Goal: Task Accomplishment & Management: Manage account settings

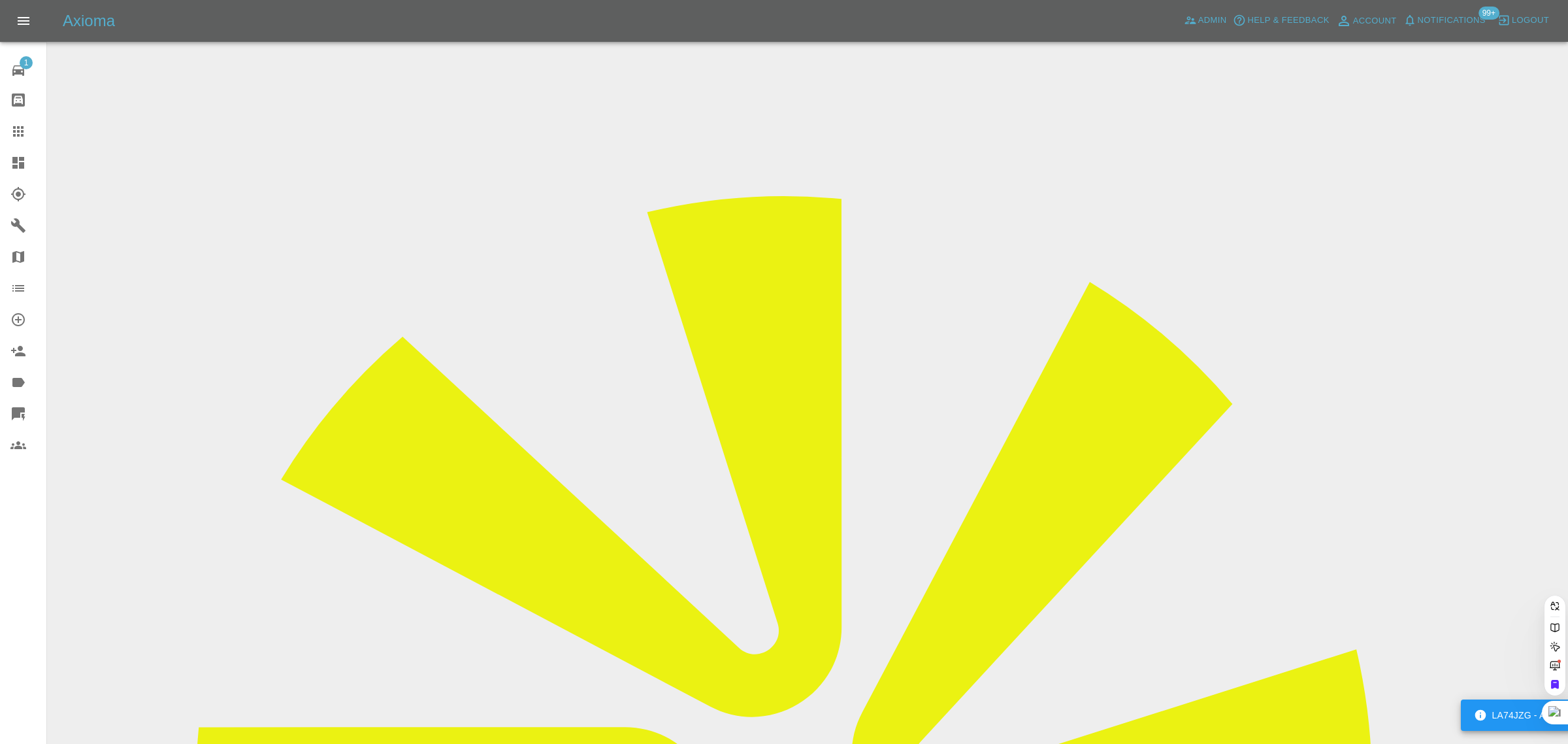
paste input "sonyadasilva1@gmail.com"
type input "sonyadasilva1@gmail.com"
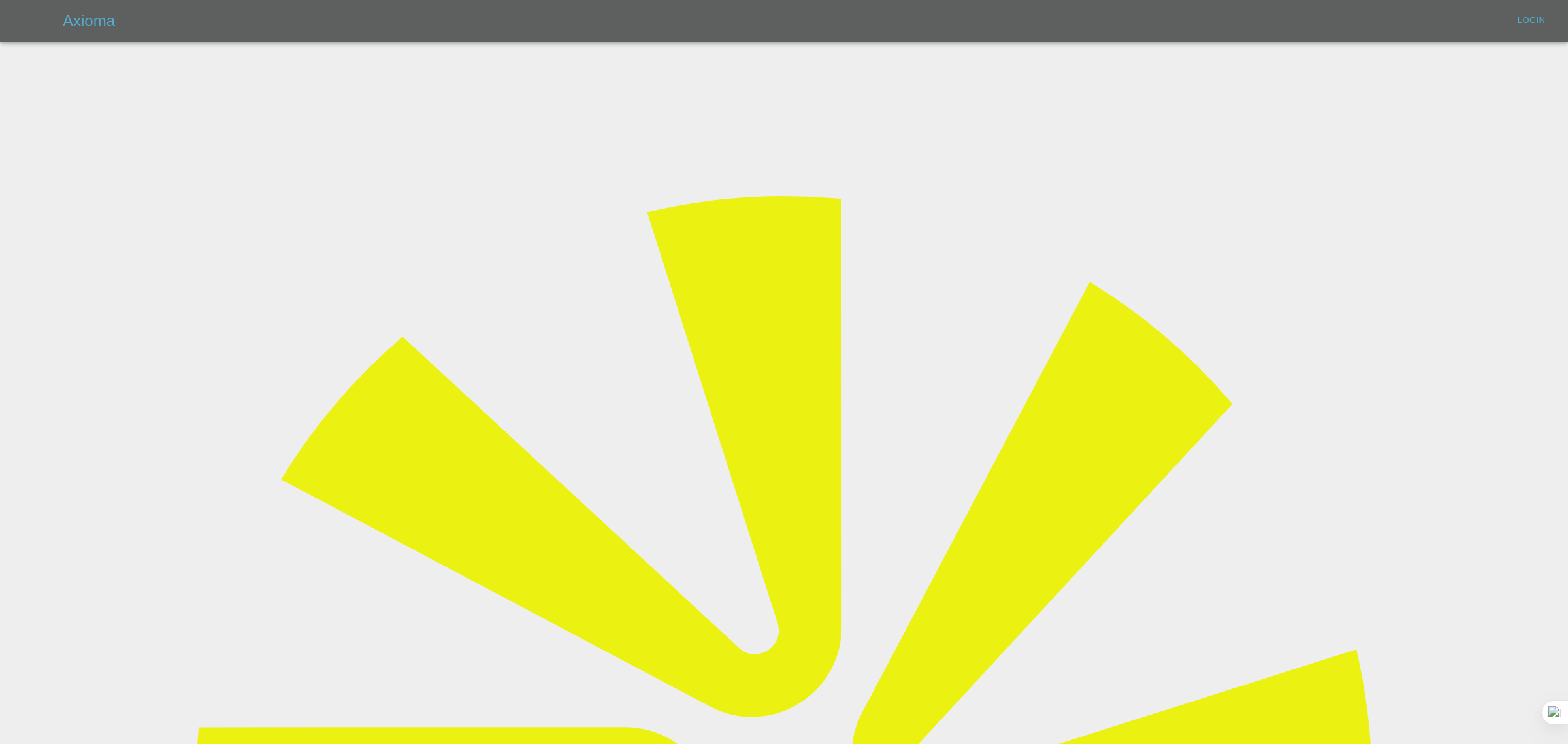
type input "bookkeeping@fifoaccounting.com"
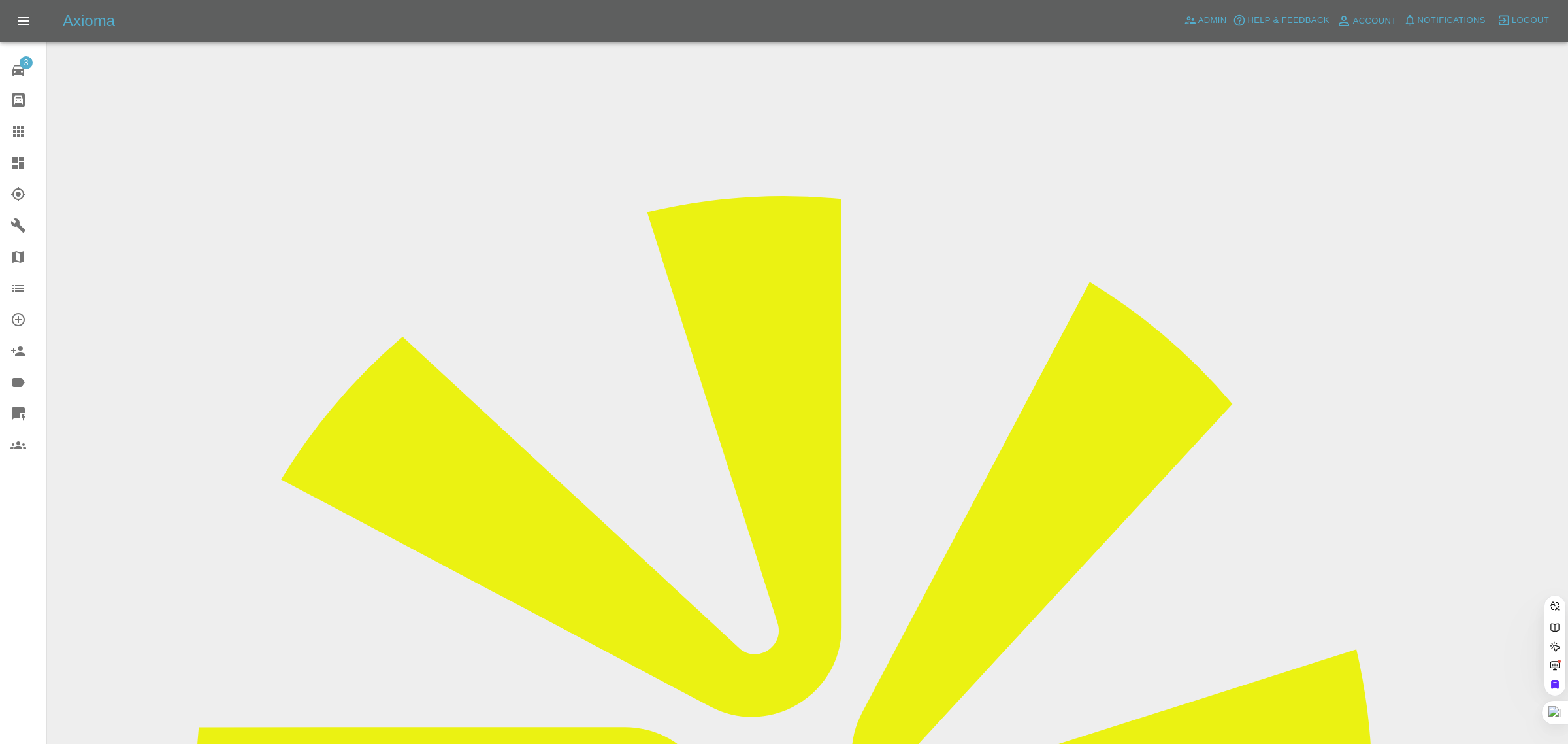
paste input "sonyadasilva1@gmail.com"
type input "sonyadasilva1@gmail.com"
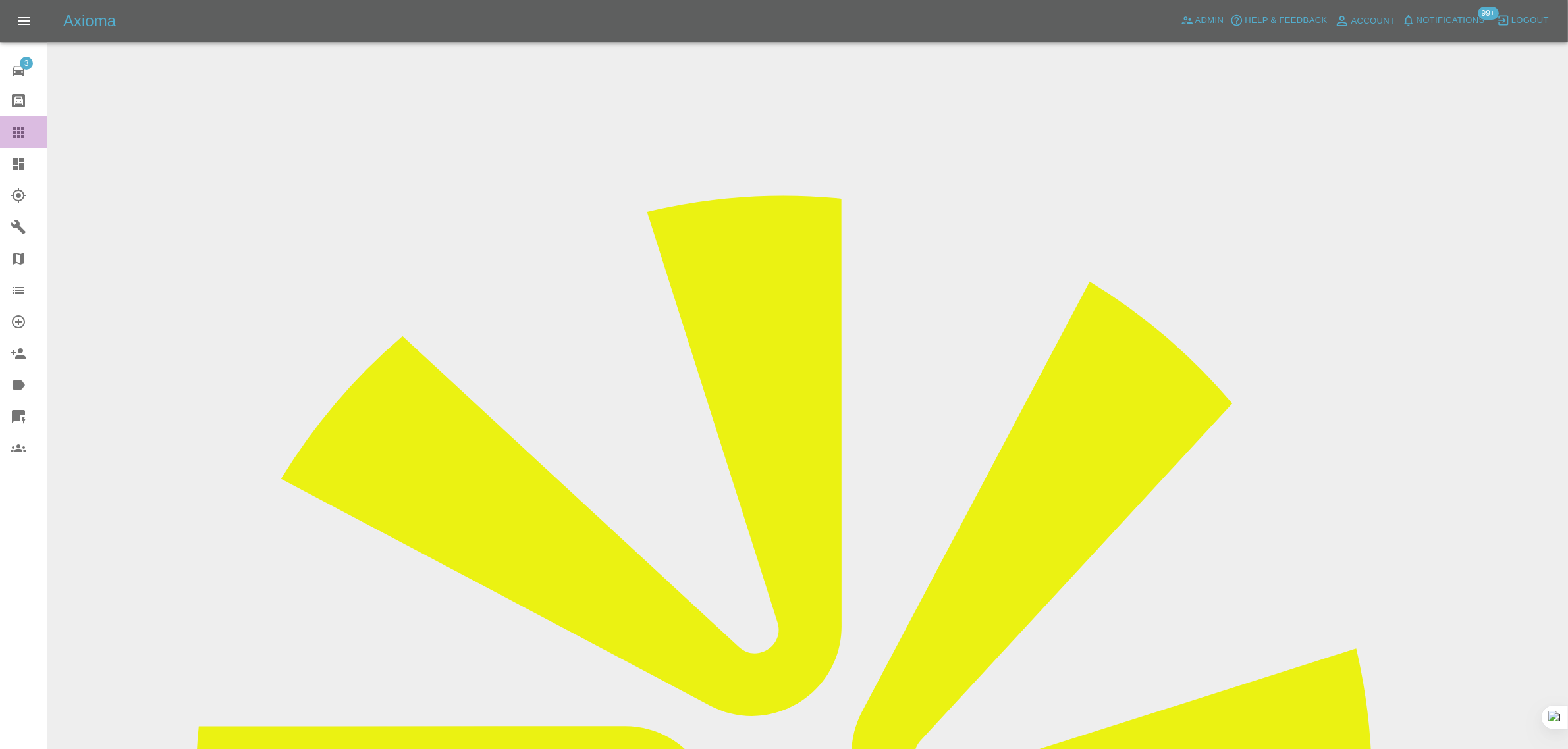
click at [24, 129] on icon at bounding box center [18, 132] width 16 height 16
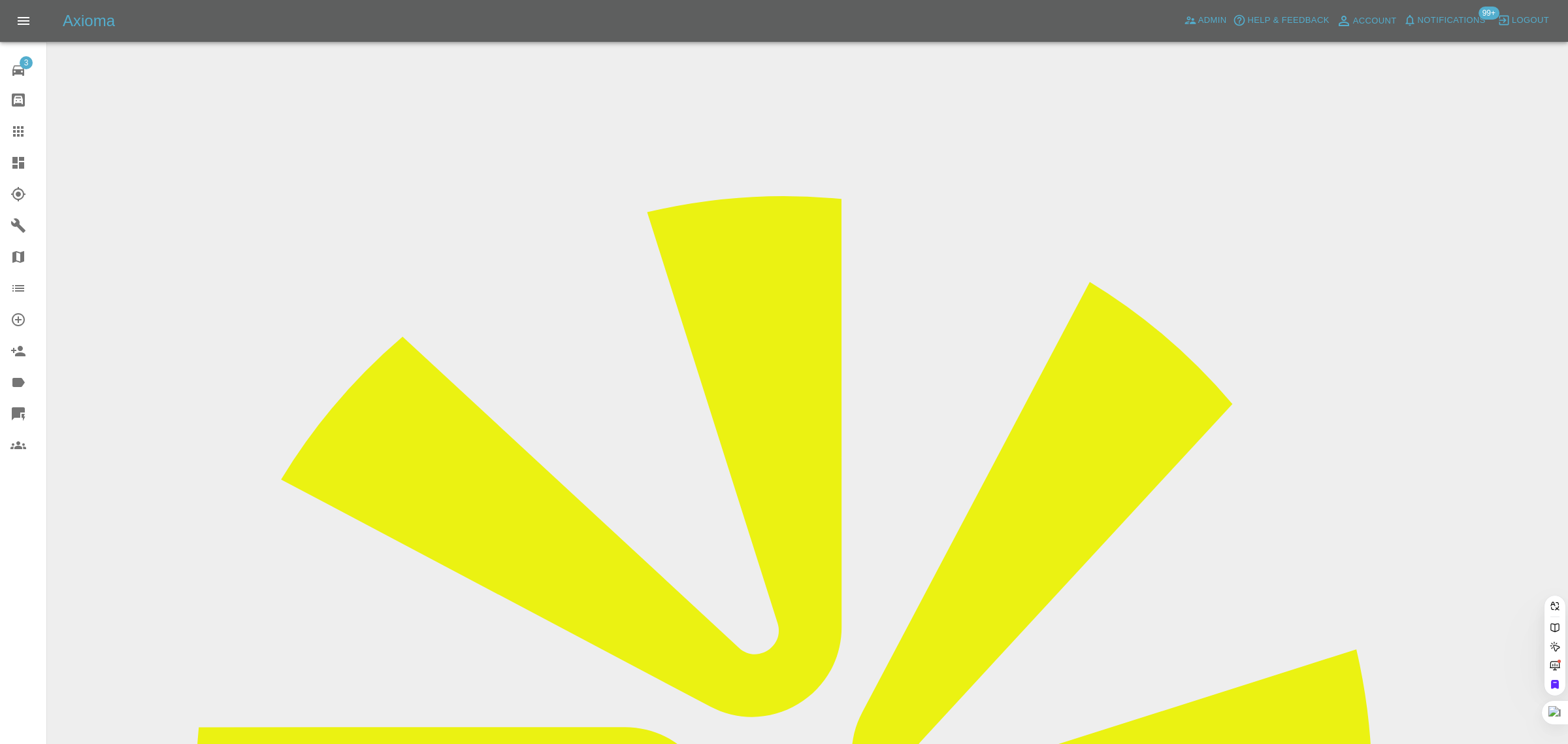
paste input "keith@boole.org.uk"
type input "keith@boole.org.uk"
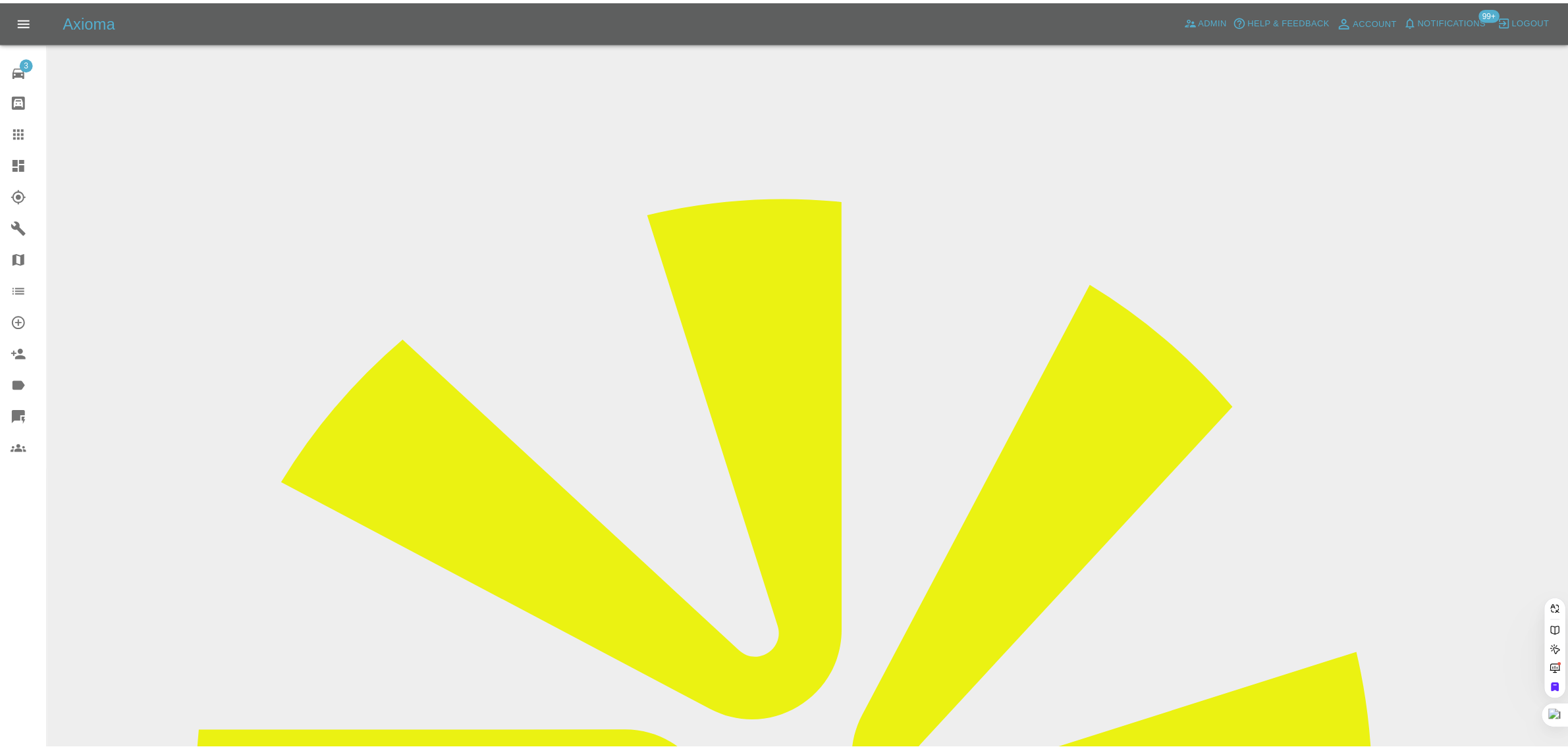
scroll to position [0, 0]
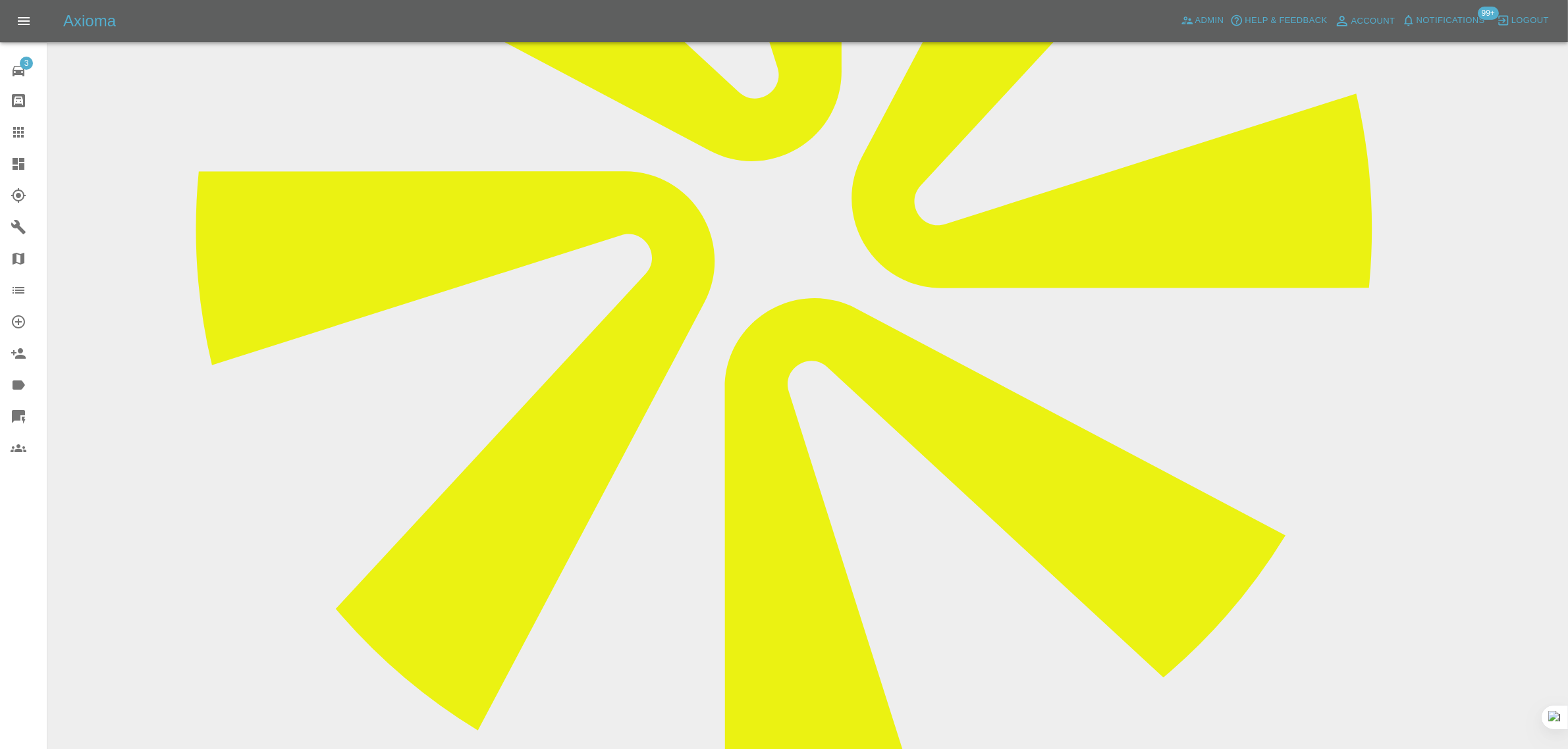
scroll to position [576, 0]
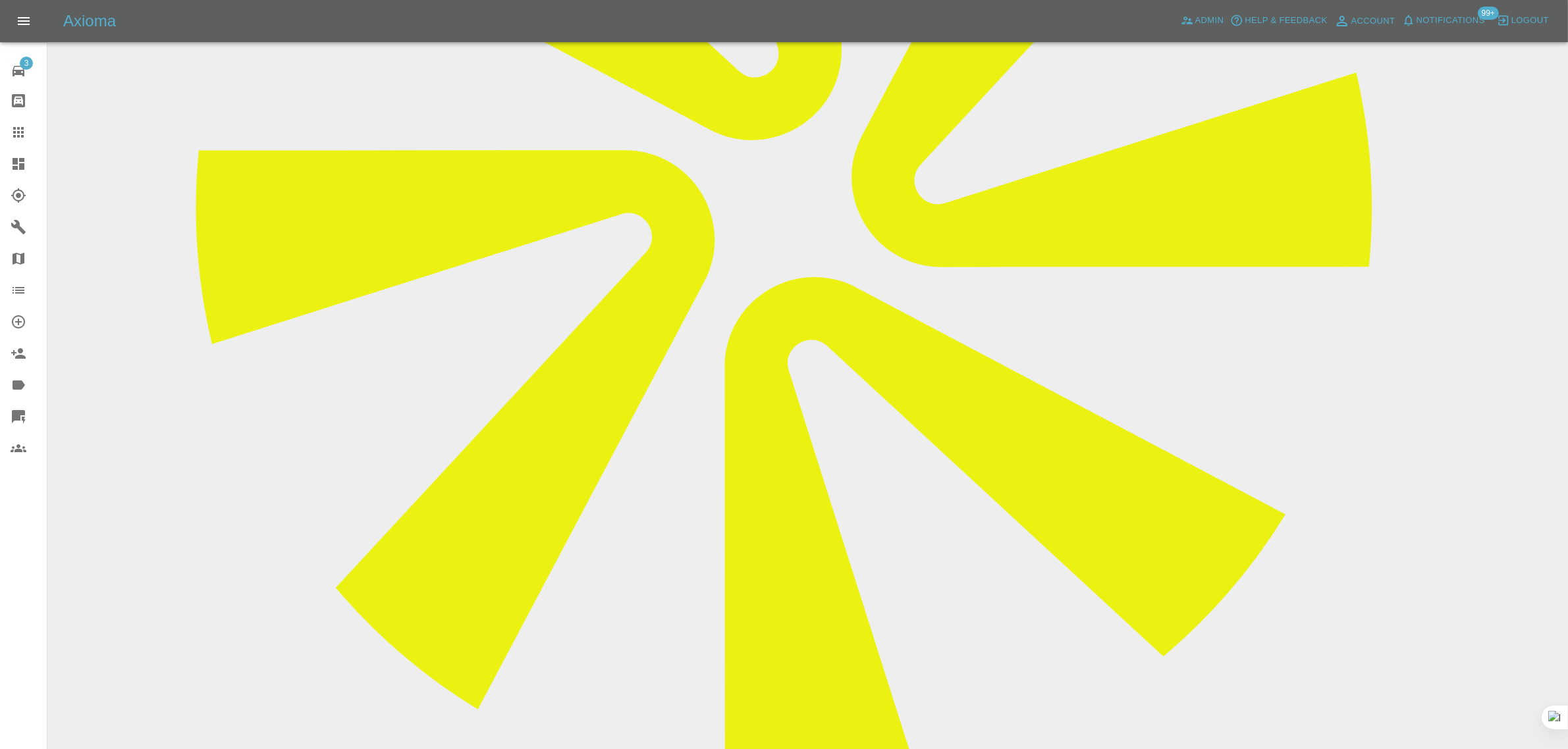
paste textarea "No contact from - repairer Dan? I rang his number, Sunday around six pm, it wen…"
type textarea "No contact from - repairer Dan? I rang his number, Sunday around six pm, it wen…"
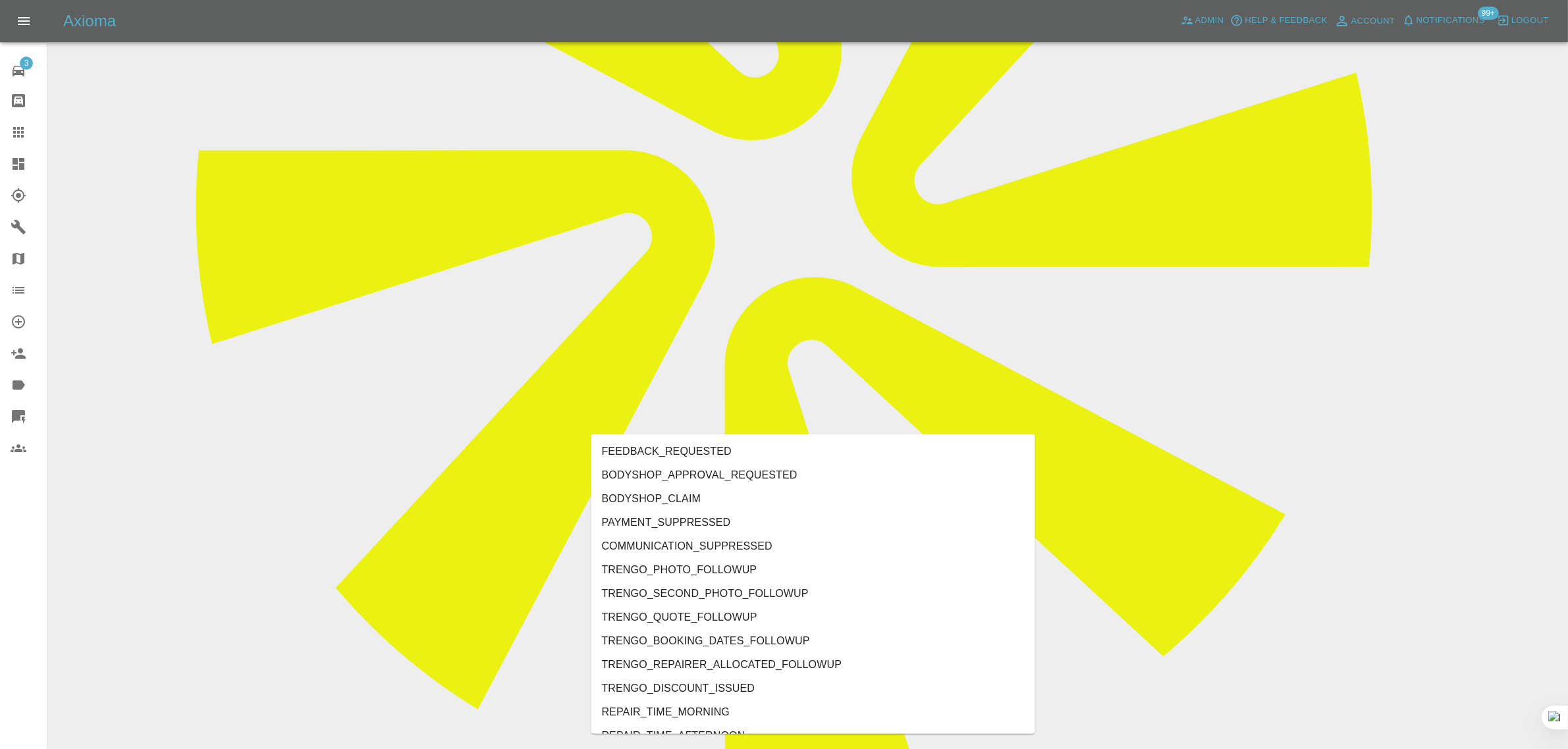
type input "no"
click at [667, 547] on li "REPAIRER_NO_SHOW" at bounding box center [813, 546] width 444 height 24
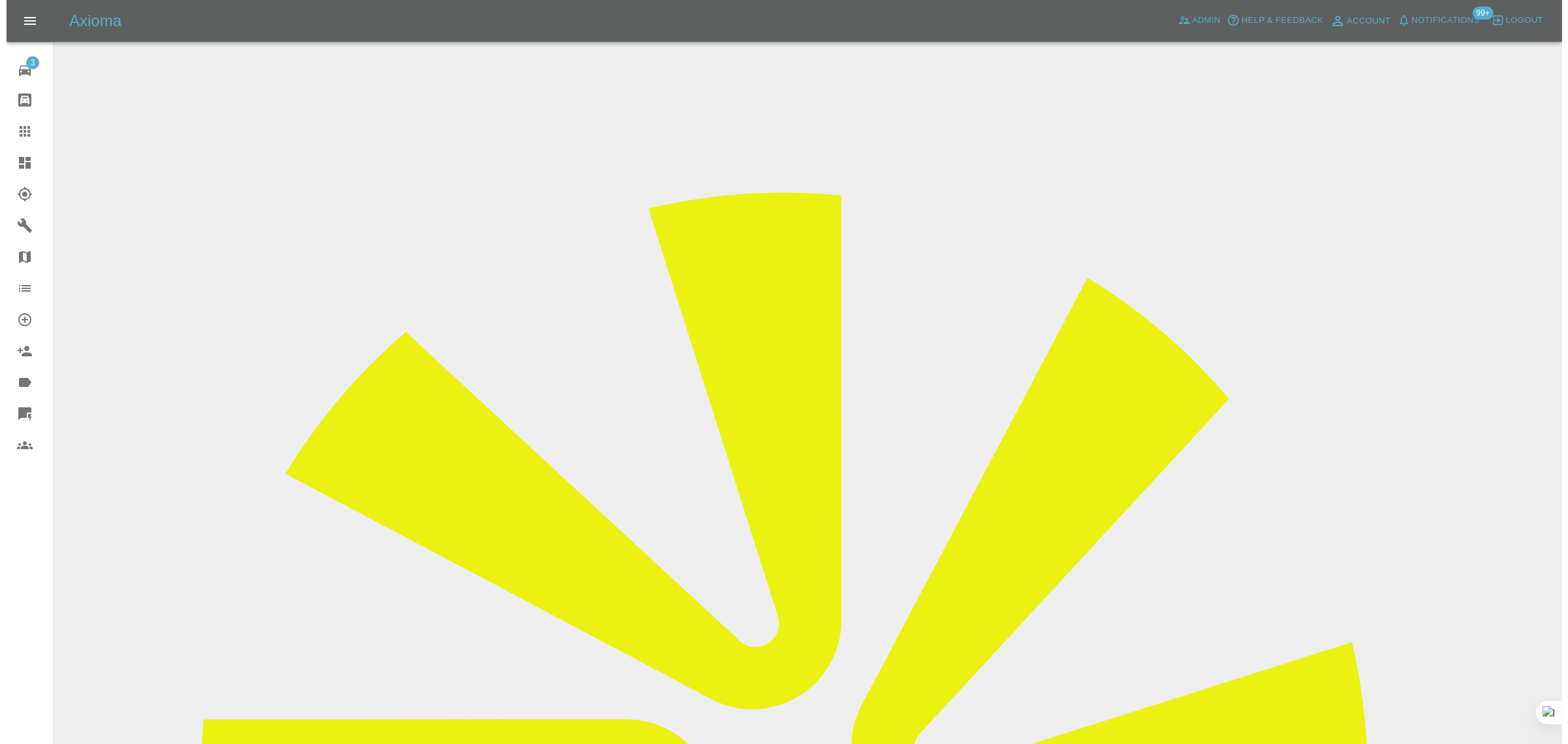
scroll to position [0, 0]
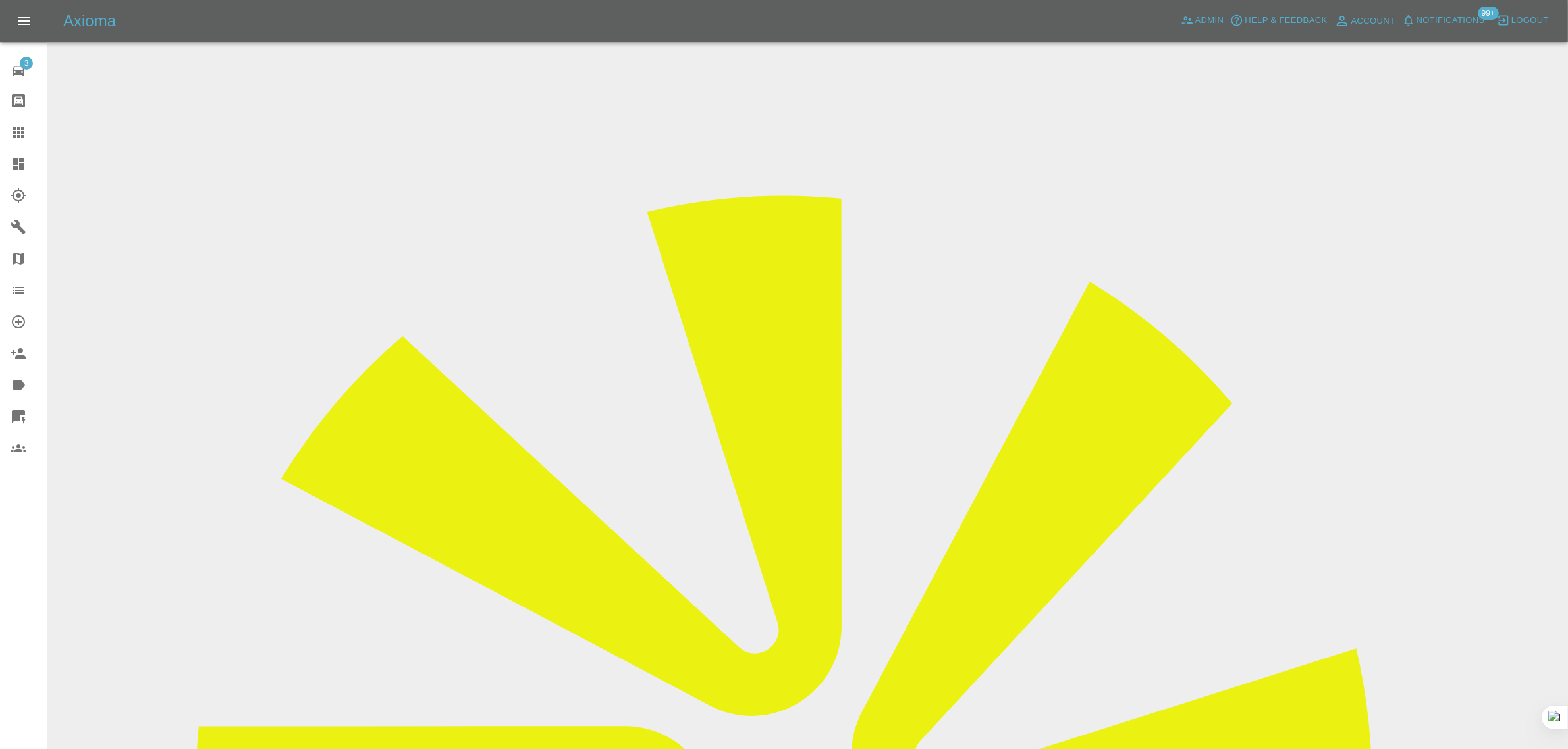
click at [13, 136] on icon at bounding box center [18, 131] width 10 height 10
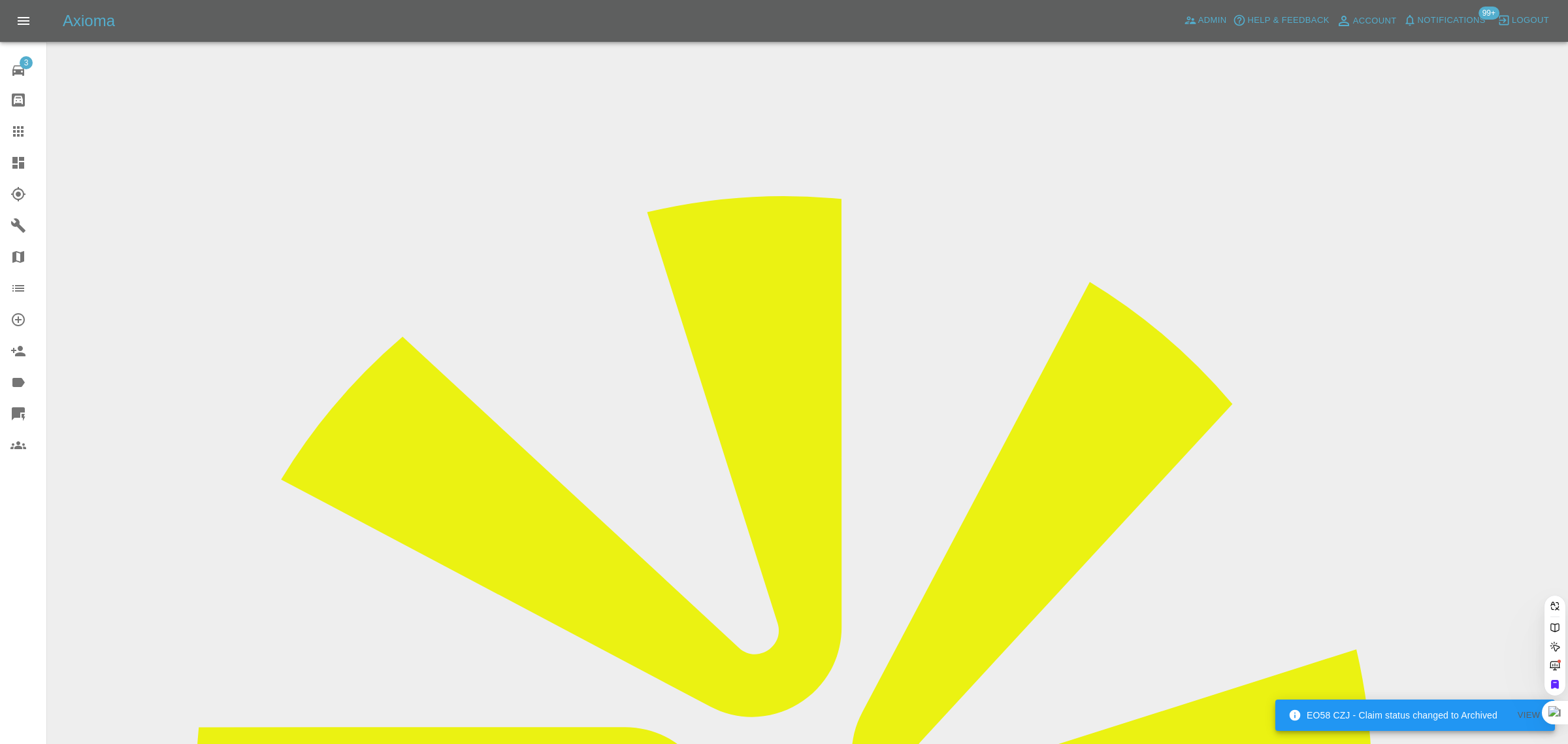
paste input "bhaktadad@hotmail.com"
type input "bhaktadad@hotmail.com"
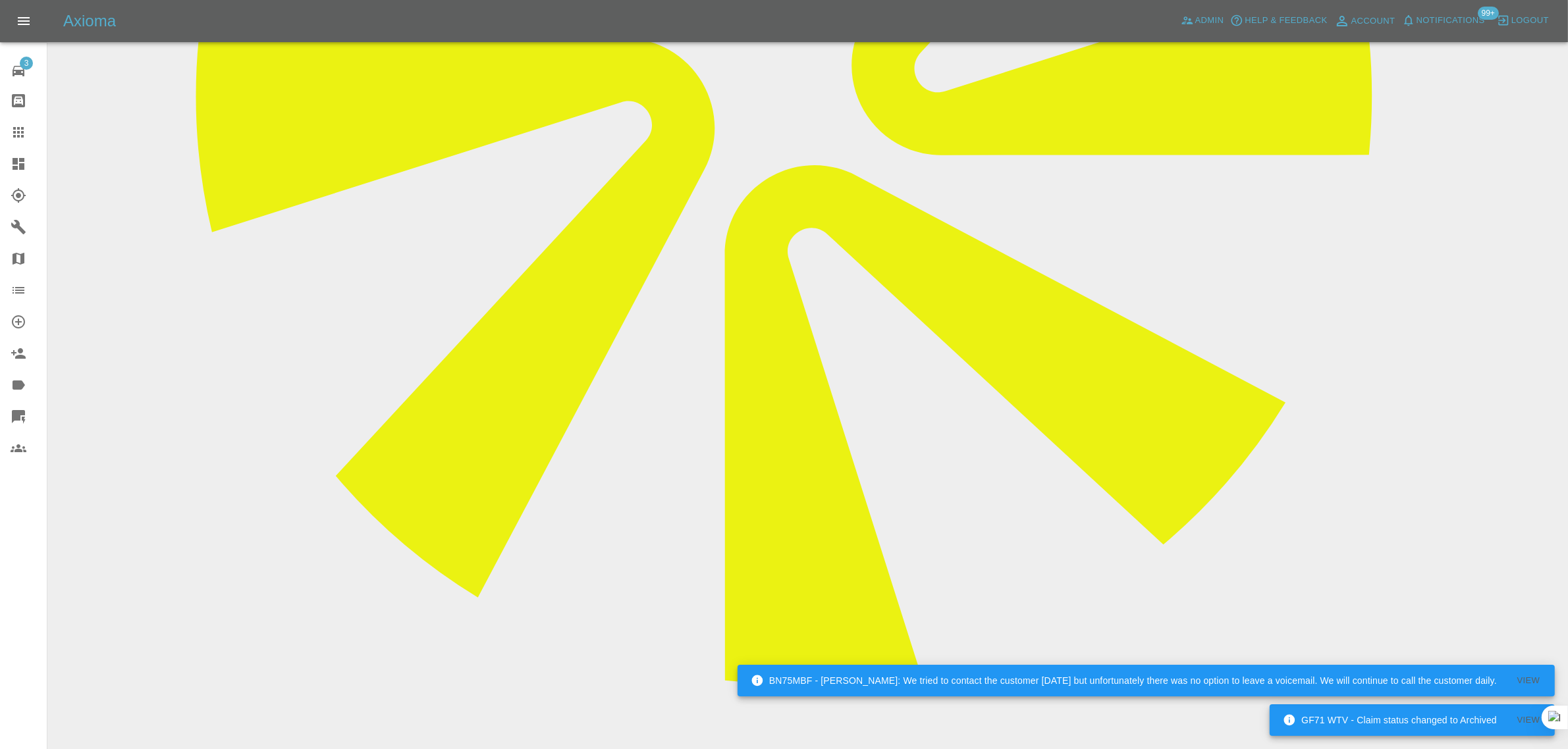
scroll to position [823, 0]
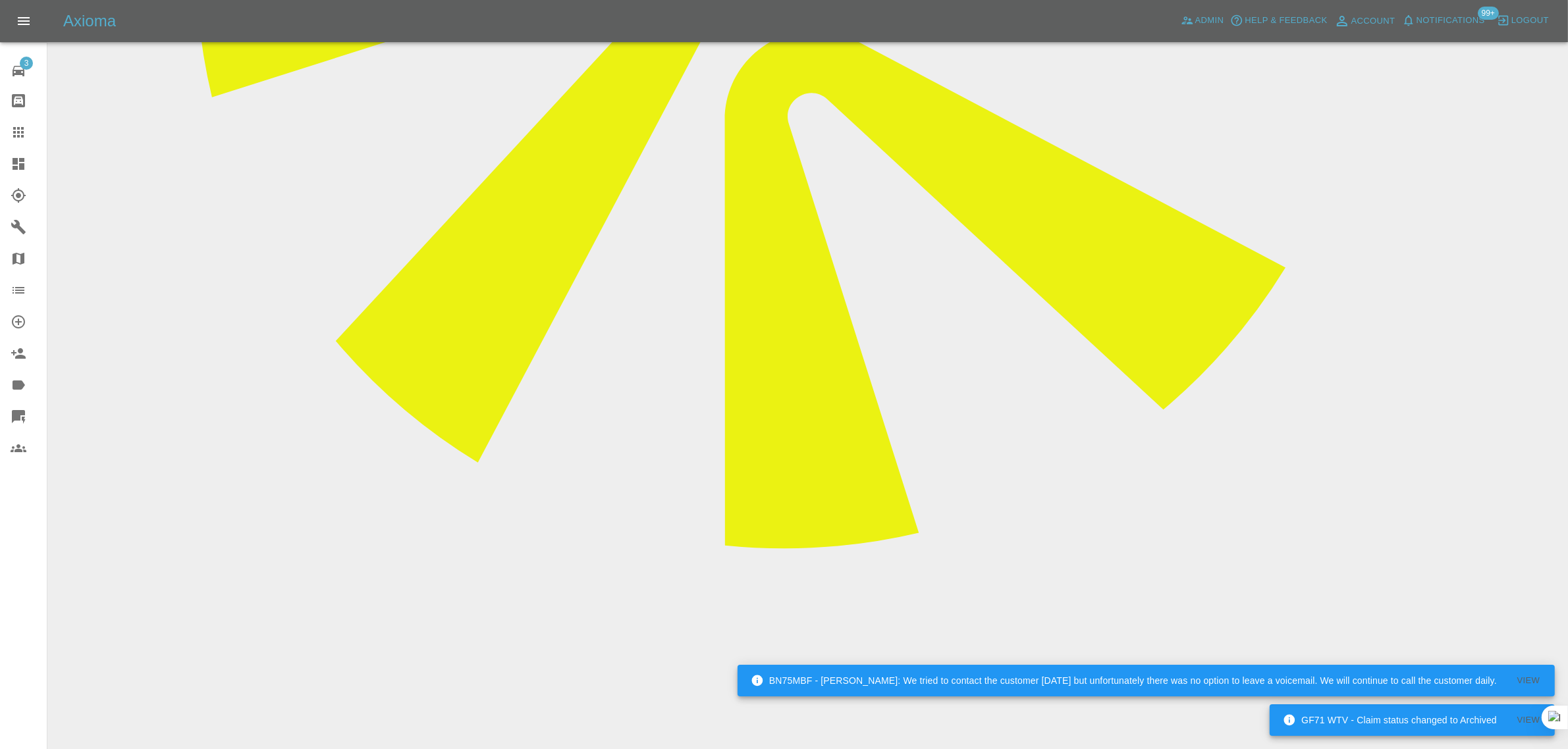
paste textarea "I wanted to inform you that I will be rescheduling for this Friday at 4 pm"
type textarea "I wanted to inform you that I will be rescheduling for this Friday at 4 pm"
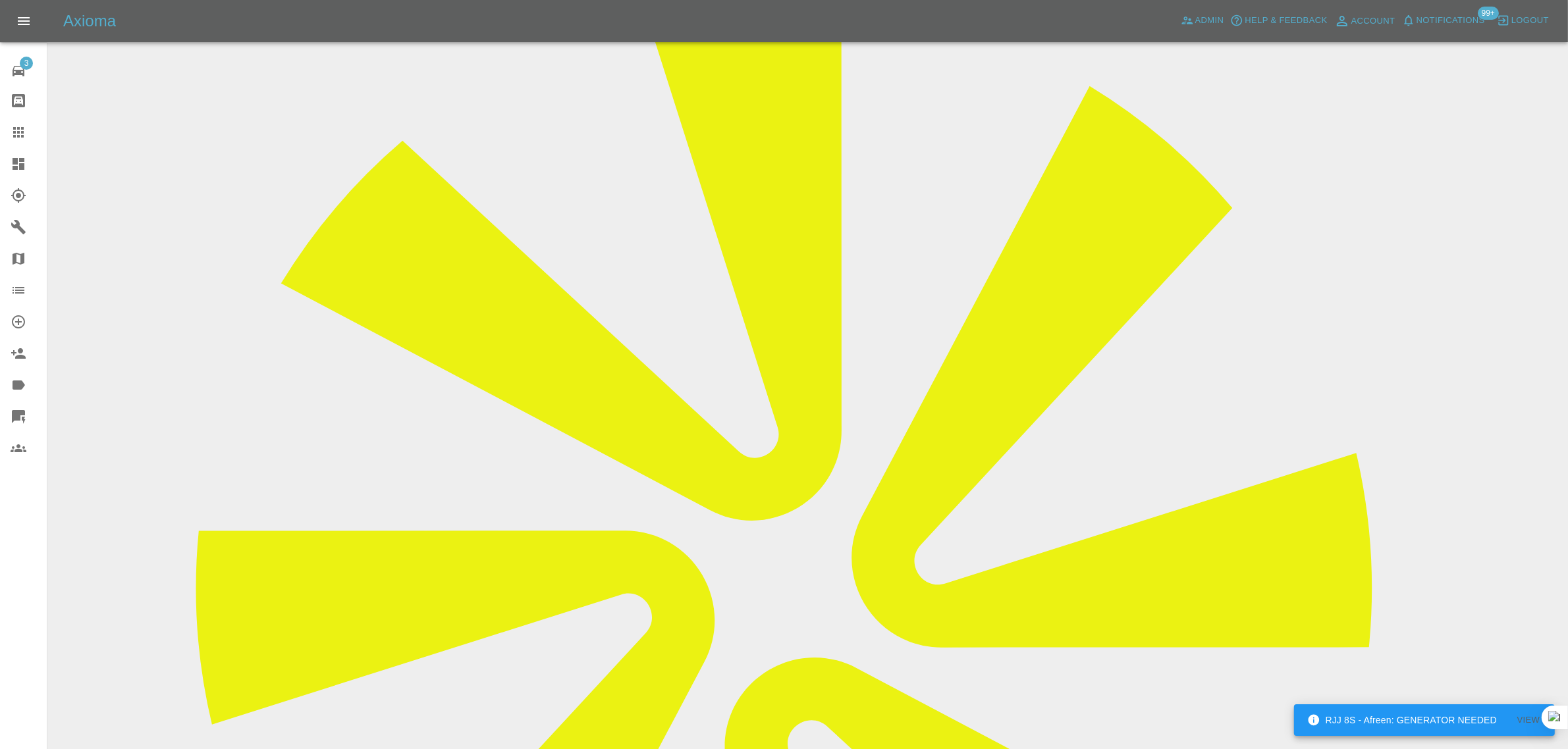
scroll to position [165, 0]
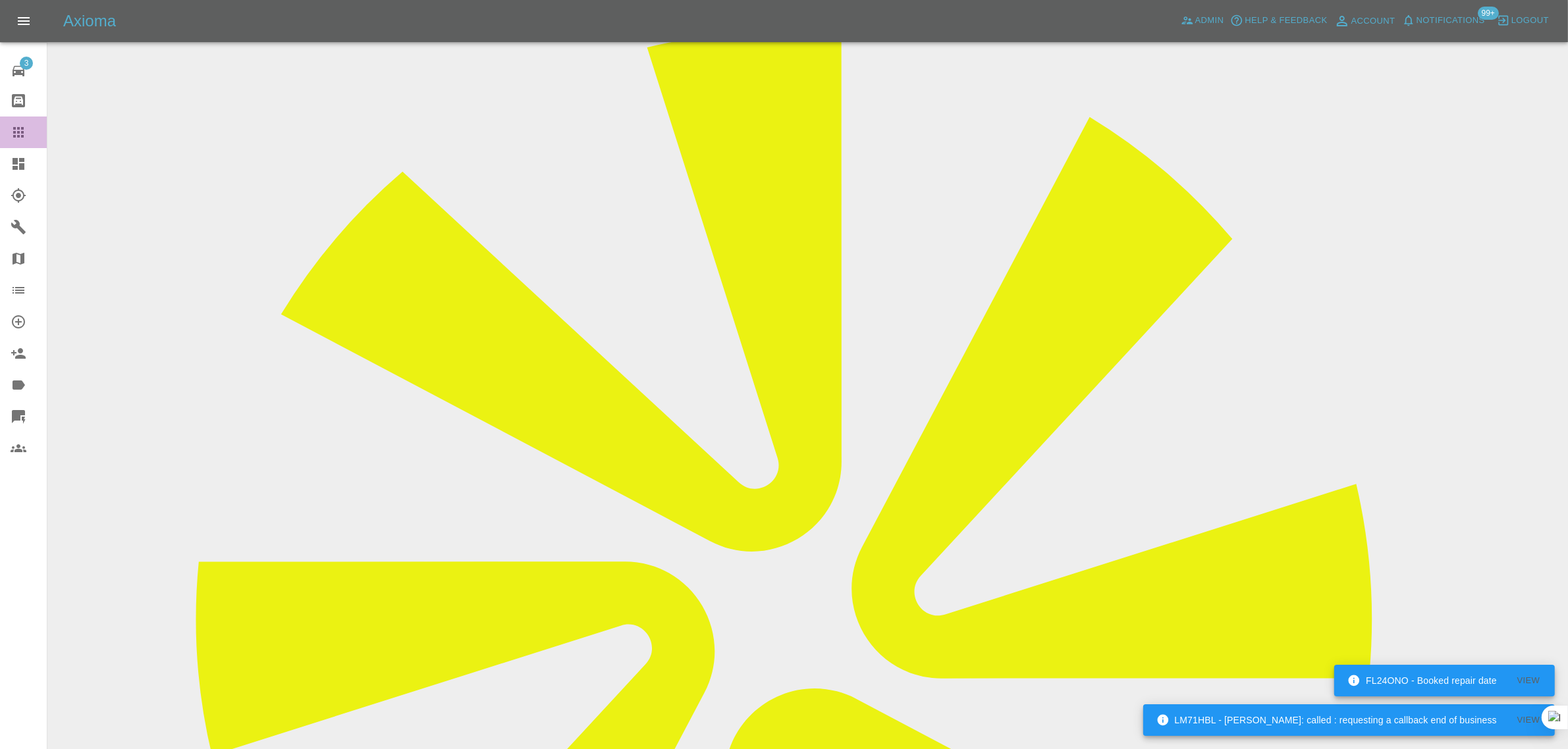
click at [18, 129] on icon at bounding box center [18, 132] width 16 height 16
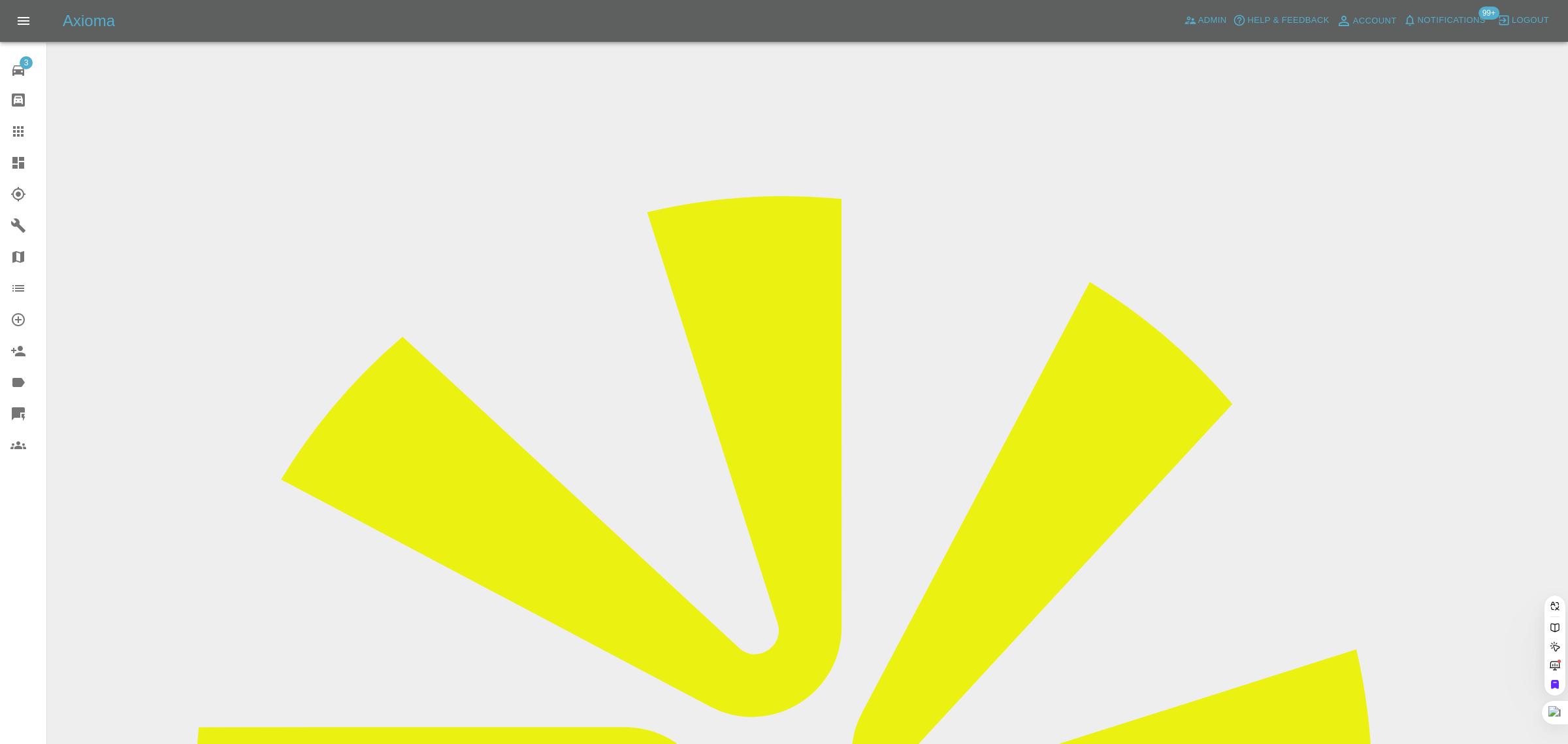
paste input "kalaharvey@btinternet.com"
type input "kalaharvey@btinternet.com"
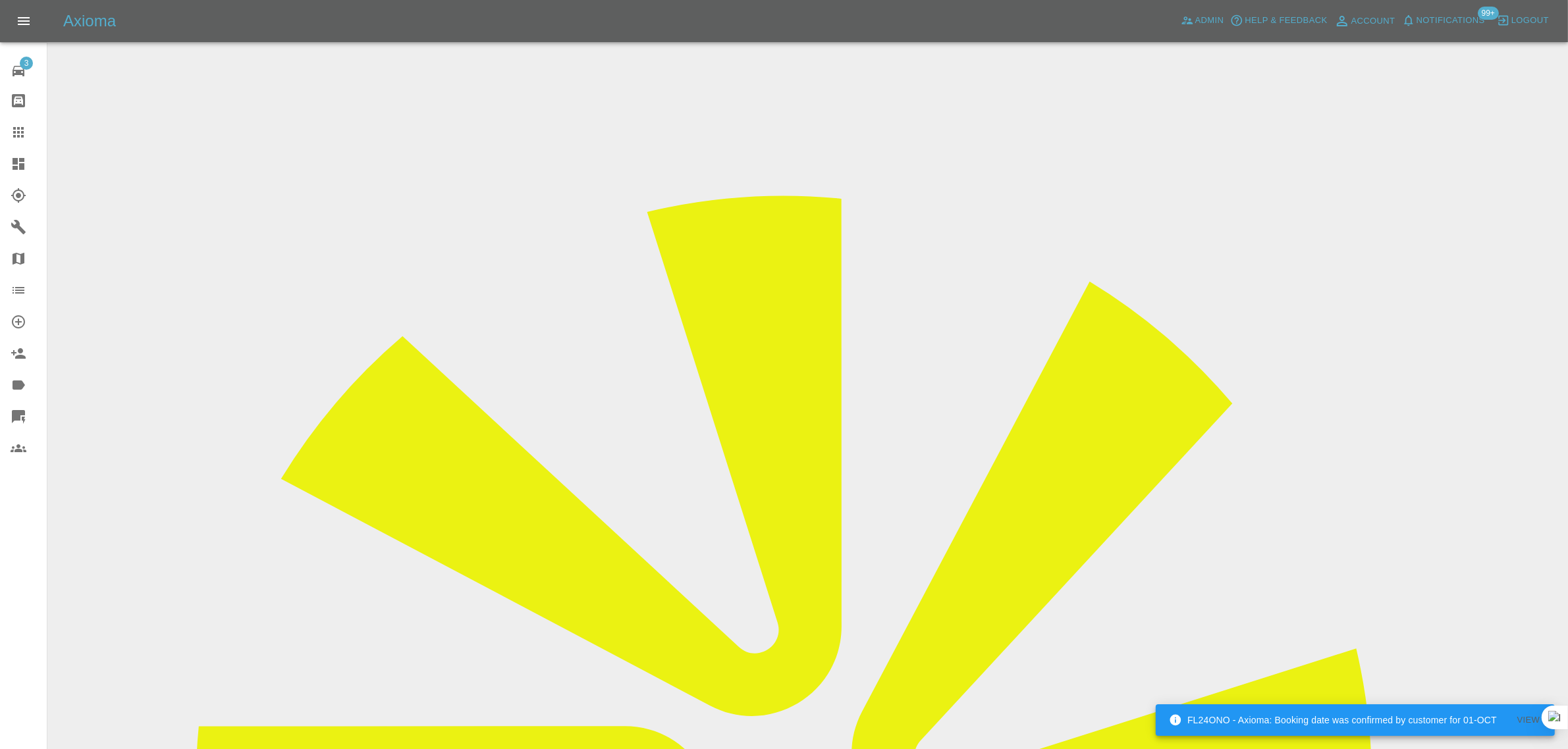
click at [0, 0] on input "Choose images" at bounding box center [0, 0] width 0 height 0
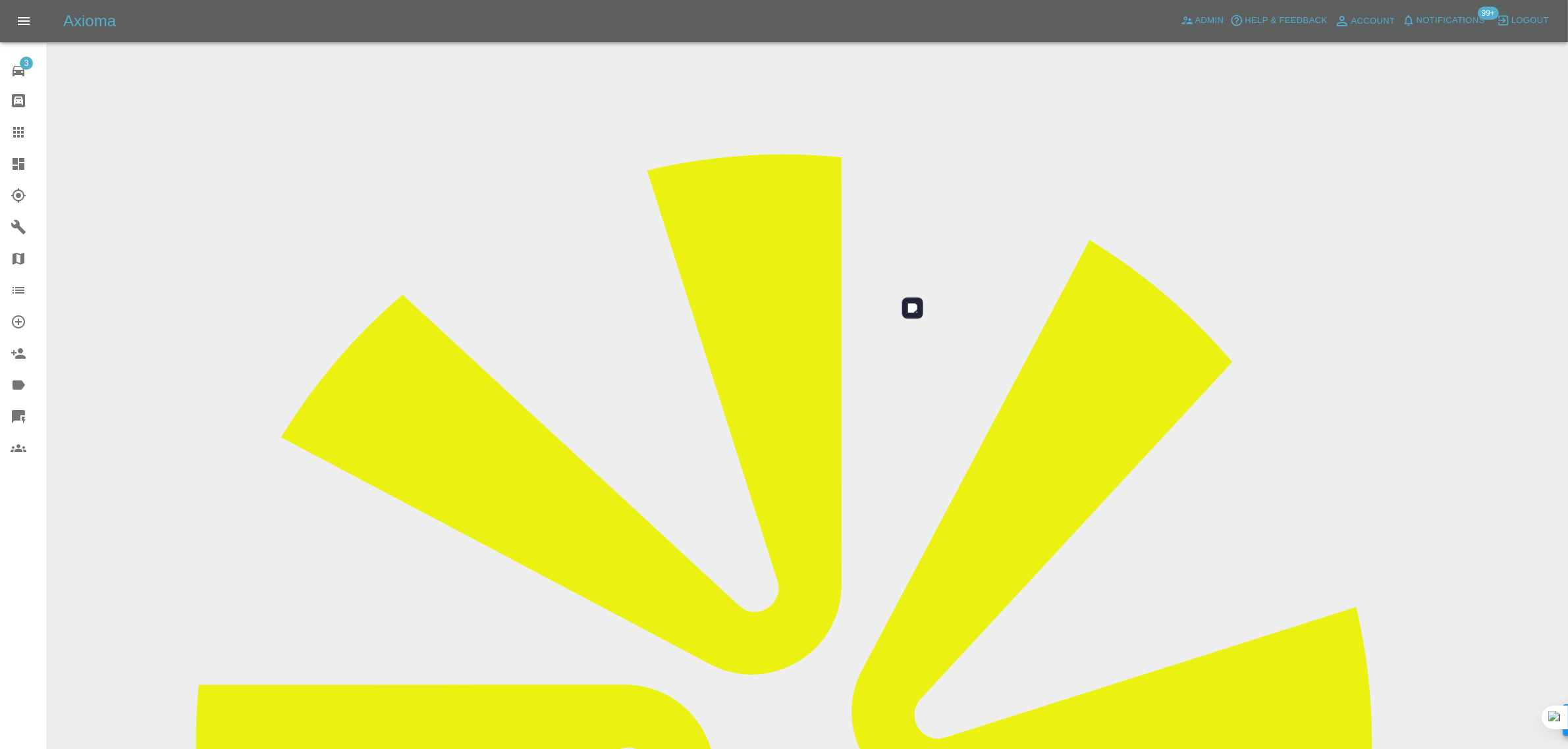
scroll to position [65, 0]
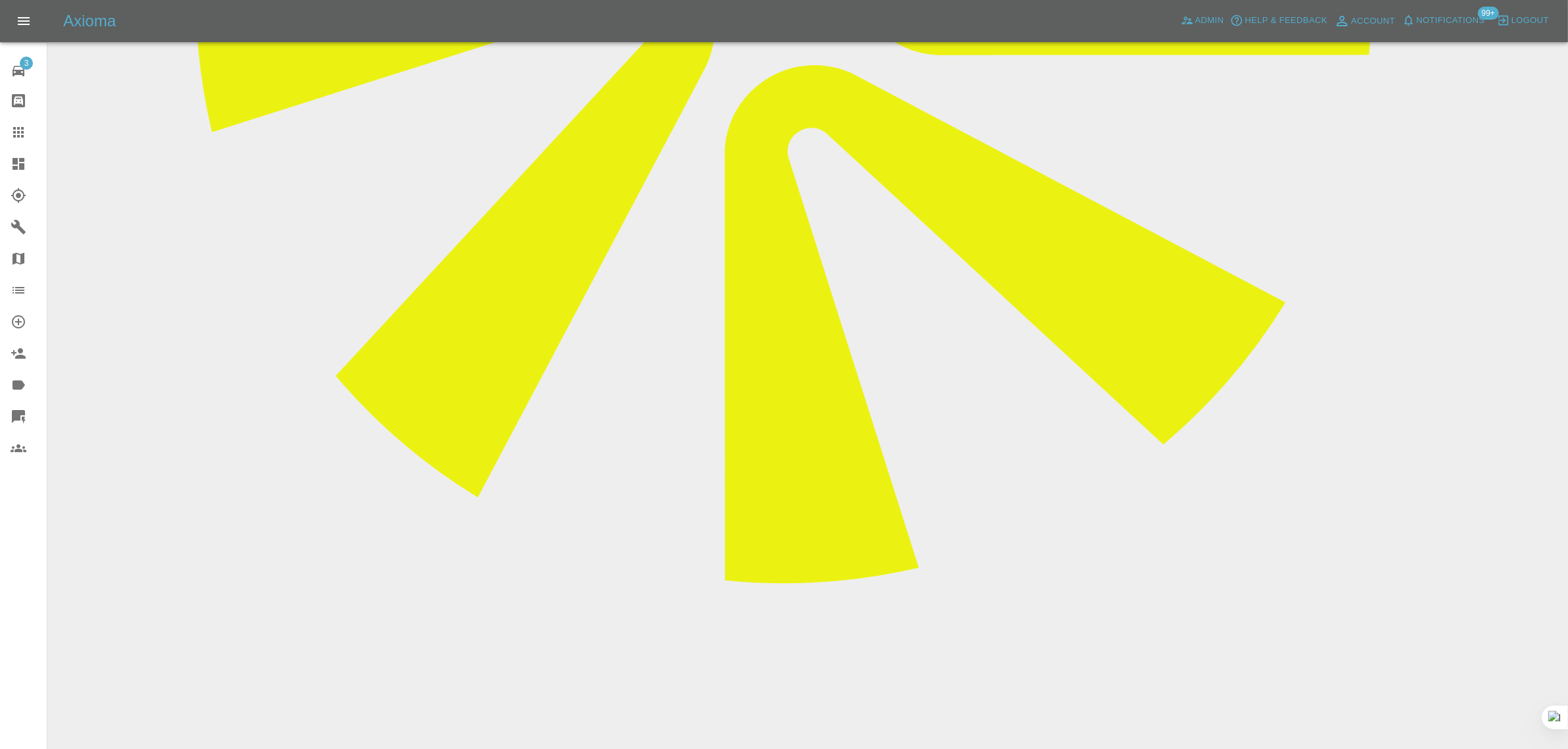
scroll to position [823, 0]
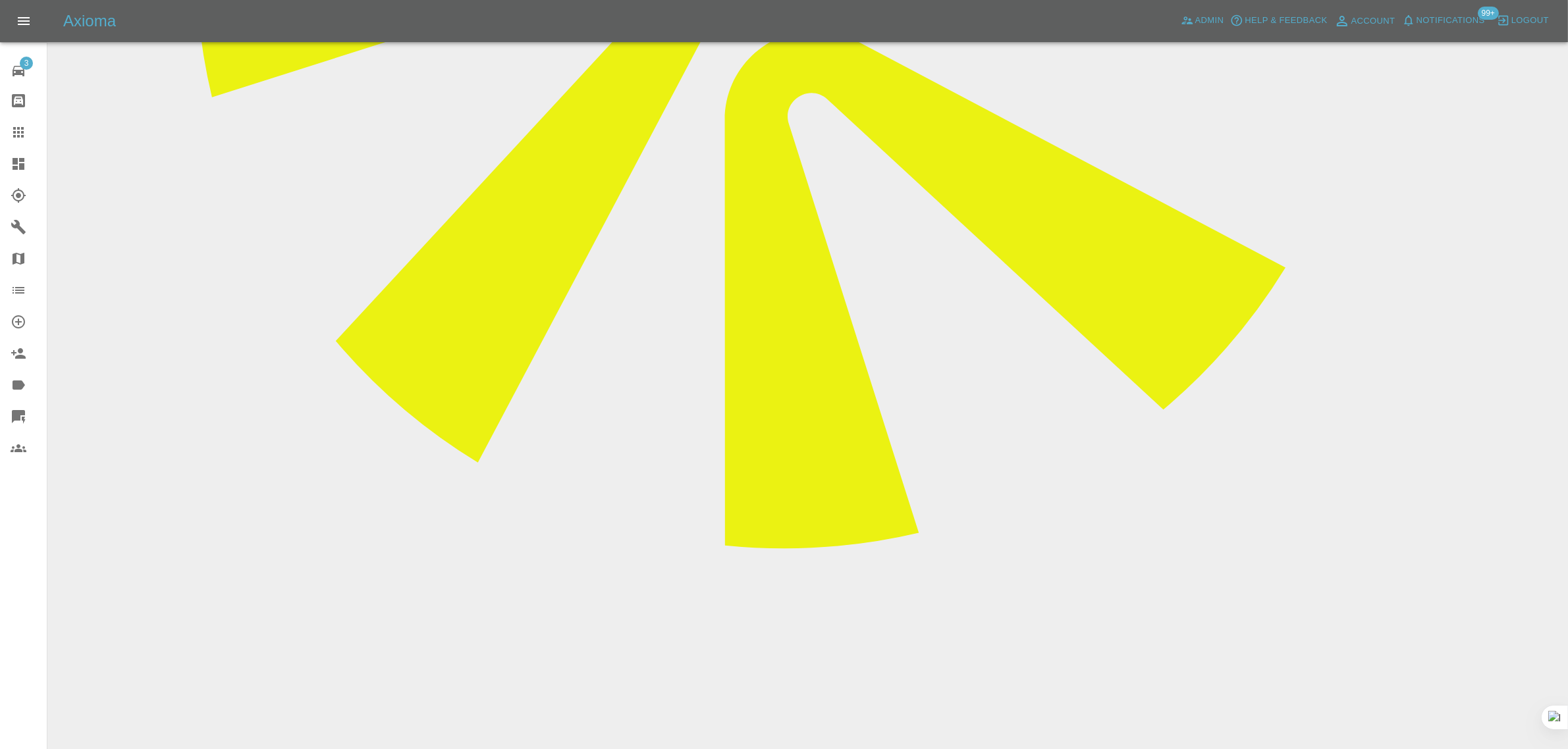
click at [26, 129] on div at bounding box center [29, 132] width 37 height 16
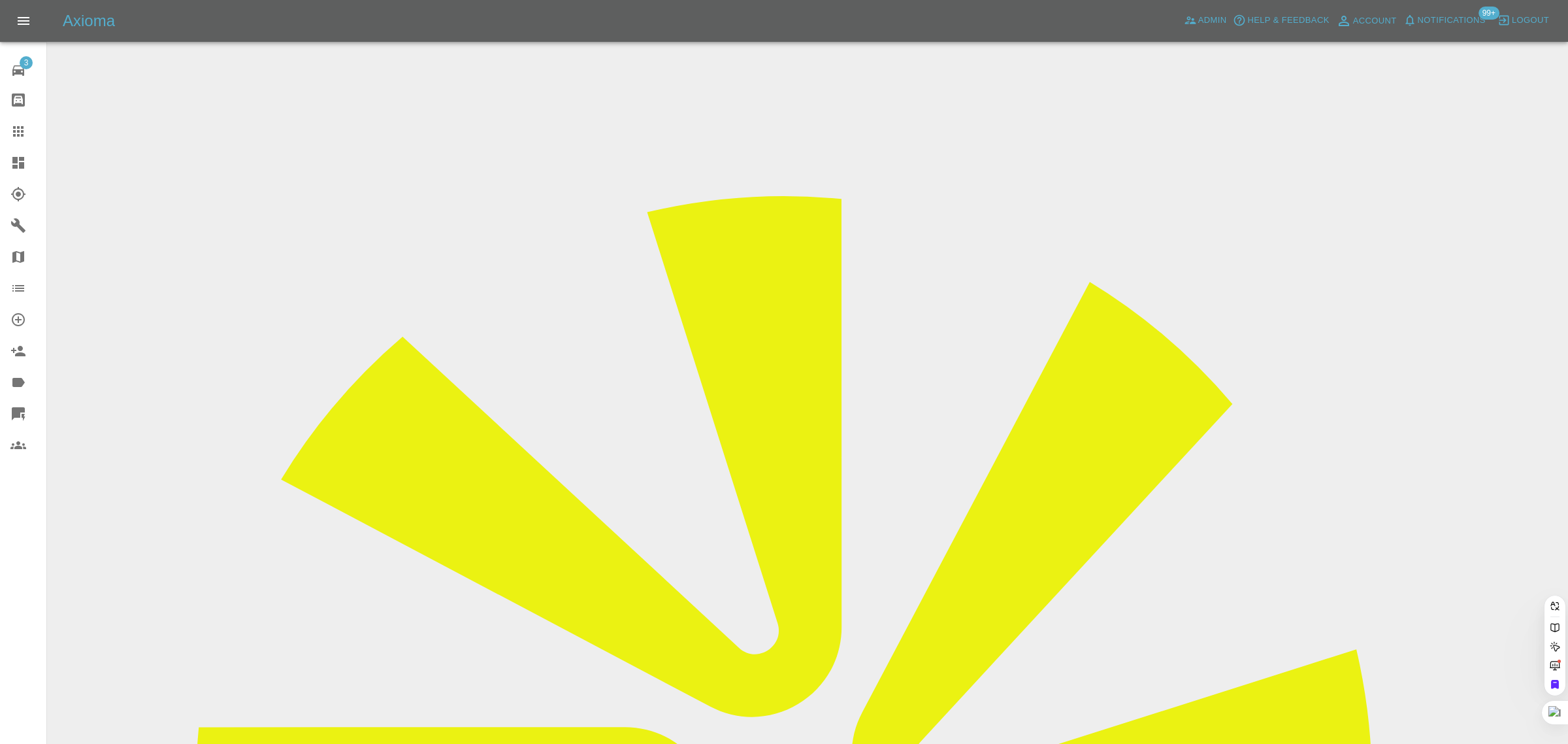
paste input "hewitta246@gmail.com"
type input "hewitta246@gmail.com"
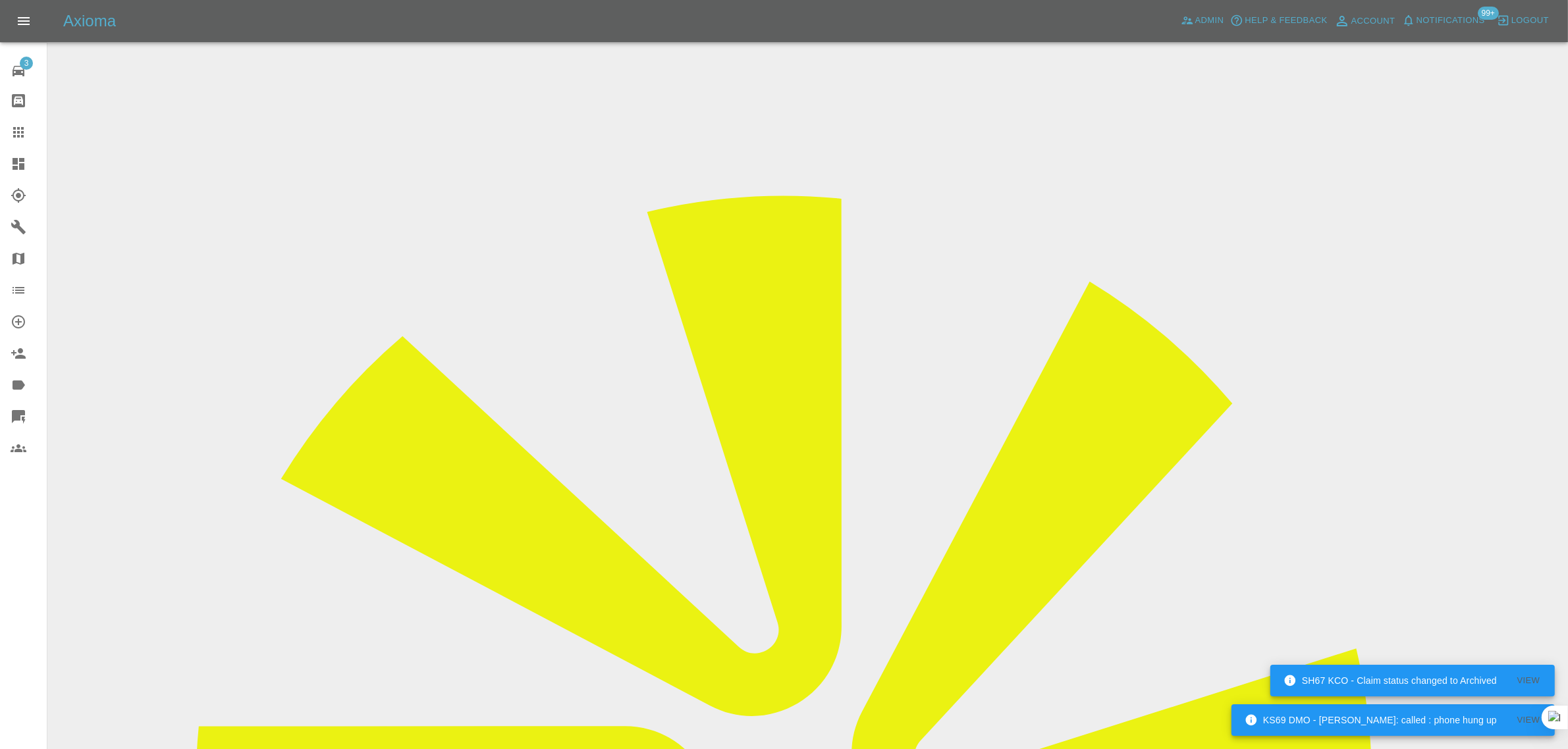
click at [0, 0] on input "Choose images" at bounding box center [0, 0] width 0 height 0
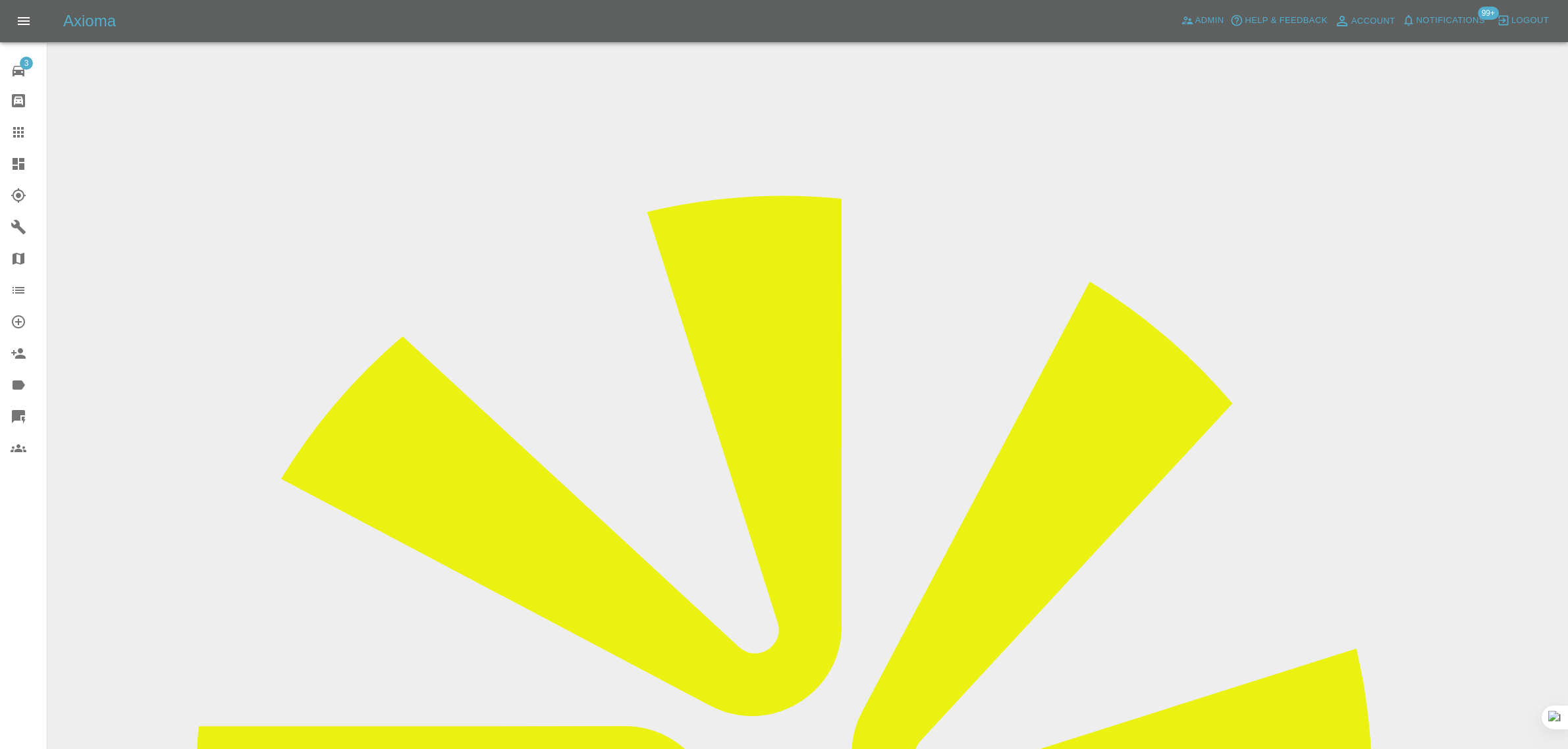
scroll to position [65, 0]
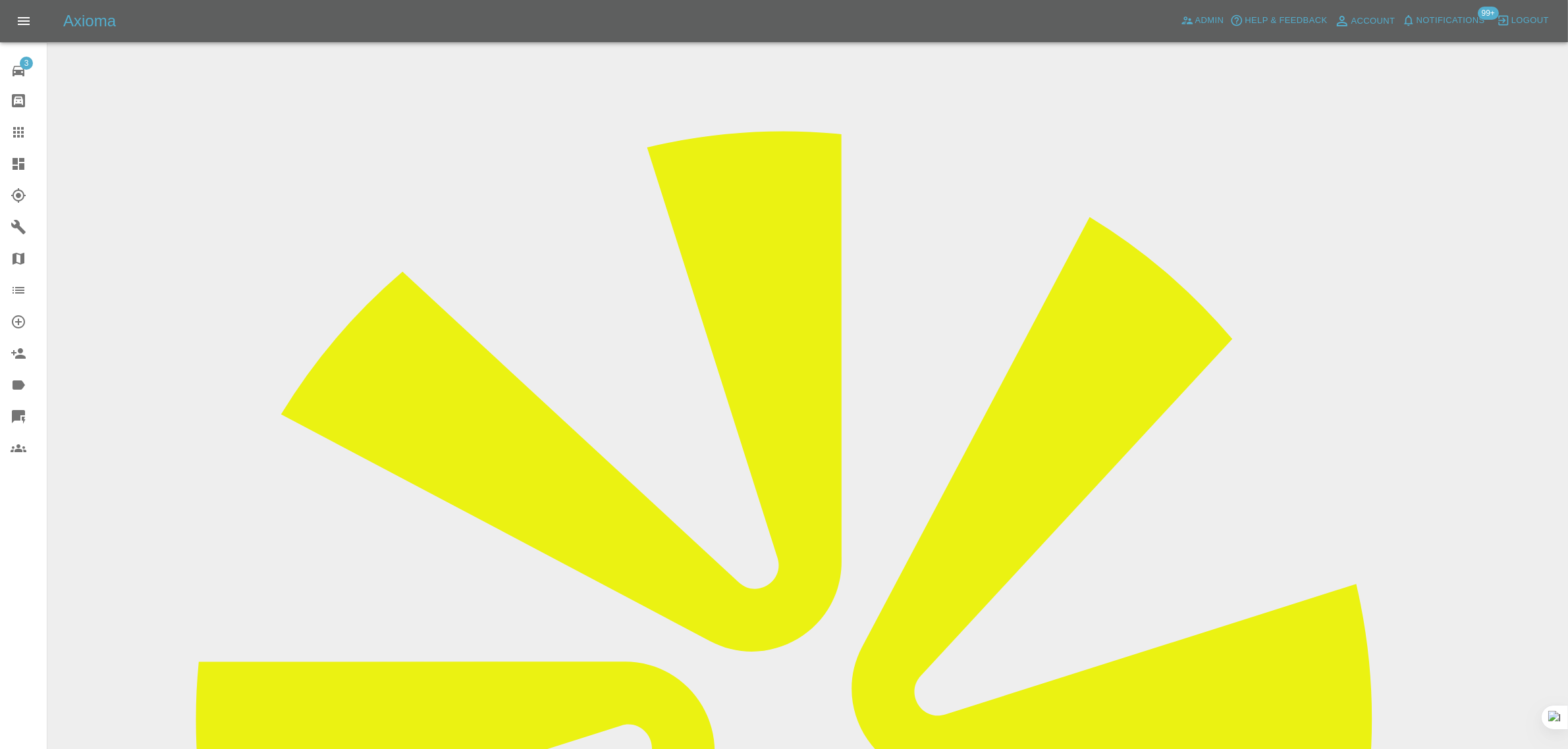
drag, startPoint x: 1418, startPoint y: 589, endPoint x: 1240, endPoint y: 578, distance: 178.3
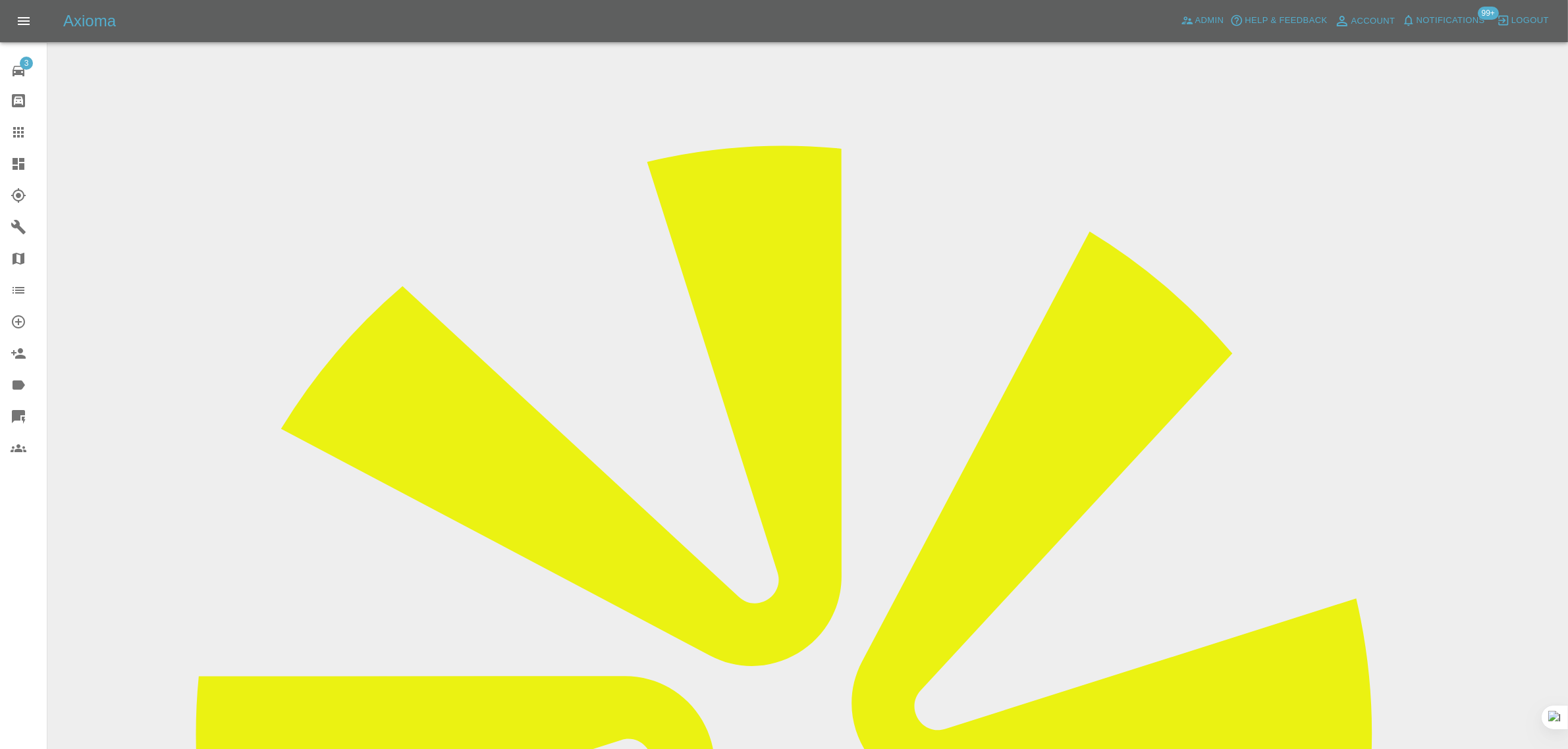
scroll to position [0, 0]
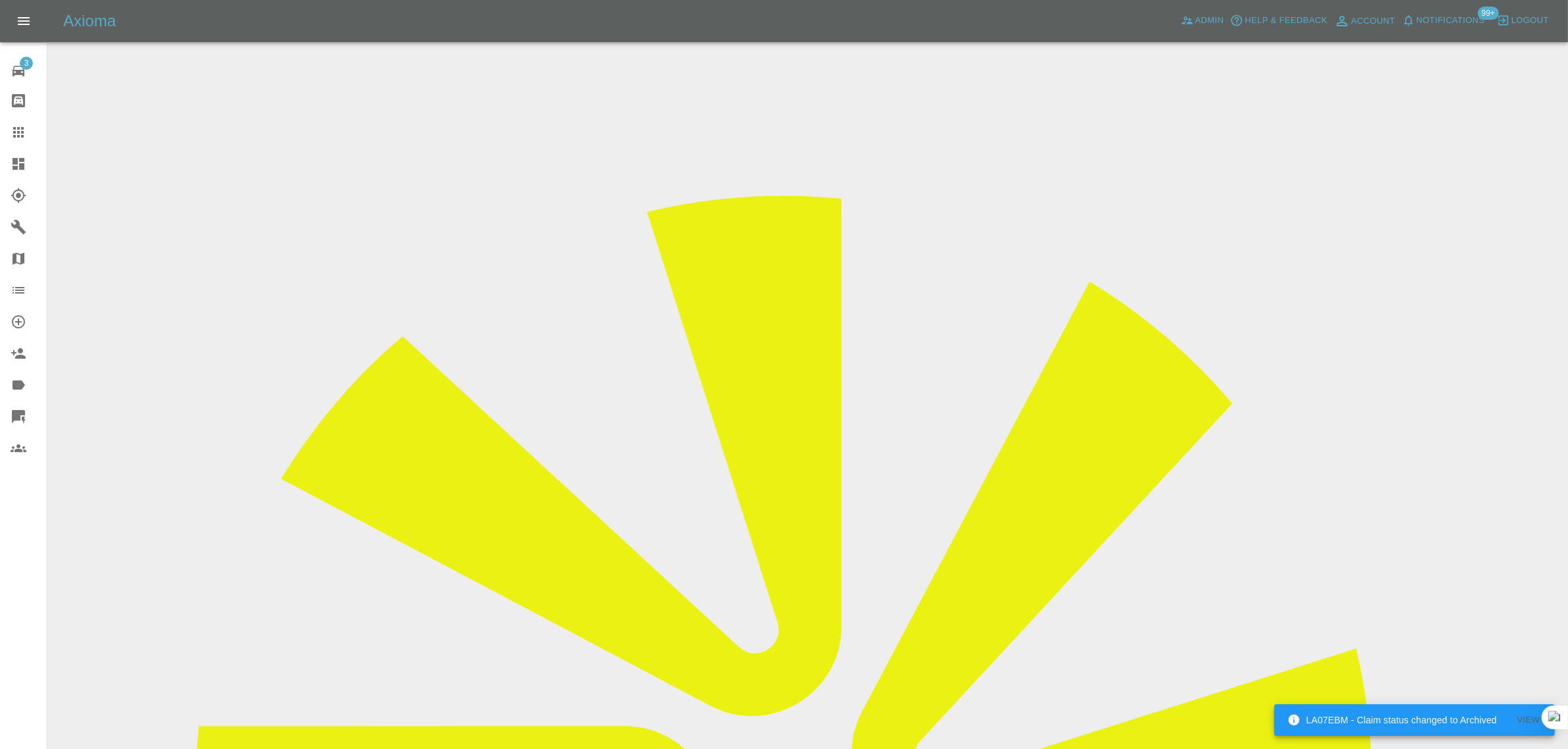
click at [29, 125] on div at bounding box center [29, 132] width 37 height 16
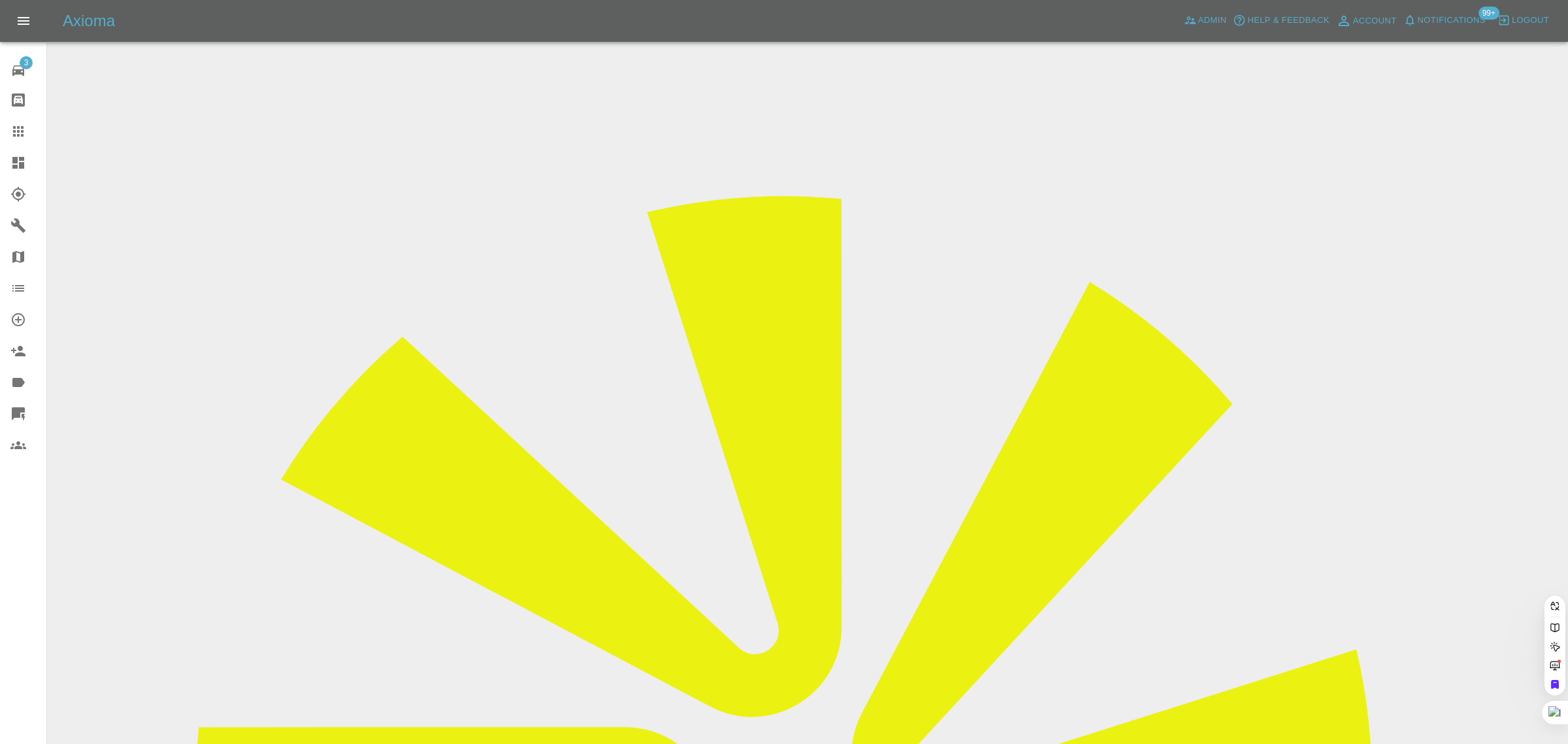
paste input "hilarycox100@hotmail.co.uk"
type input "hilarycox100@hotmail.co.uk"
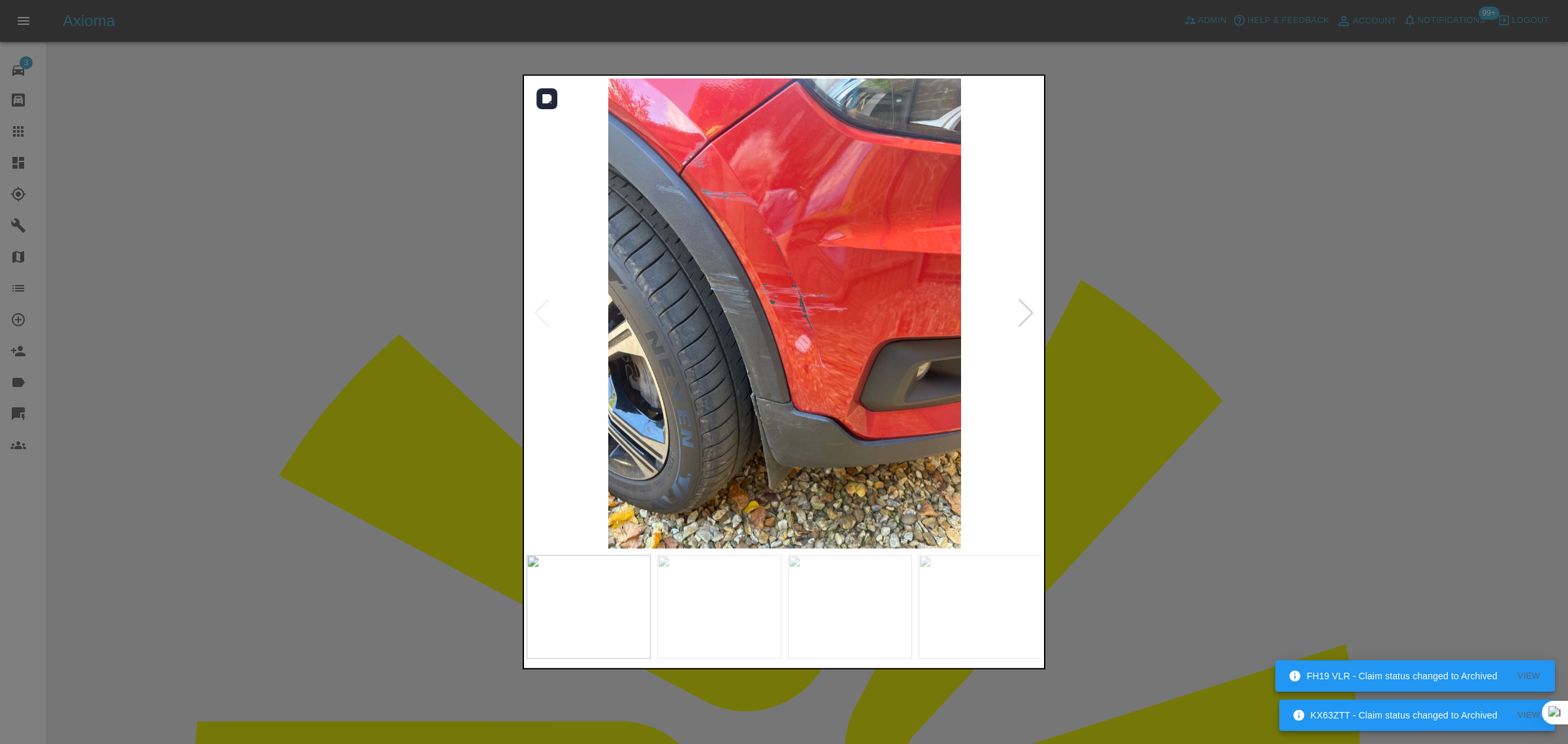
click at [1033, 323] on div at bounding box center [1025, 312] width 17 height 28
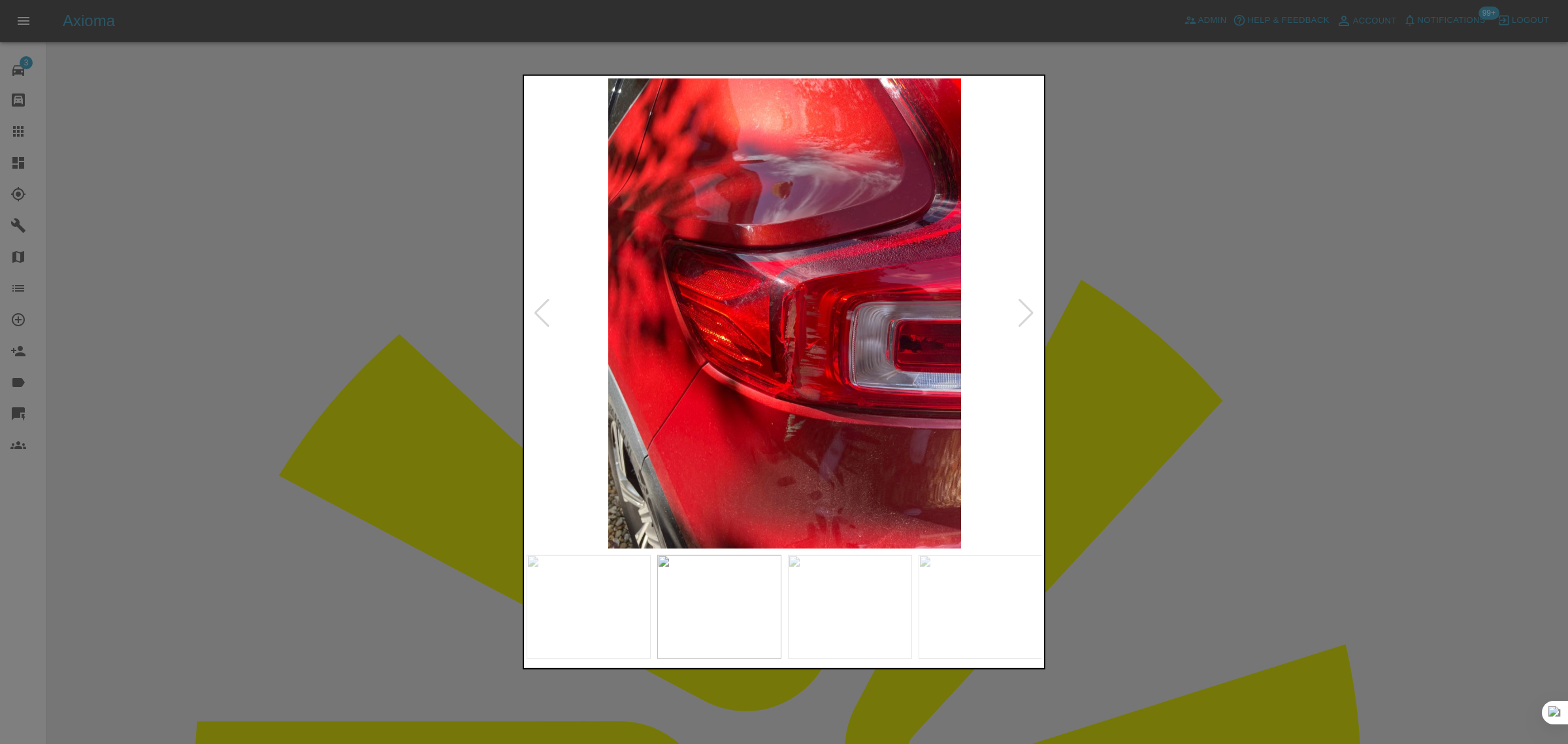
click at [1033, 323] on div at bounding box center [1025, 312] width 17 height 28
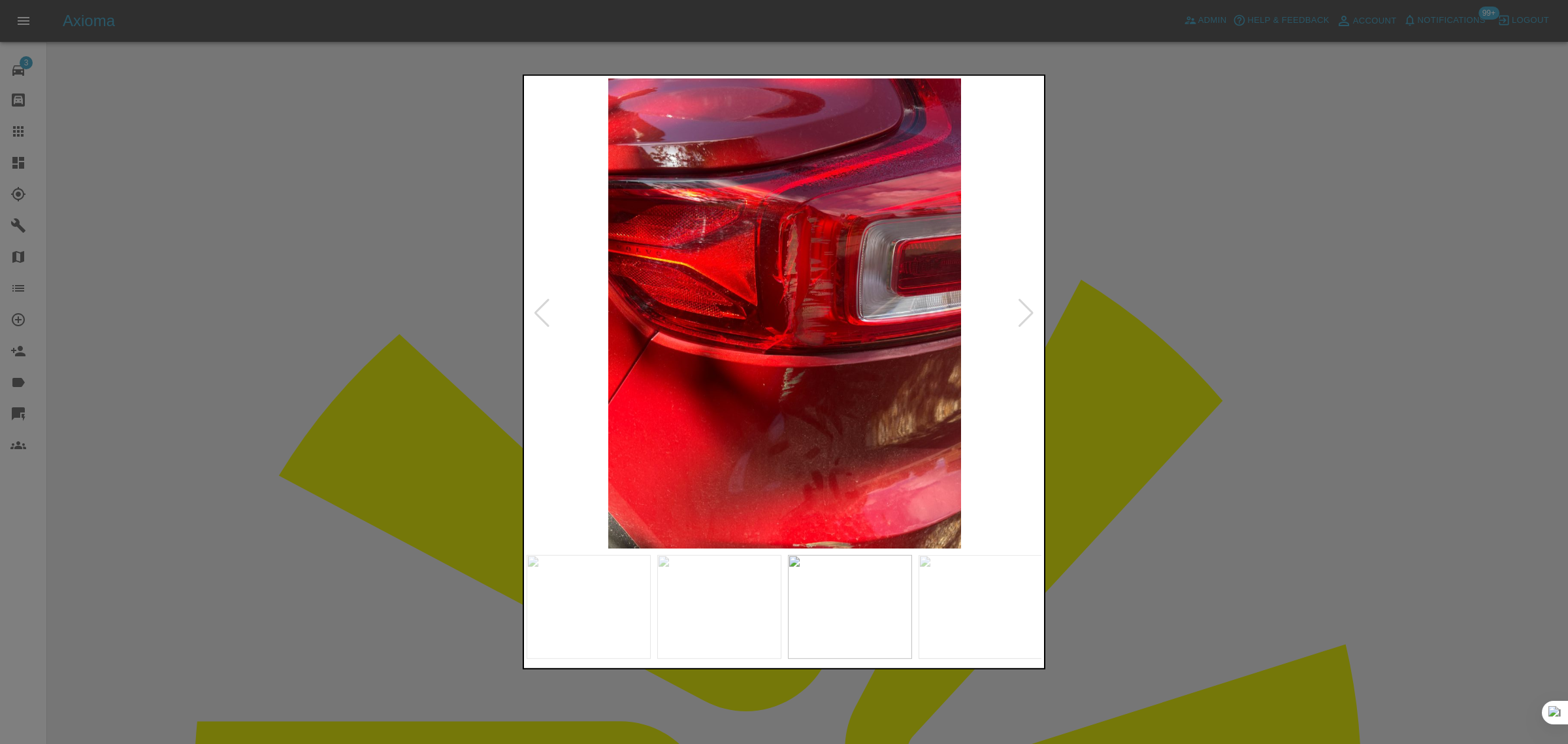
click at [1033, 323] on div at bounding box center [1025, 312] width 17 height 28
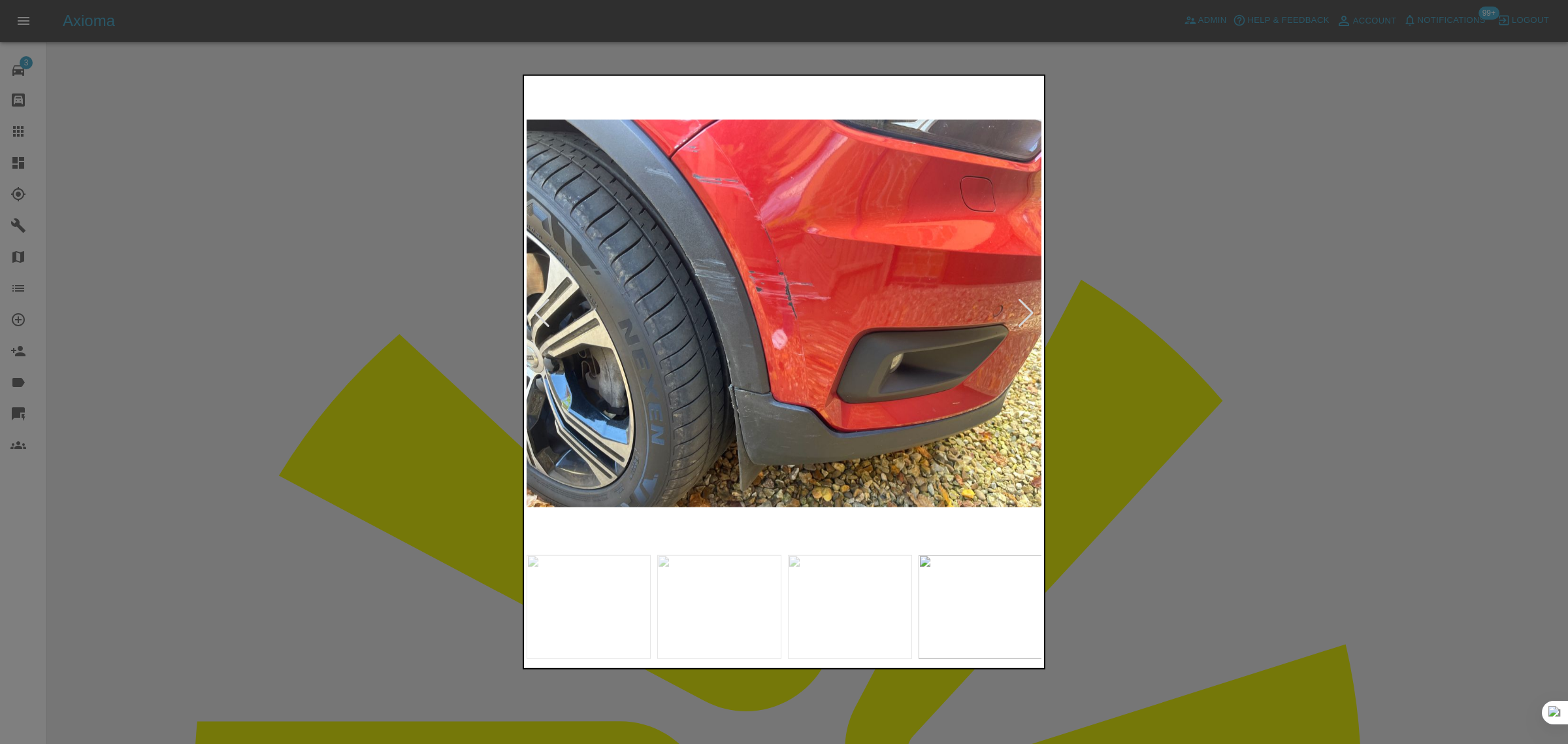
click at [1033, 323] on div at bounding box center [1025, 312] width 17 height 28
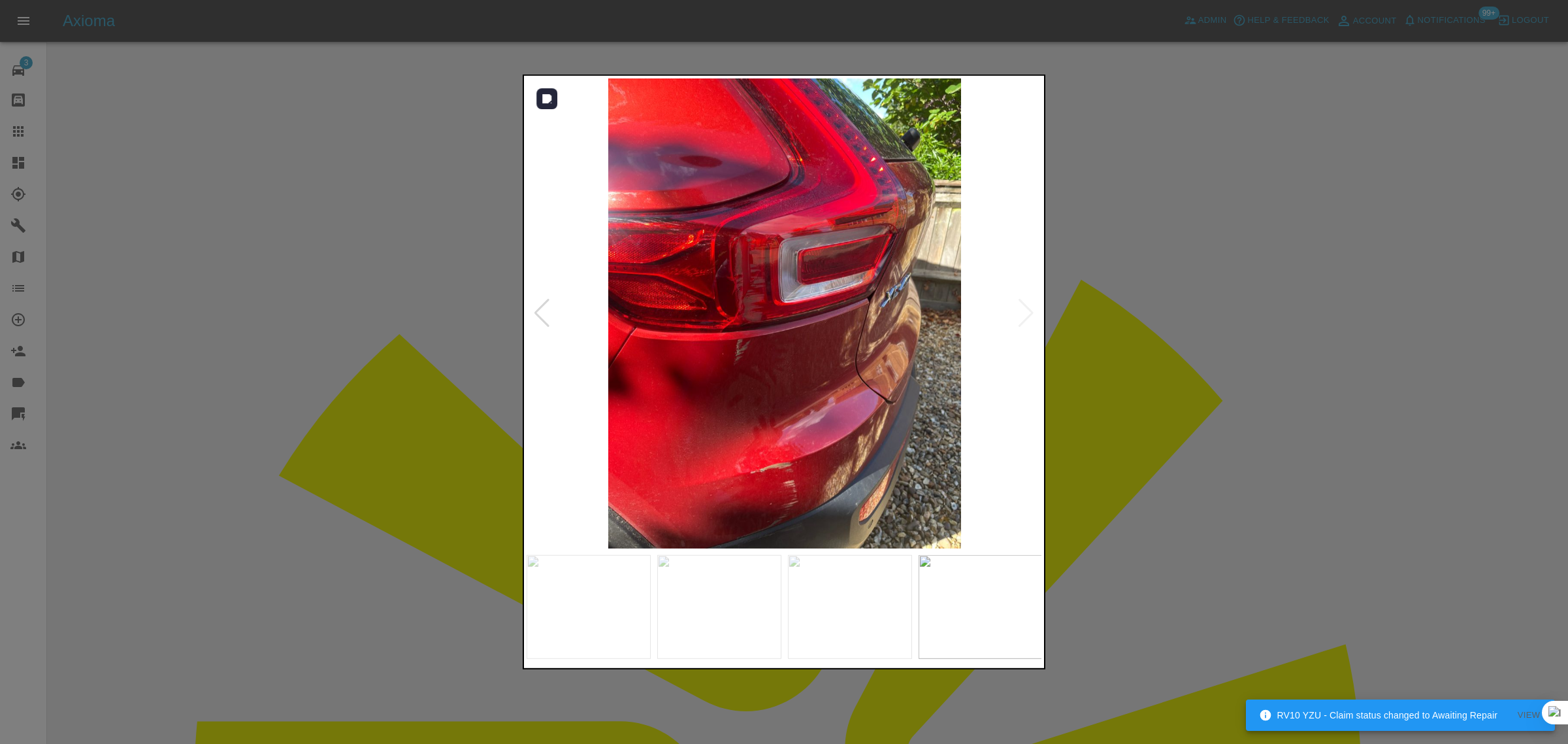
click at [1033, 323] on img at bounding box center [785, 313] width 516 height 470
click at [1121, 327] on div at bounding box center [784, 372] width 1568 height 744
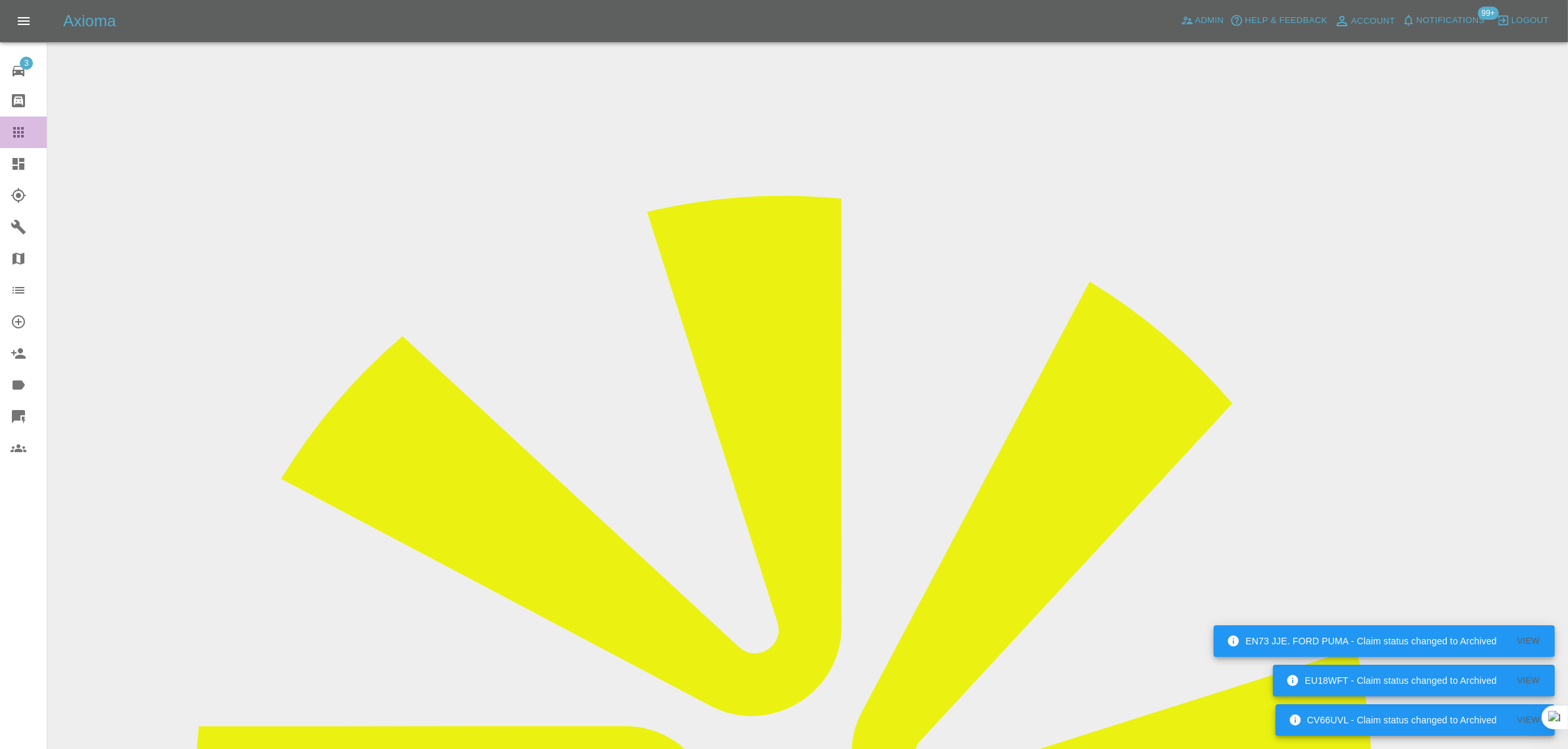
click at [6, 139] on link "Claims" at bounding box center [23, 132] width 47 height 31
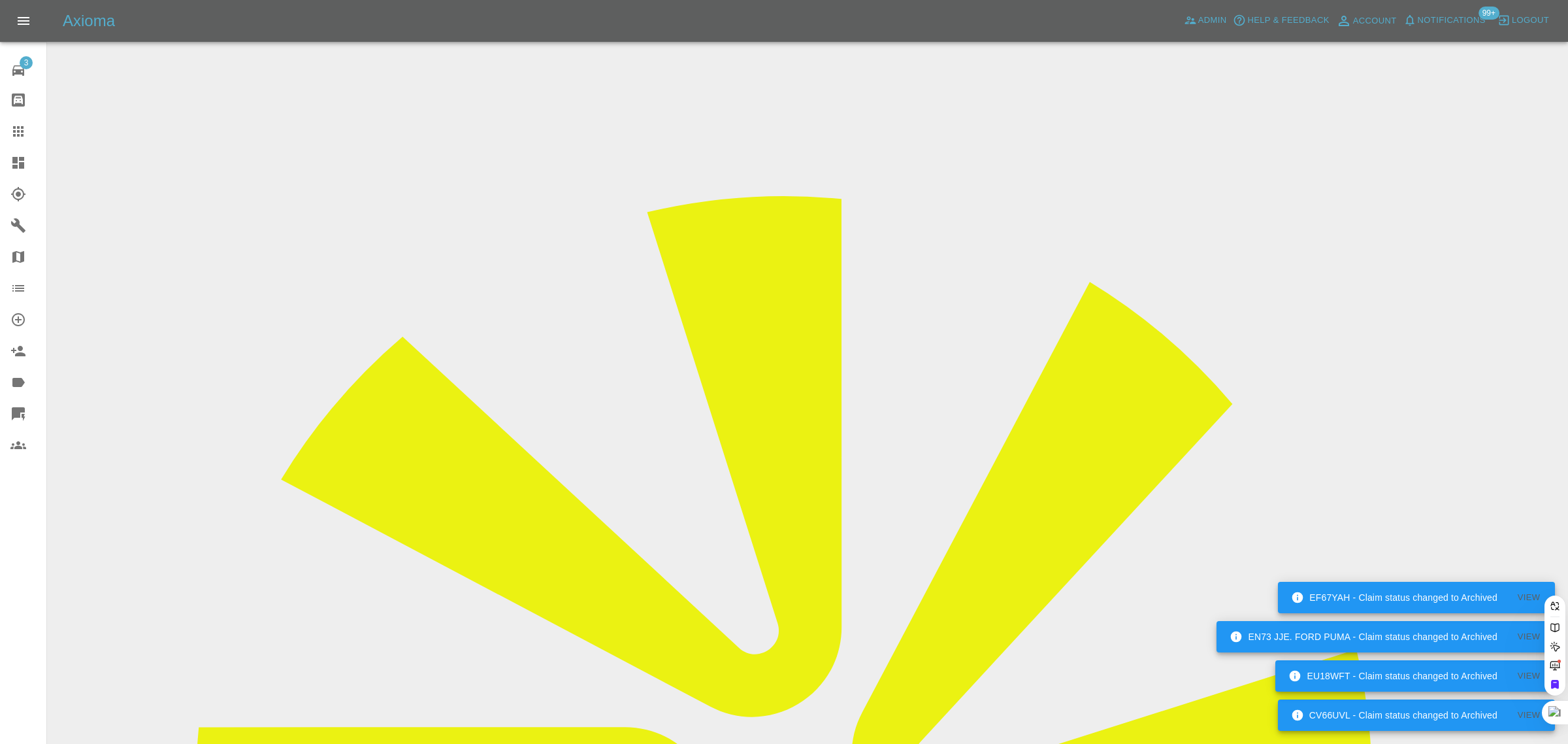
paste input "shafi.shaikh@hotmail.com"
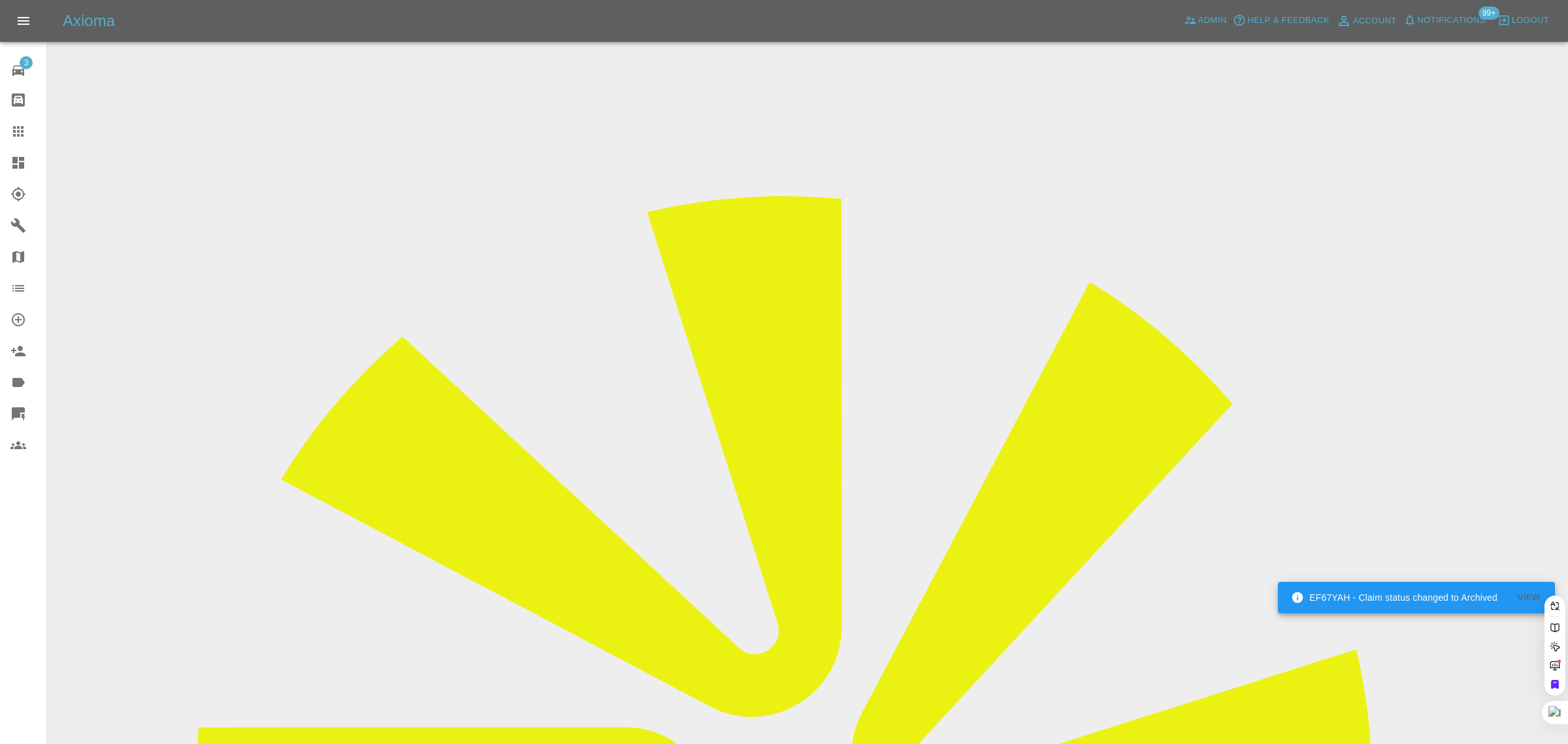
type input "shafi.shaikh@hotmail.co"
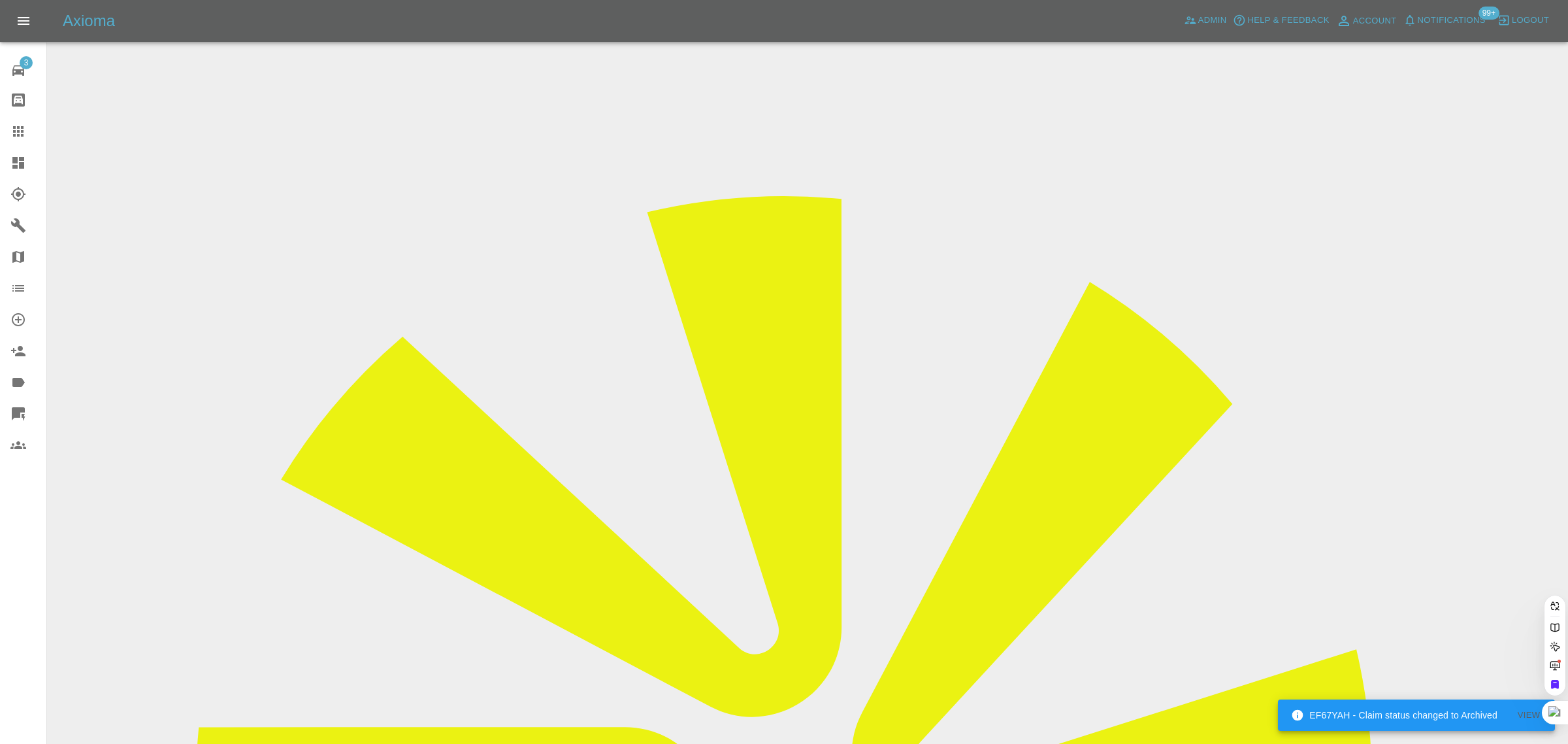
scroll to position [0, 5]
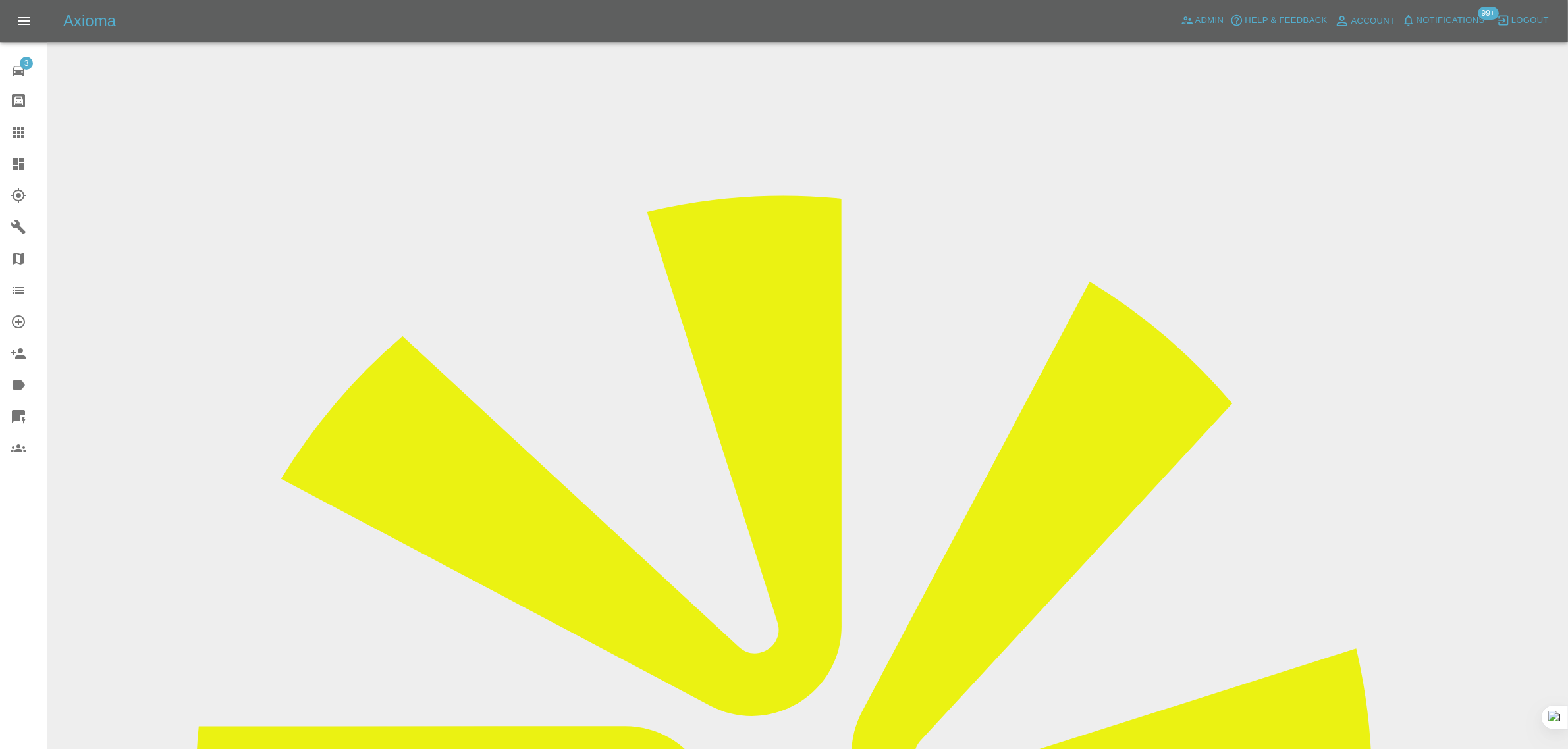
scroll to position [576, 0]
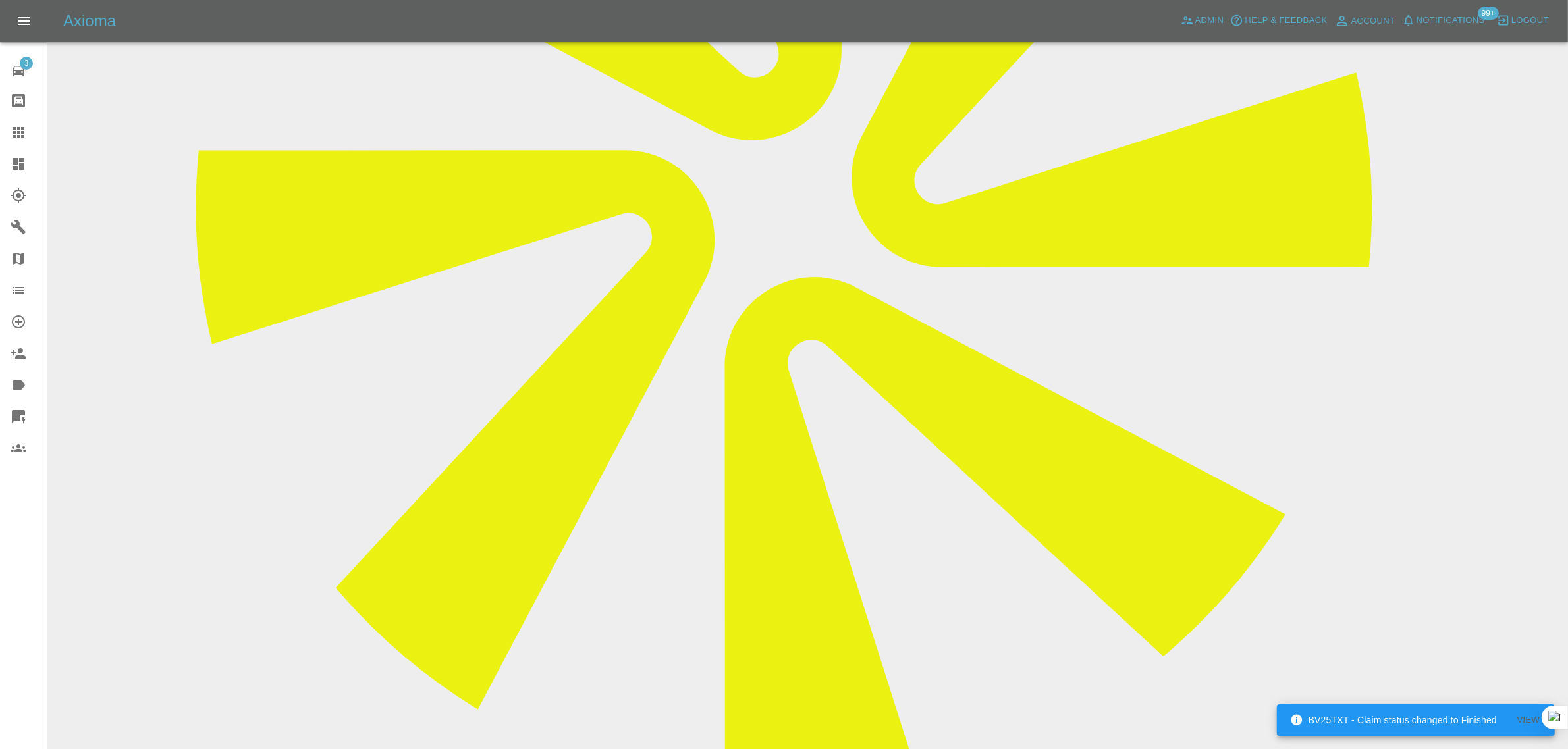
paste textarea "I would like to change the repair date of 10th Sept to another if possible. Cou…"
type textarea "I would like to change the repair date of 10th Sept to another if possible. Cou…"
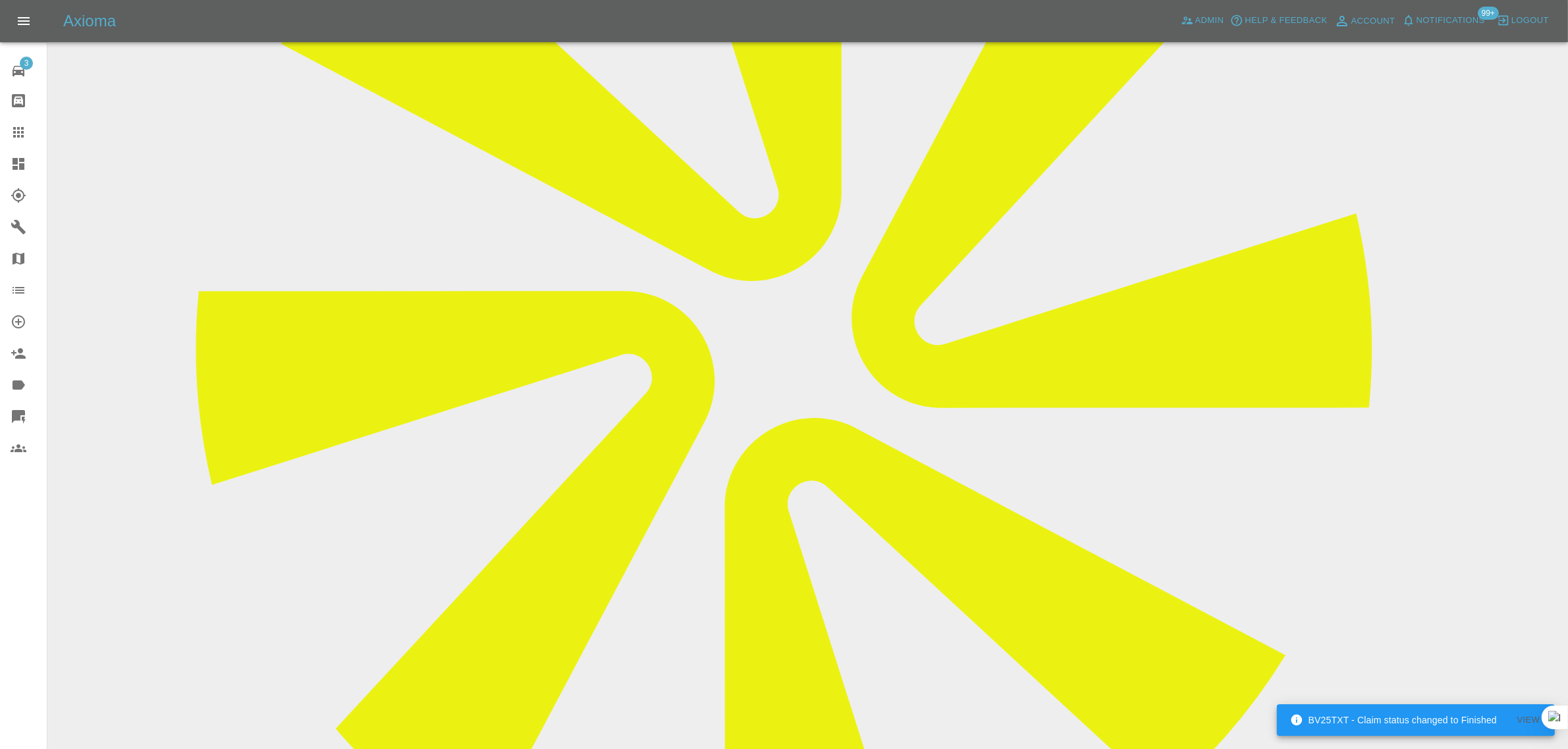
scroll to position [247, 0]
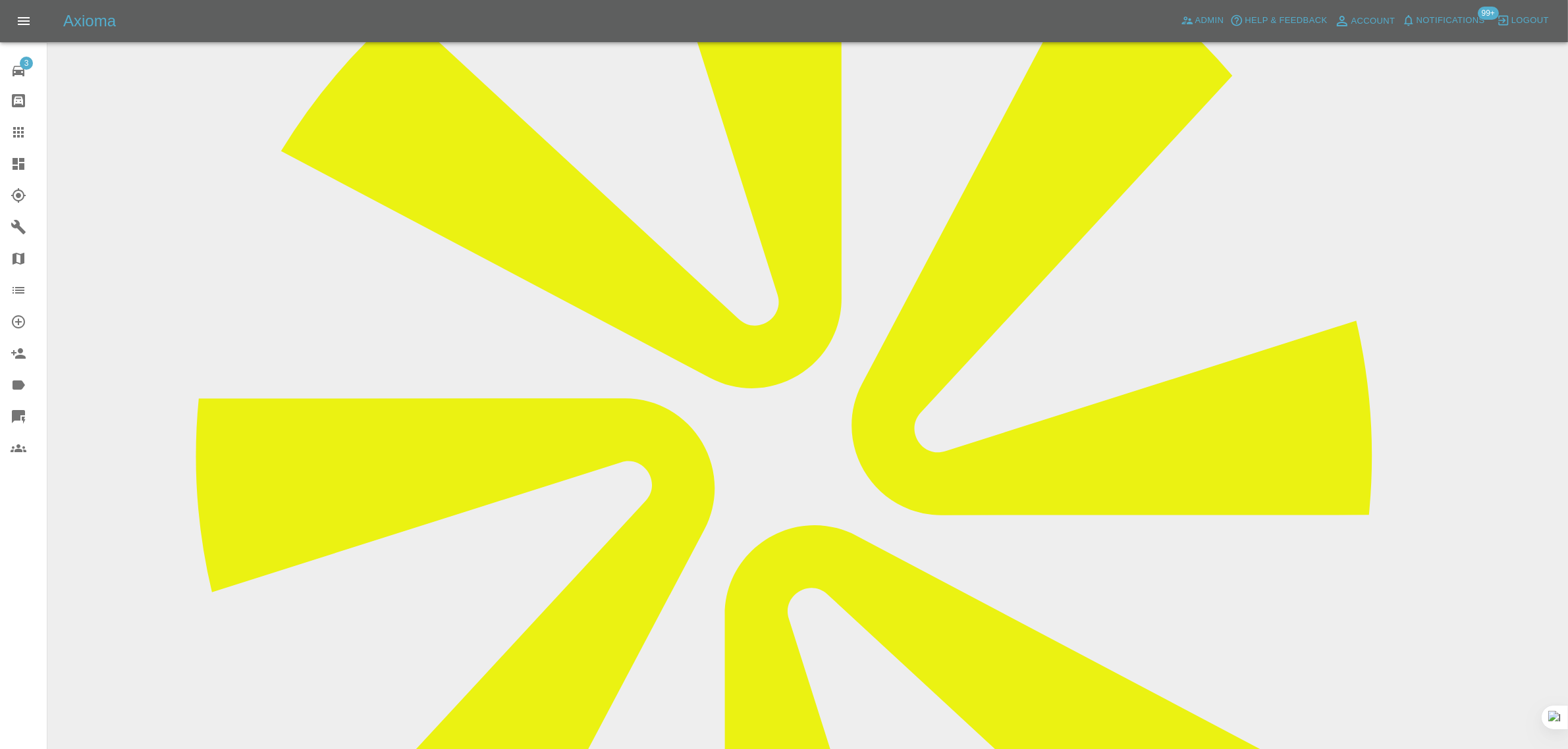
scroll to position [329, 0]
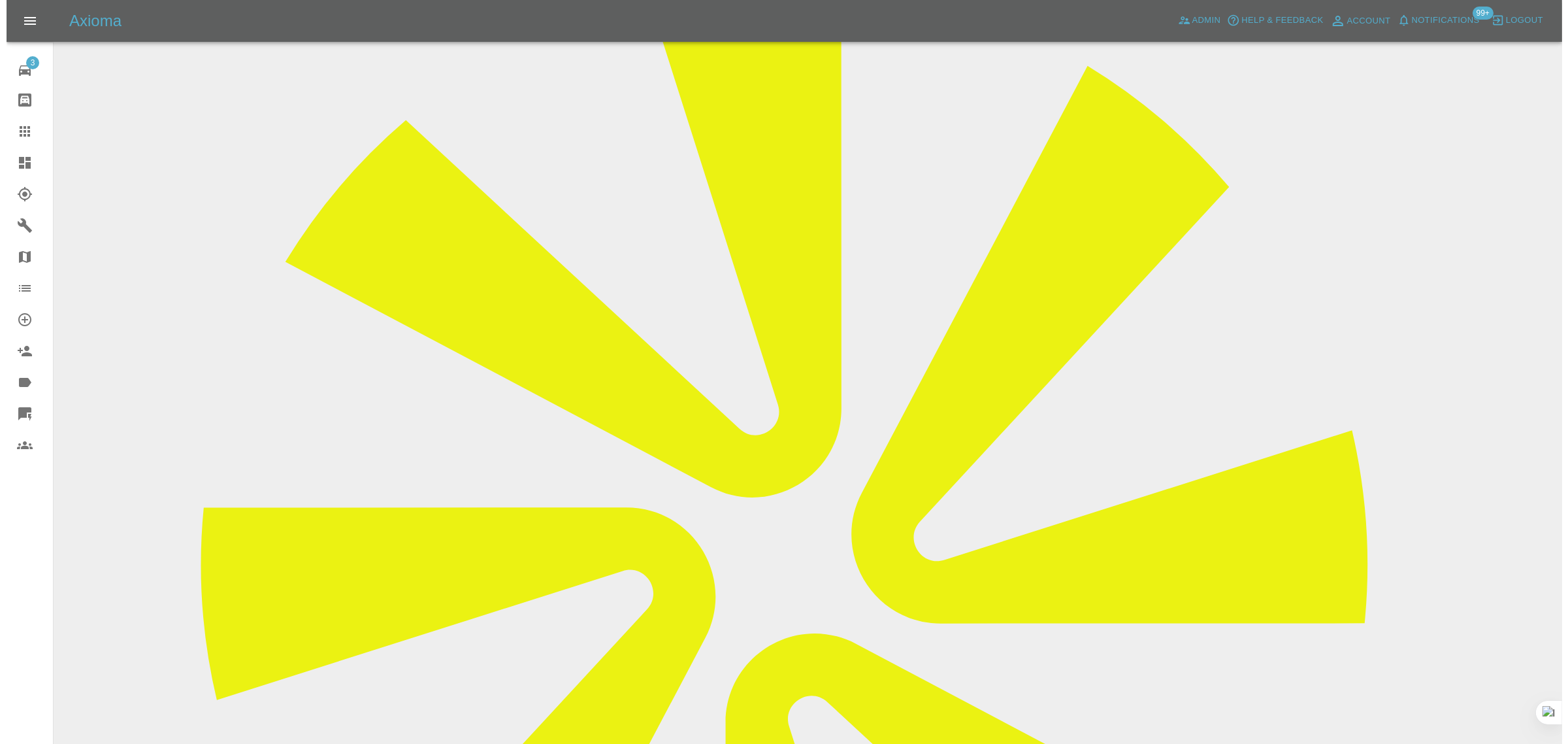
scroll to position [82, 0]
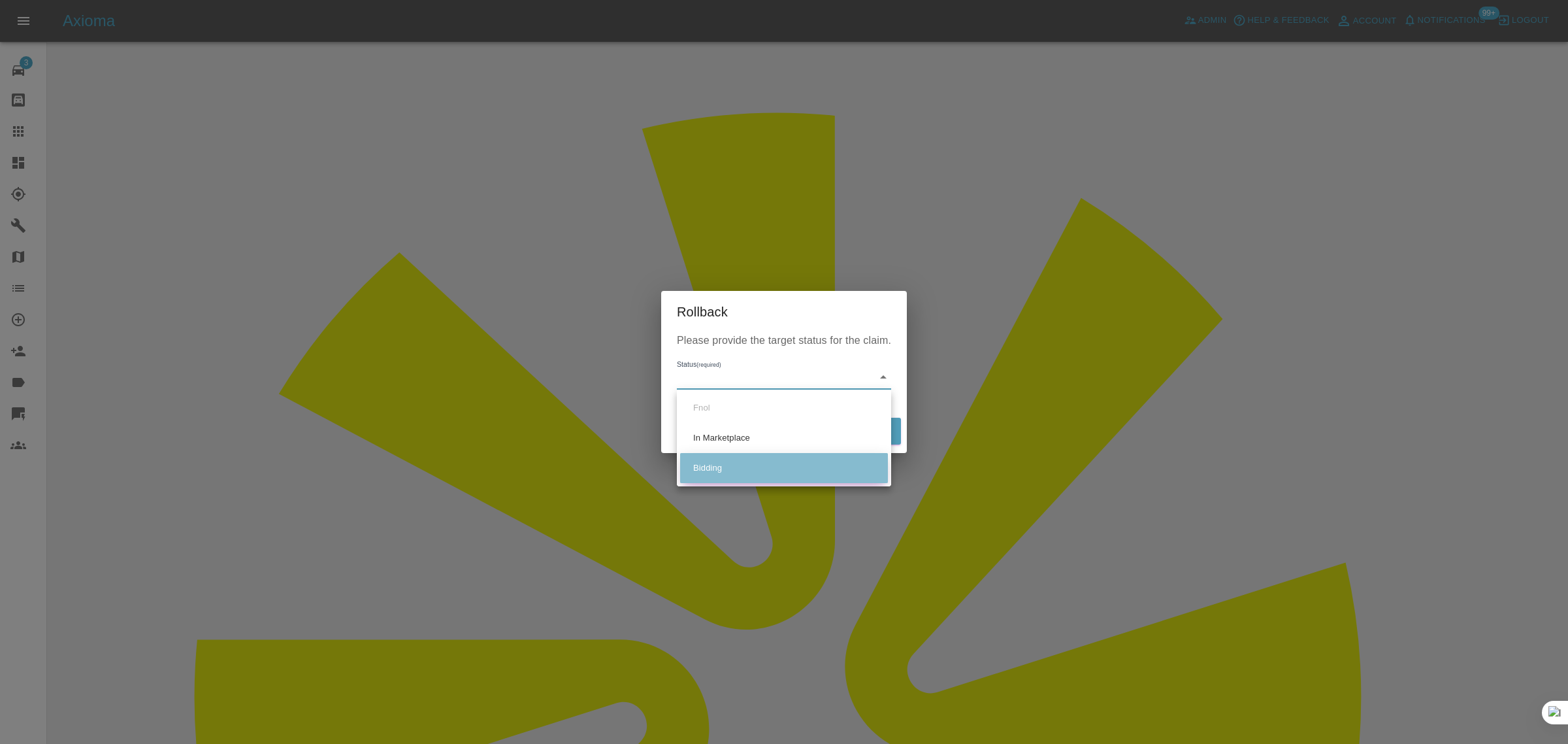
click at [713, 467] on li "Bidding" at bounding box center [784, 468] width 207 height 30
type input "bidding"
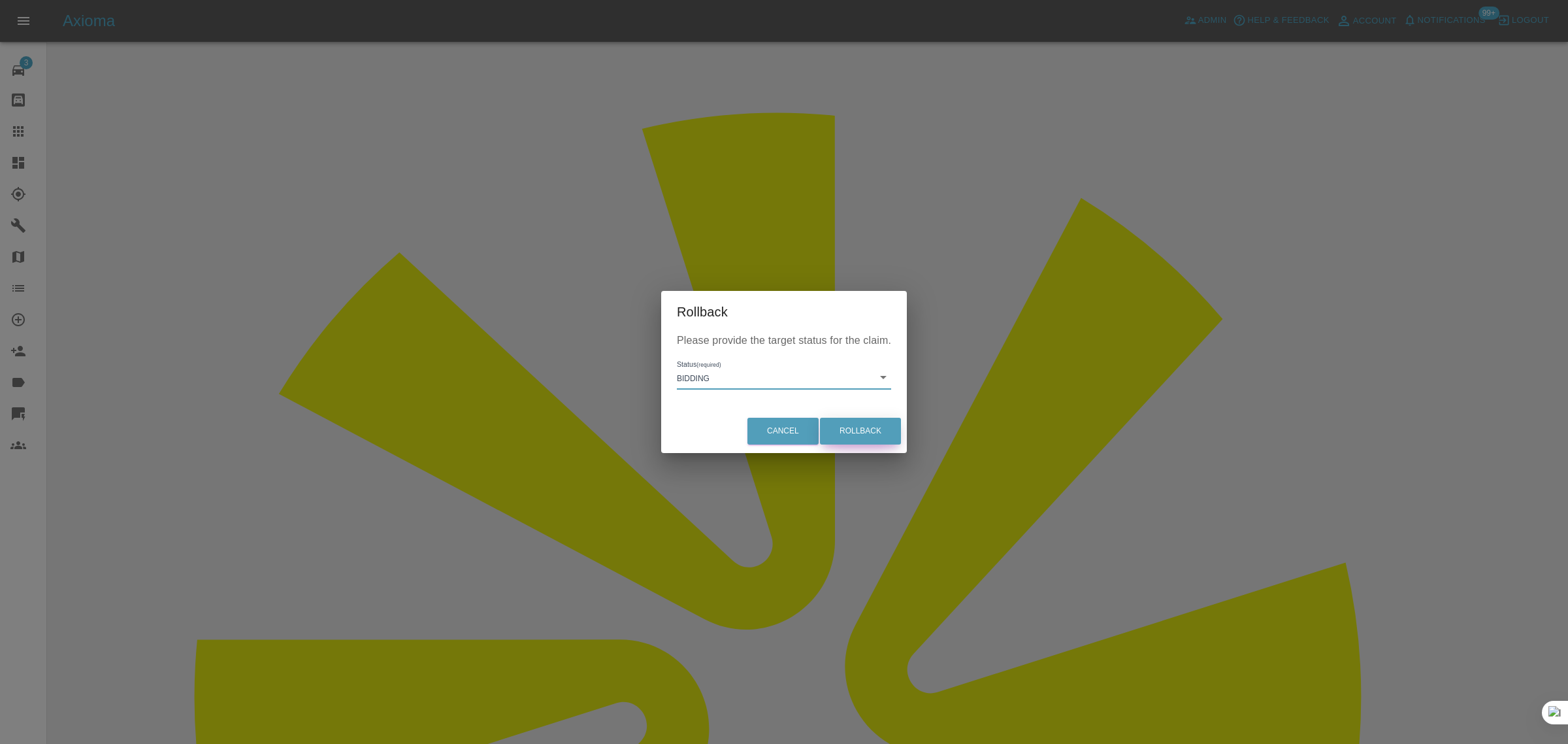
click at [859, 438] on button "Rollback" at bounding box center [860, 431] width 81 height 27
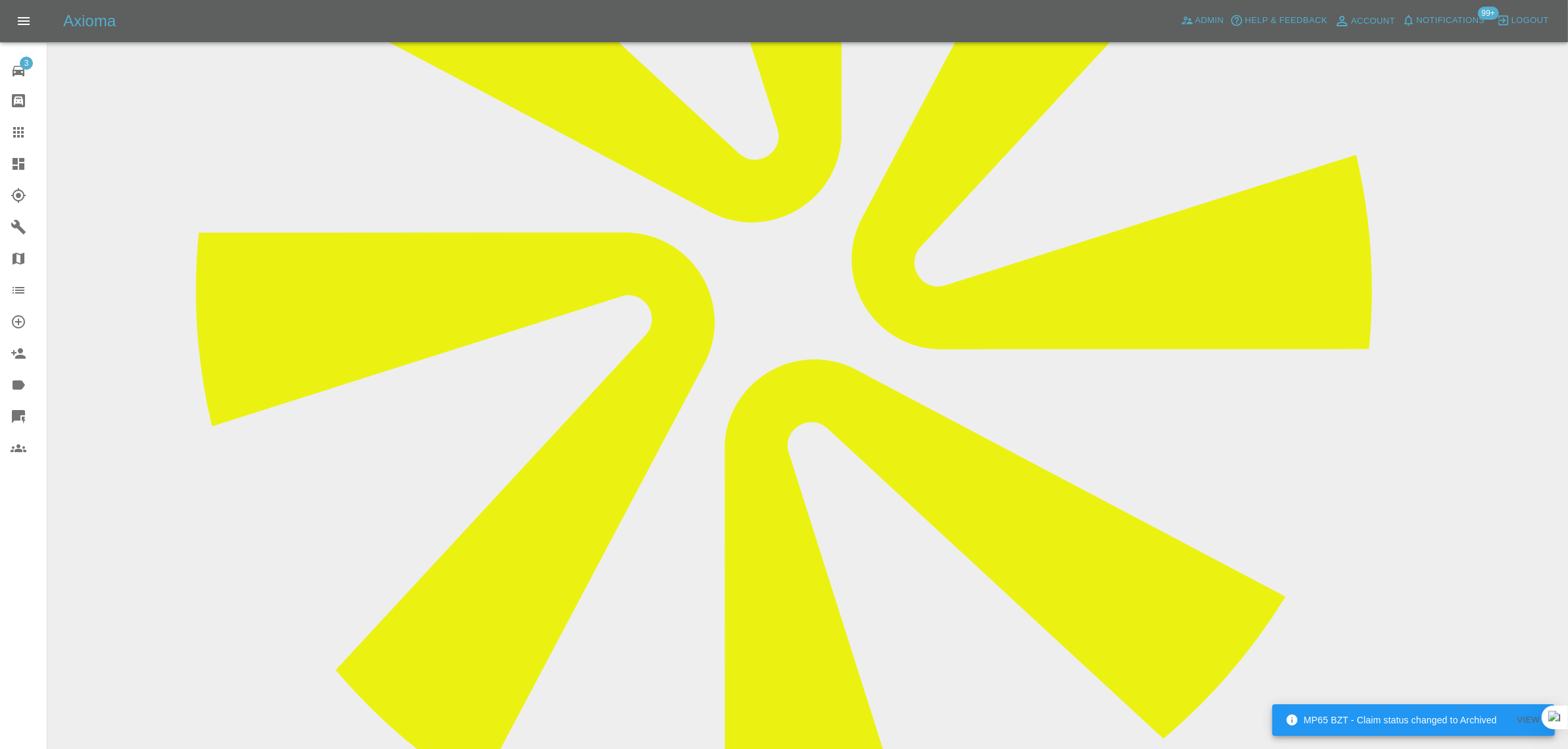
scroll to position [576, 0]
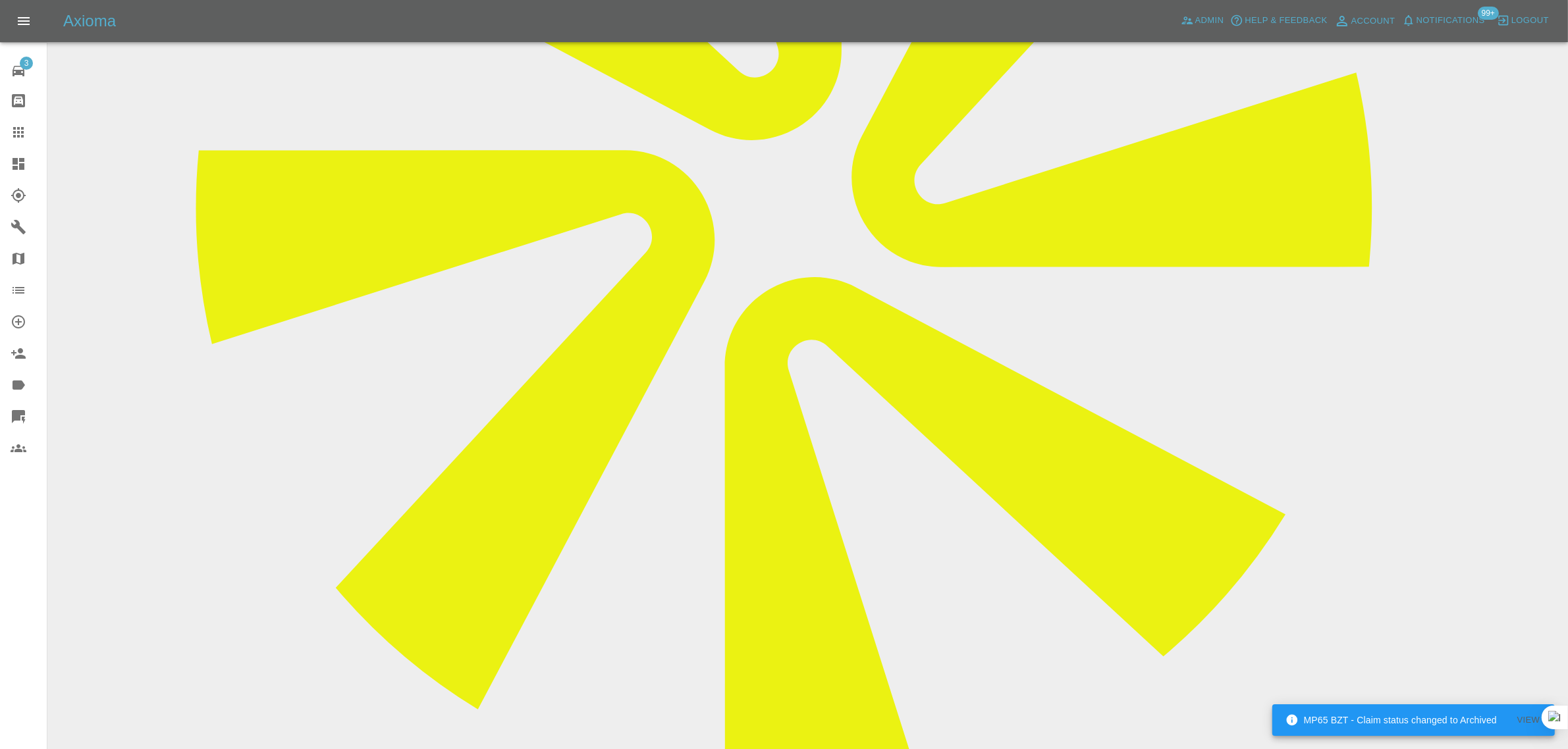
click at [19, 127] on icon at bounding box center [18, 132] width 16 height 16
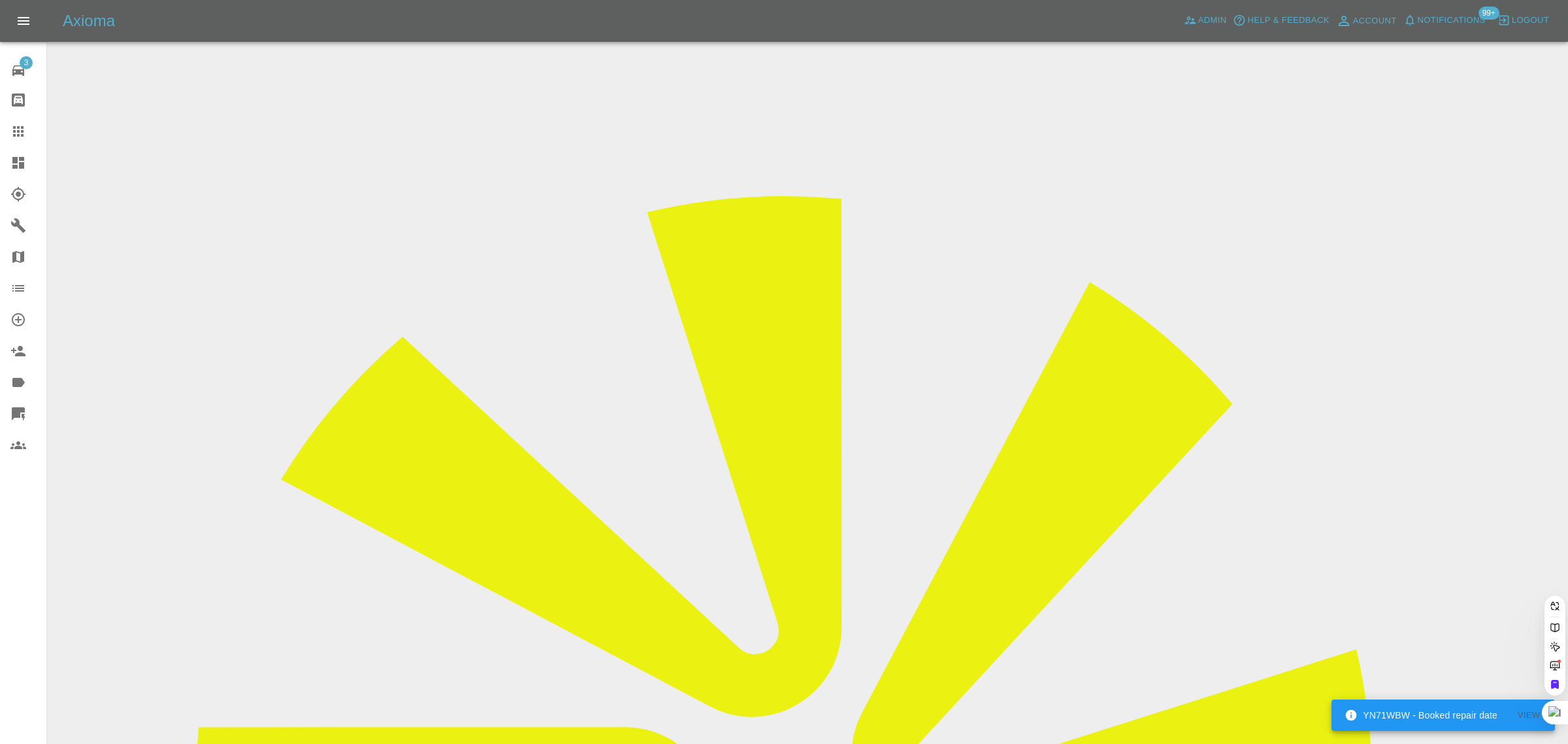
paste input "jeanbarry5@hotmail.com"
type input "jeanbarry5@hotmail.com"
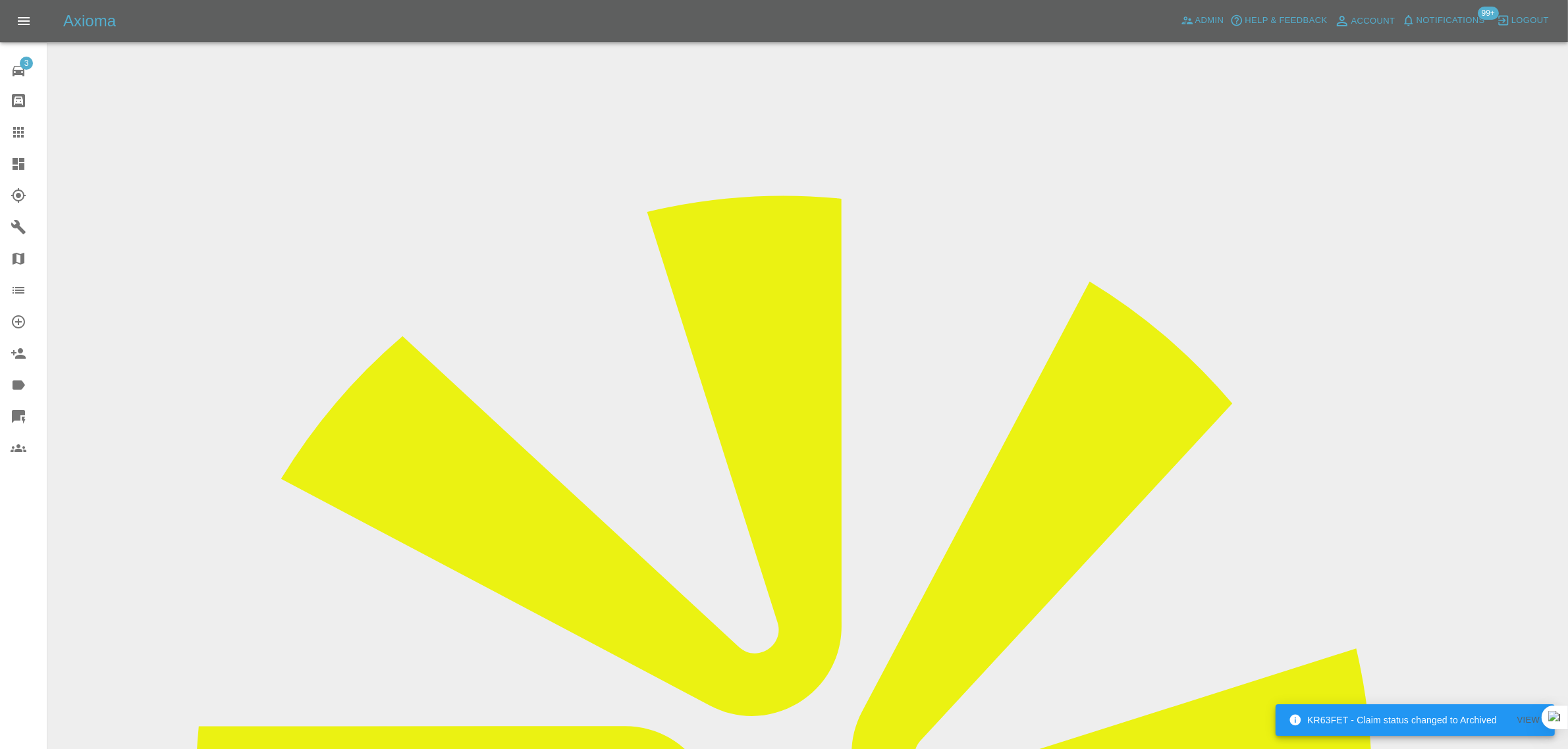
drag, startPoint x: 1260, startPoint y: 198, endPoint x: 1292, endPoint y: 200, distance: 32.1
copy tr "Mike Murra"
click at [26, 131] on div at bounding box center [29, 132] width 37 height 16
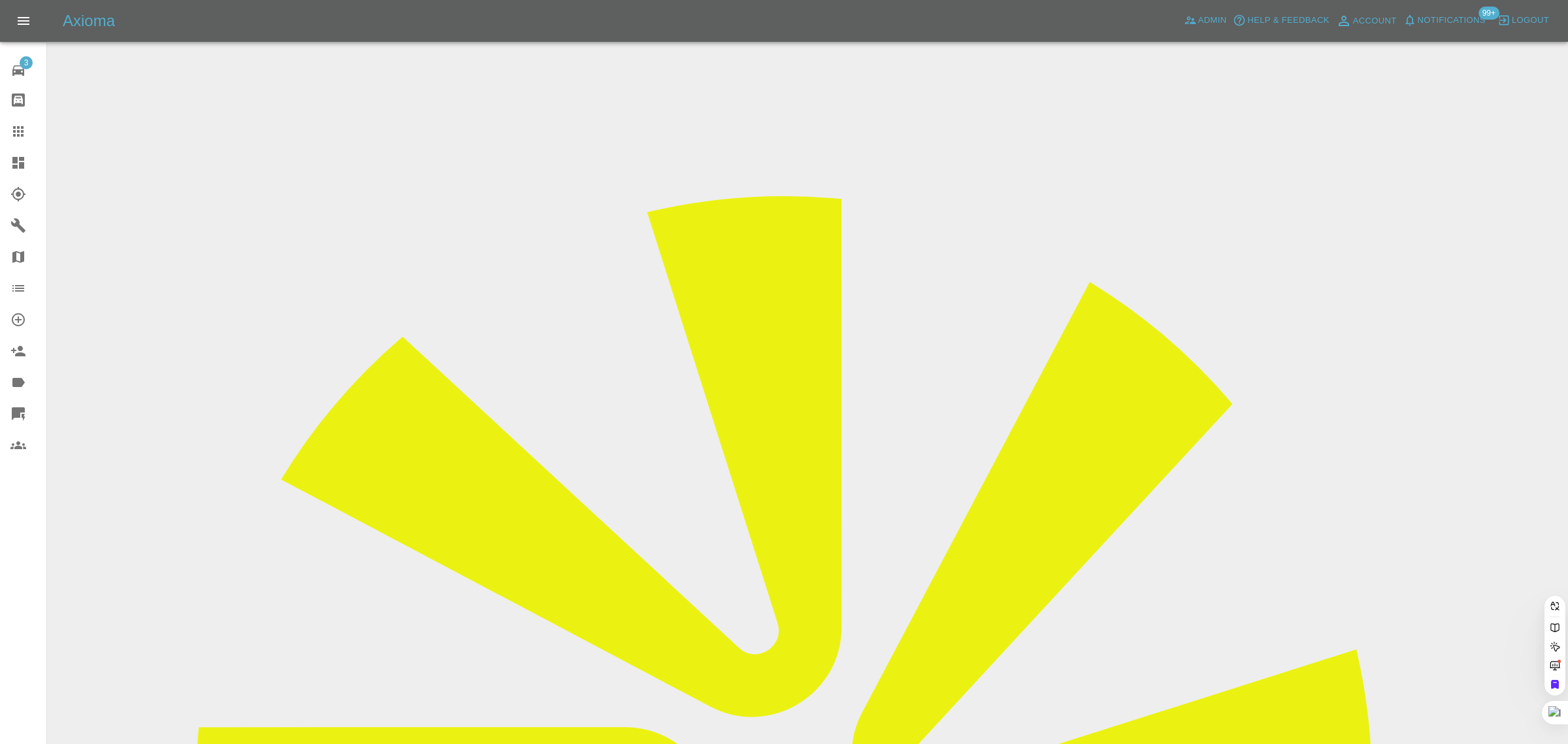
paste input "emmatall4@gmail.com"
type input "emmatall4@gmail.co"
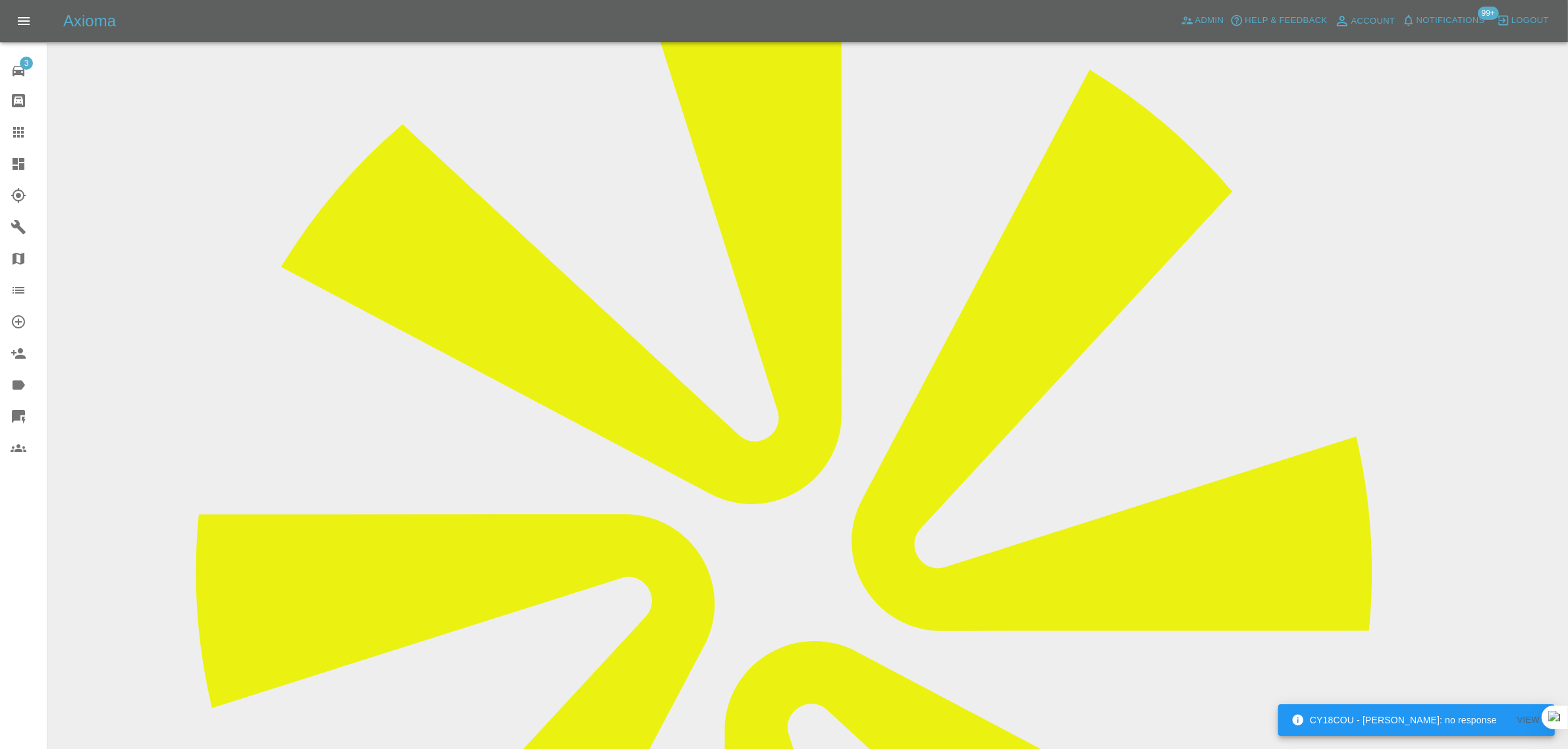
scroll to position [576, 0]
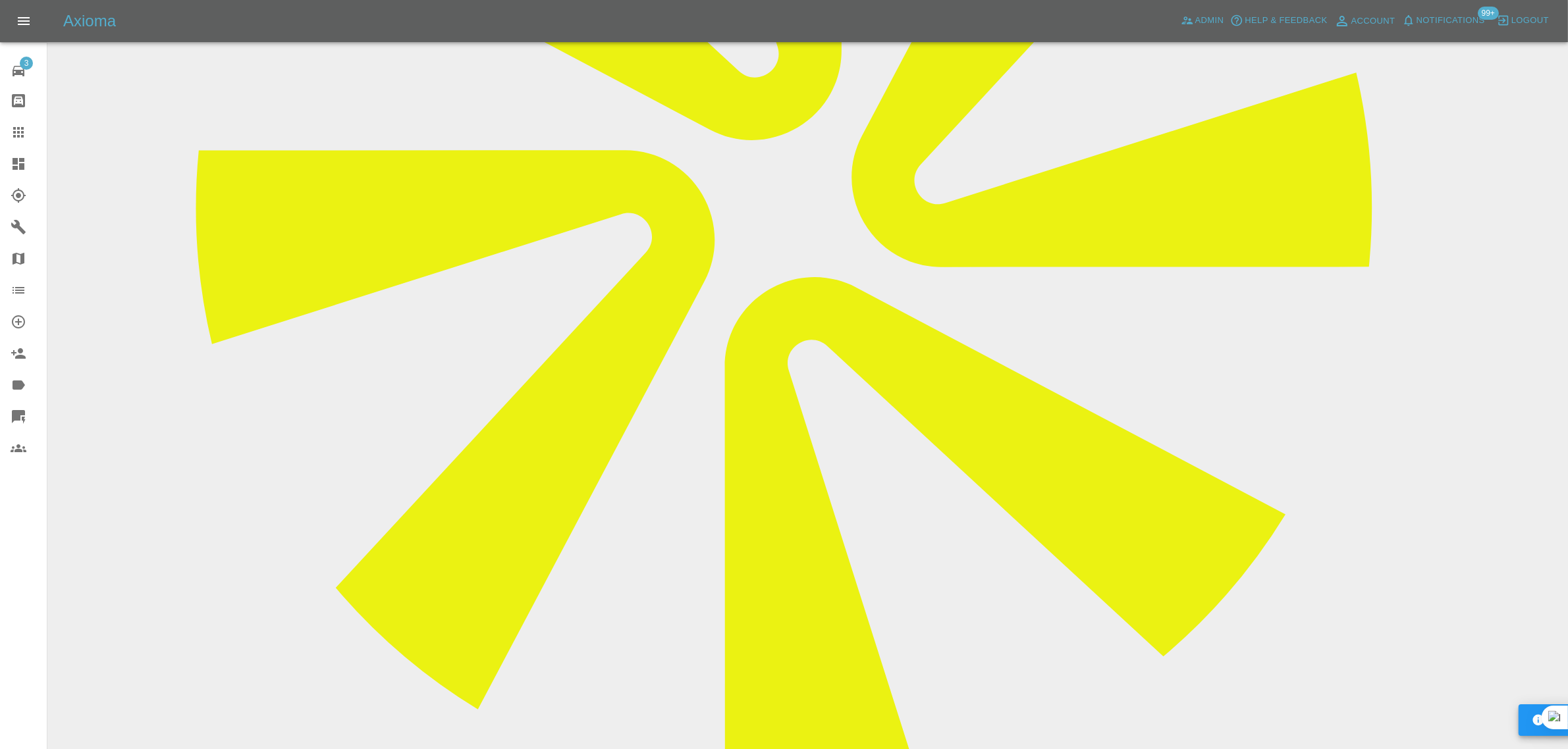
paste textarea "Due to family illness and the car being inaccessible today, I just wanted to le…"
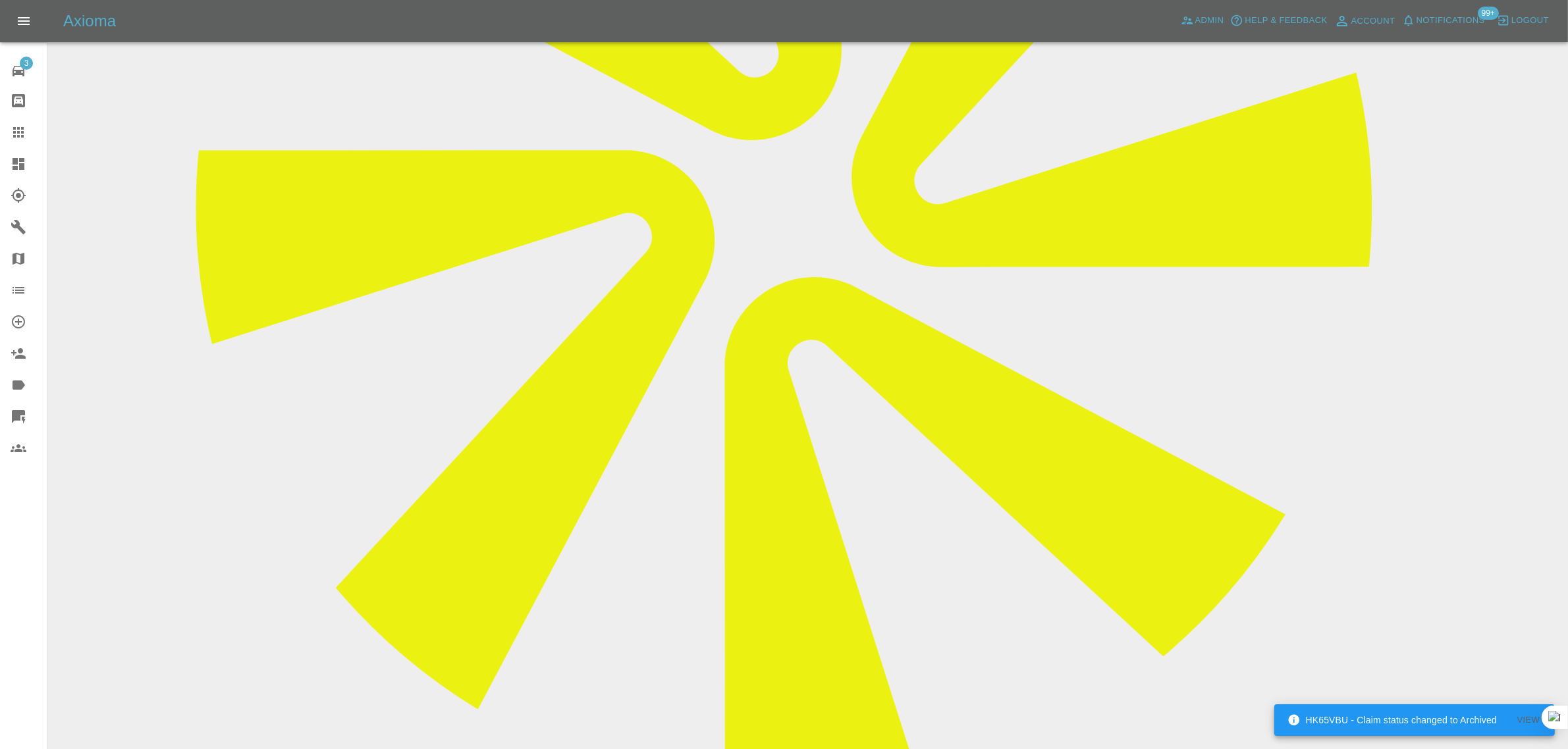
type textarea "Due to family illness and the car being inaccessible today, I just wanted to le…"
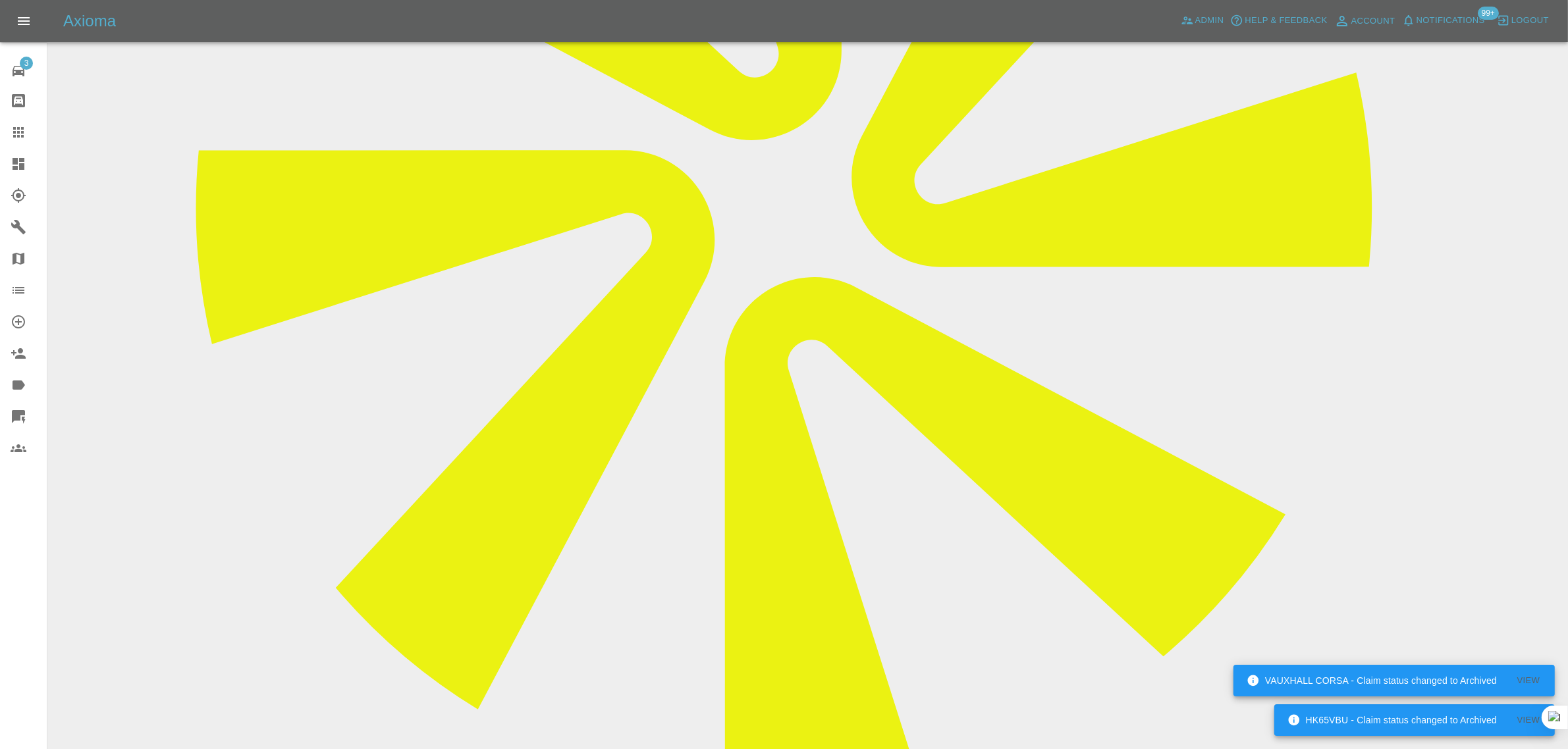
scroll to position [823, 0]
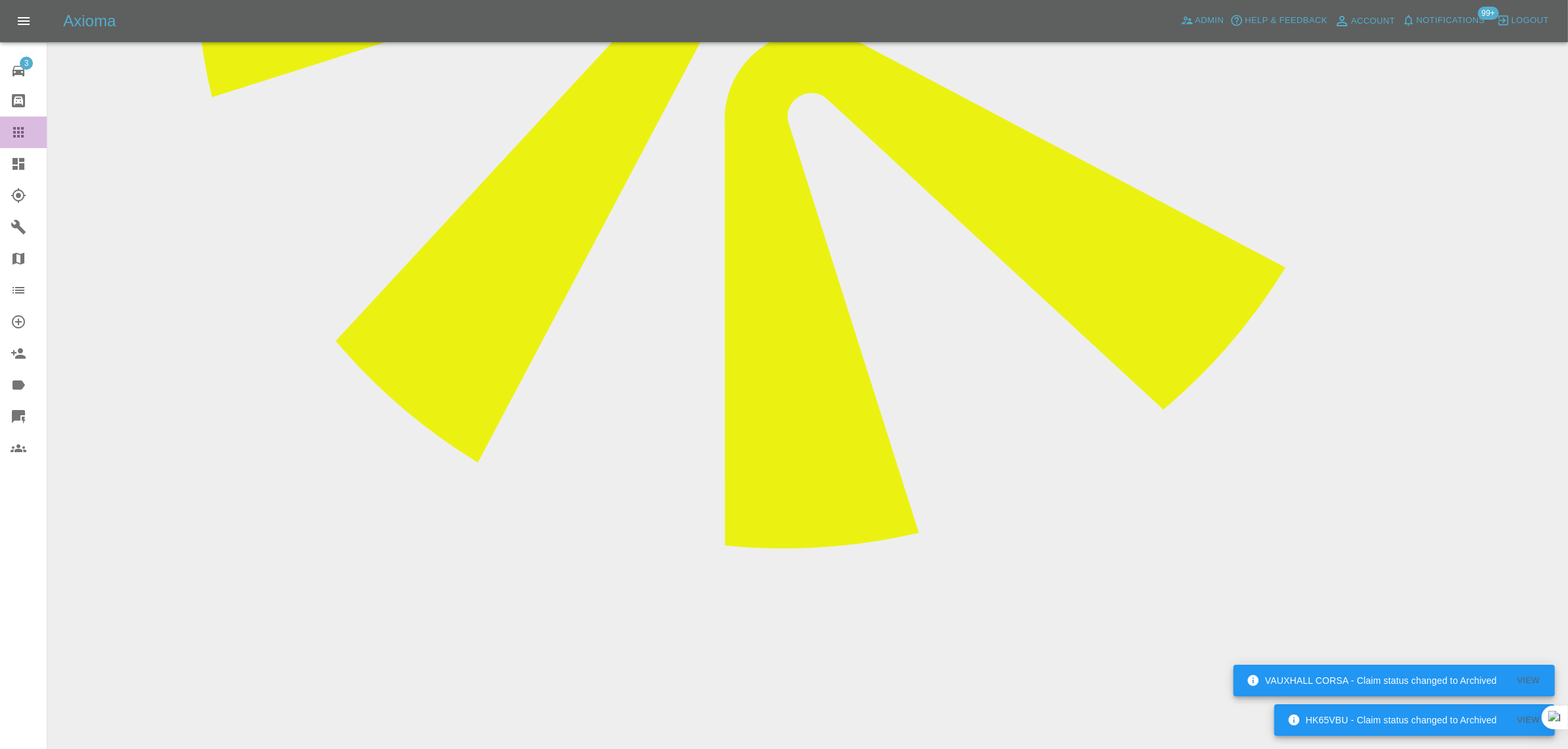
click at [15, 136] on icon at bounding box center [18, 131] width 10 height 10
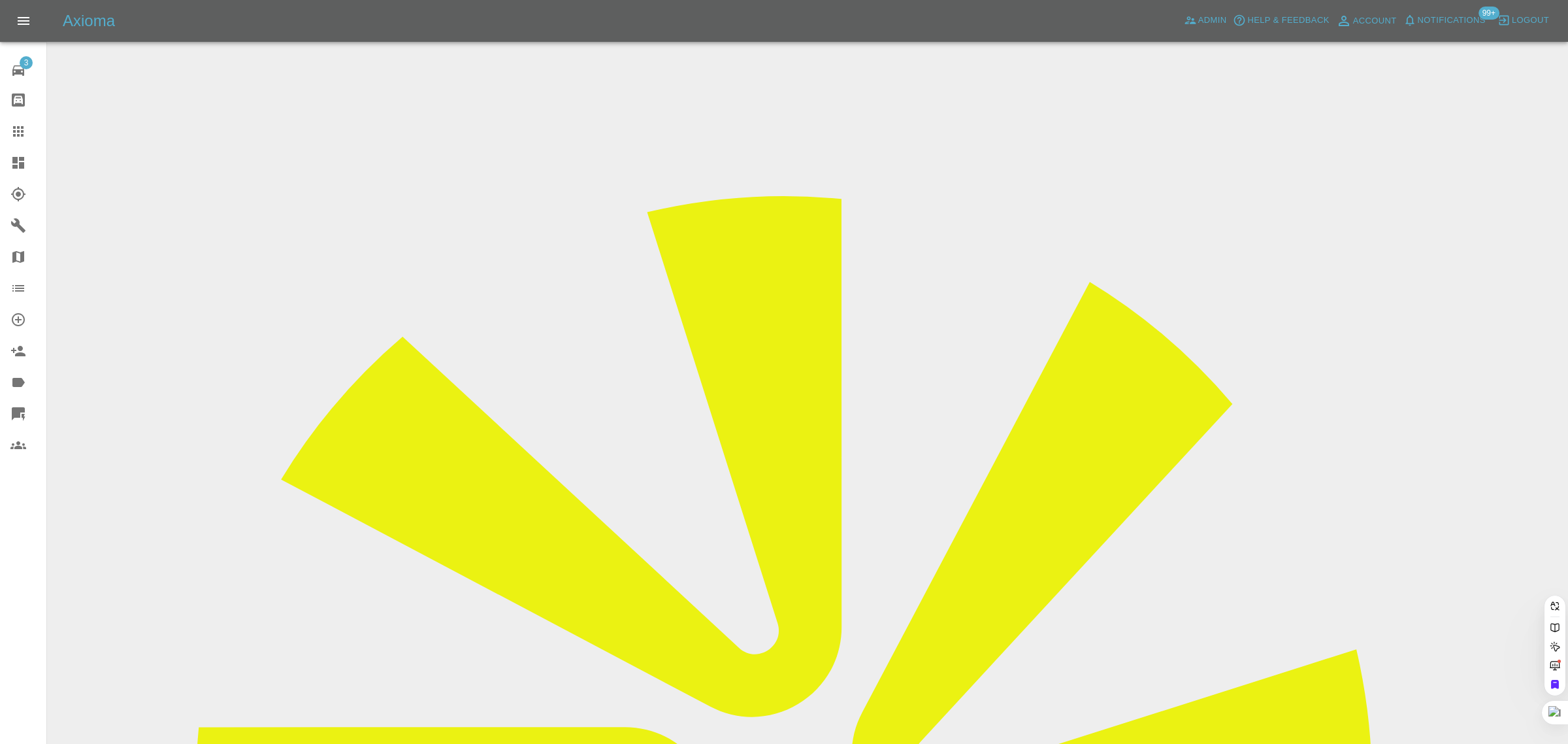
drag, startPoint x: 487, startPoint y: 423, endPoint x: 681, endPoint y: 415, distance: 194.2
paste input "venkatesh_s@hotmail.co.uk"
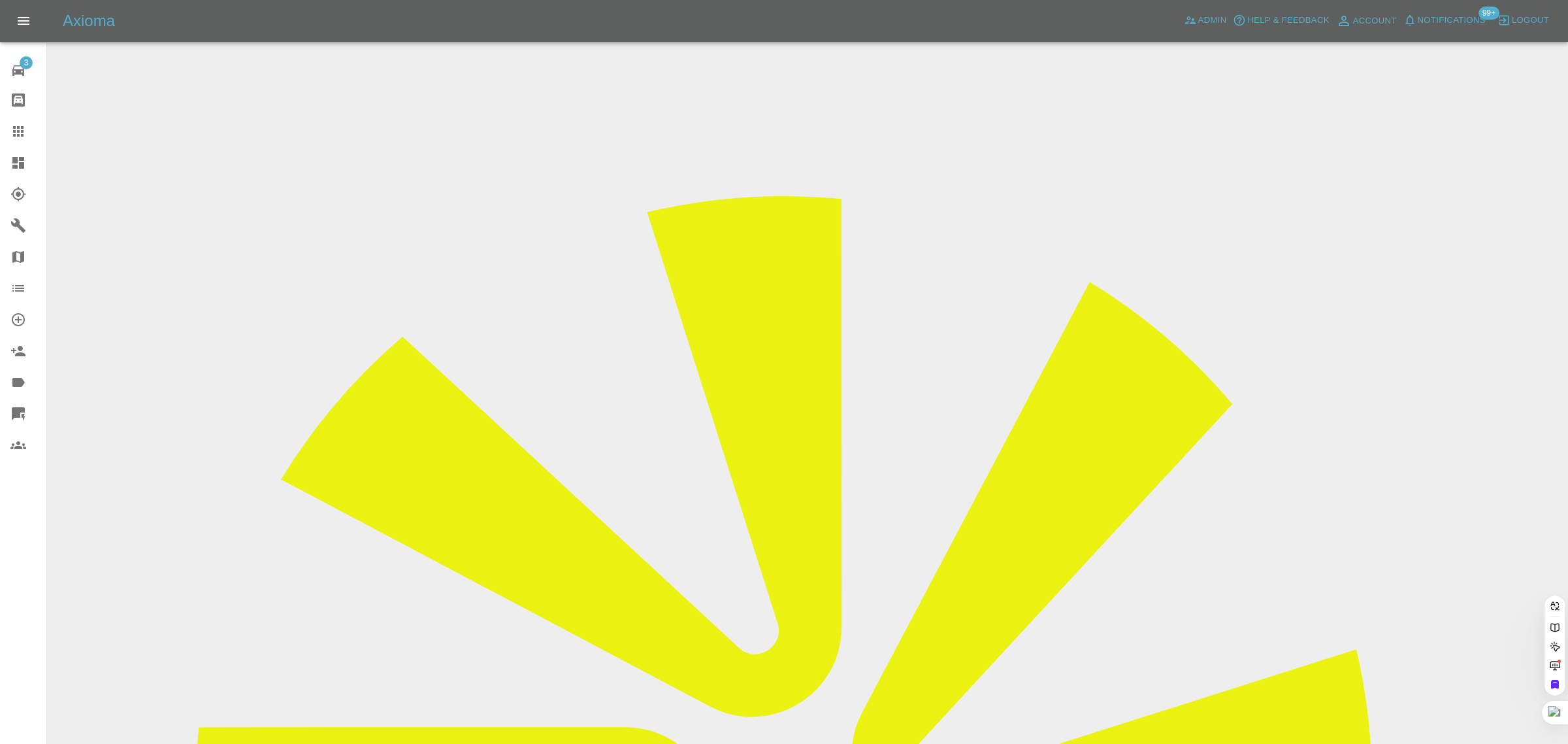
type input "venkatesh_s@hotmail.co.u"
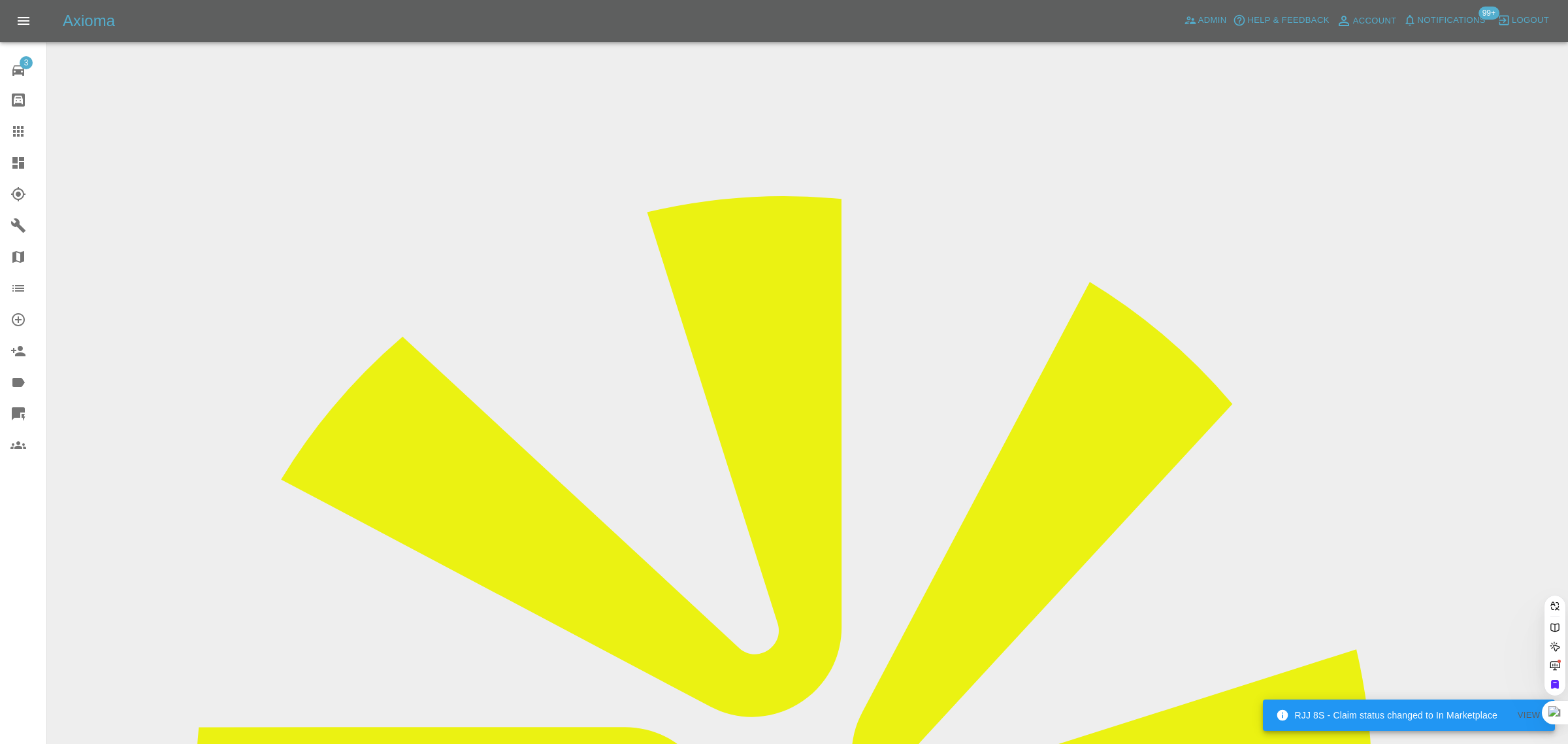
scroll to position [0, 17]
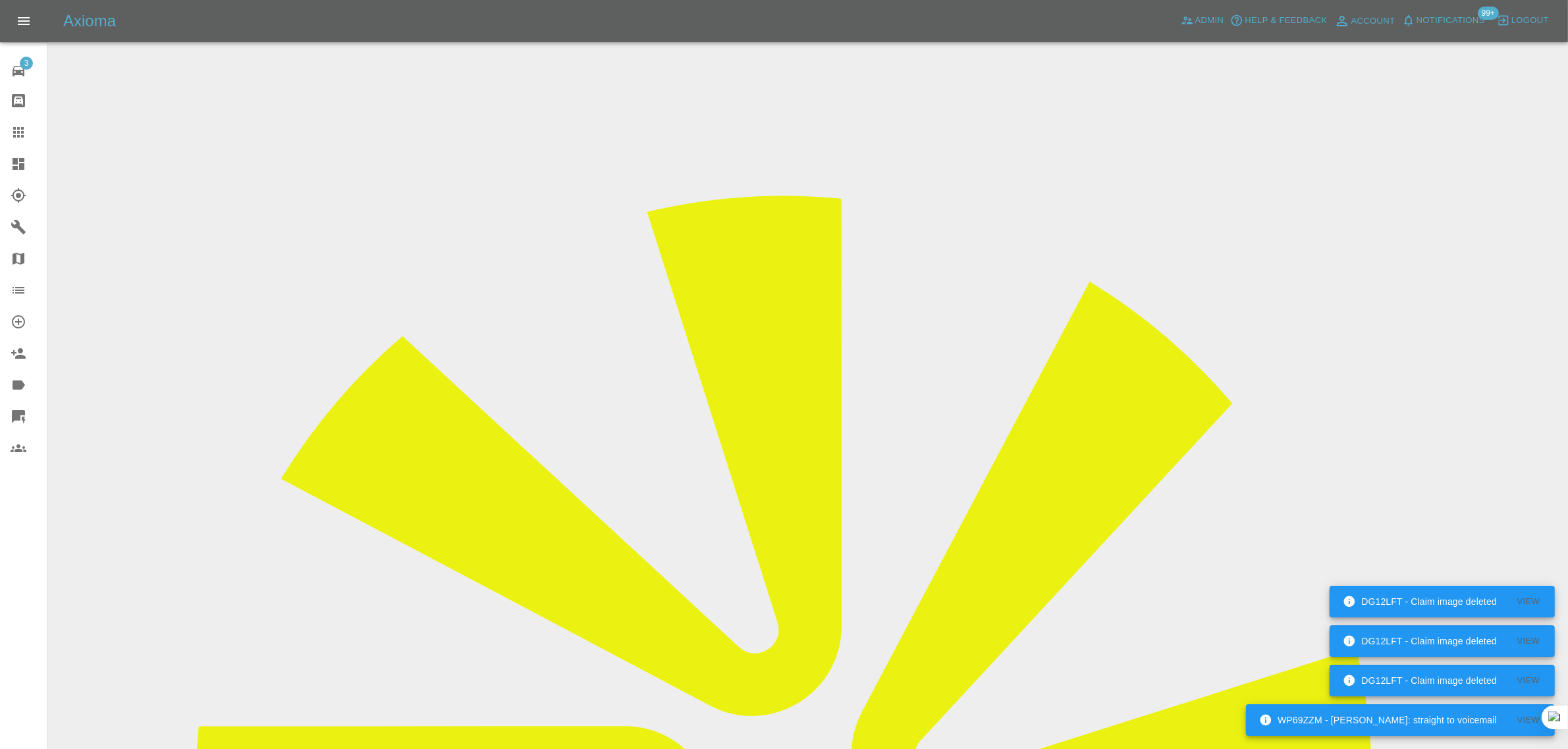
drag, startPoint x: 1317, startPoint y: 203, endPoint x: 1352, endPoint y: 203, distance: 35.0
copy td "Back 2 Ne"
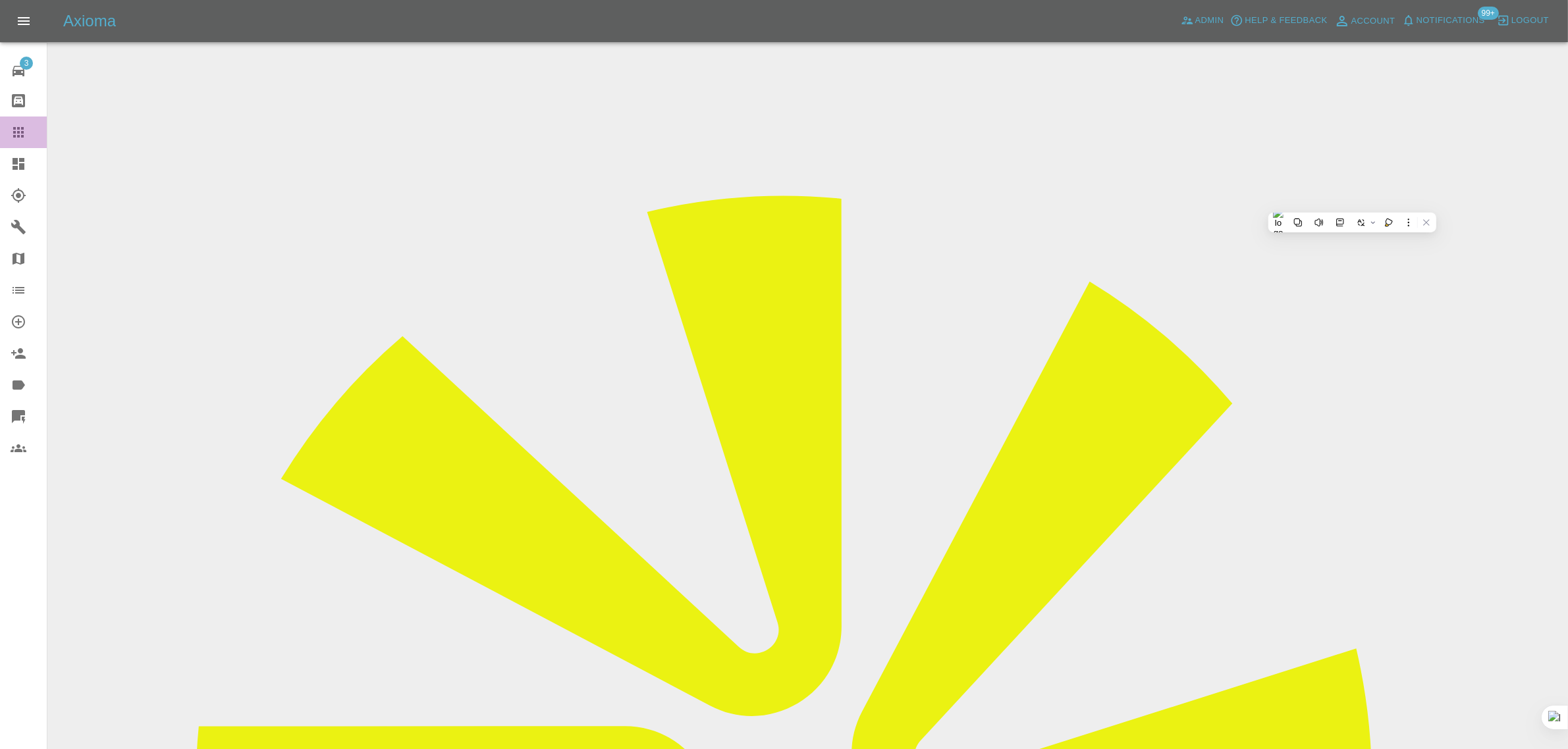
click at [24, 136] on icon at bounding box center [18, 132] width 16 height 16
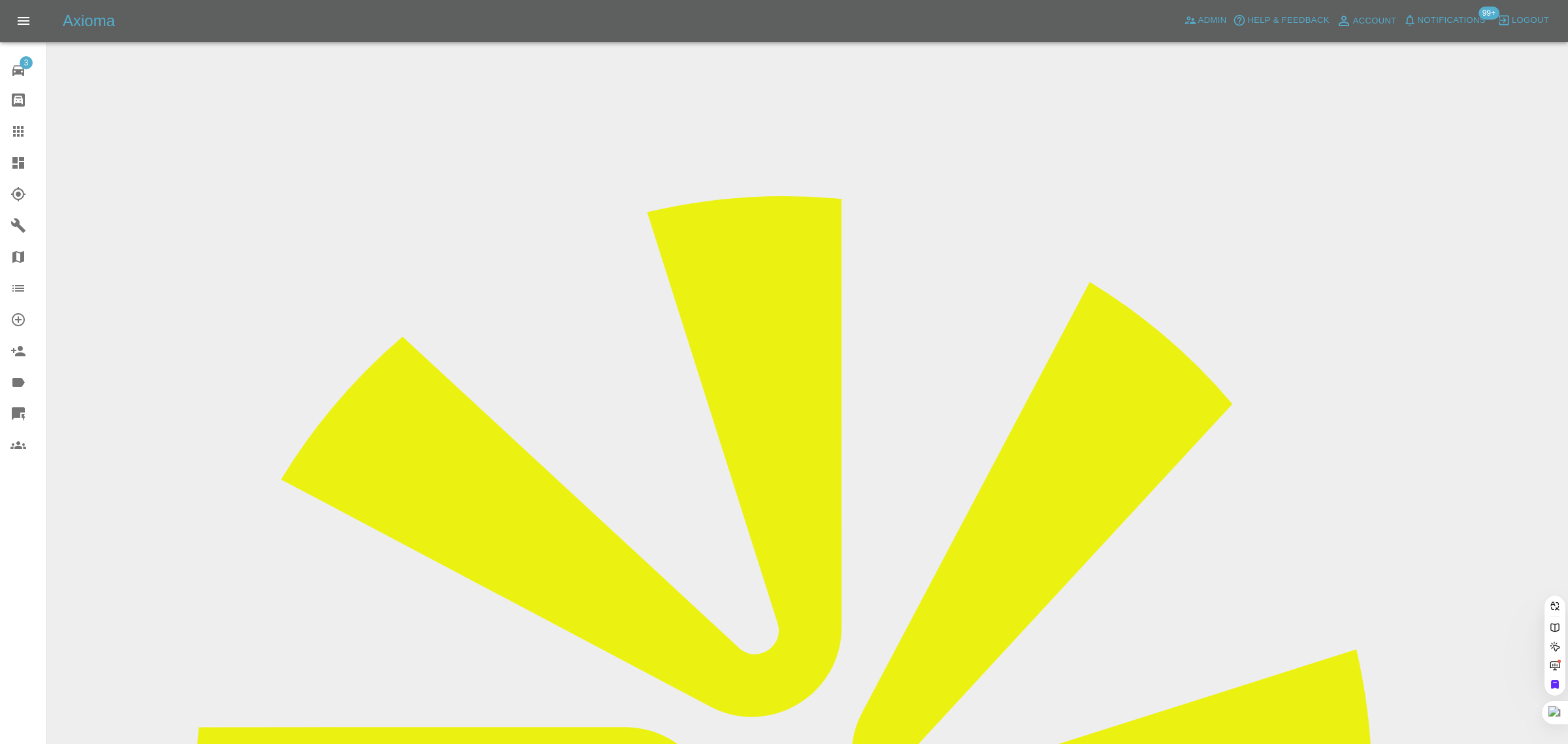
paste input "aymanrashid@icloud.com"
type input "aymanrashid@icloud.com"
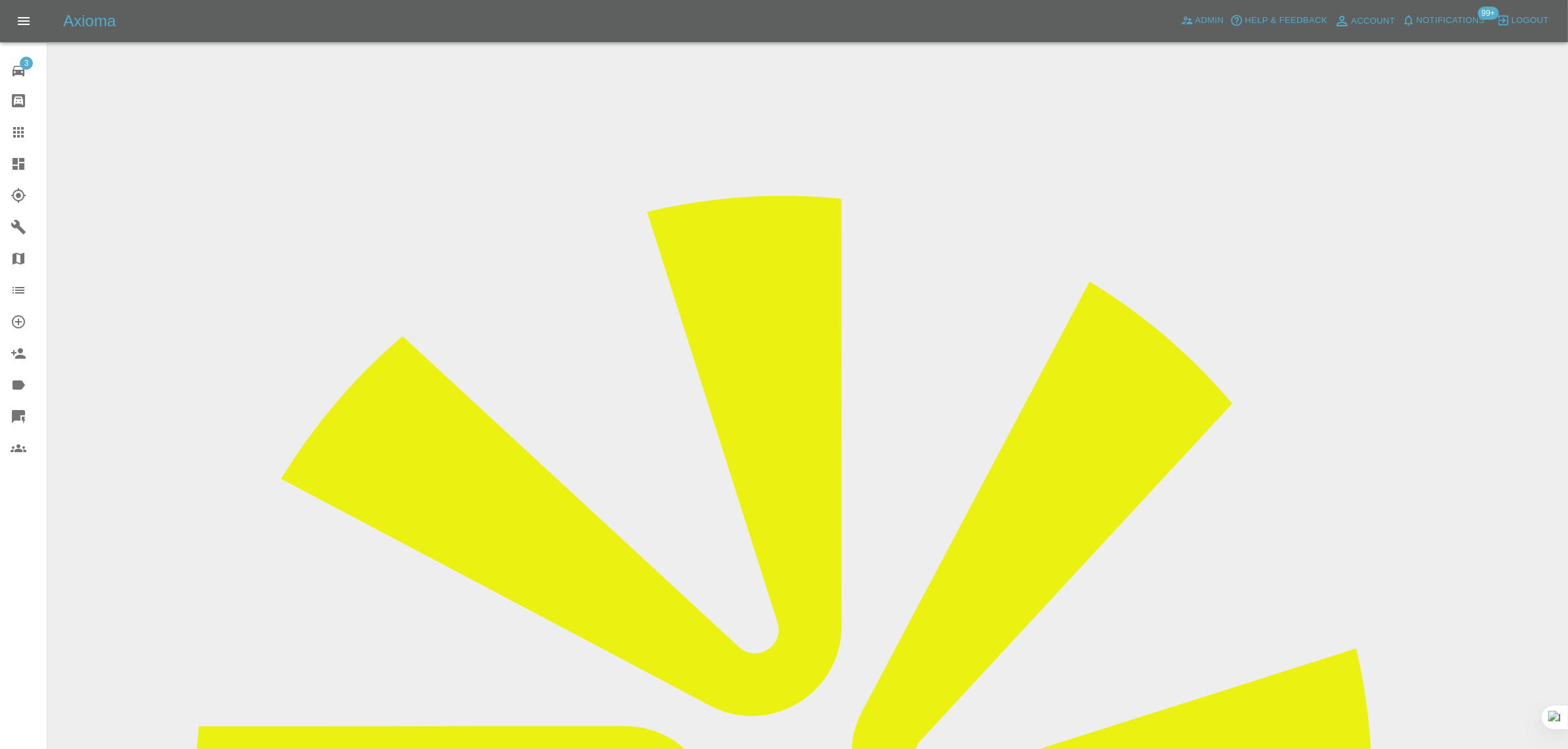
scroll to position [576, 0]
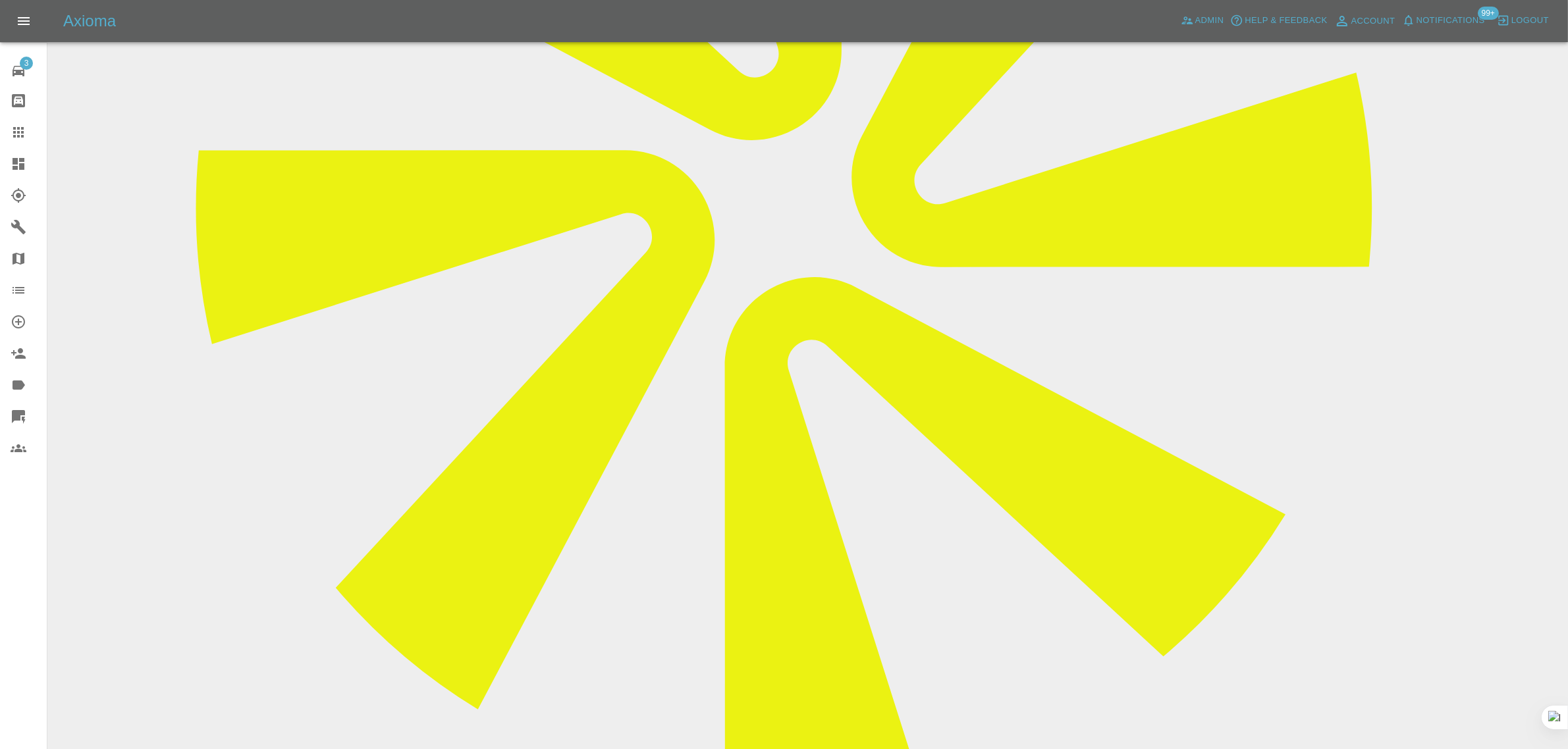
paste textarea "Yes lewis came yesterday and fixed the front bumper and he said the dent on the…"
type textarea "Yes lewis came yesterday and fixed the front bumper and he said the dent on the…"
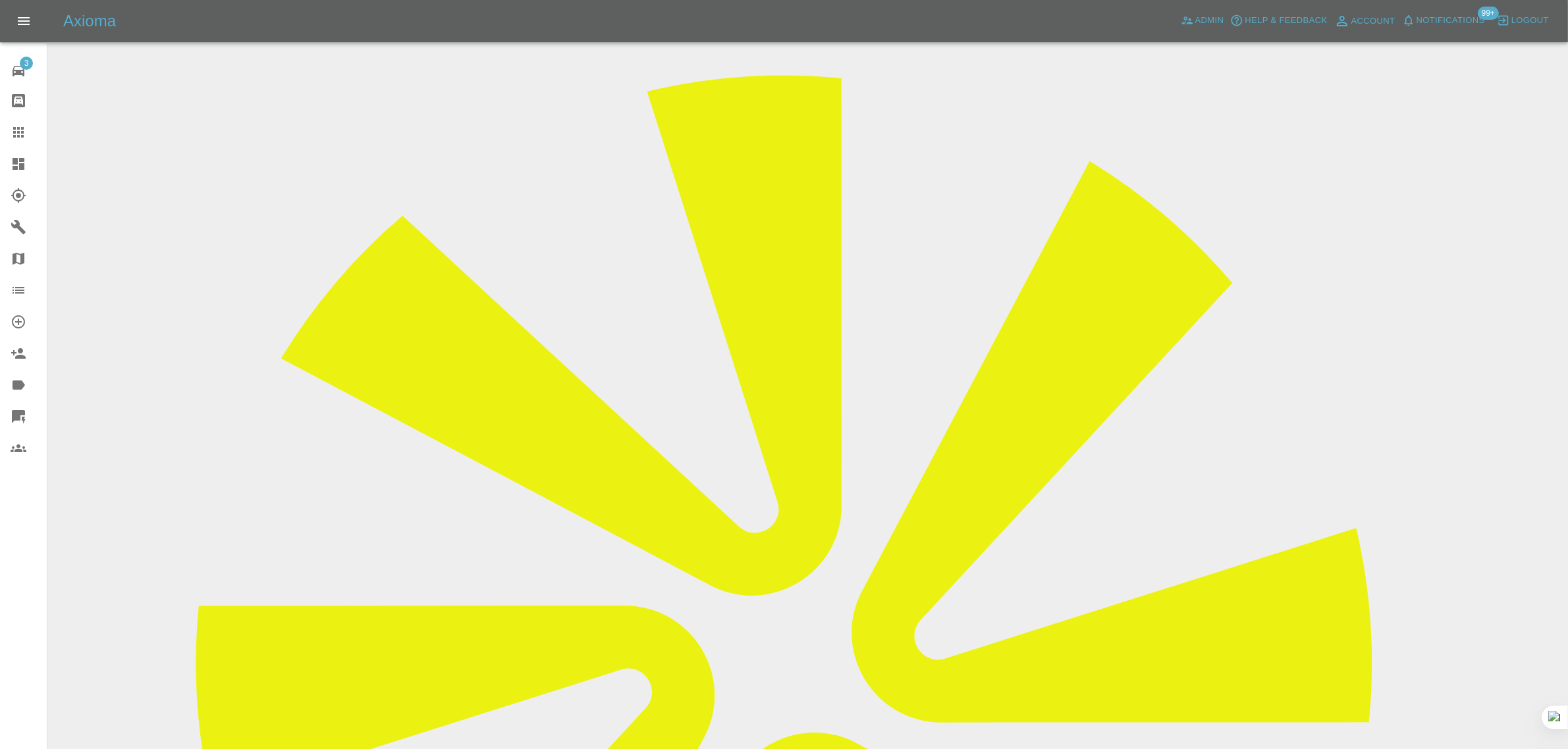
scroll to position [0, 0]
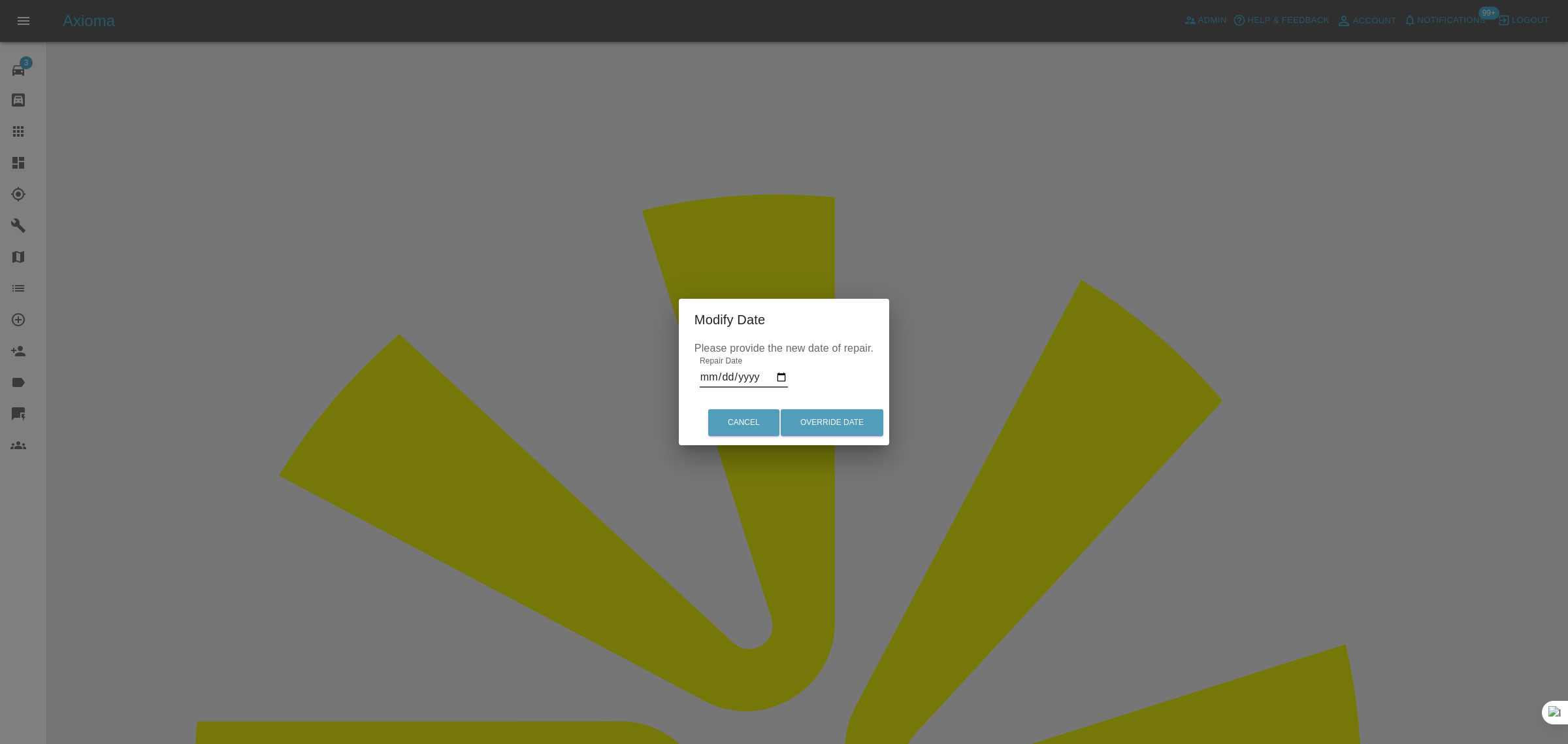
click at [756, 375] on input "2025-09-07" at bounding box center [744, 377] width 88 height 21
click at [781, 374] on input "2025-09-07" at bounding box center [744, 377] width 88 height 21
type input "2025-09-11"
click at [825, 423] on button "Override Date" at bounding box center [833, 423] width 103 height 27
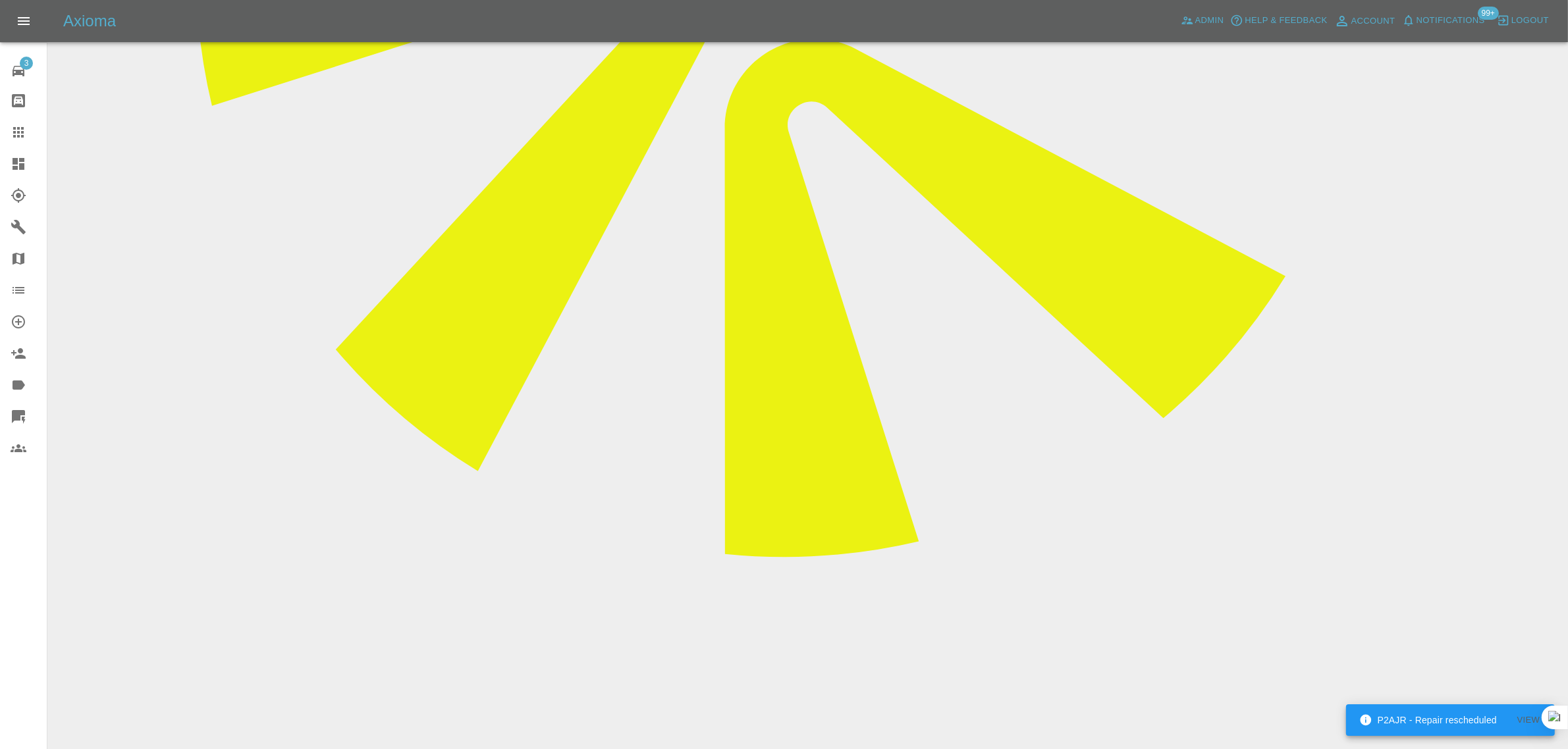
scroll to position [823, 0]
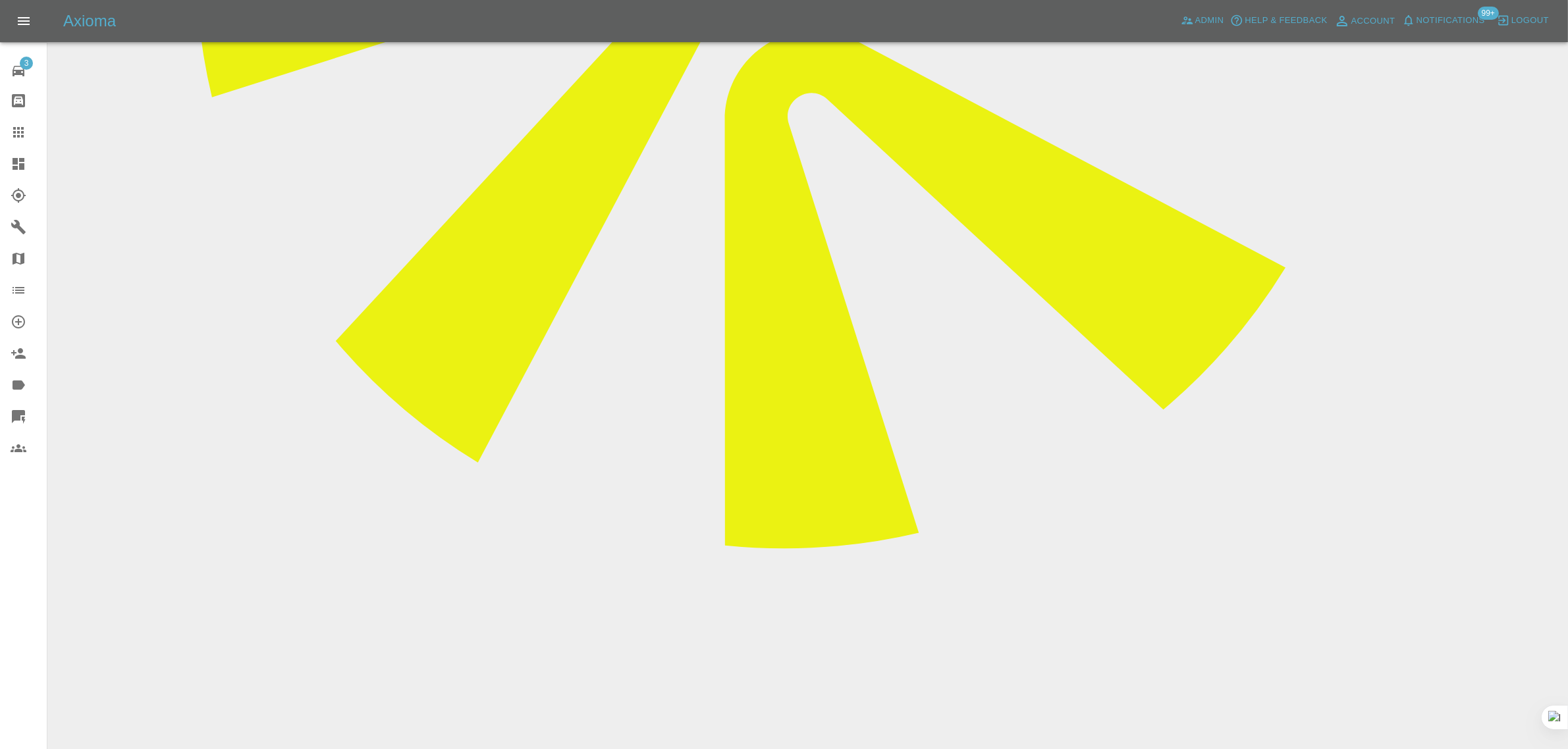
drag, startPoint x: 598, startPoint y: 478, endPoint x: 849, endPoint y: 509, distance: 252.9
click at [26, 130] on div at bounding box center [29, 132] width 37 height 16
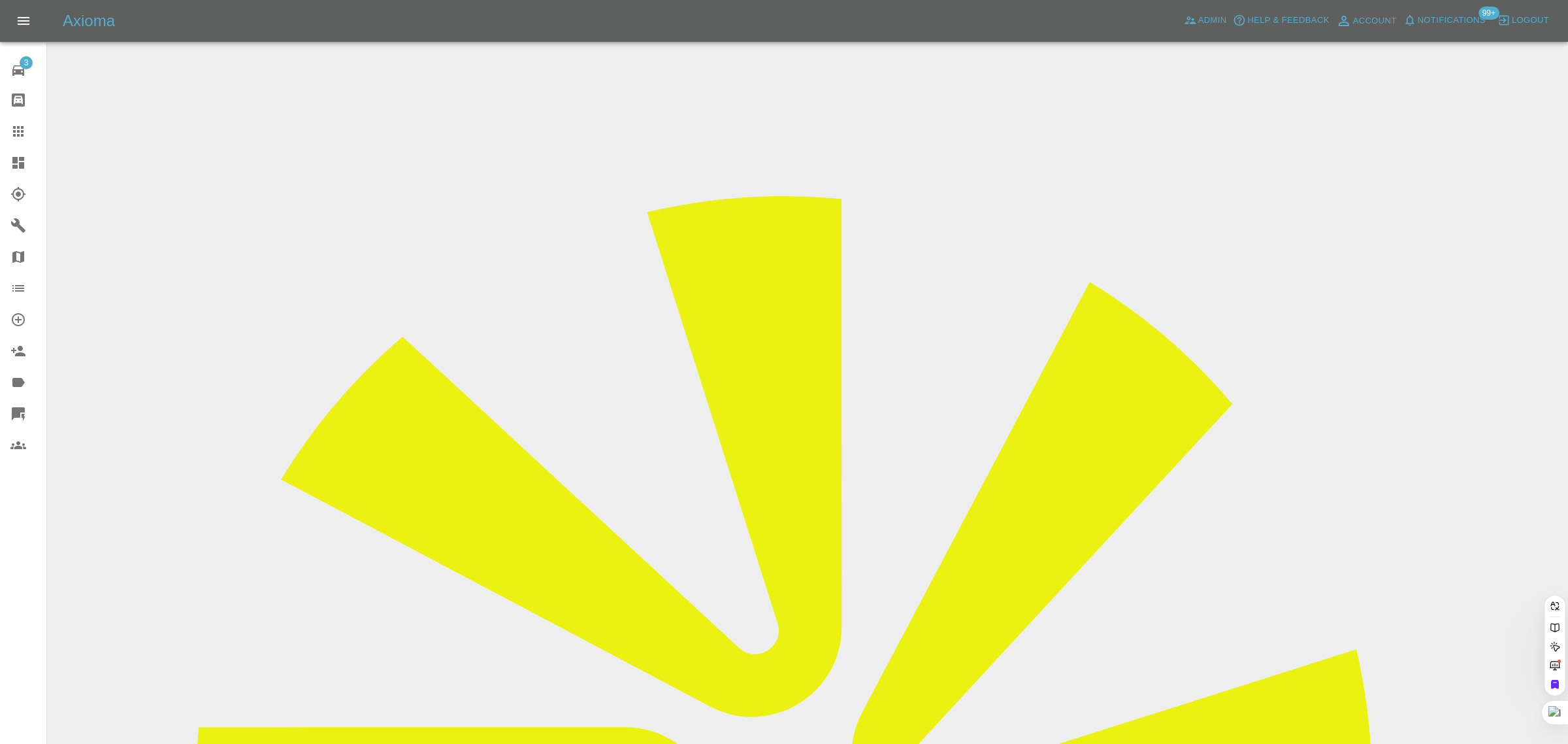
paste input "lazarus_david@hotmail.com"
type input "lazarus_david@hotmail.co"
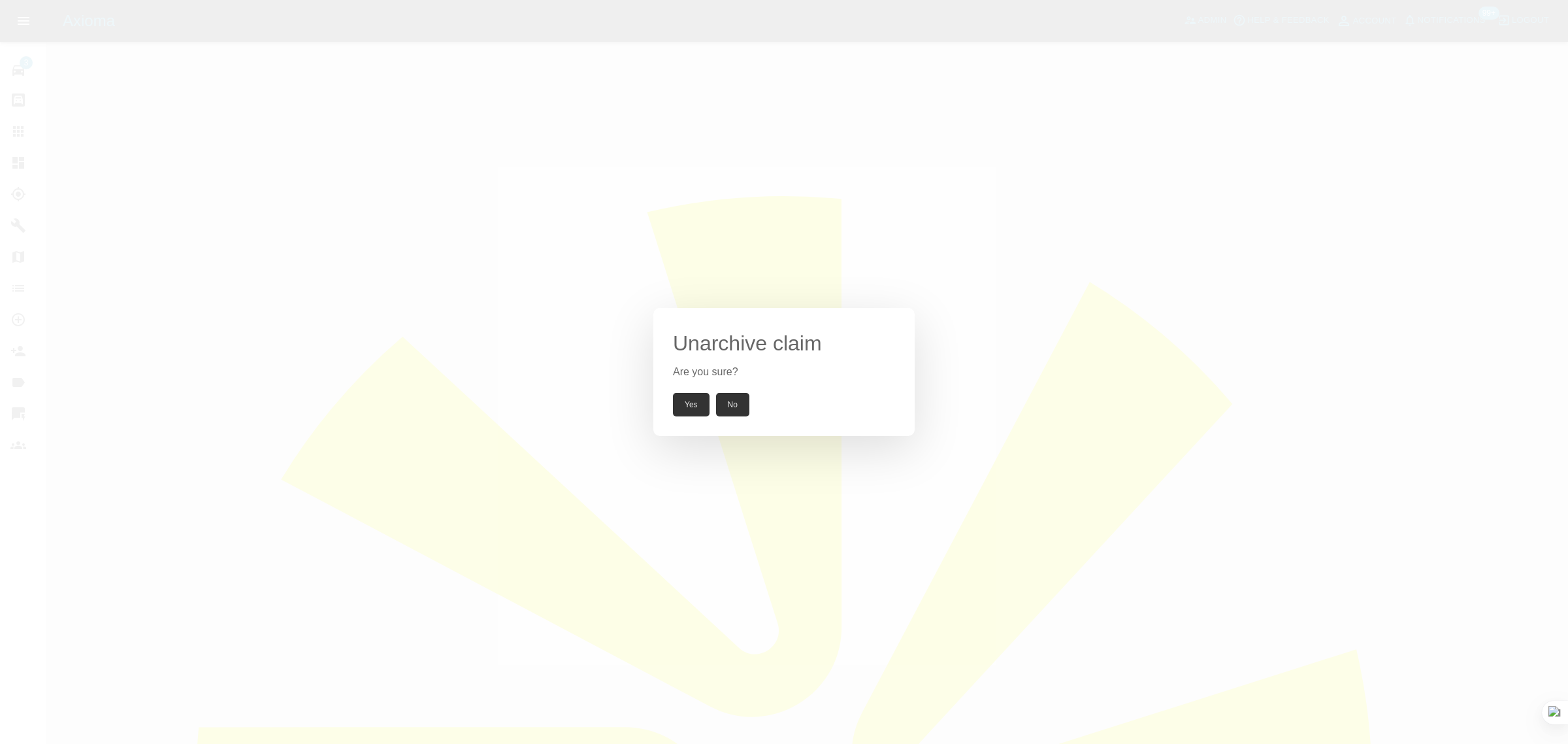
click at [688, 411] on button "Yes" at bounding box center [691, 405] width 37 height 24
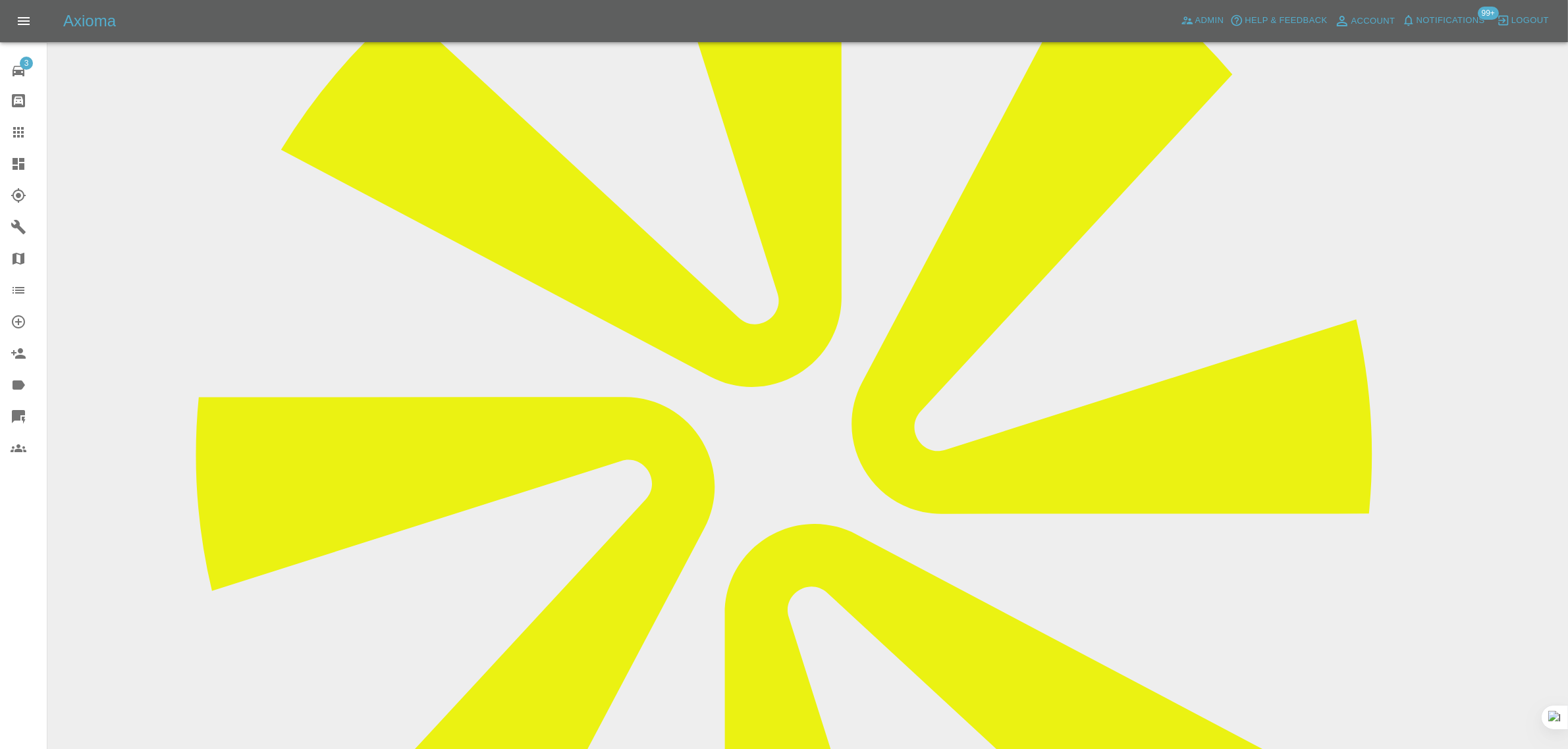
scroll to position [247, 0]
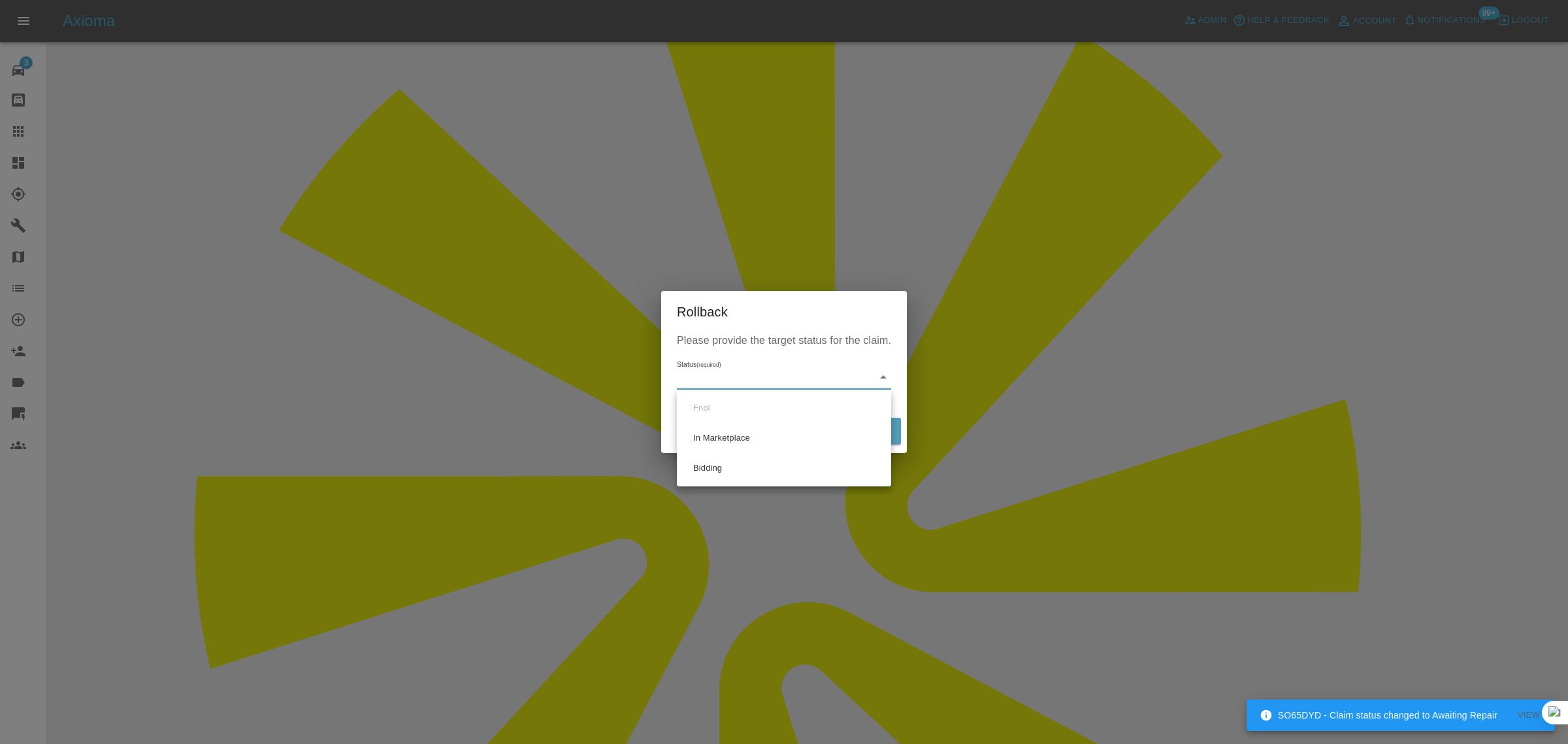
click at [490, 445] on div at bounding box center [784, 372] width 1568 height 744
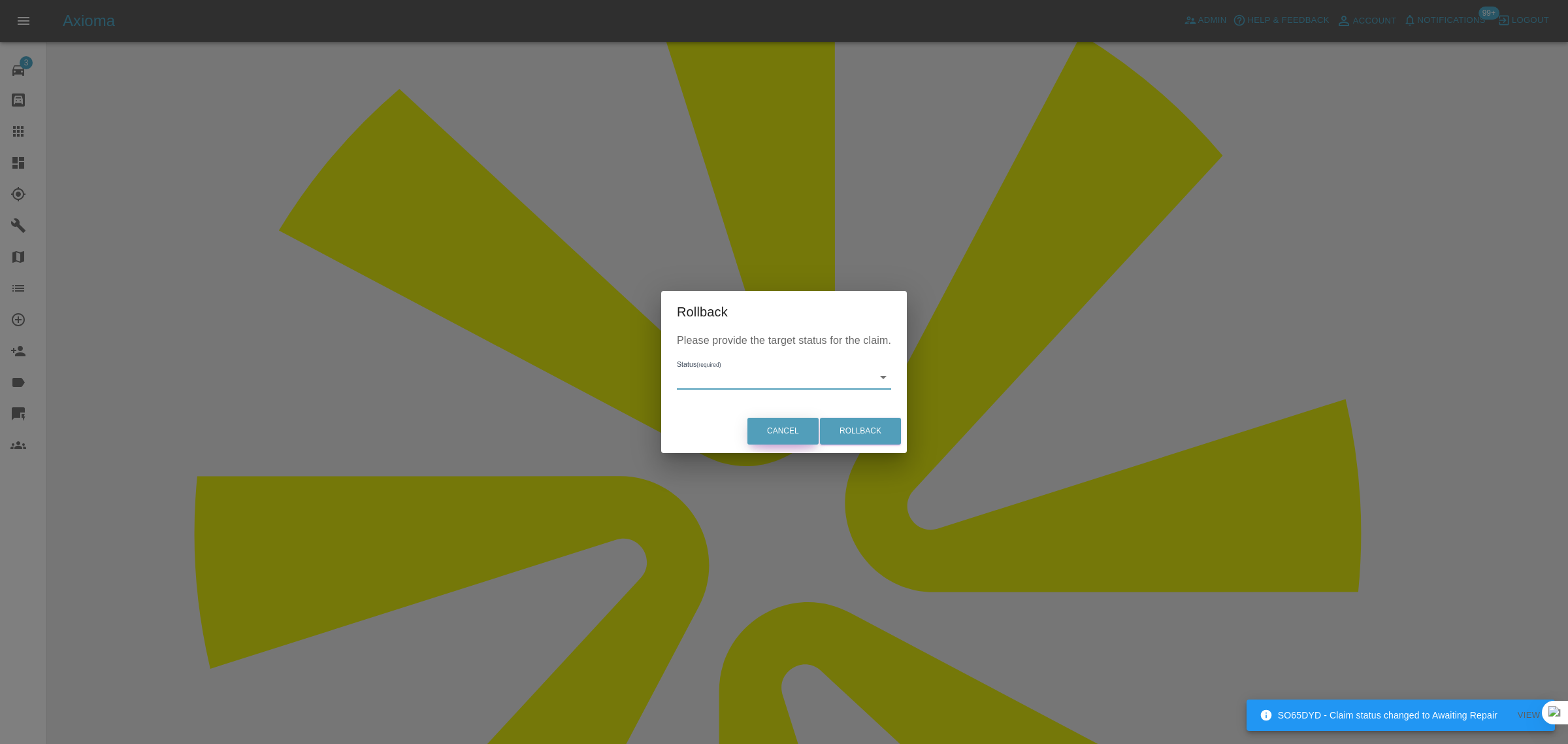
click at [781, 439] on button "Cancel" at bounding box center [783, 431] width 72 height 27
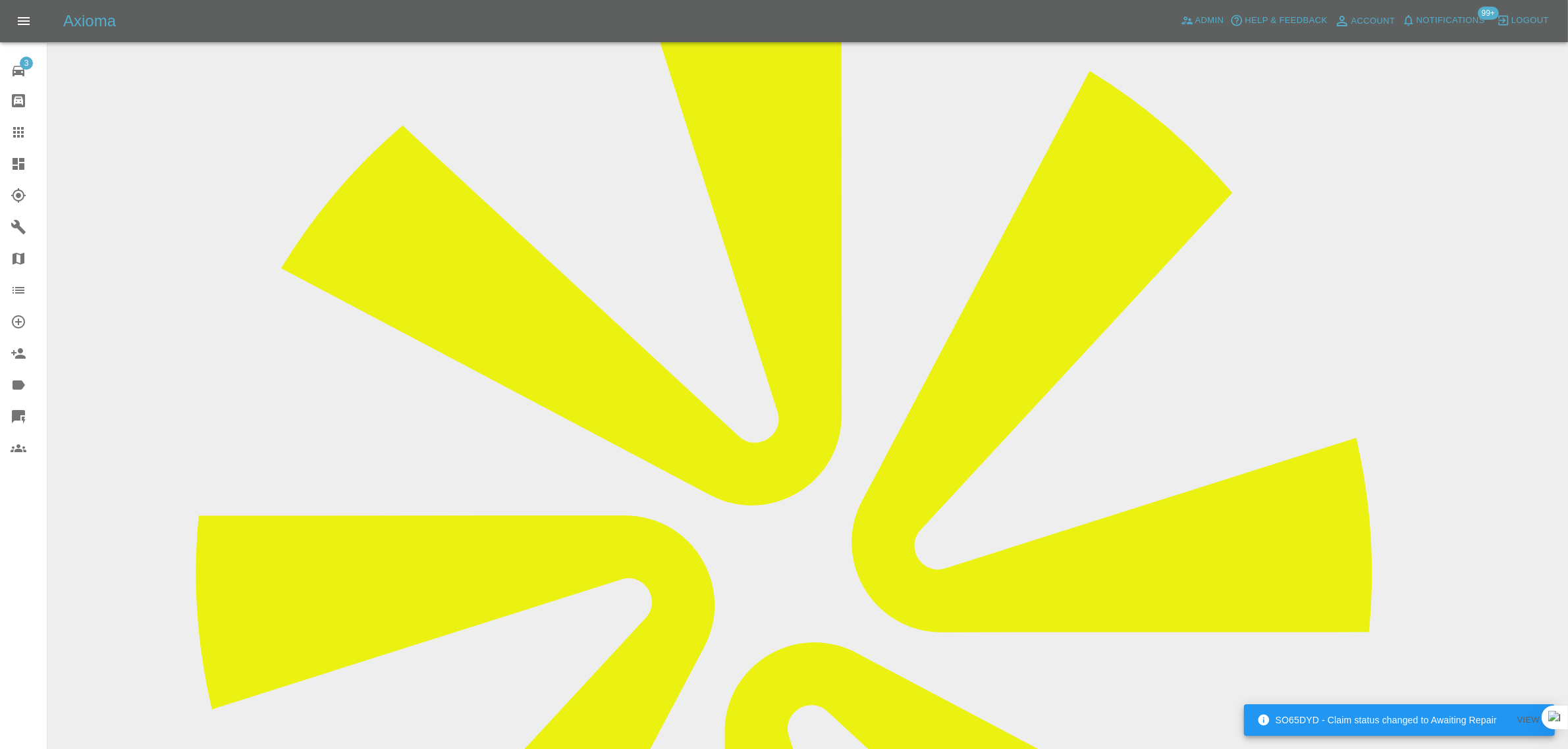
scroll to position [0, 0]
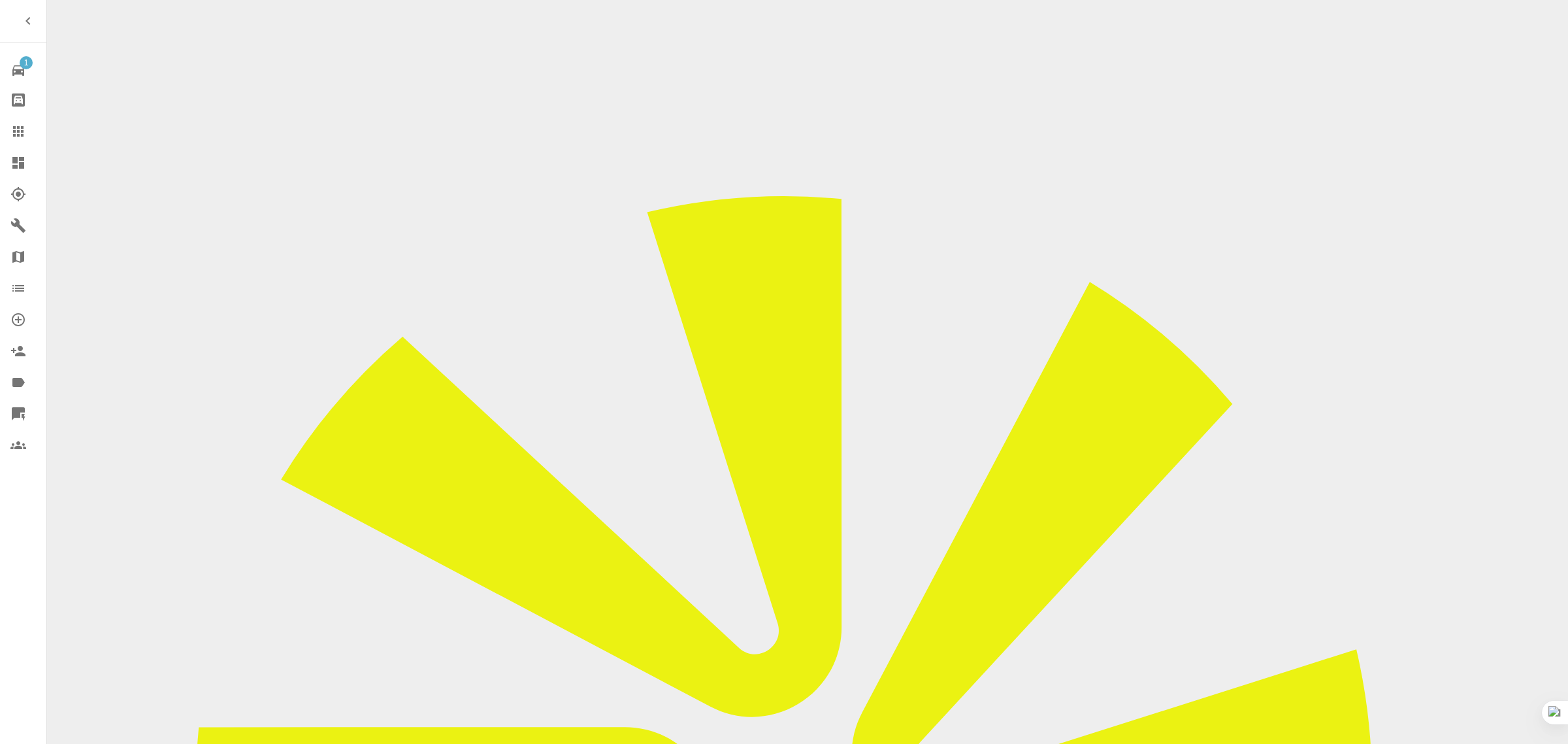
paste input "can we please do around 23rd/24th sep?"
type input "can we please do around 23rd/24th sep?"
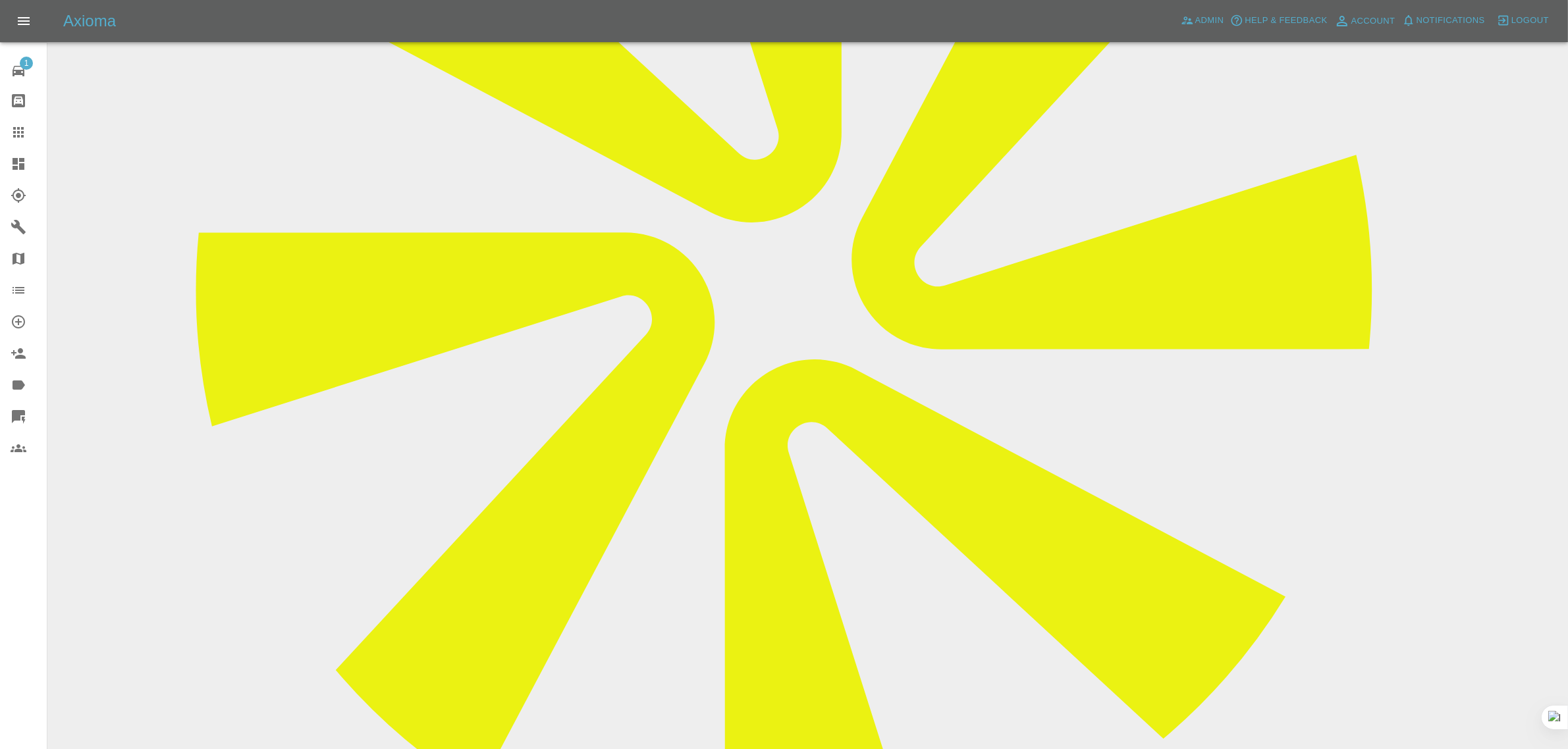
scroll to position [658, 0]
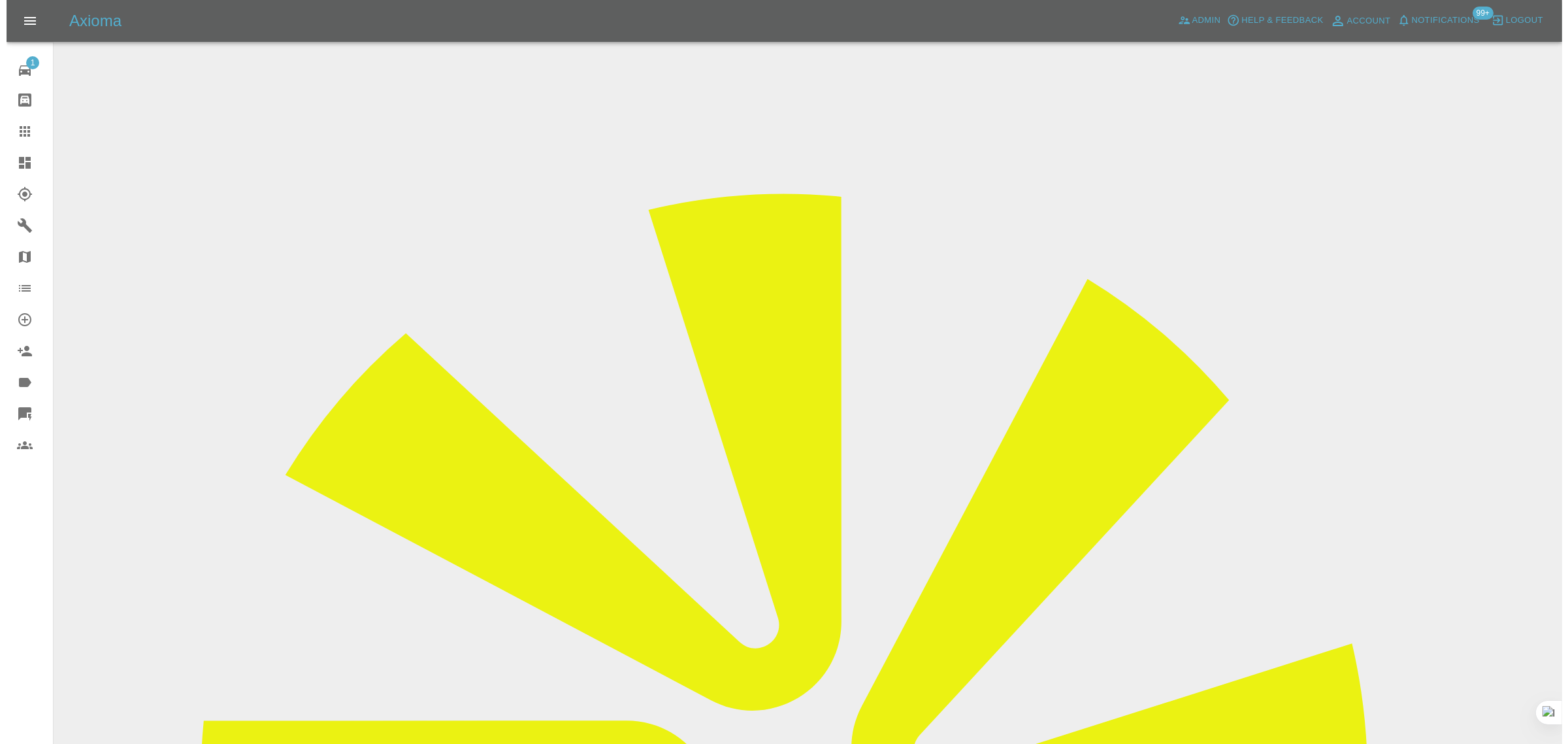
scroll to position [0, 0]
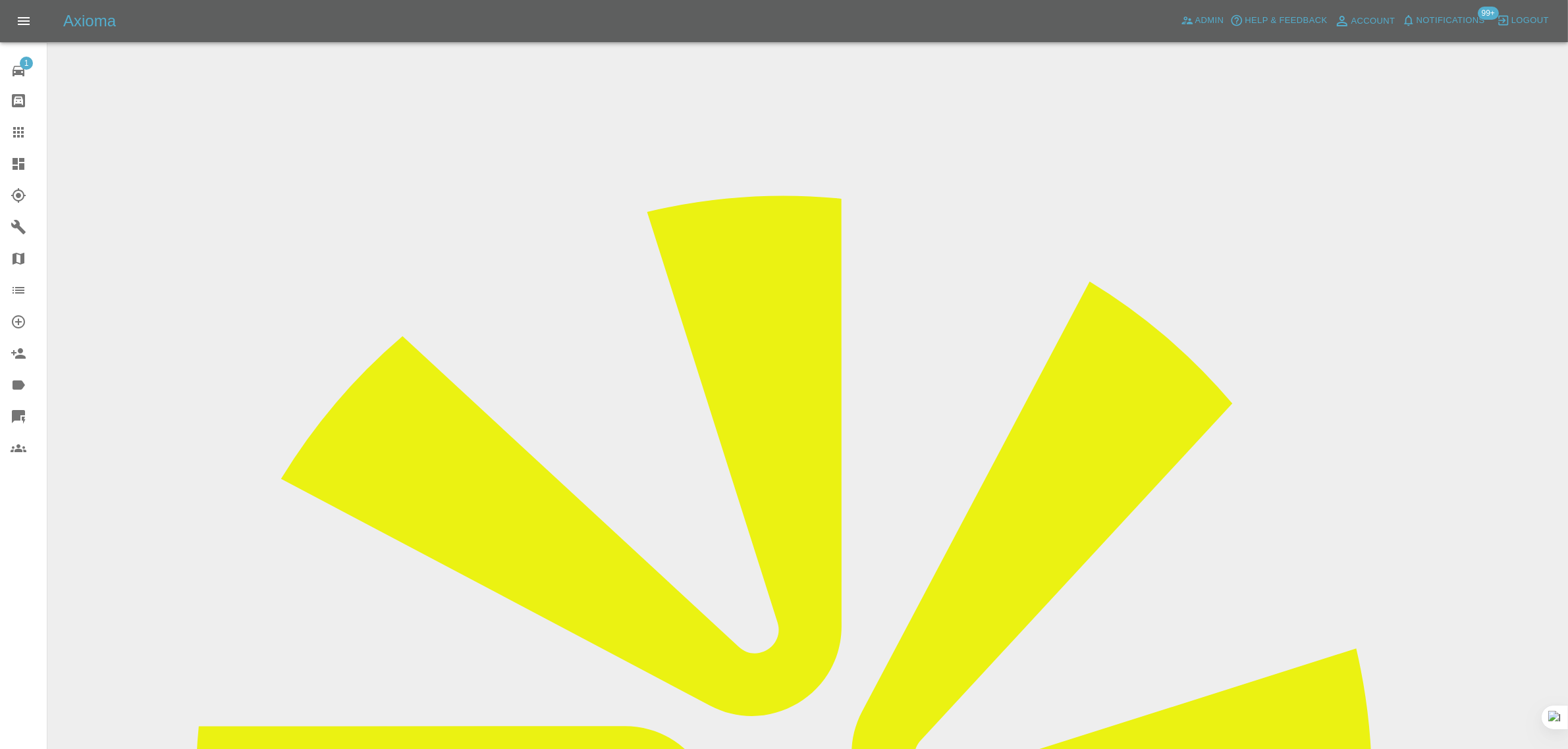
click at [15, 137] on icon at bounding box center [18, 131] width 10 height 10
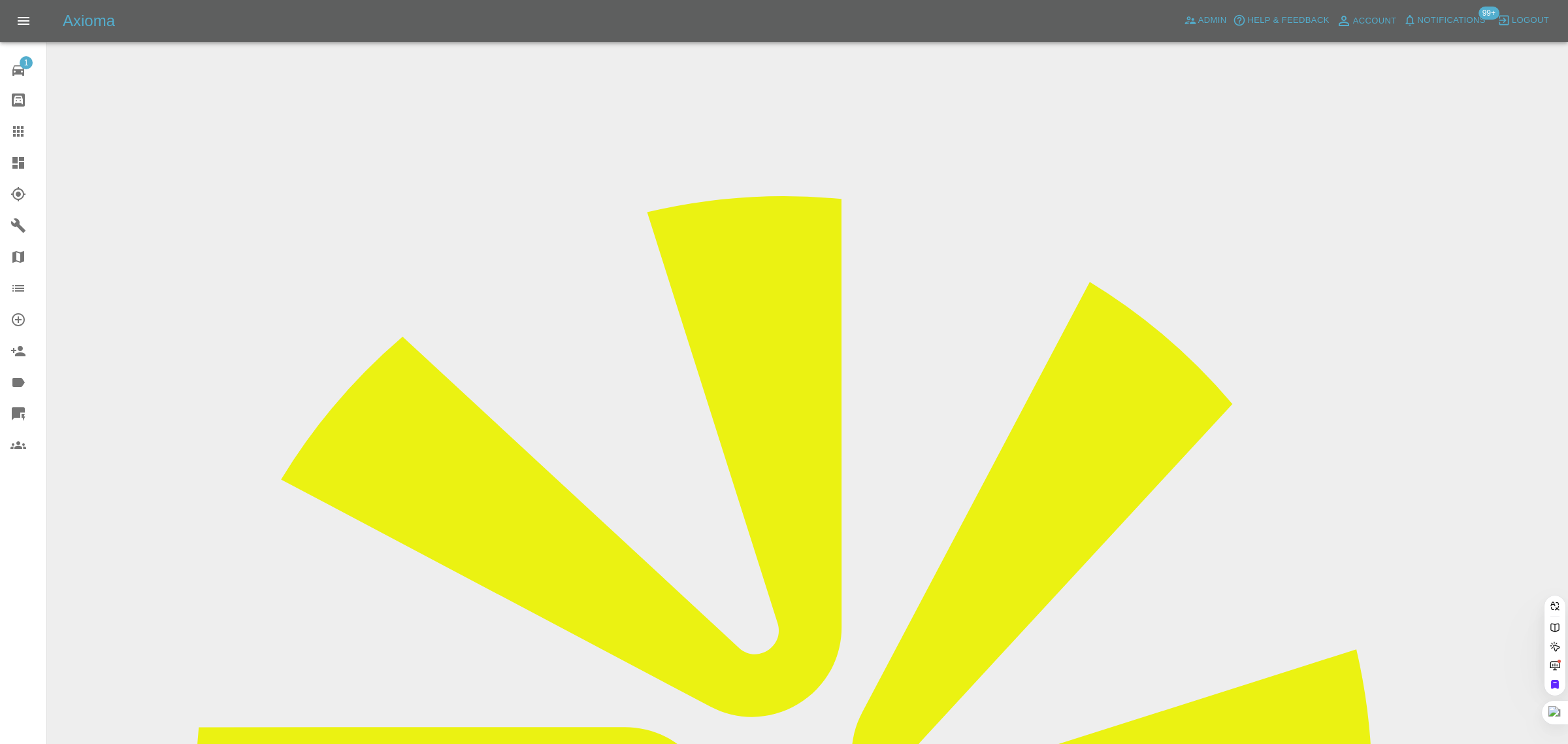
paste input "[EMAIL_ADDRESS][DOMAIN_NAME]"
type input "[EMAIL_ADDRESS][DOMAIN_NAME]"
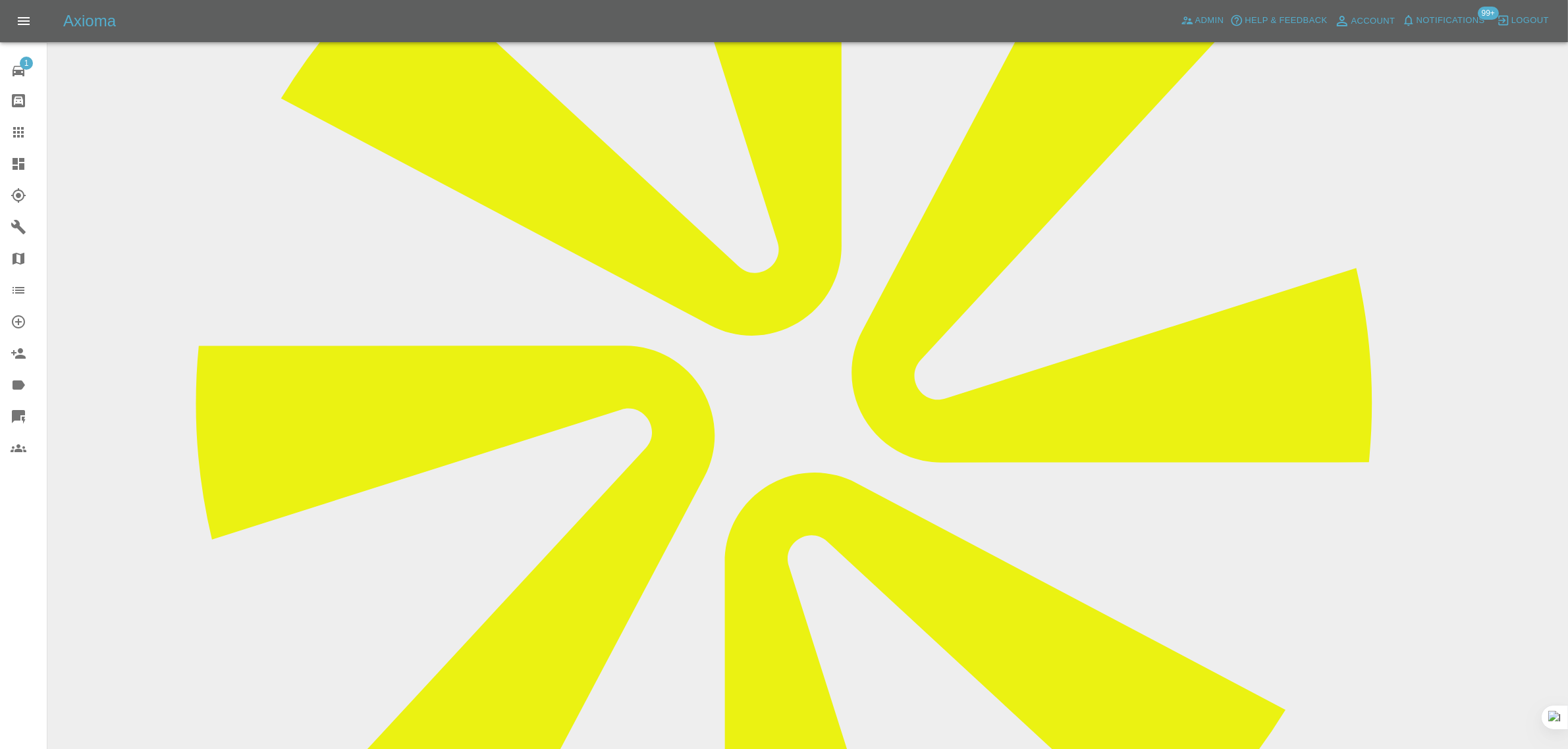
scroll to position [534, 0]
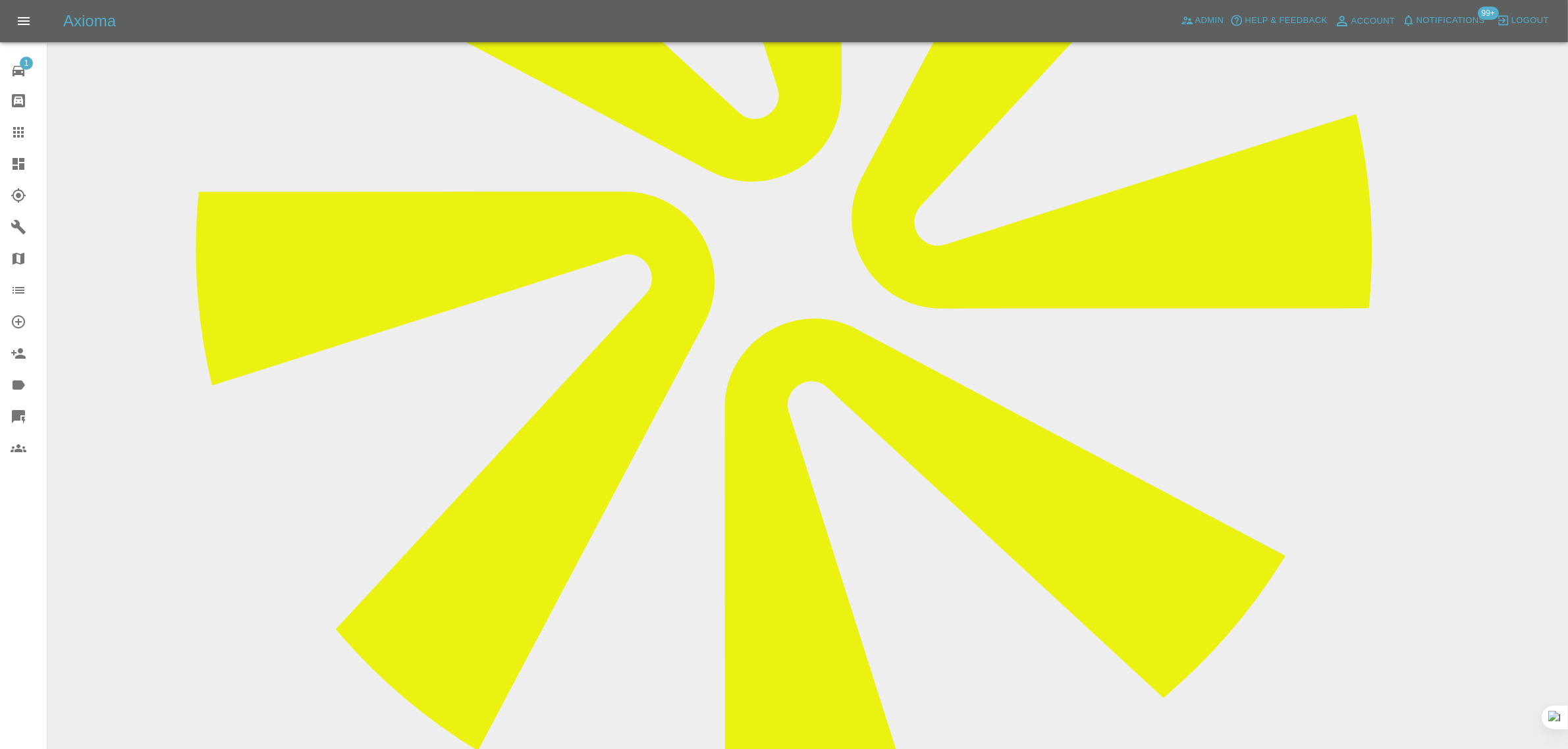
drag, startPoint x: 630, startPoint y: 620, endPoint x: 821, endPoint y: 612, distance: 191.2
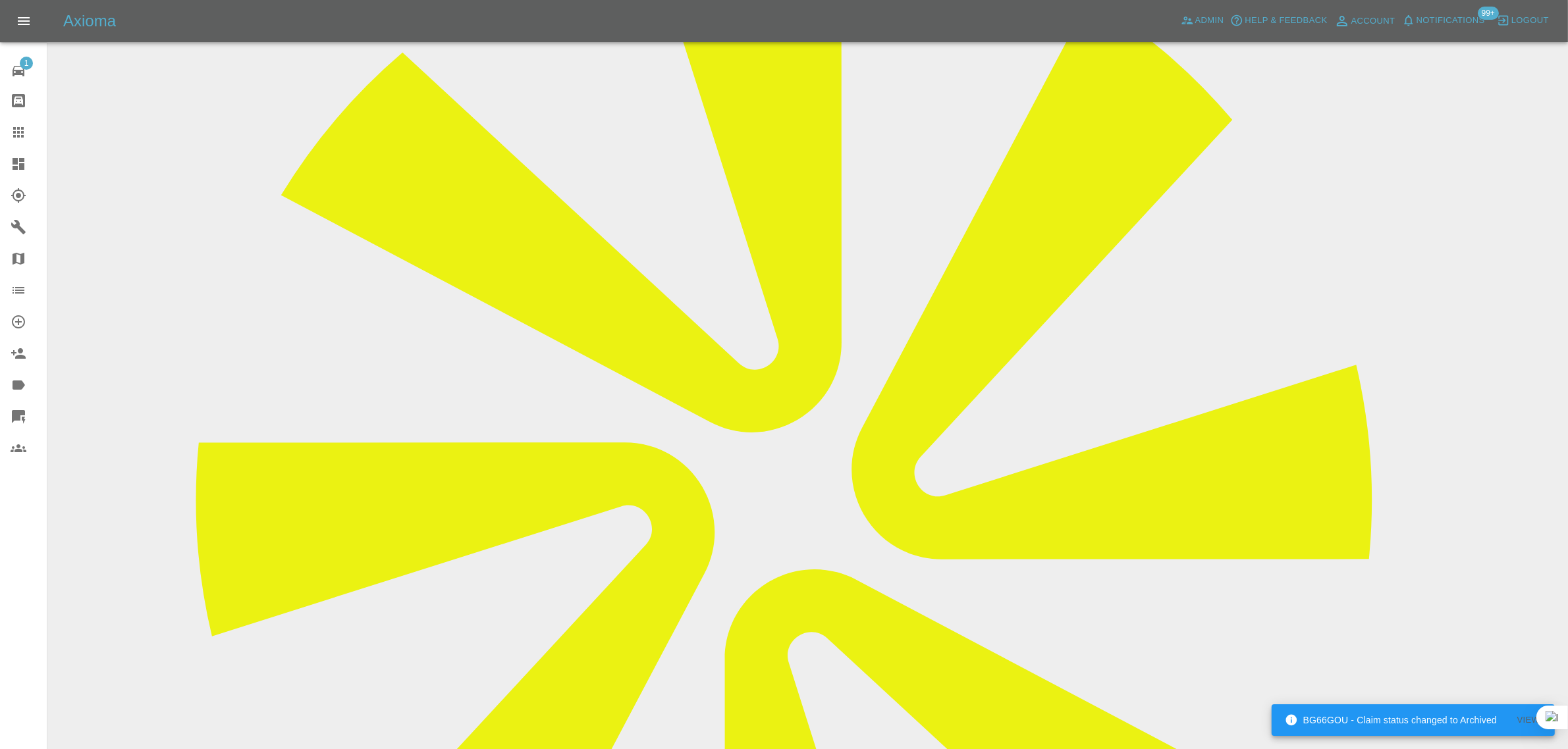
scroll to position [0, 0]
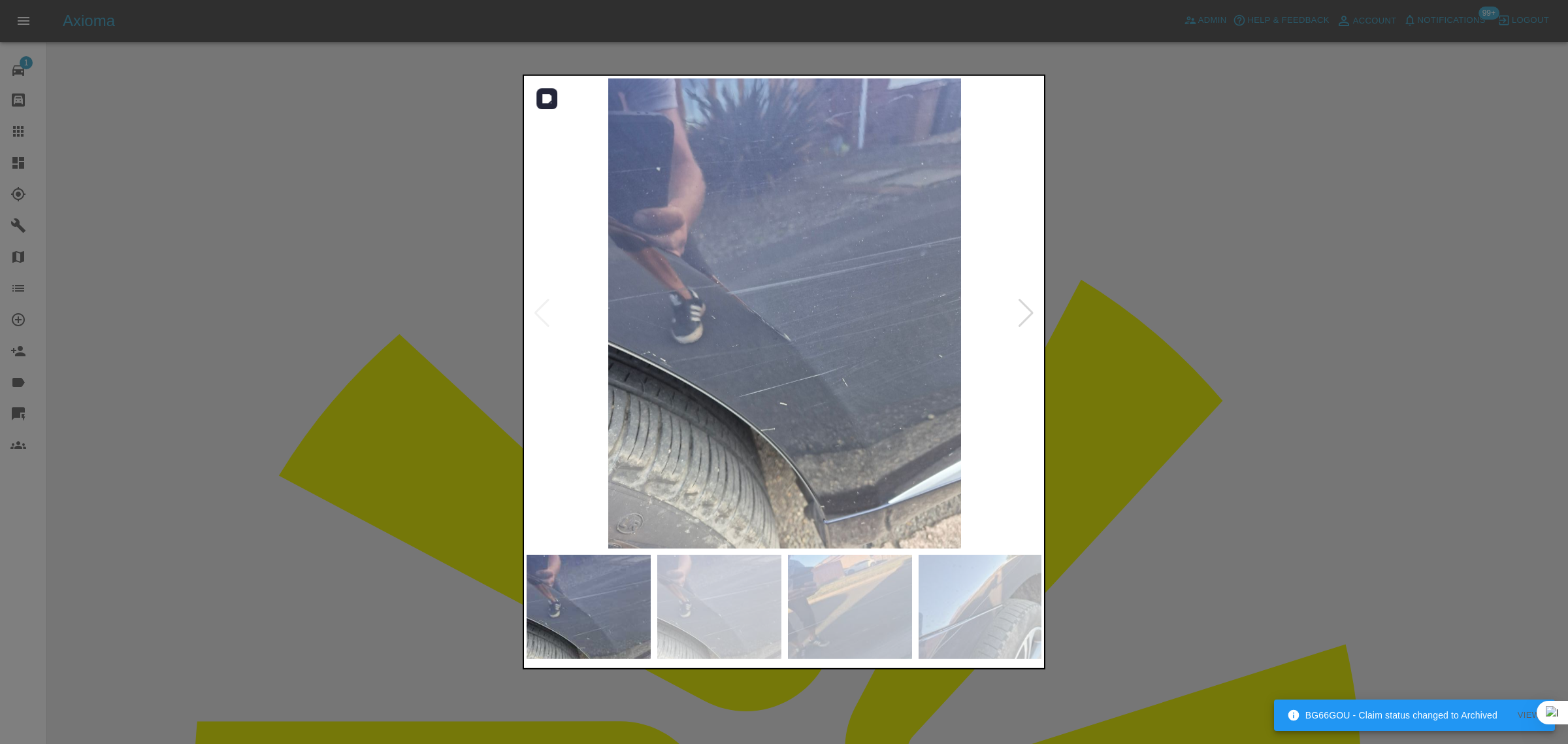
click at [1026, 309] on div at bounding box center [1025, 312] width 17 height 28
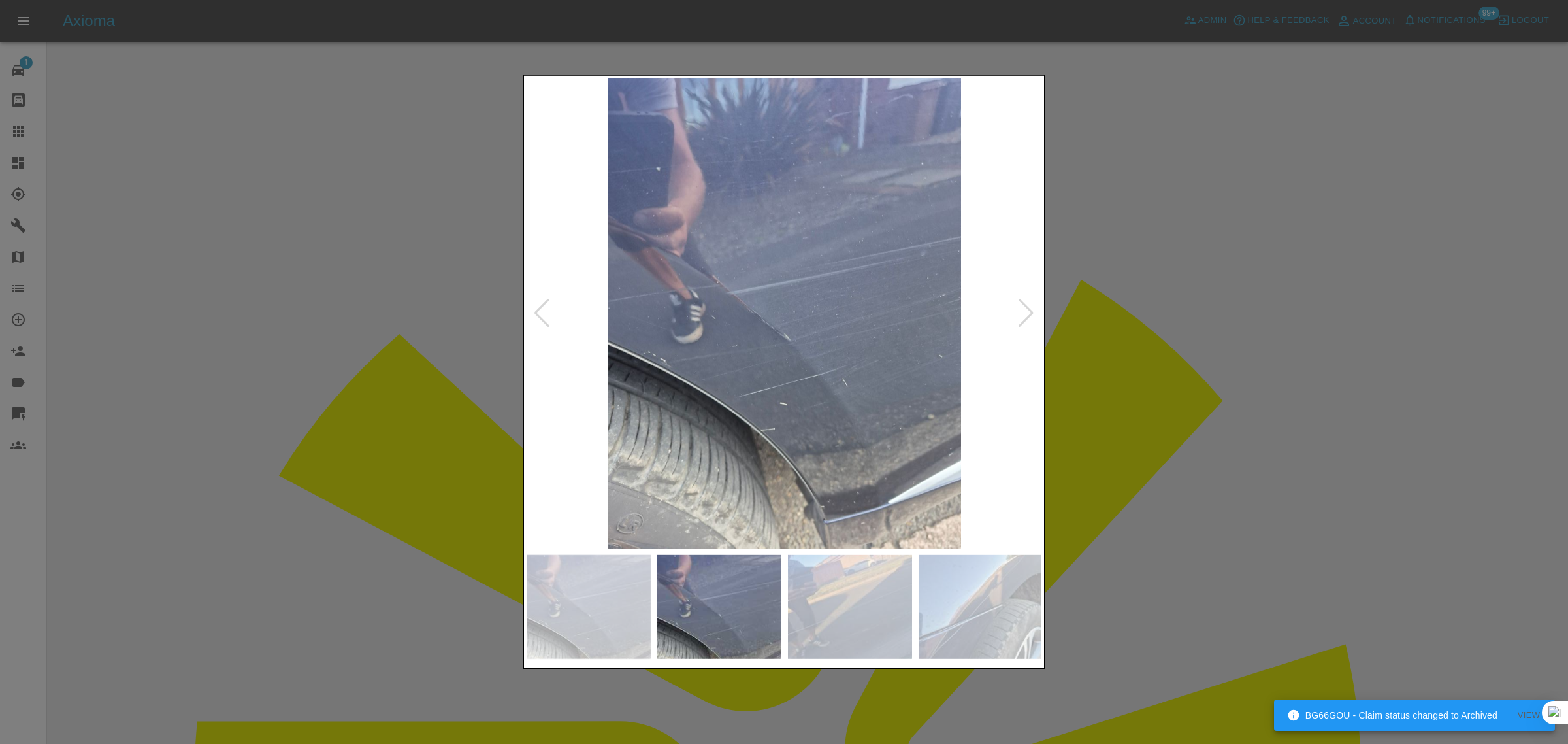
click at [1026, 310] on div at bounding box center [1025, 312] width 17 height 28
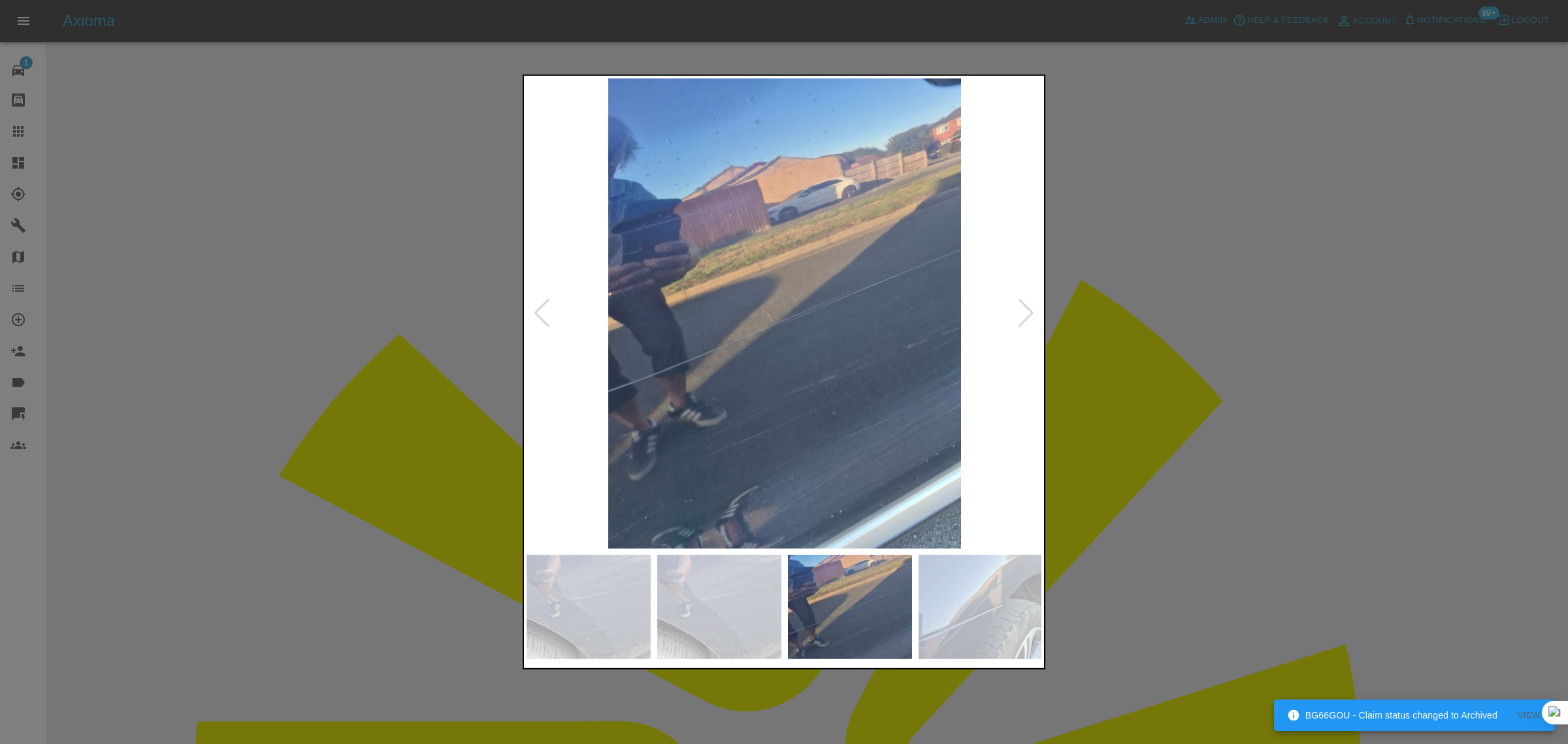
click at [1026, 310] on div at bounding box center [1025, 312] width 17 height 28
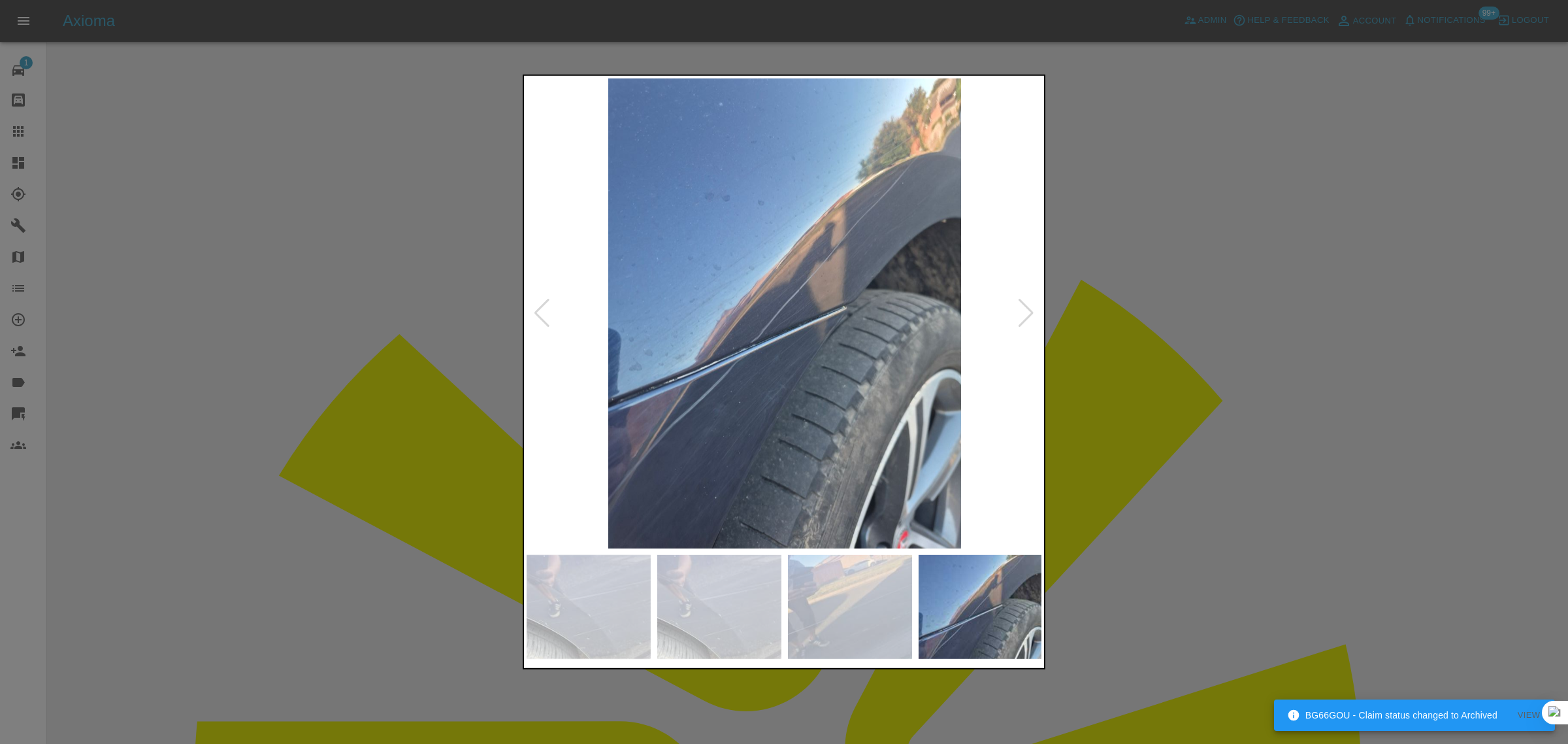
click at [1026, 310] on div at bounding box center [1025, 312] width 17 height 28
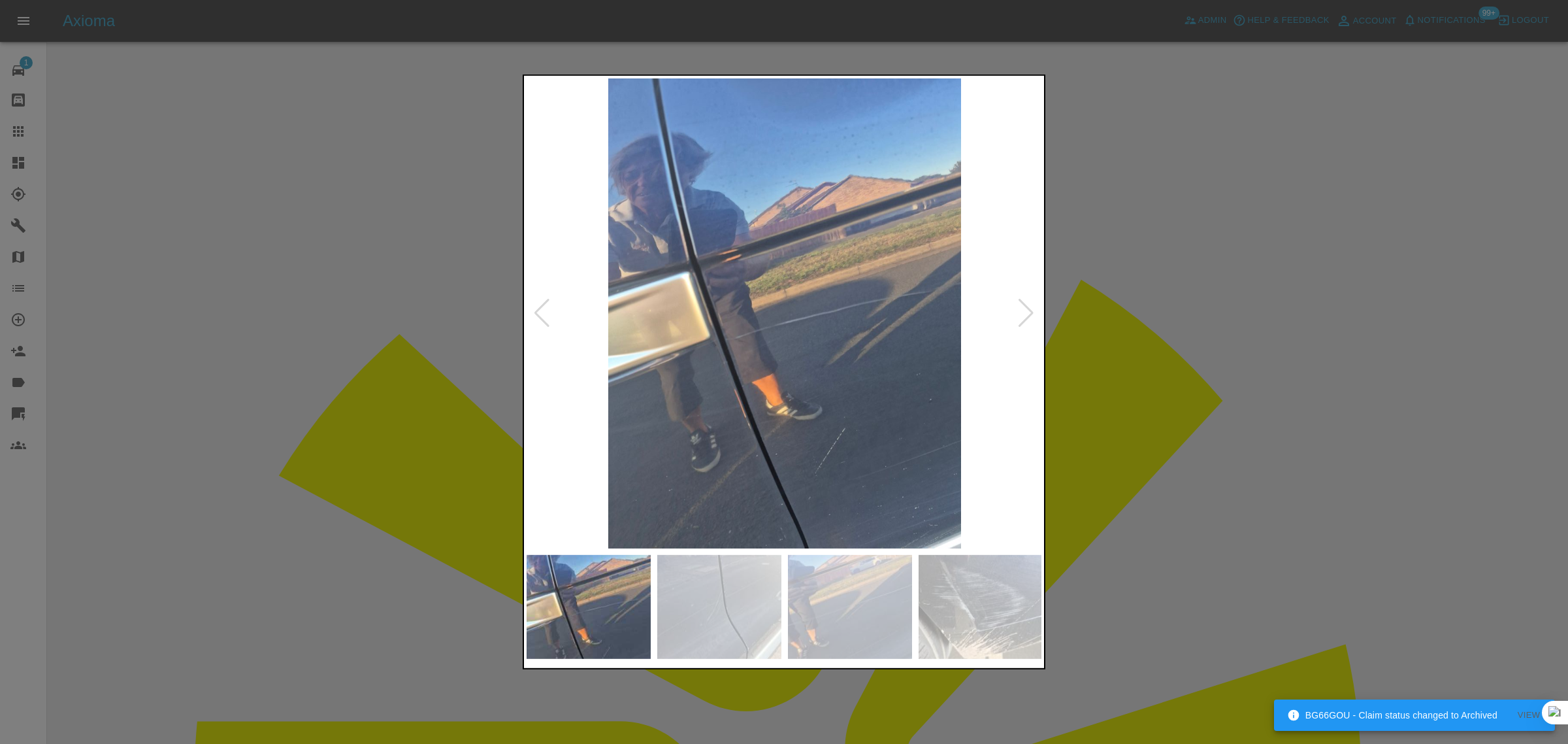
click at [1026, 310] on div at bounding box center [1025, 312] width 17 height 28
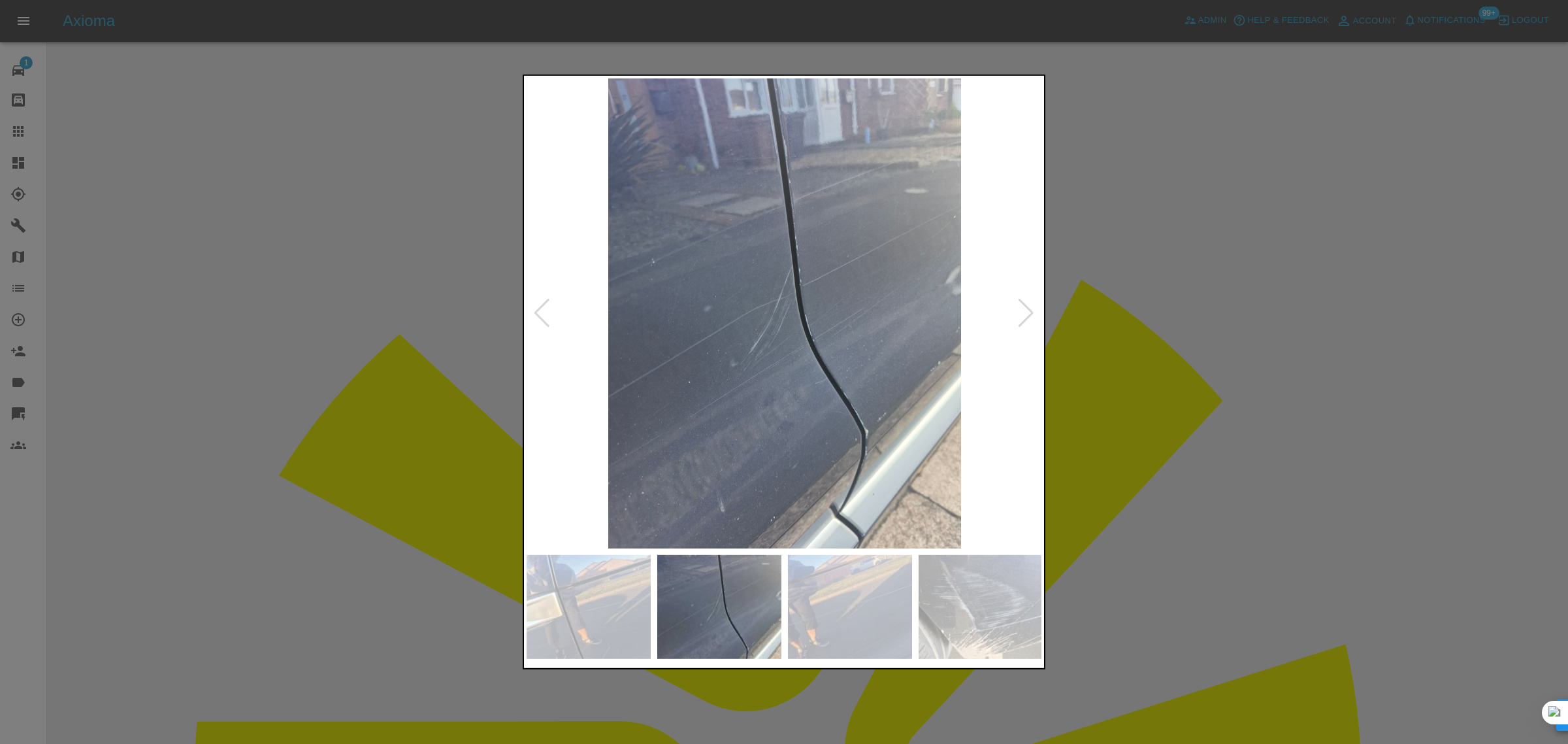
click at [1026, 310] on div at bounding box center [1025, 312] width 17 height 28
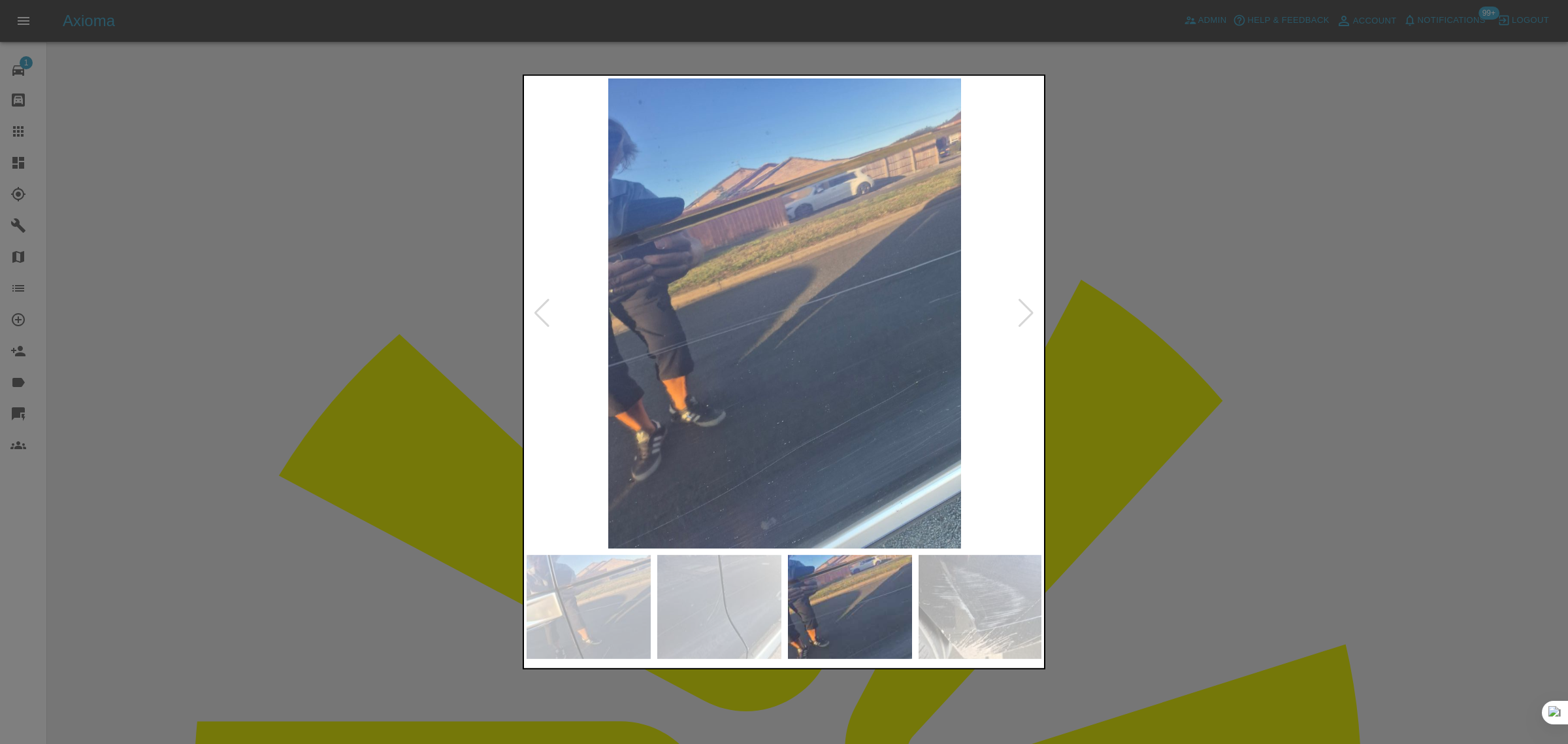
click at [1026, 310] on div at bounding box center [1025, 312] width 17 height 28
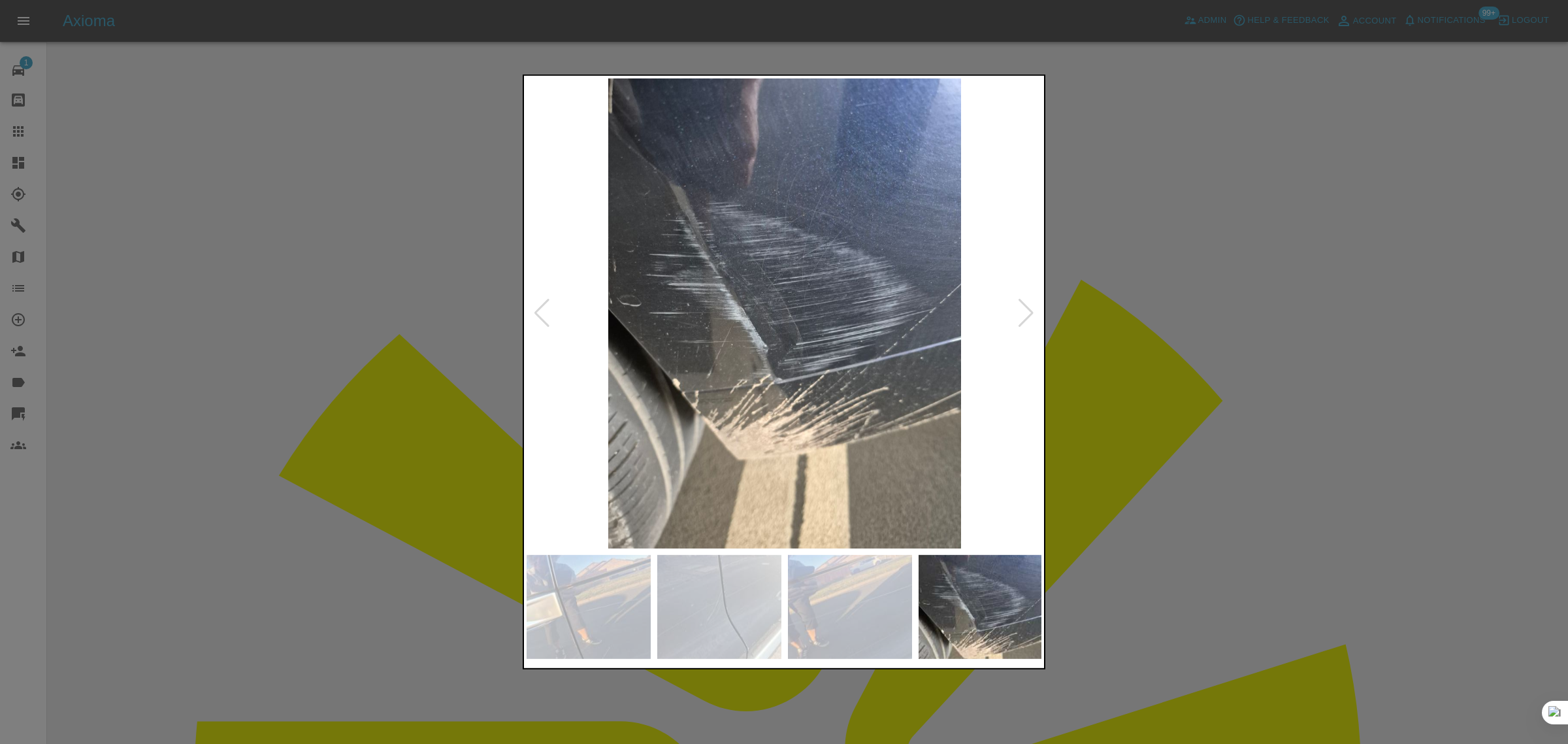
click at [1026, 310] on div at bounding box center [1025, 312] width 17 height 28
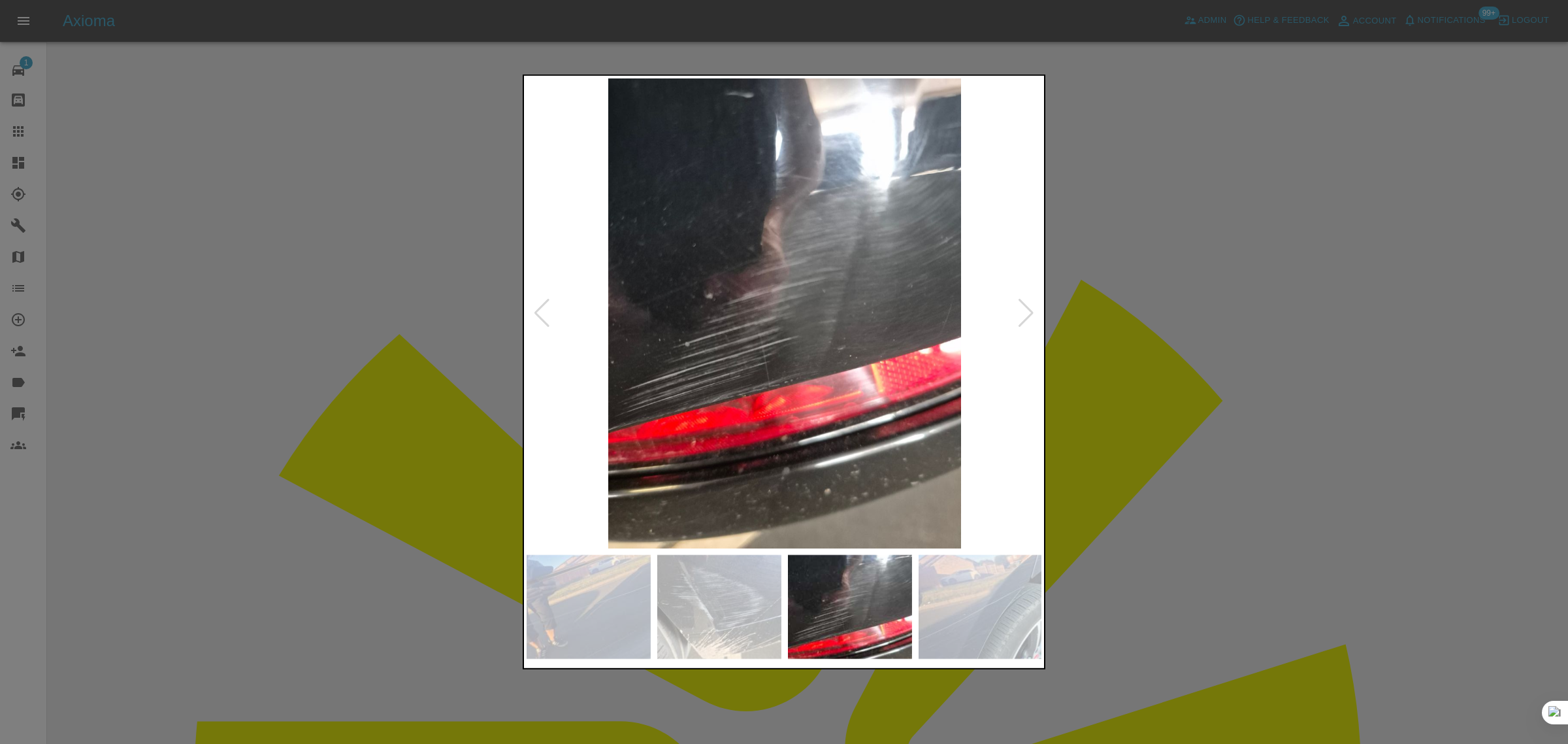
click at [1026, 310] on div at bounding box center [1025, 312] width 17 height 28
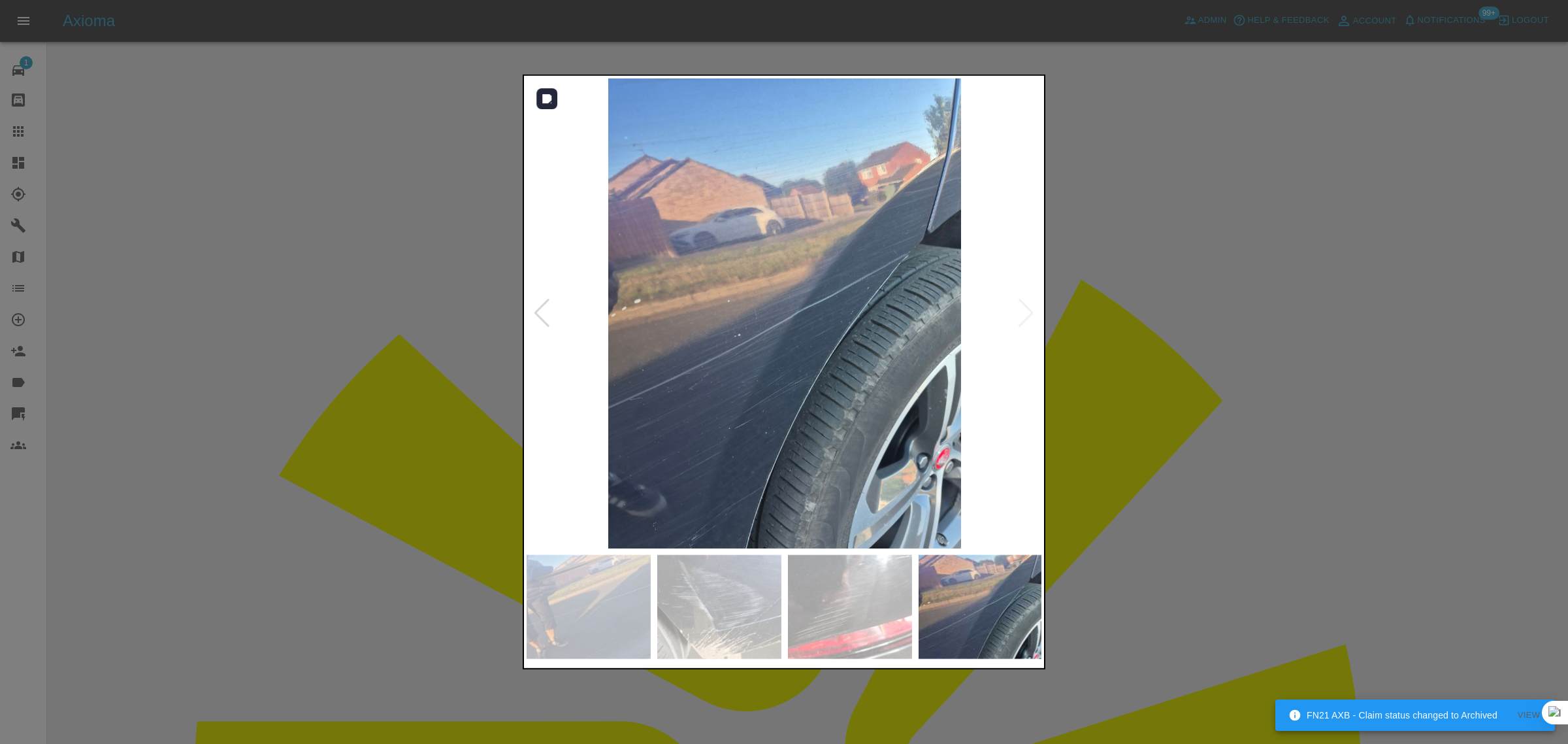
click at [1026, 310] on img at bounding box center [785, 313] width 516 height 470
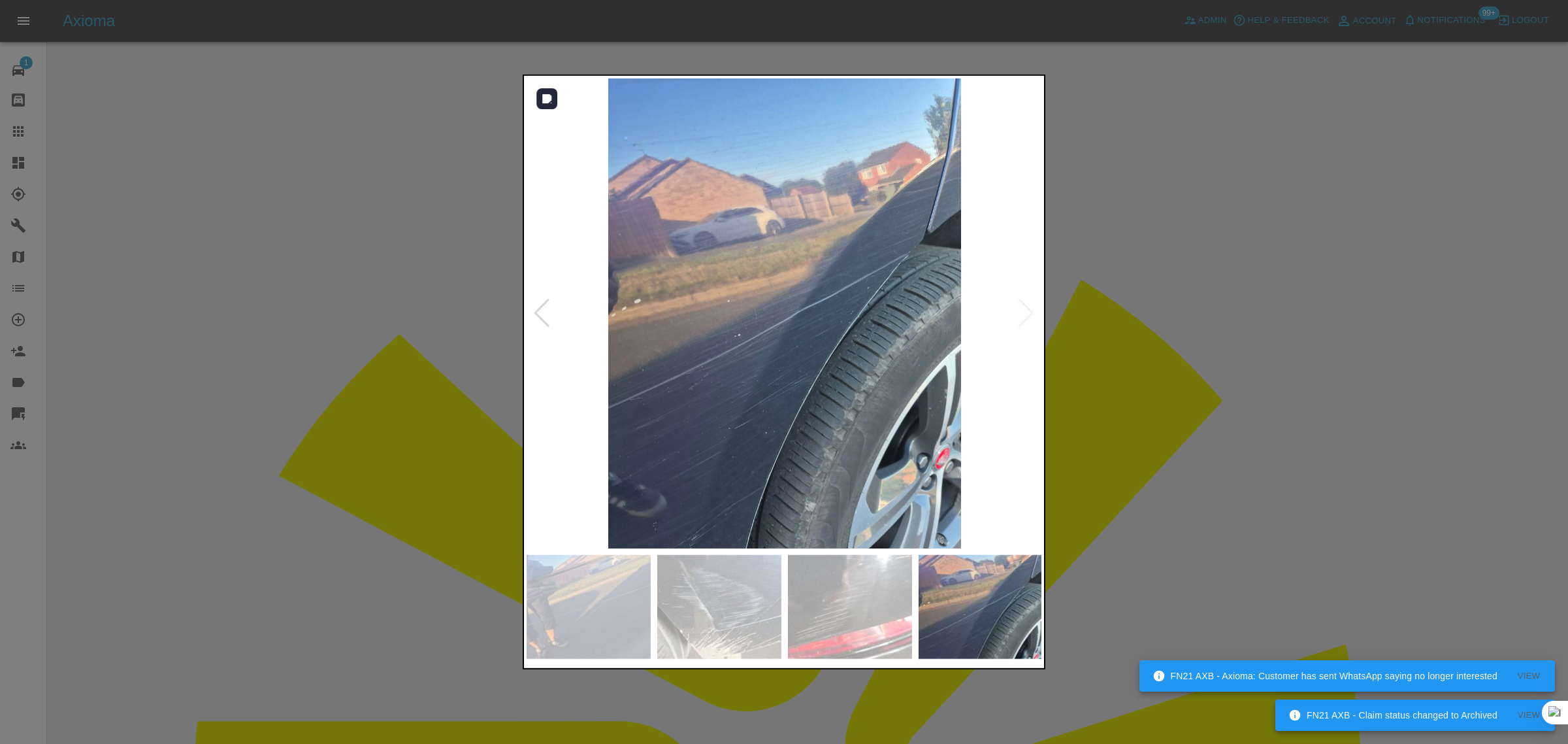
click at [1026, 310] on img at bounding box center [785, 313] width 516 height 470
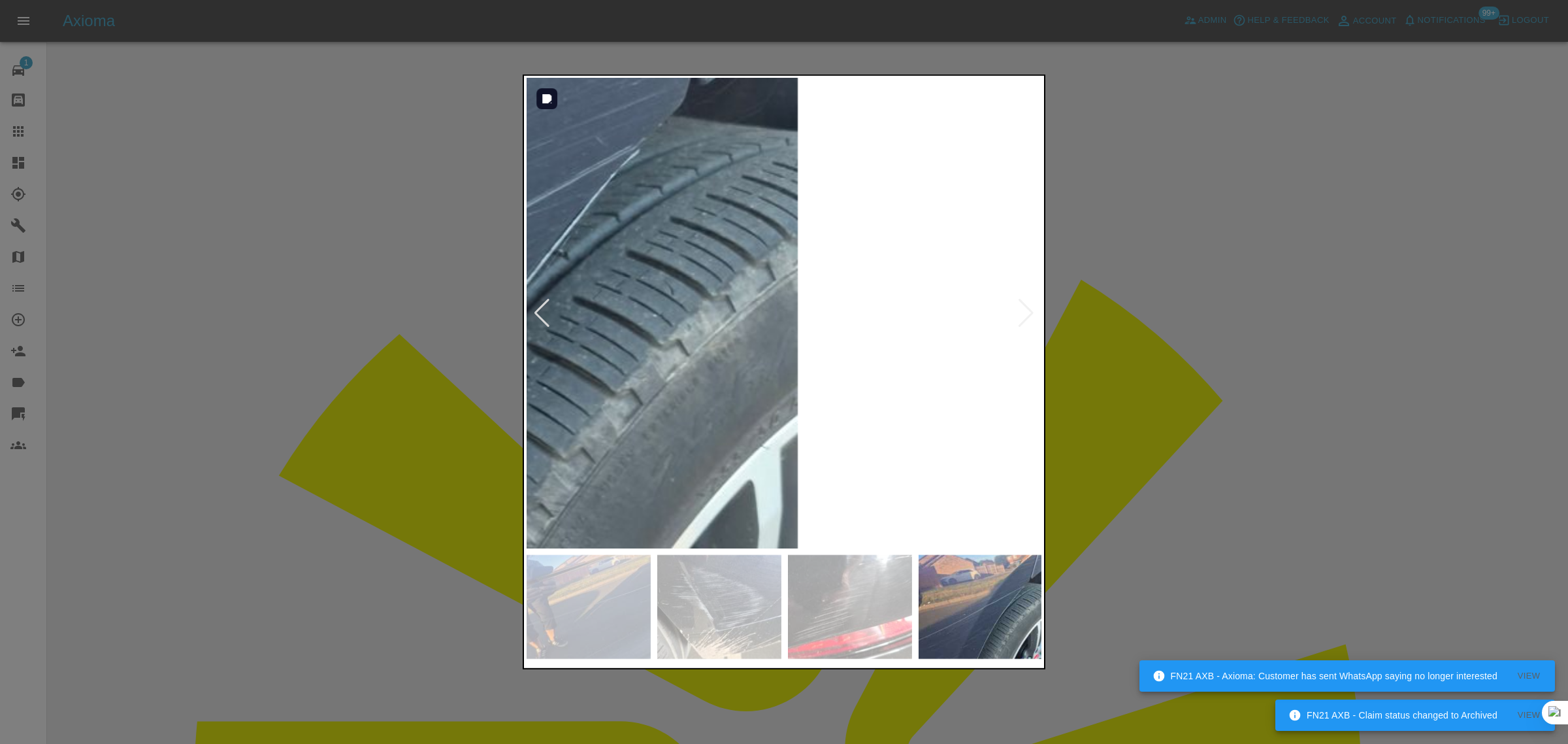
click at [1026, 310] on img at bounding box center [268, 323] width 1549 height 1410
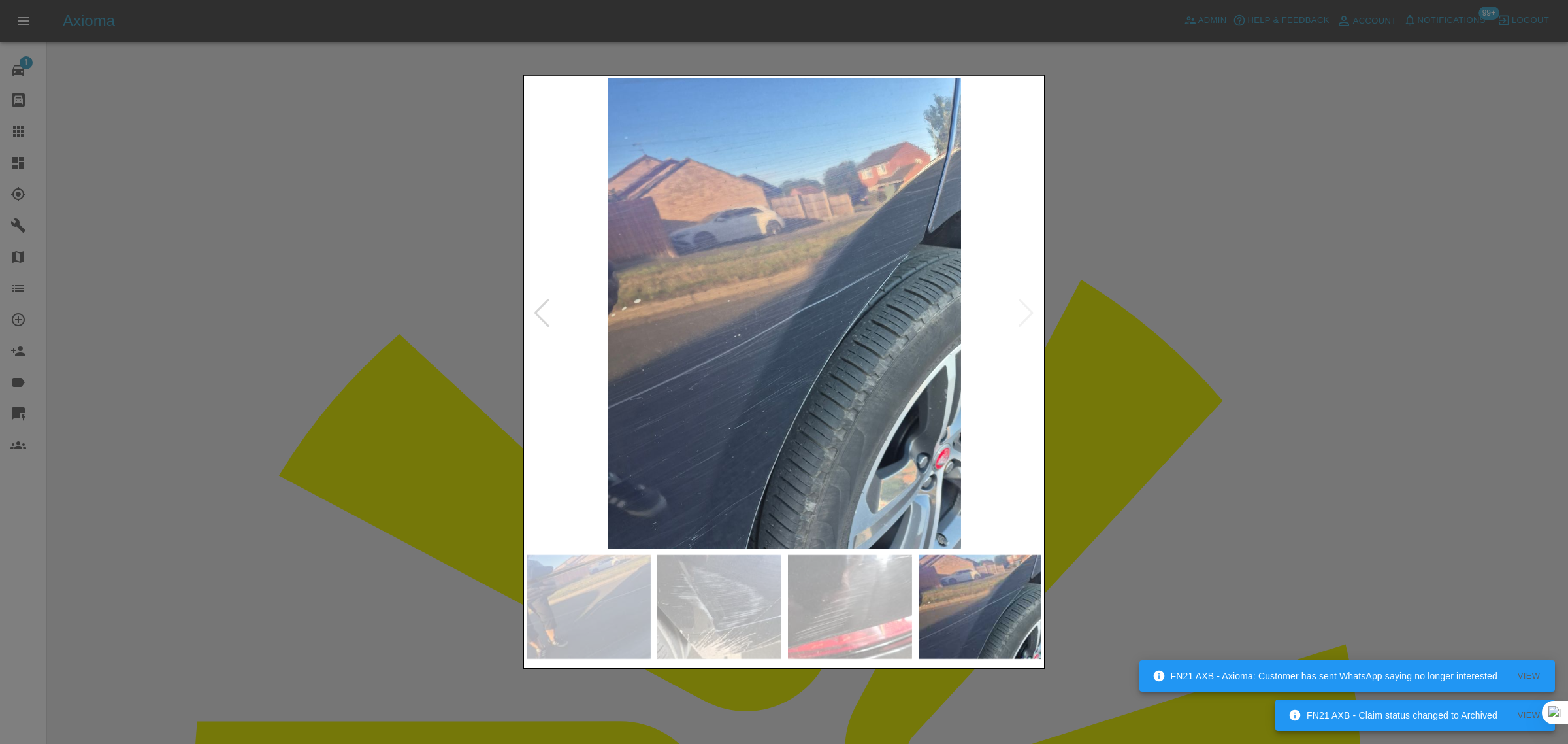
click at [1026, 310] on img at bounding box center [785, 313] width 516 height 470
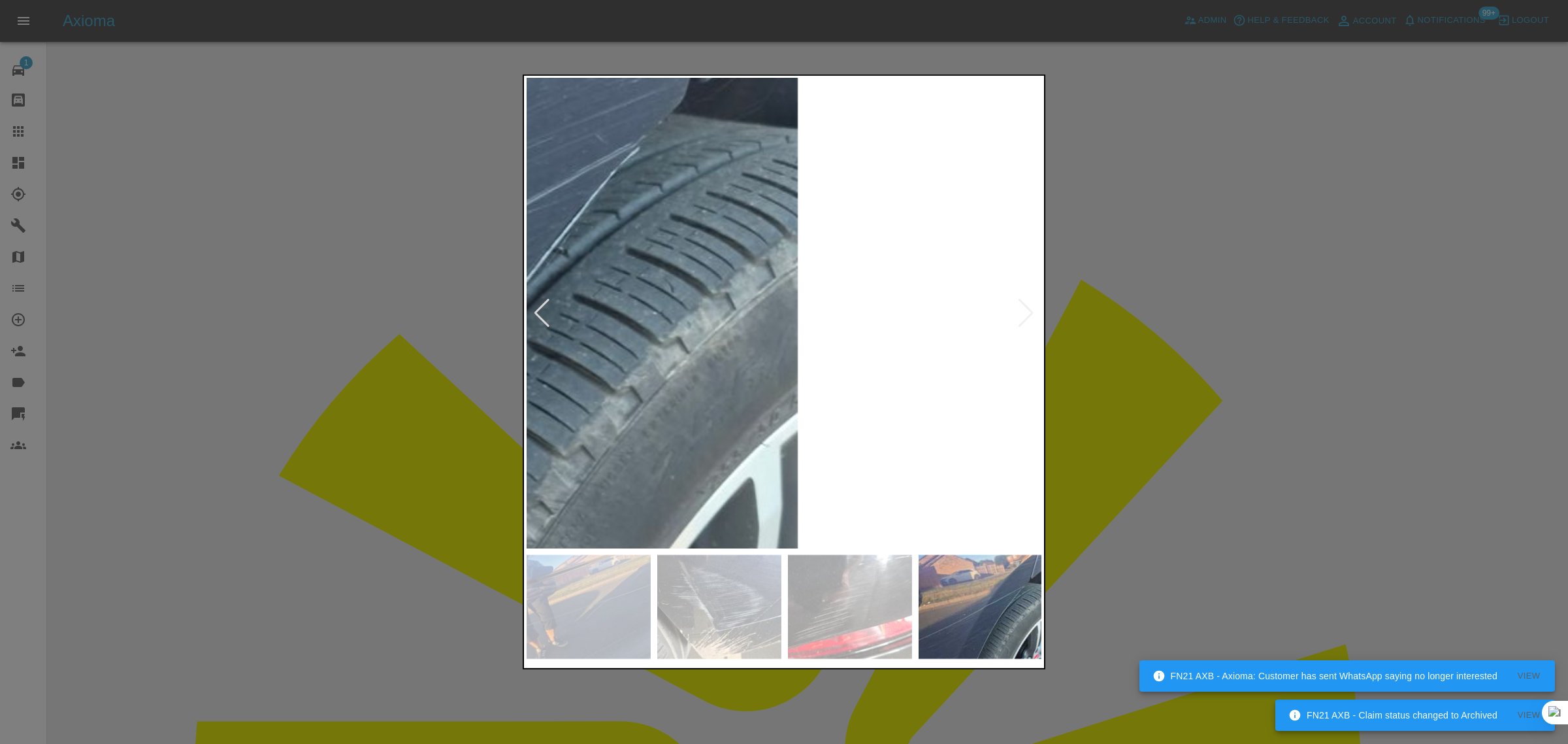
click at [1026, 310] on img at bounding box center [268, 321] width 1549 height 1410
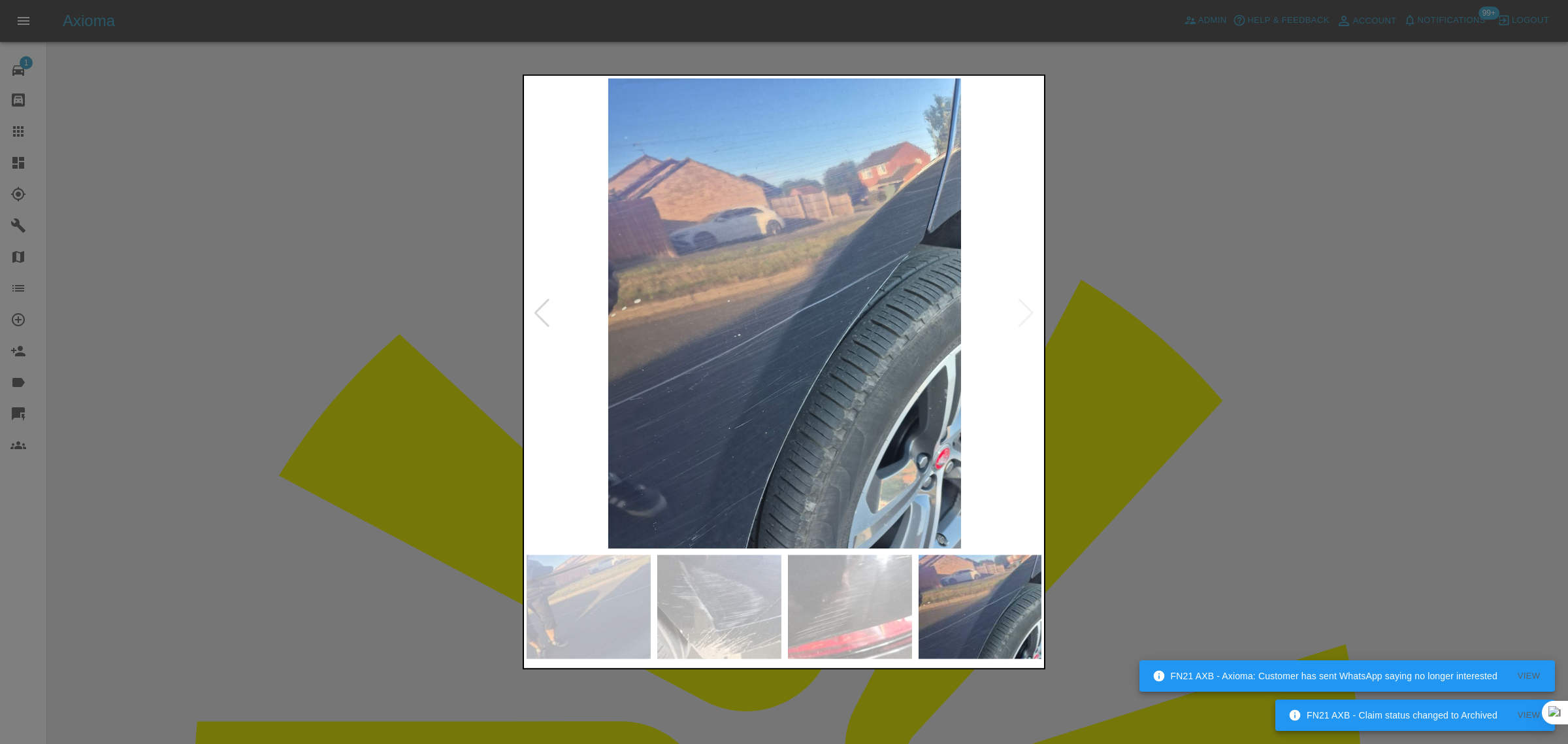
click at [1089, 335] on div at bounding box center [784, 372] width 1568 height 744
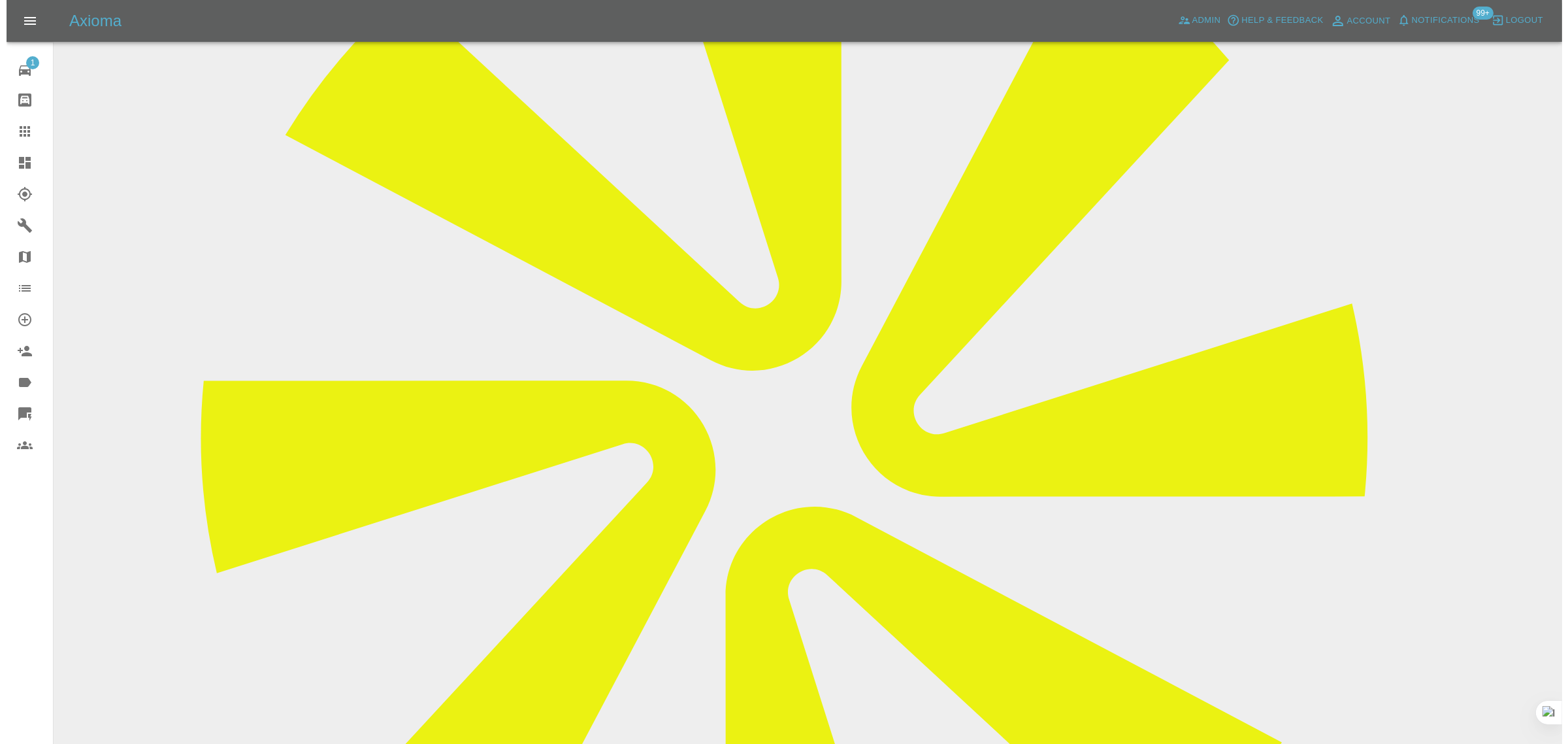
scroll to position [531, 0]
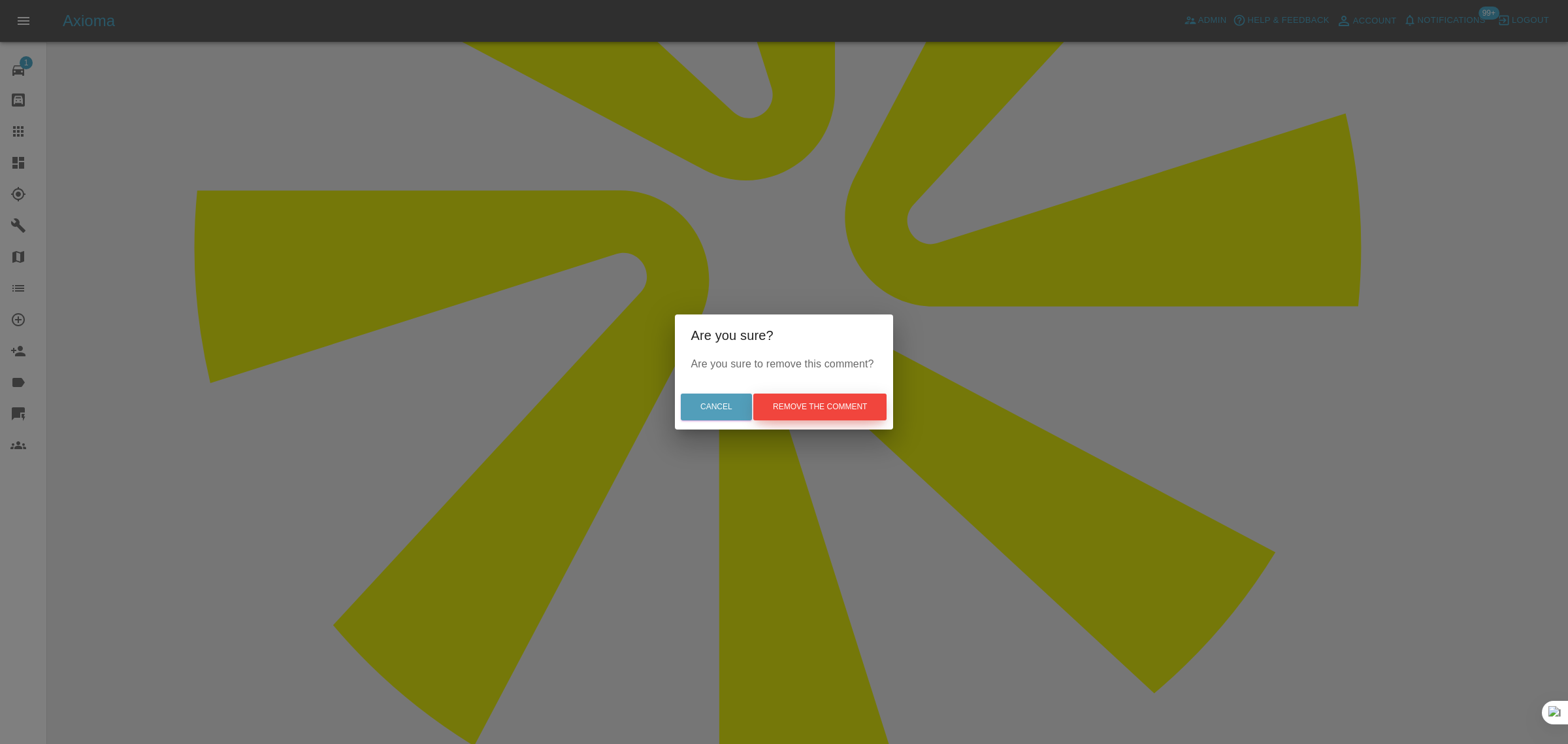
click at [772, 400] on button "Remove the comment" at bounding box center [820, 407] width 133 height 27
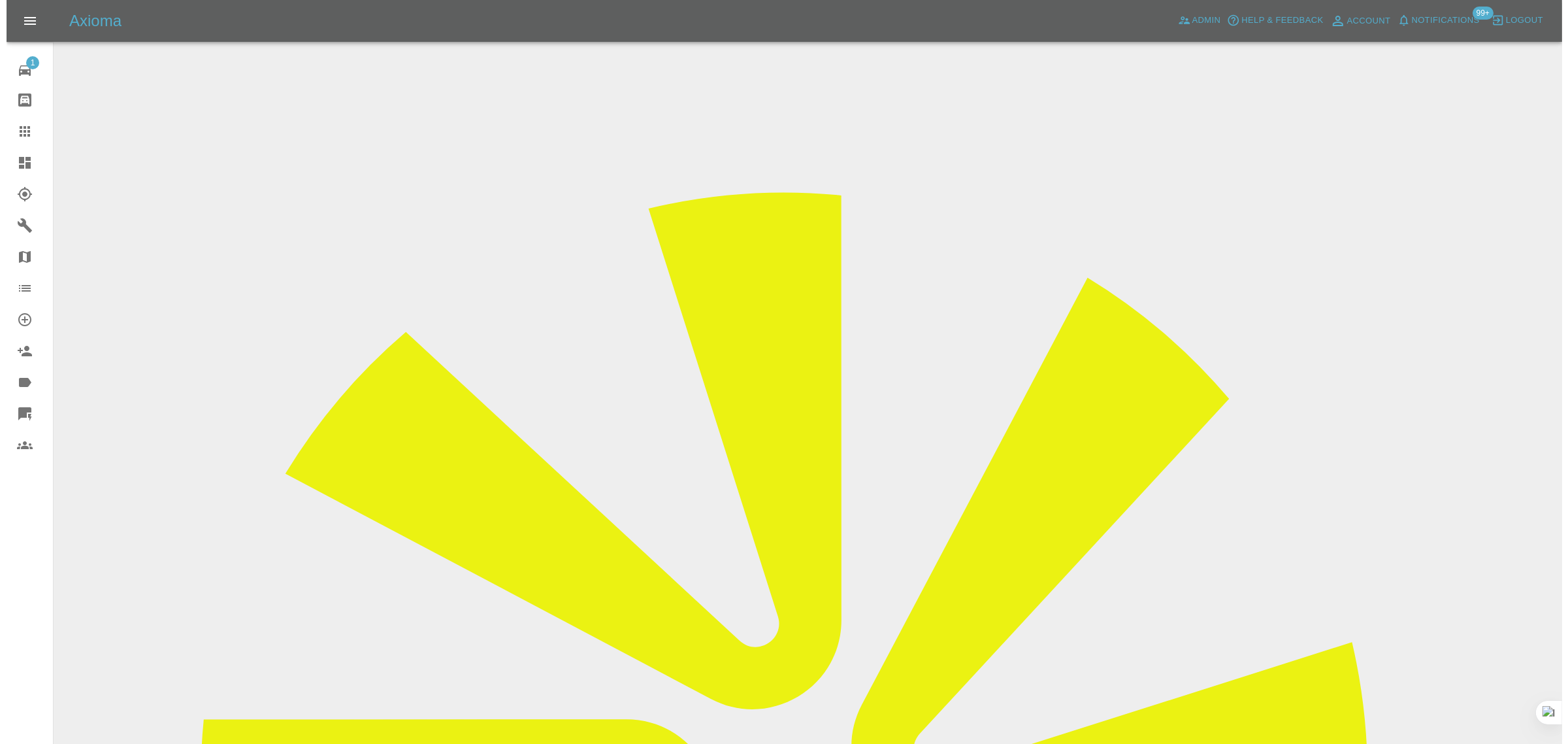
scroll to position [0, 0]
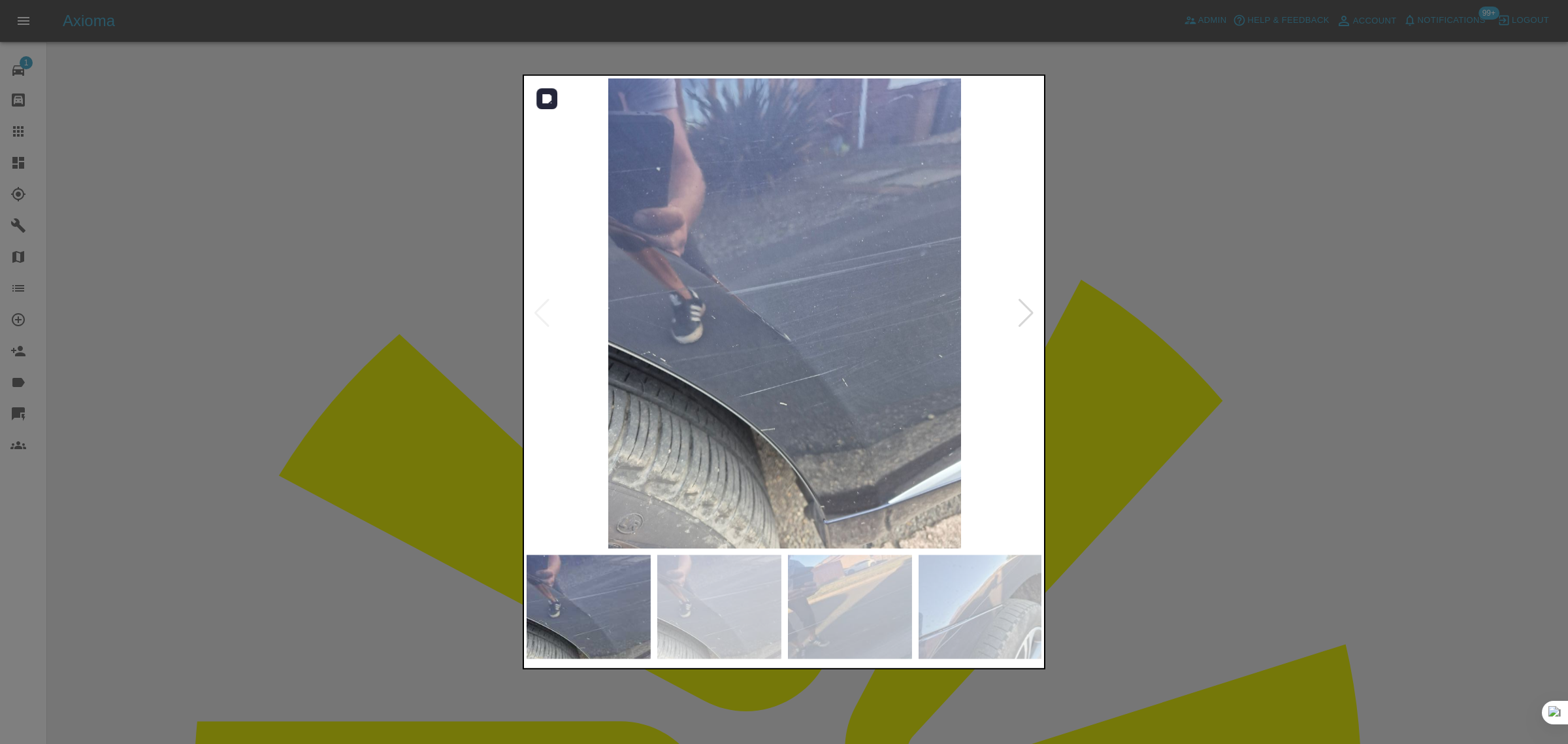
click at [1021, 318] on div at bounding box center [1025, 312] width 17 height 28
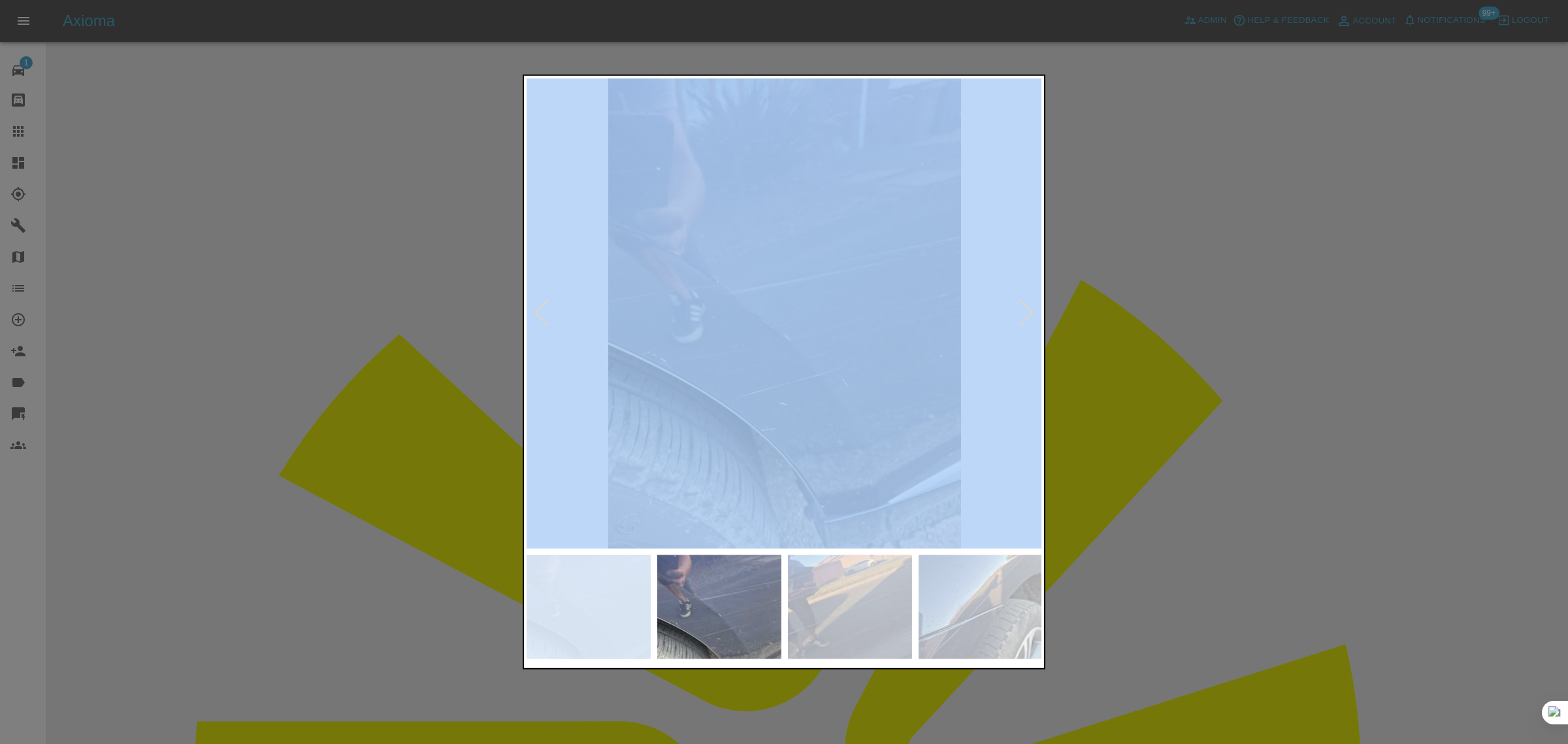
click at [1021, 318] on div at bounding box center [1025, 312] width 17 height 28
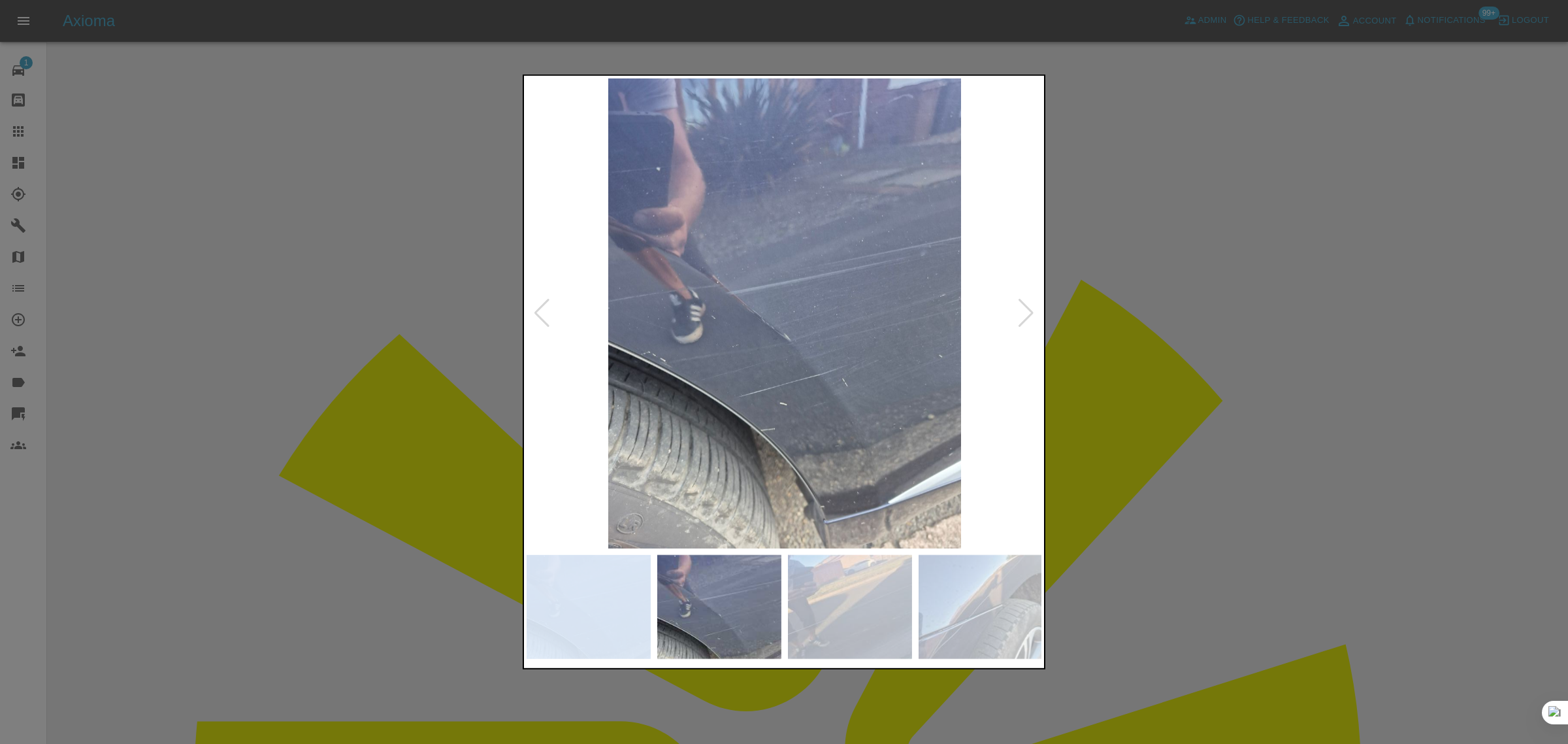
click at [1021, 318] on div at bounding box center [1025, 312] width 17 height 28
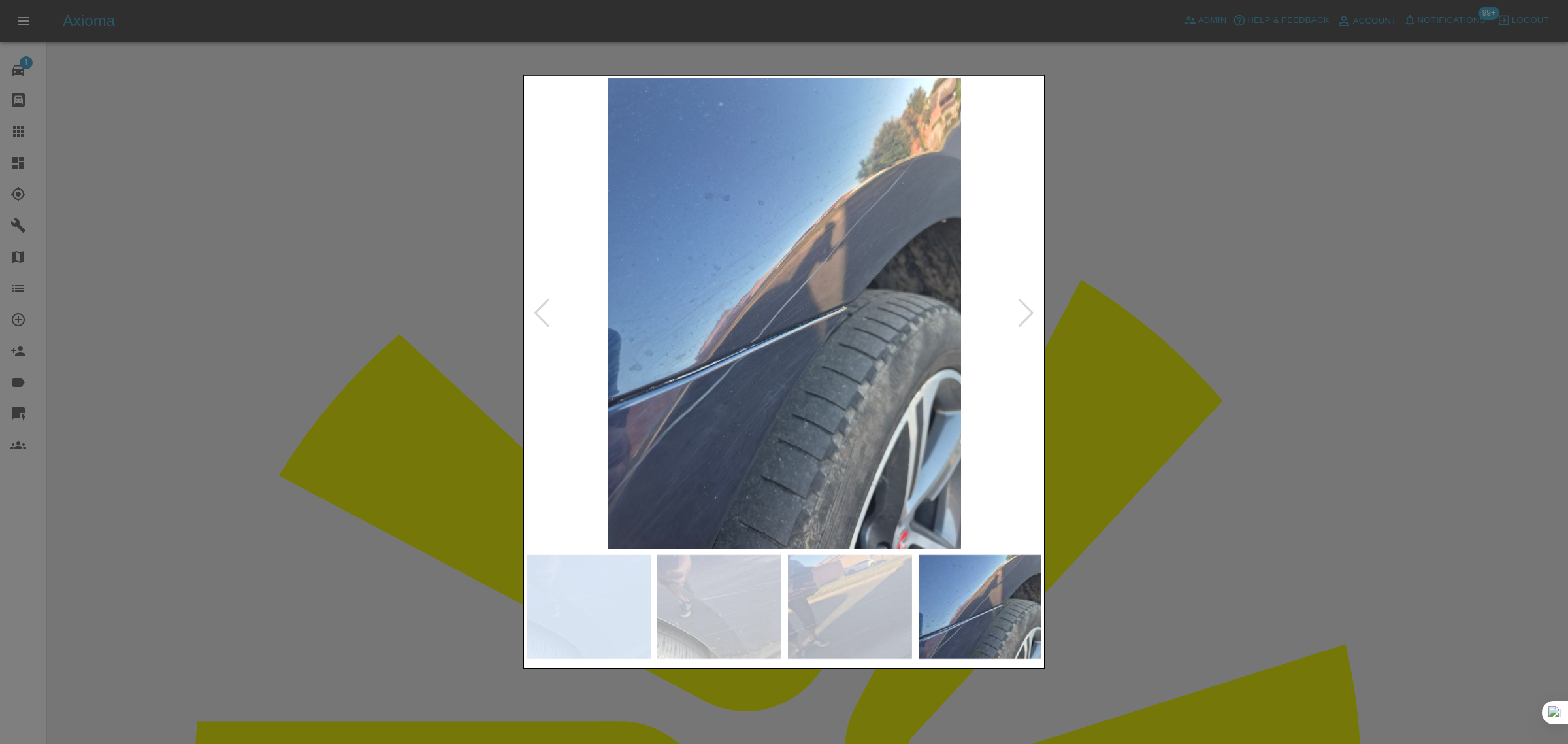
click at [1021, 318] on div at bounding box center [1025, 312] width 17 height 28
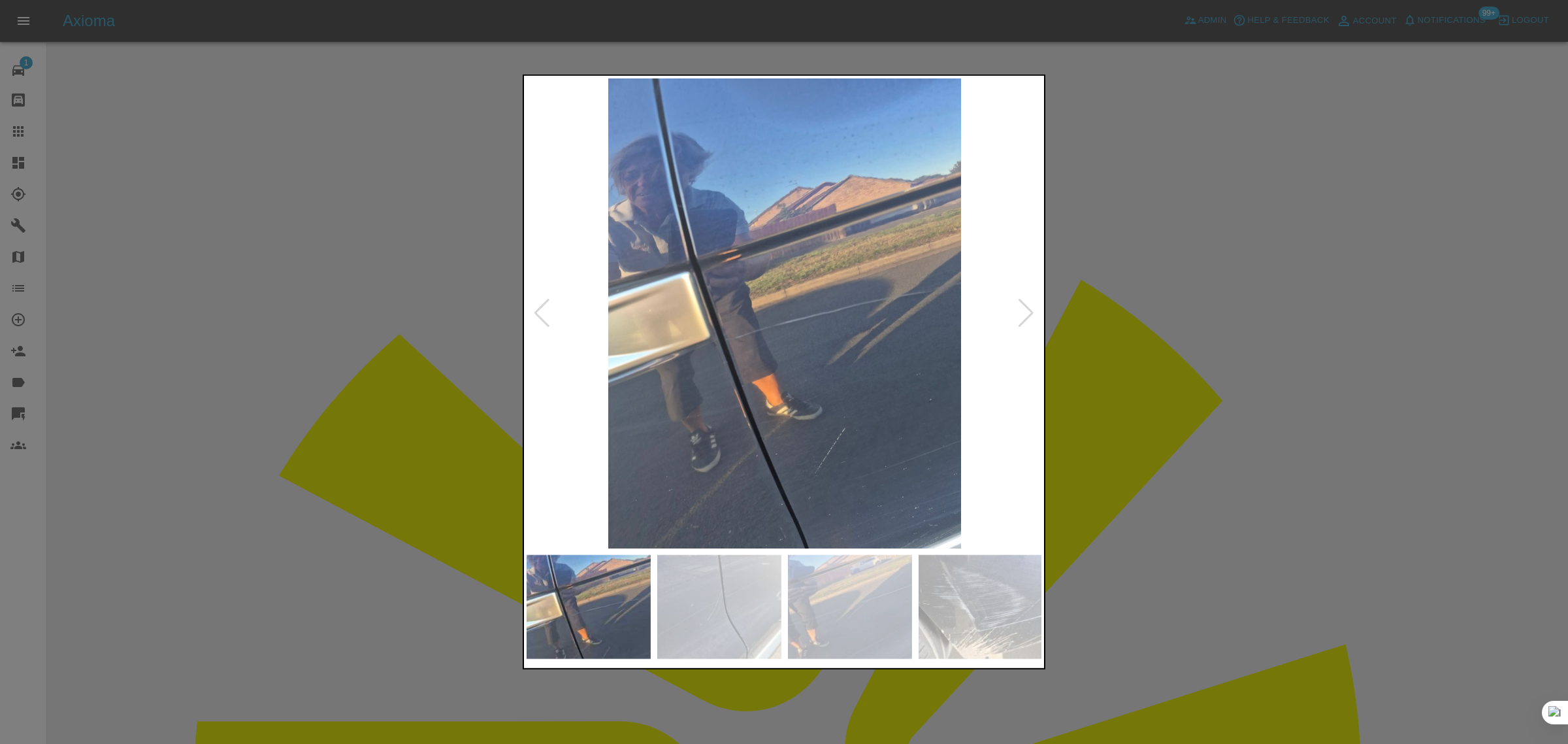
click at [1021, 318] on div at bounding box center [1025, 312] width 17 height 28
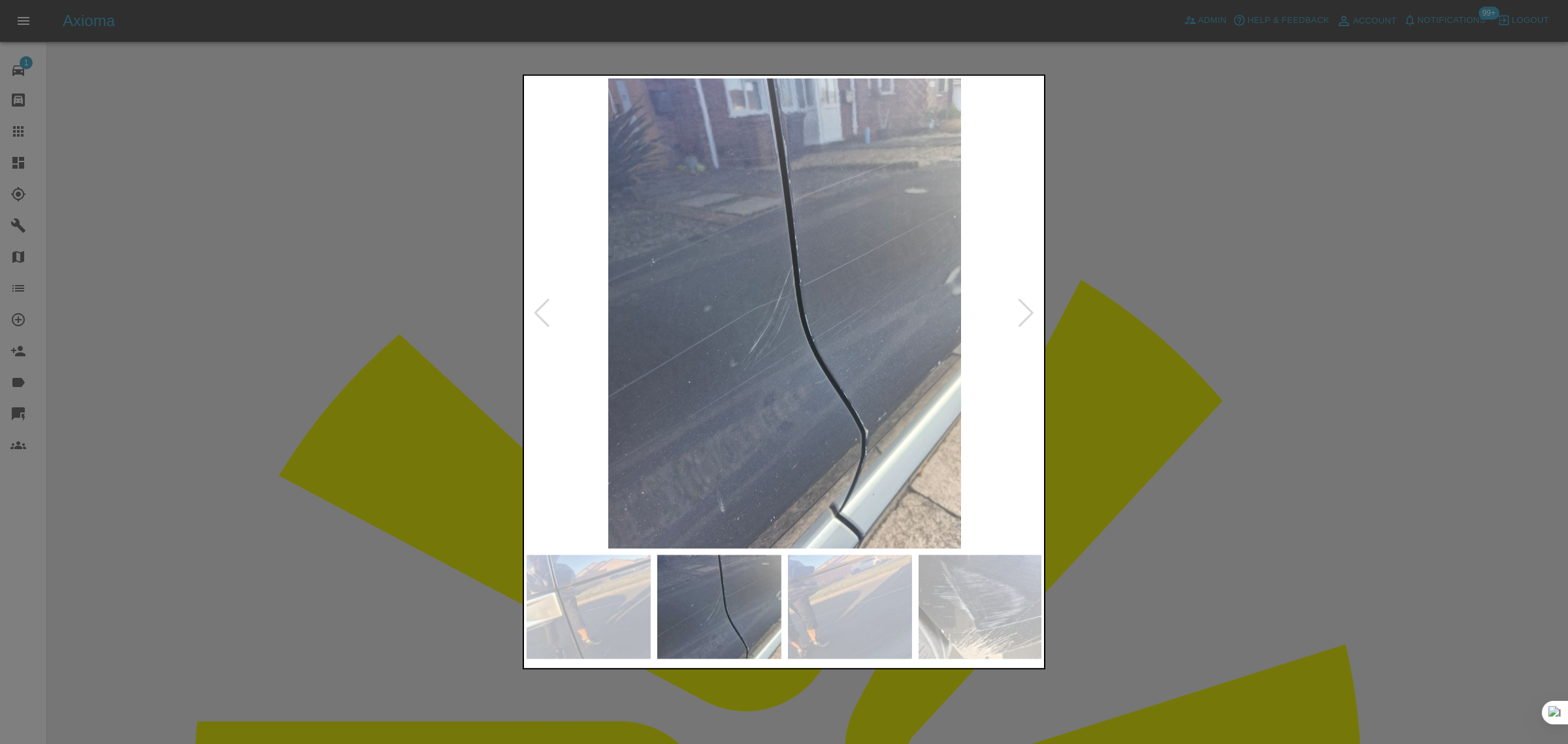
click at [1021, 318] on div at bounding box center [1025, 312] width 17 height 28
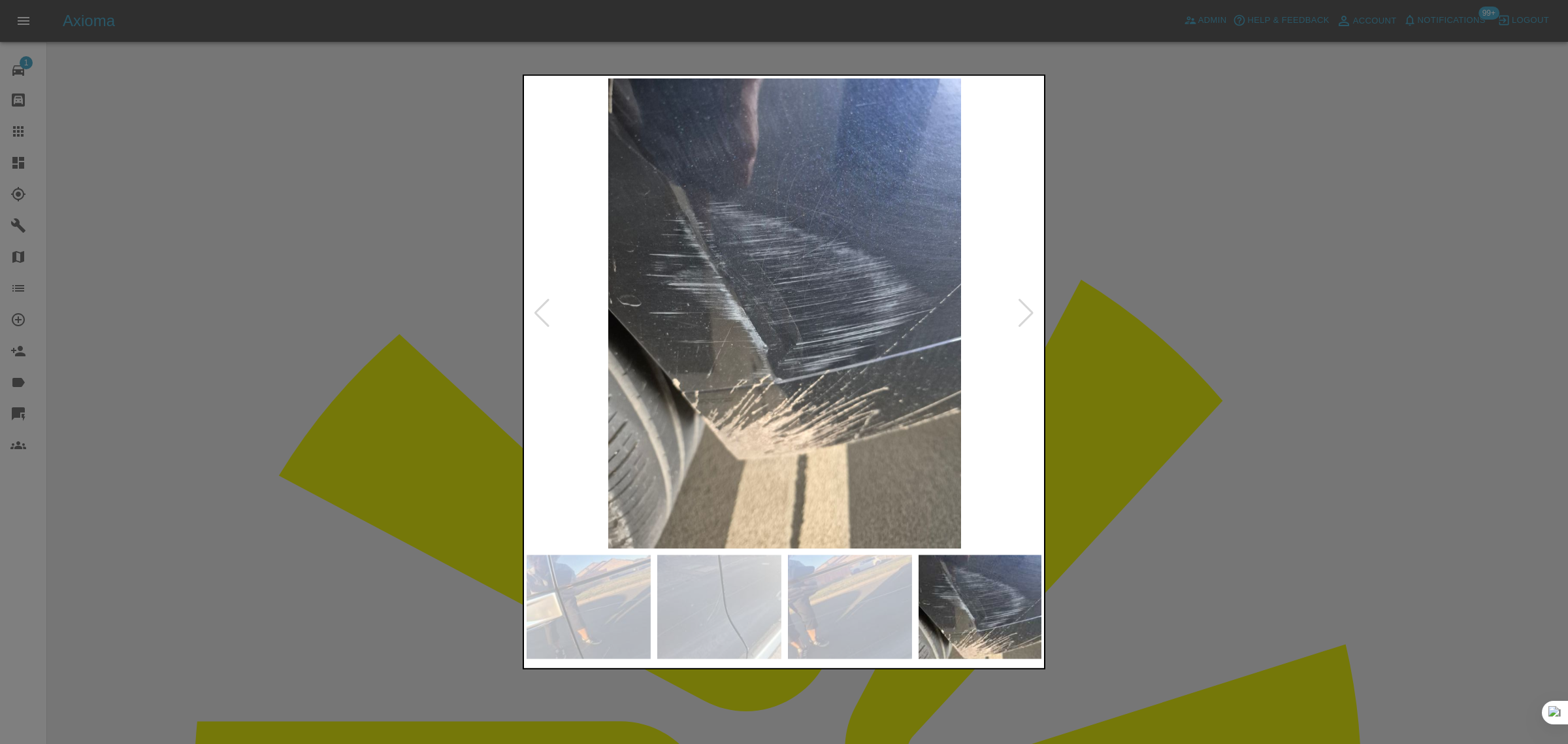
click at [1092, 316] on div at bounding box center [784, 372] width 1568 height 744
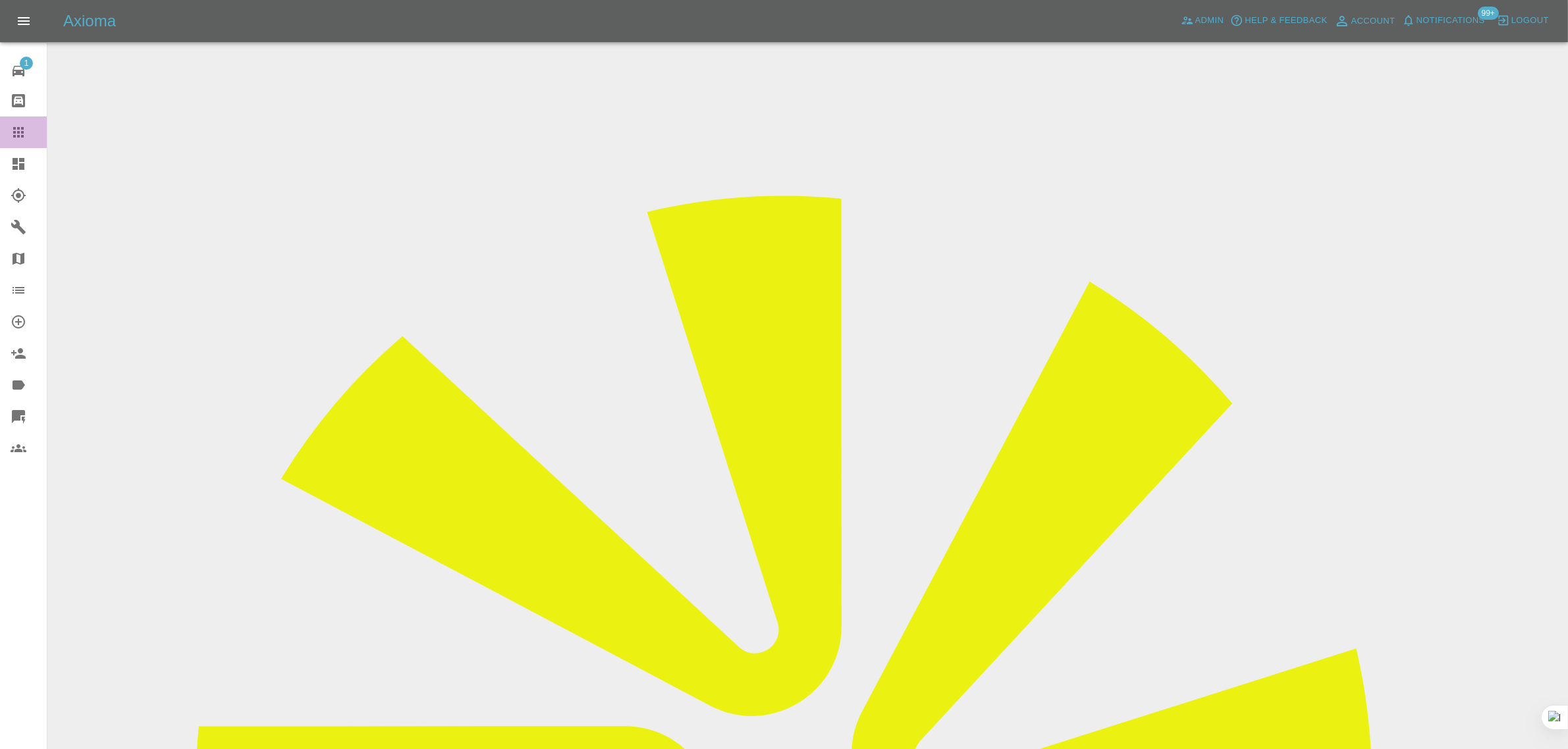
click at [15, 138] on icon at bounding box center [18, 132] width 16 height 16
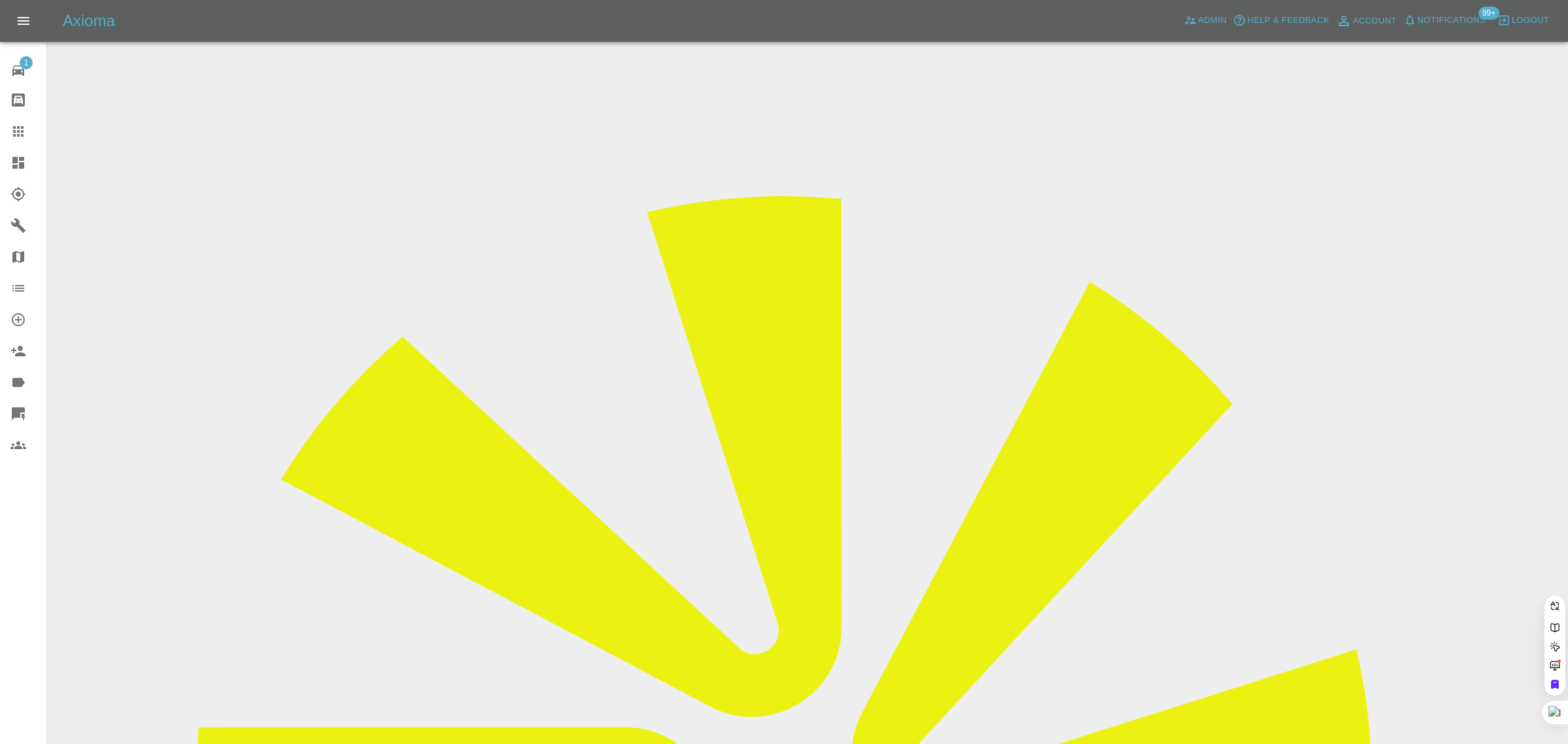
paste input "emmaandsox@yahoo.com"
type input "emmaandsox@yahoo.com"
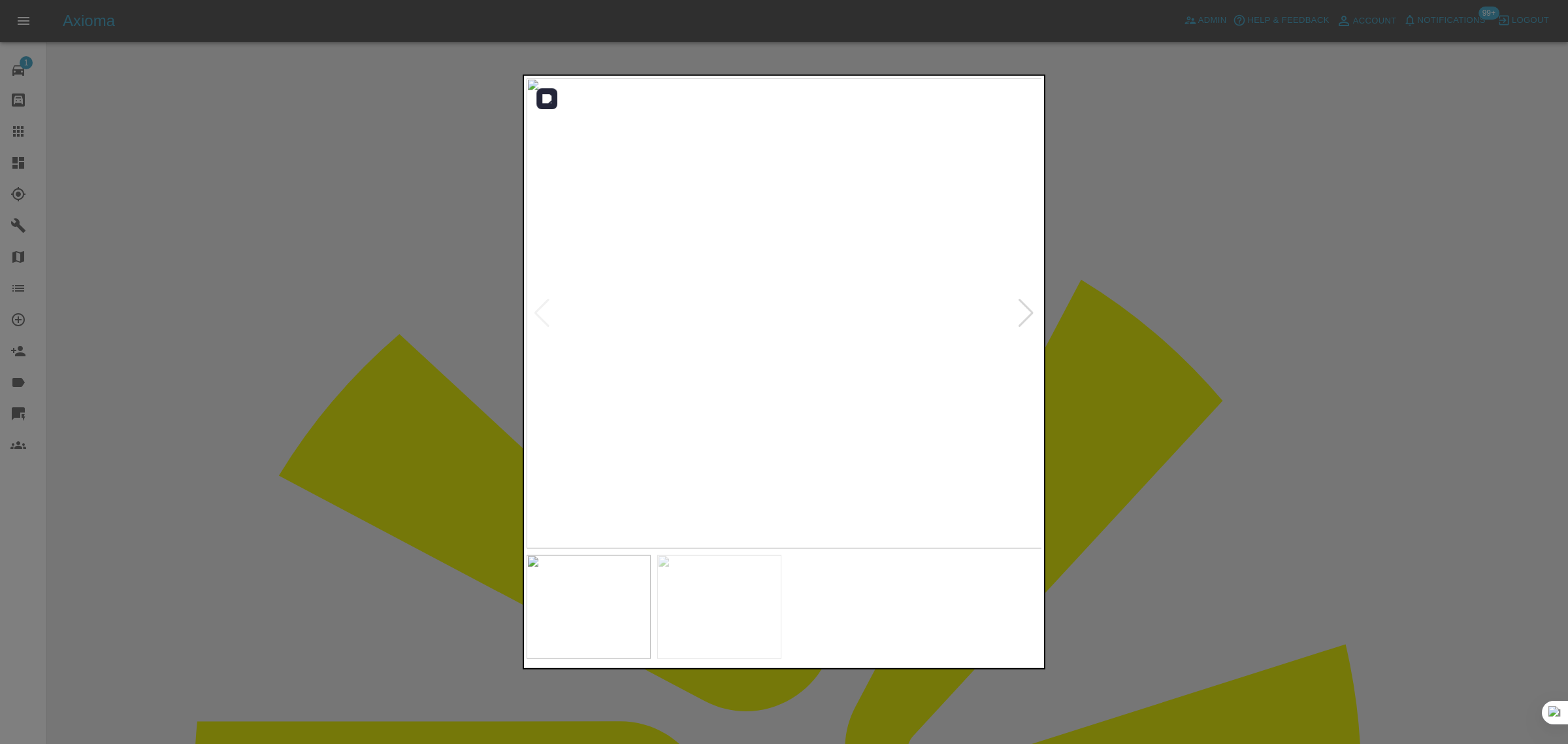
click at [1036, 321] on img at bounding box center [785, 313] width 516 height 470
click at [1024, 315] on div at bounding box center [1025, 312] width 17 height 28
click at [1023, 314] on img at bounding box center [785, 313] width 516 height 470
drag, startPoint x: 330, startPoint y: 566, endPoint x: 352, endPoint y: 445, distance: 123.0
click at [332, 566] on div at bounding box center [784, 372] width 1568 height 744
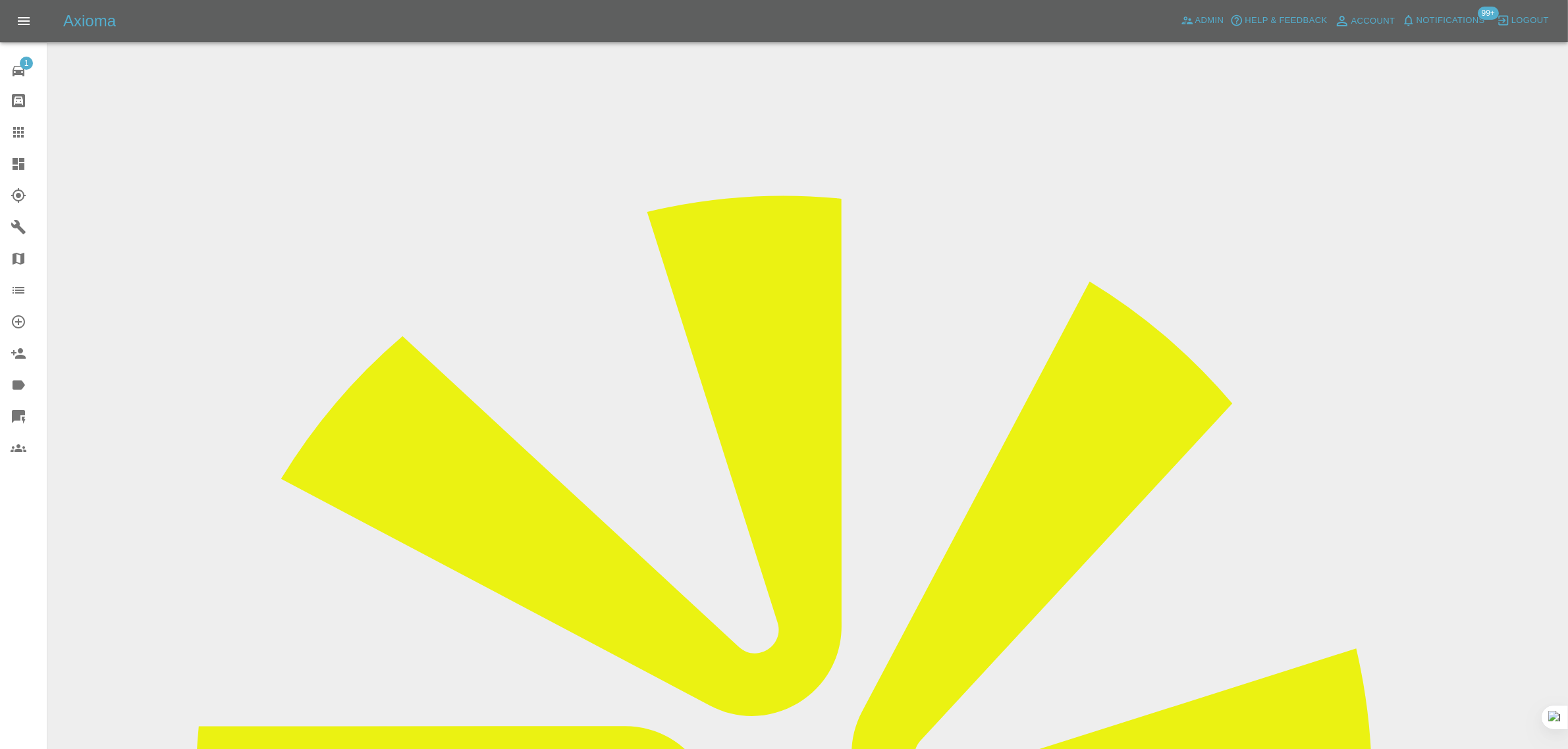
click at [0, 0] on input "Choose images" at bounding box center [0, 0] width 0 height 0
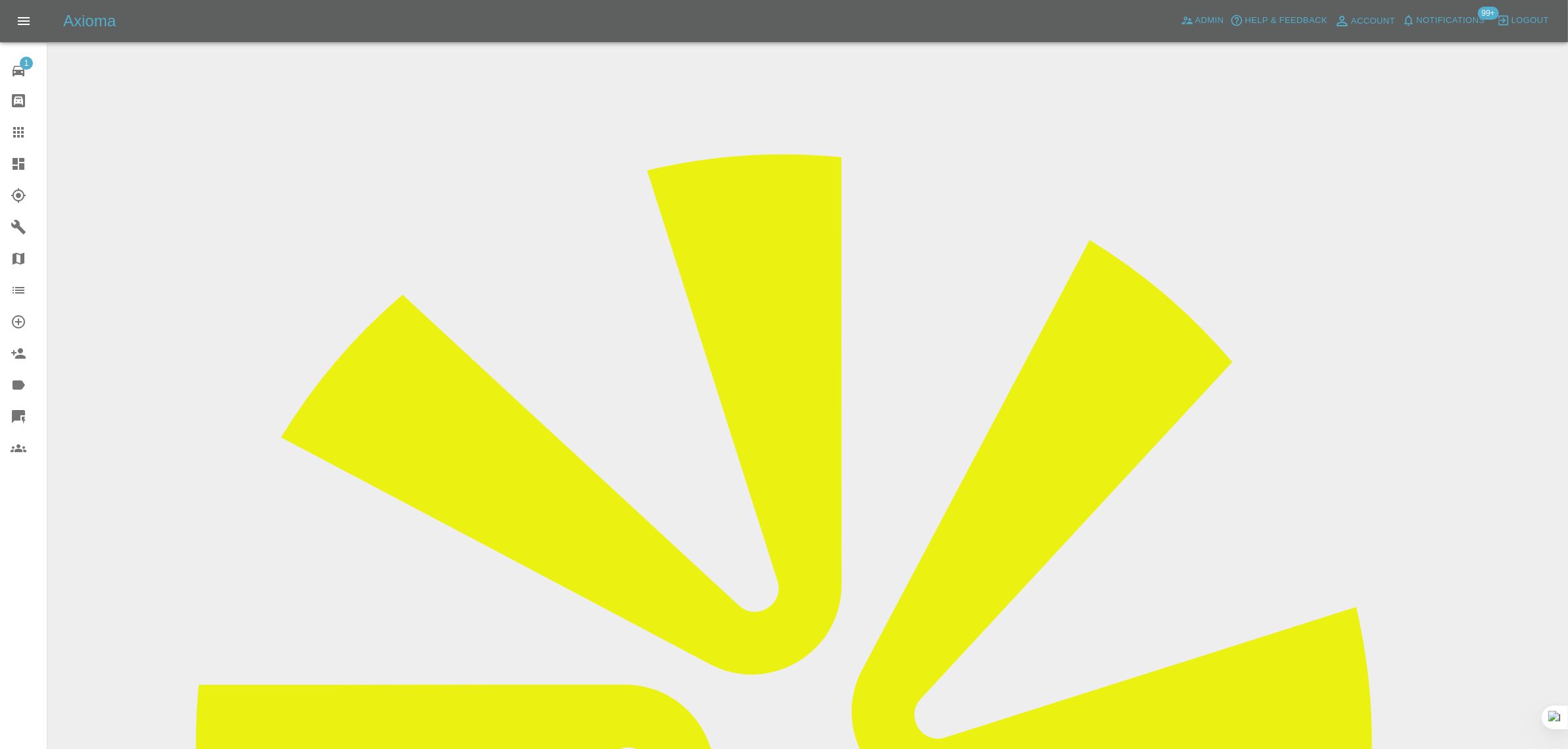
scroll to position [65, 0]
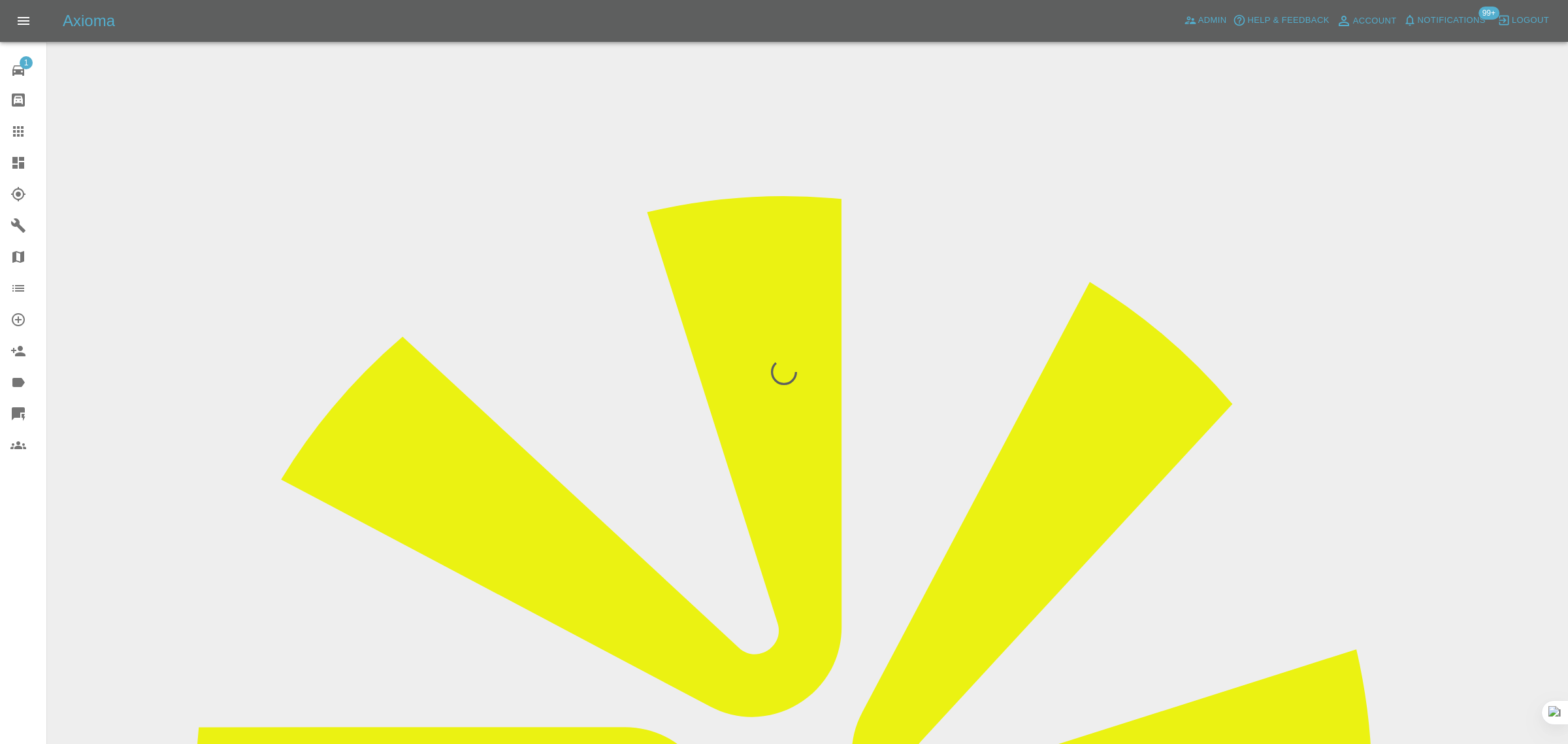
click at [19, 600] on div "1 Repair home Bodyshop home Claims Dashboard Explorer Garages Map Organization …" at bounding box center [23, 372] width 47 height 744
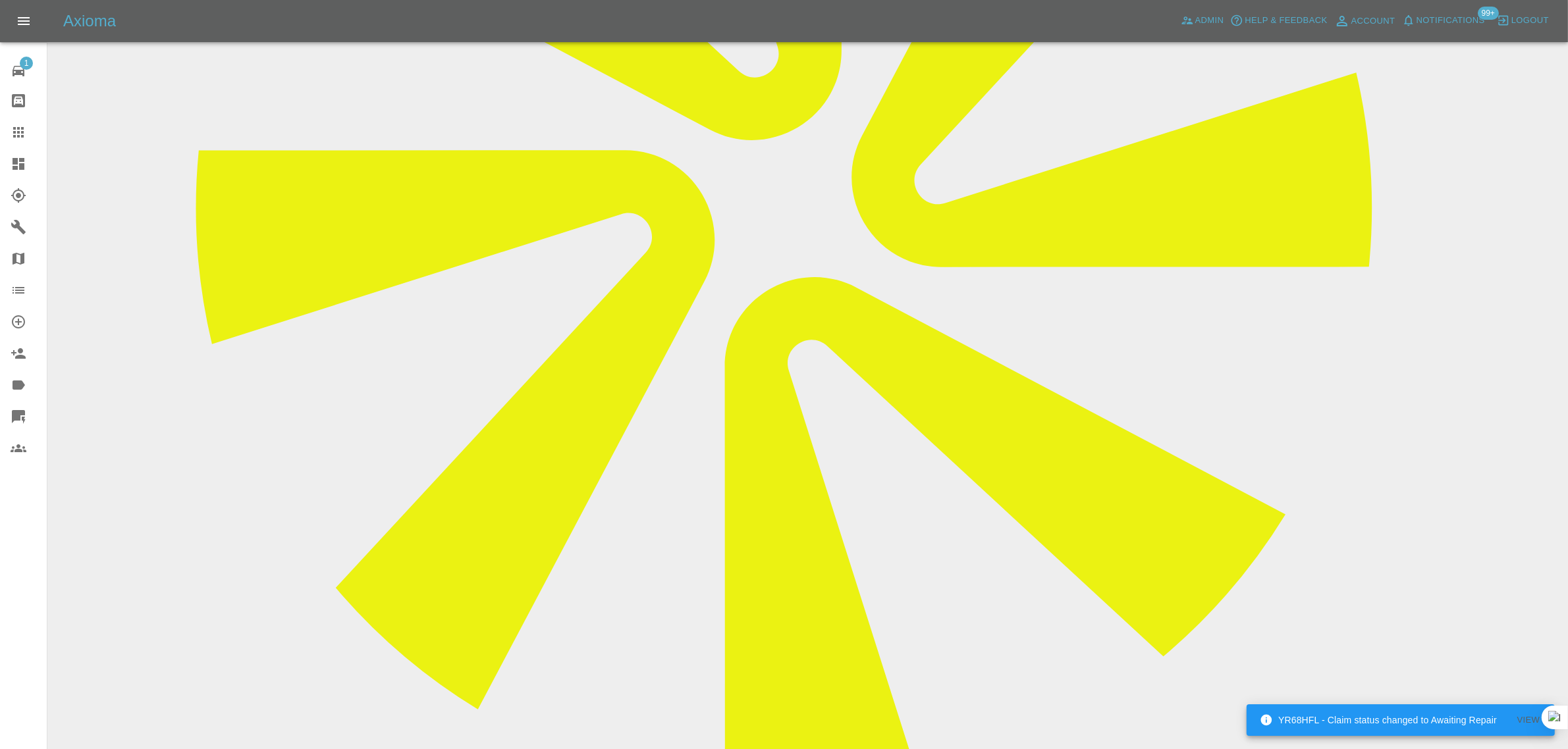
scroll to position [694, 0]
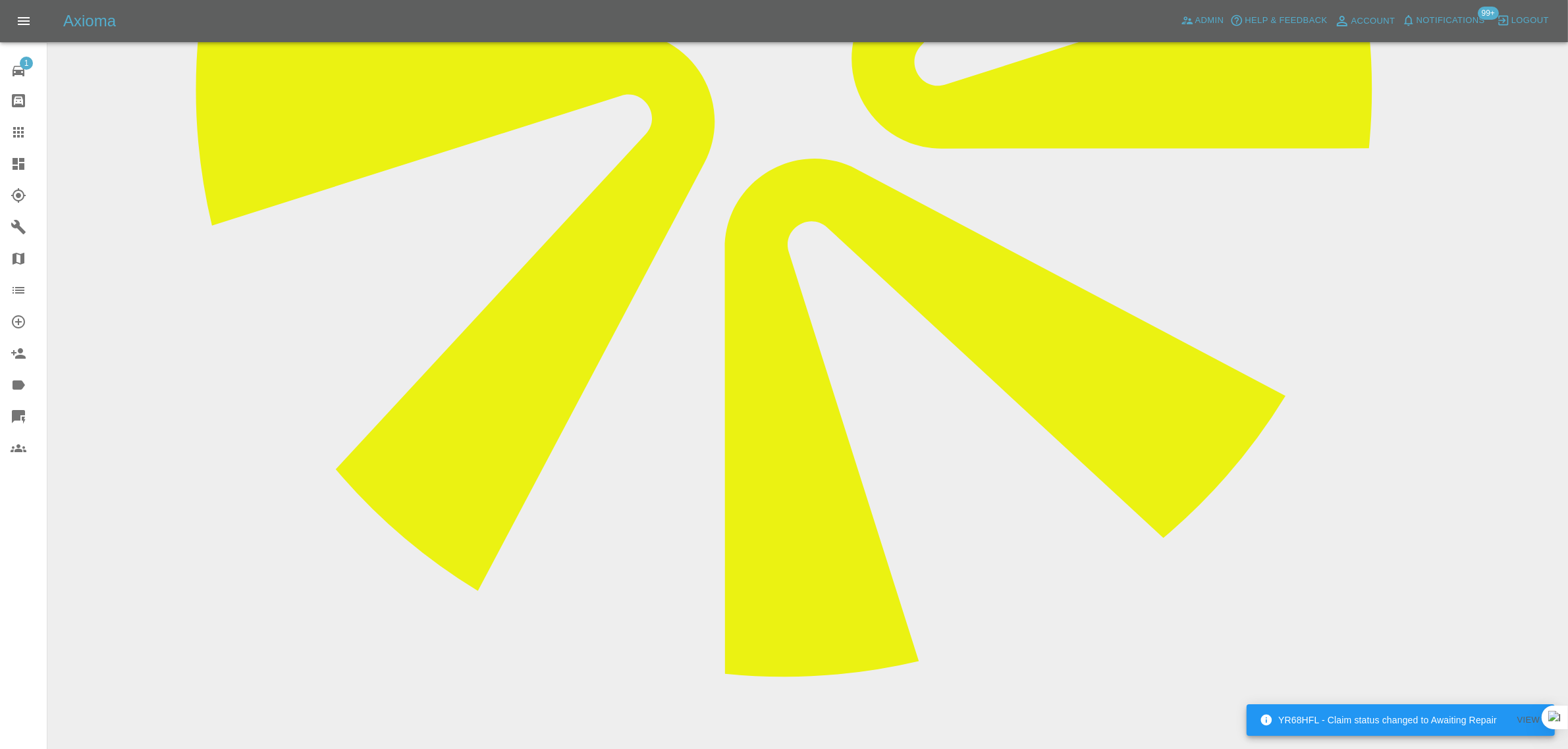
paste textarea "Please can you also look at quote for these side hedgerow scratches. Down all o…"
type textarea "Please can you also look at quote for these side hedgerow scratches. Down all o…"
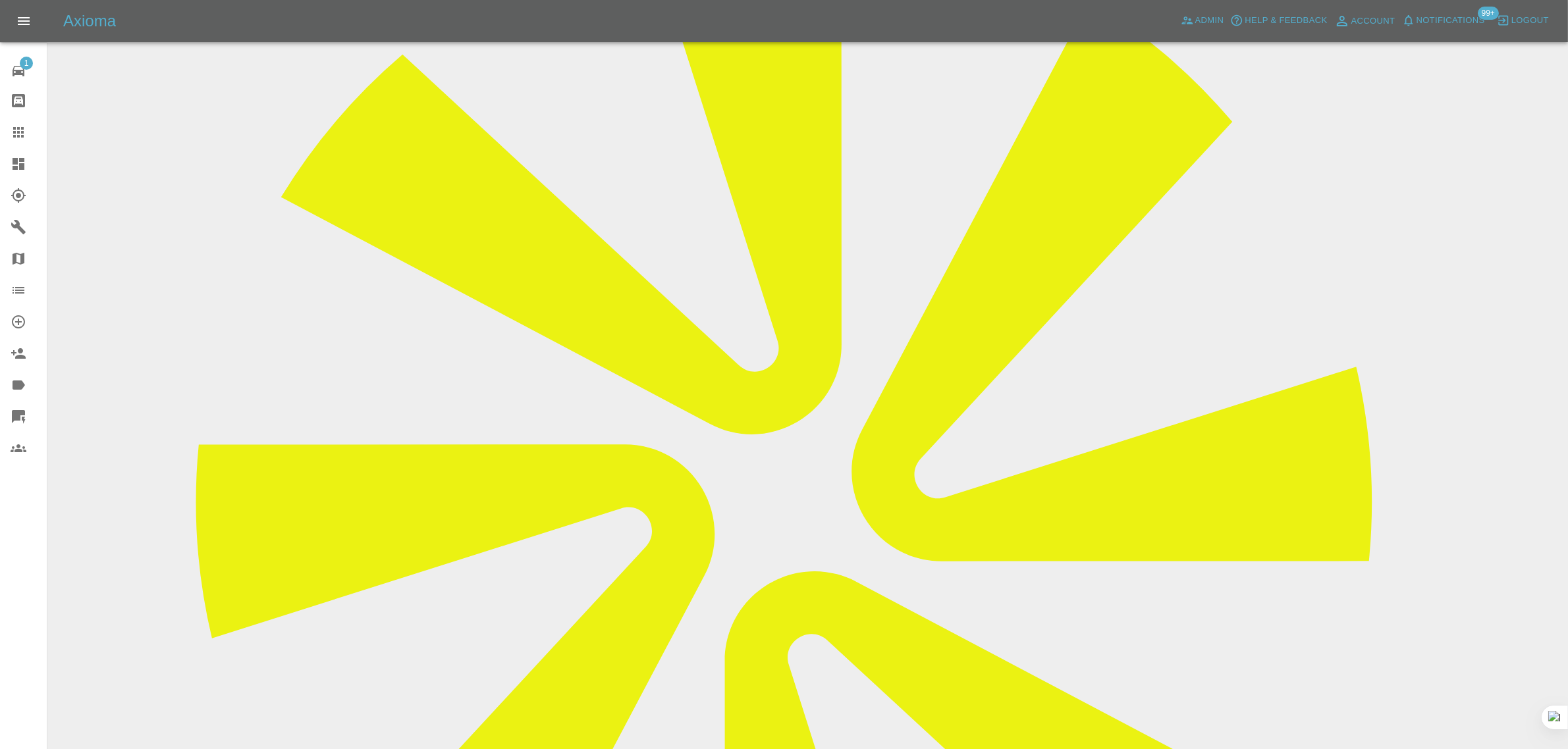
scroll to position [36, 0]
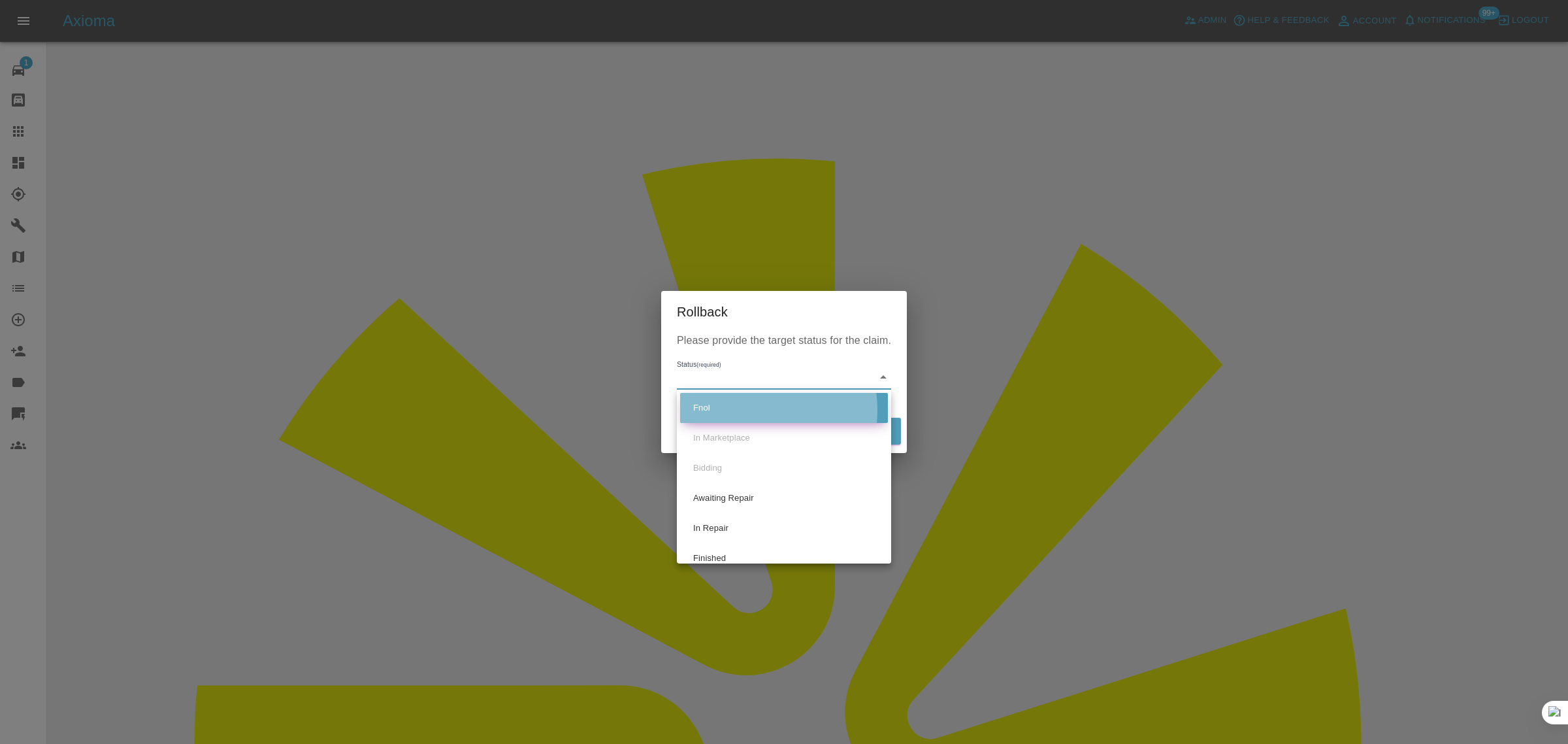
click at [749, 410] on li "Fnol" at bounding box center [784, 408] width 207 height 30
type input "fnol"
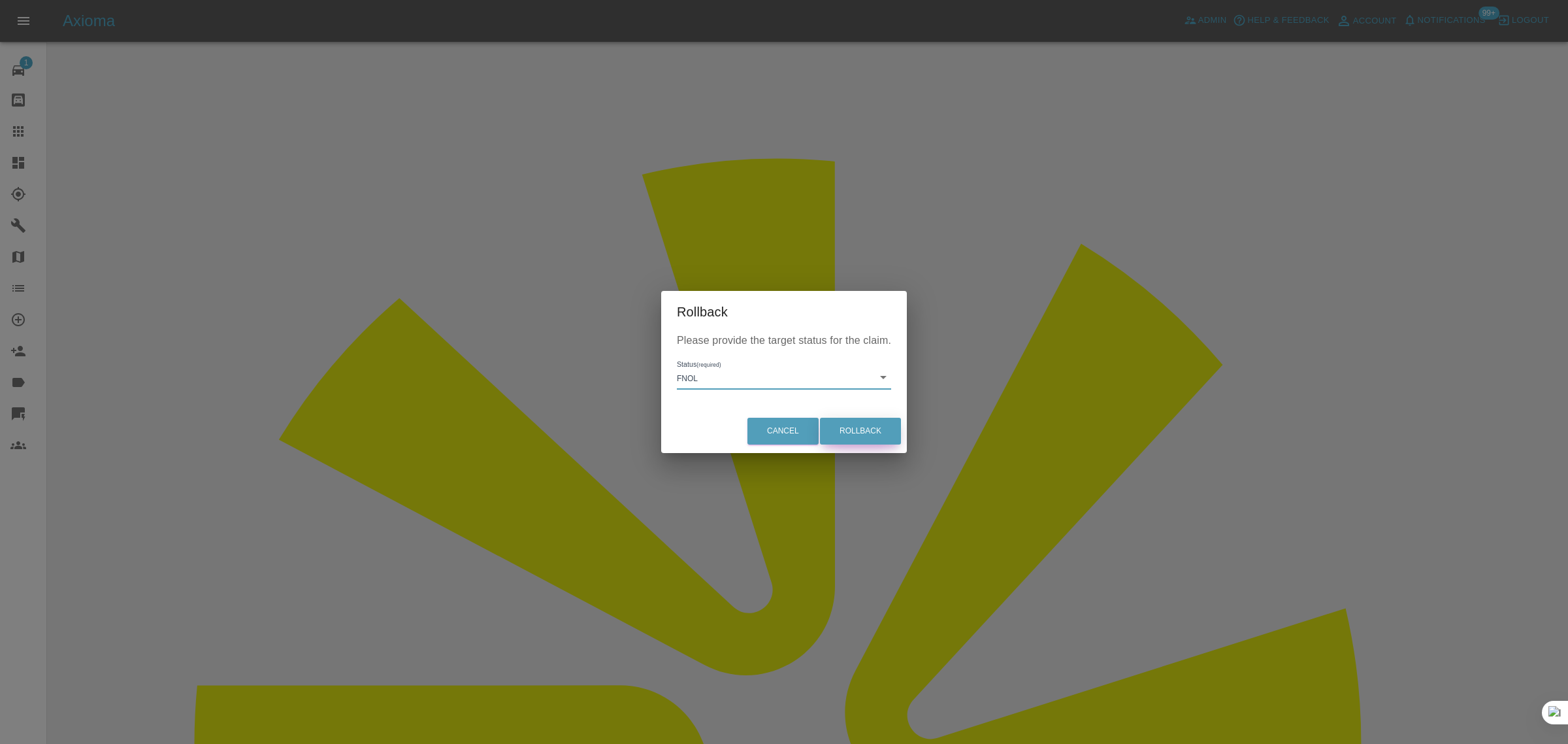
click at [854, 425] on button "Rollback" at bounding box center [860, 431] width 81 height 27
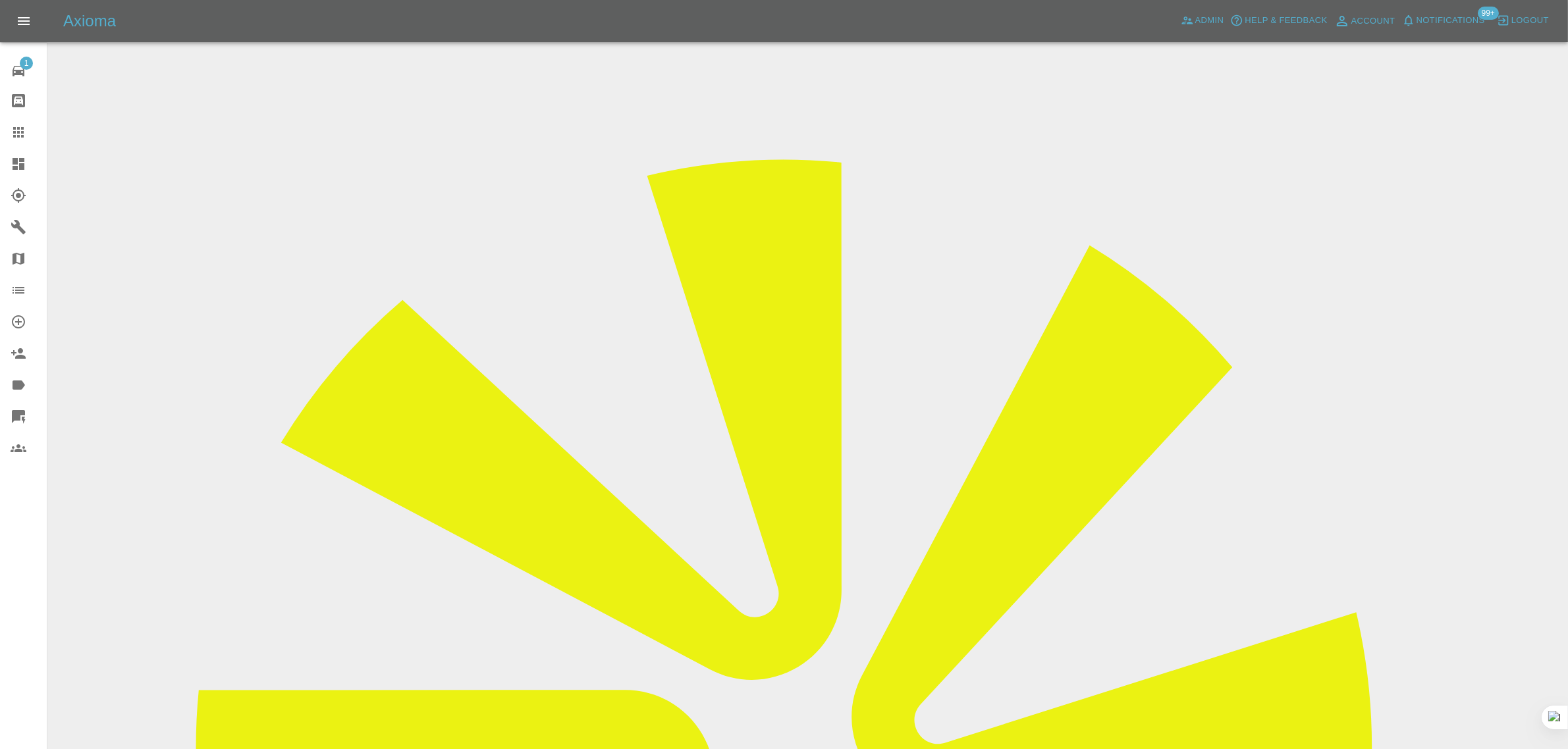
click at [21, 137] on icon at bounding box center [18, 131] width 10 height 10
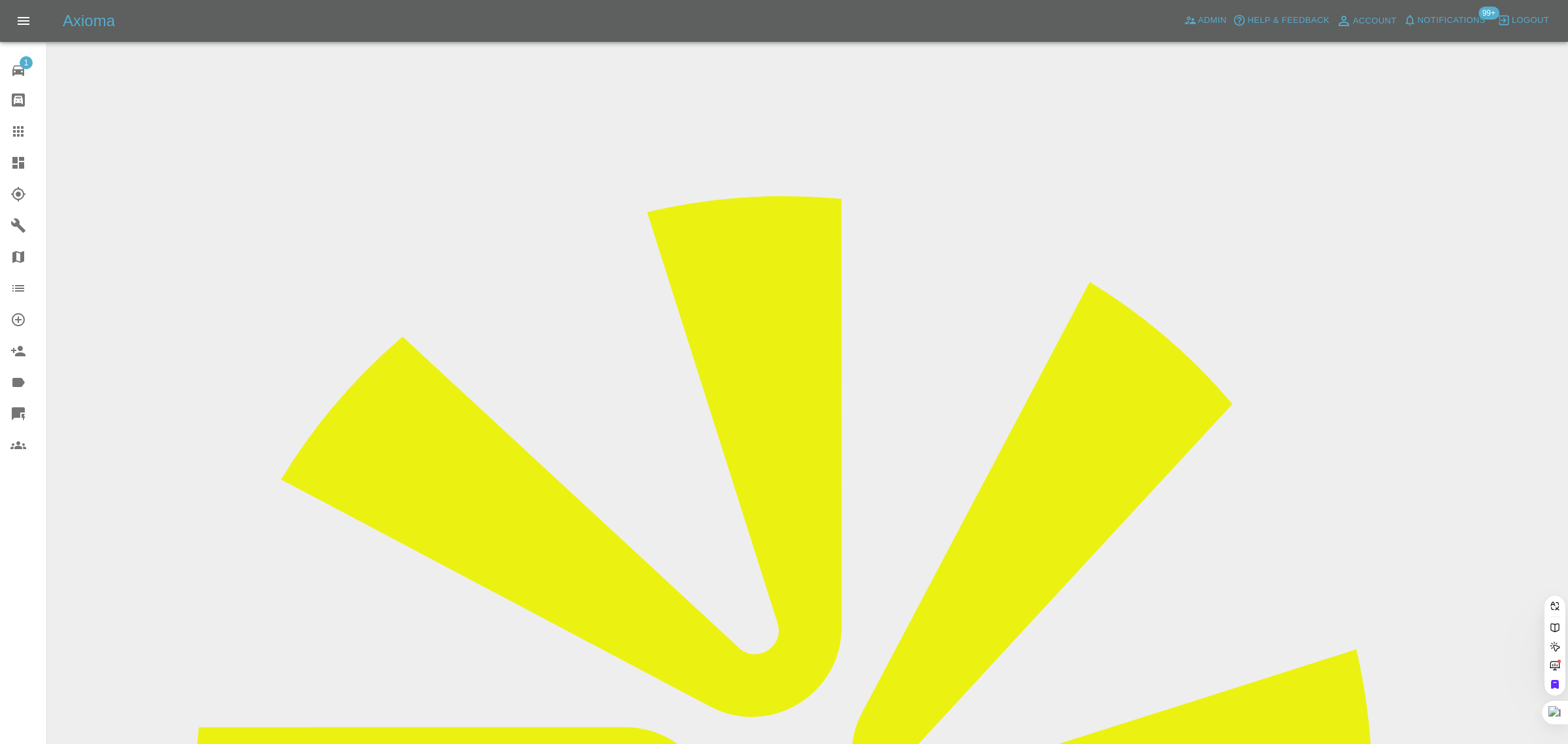
drag, startPoint x: 677, startPoint y: 403, endPoint x: 683, endPoint y: 400, distance: 6.7
paste input "stefan.barrow@yahoo.co.uk"
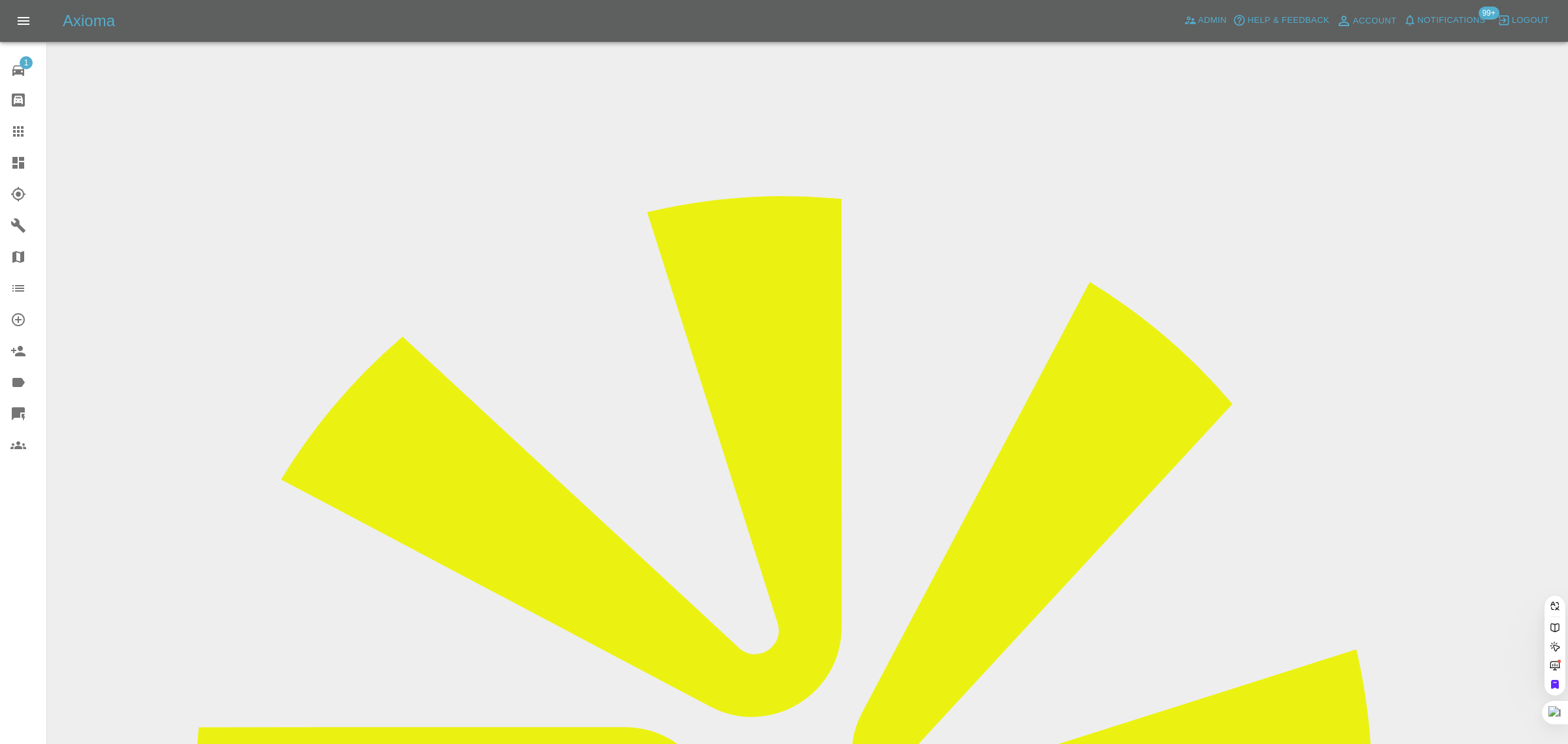
type input "stefan.barrow@yahoo.co.u"
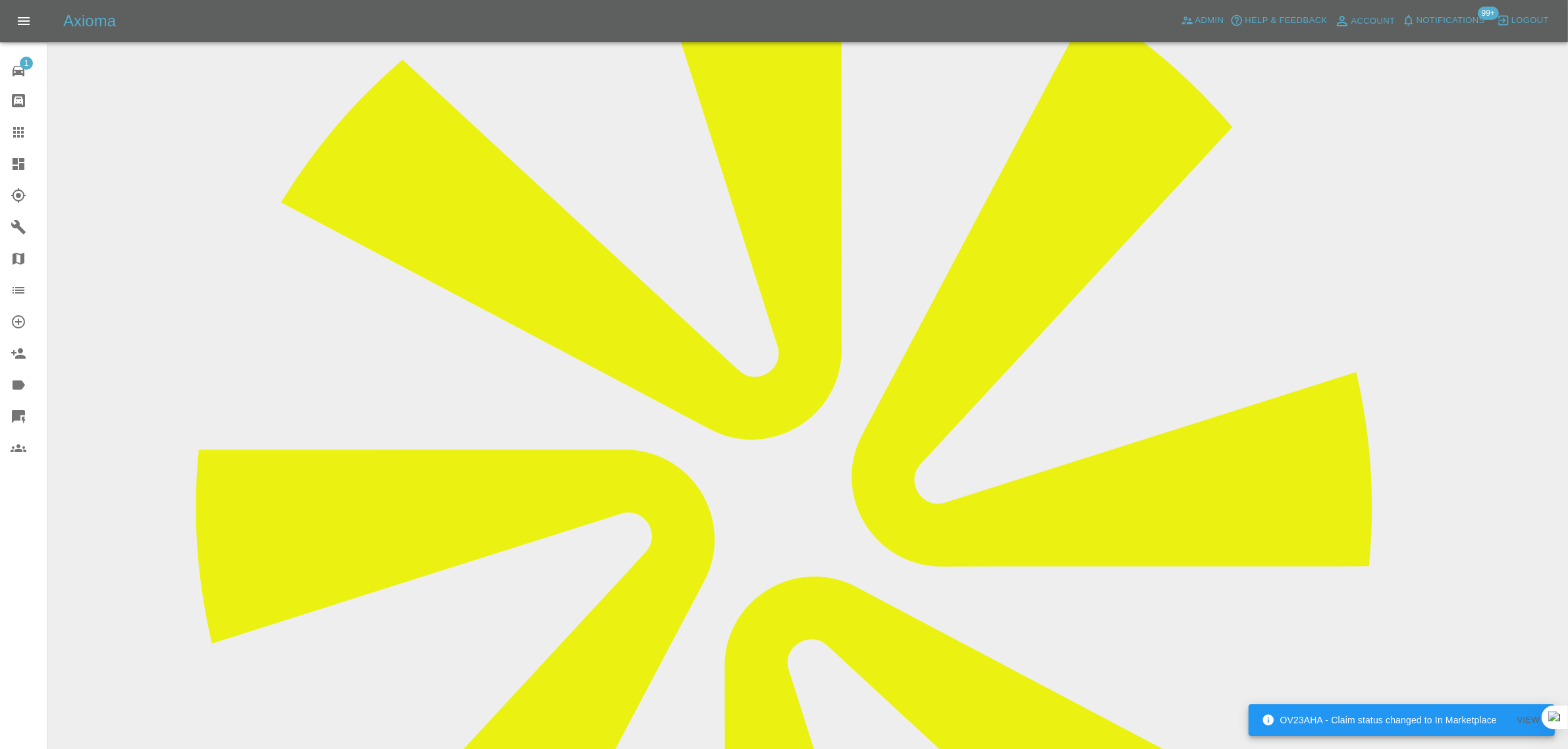
scroll to position [658, 0]
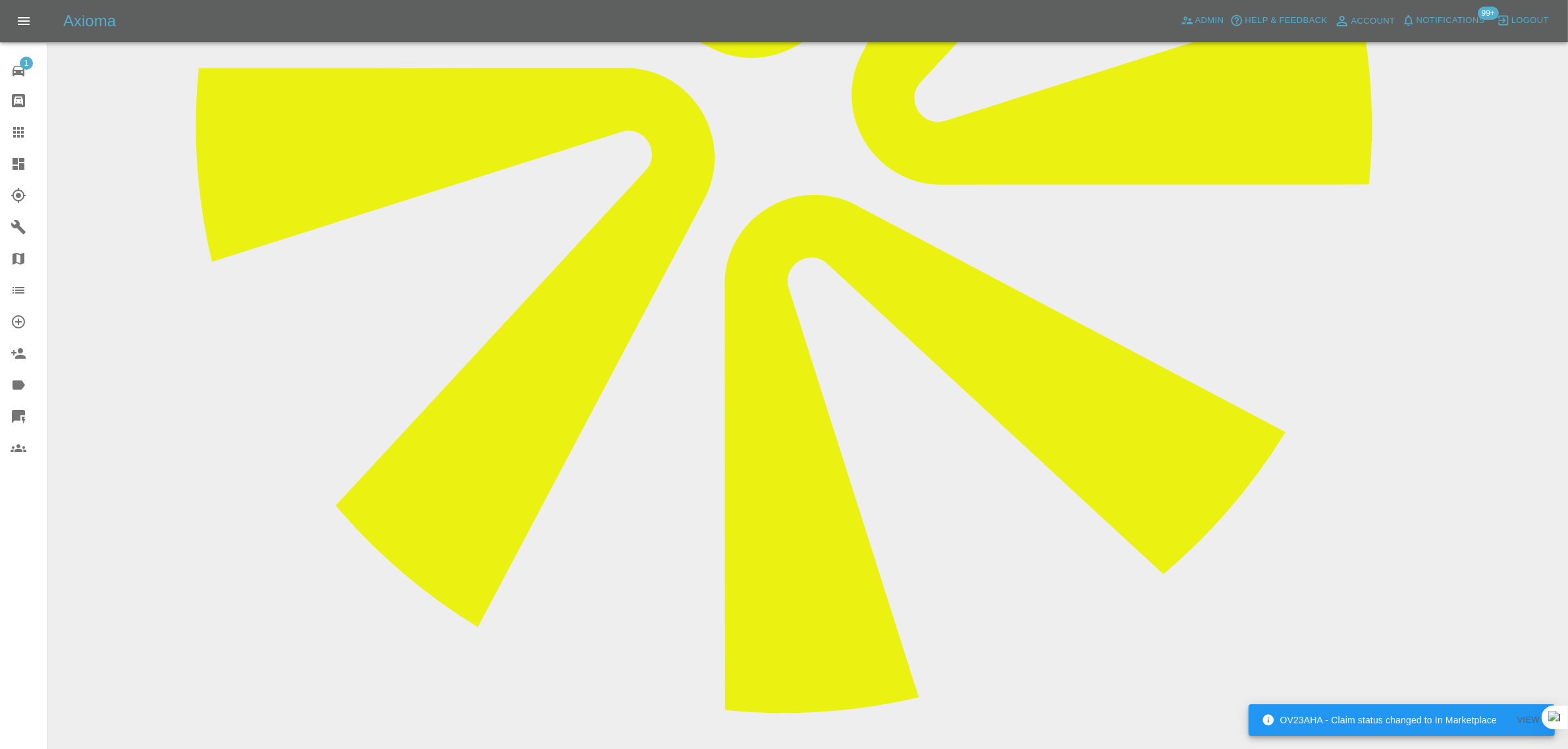
paste textarea "Just struggling to get hold of Rupes. To lock down what time he will be there? …"
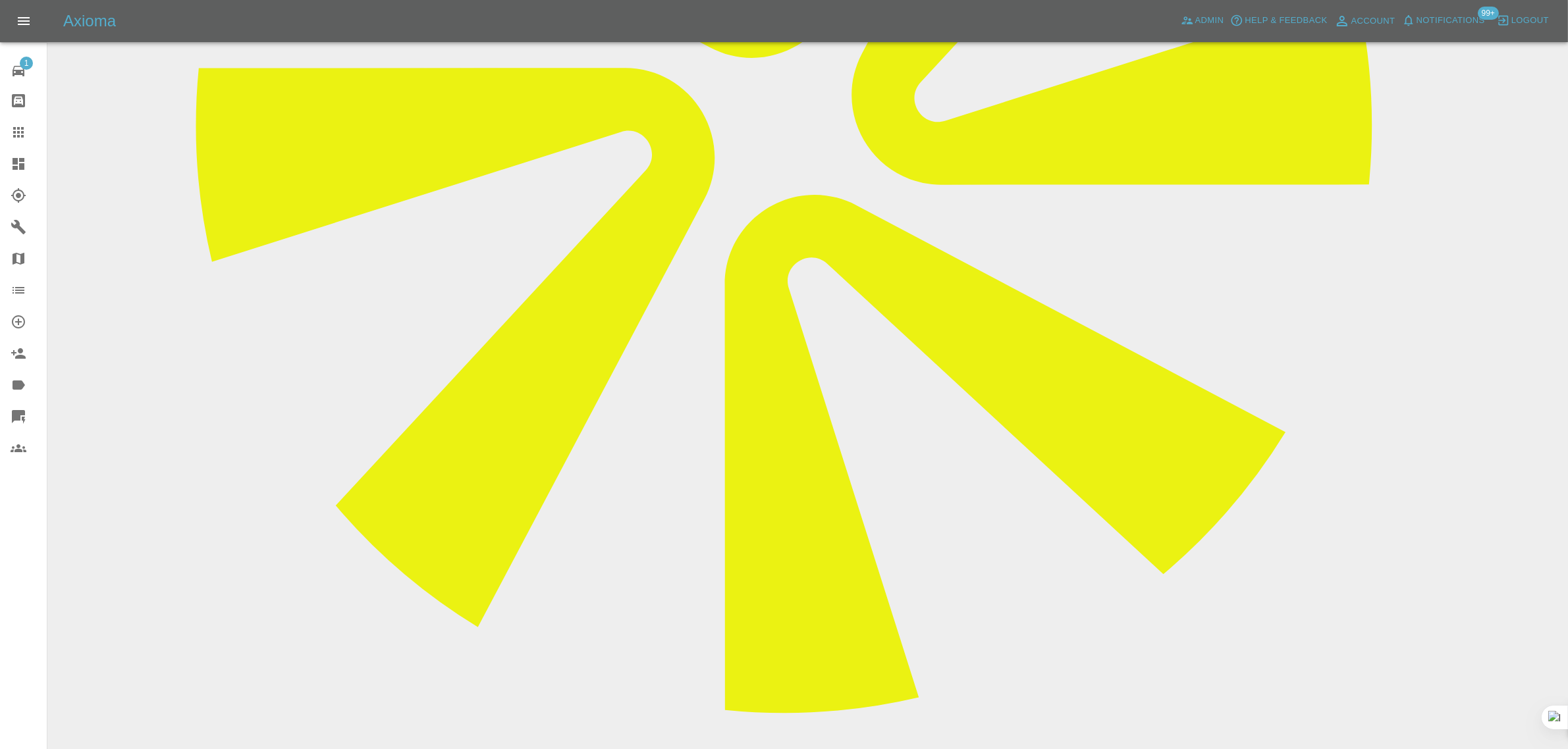
type textarea "Just struggling to get hold of Rupes. To lock down what time he will be there? …"
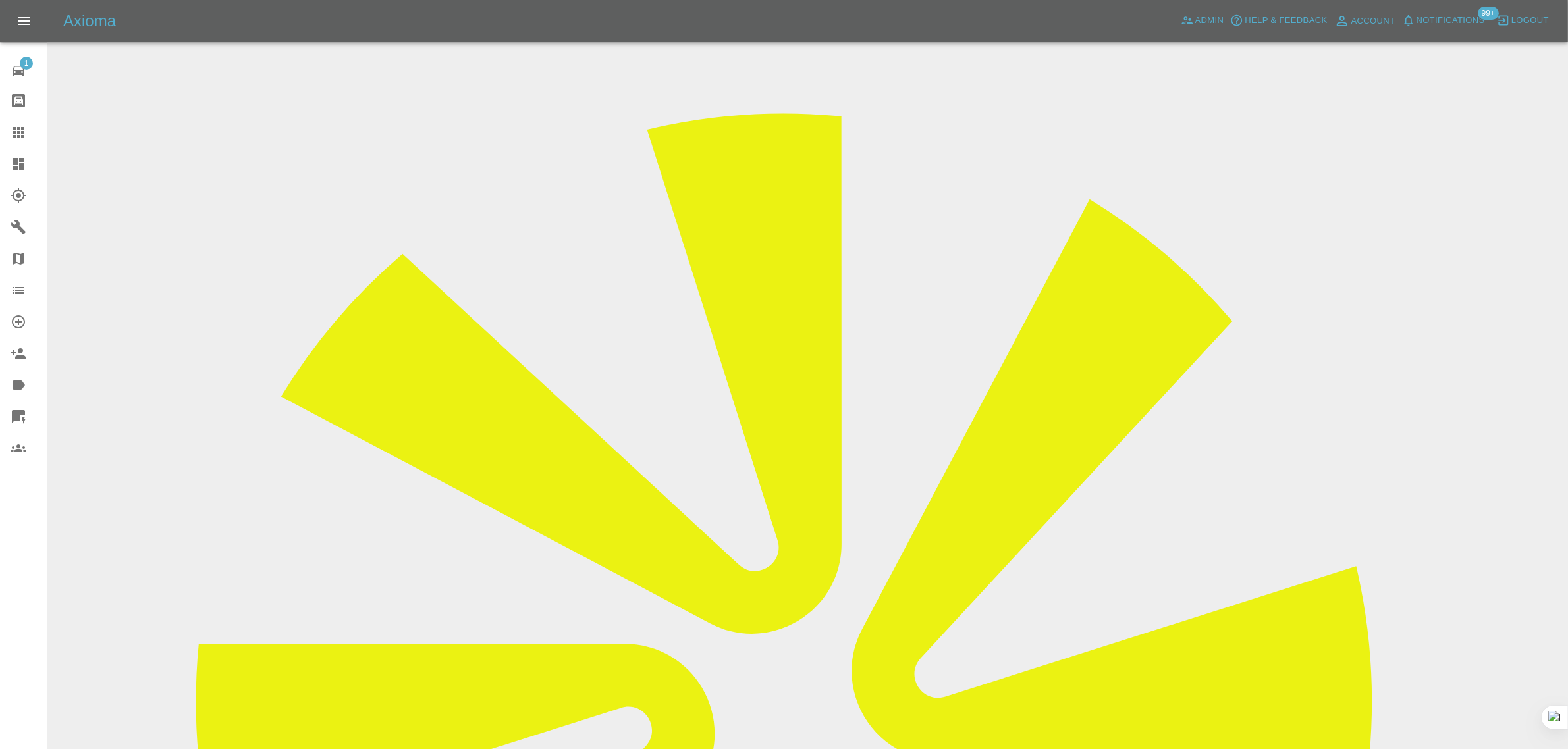
drag, startPoint x: 1246, startPoint y: 123, endPoint x: 1313, endPoint y: 129, distance: 67.3
copy tr "Perfection Bod"
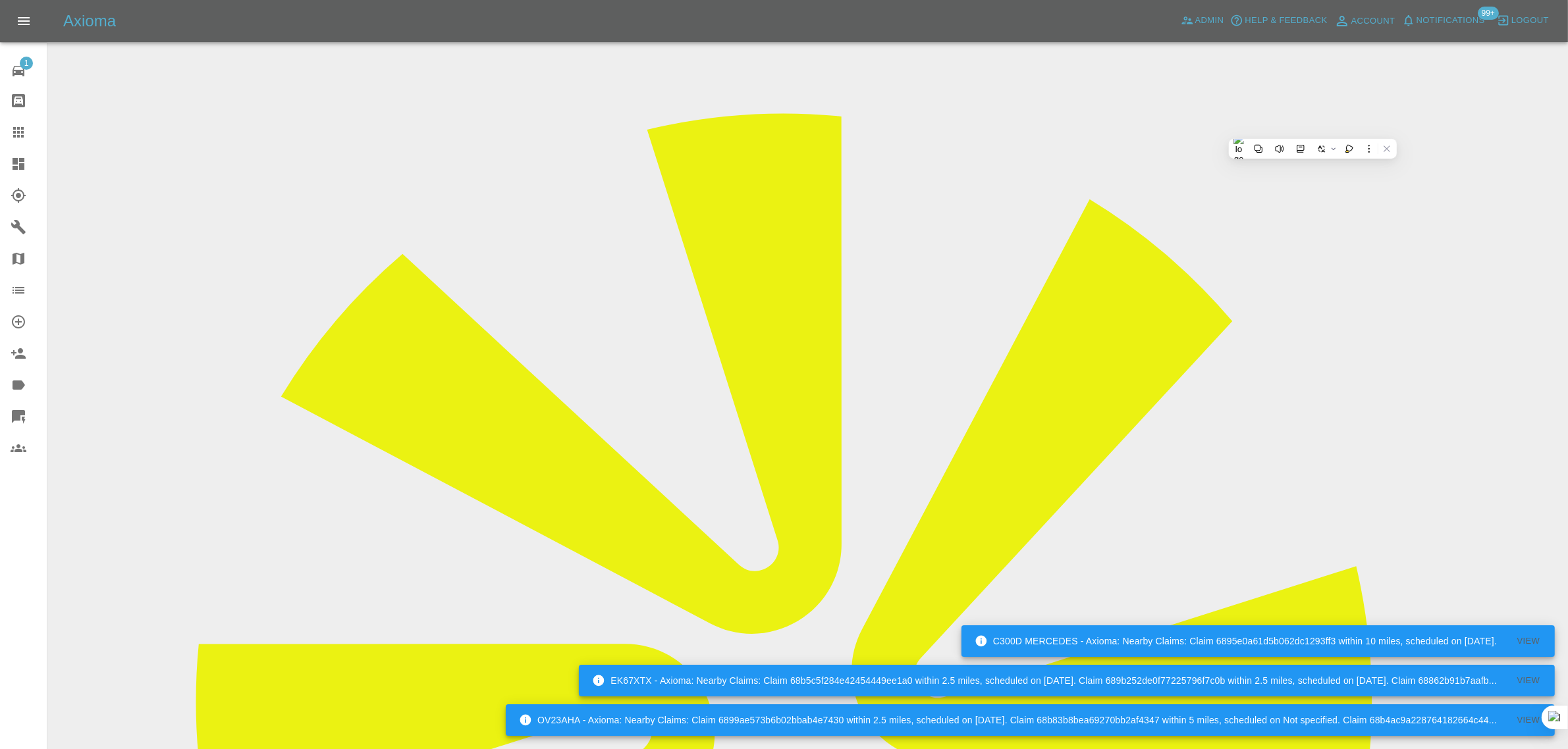
click at [24, 122] on link "Claims" at bounding box center [23, 132] width 47 height 31
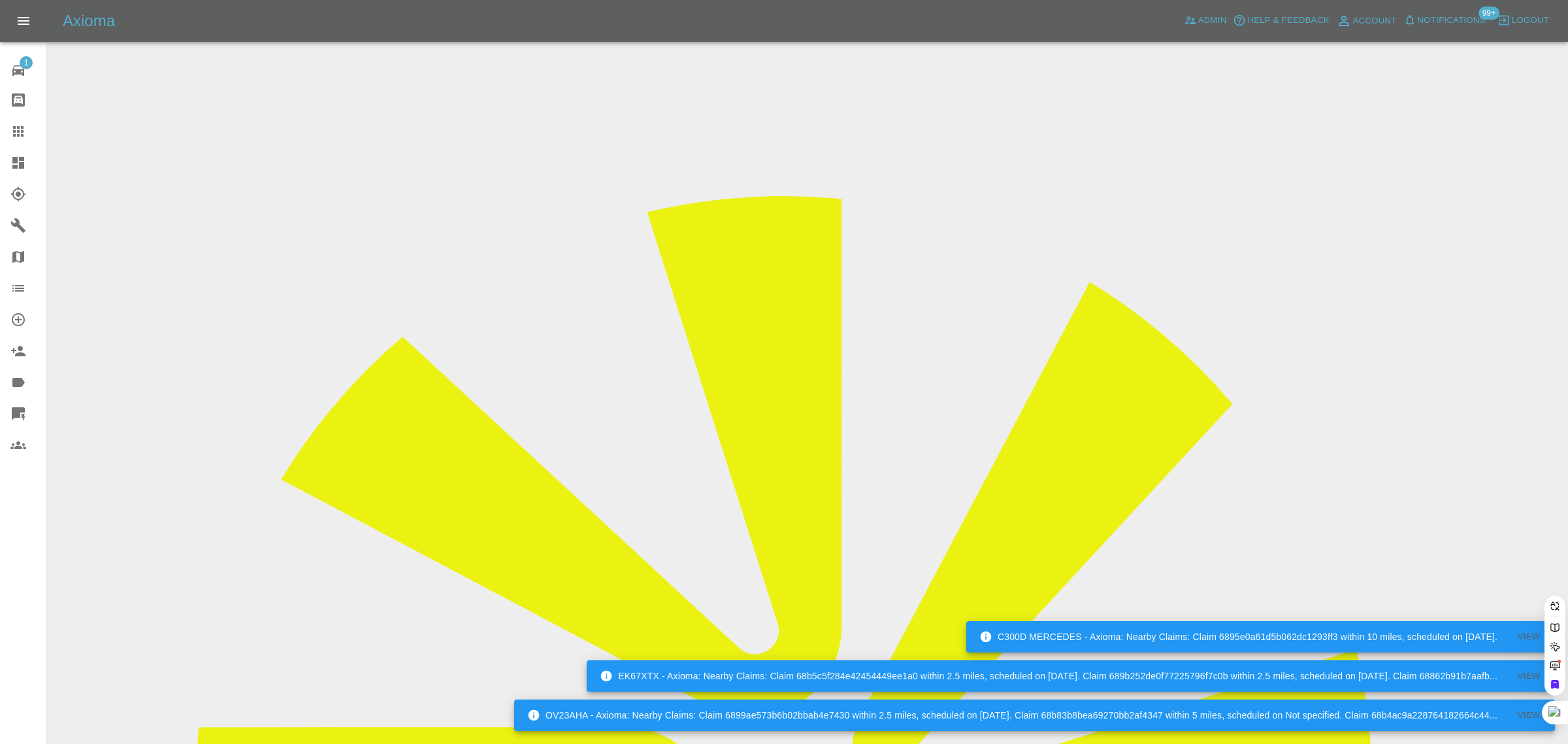
paste input "bhaveshgajera33@gmail.com"
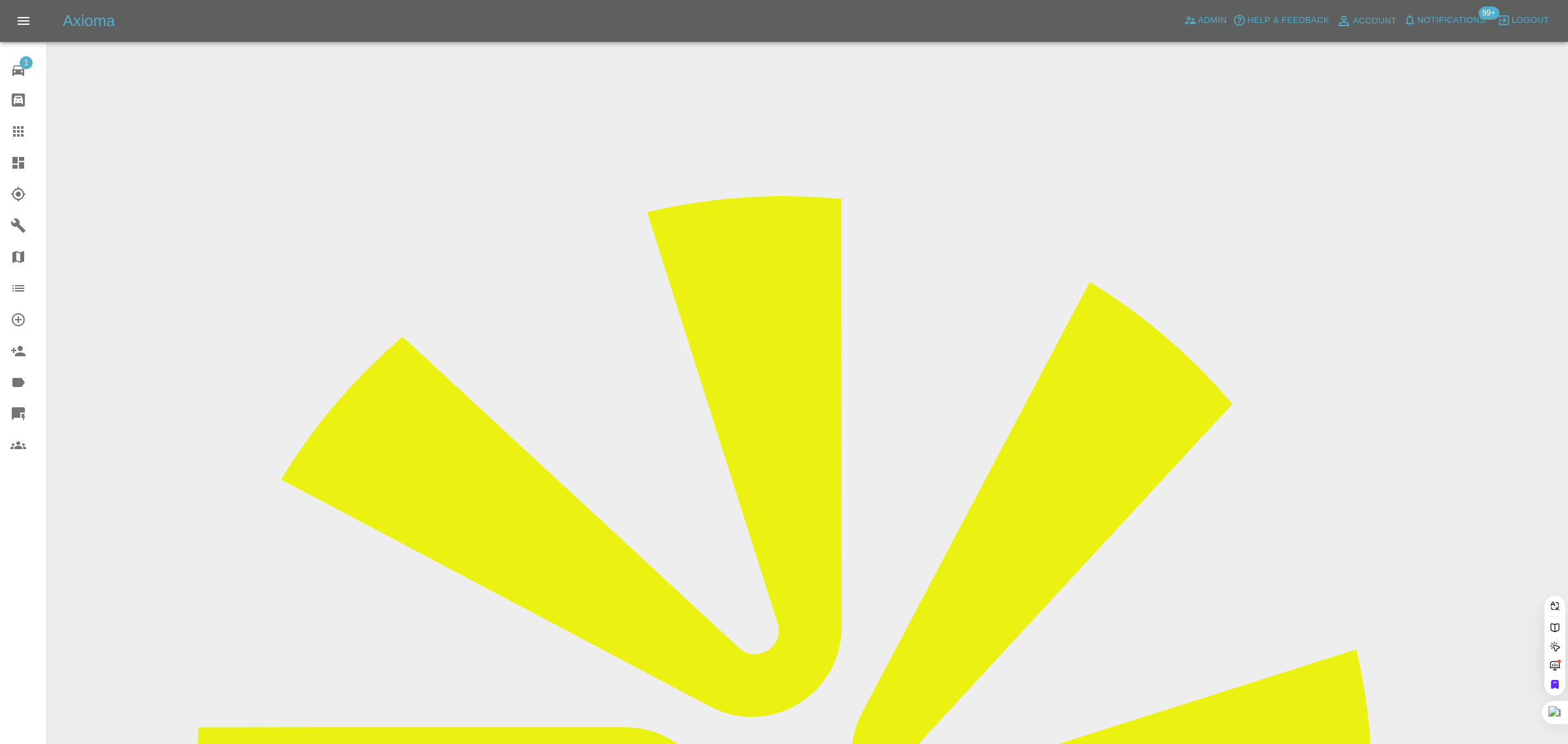
type input "bhaveshgajera33@gmail.com"
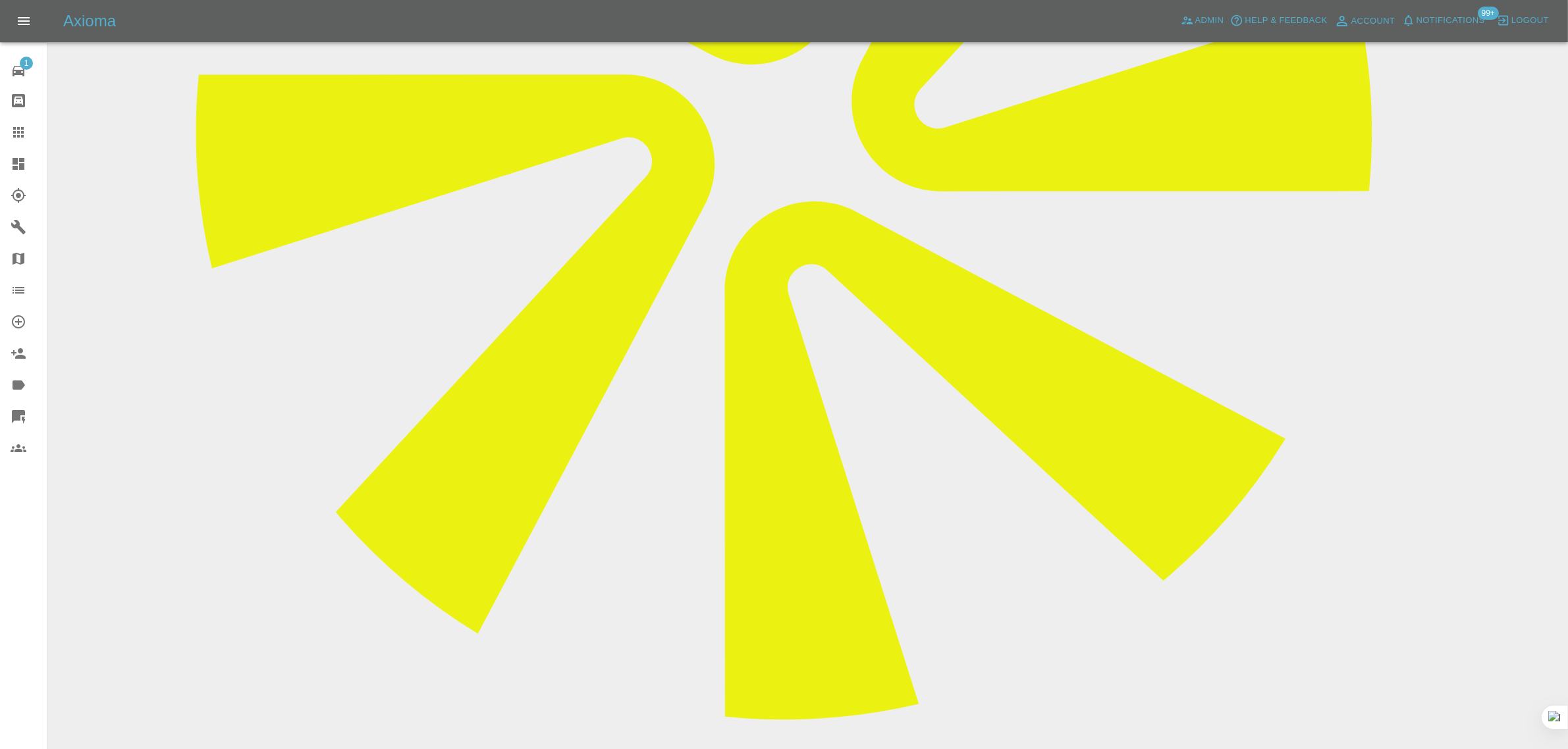
scroll to position [658, 0]
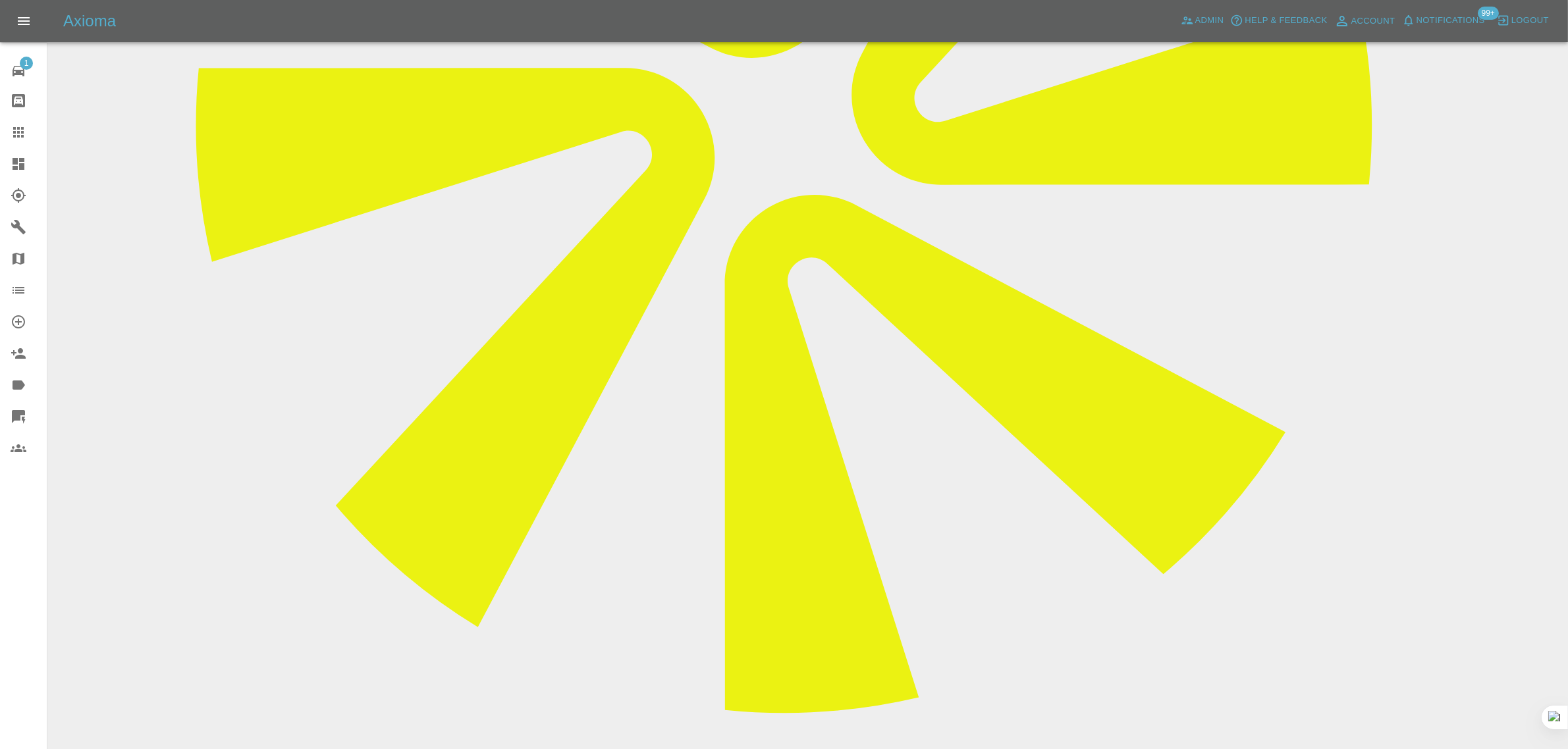
paste textarea "Is too expensive and i dont have interest in your service. Very very expensive.…"
type textarea "Is too expensive and i dont have interest in your service. Very very expensive.…"
drag, startPoint x: 1465, startPoint y: 524, endPoint x: 1384, endPoint y: 501, distance: 84.2
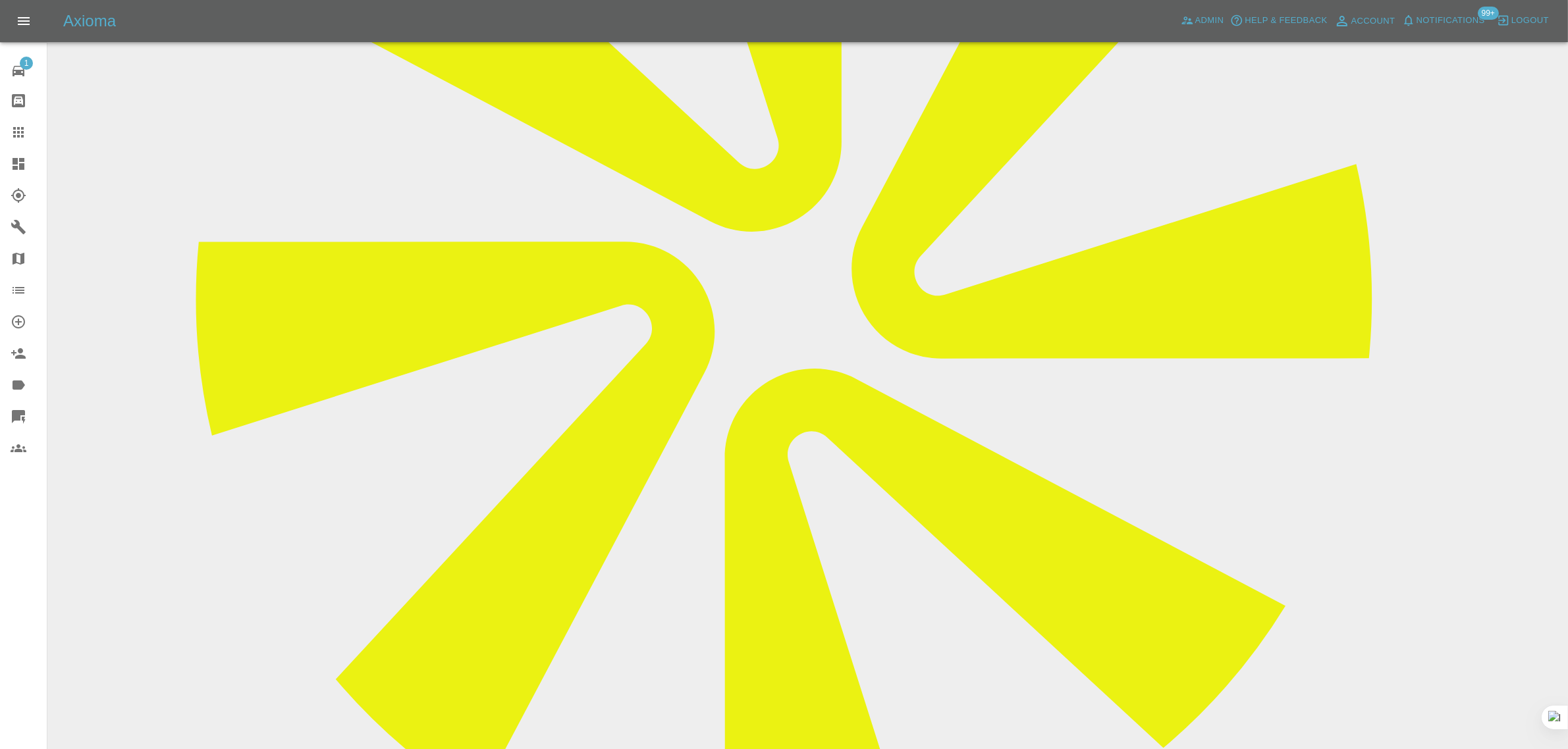
scroll to position [247, 0]
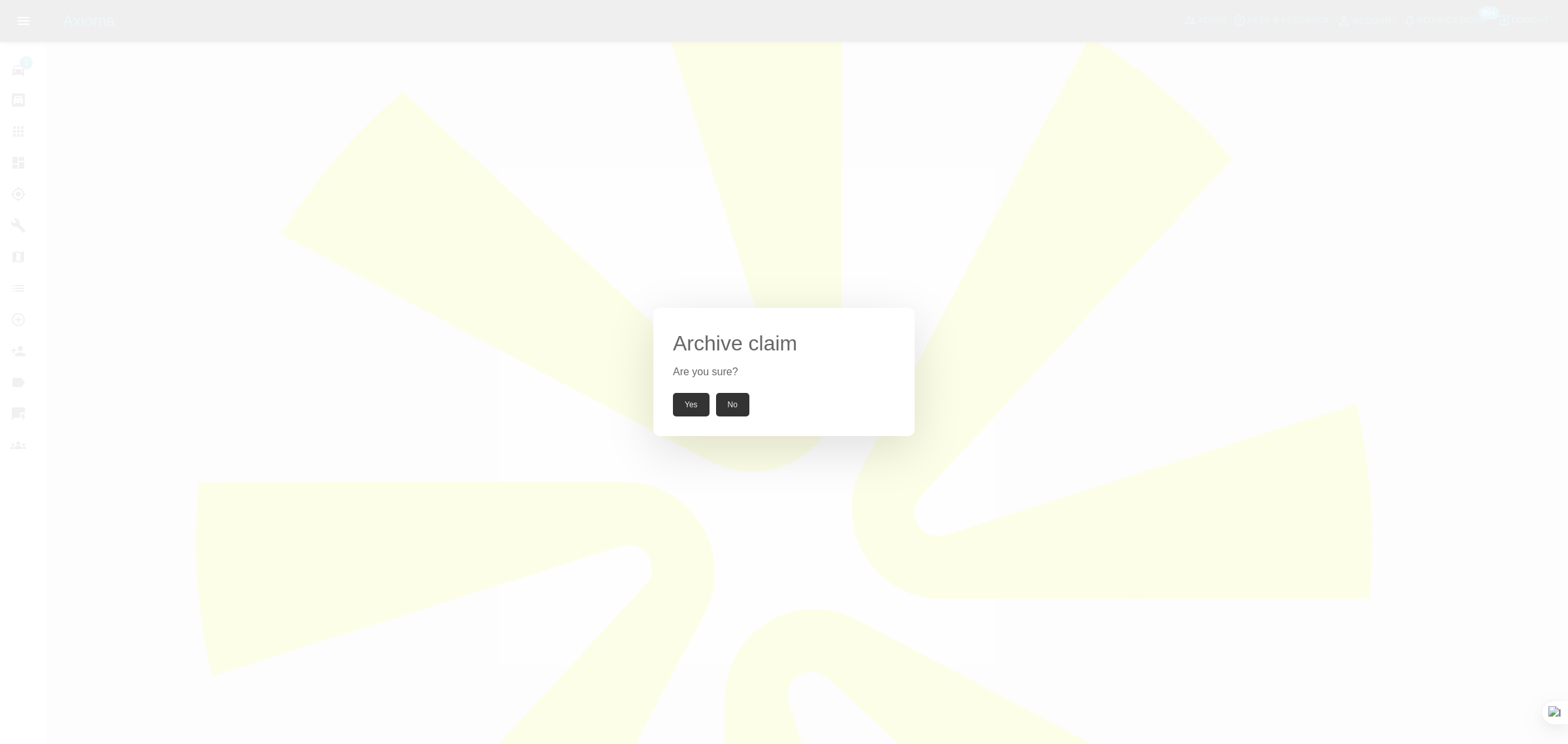
click at [689, 410] on button "Yes" at bounding box center [691, 405] width 37 height 24
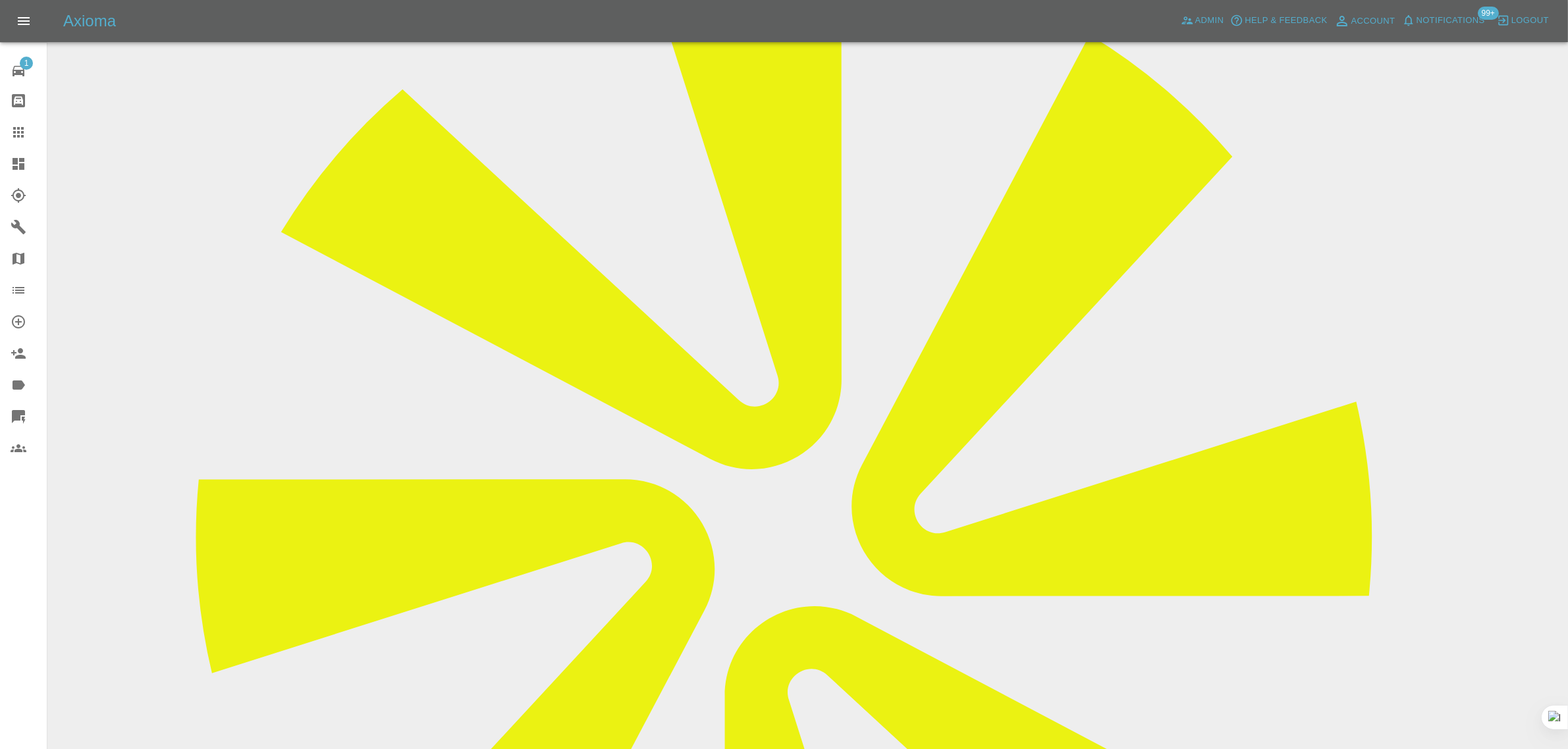
click at [25, 133] on icon at bounding box center [18, 132] width 16 height 16
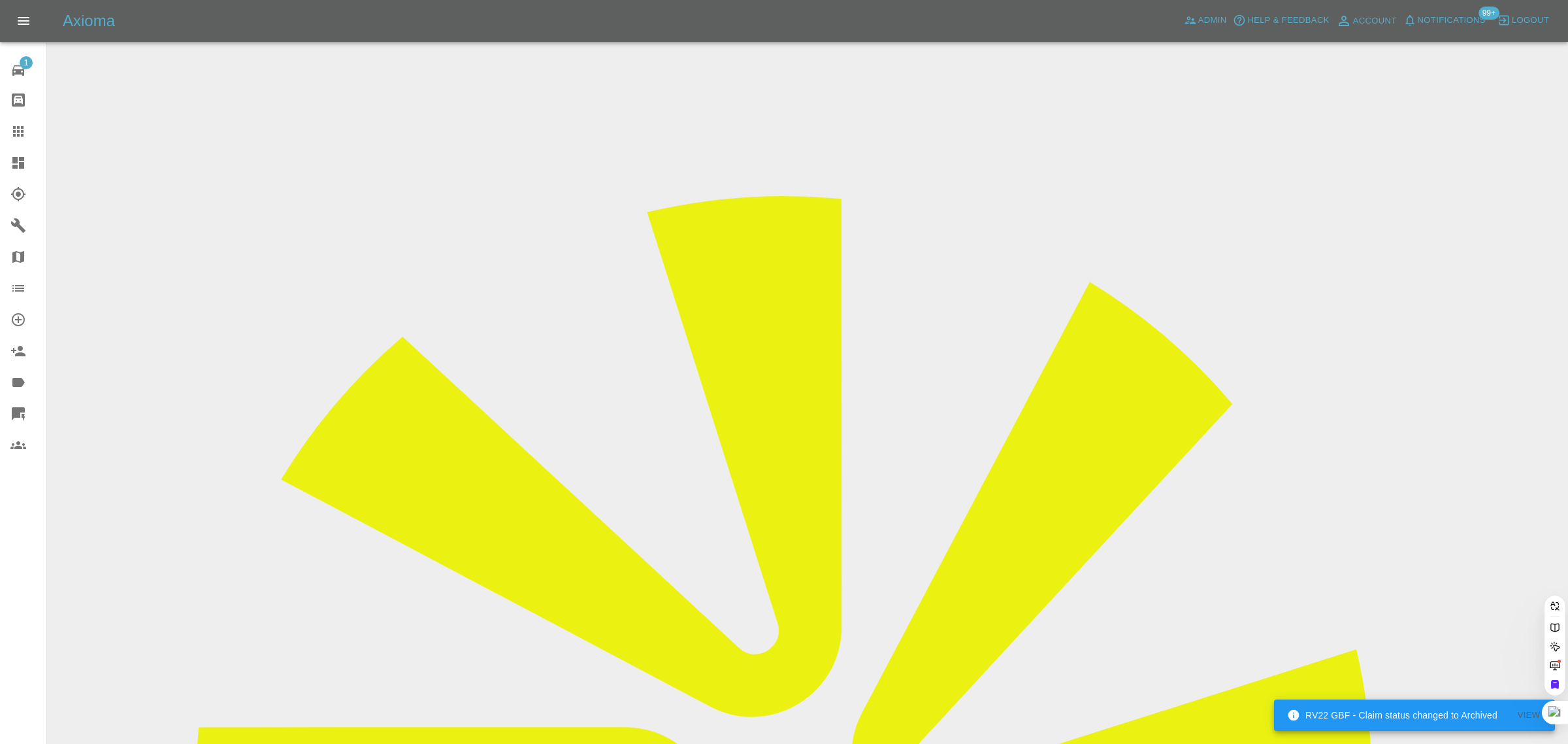
paste input "rhonahunt@hotmail.co.uk"
type input "rhonahunt@hotmail.co.uk"
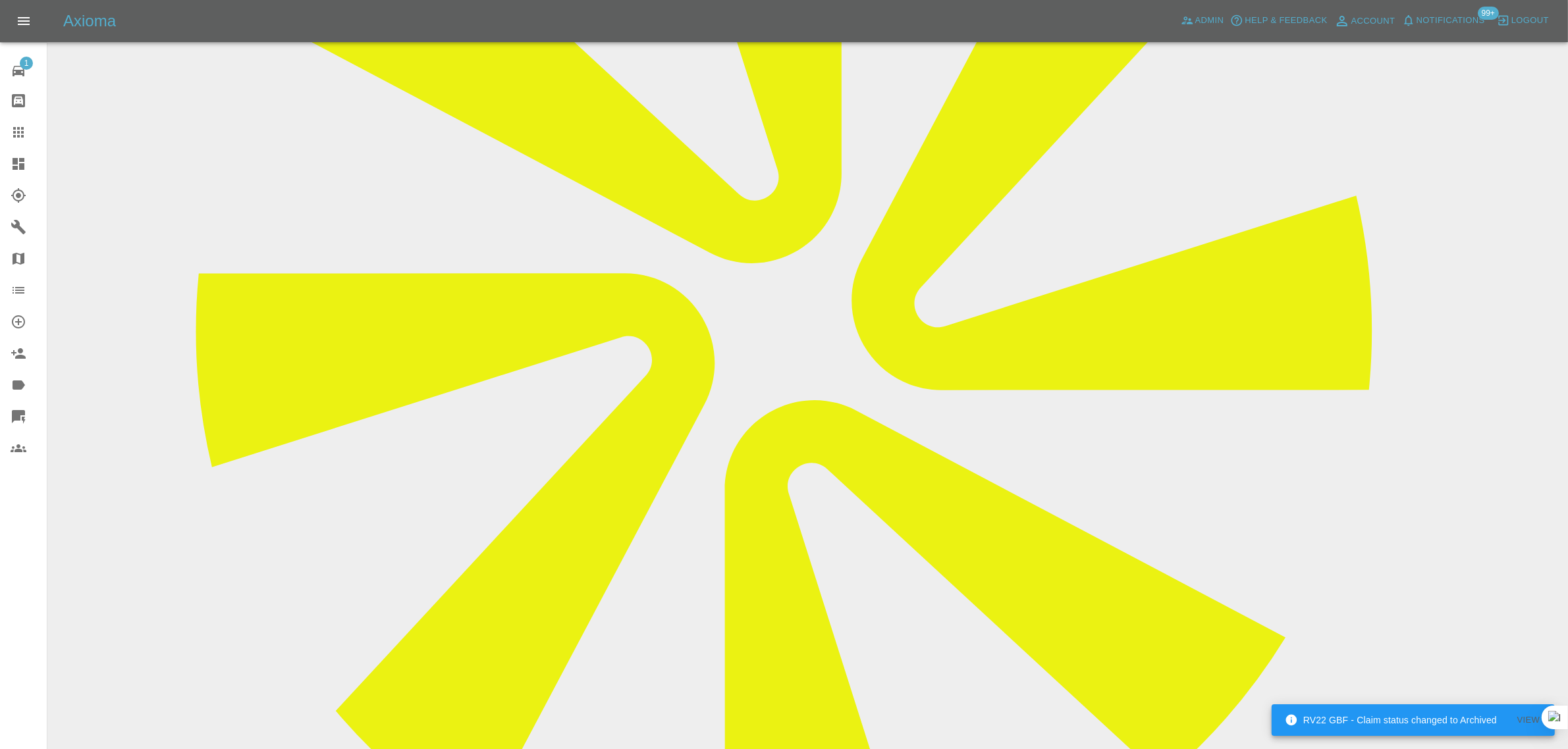
scroll to position [658, 0]
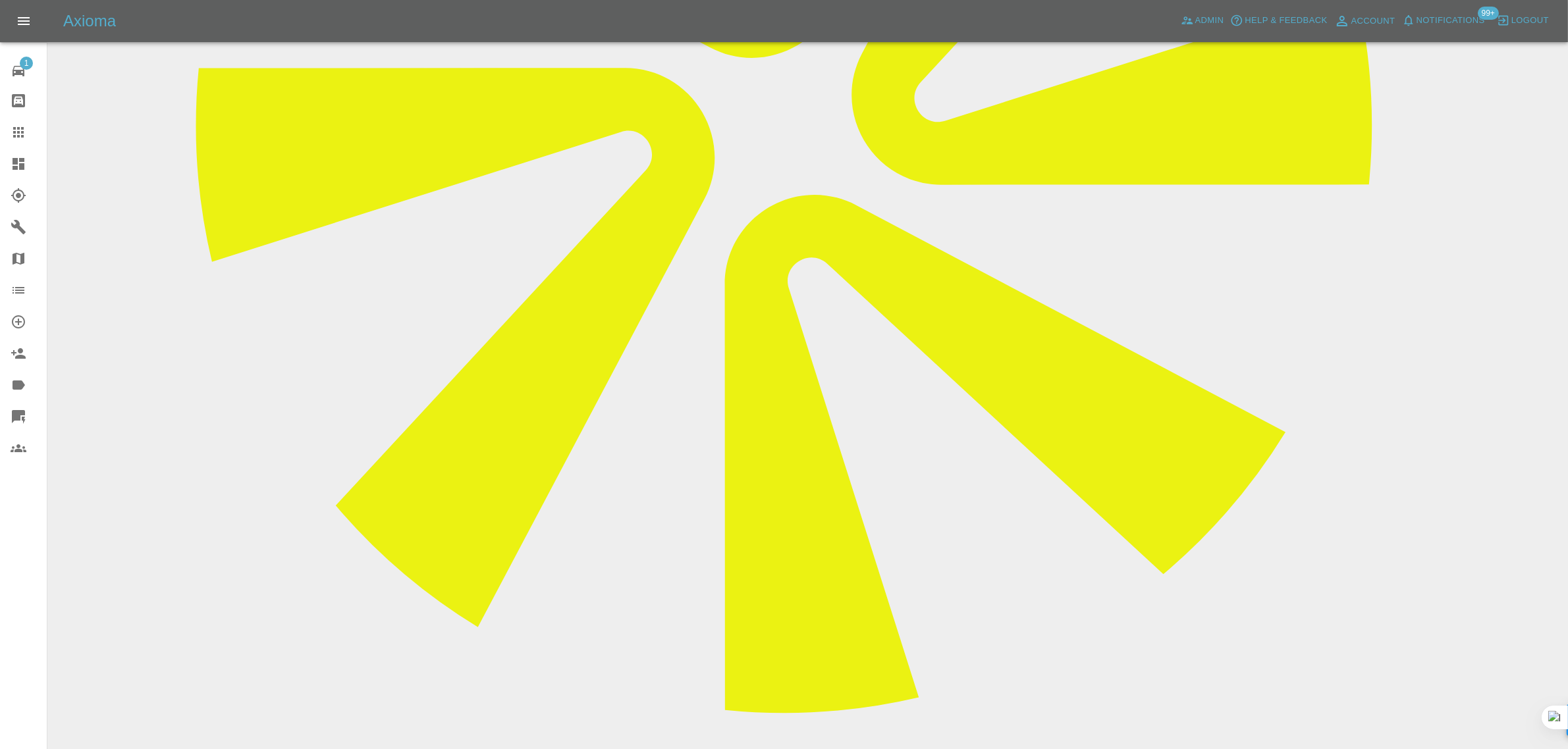
paste textarea "Hello Please assist as per my WhatsApp Kind Regards, Rhona"
type textarea "Hello Please assist as per my WhatsApp Kind Regards, Rhona"
click at [25, 133] on icon at bounding box center [18, 132] width 16 height 16
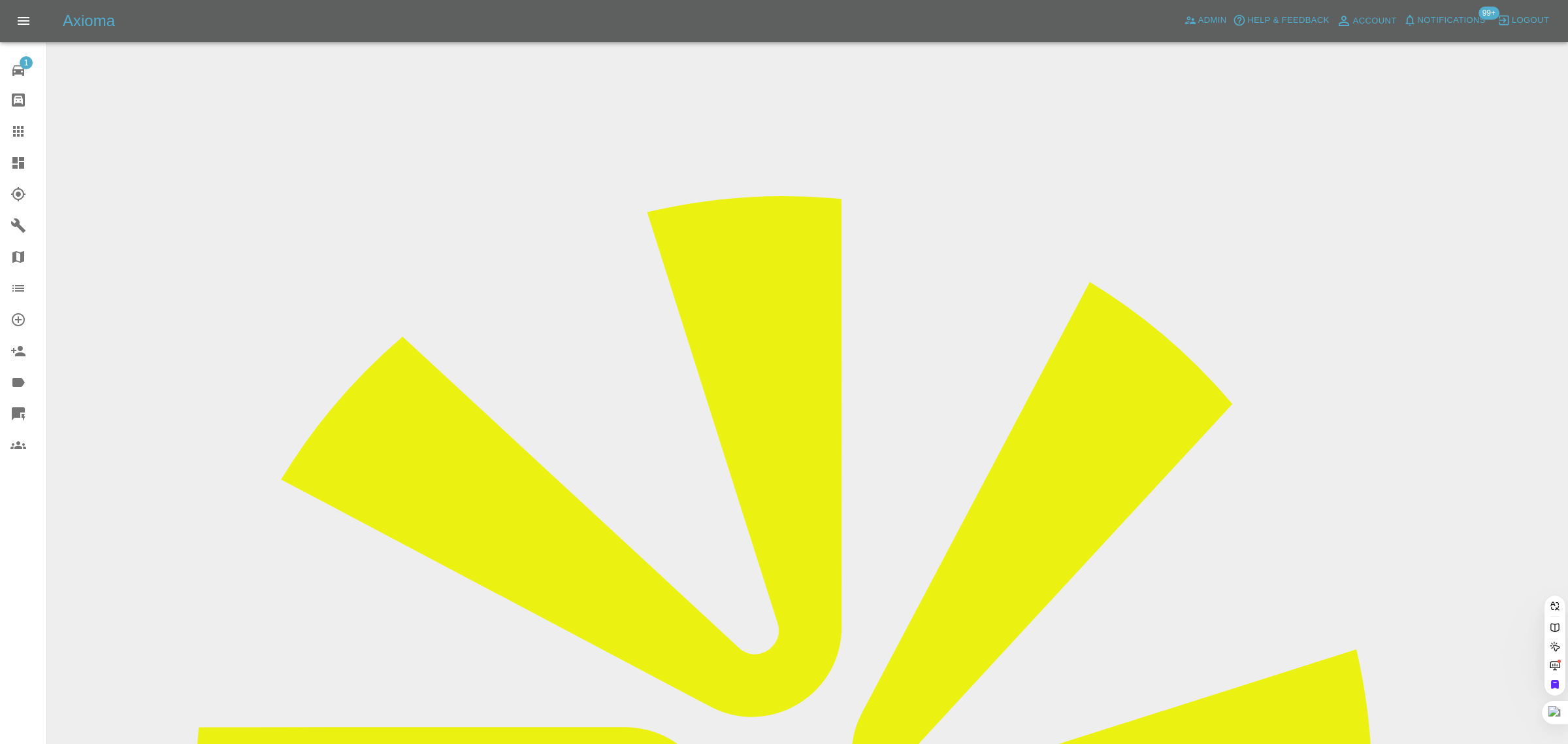
paste input "pcm1957@gmail.com"
type input "pcm1957@gmail.co"
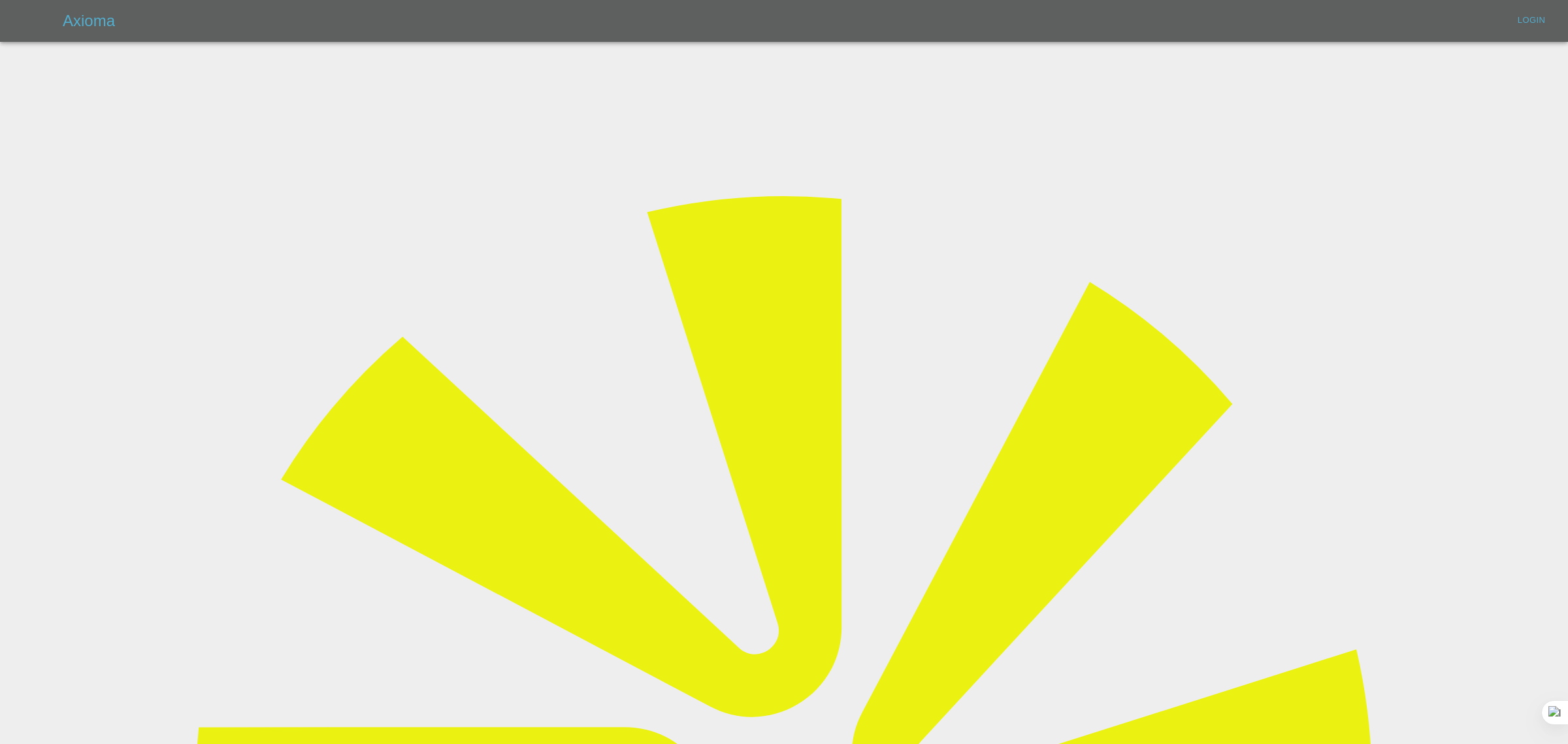
type input "bookkeeping@fifoaccounting.com"
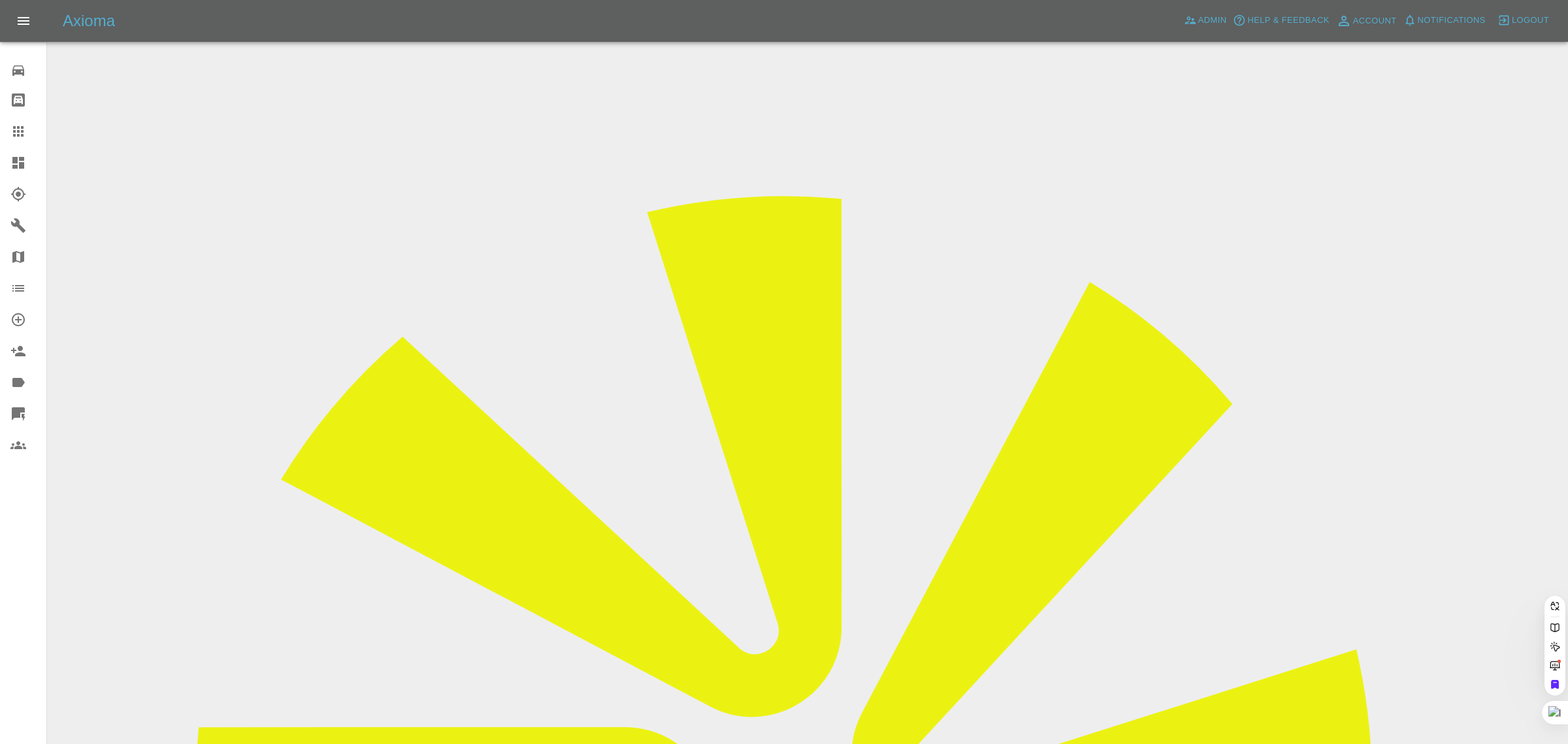
paste input "pcm1957@gmail.com"
type input "pcm1957@gmail.co"
click at [34, 573] on div "0 Repair home Bodyshop home Claims Dashboard Explorer Garages Map Organization …" at bounding box center [23, 372] width 47 height 744
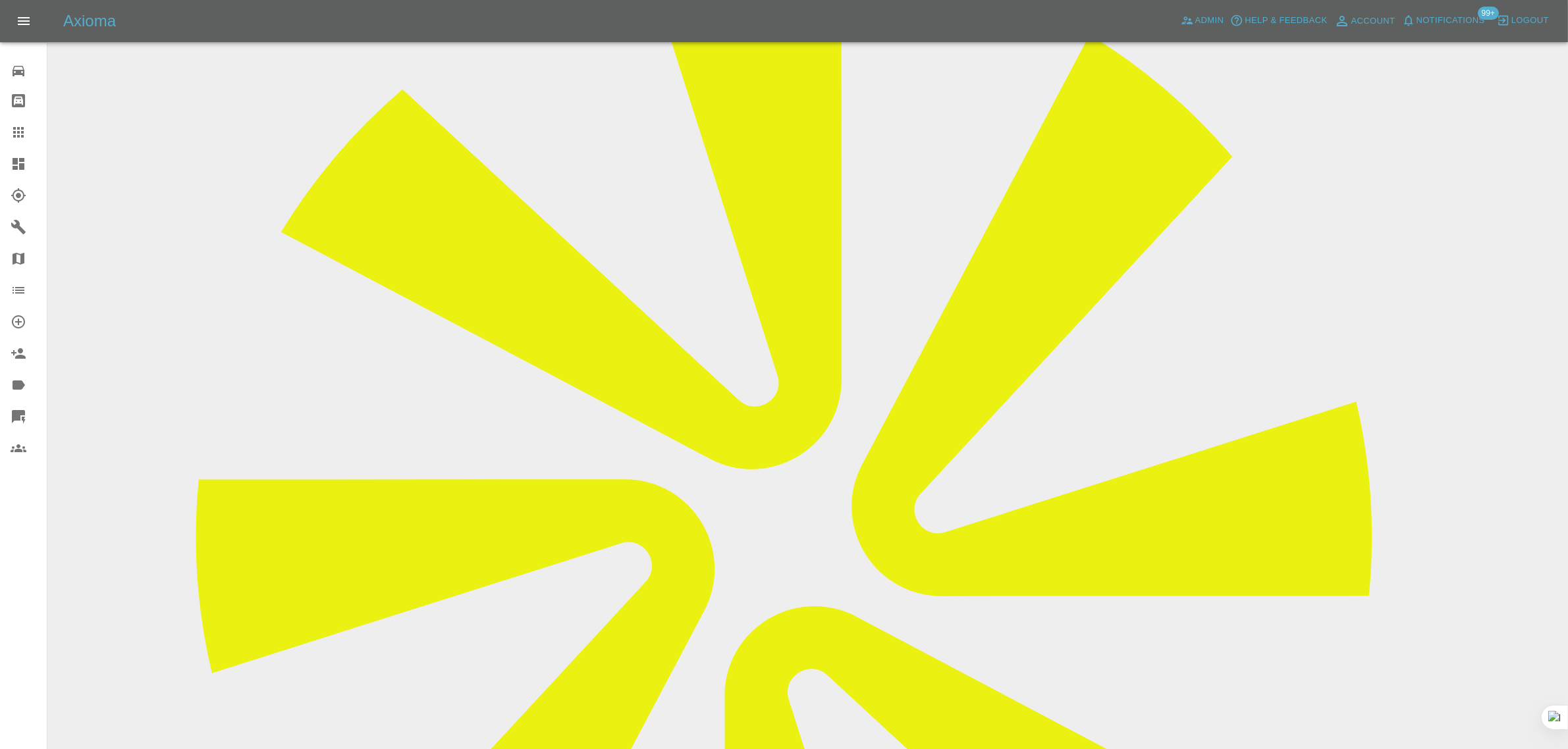
scroll to position [741, 0]
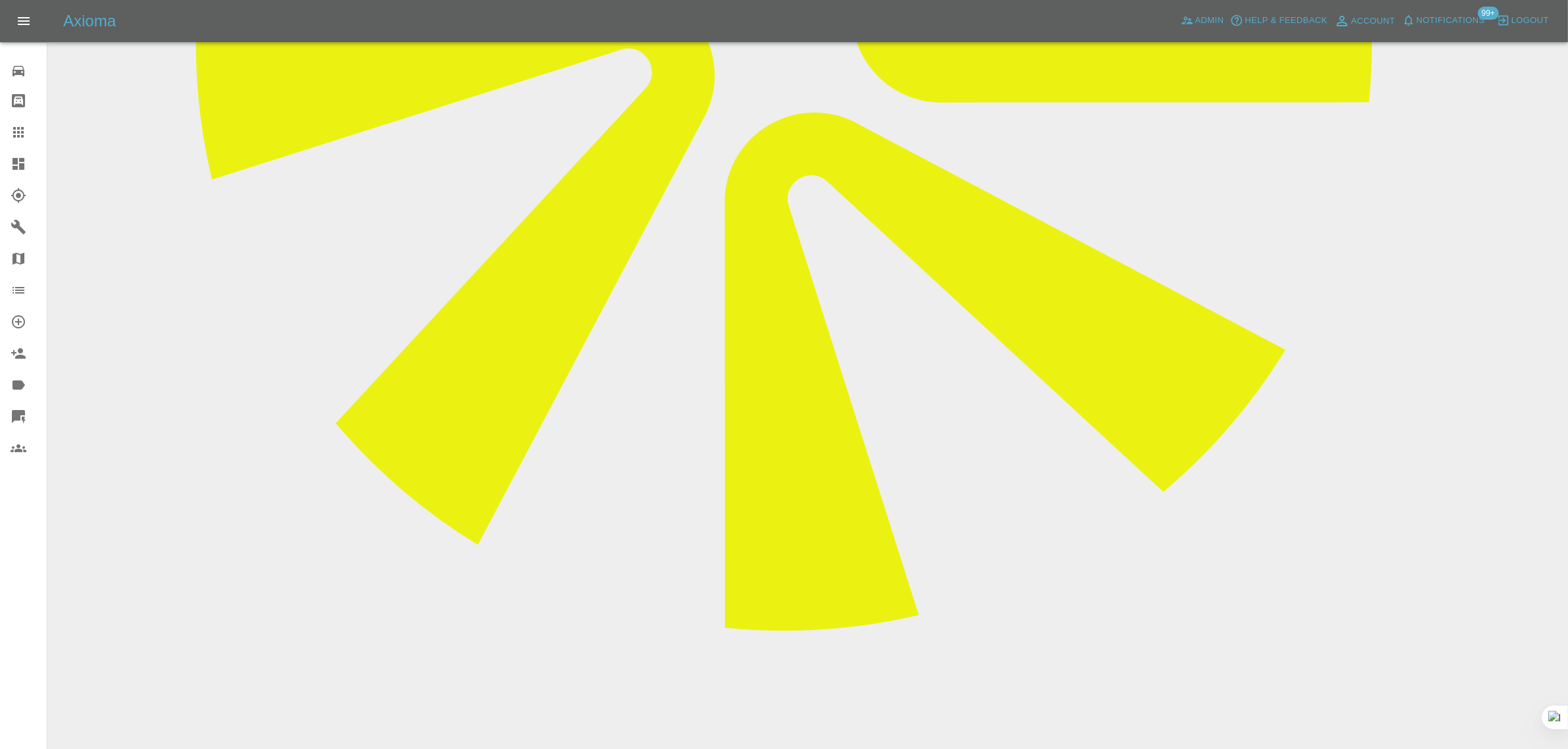
paste textarea "Please can you reschedule? If there were extenuating circumstances for the orig…"
type textarea "Please can you reschedule? If there were extenuating circumstances for the orig…"
click at [31, 129] on div at bounding box center [29, 132] width 37 height 16
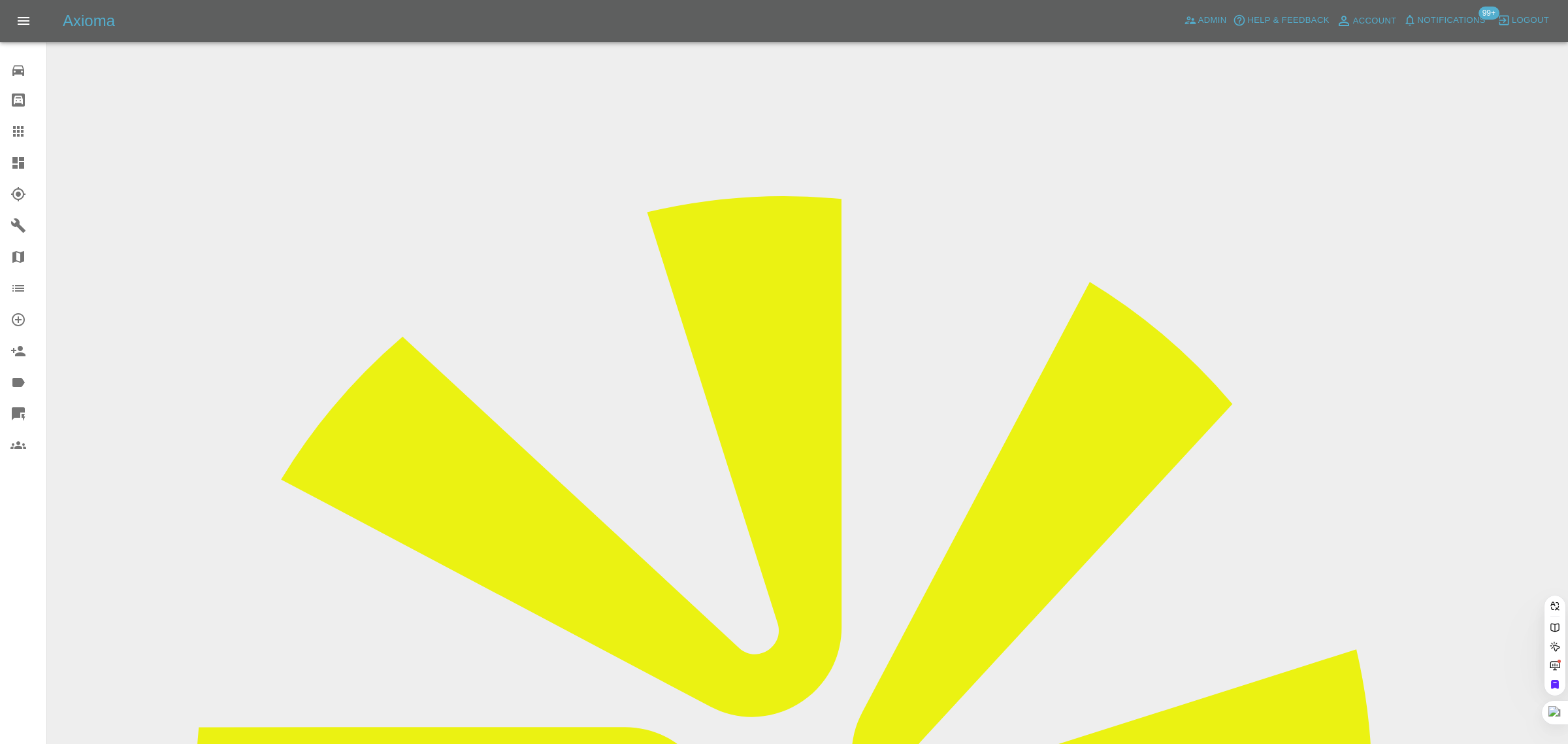
paste input "brianmu1971@hotmail.co.uk"
type input "brianmu1971@hotmail.co.uk"
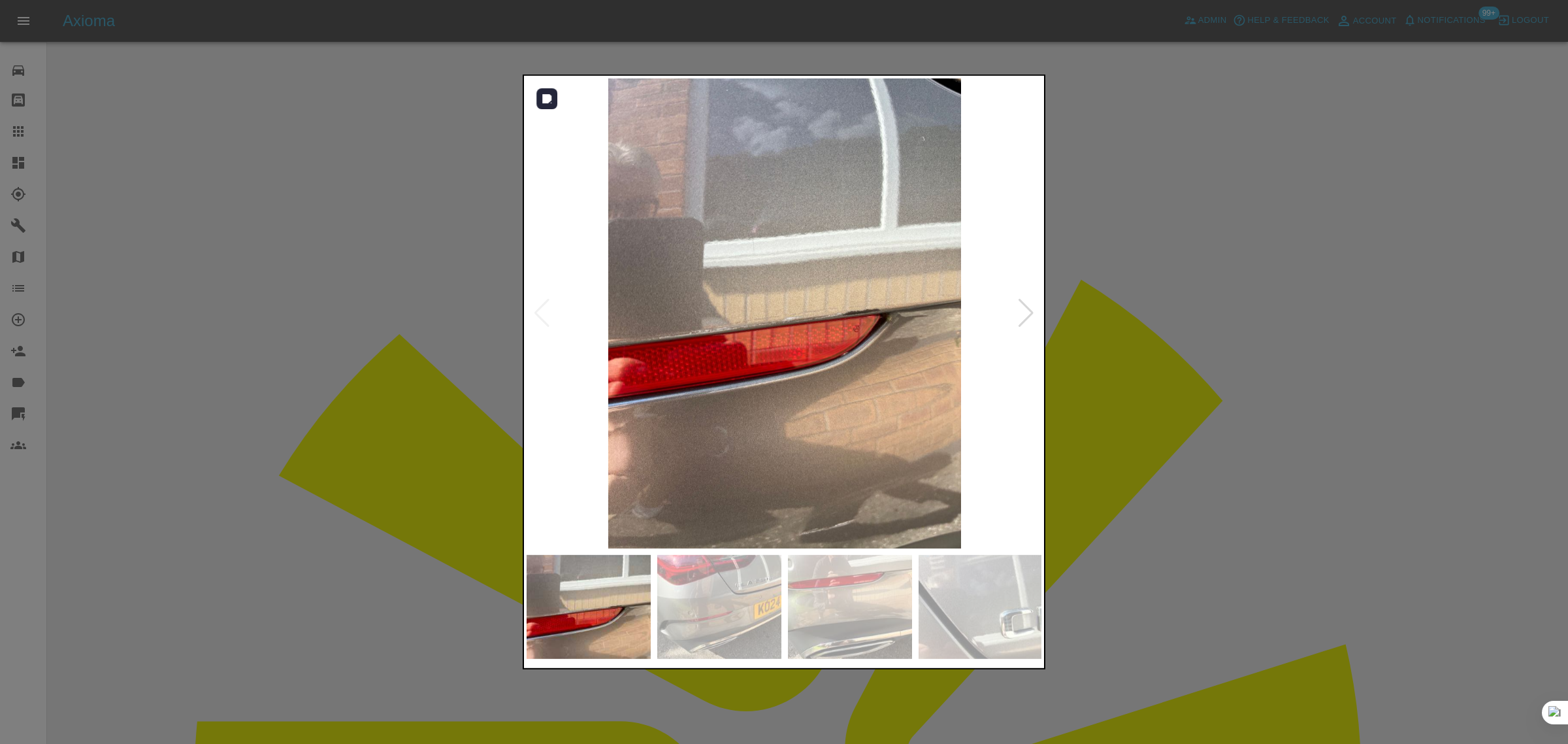
click at [1026, 312] on div at bounding box center [1025, 312] width 17 height 28
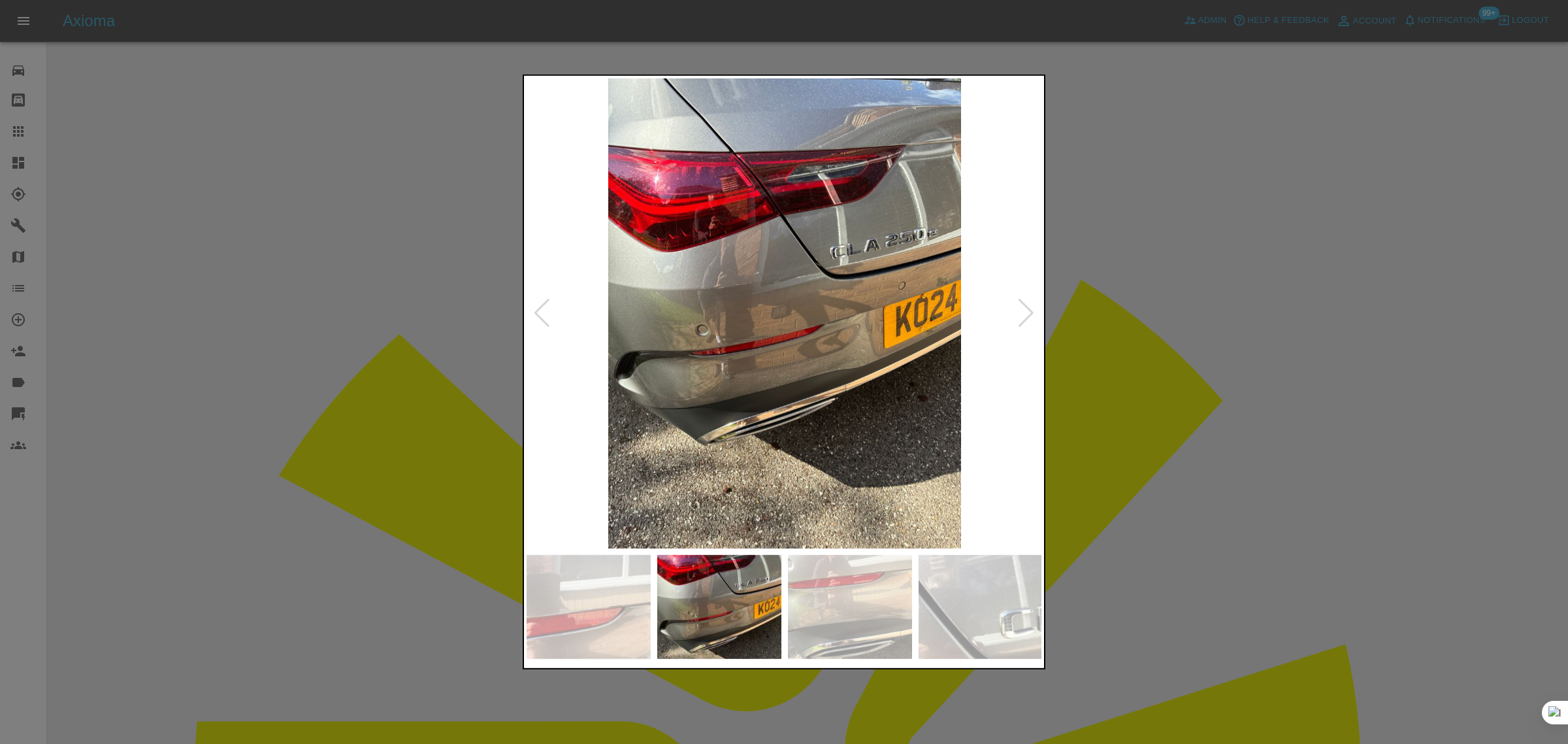
click at [1026, 312] on div at bounding box center [1025, 312] width 17 height 28
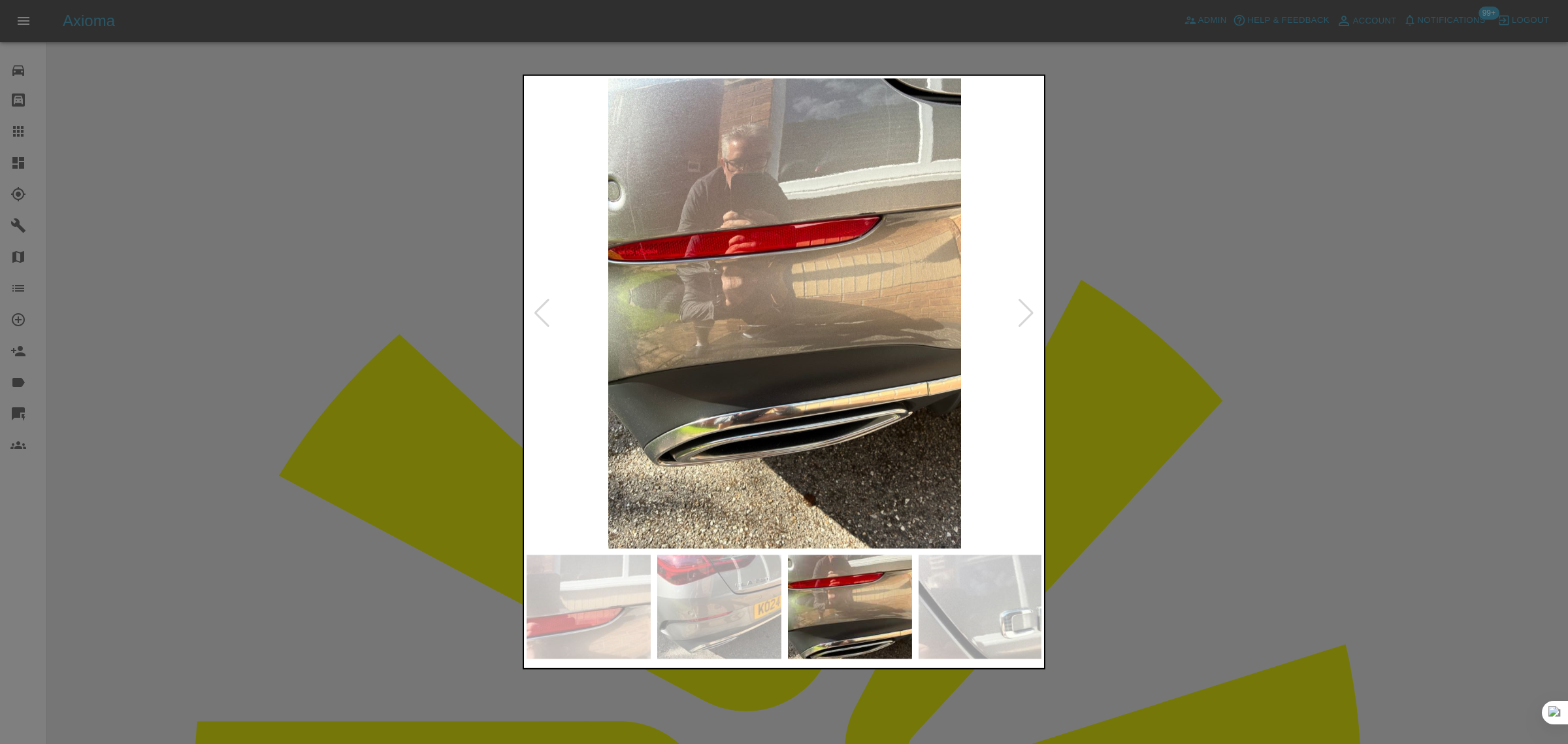
click at [1026, 312] on div at bounding box center [1025, 312] width 17 height 28
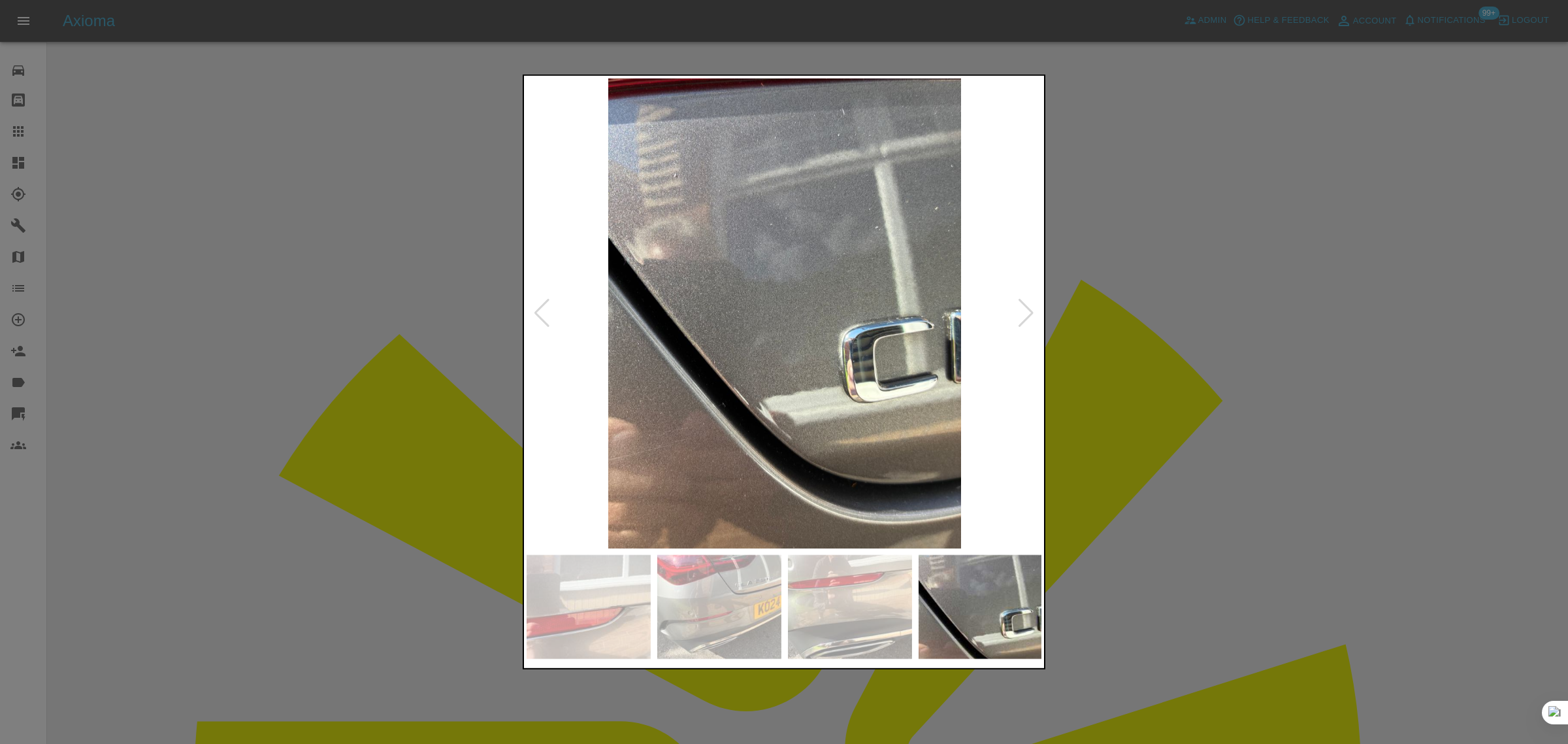
click at [1026, 312] on div at bounding box center [1025, 312] width 17 height 28
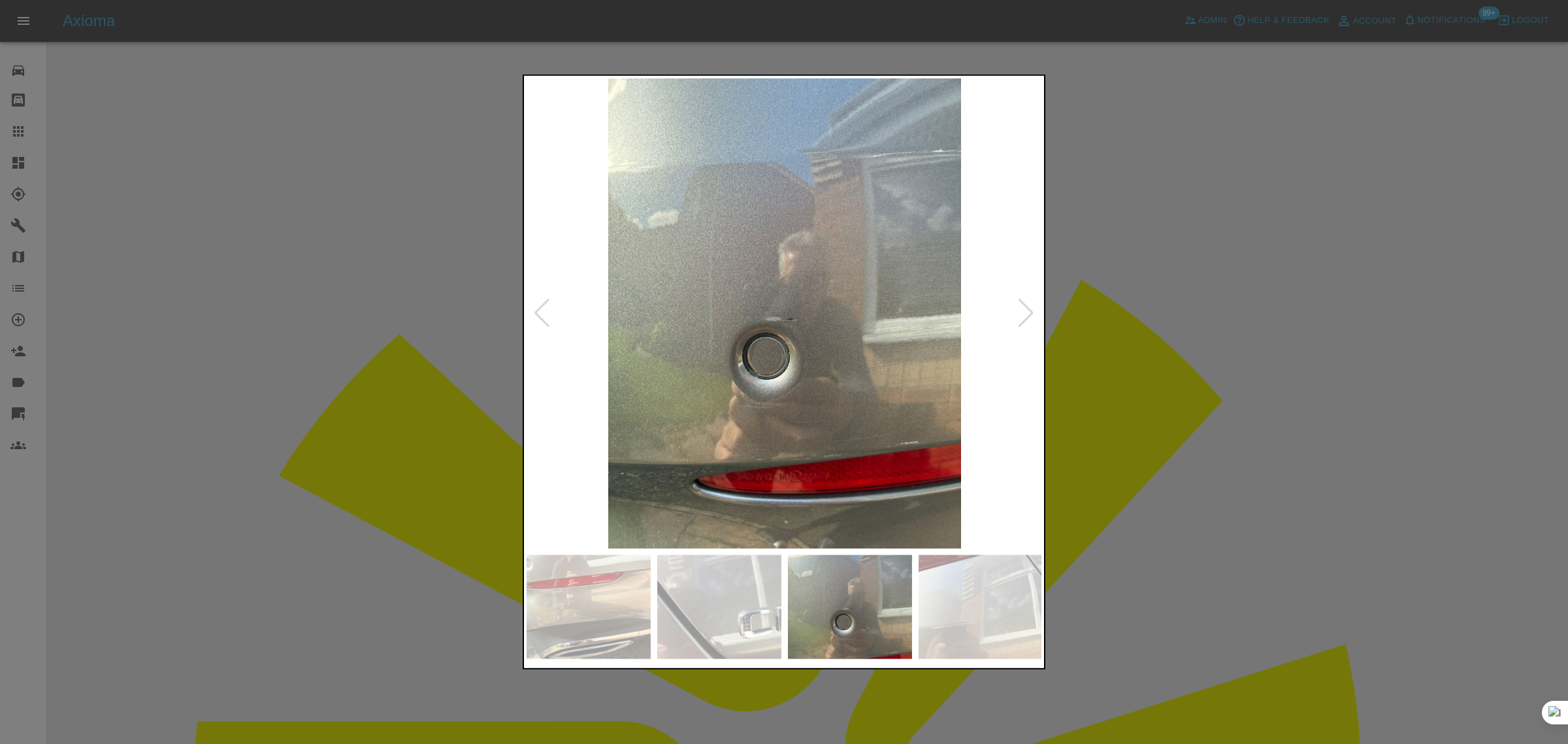
click at [1026, 312] on div at bounding box center [1025, 312] width 17 height 28
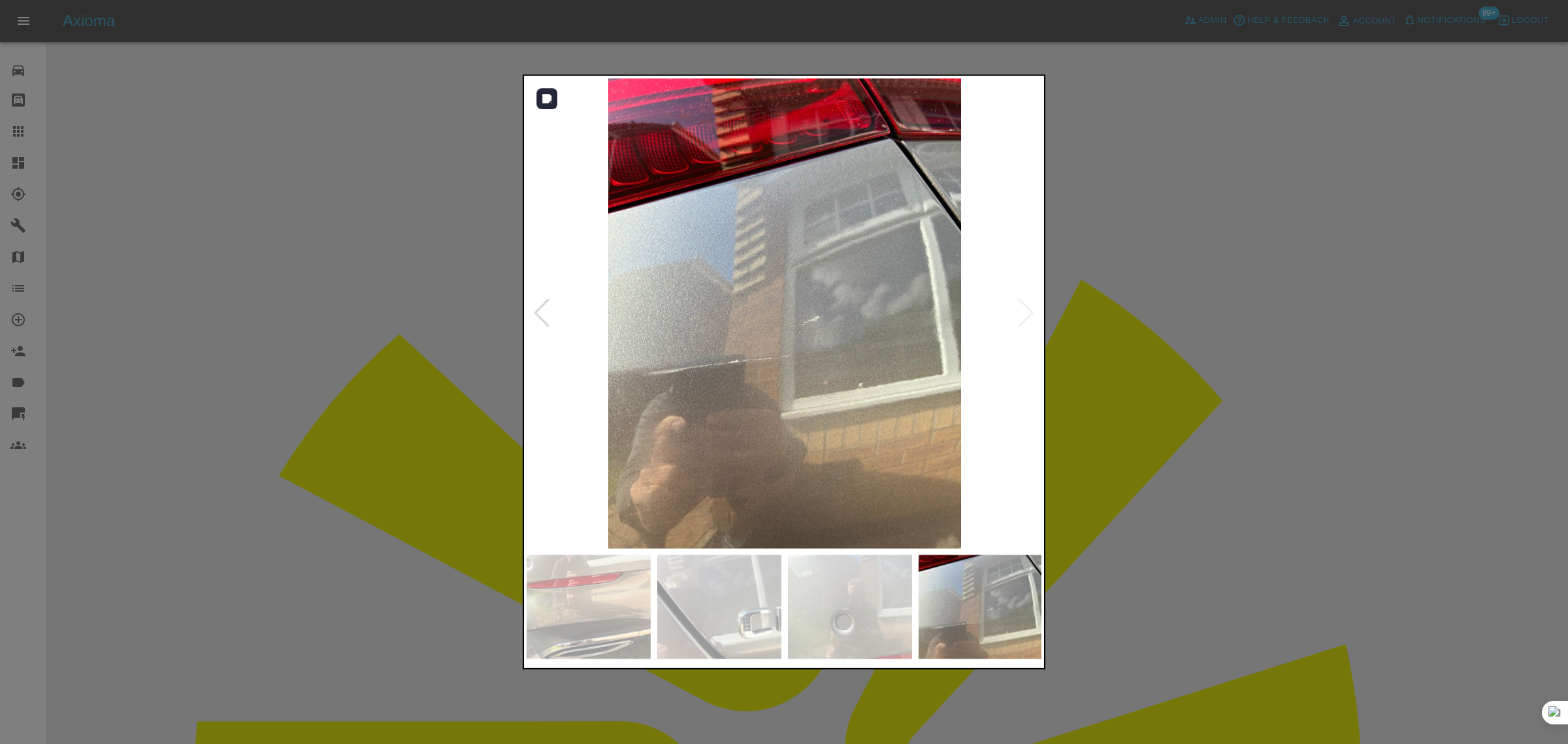
click at [1026, 312] on img at bounding box center [785, 313] width 516 height 470
click at [1154, 324] on div at bounding box center [784, 372] width 1568 height 744
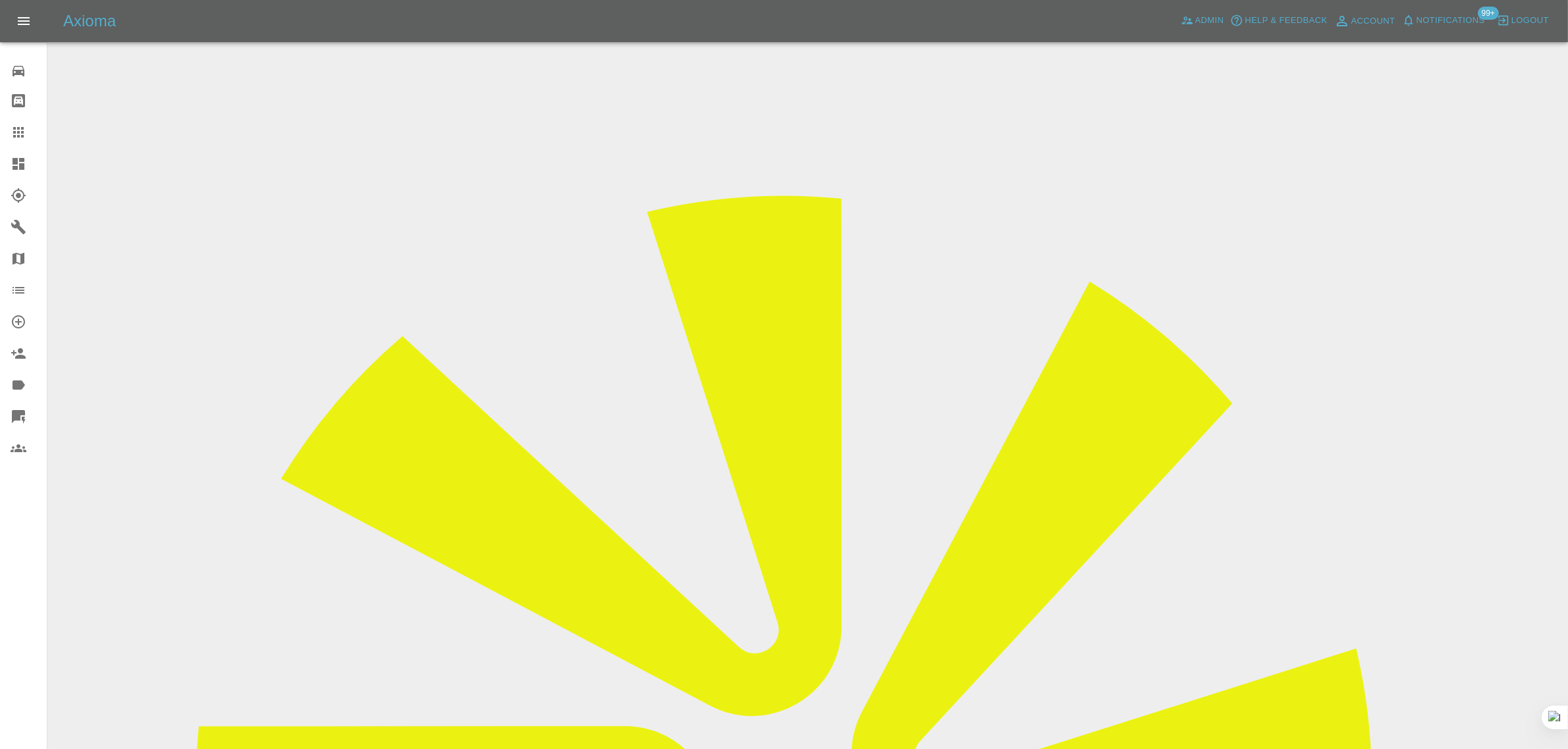
click at [0, 0] on input "Choose images" at bounding box center [0, 0] width 0 height 0
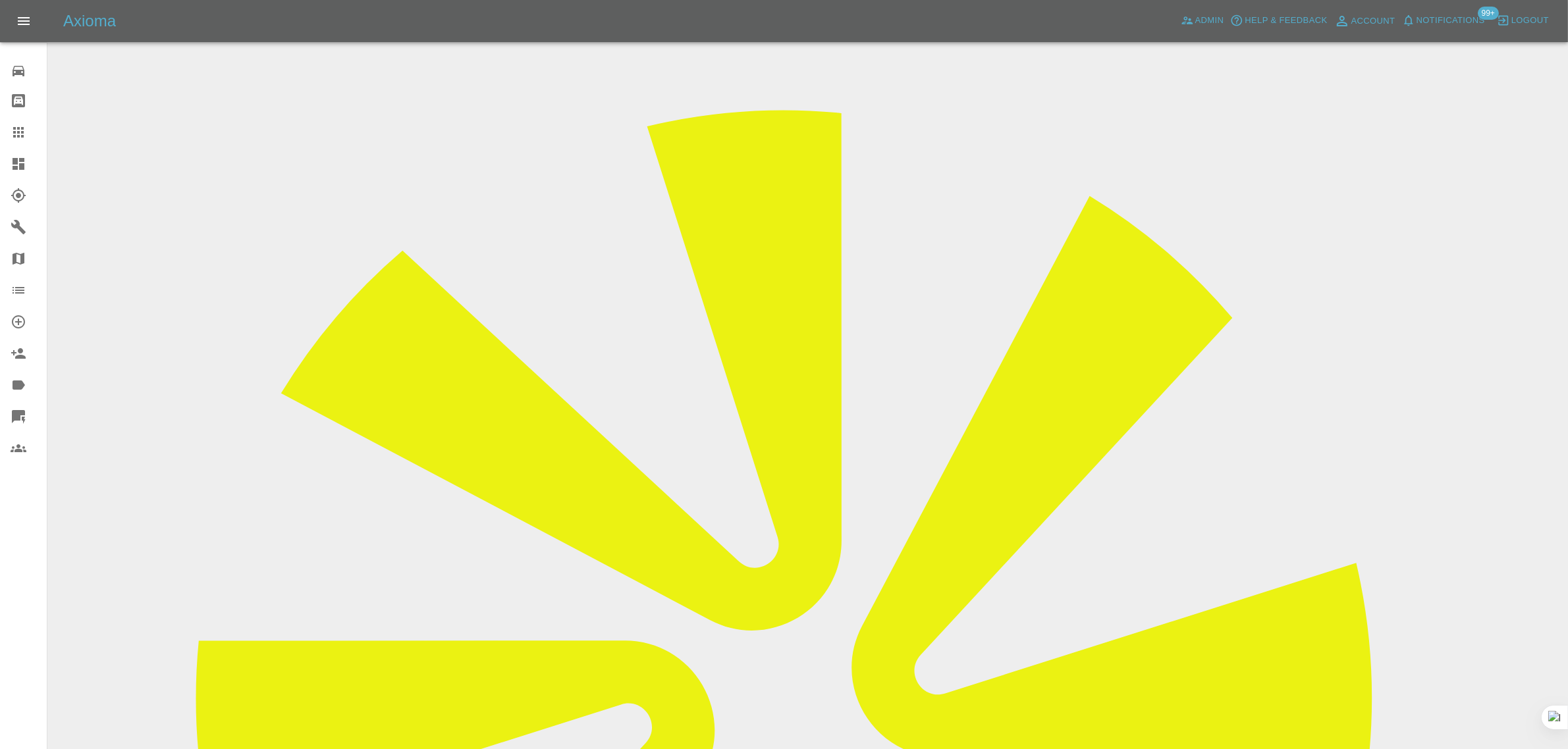
scroll to position [156, 0]
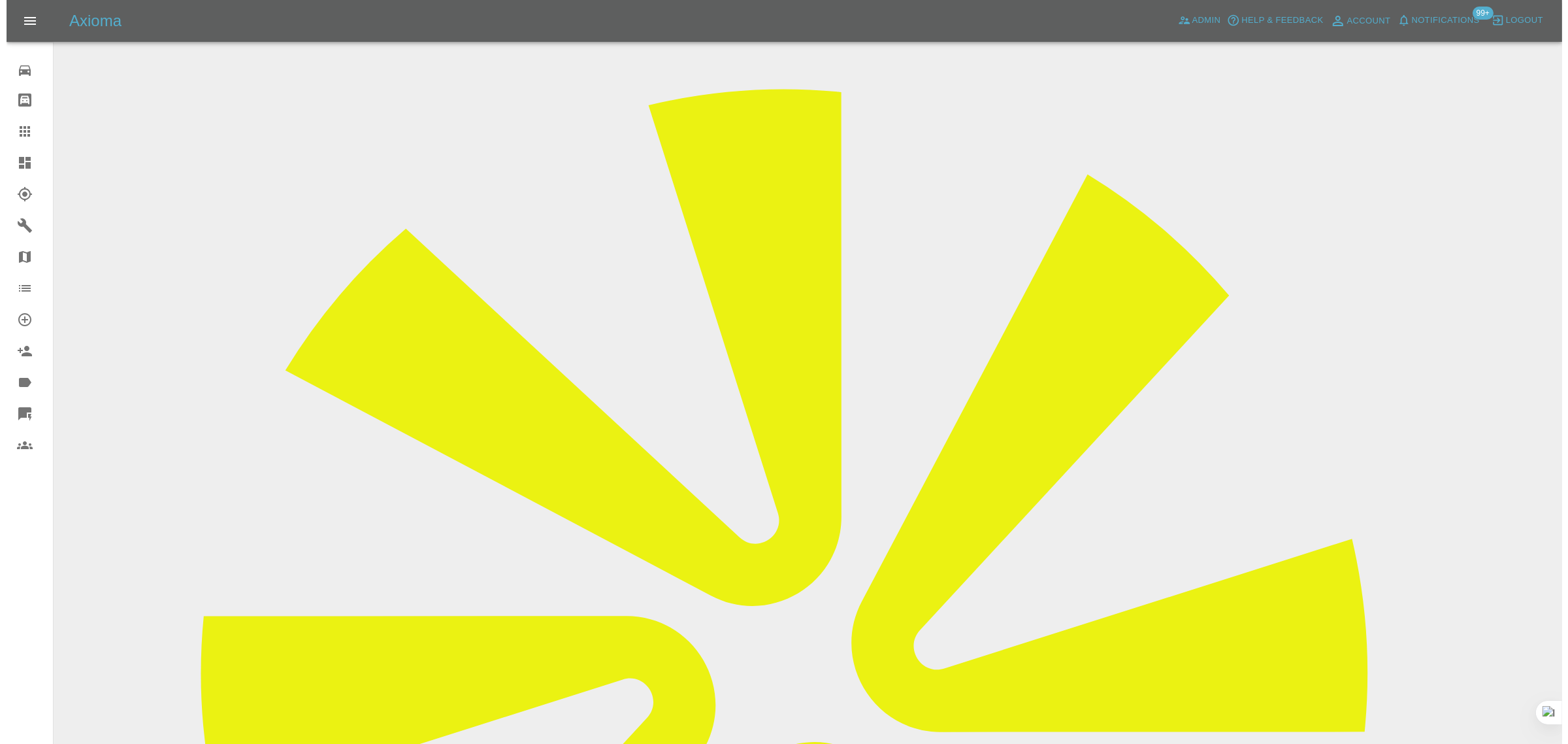
scroll to position [0, 0]
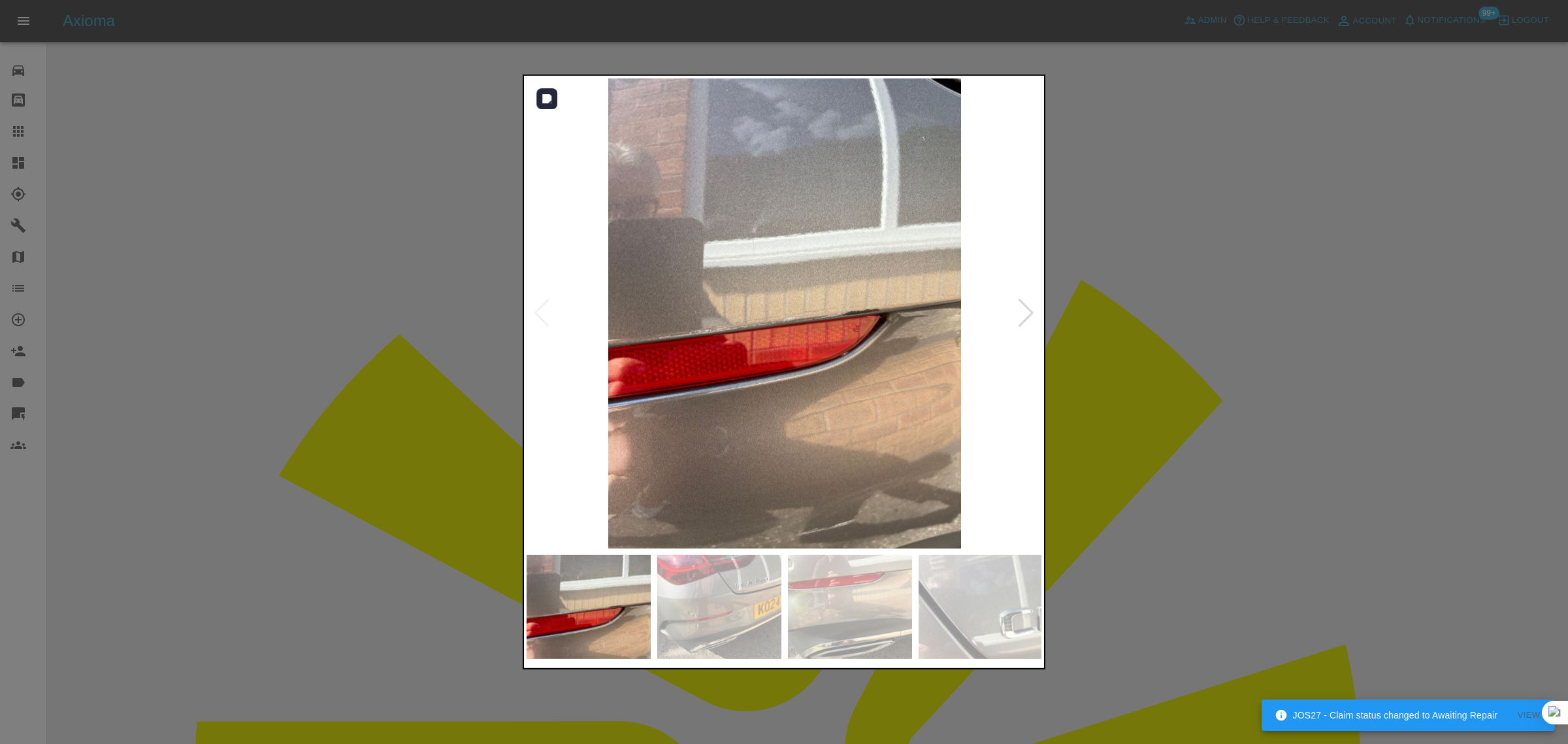
click at [1029, 318] on div at bounding box center [1025, 312] width 17 height 28
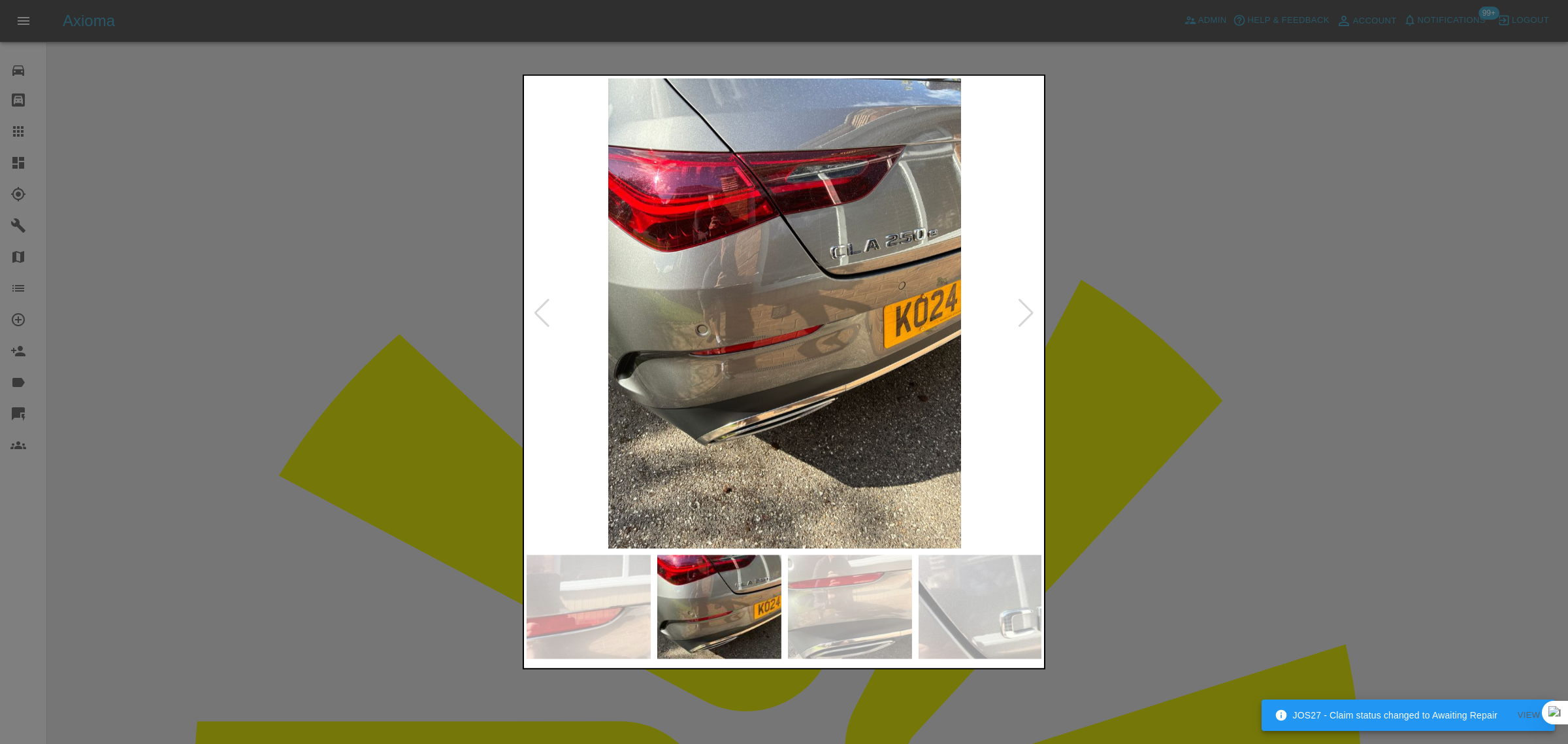
click at [1030, 319] on div at bounding box center [1025, 312] width 17 height 28
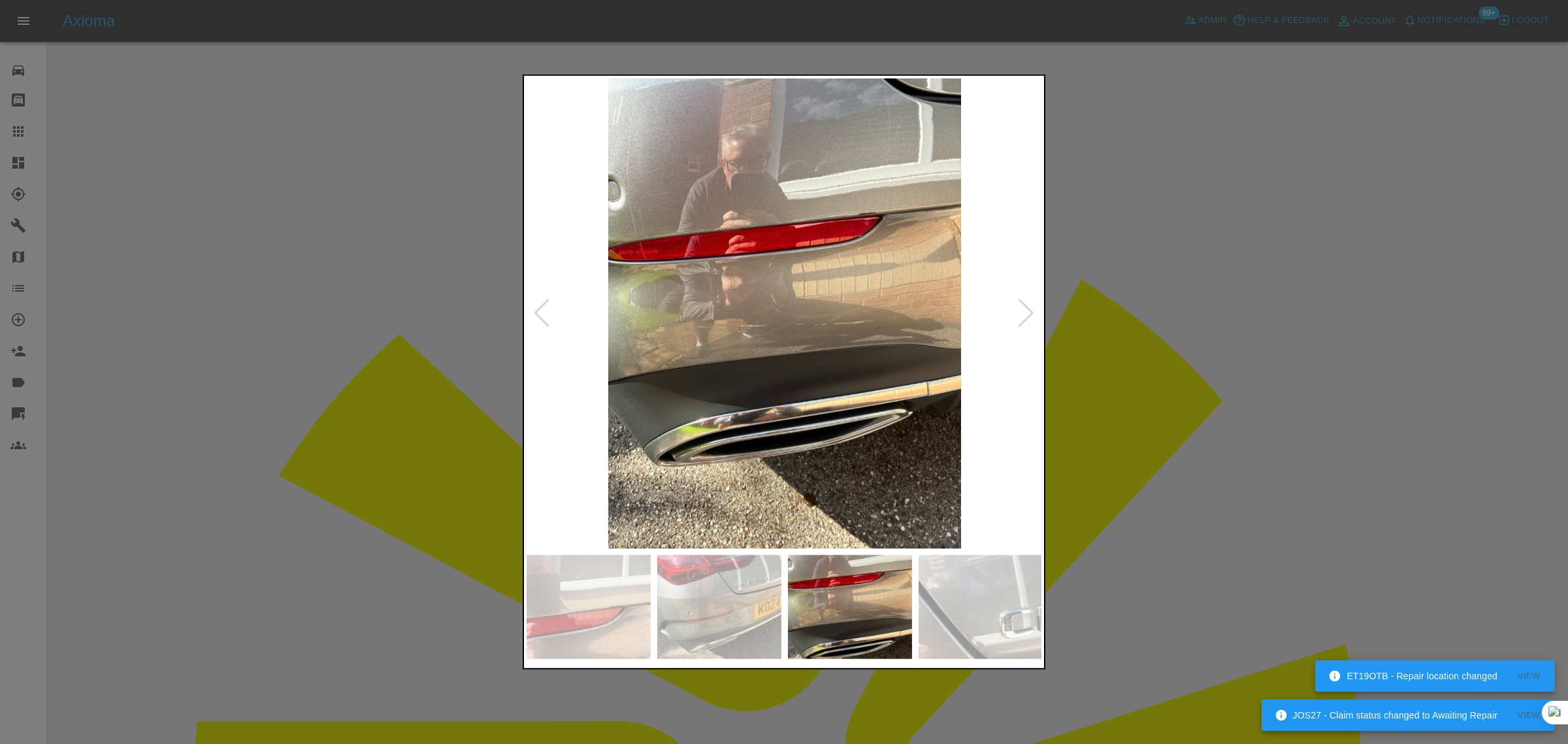
click at [1030, 319] on div at bounding box center [1025, 312] width 17 height 28
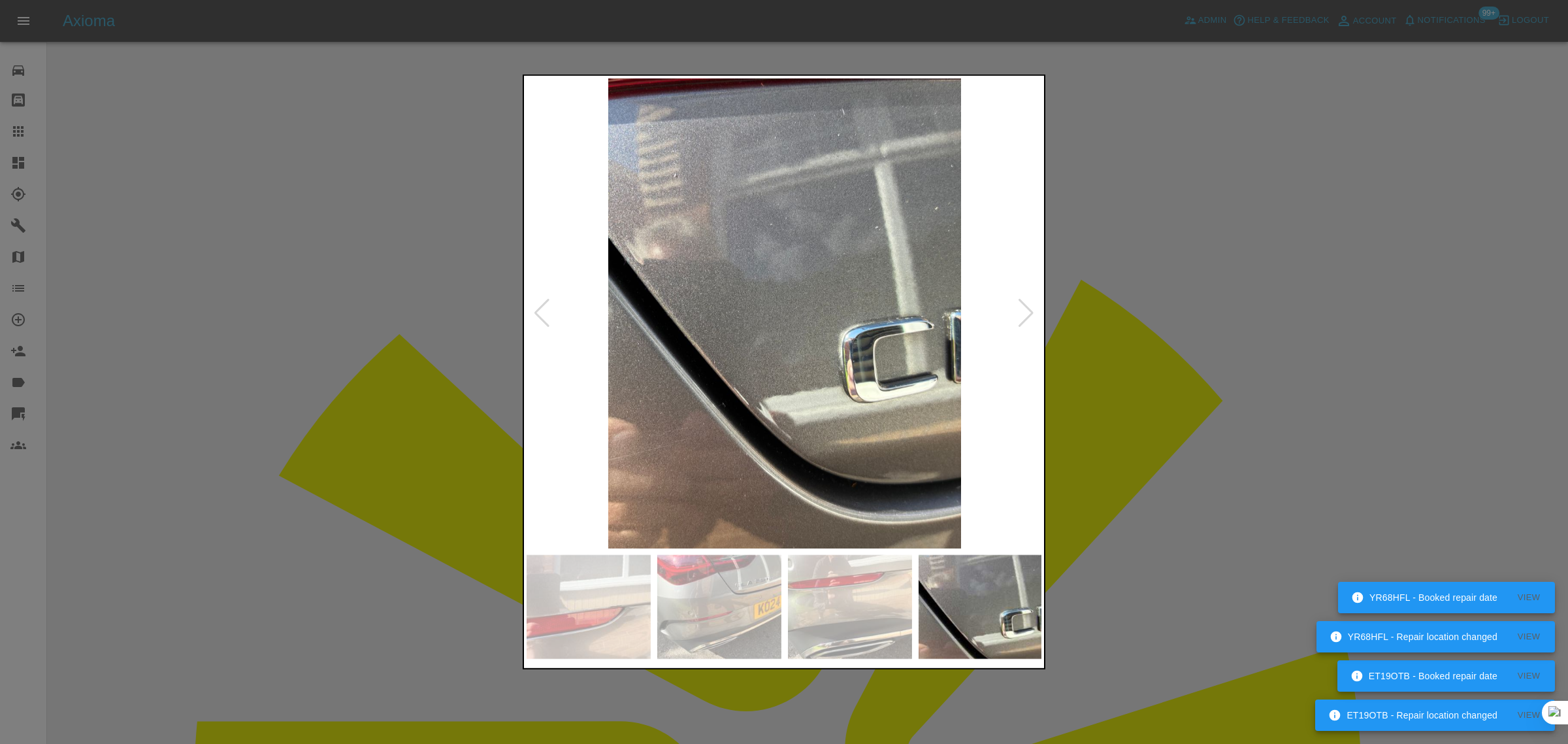
click at [1030, 319] on div at bounding box center [1025, 312] width 17 height 28
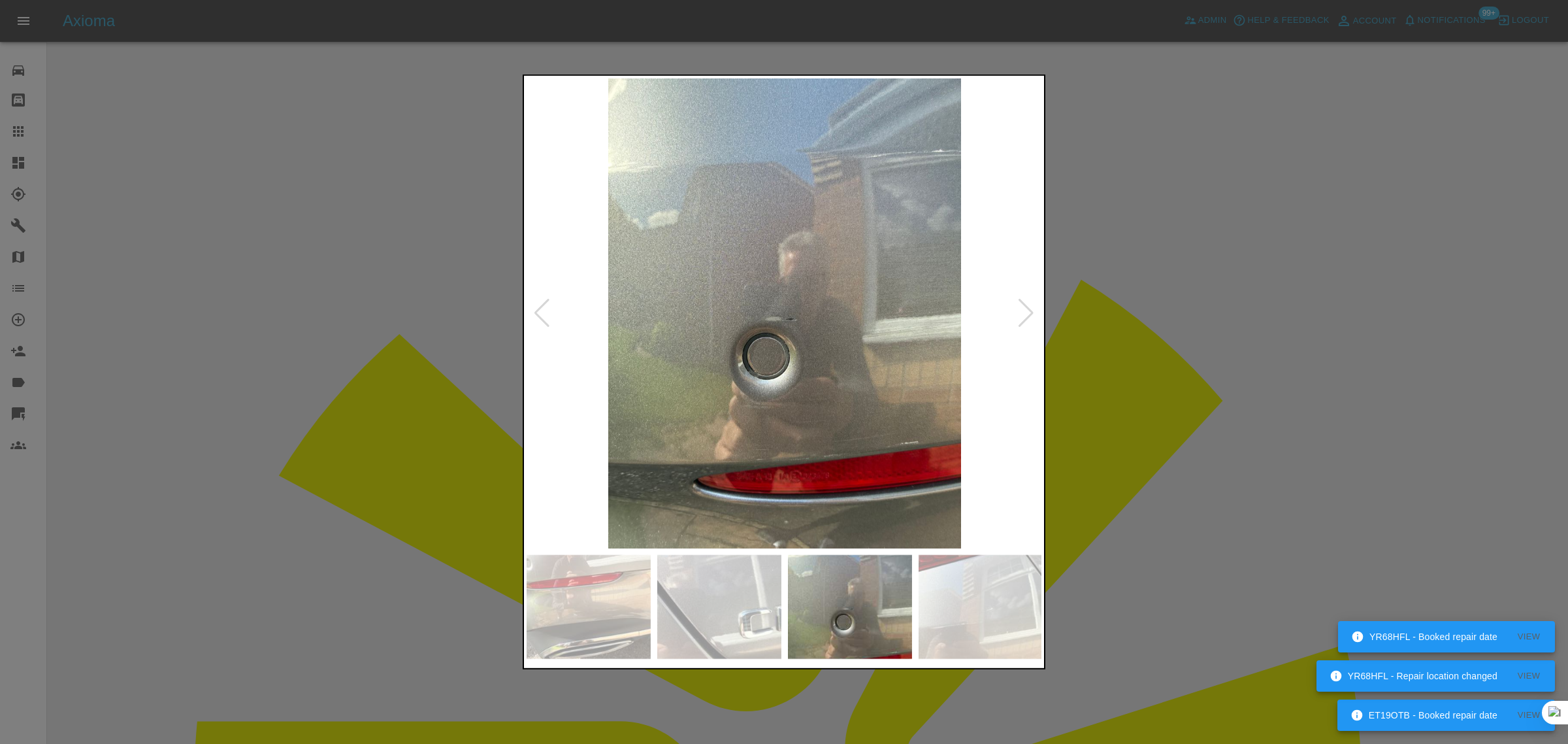
click at [1030, 319] on div at bounding box center [1025, 312] width 17 height 28
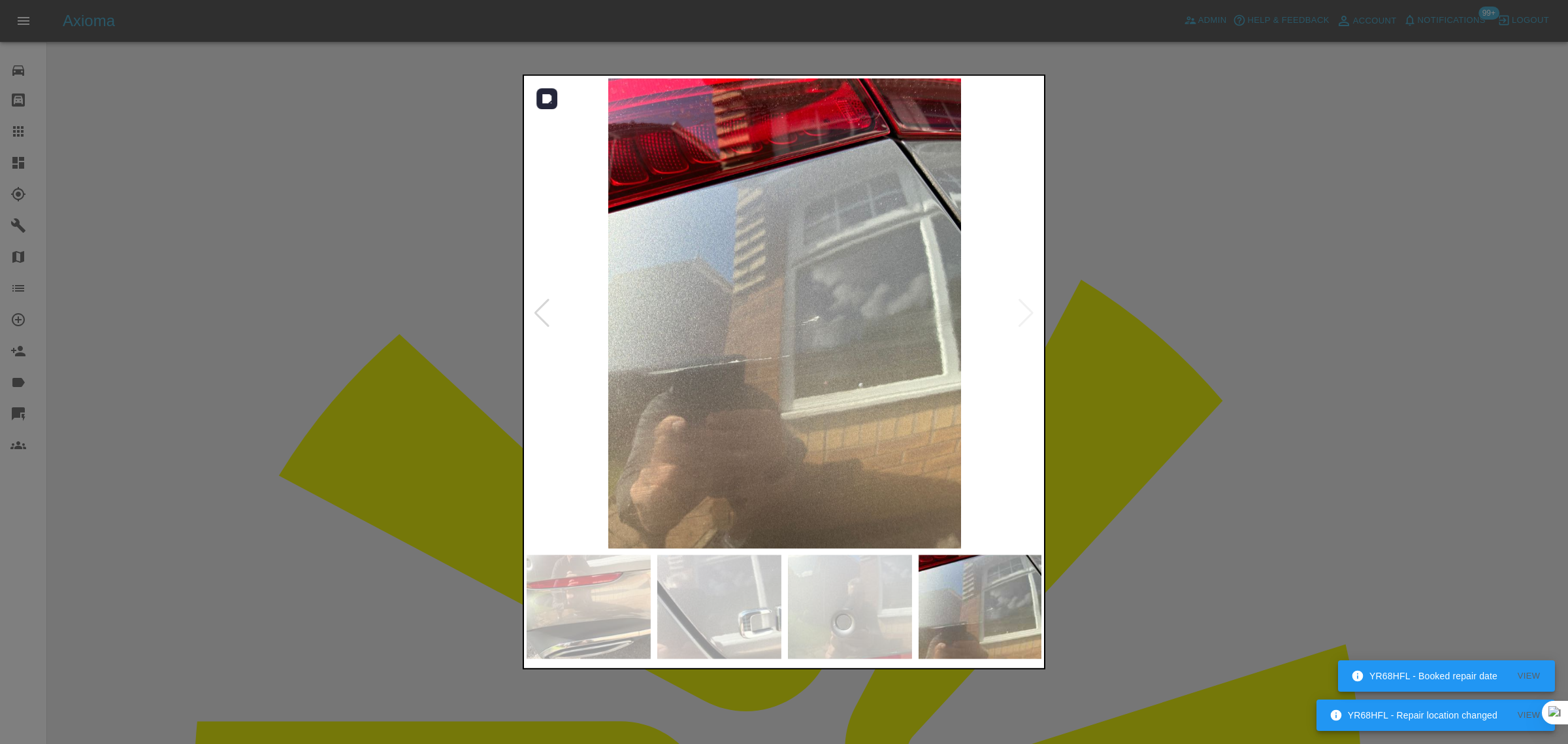
click at [1030, 319] on img at bounding box center [785, 313] width 516 height 470
click at [1119, 363] on div at bounding box center [784, 372] width 1568 height 744
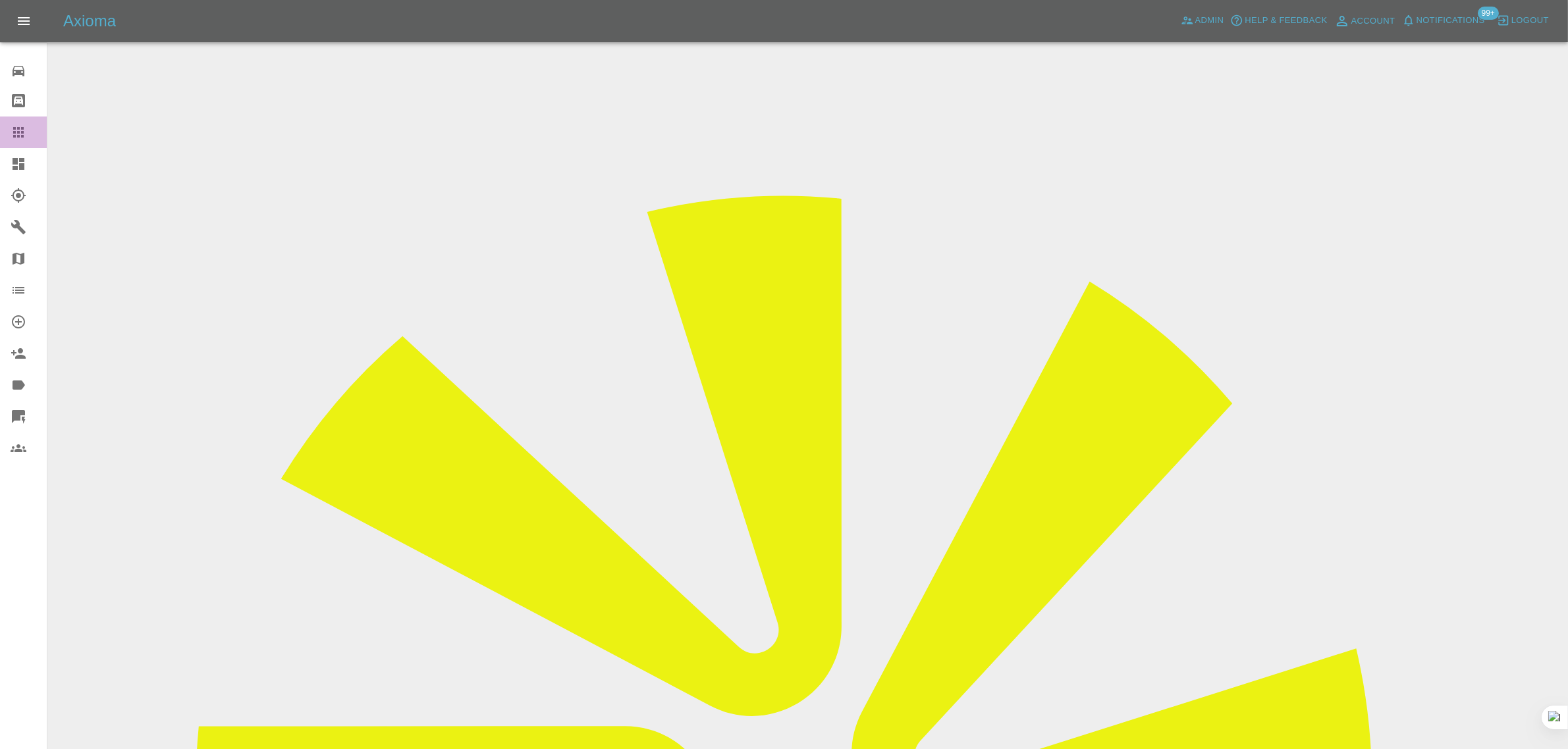
click at [14, 125] on icon at bounding box center [18, 132] width 16 height 16
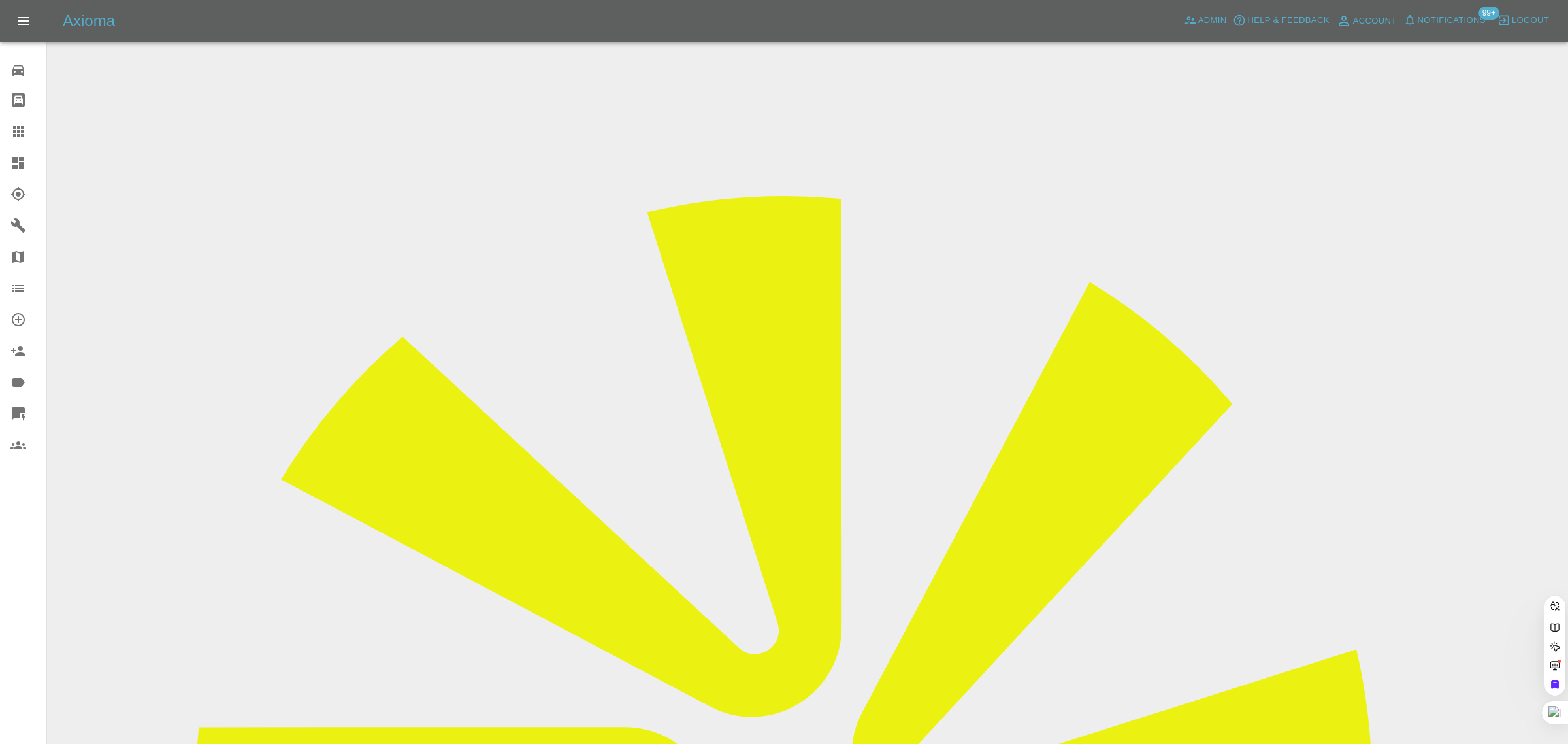
paste input "[EMAIL_ADDRESS][DOMAIN_NAME]"
type input "[EMAIL_ADDRESS][DOMAIN_NAME]"
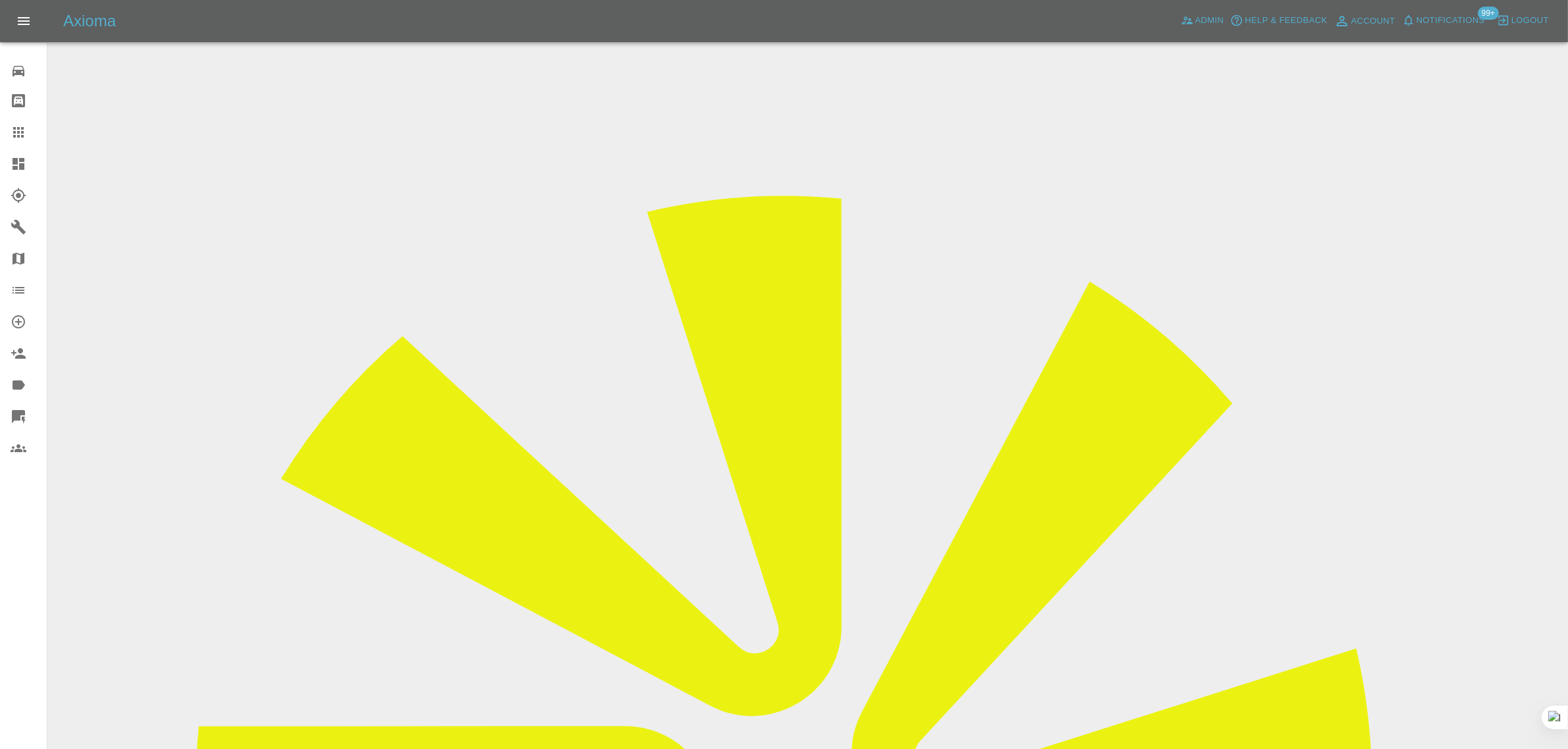
click at [0, 0] on input "Choose images" at bounding box center [0, 0] width 0 height 0
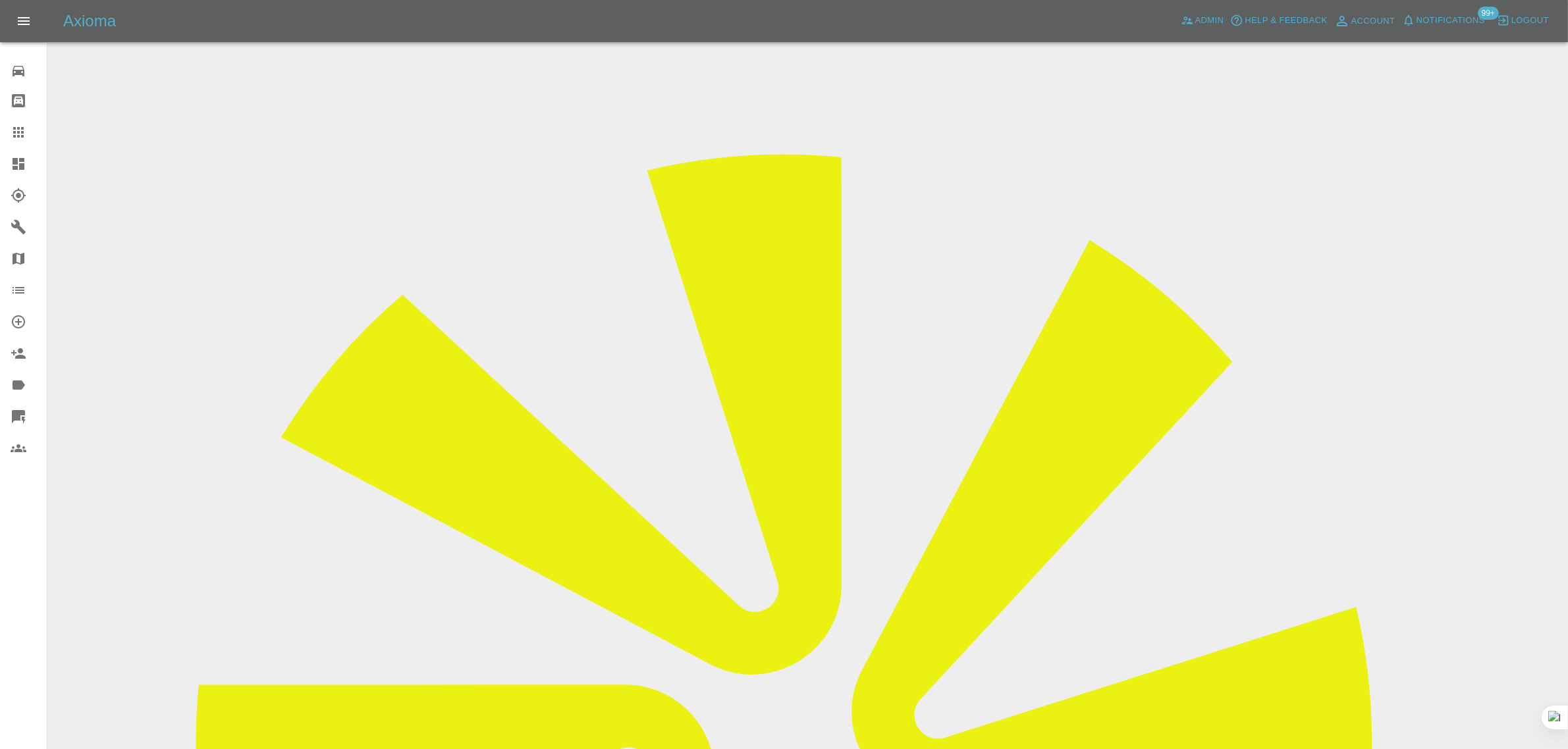
scroll to position [65, 0]
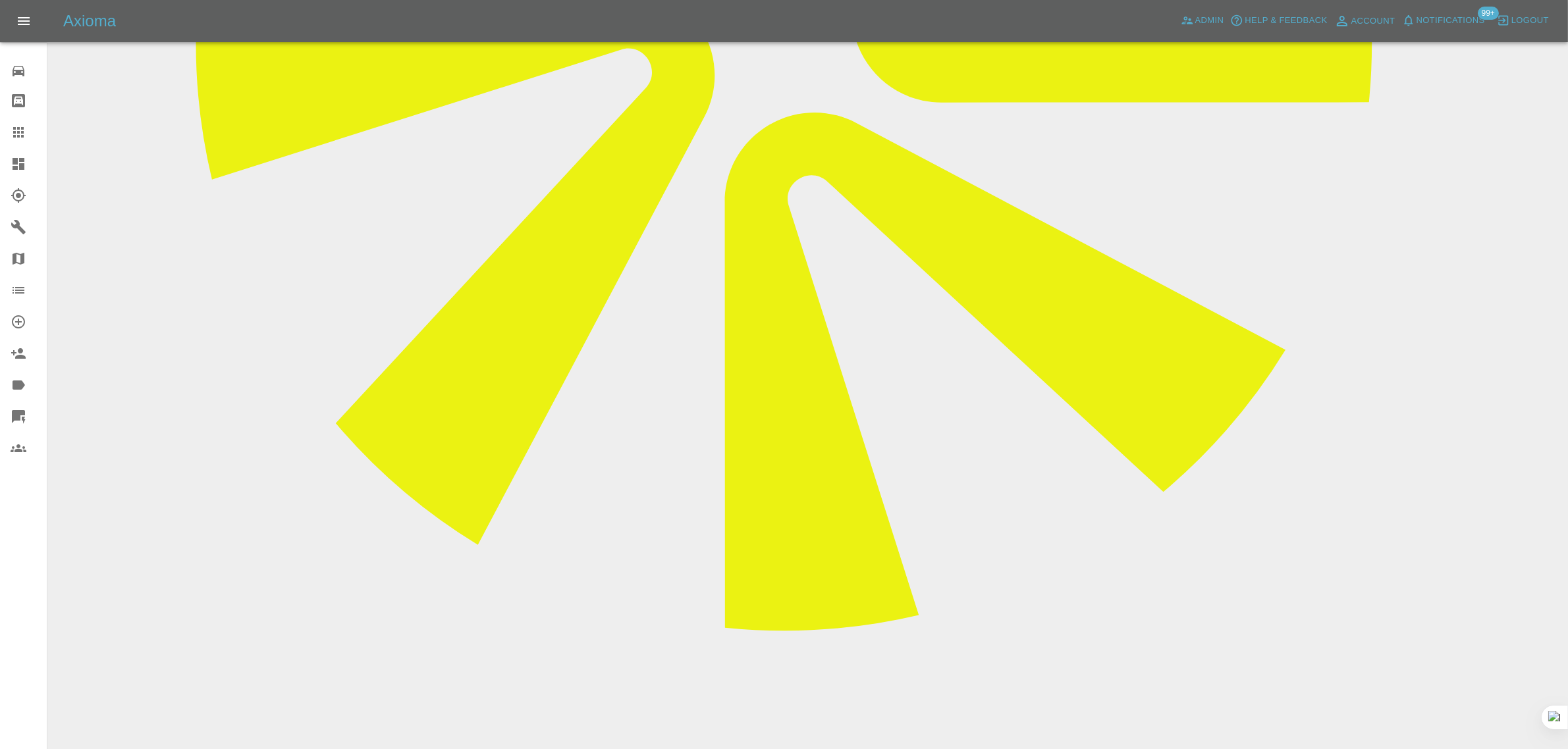
scroll to position [741, 0]
paste textarea "Able to clean my car [DATE] and noticed pitting ,showing white specs,on panel t…"
type textarea "Able to clean my car [DATE] and noticed pitting ,showing white specs,on panel t…"
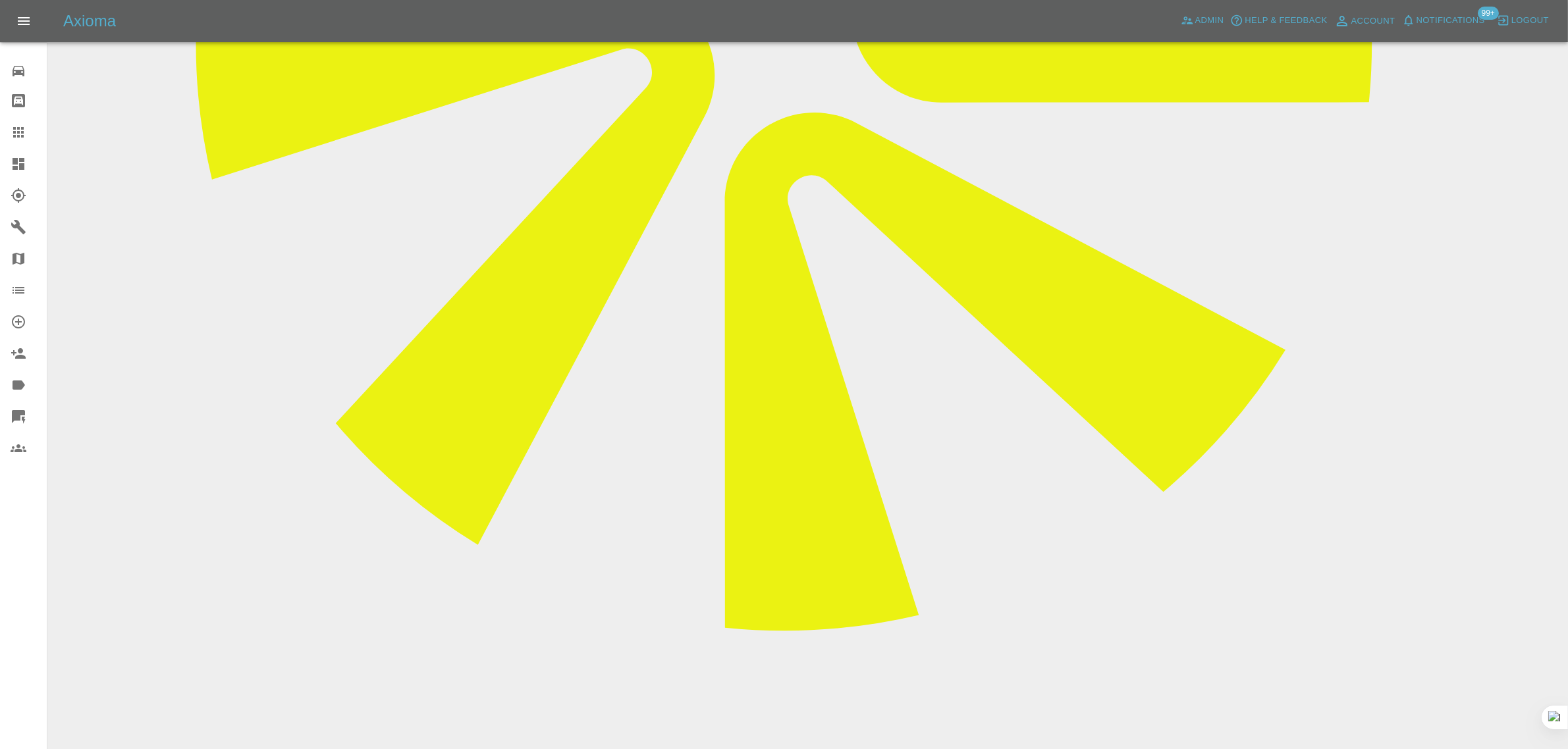
click at [20, 132] on icon at bounding box center [18, 132] width 16 height 16
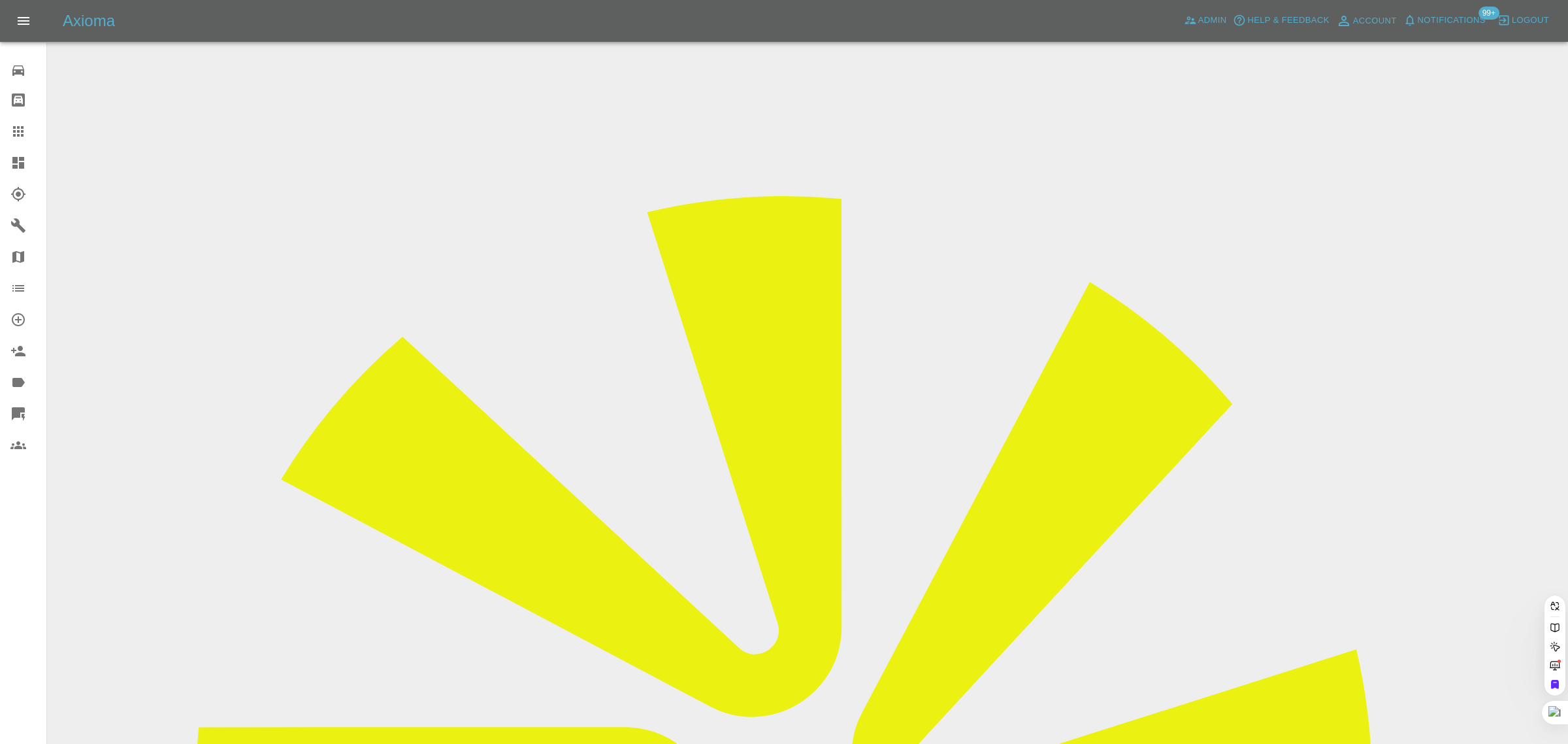
paste input "[EMAIL_ADDRESS][DOMAIN_NAME]"
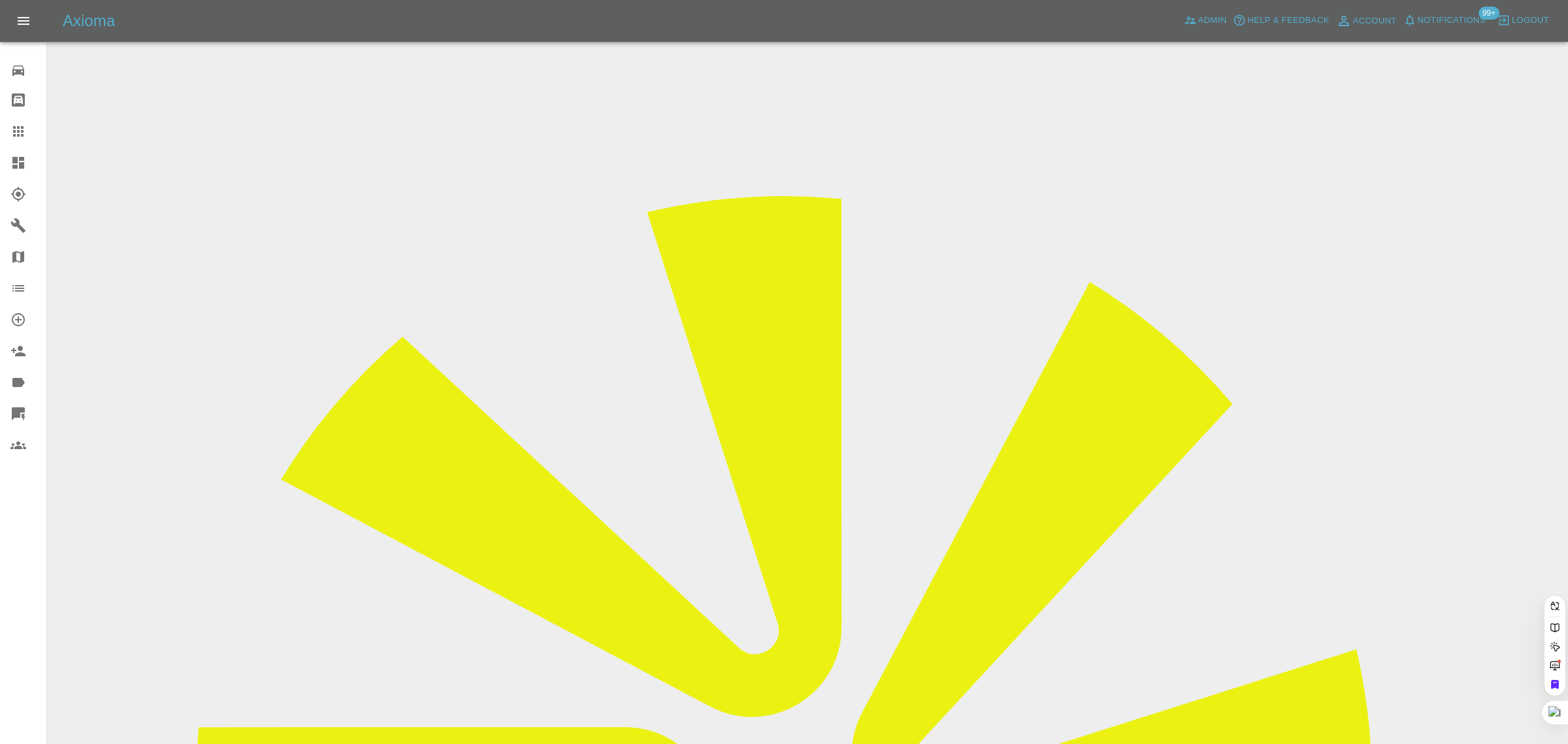
type input "[EMAIL_ADDRESS][DOMAIN_NAME]"
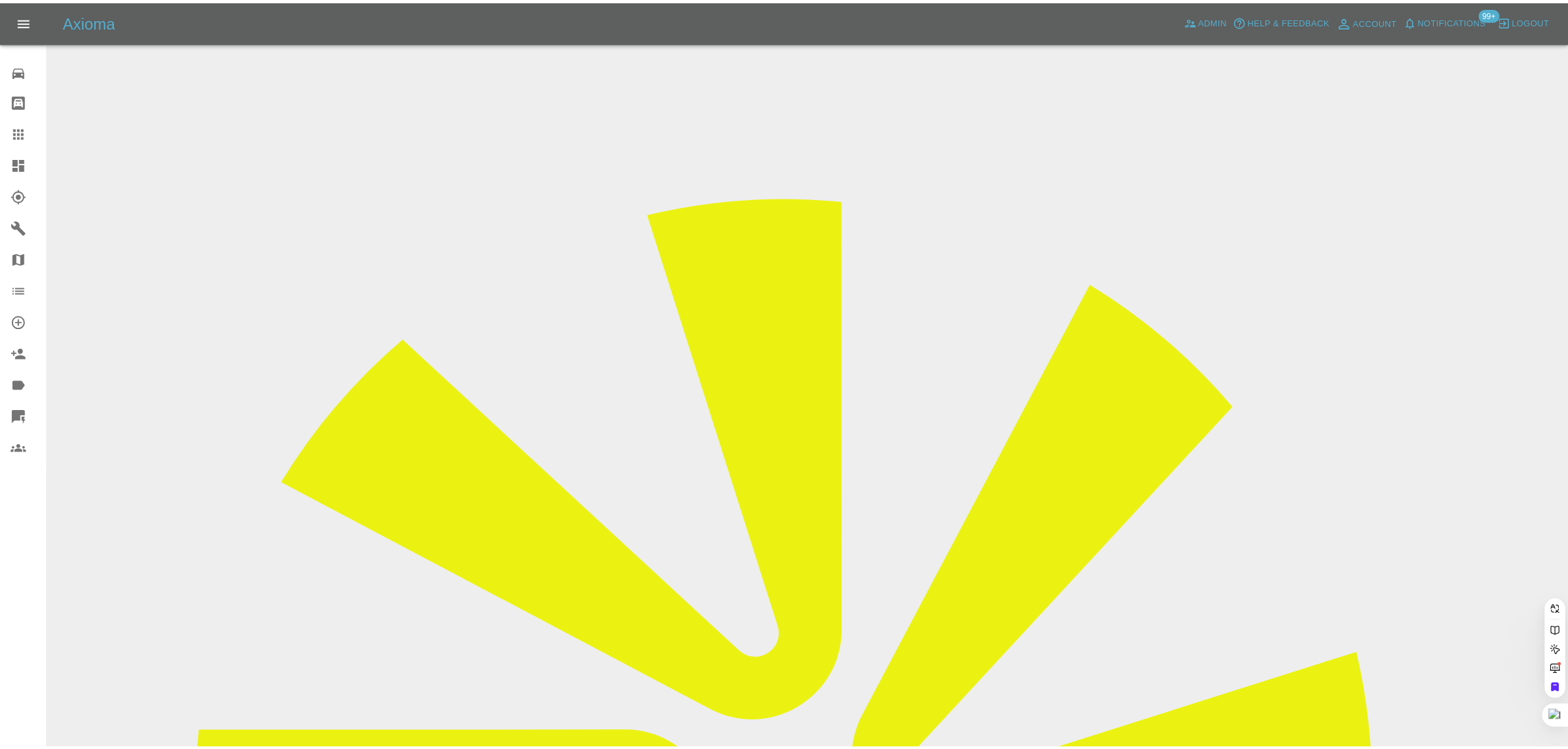
scroll to position [0, 0]
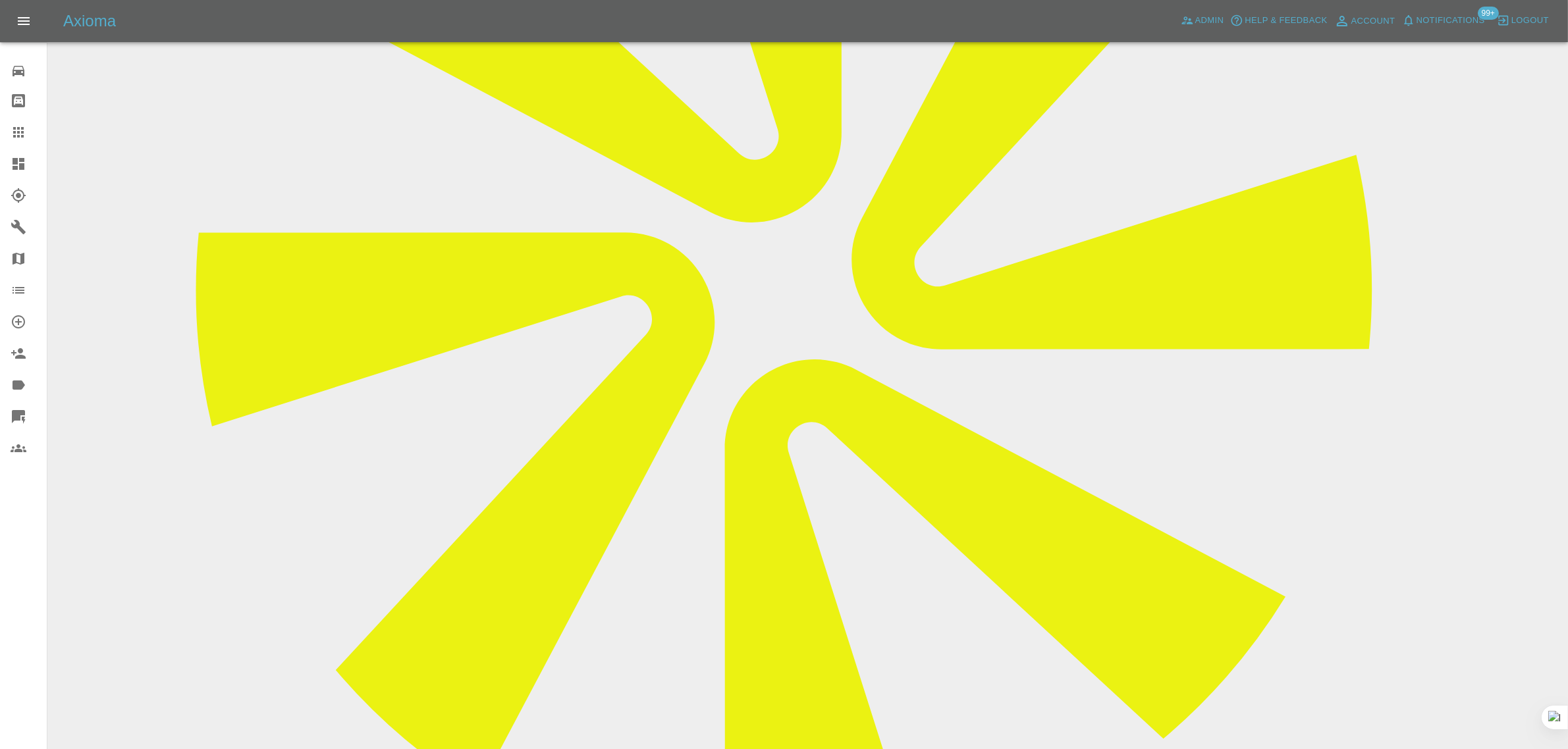
scroll to position [694, 0]
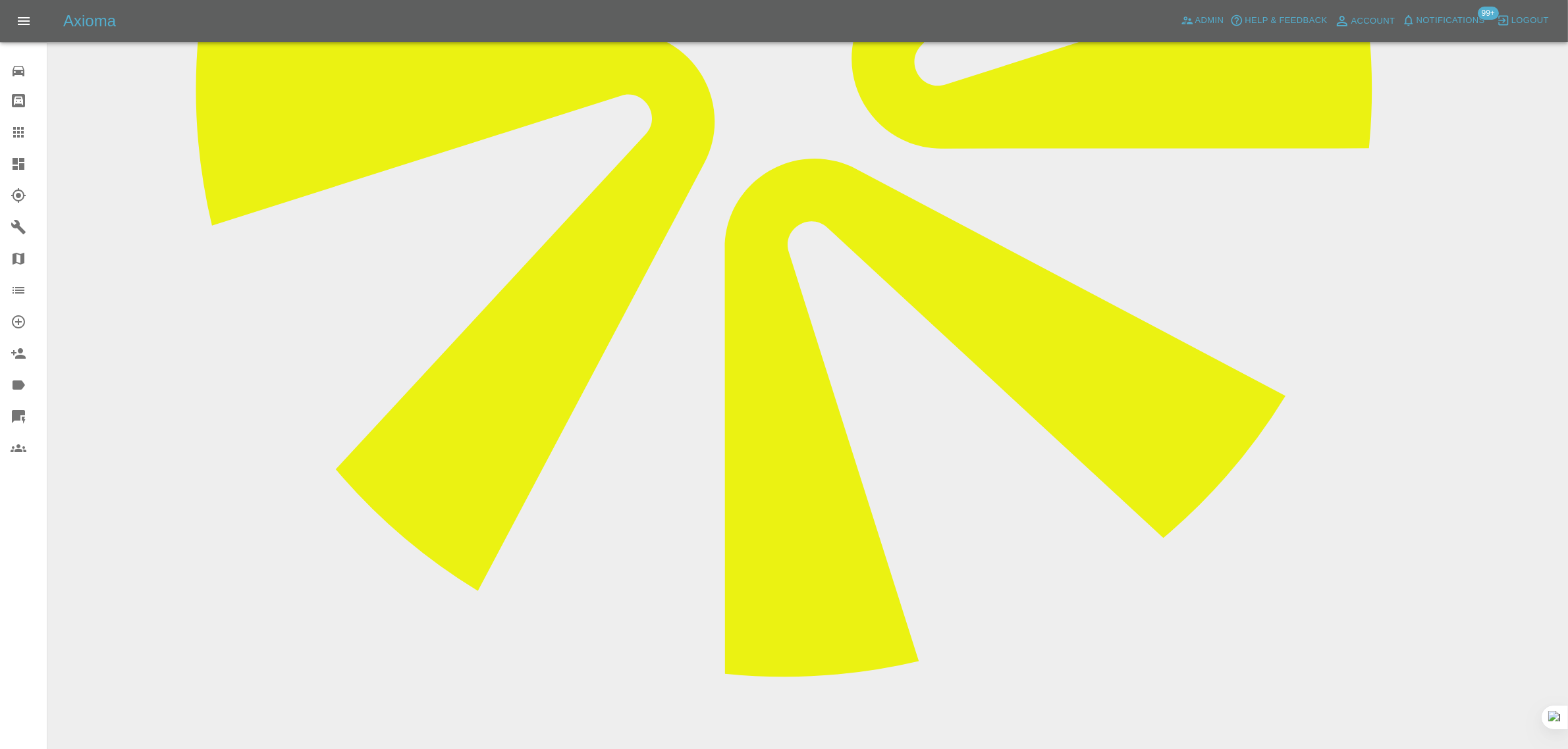
paste textarea "My car has to be returned on [DATE] to lease company - if you can do the work a…"
type textarea "My car has to be returned on [DATE] to lease company - if you can do the work a…"
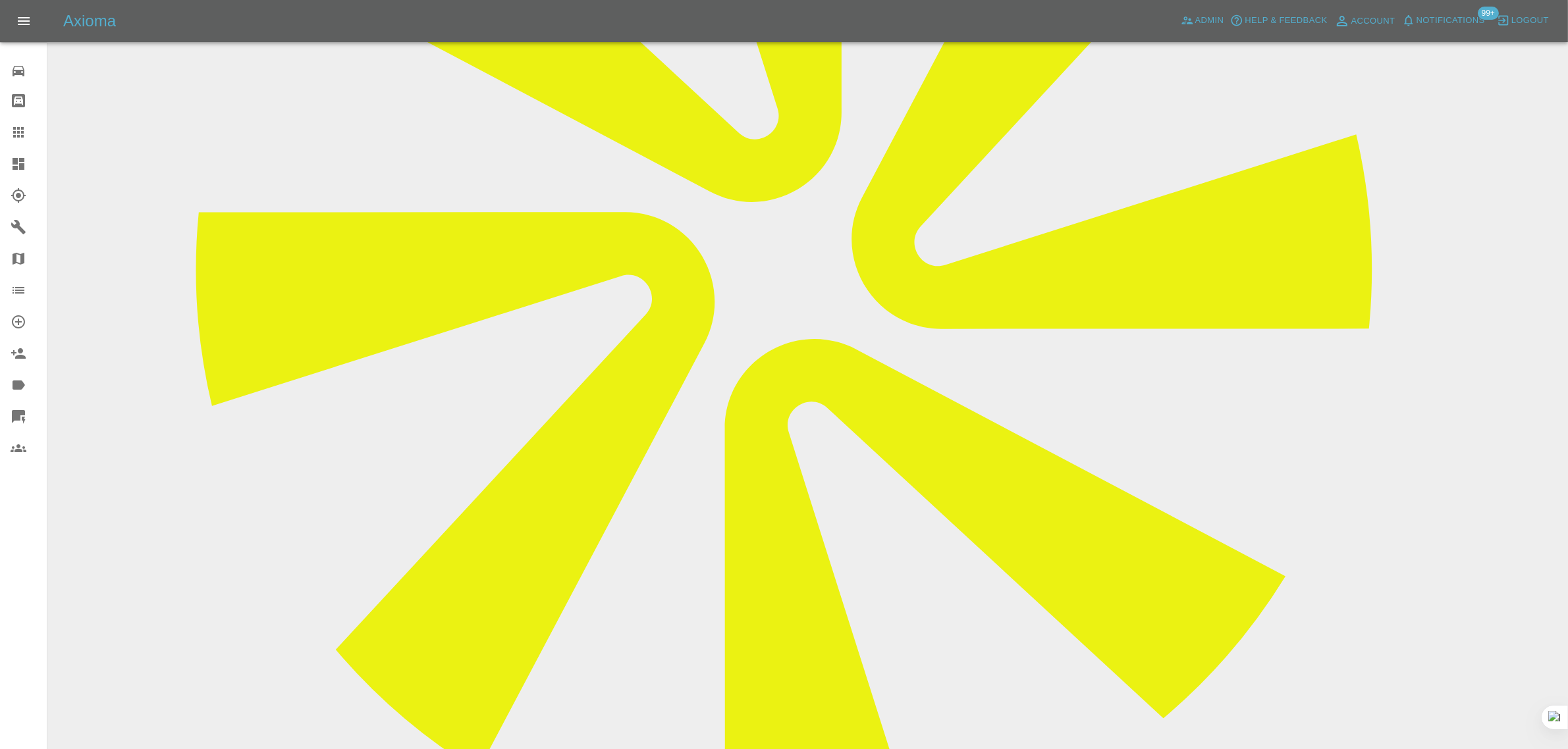
scroll to position [283, 0]
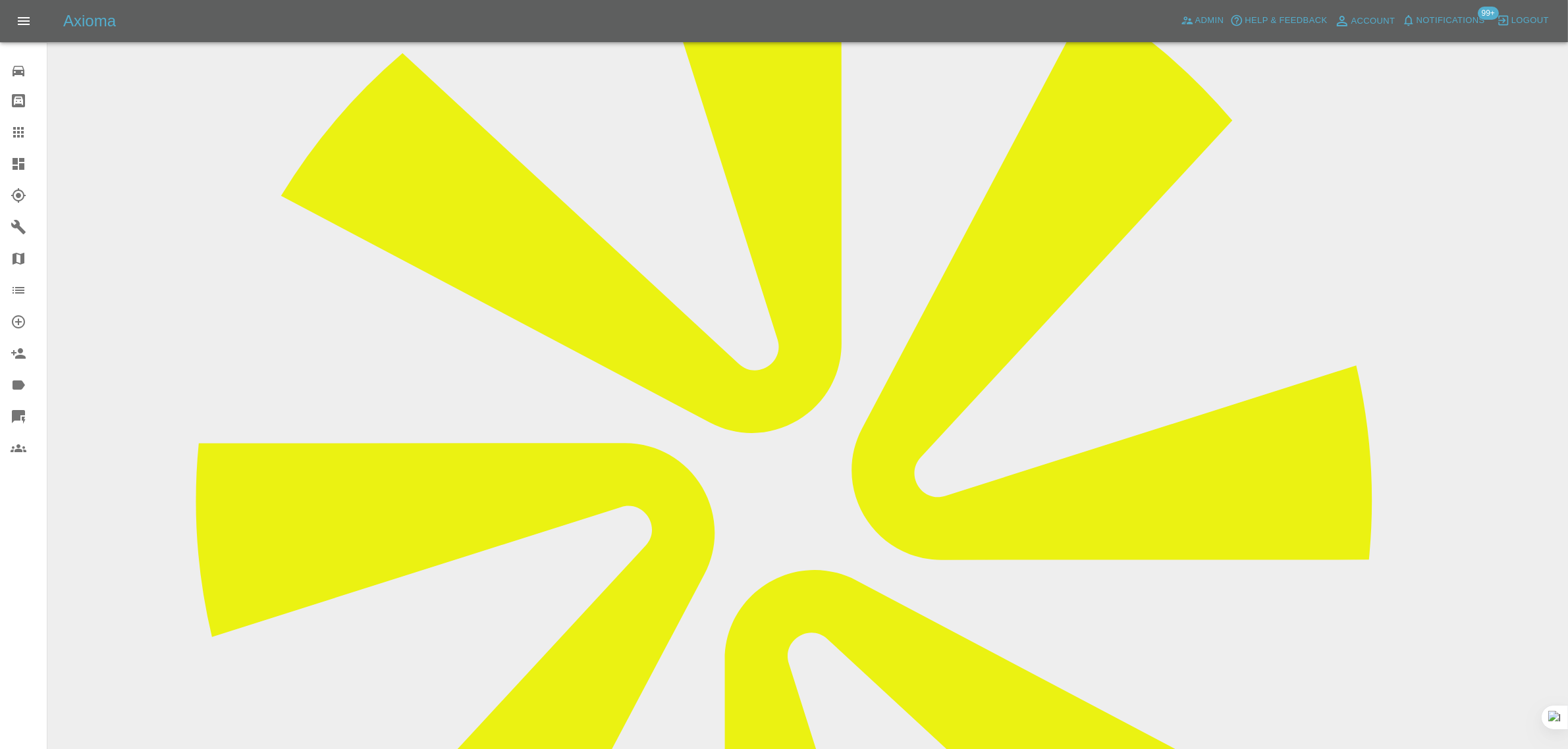
drag, startPoint x: 771, startPoint y: 162, endPoint x: 899, endPoint y: 169, distance: 128.2
copy td "[EMAIL_ADDRESS][DOMAIN_NAME]"
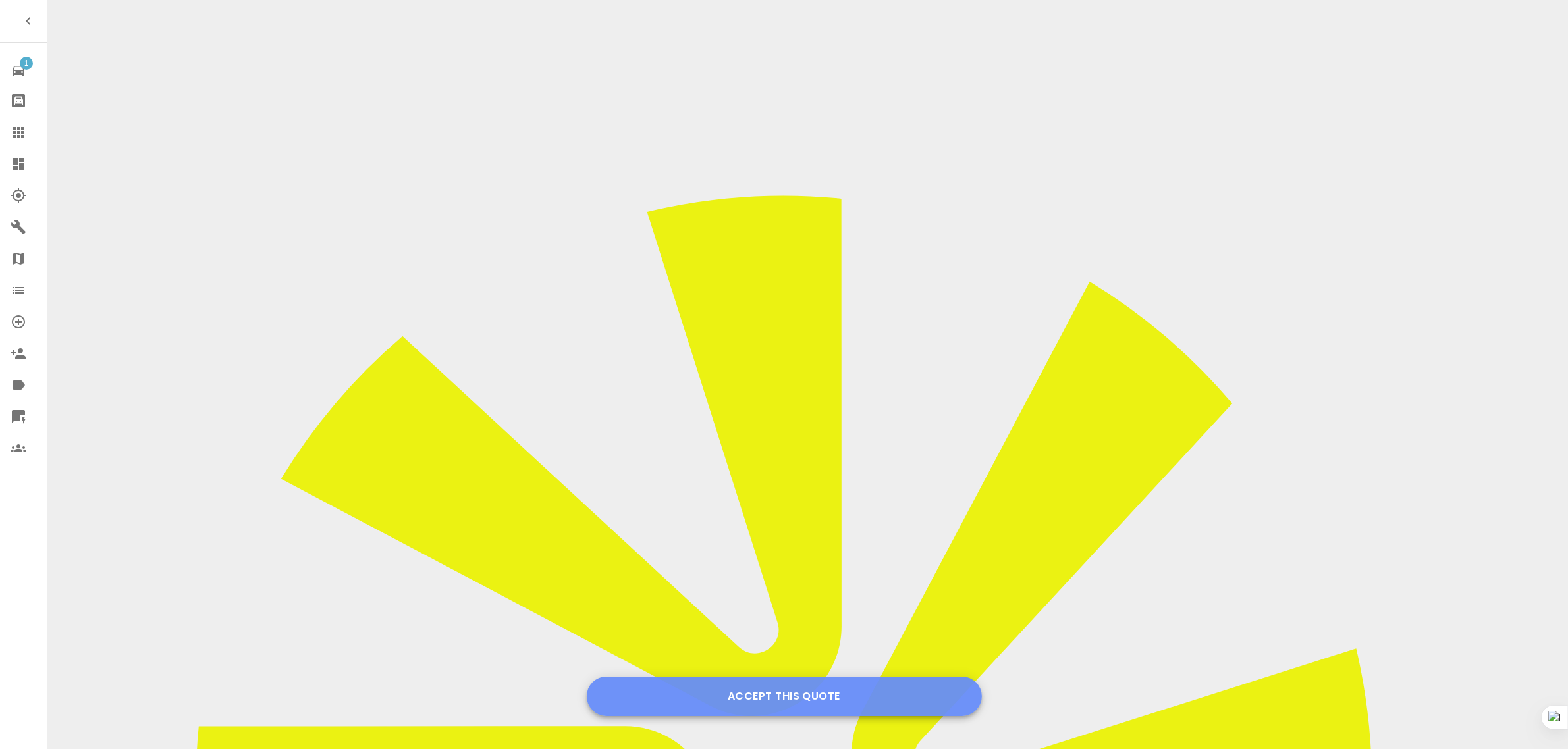
click at [764, 701] on button "Accept this Quote" at bounding box center [784, 696] width 395 height 40
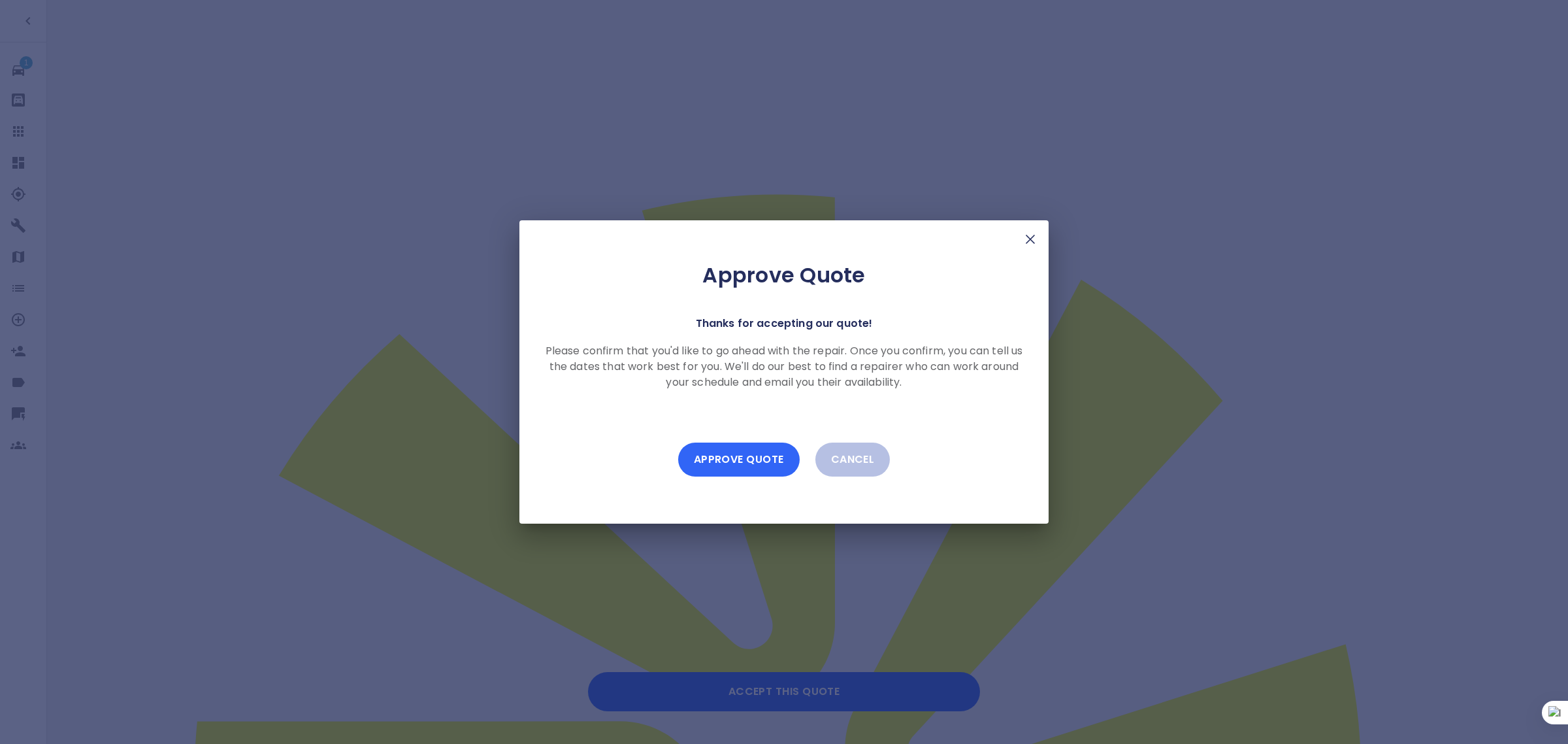
click at [752, 451] on button "Approve Quote" at bounding box center [739, 459] width 121 height 34
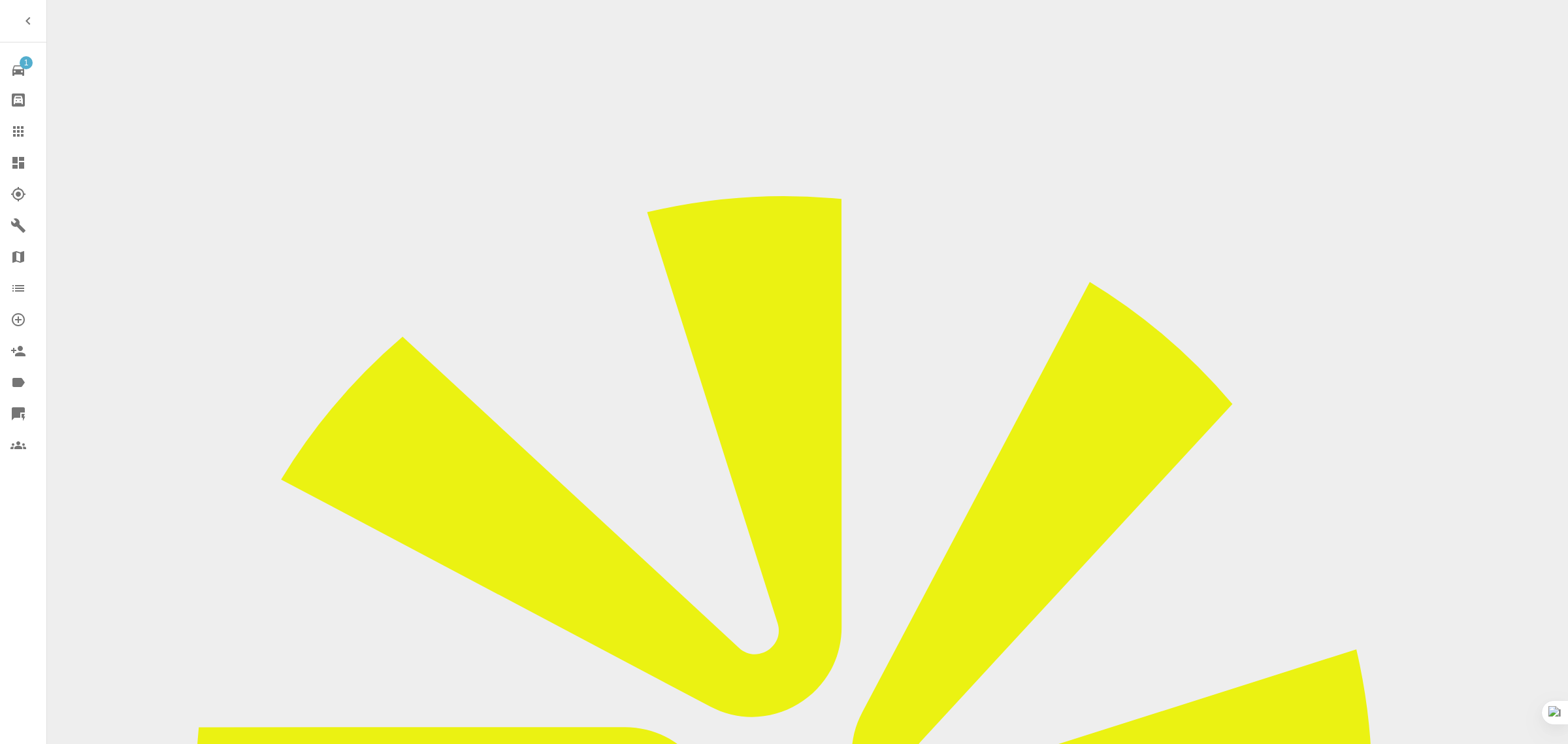
click at [20, 130] on icon at bounding box center [17, 131] width 16 height 16
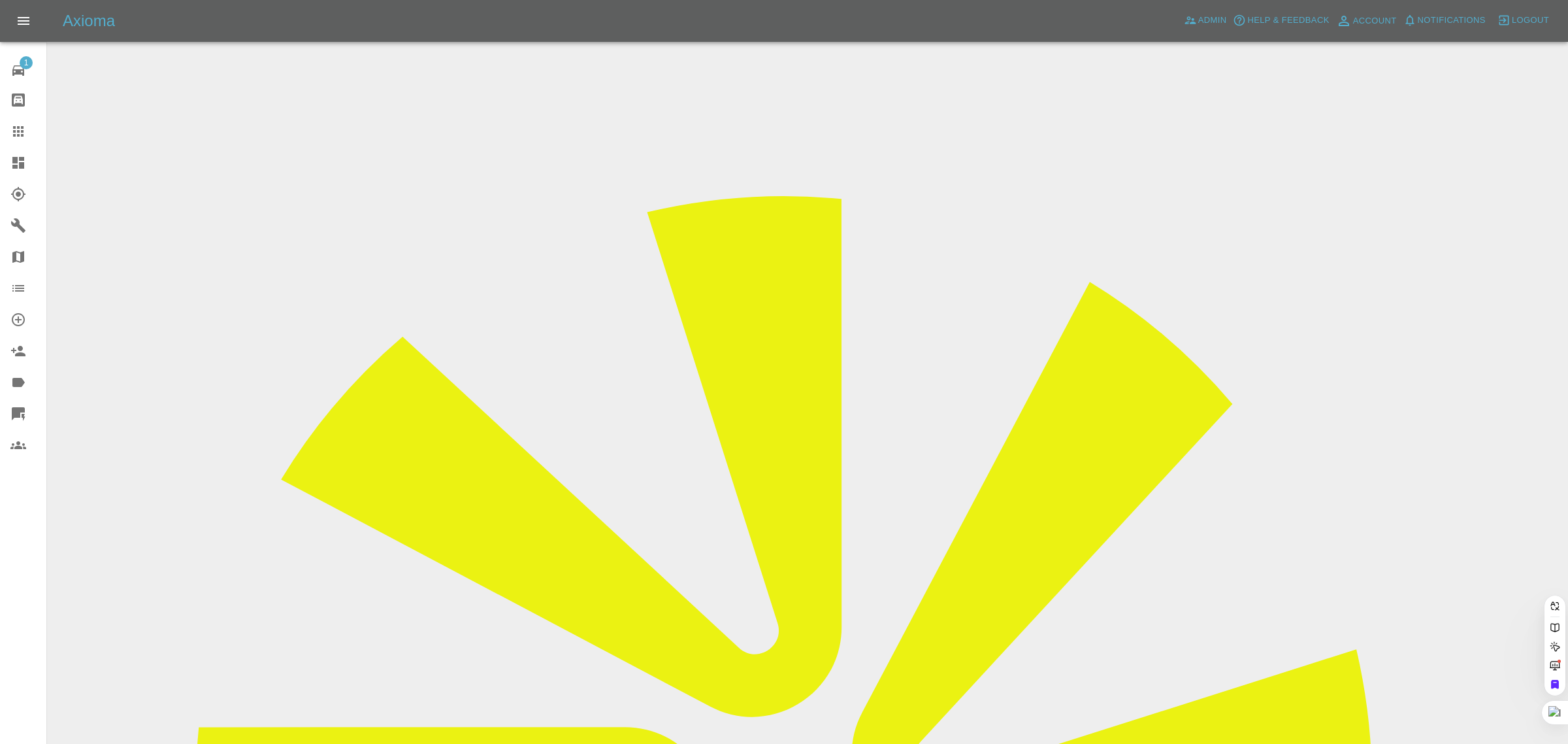
paste input "ST17 GKV"
type input "ST17GKV"
paste input "[EMAIL_ADDRESS][DOMAIN_NAME]"
type input "caroleandfrazerandtara@btinternet."
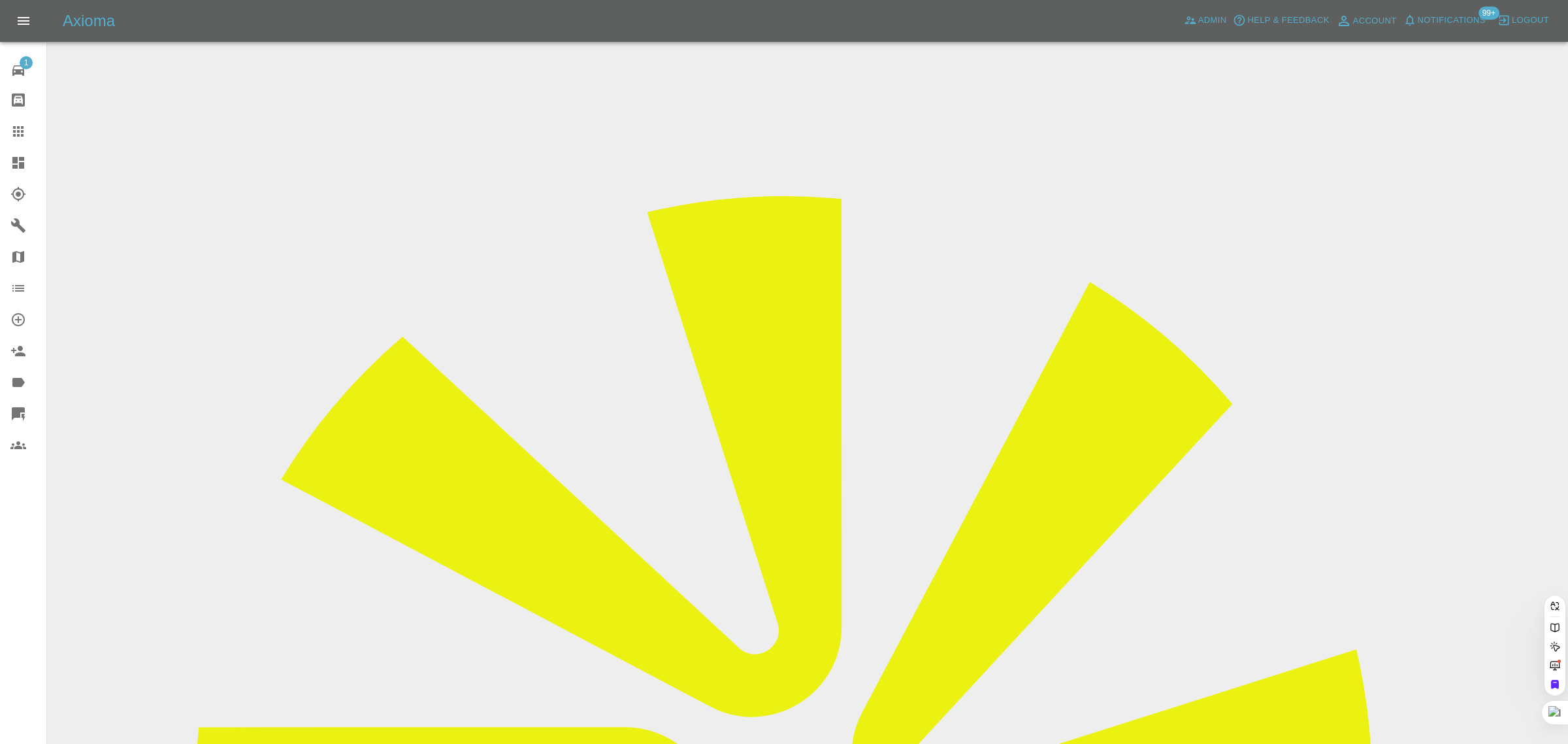
scroll to position [0, 67]
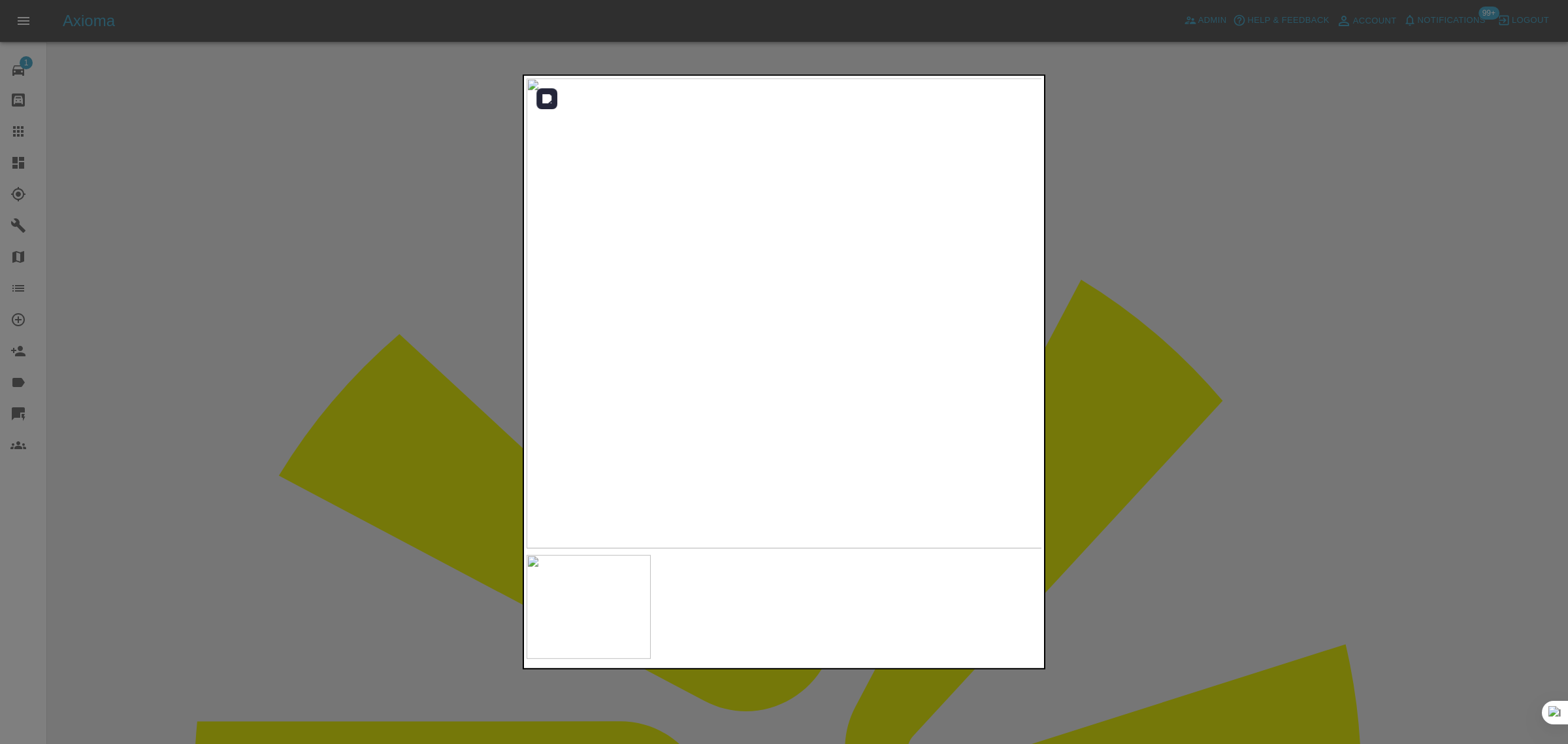
click at [735, 198] on img at bounding box center [785, 313] width 516 height 470
click at [636, 208] on img at bounding box center [777, 474] width 1549 height 1410
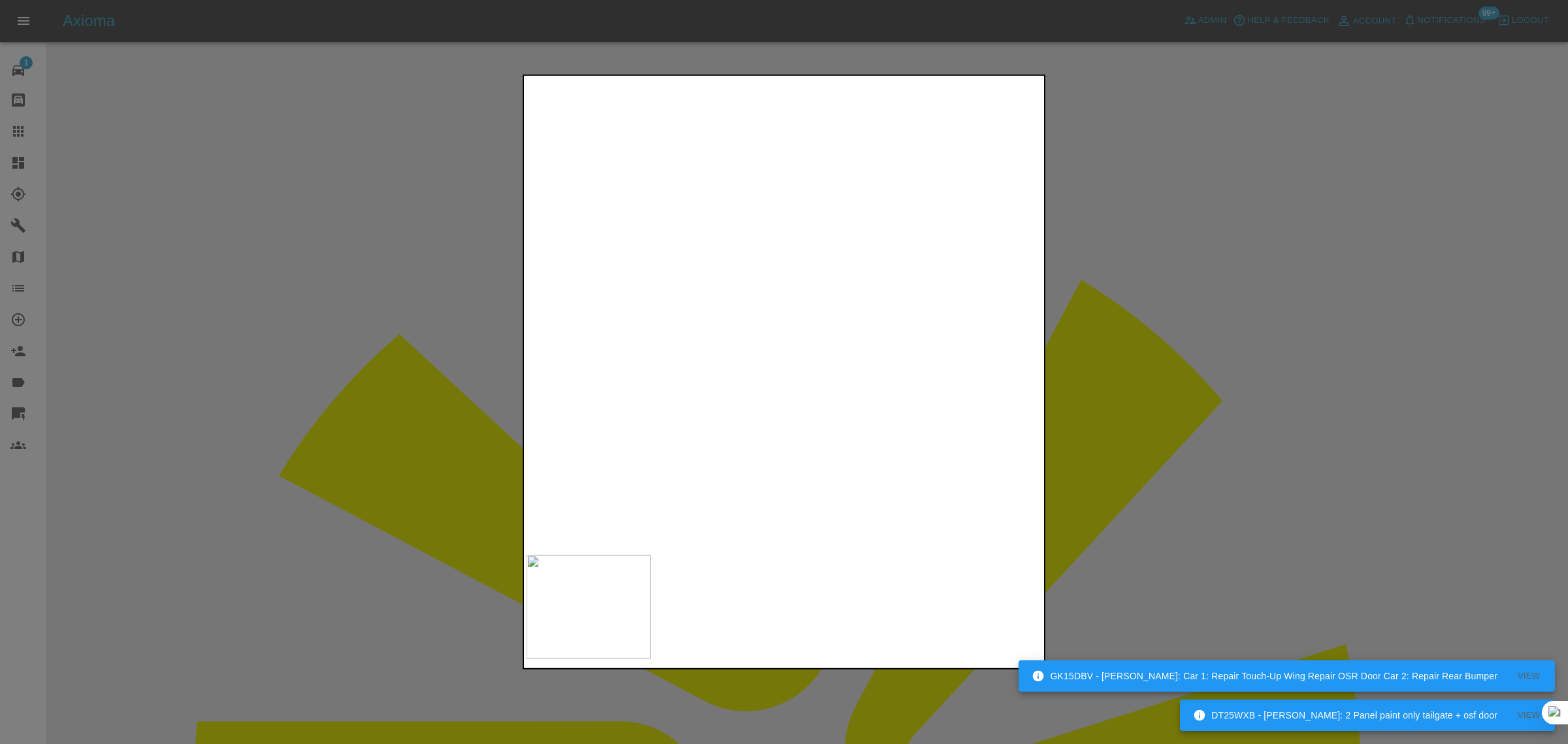
click at [1164, 451] on div at bounding box center [784, 372] width 1568 height 744
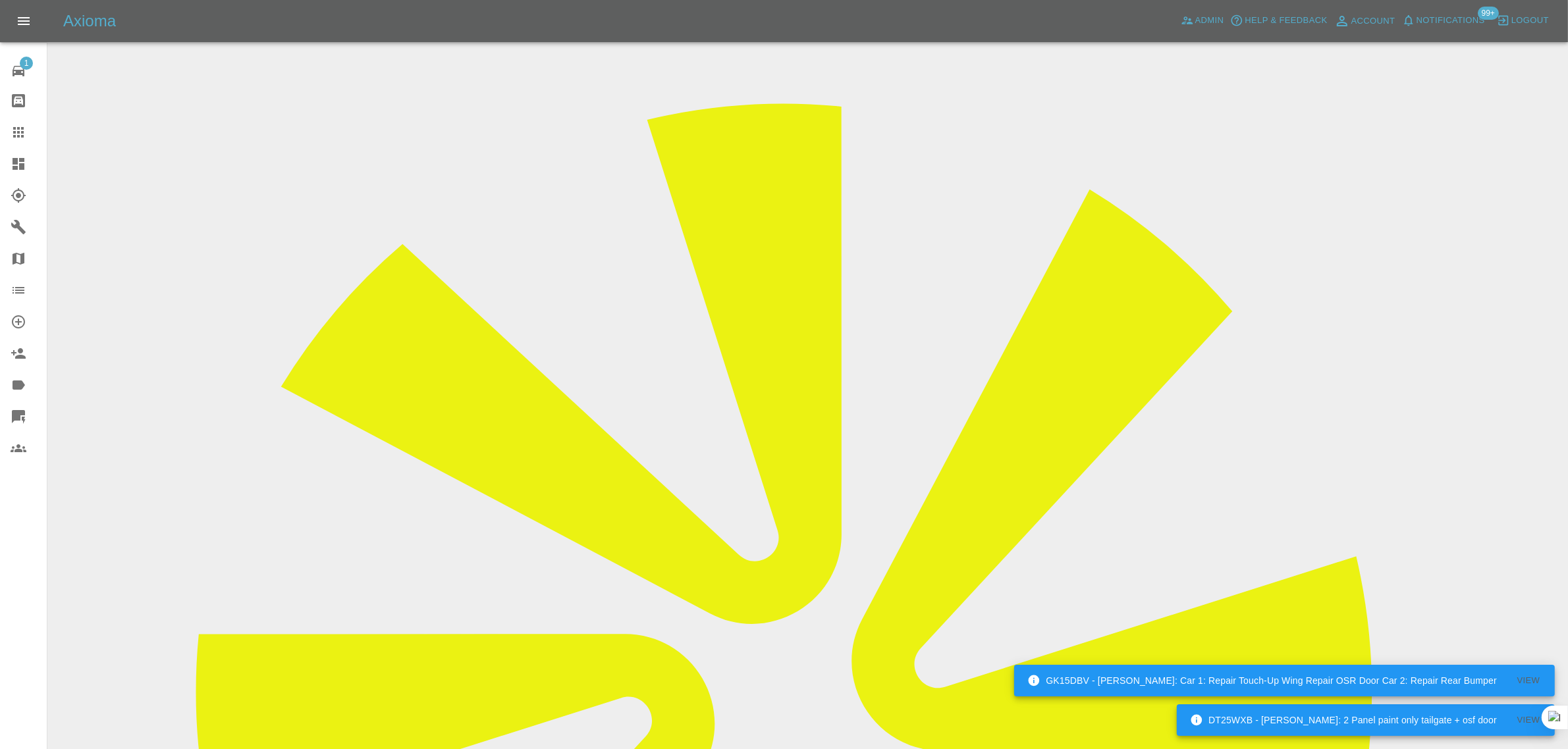
scroll to position [247, 0]
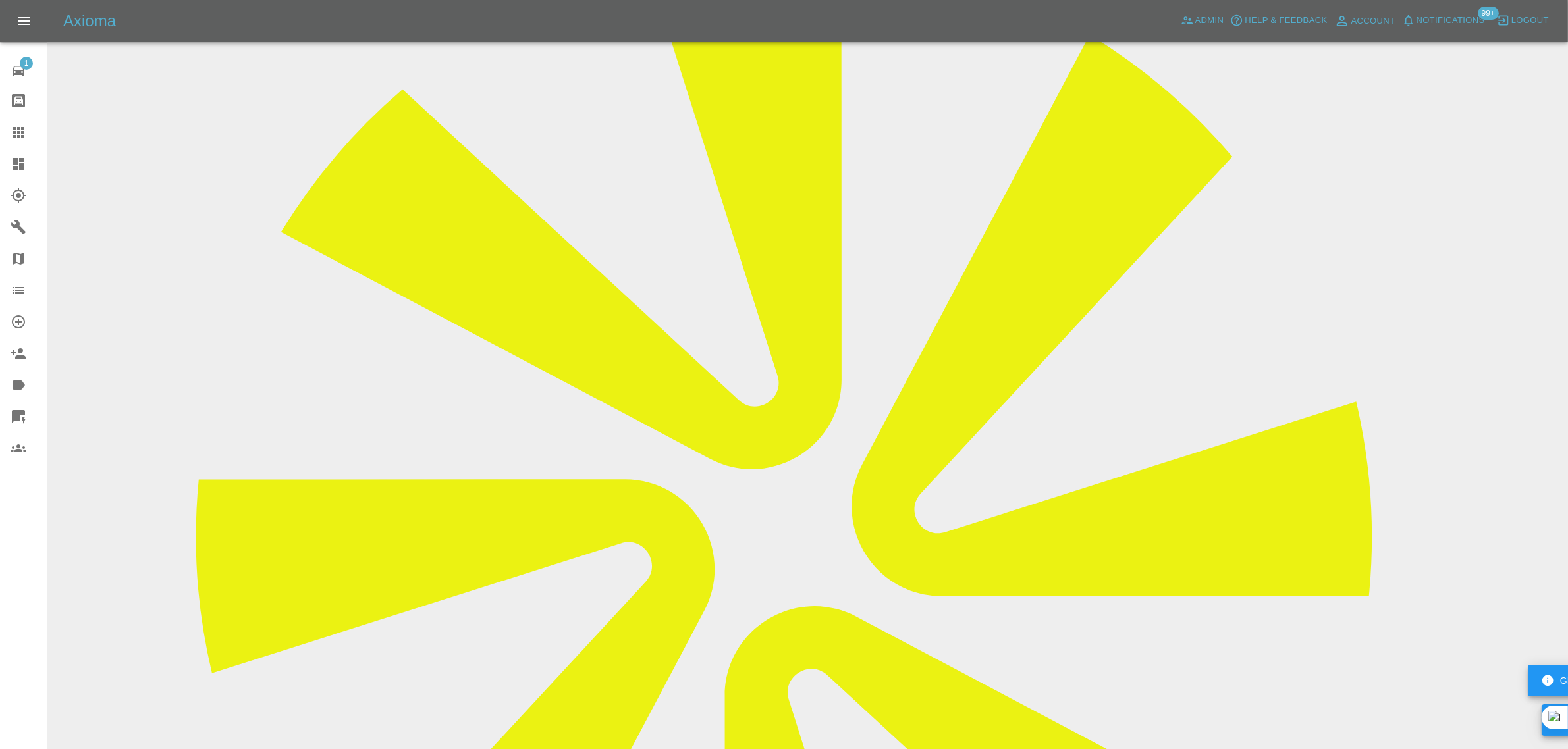
copy td "[EMAIL_ADDRESS][DOMAIN_NAME]"
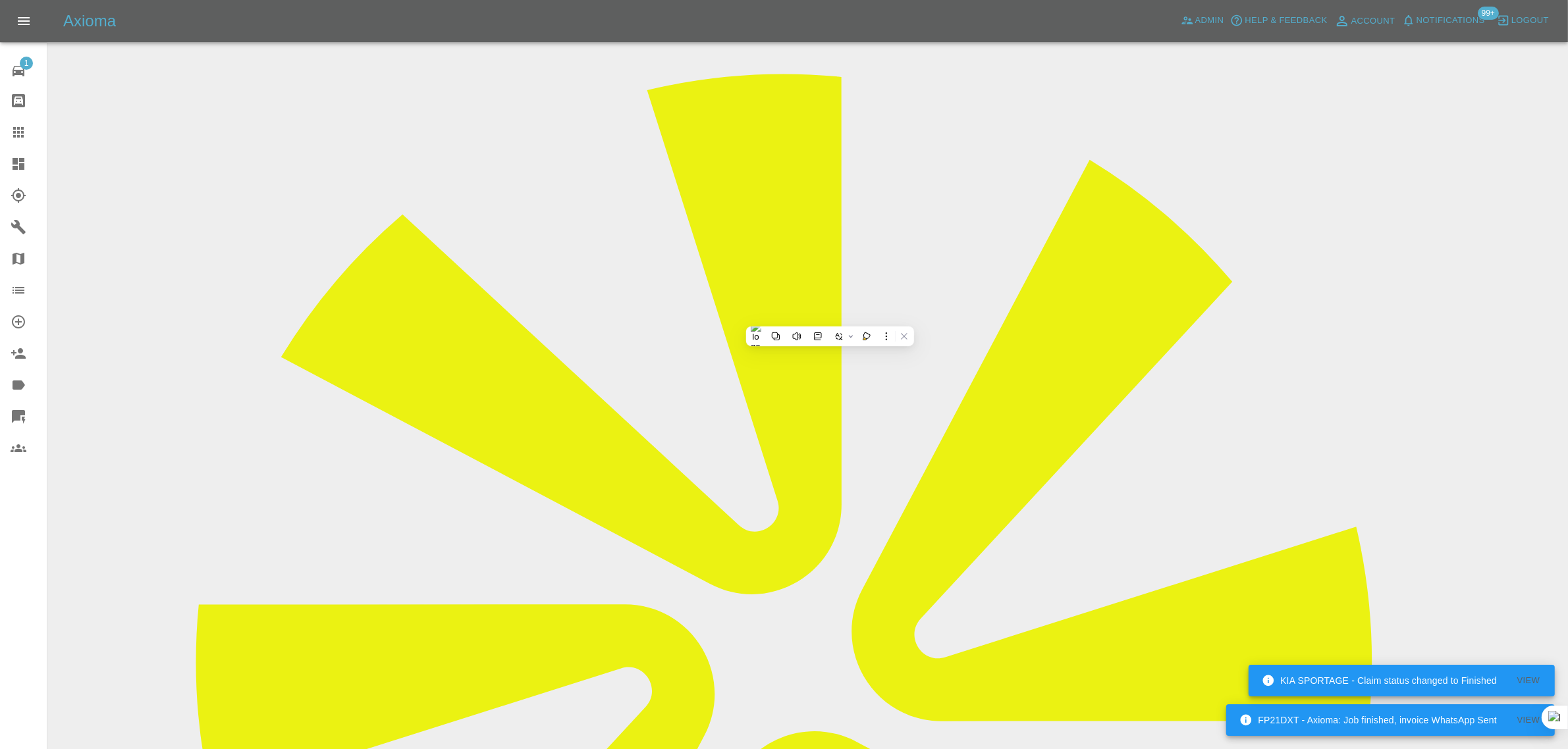
scroll to position [0, 0]
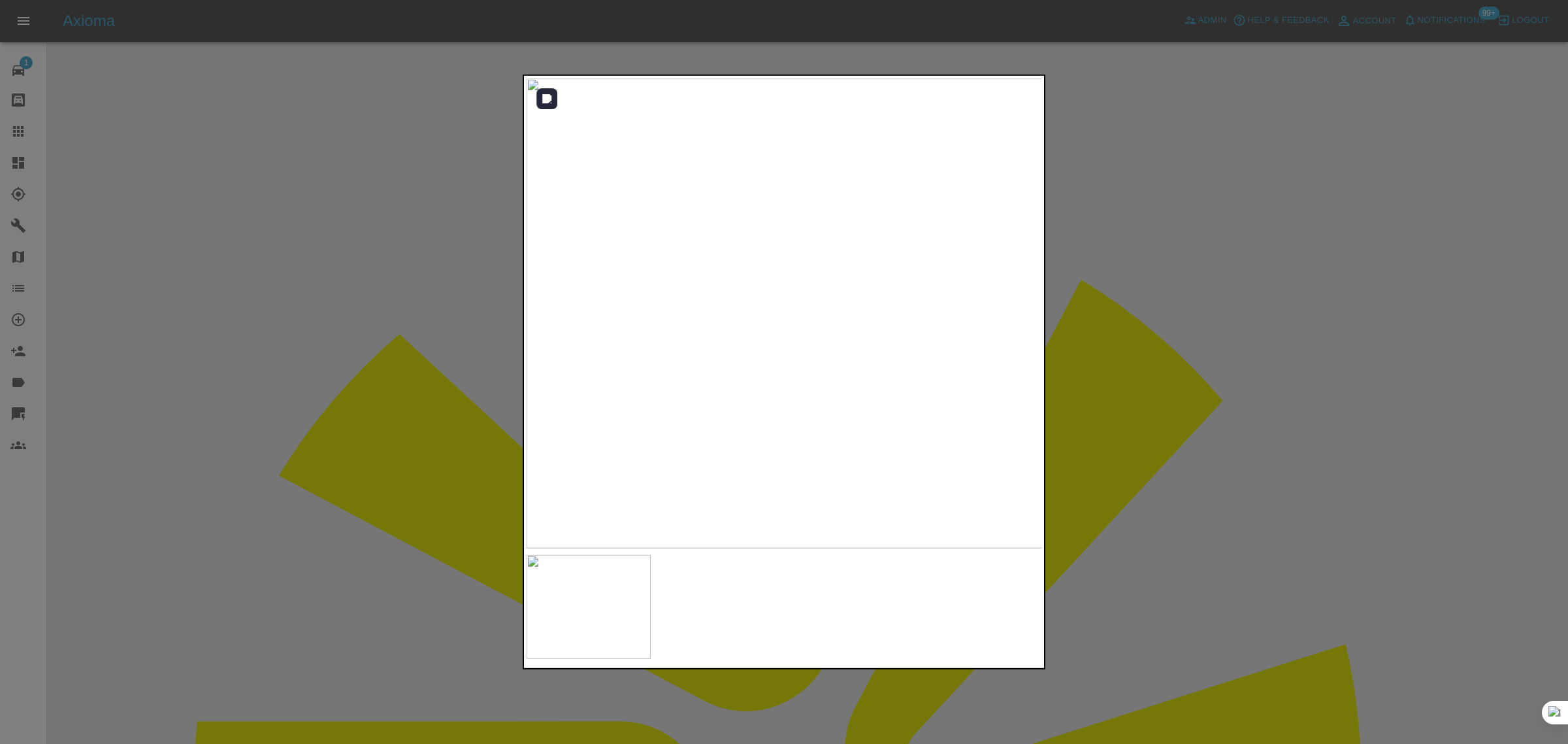
click at [740, 311] on img at bounding box center [785, 313] width 516 height 470
click at [647, 400] on img at bounding box center [698, 461] width 1549 height 1410
click at [840, 200] on img at bounding box center [890, 288] width 1549 height 1410
click at [797, 302] on img at bounding box center [988, 157] width 1549 height 1410
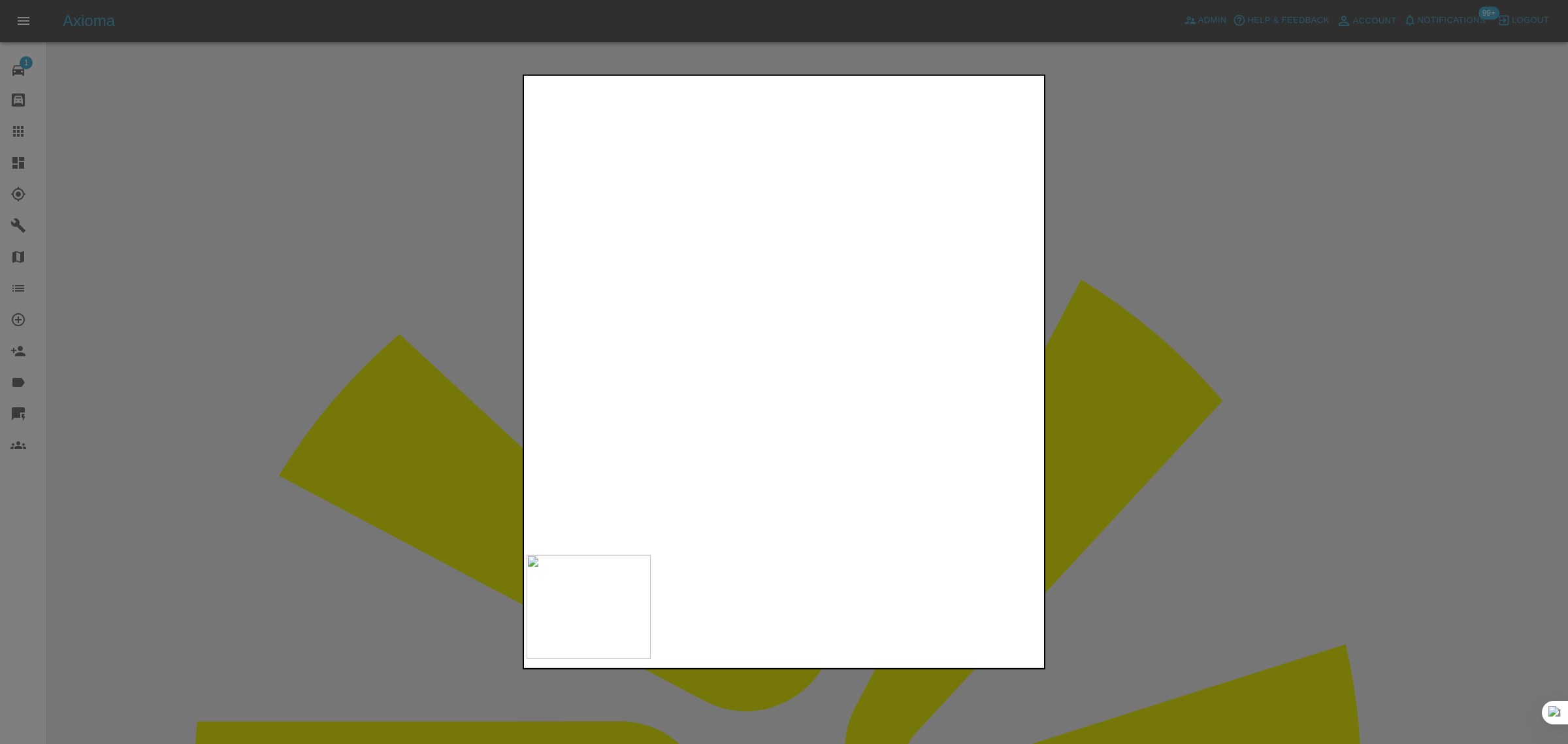
click at [734, 329] on img at bounding box center [1021, 52] width 1549 height 1410
click at [1135, 407] on div at bounding box center [784, 372] width 1568 height 744
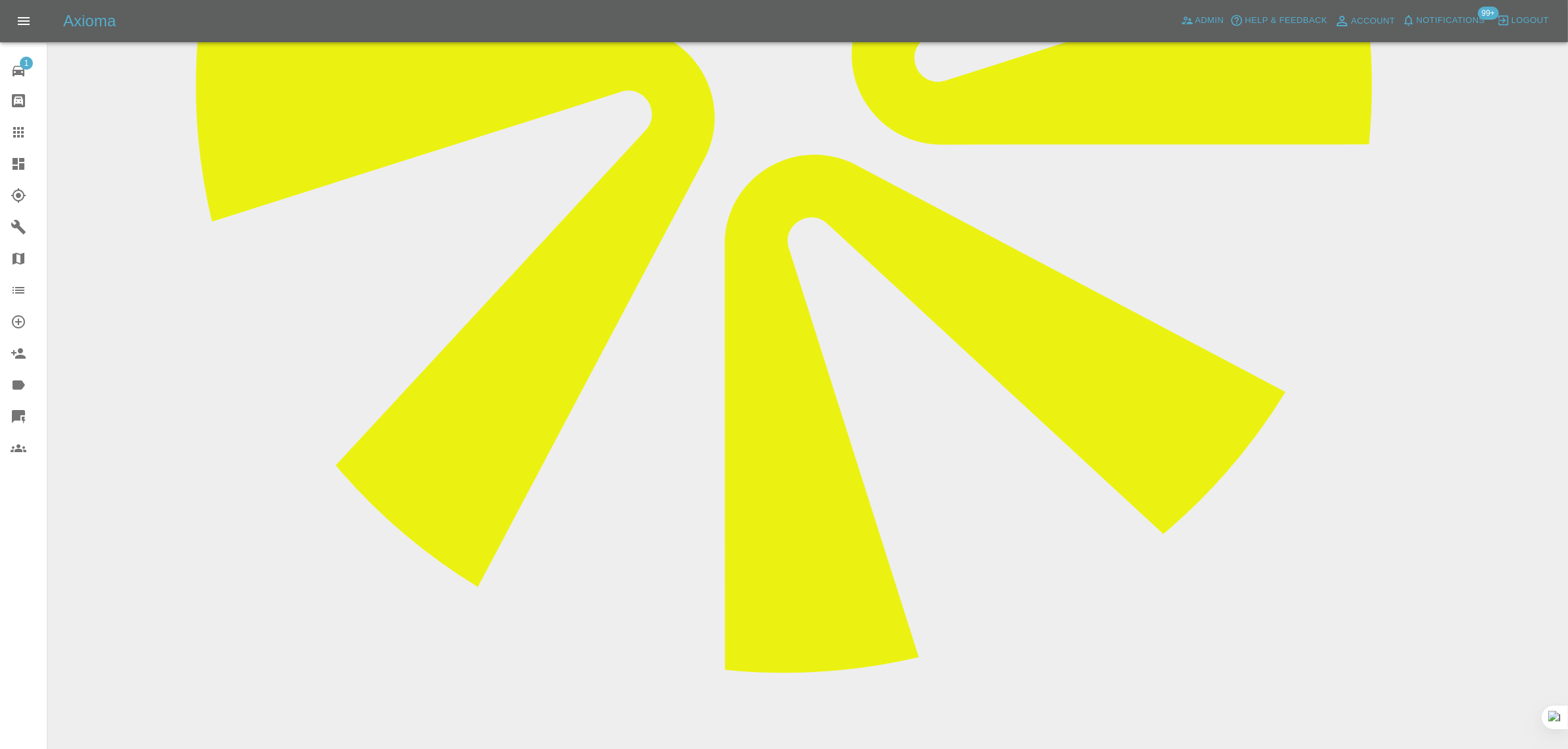
scroll to position [709, 0]
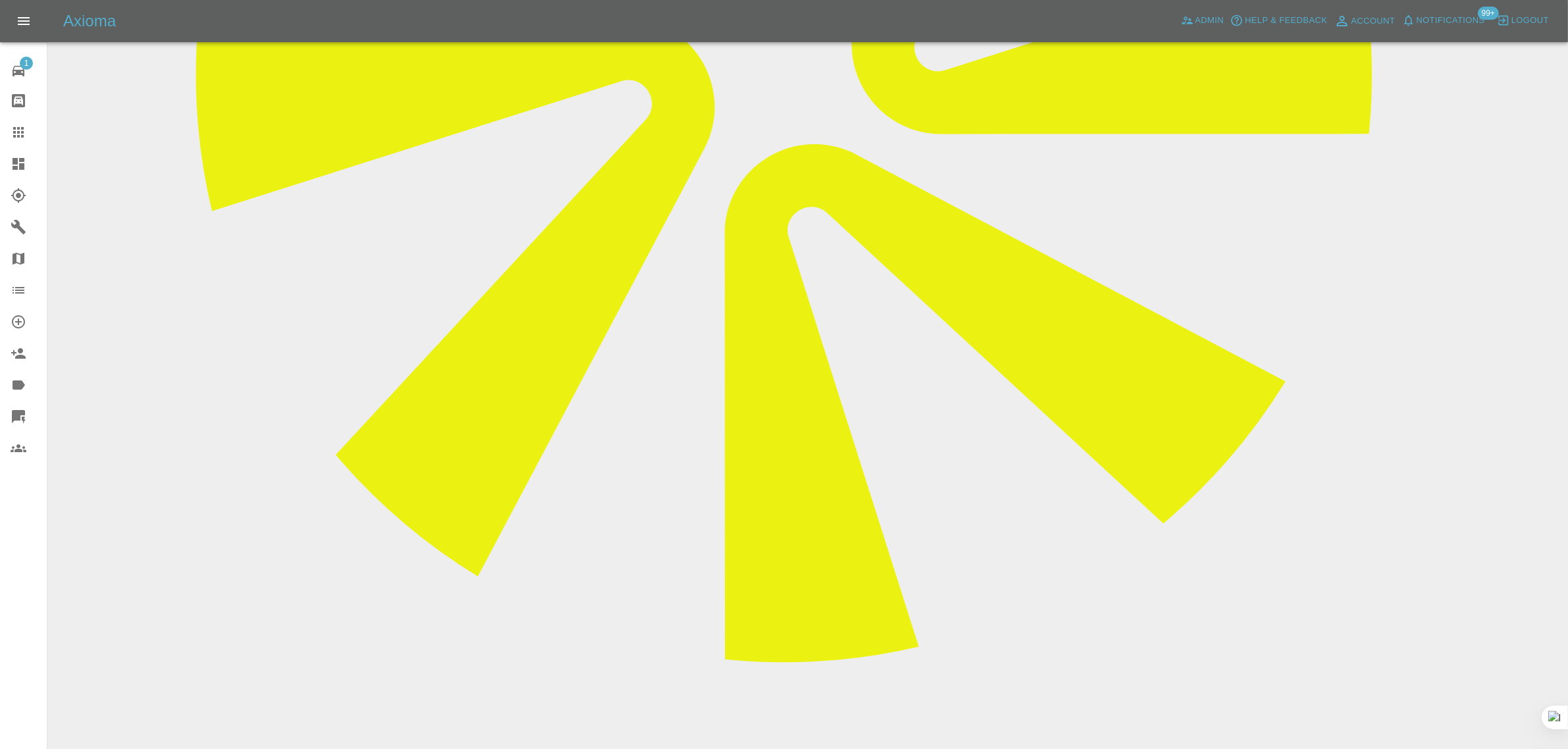
type textarea "third party inv sent"
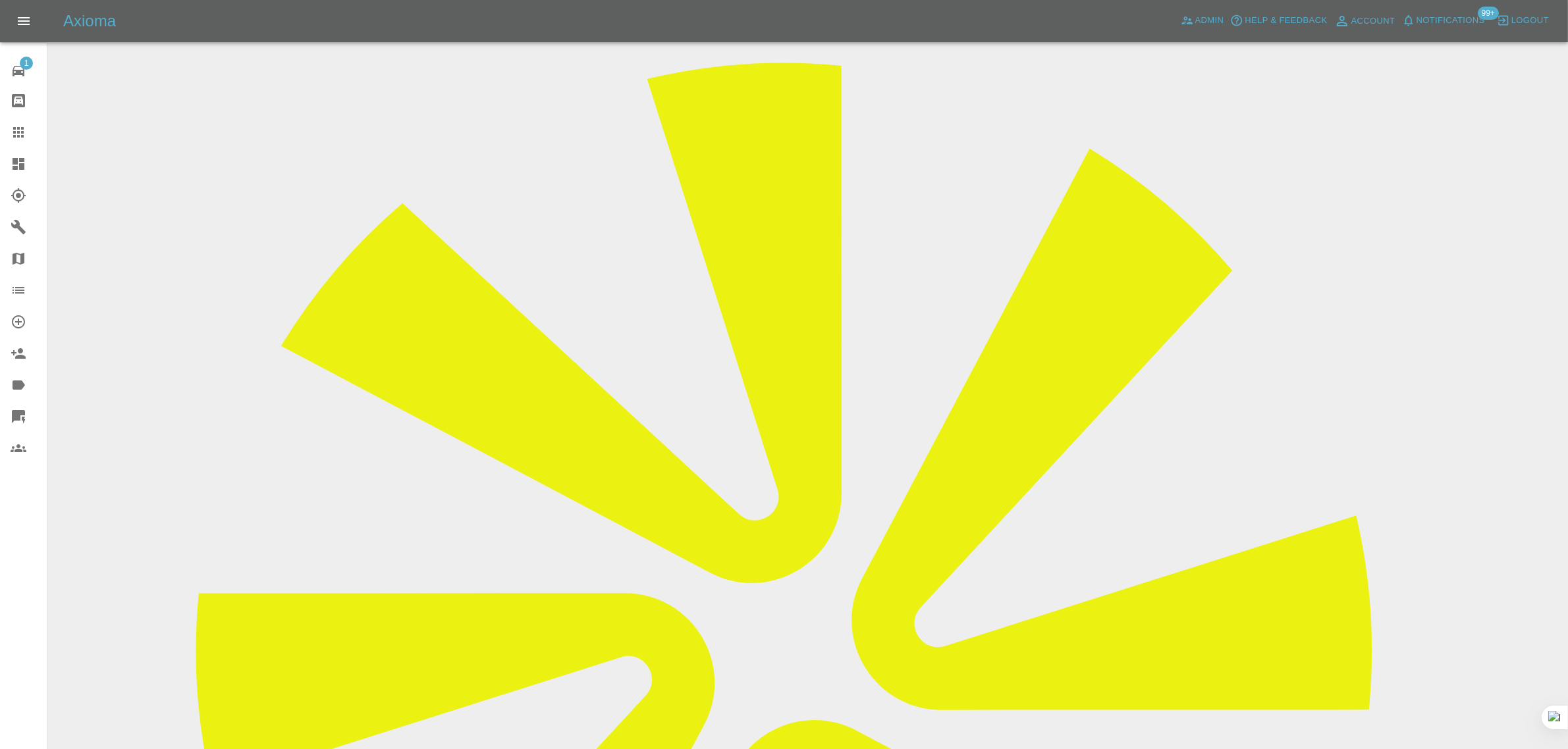
click at [18, 122] on link "Claims" at bounding box center [23, 132] width 47 height 31
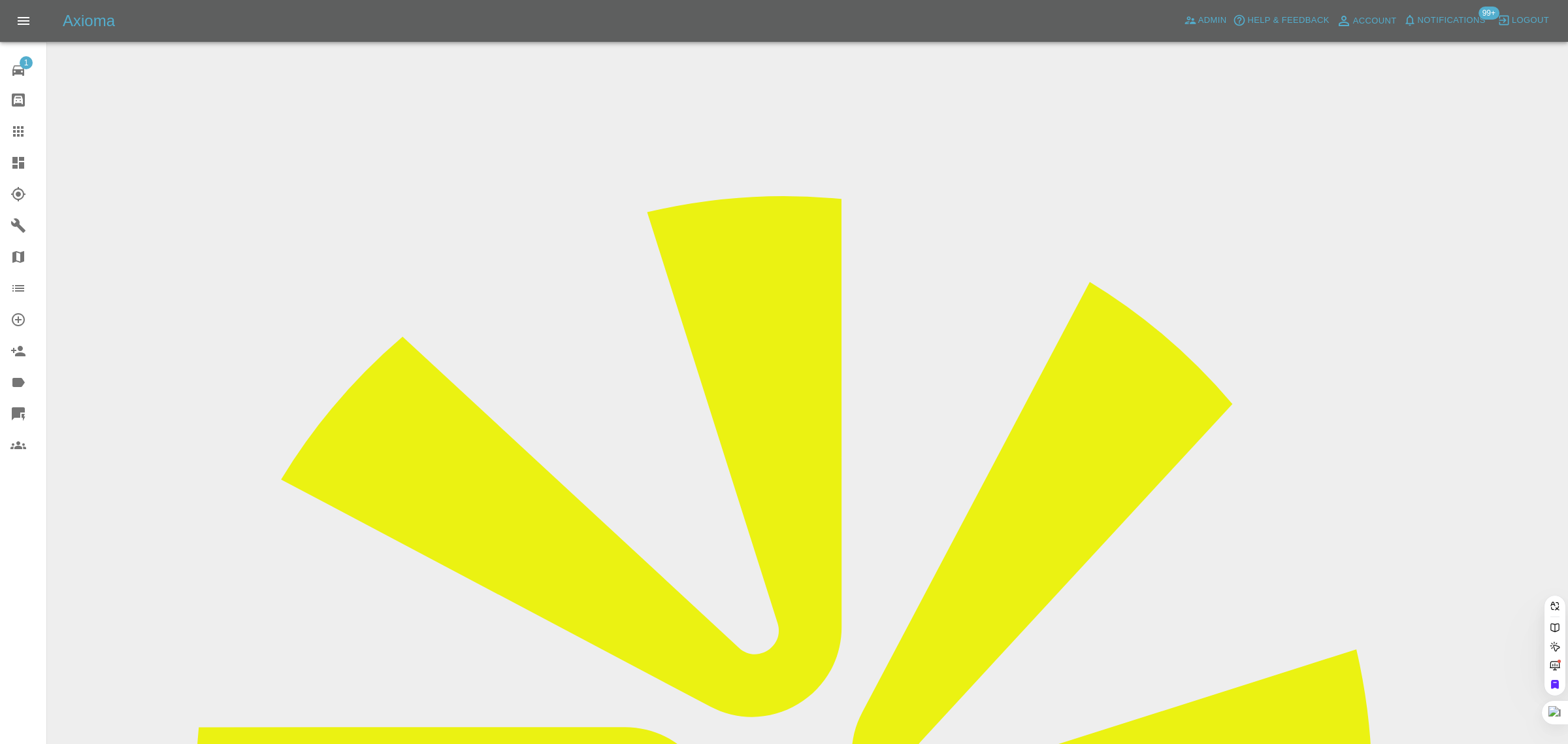
paste input "[EMAIL_ADDRESS][DOMAIN_NAME]"
type input "sillydavies@hotmail.com"
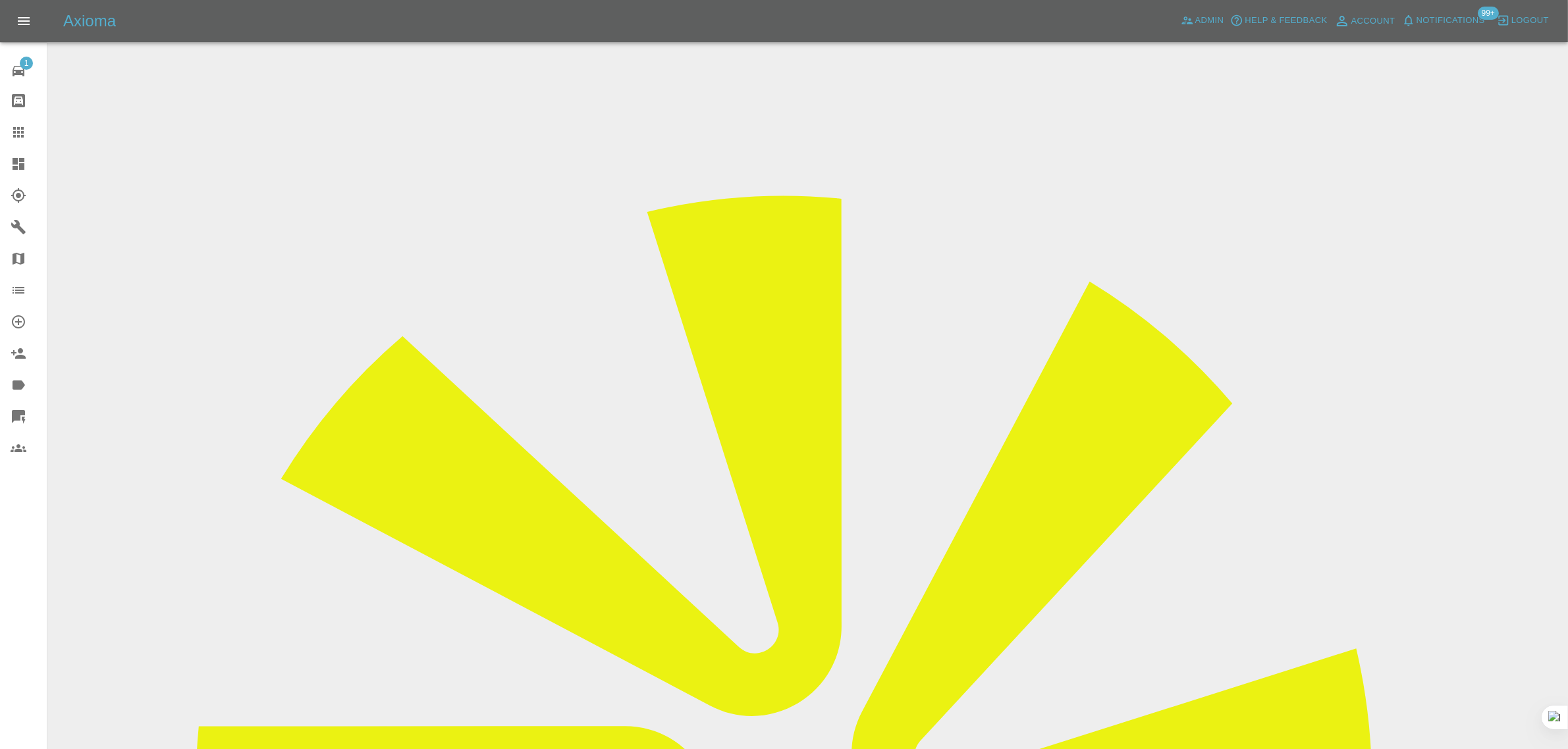
drag, startPoint x: 1260, startPoint y: 207, endPoint x: 778, endPoint y: 571, distance: 604.0
copy tr "Repair Neces"
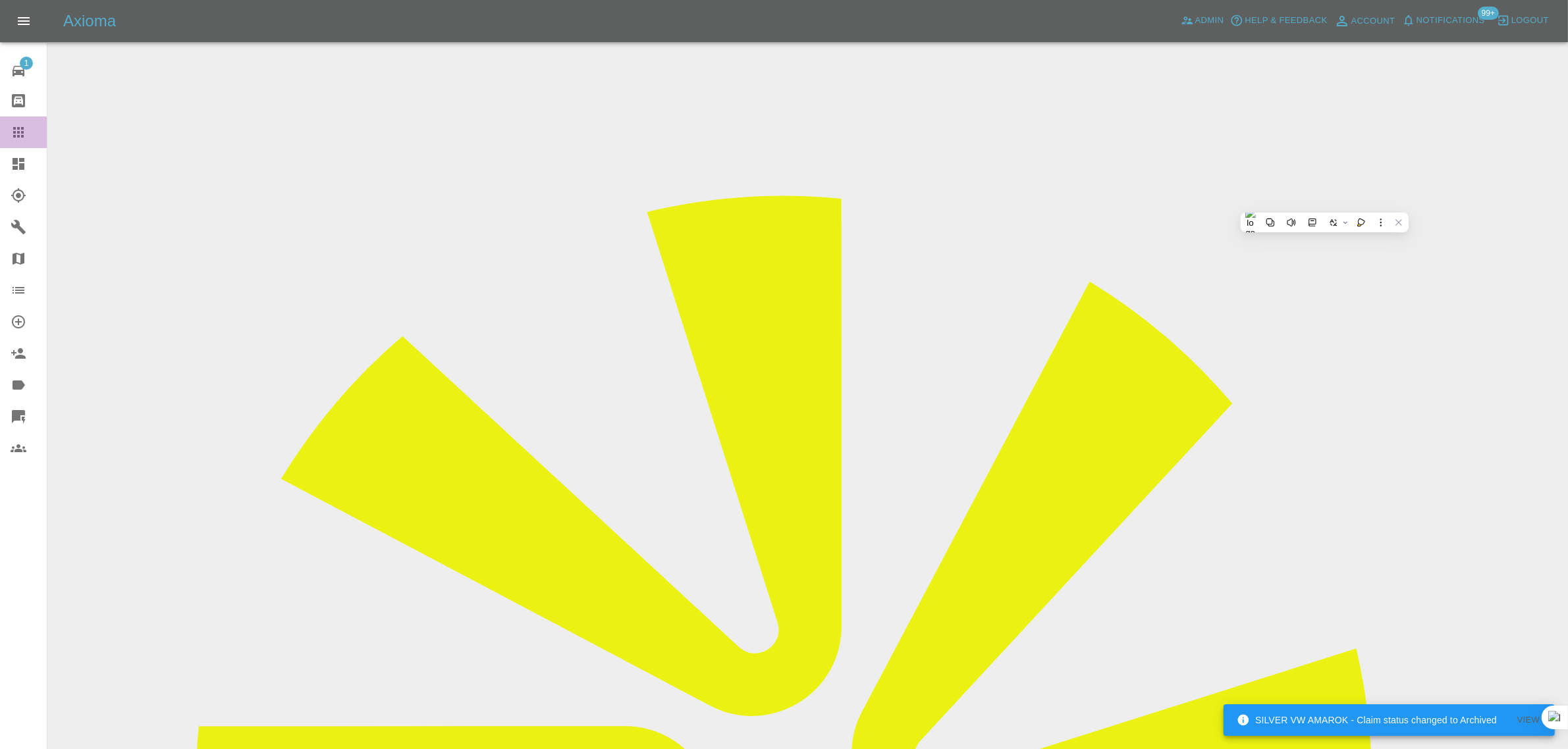
click at [14, 132] on icon at bounding box center [18, 131] width 10 height 10
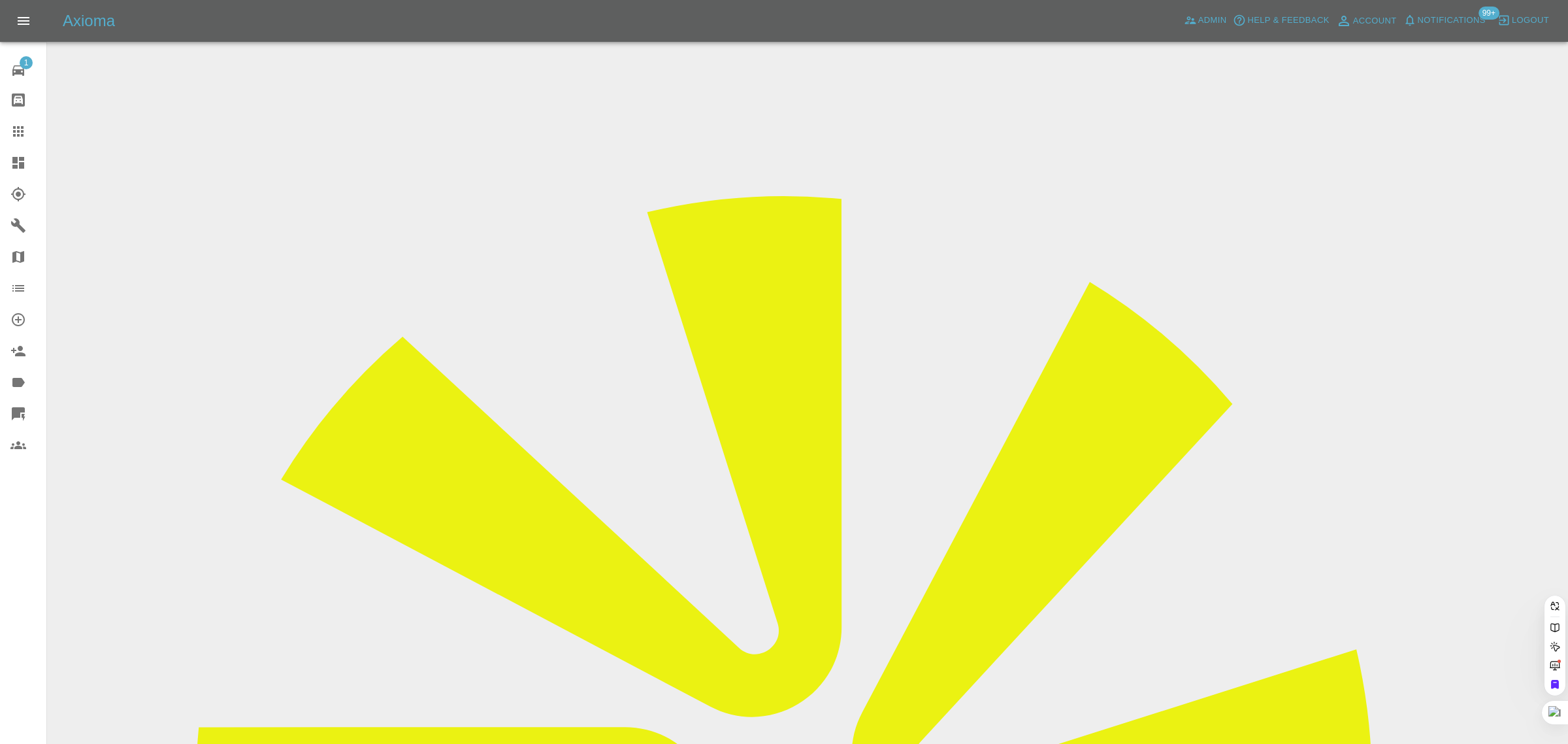
paste input "douglas.roberts4@ntlworld.com"
type input "douglas.roberts4@ntlworld.co"
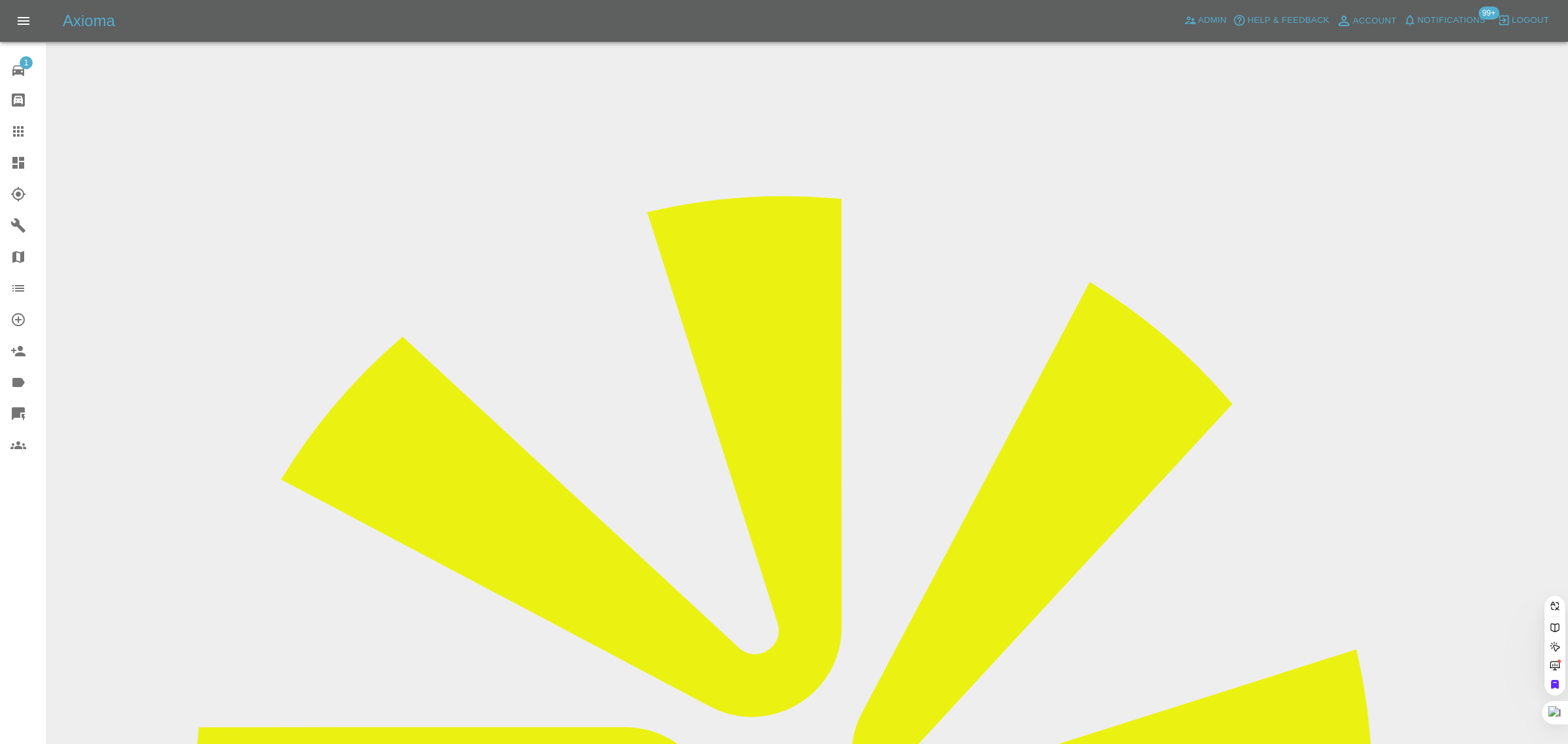
scroll to position [0, 38]
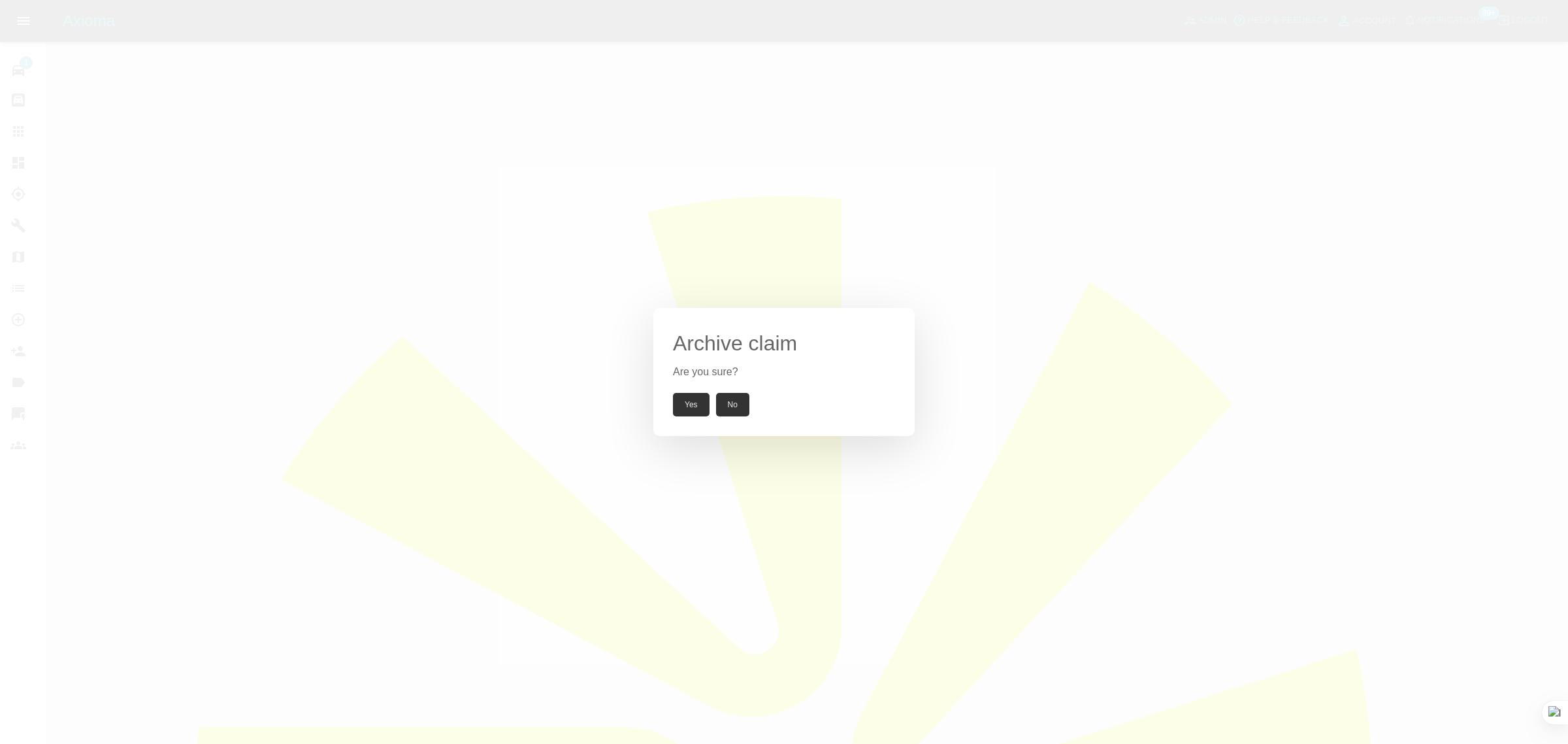
click at [683, 400] on button "Yes" at bounding box center [691, 405] width 37 height 24
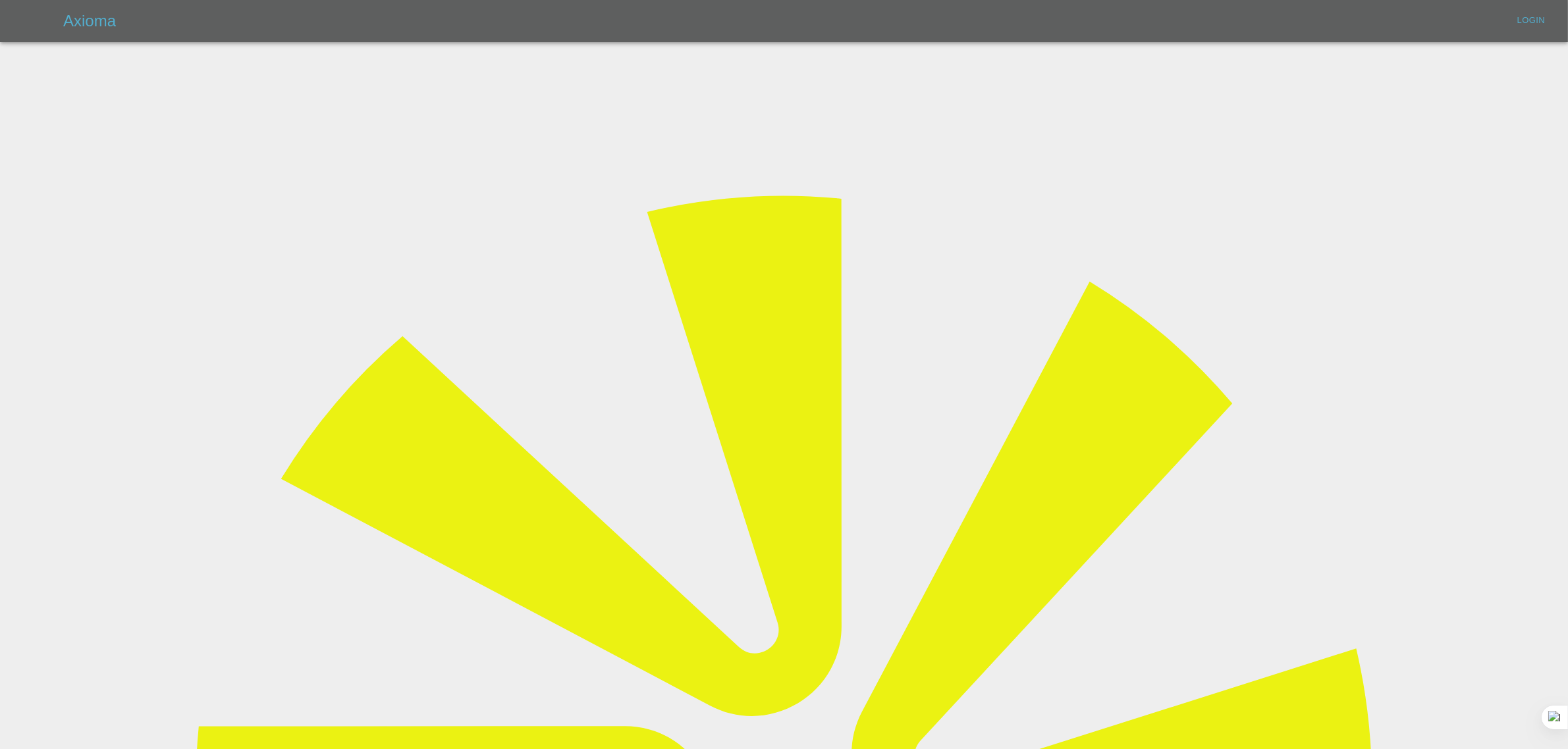
type input "bookkeeping@fifoaccounting.com"
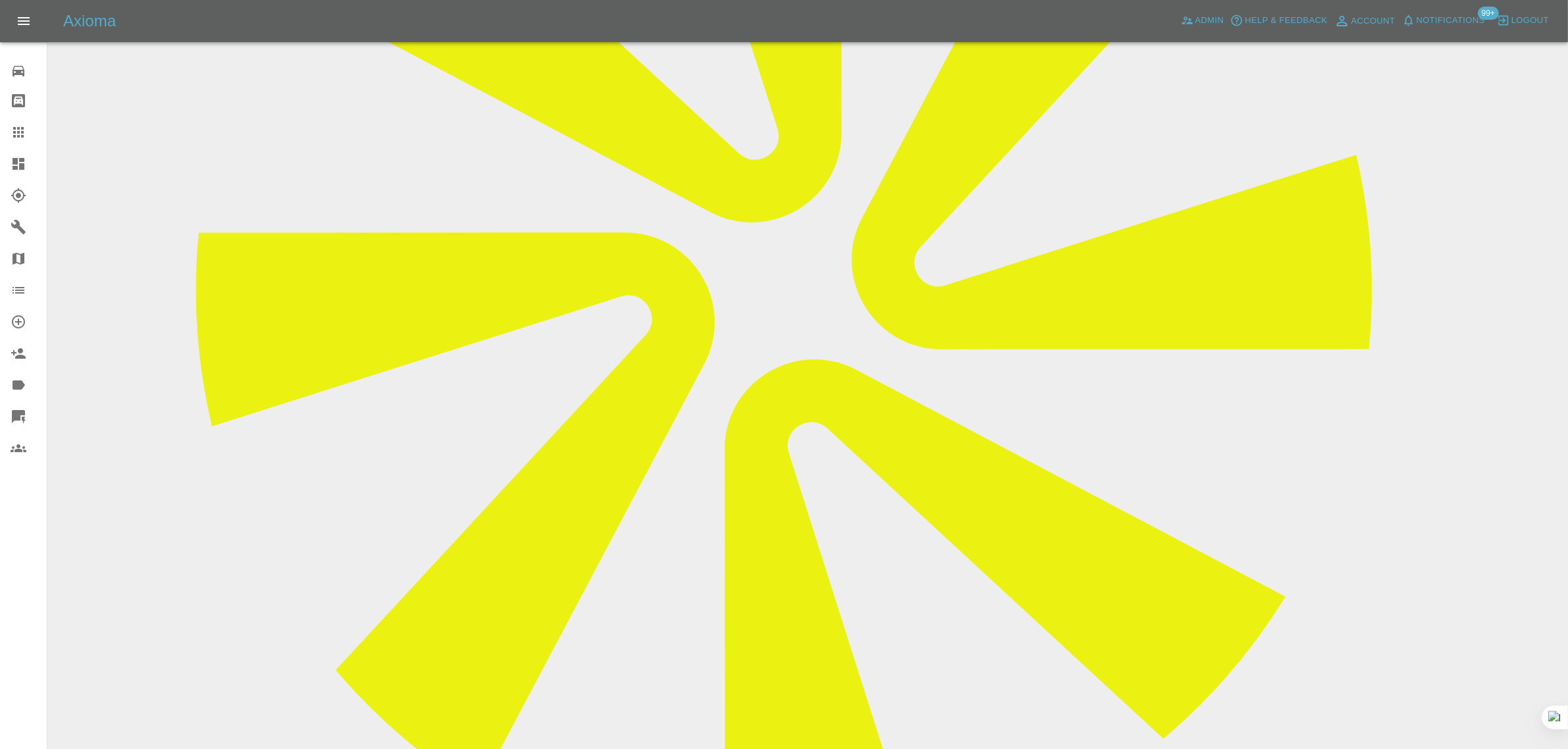
scroll to position [247, 0]
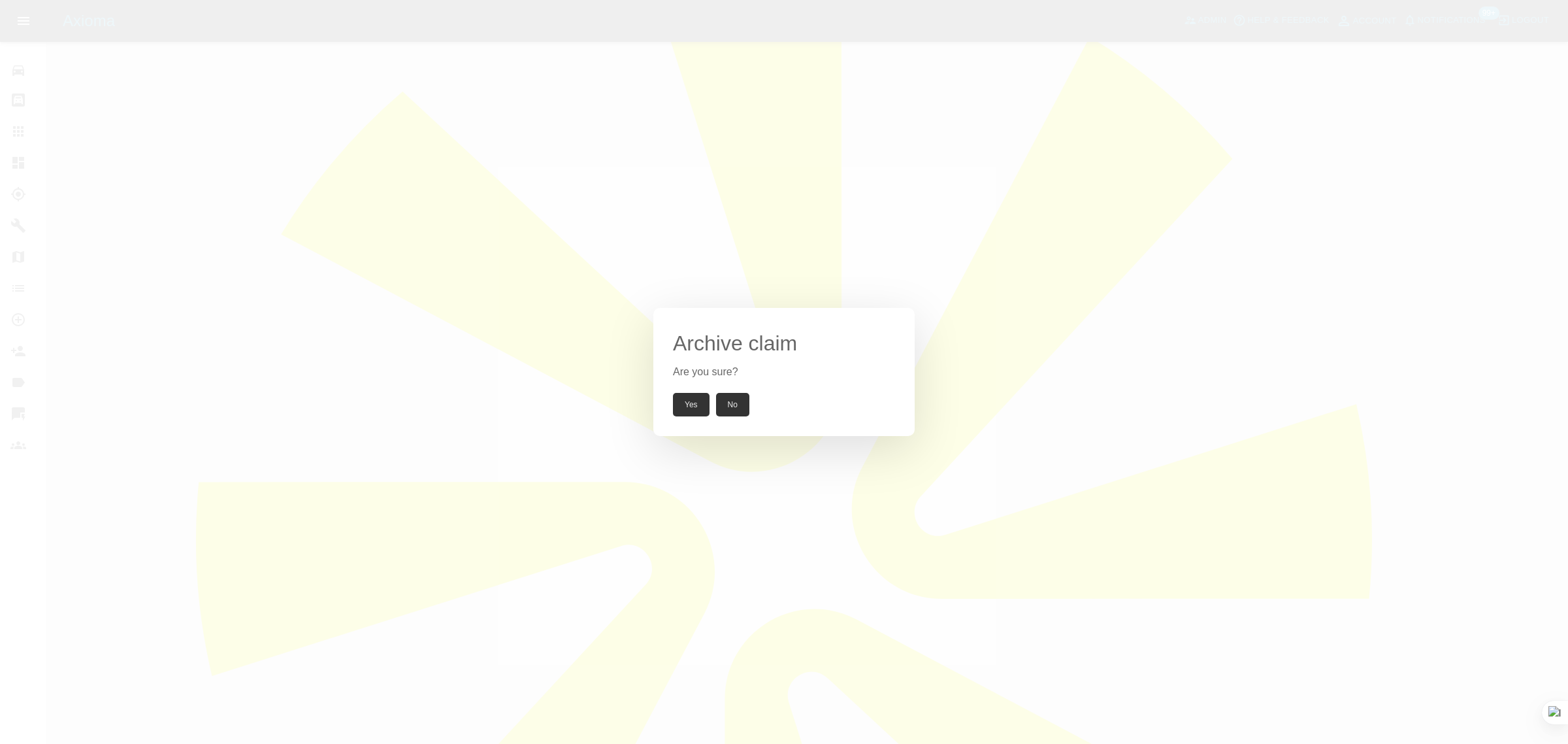
click at [679, 409] on button "Yes" at bounding box center [691, 405] width 37 height 24
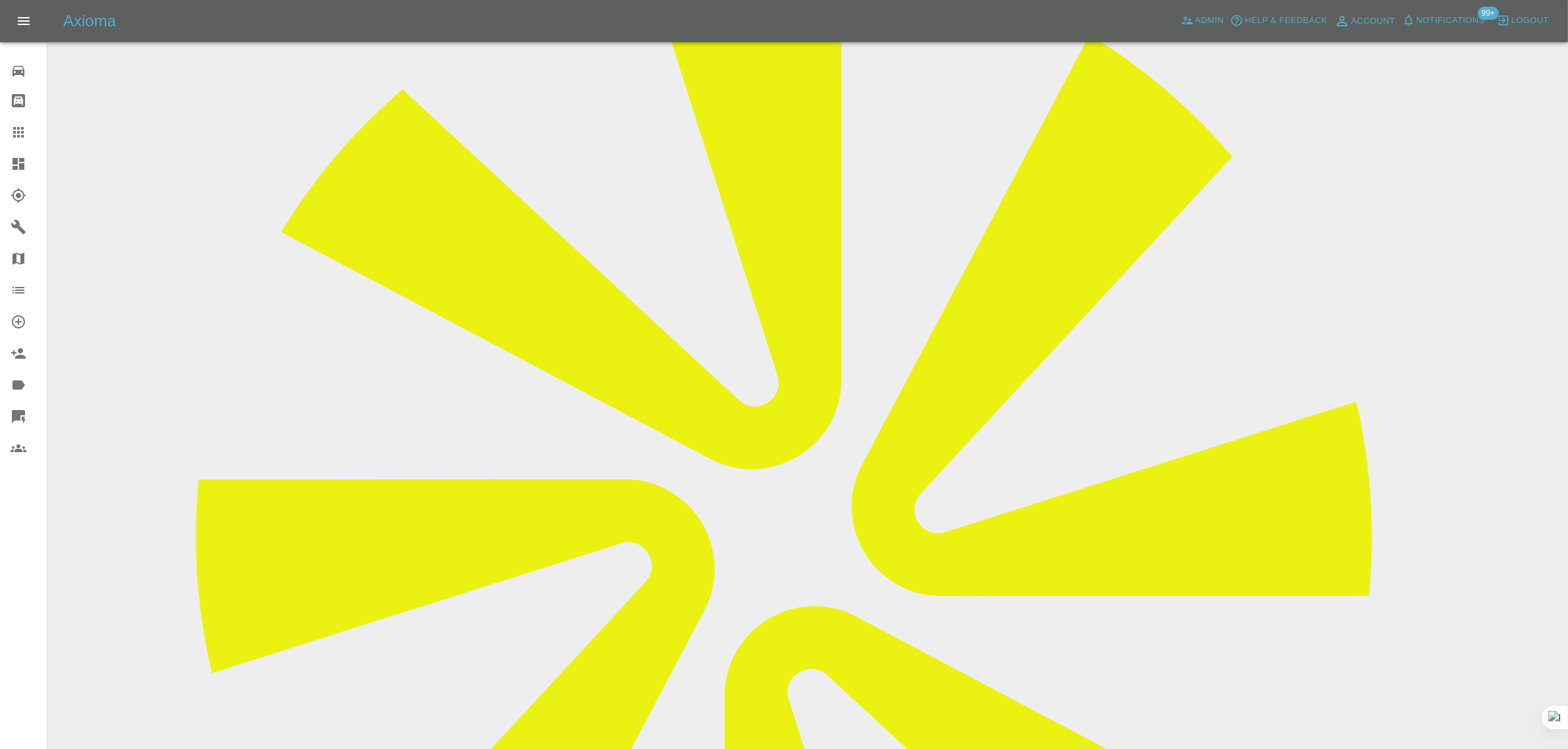
scroll to position [448, 0]
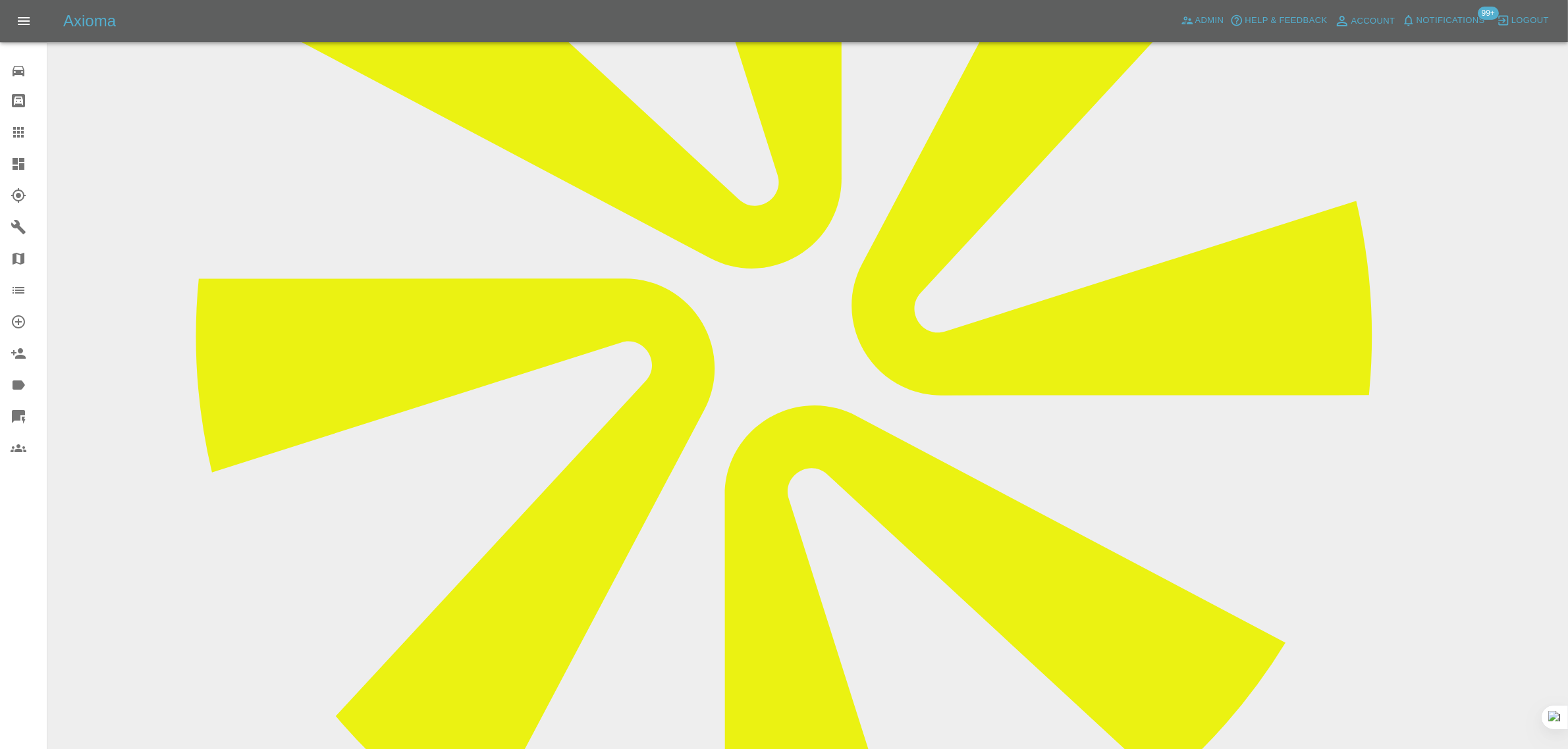
paste textarea "Thank you very much for your early response to my query. Unfortunately, the mat…"
type textarea "Thank you very much for your early response to my query. Unfortunately, the mat…"
click at [30, 133] on div at bounding box center [29, 132] width 37 height 16
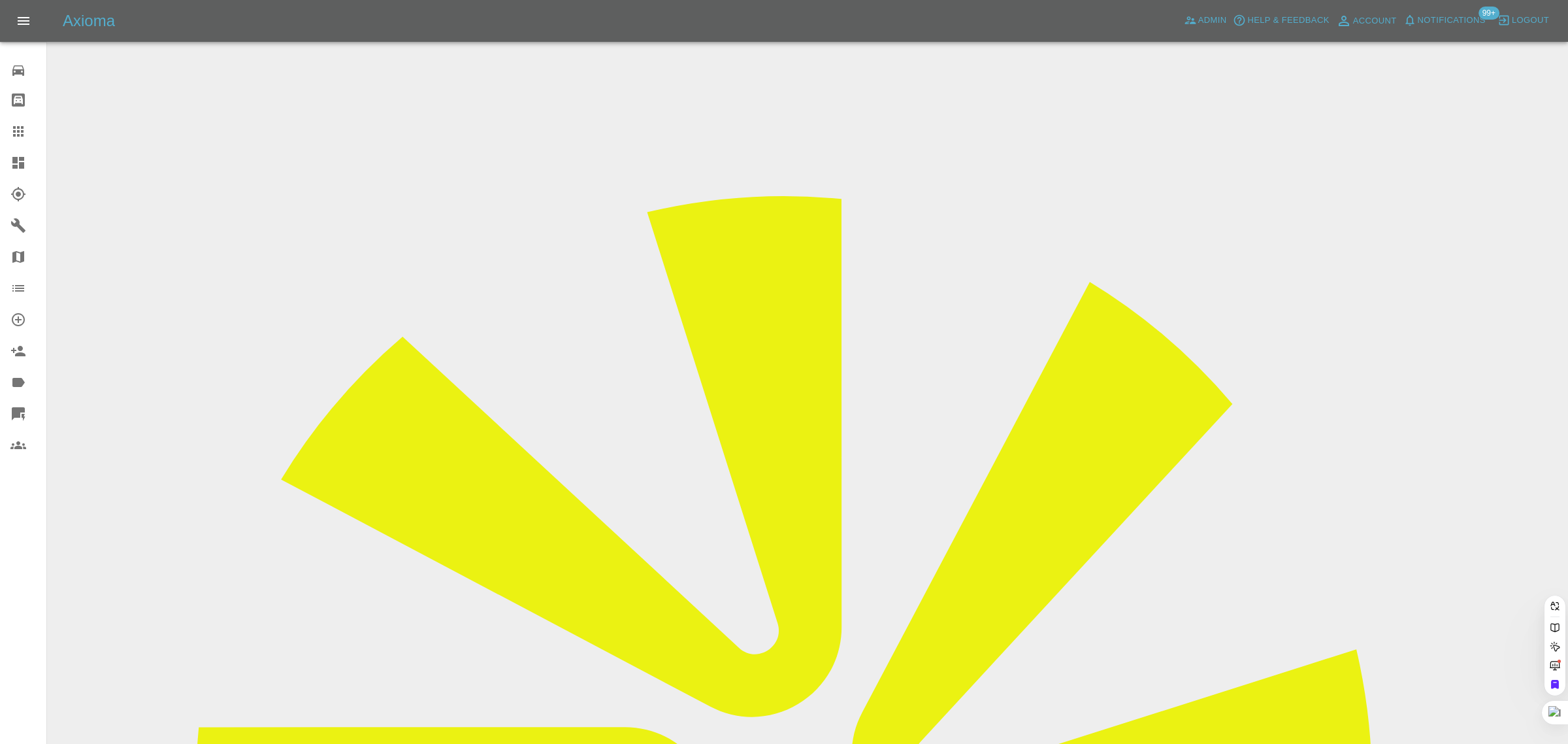
paste input "rdbuchanan@aol.com"
type input "rdbuchanan@aol.com"
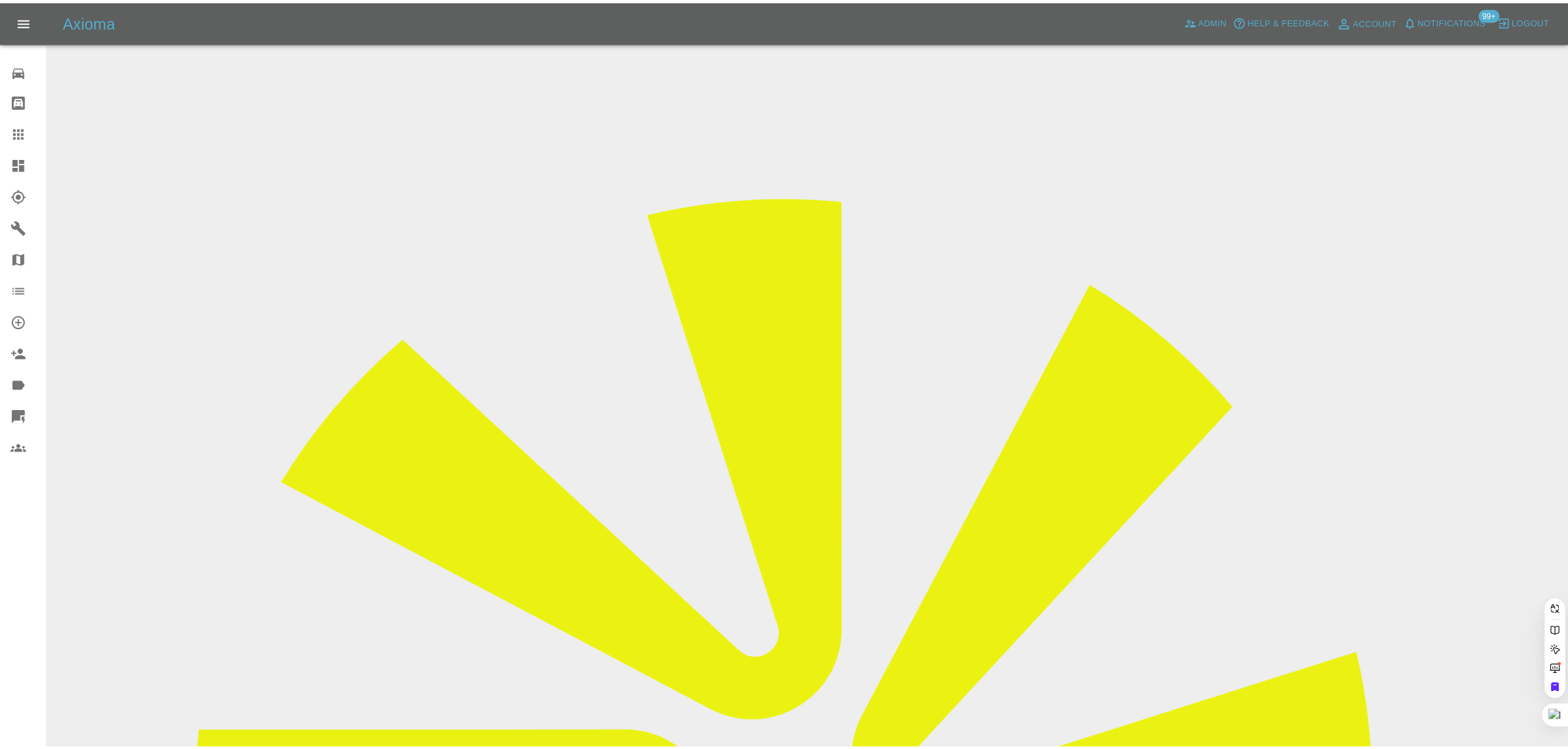
scroll to position [0, 0]
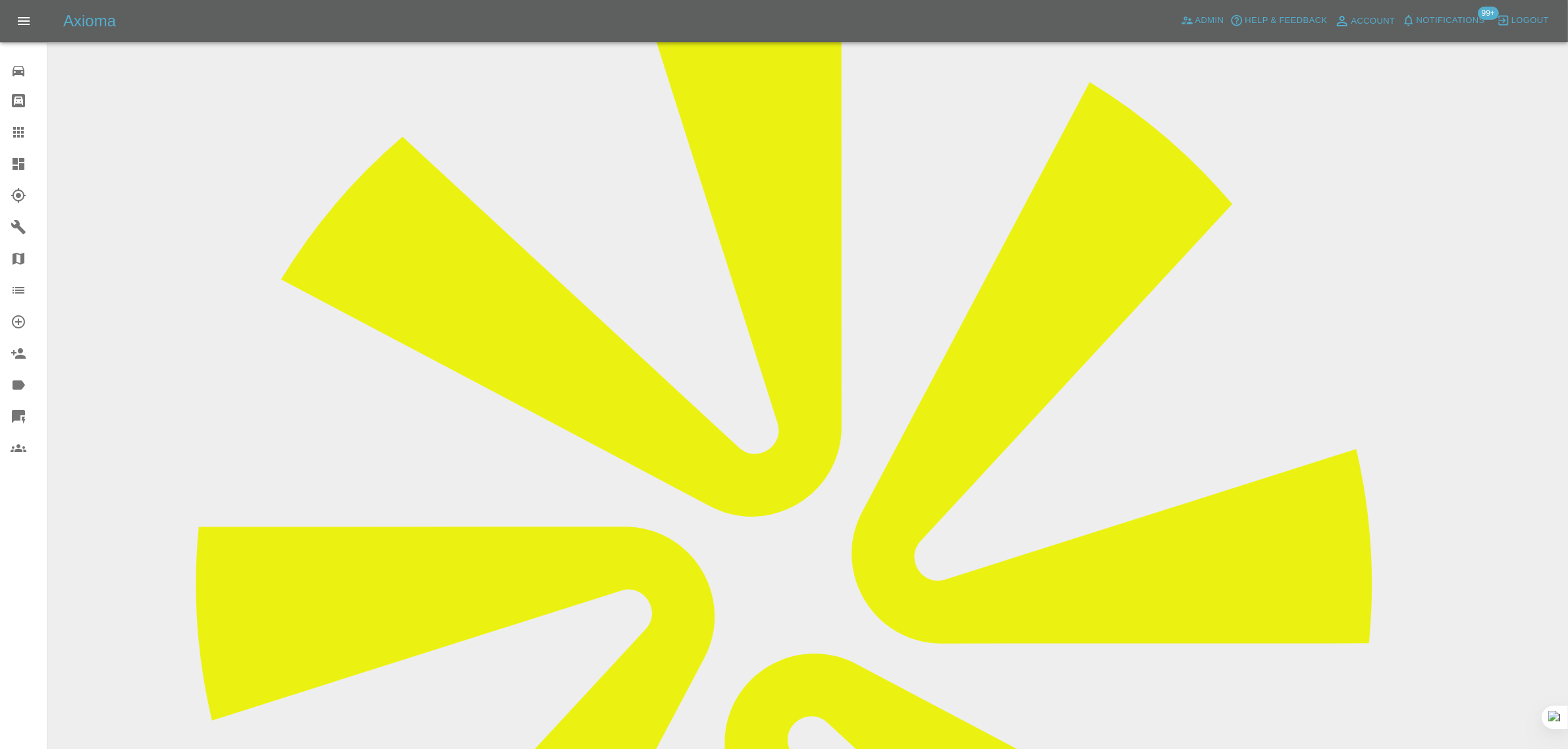
scroll to position [478, 0]
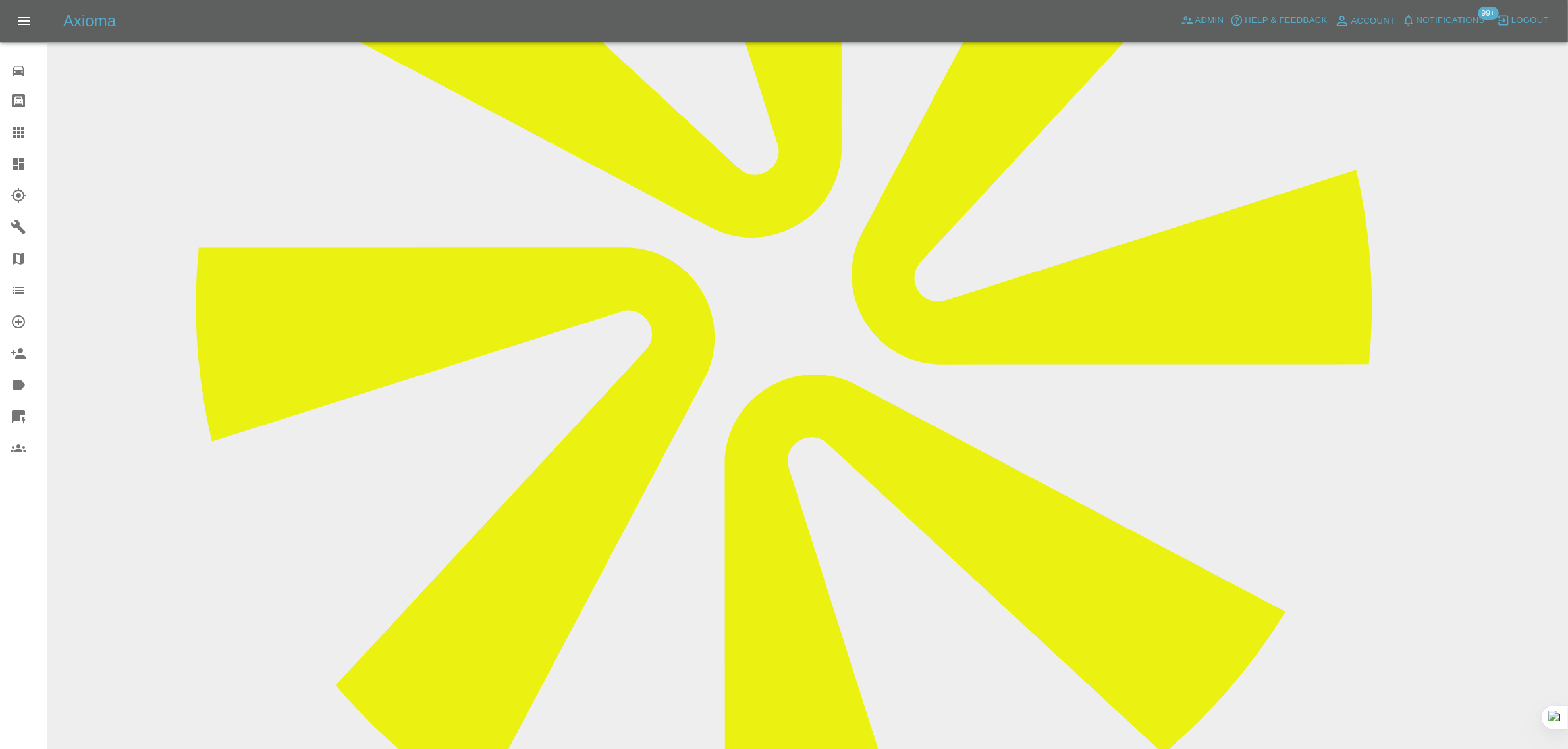
paste textarea "Thank you for your prompt reply. However, I have accepted a quote from another …"
type textarea "Thank you for your prompt reply. However, I have accepted a quote from another …"
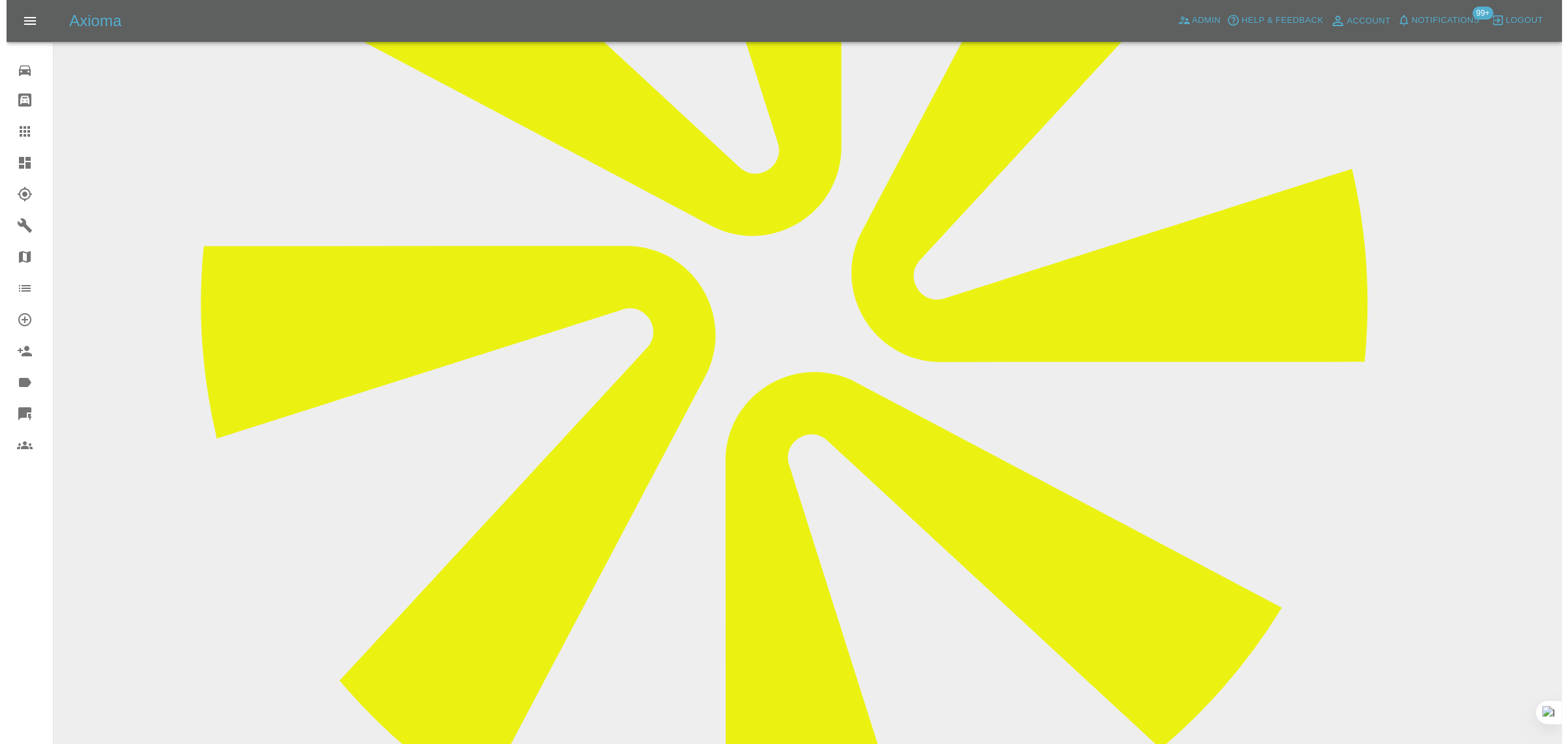
scroll to position [0, 0]
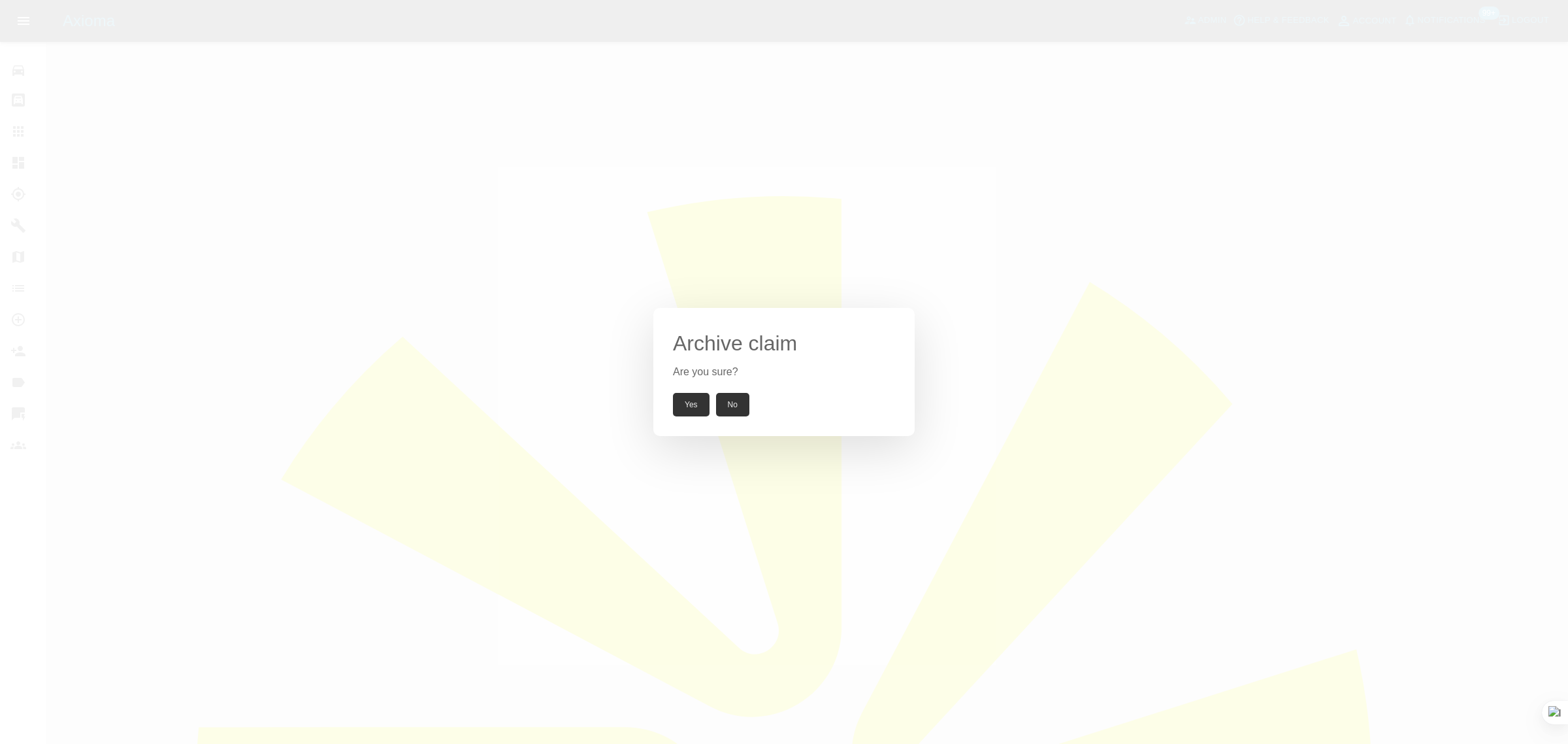
click at [689, 413] on button "Yes" at bounding box center [691, 405] width 37 height 24
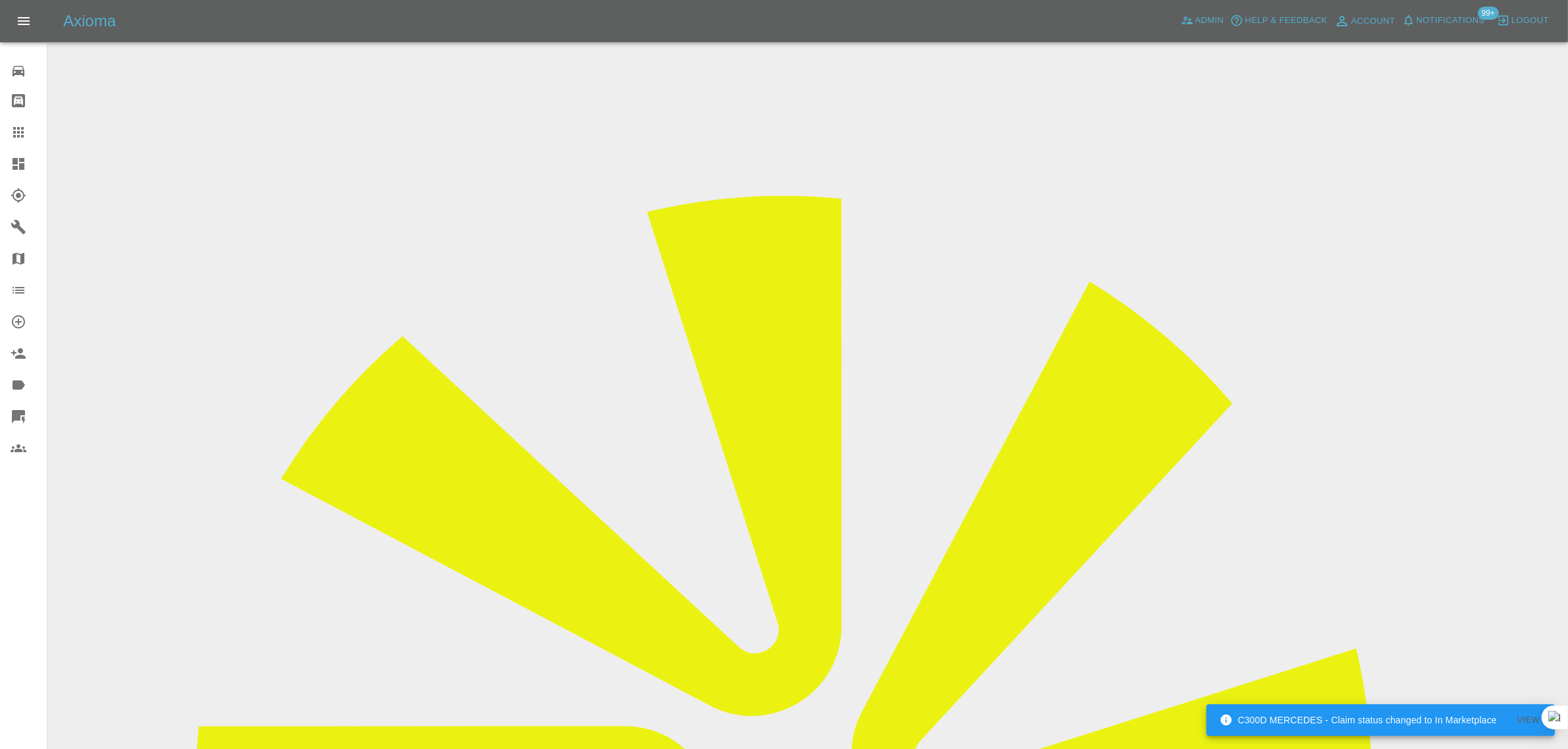
click at [24, 127] on icon at bounding box center [18, 132] width 16 height 16
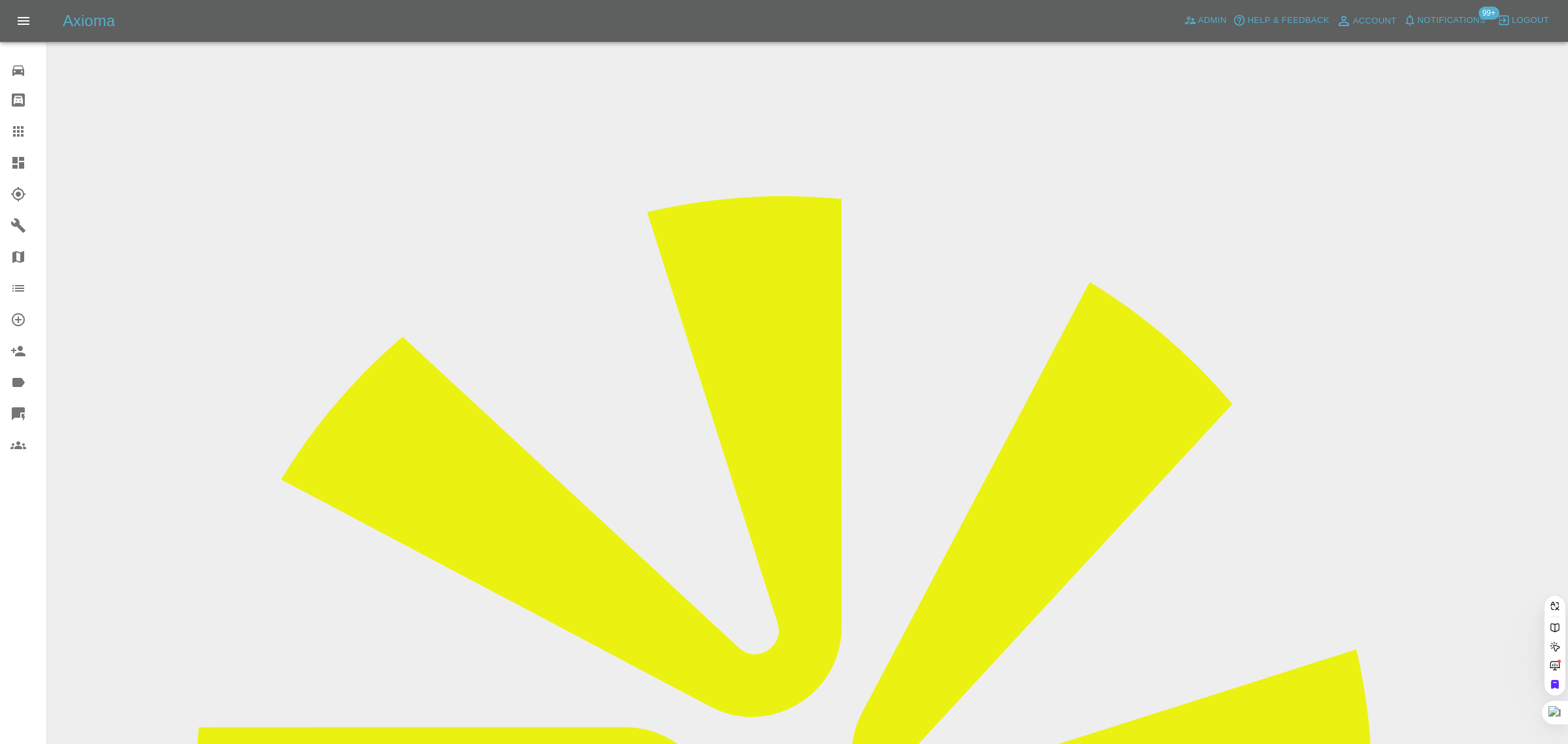
paste input "knightley.1954@gmail.com"
type input "knightley.1954@gmail.com"
click at [28, 656] on div "0 Repair home Bodyshop home Claims Dashboard Explorer Garages Map Organization …" at bounding box center [23, 372] width 47 height 744
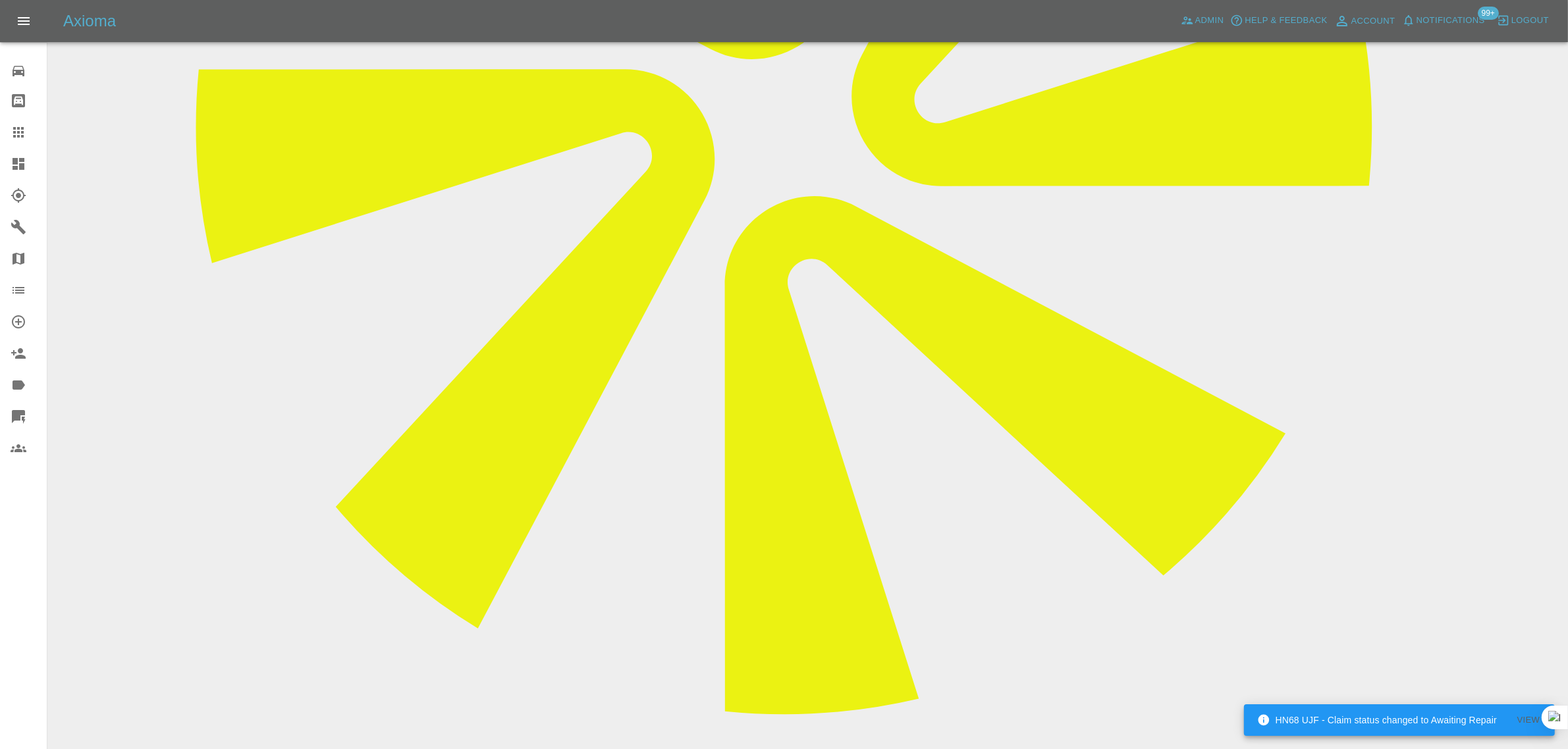
scroll to position [658, 0]
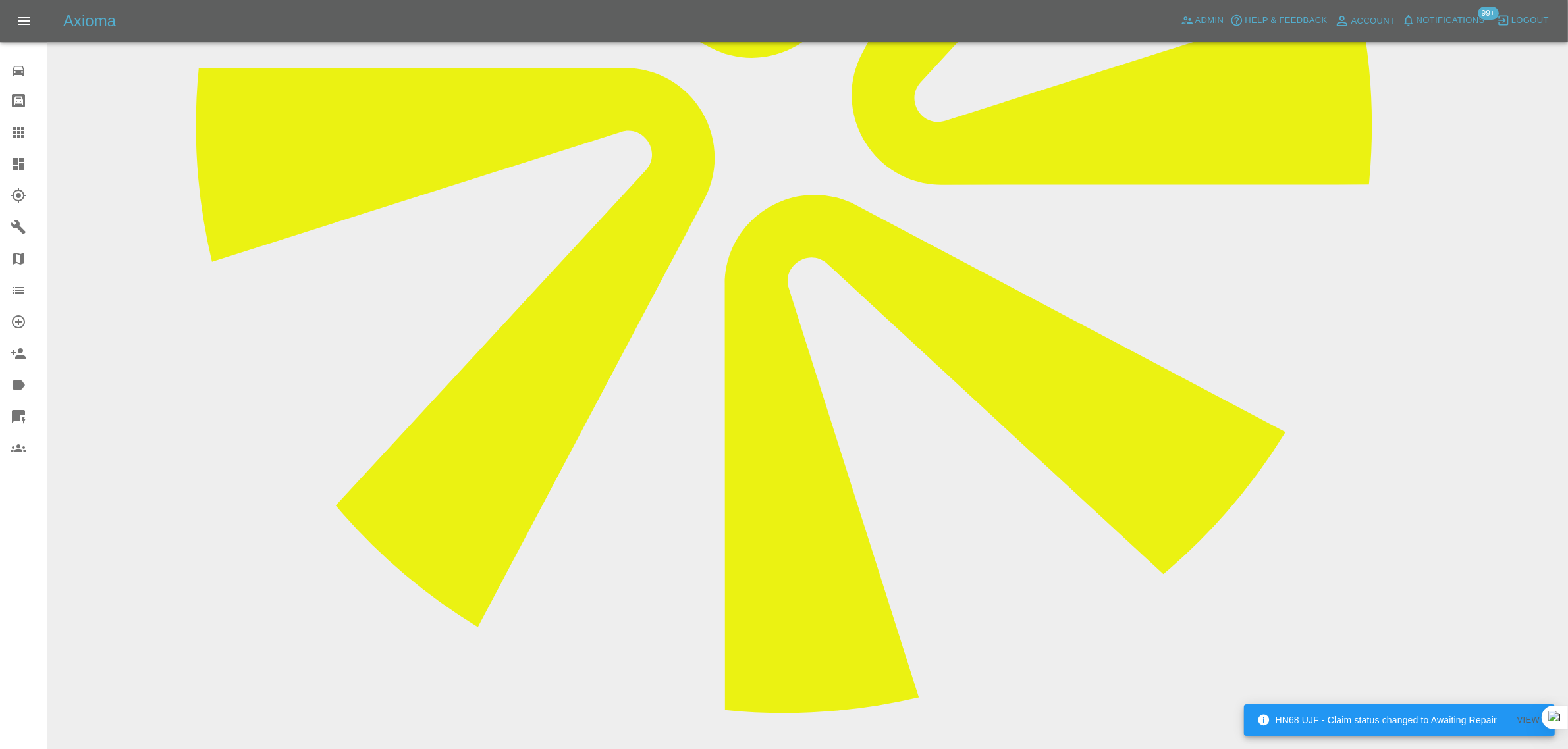
paste textarea "Thank you for your quote and a question for you. This repair will take place on…"
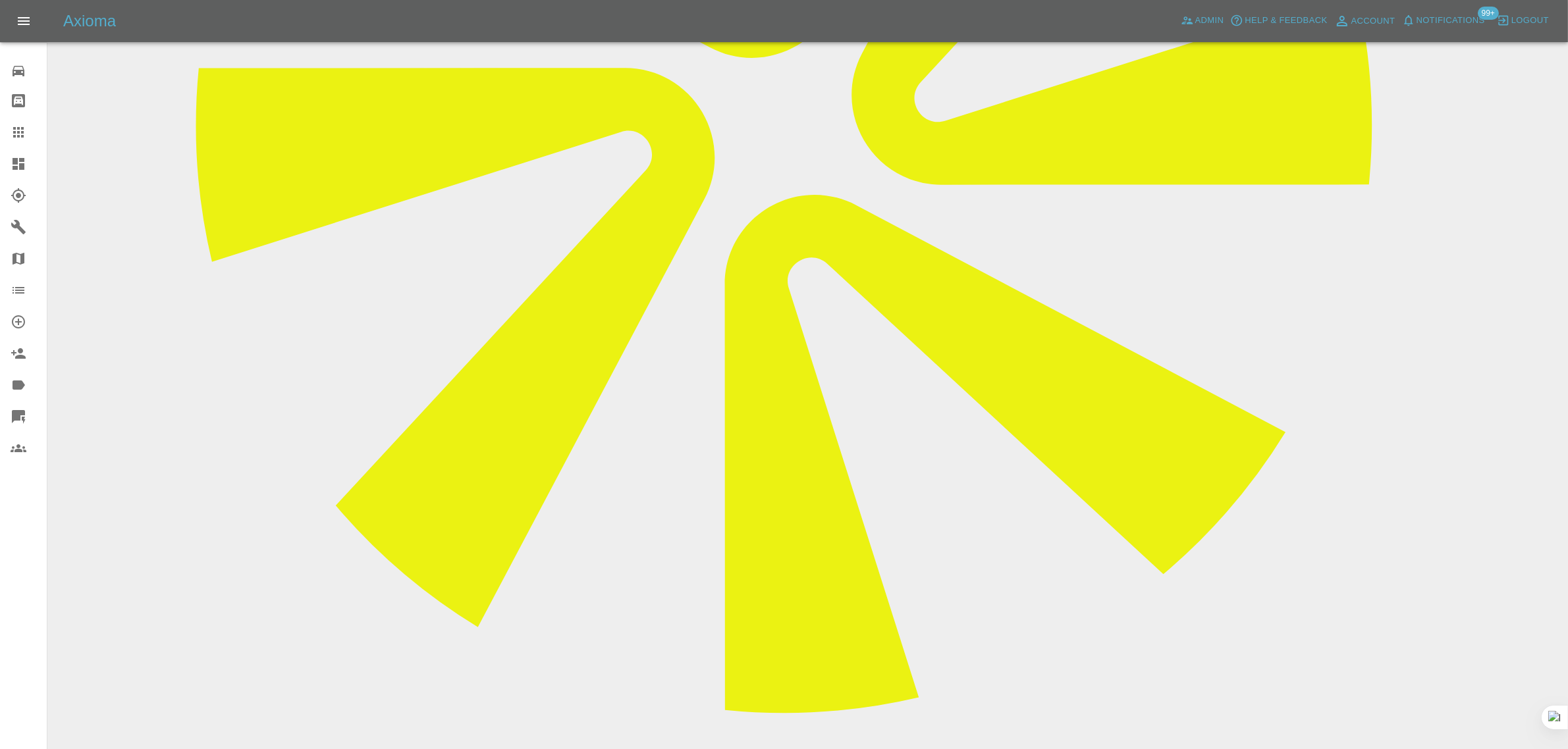
type textarea "Thank you for your quote and a question for you. This repair will take place on…"
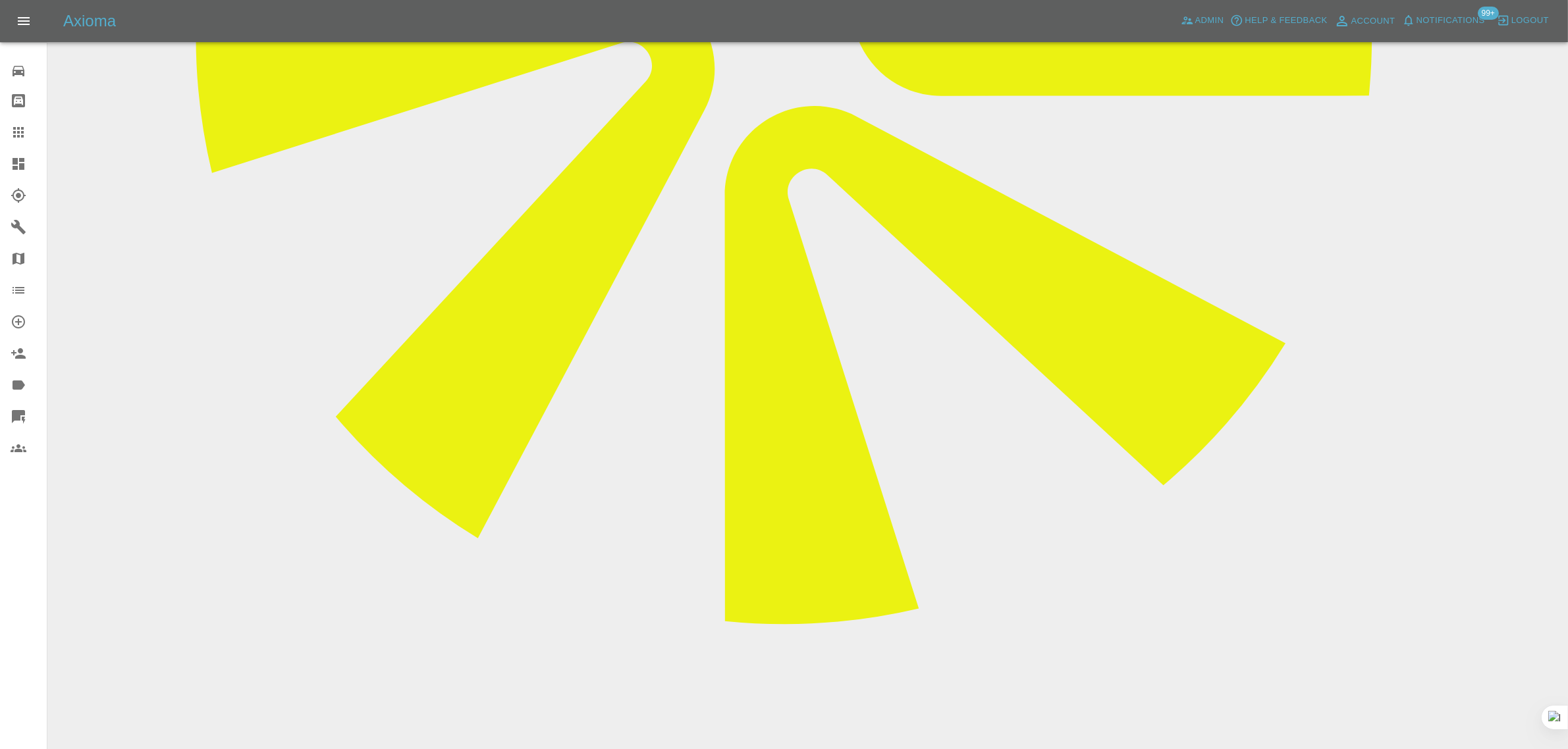
scroll to position [750, 0]
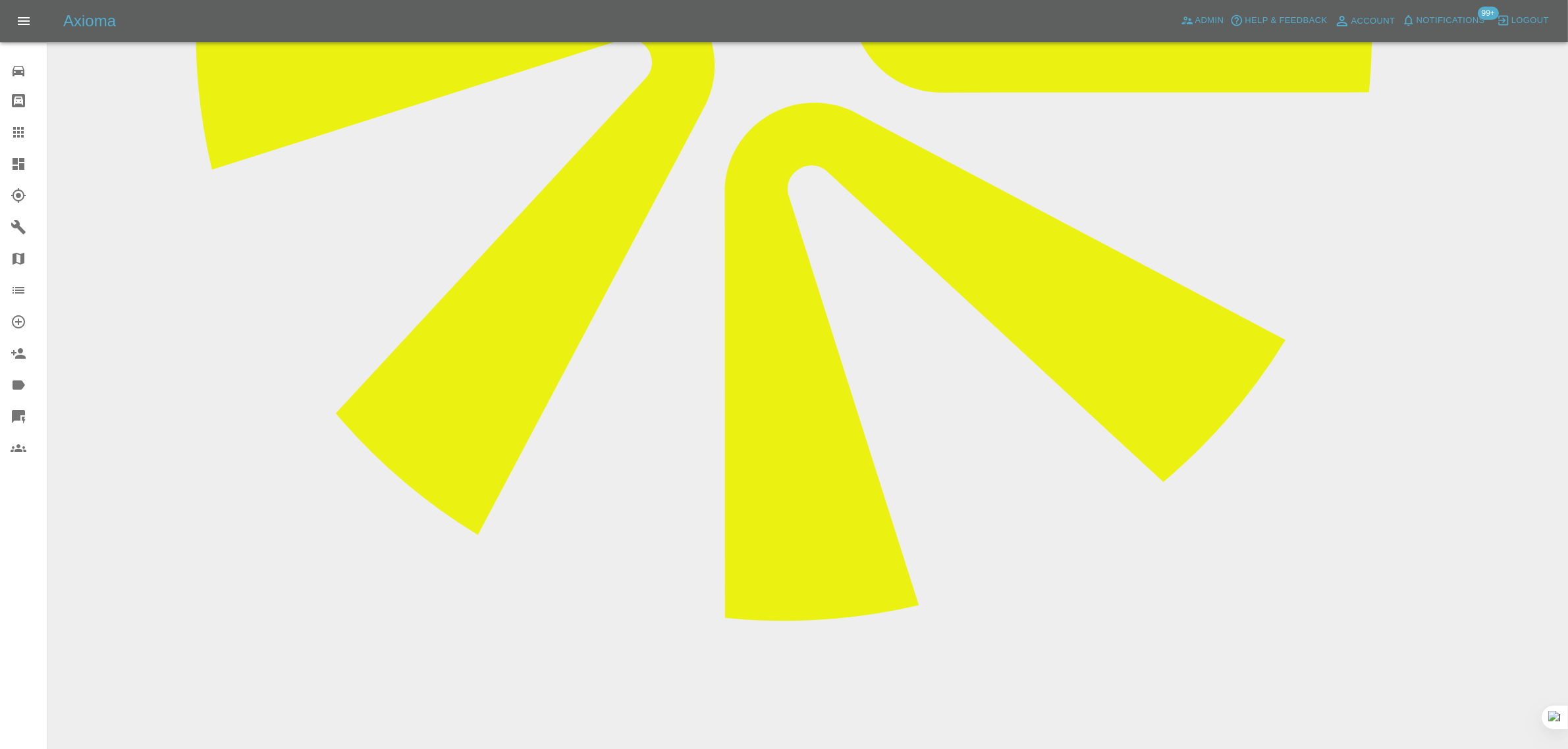
click at [24, 122] on link "Claims" at bounding box center [23, 132] width 47 height 31
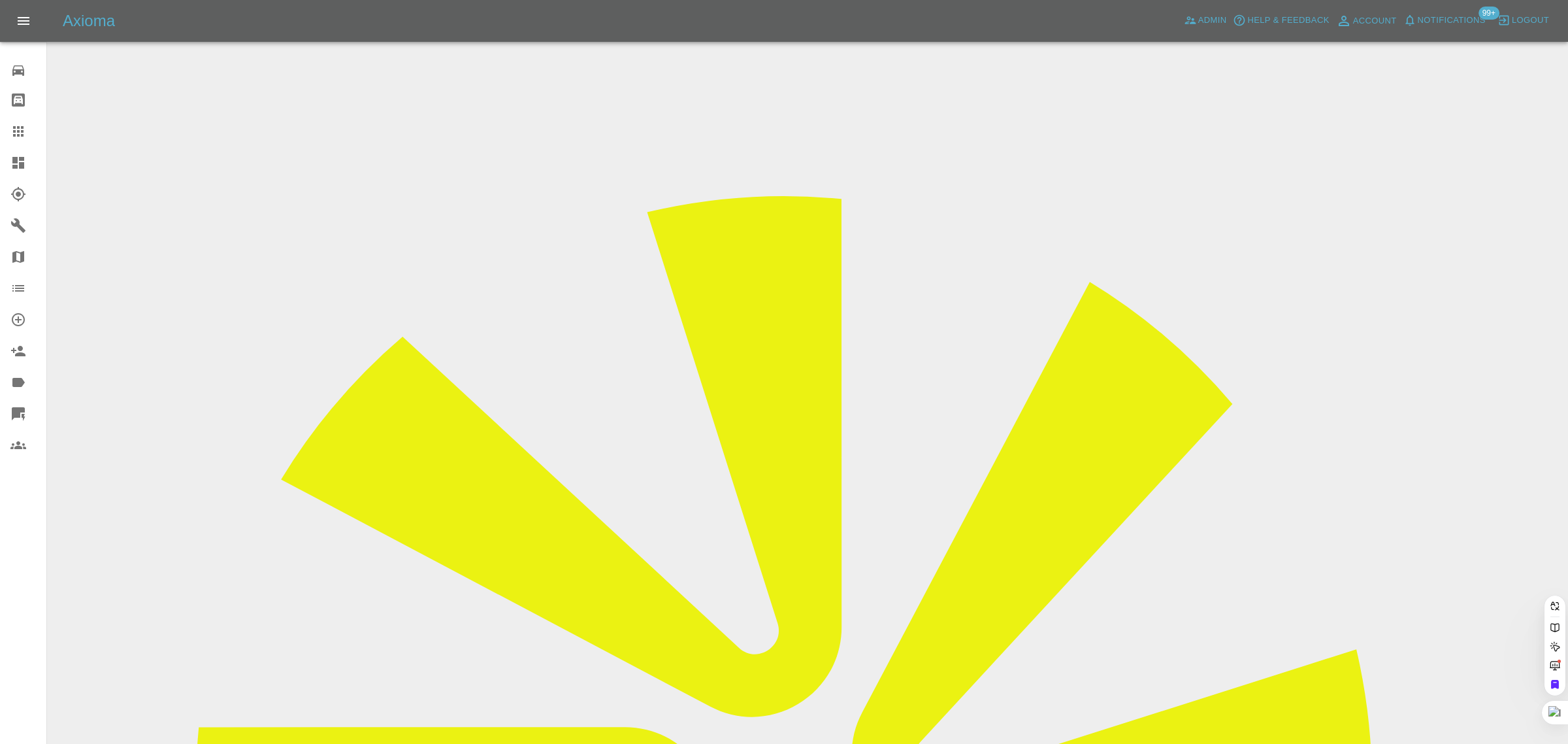
paste input "bhaktadad@hotmail.com"
type input "bhaktadad@hotmail.com"
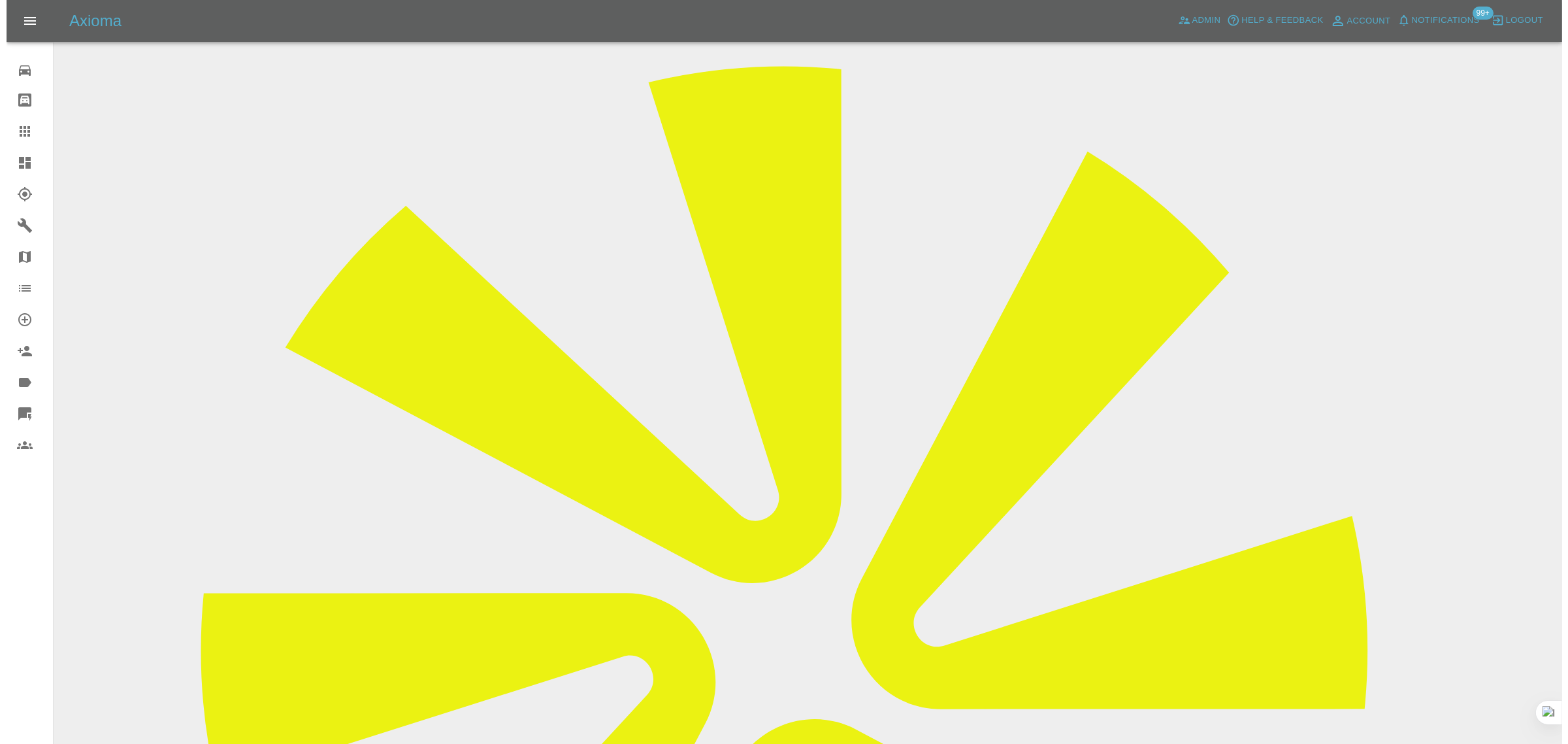
scroll to position [163, 0]
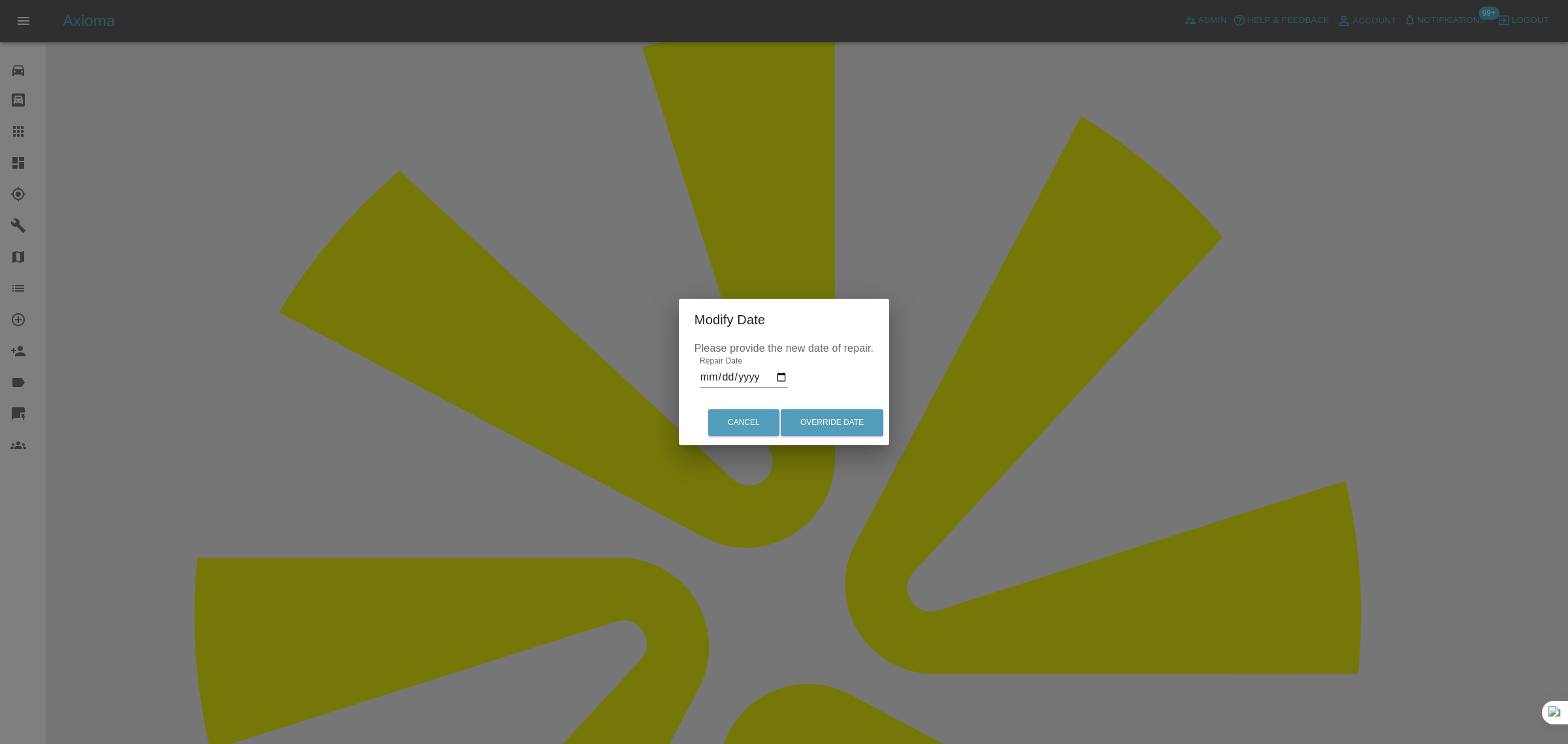
click at [747, 379] on input "2025-09-05" at bounding box center [744, 377] width 88 height 21
click at [778, 371] on input "2025-09-05" at bounding box center [744, 377] width 88 height 21
type input "2025-09-12"
click at [834, 416] on button "Override Date" at bounding box center [833, 423] width 103 height 27
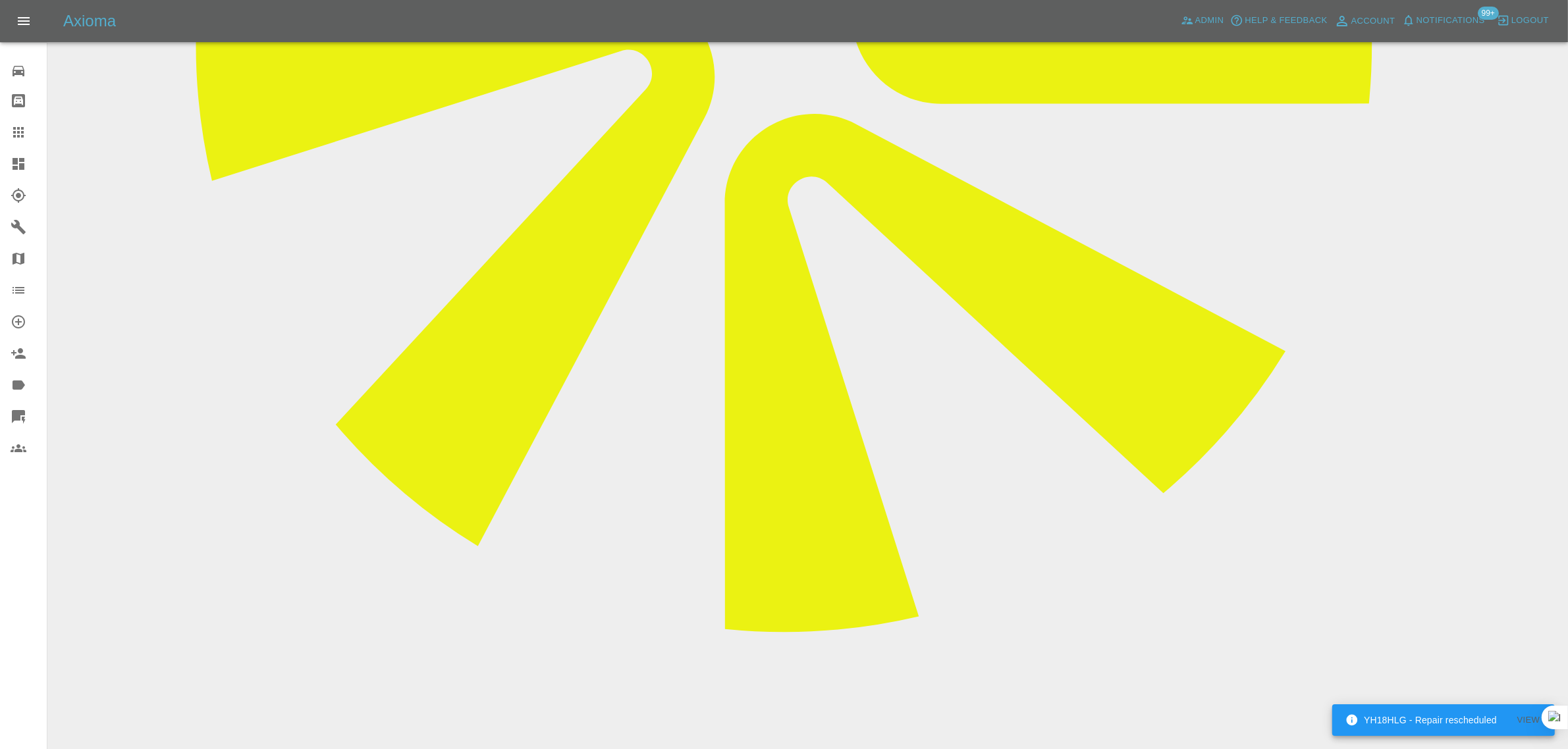
scroll to position [741, 0]
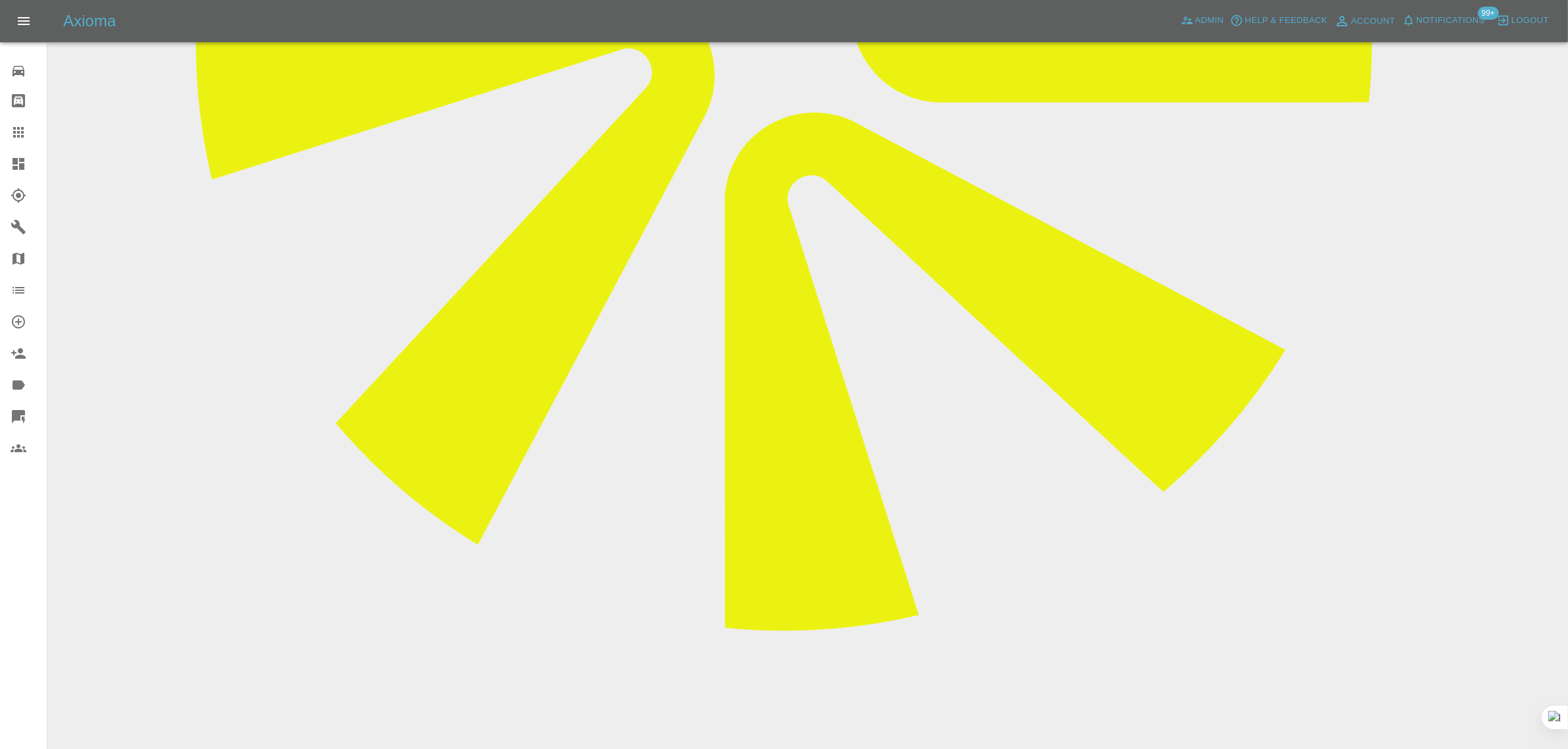
drag, startPoint x: 630, startPoint y: 584, endPoint x: 929, endPoint y: 577, distance: 299.1
click at [7, 135] on link "Claims" at bounding box center [23, 132] width 47 height 31
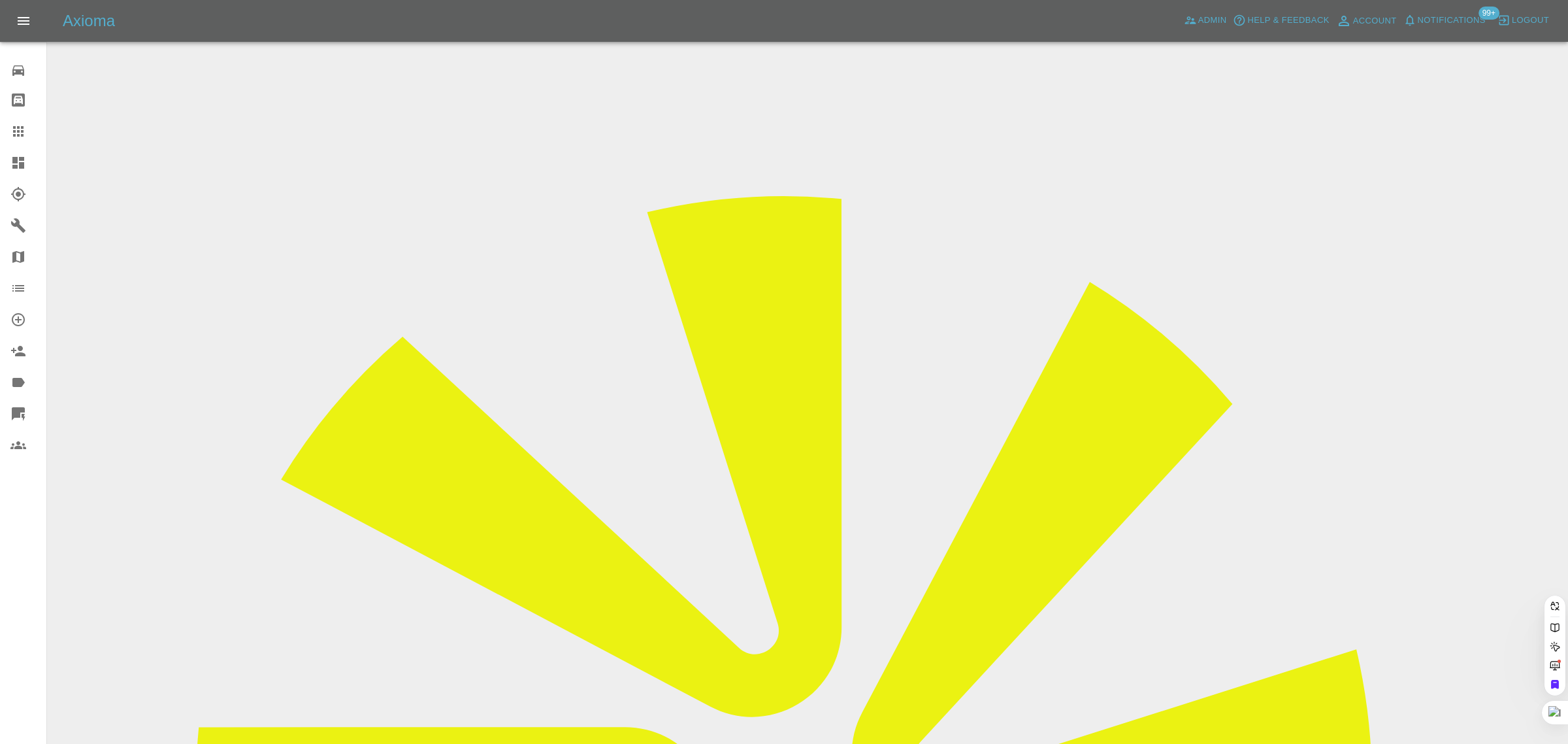
paste input "PRoutledge@carryliftgroup.com"
type input "PRoutledge@carryliftgroup.com"
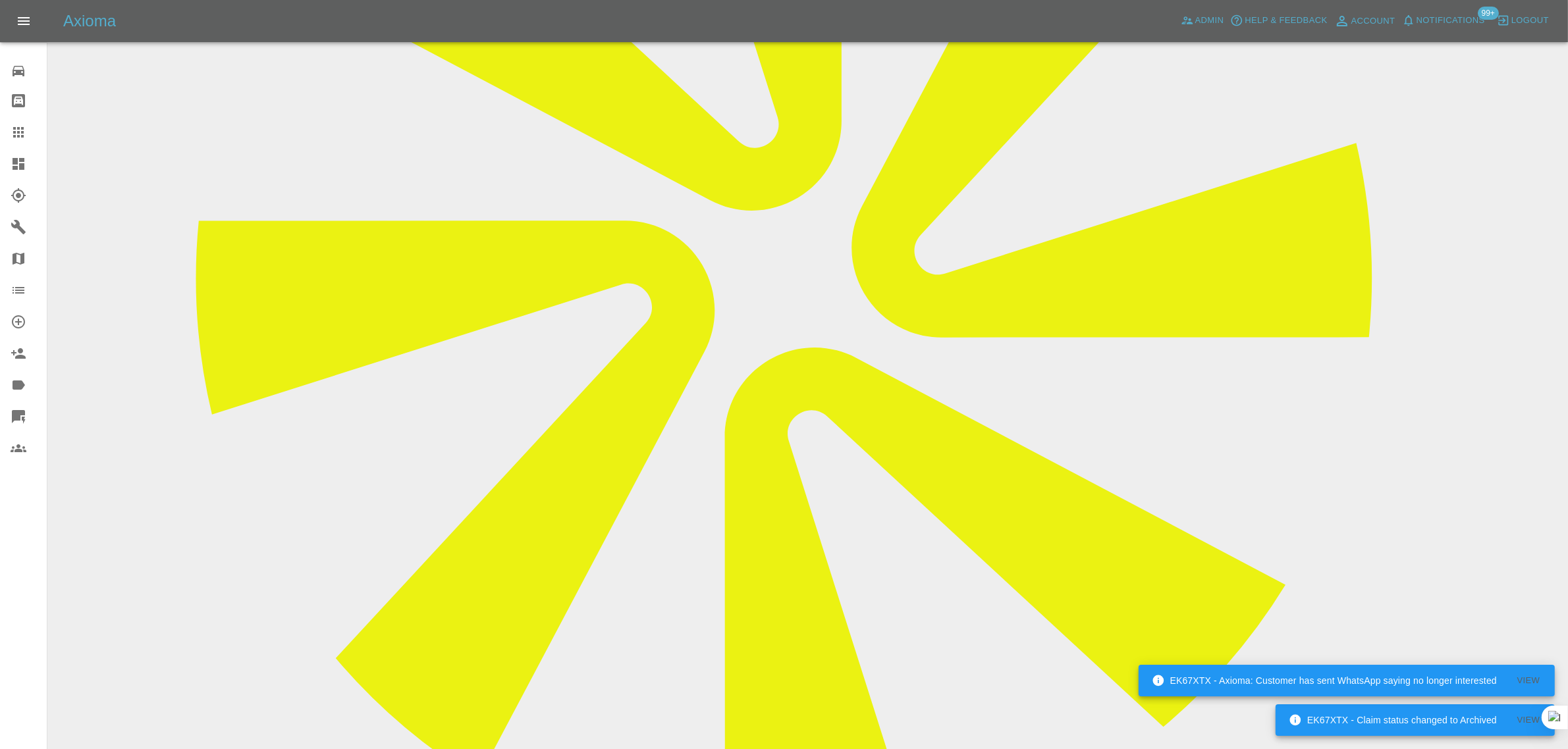
scroll to position [106, 0]
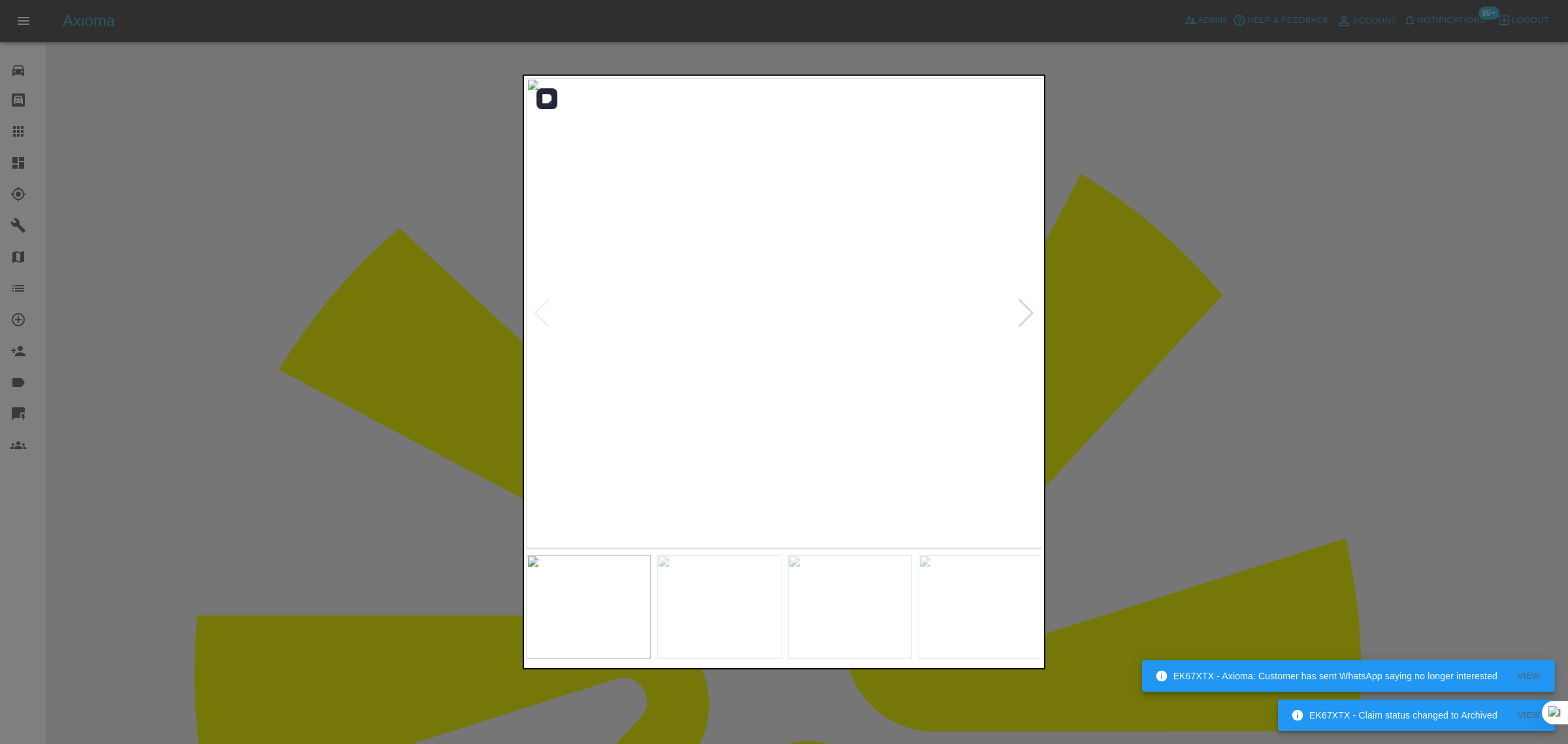
click at [1028, 309] on div at bounding box center [1025, 312] width 17 height 28
click at [1026, 309] on div at bounding box center [1025, 312] width 17 height 28
click at [1026, 309] on img at bounding box center [785, 313] width 516 height 470
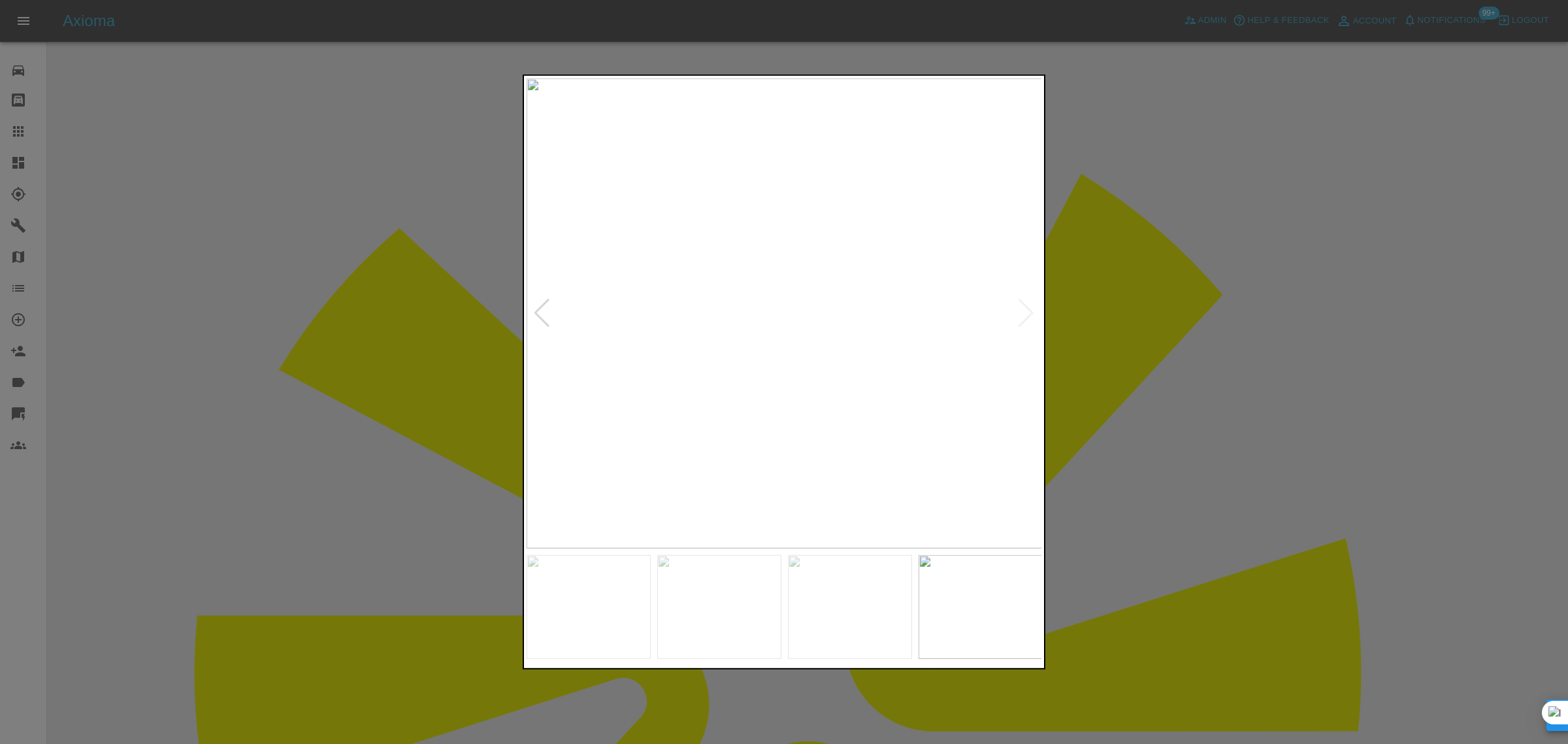
click at [1118, 278] on div at bounding box center [784, 372] width 1568 height 744
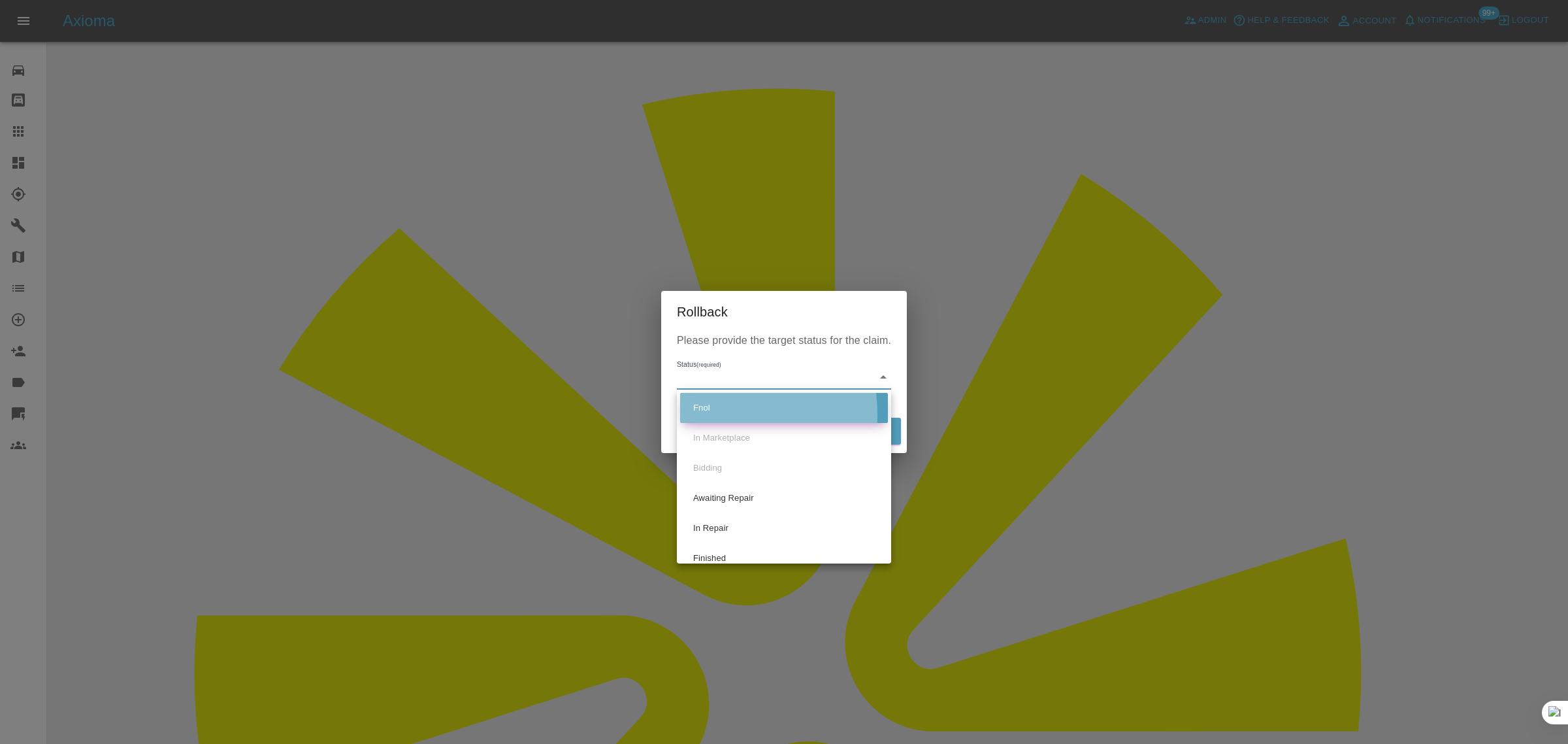
click at [715, 414] on li "Fnol" at bounding box center [784, 408] width 207 height 30
type input "fnol"
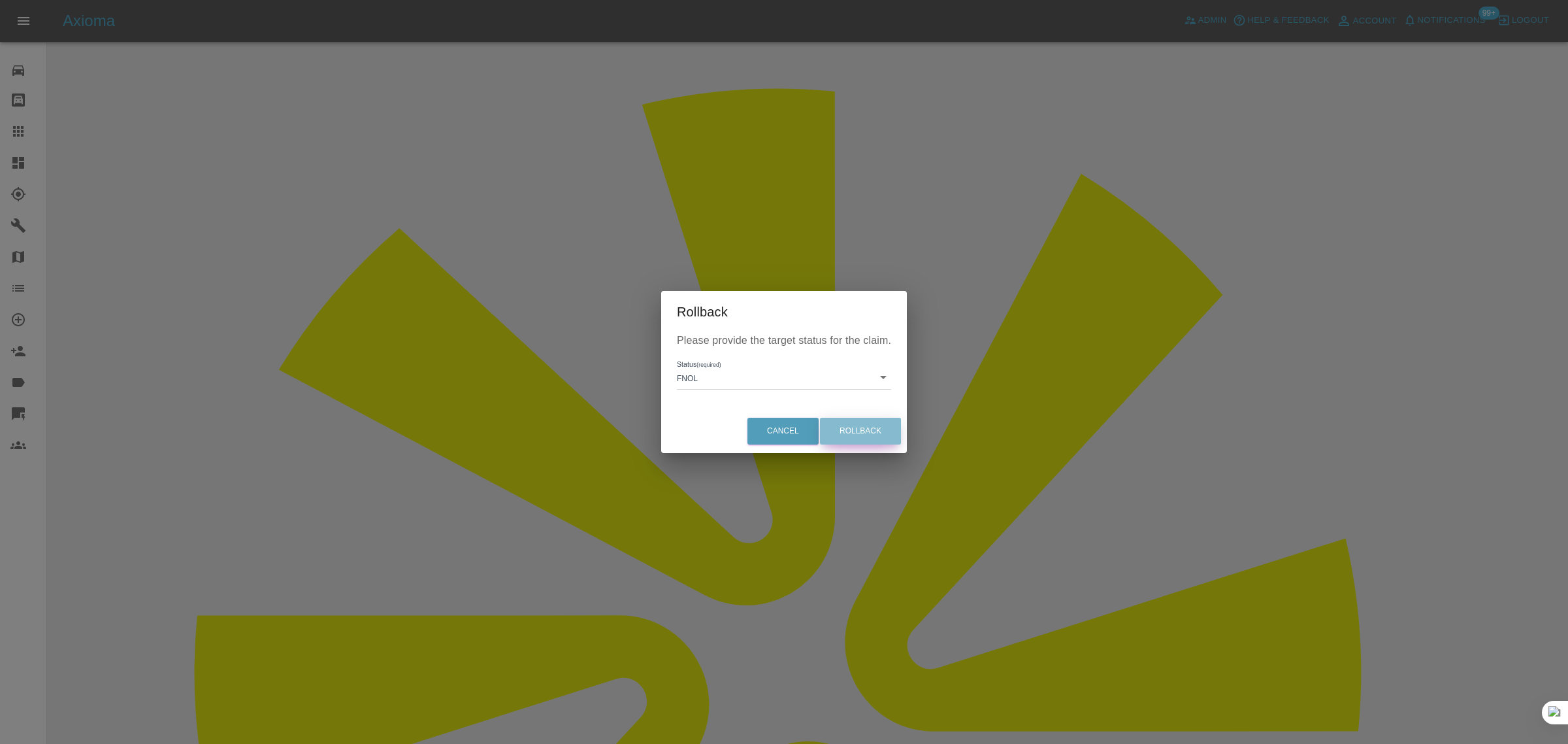
click at [845, 434] on button "Rollback" at bounding box center [860, 431] width 81 height 27
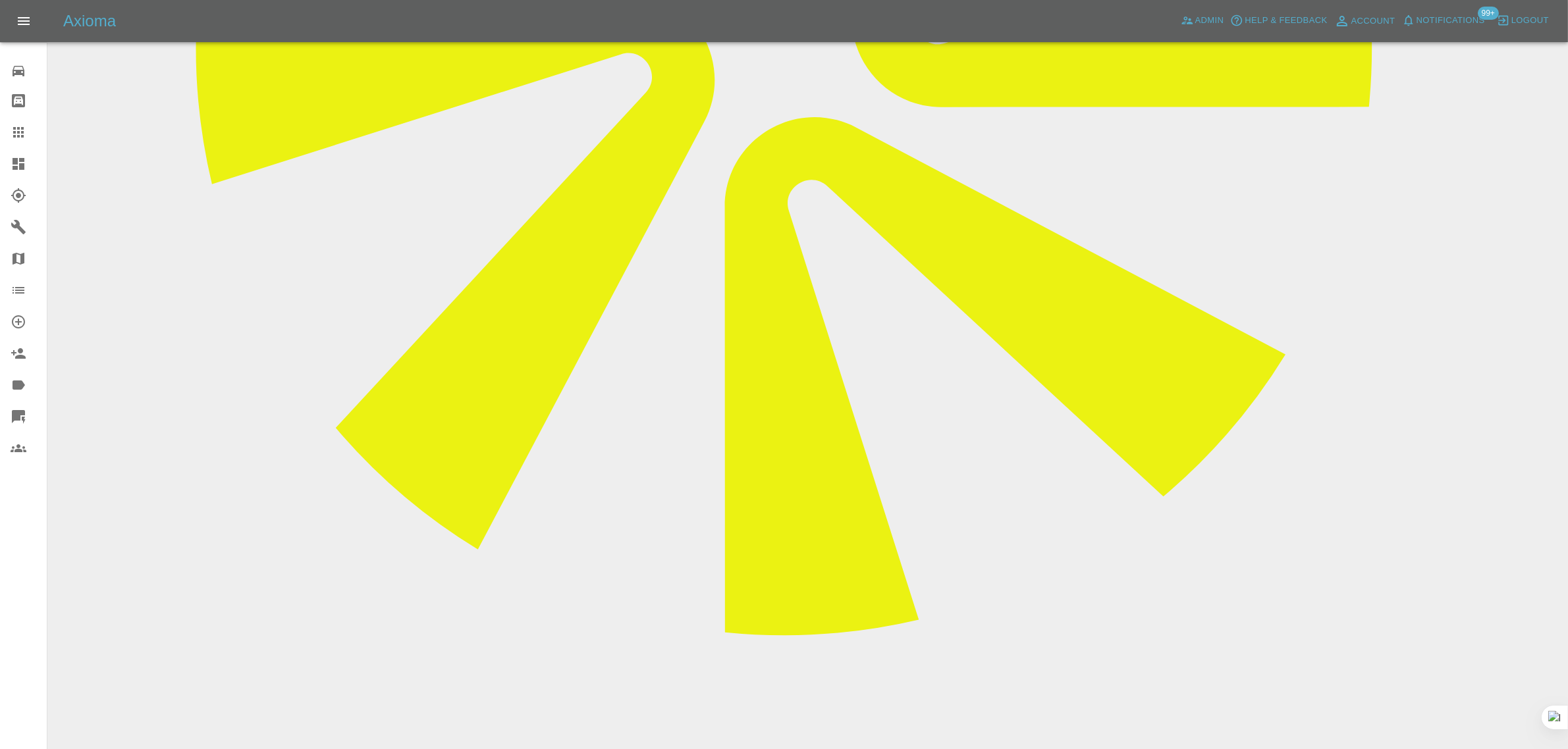
scroll to position [741, 0]
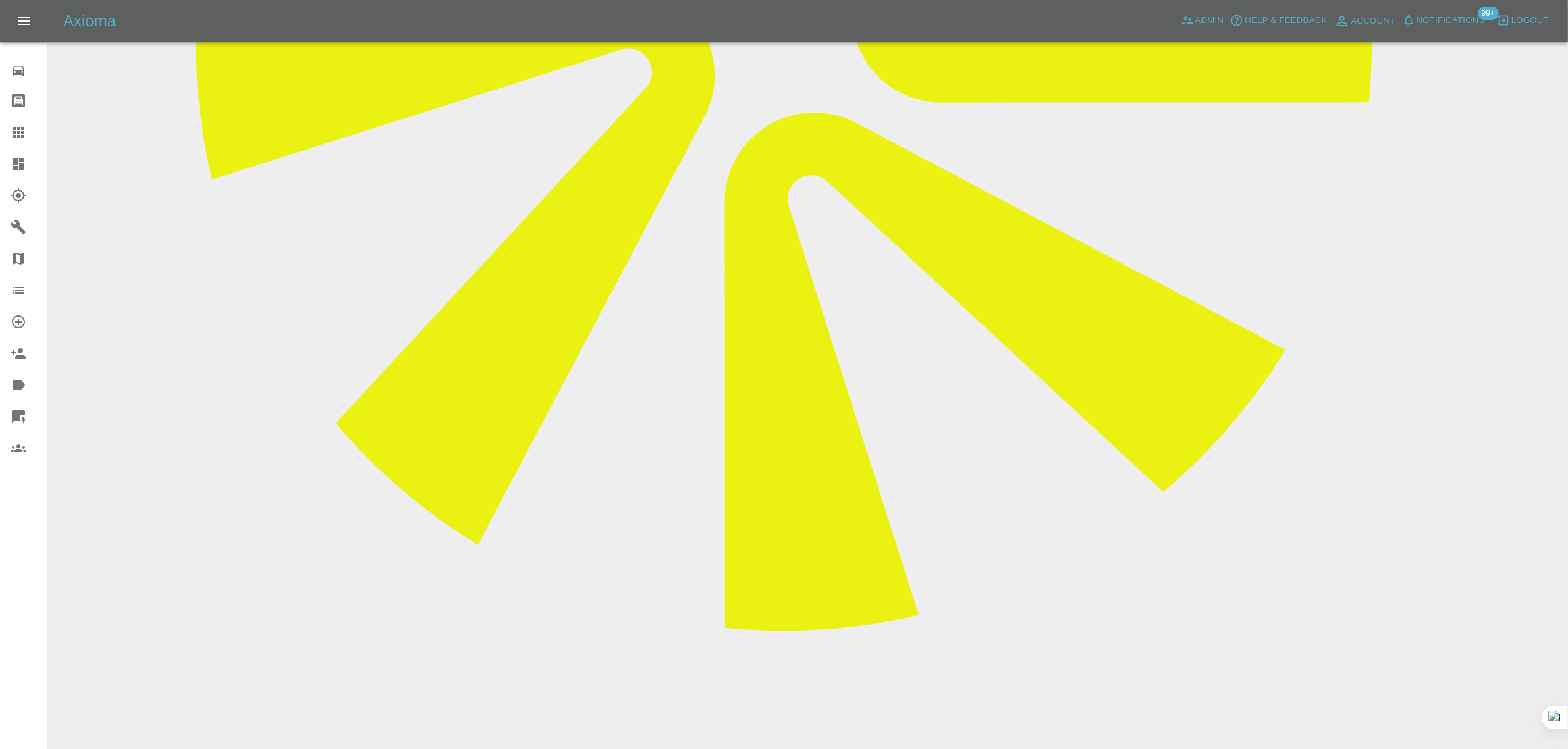
paste textarea "Thanks for the quote but not sure if you have misunderstood what is required. I…"
type textarea "Thanks for the quote but not sure if you have misunderstood what is required. I…"
click at [15, 142] on link "Claims" at bounding box center [23, 132] width 47 height 31
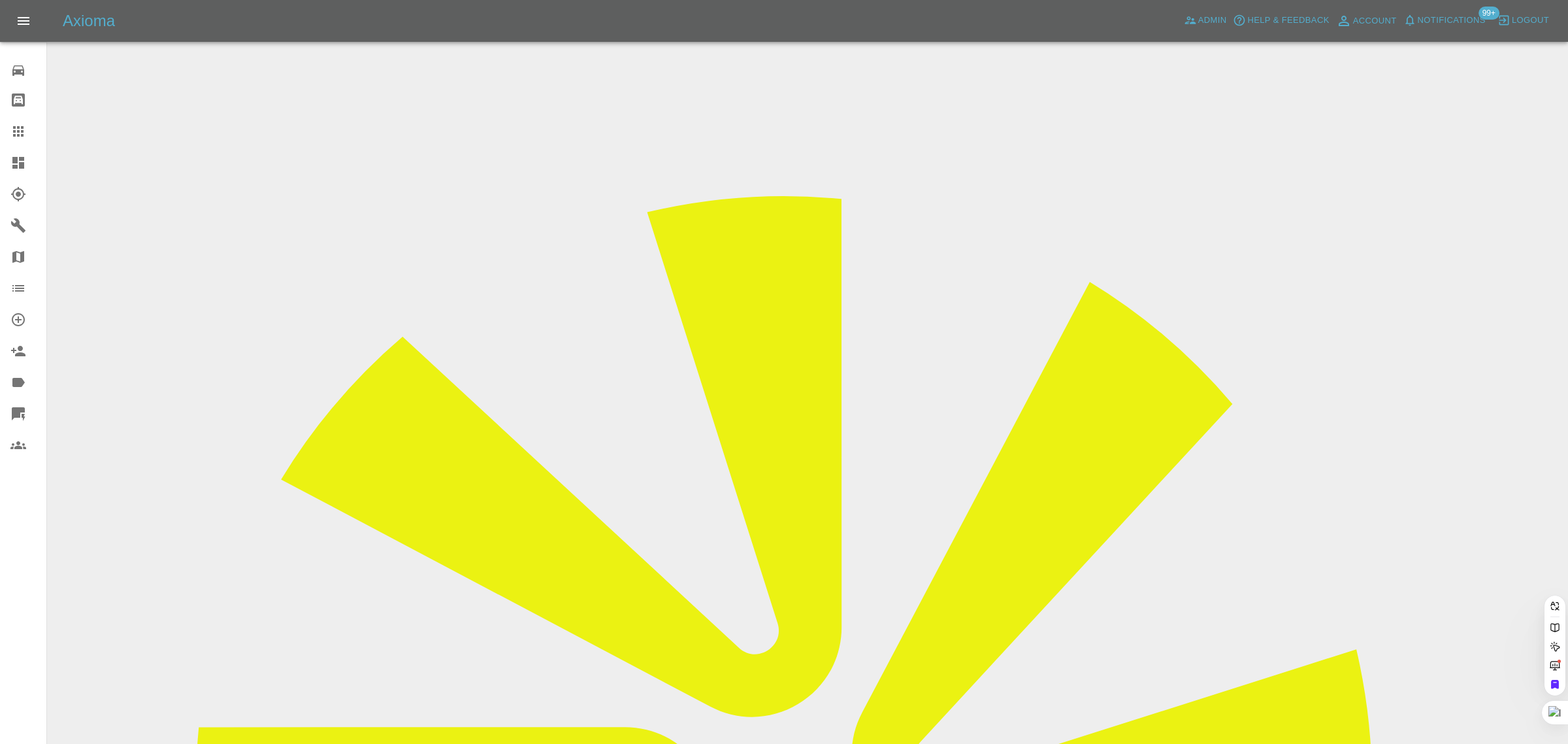
paste input "johnchamling@icloud.com"
type input "johnchamling@icloud.com"
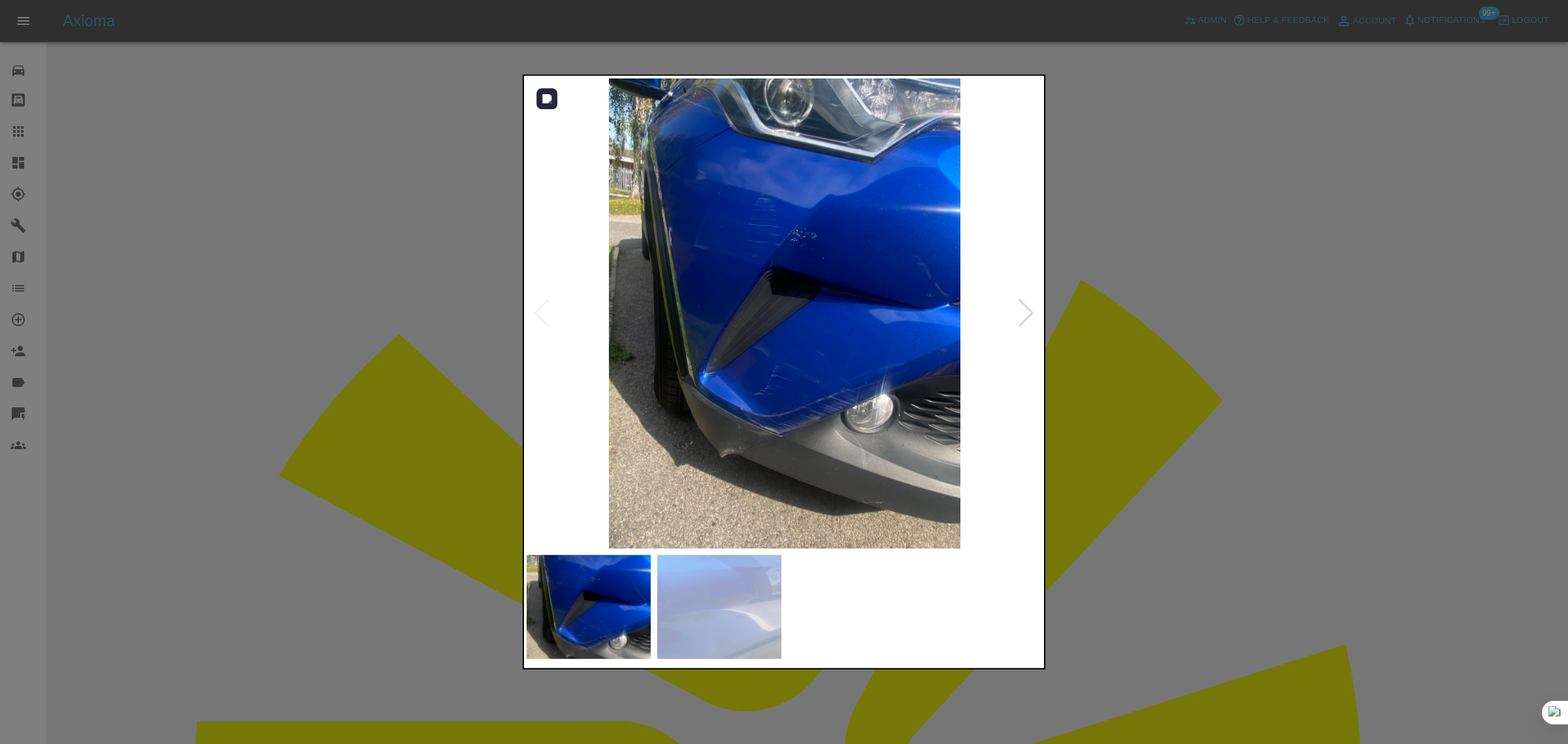
click at [1021, 312] on div at bounding box center [1025, 312] width 17 height 28
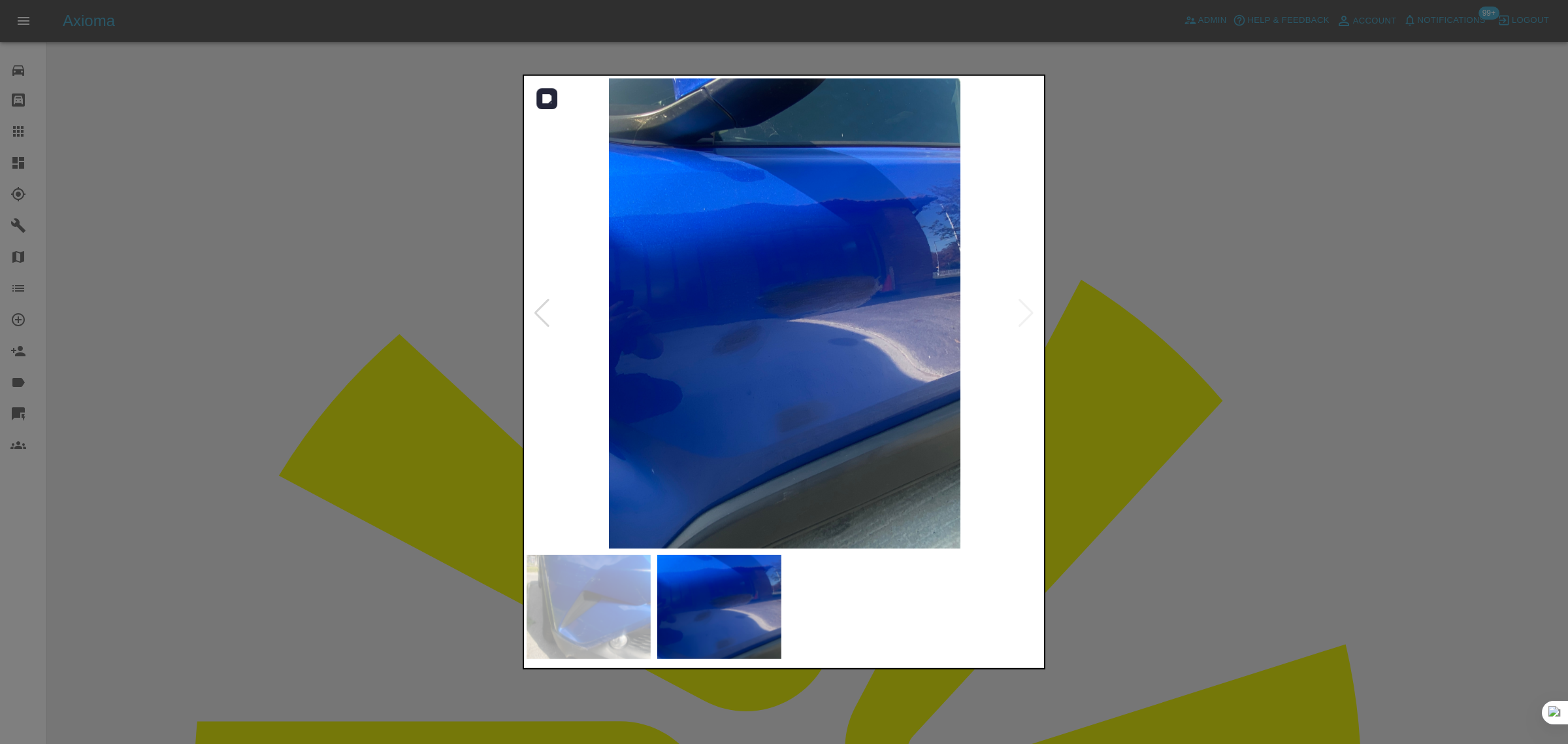
click at [1021, 312] on img at bounding box center [785, 313] width 516 height 470
click at [21, 130] on div at bounding box center [784, 372] width 1568 height 744
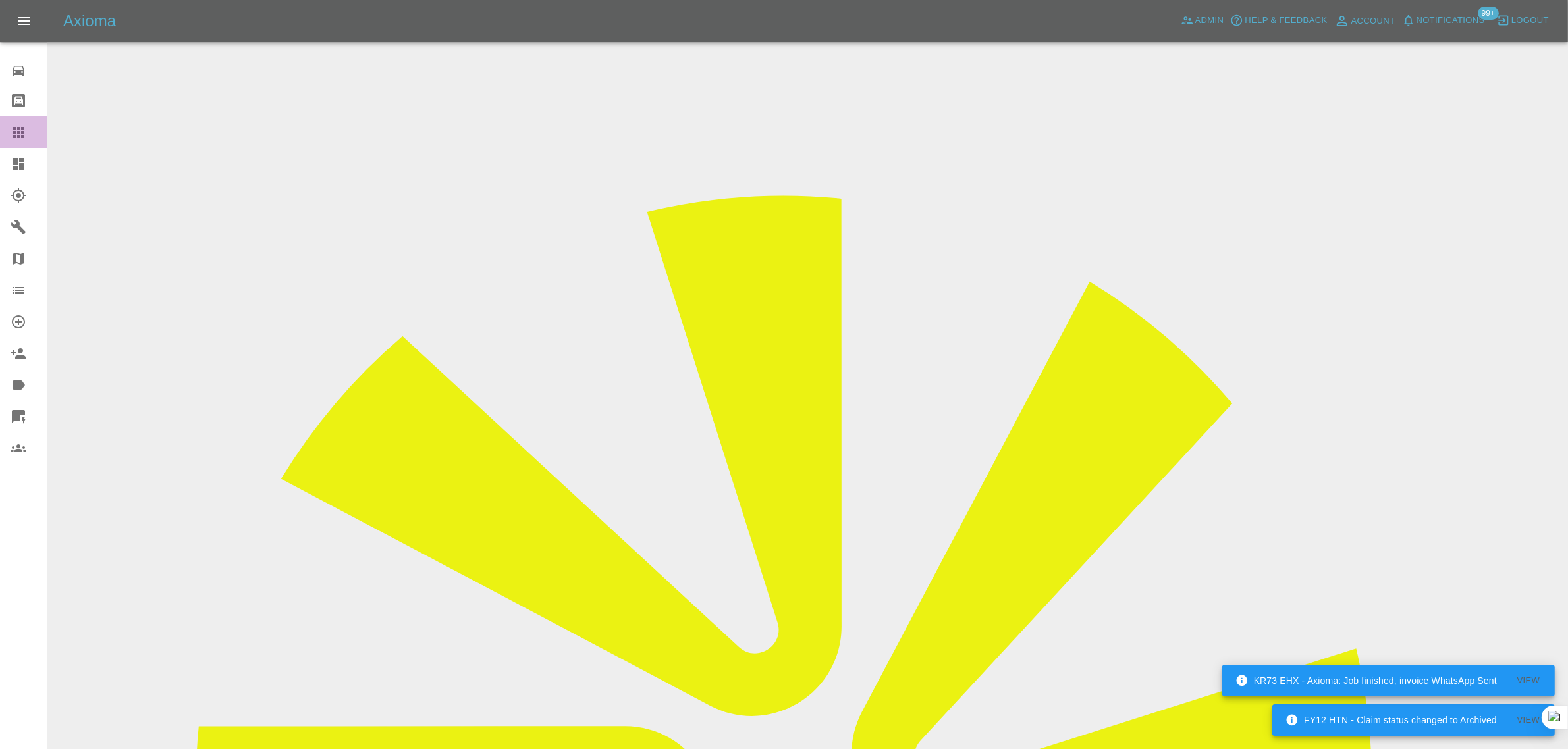
click at [15, 119] on link "Claims" at bounding box center [23, 132] width 47 height 31
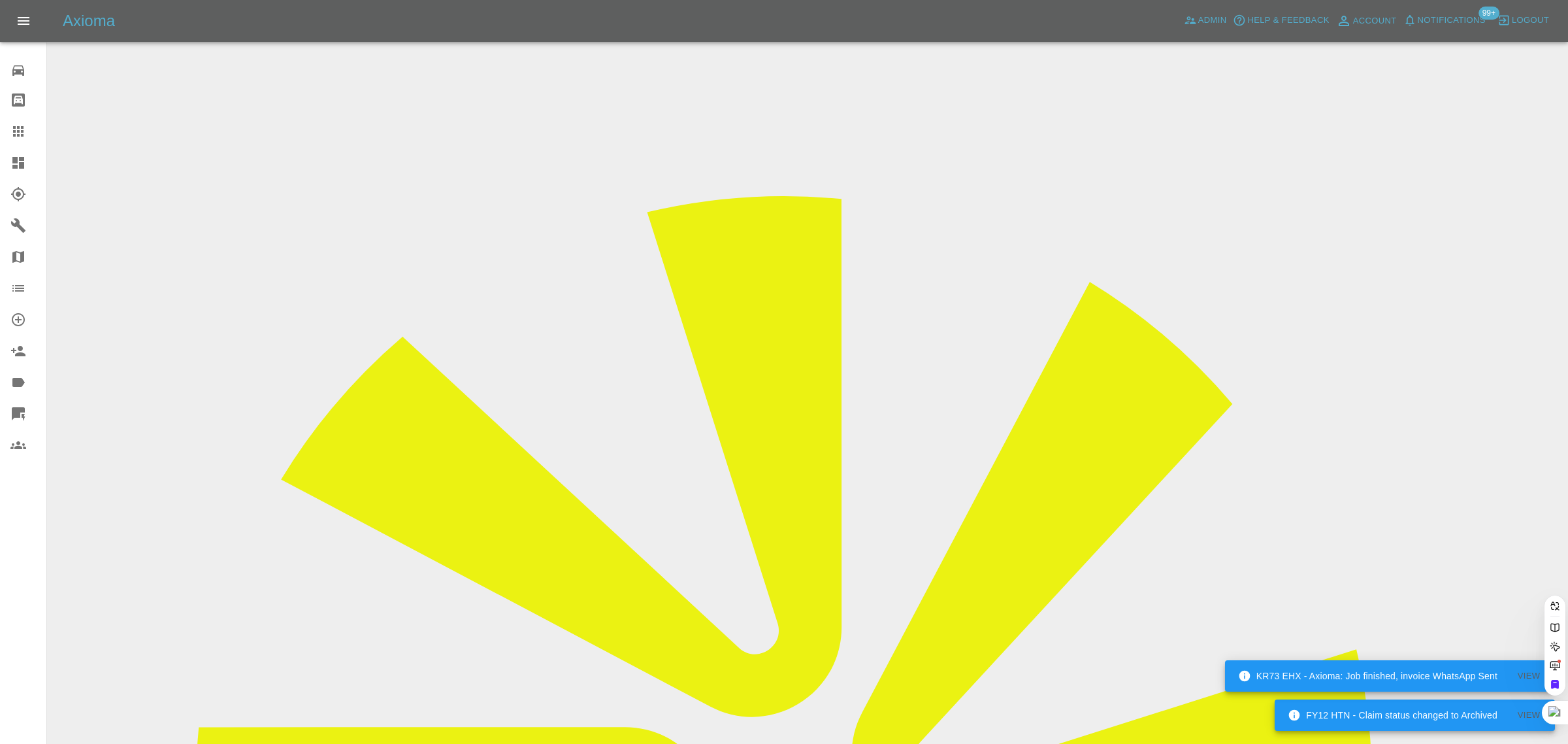
paste input "LindaDonovan1@hotmail.com"
type input "LindaDonovan1@hotmail.com"
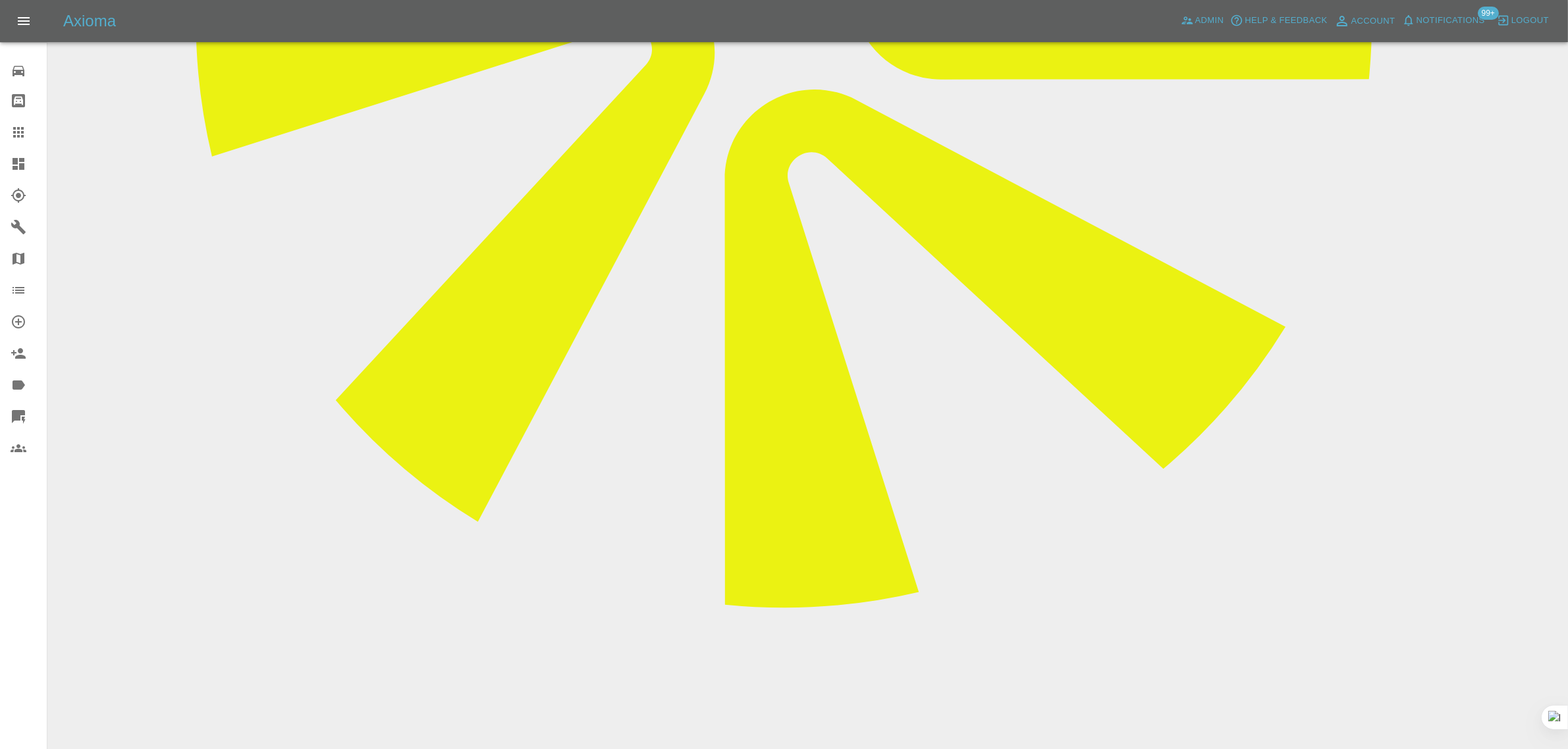
scroll to position [823, 0]
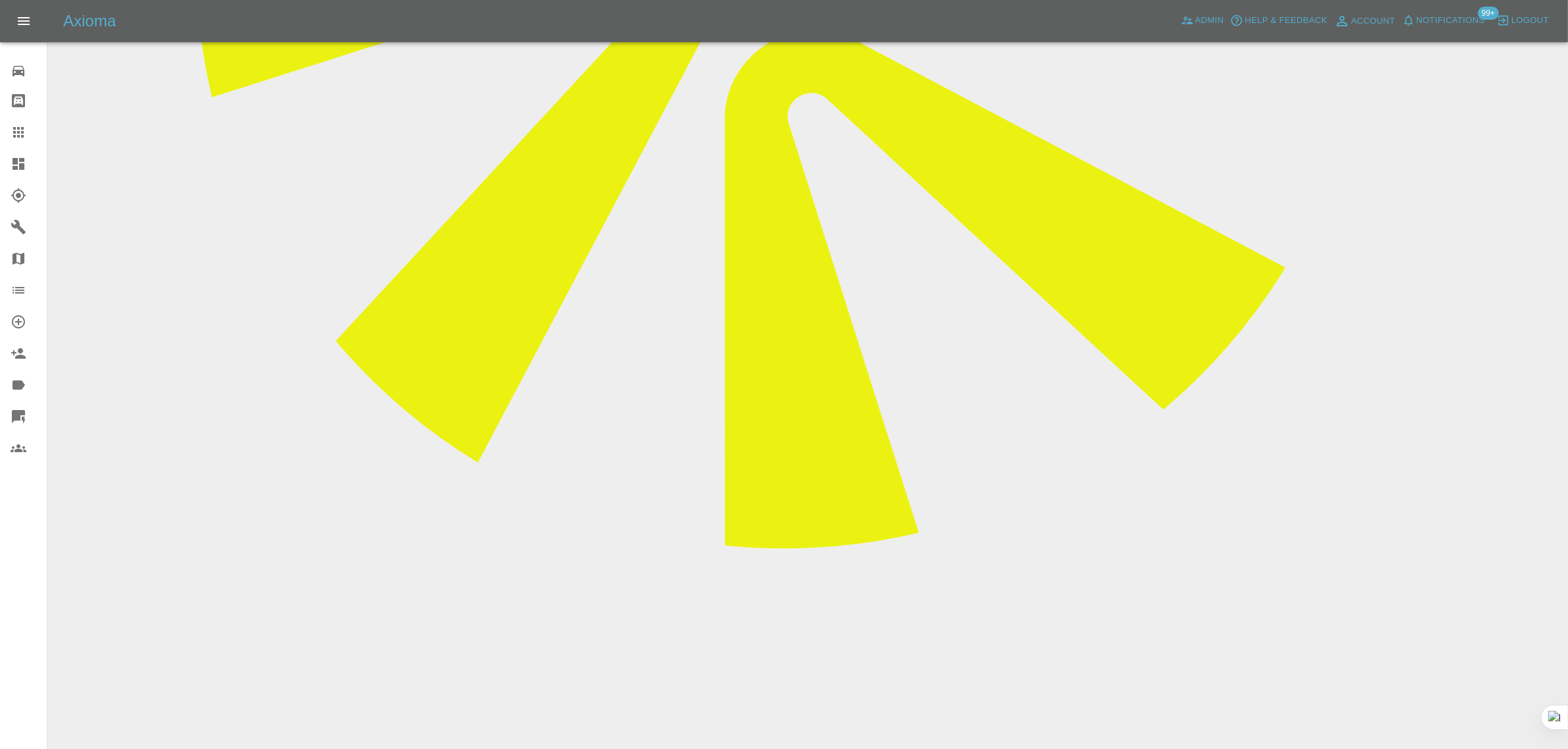
paste textarea "I'd like to cancel my repair Many thanks Linda"
type textarea "I'd like to cancel my repair Many thanks Linda"
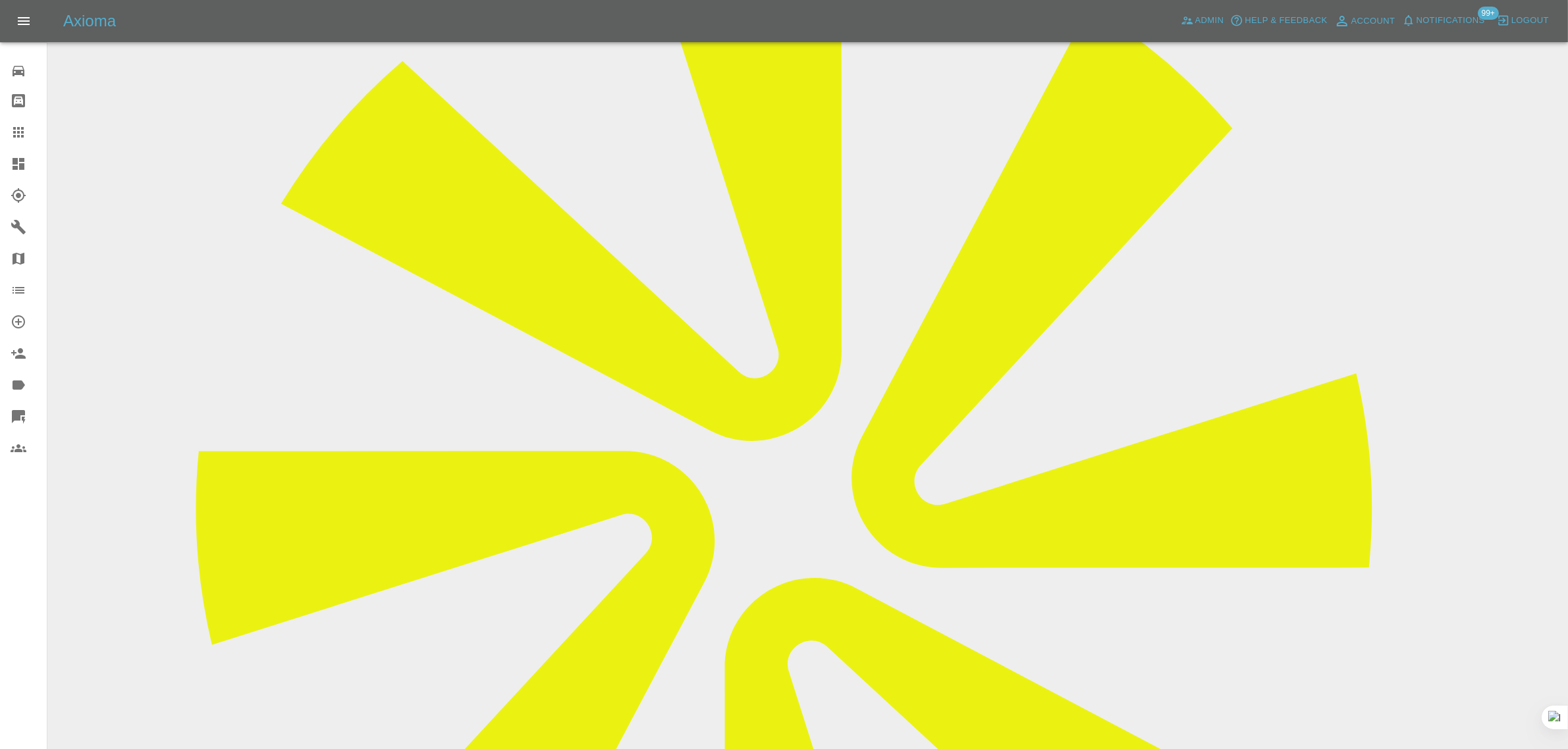
scroll to position [247, 0]
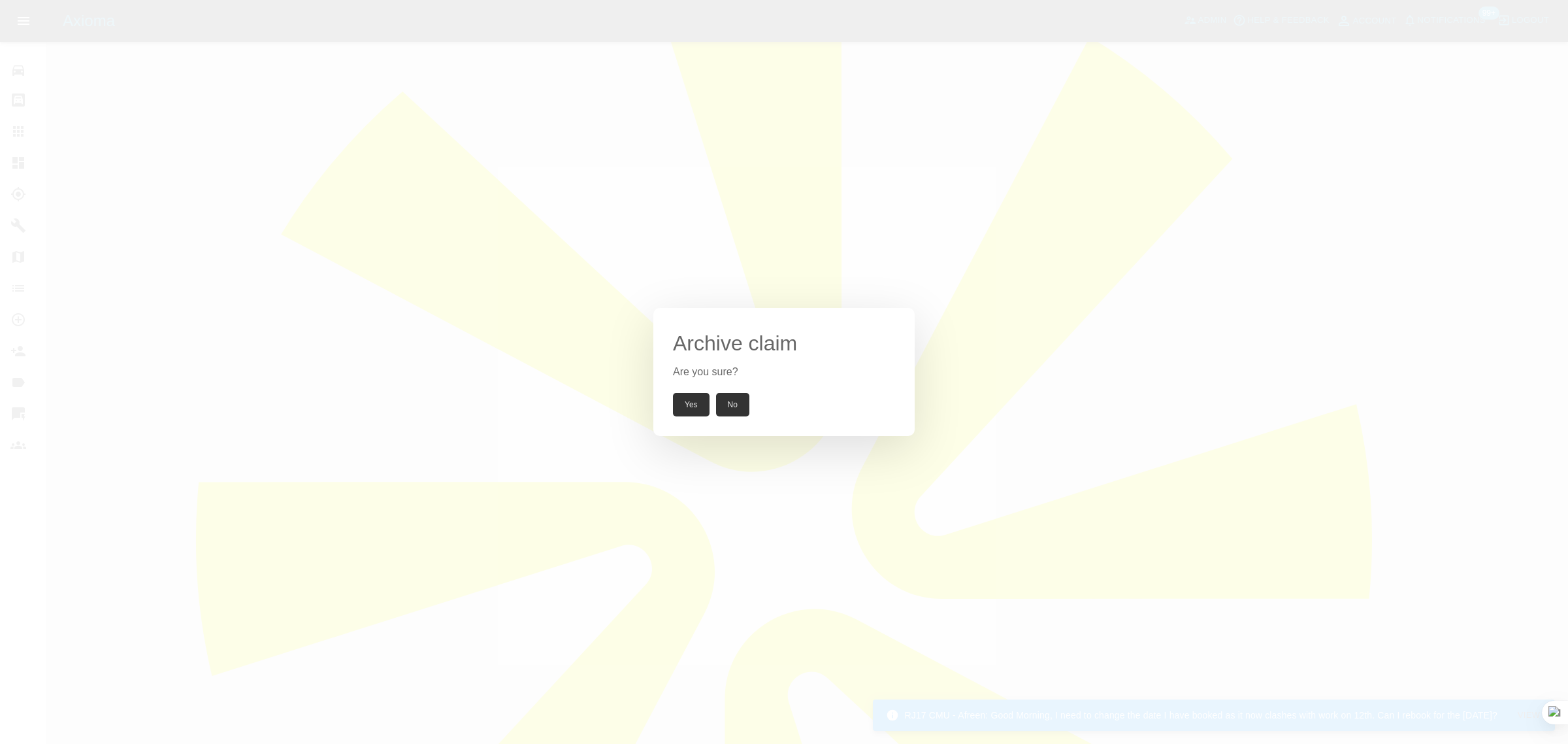
click at [688, 413] on button "Yes" at bounding box center [691, 405] width 37 height 24
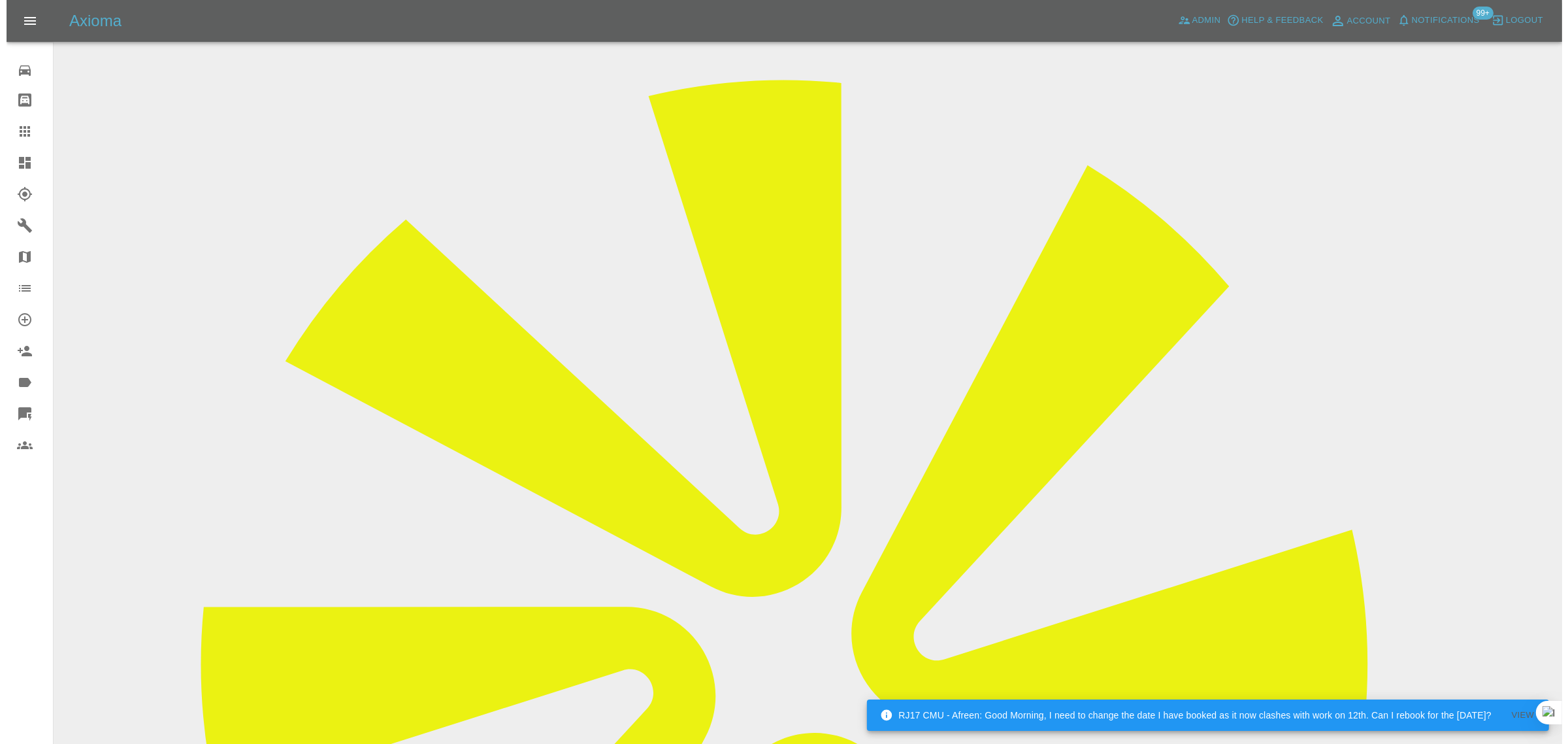
scroll to position [0, 0]
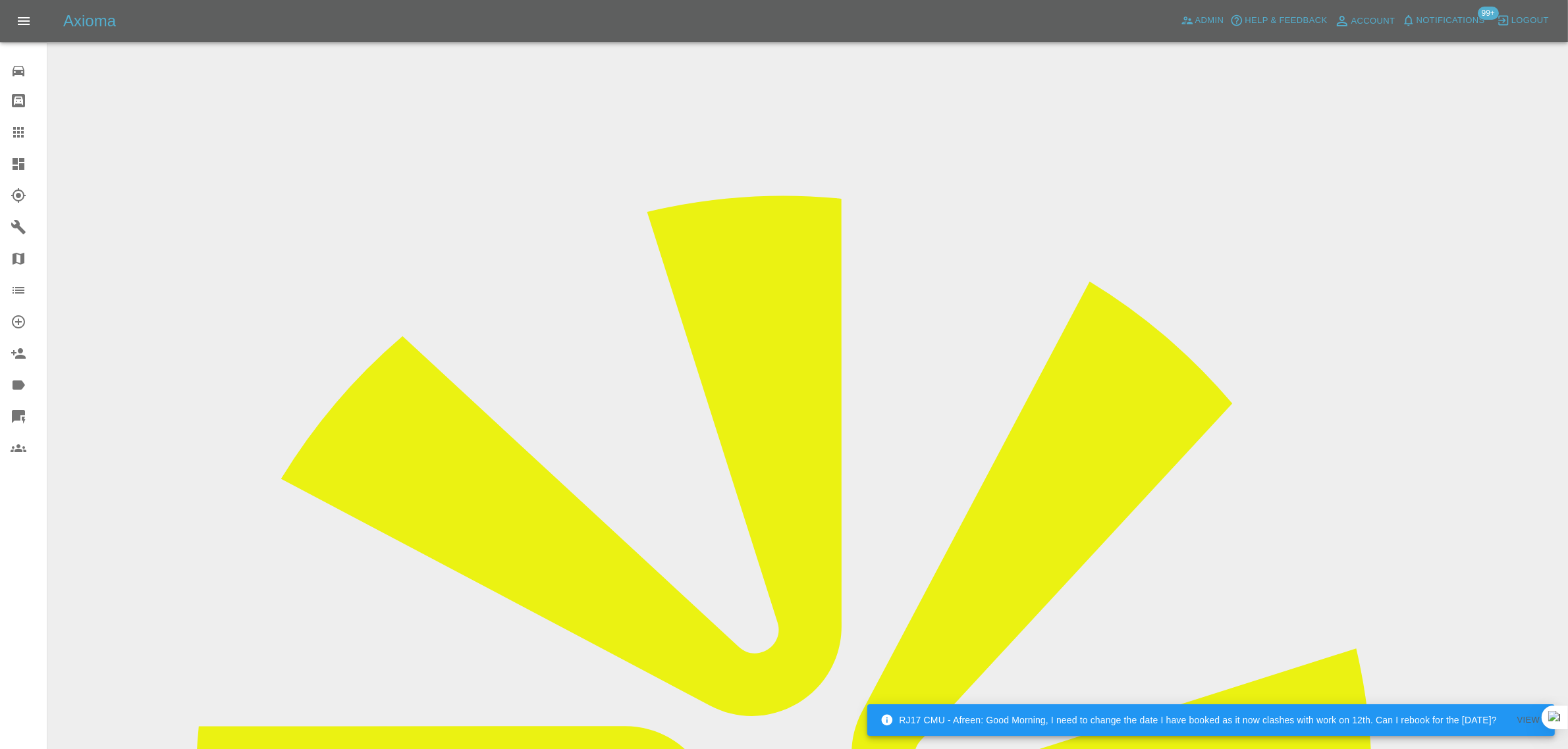
click at [6, 131] on link "Claims" at bounding box center [23, 132] width 47 height 31
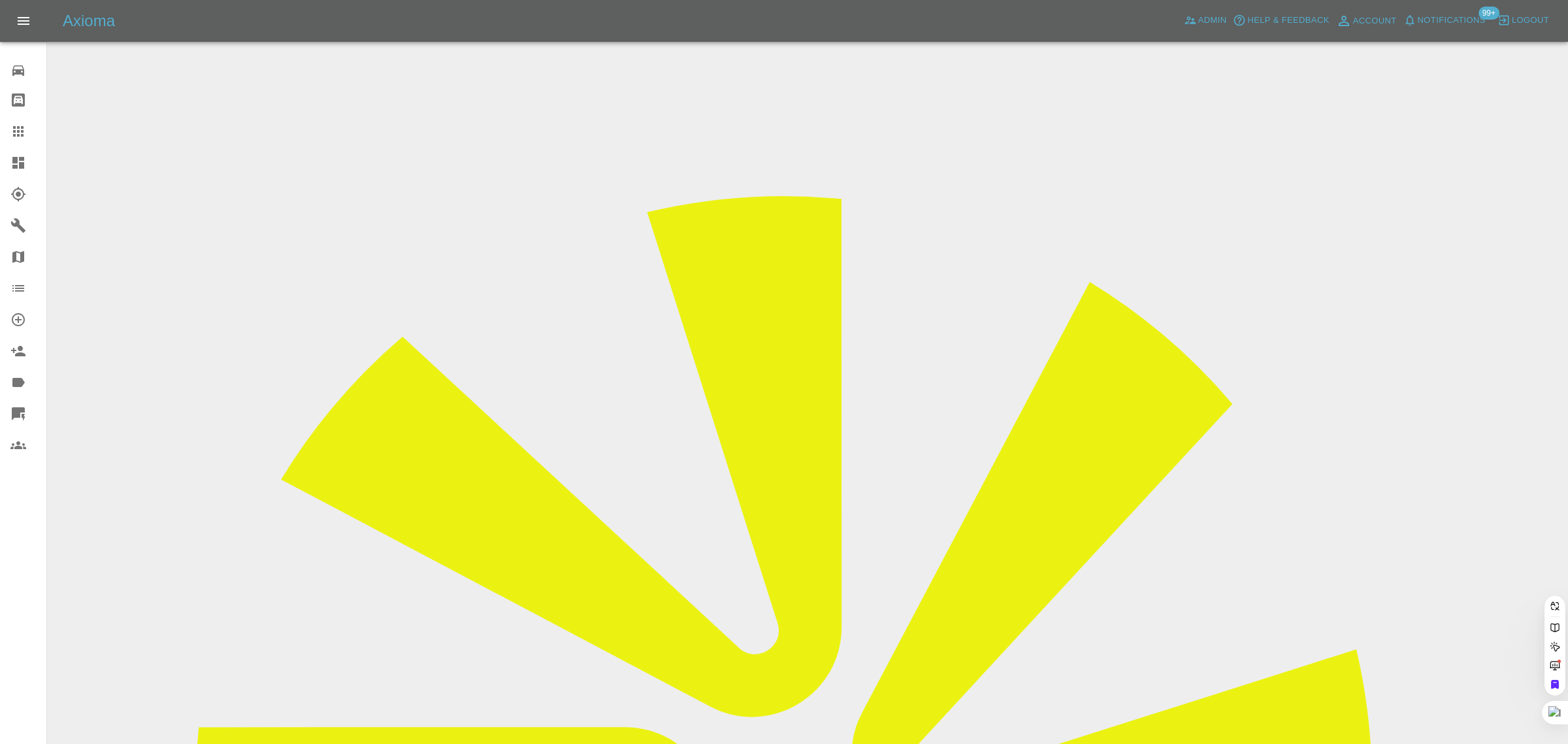
paste input "spinmindel@aol.com"
type input "spinmindel@aol.com"
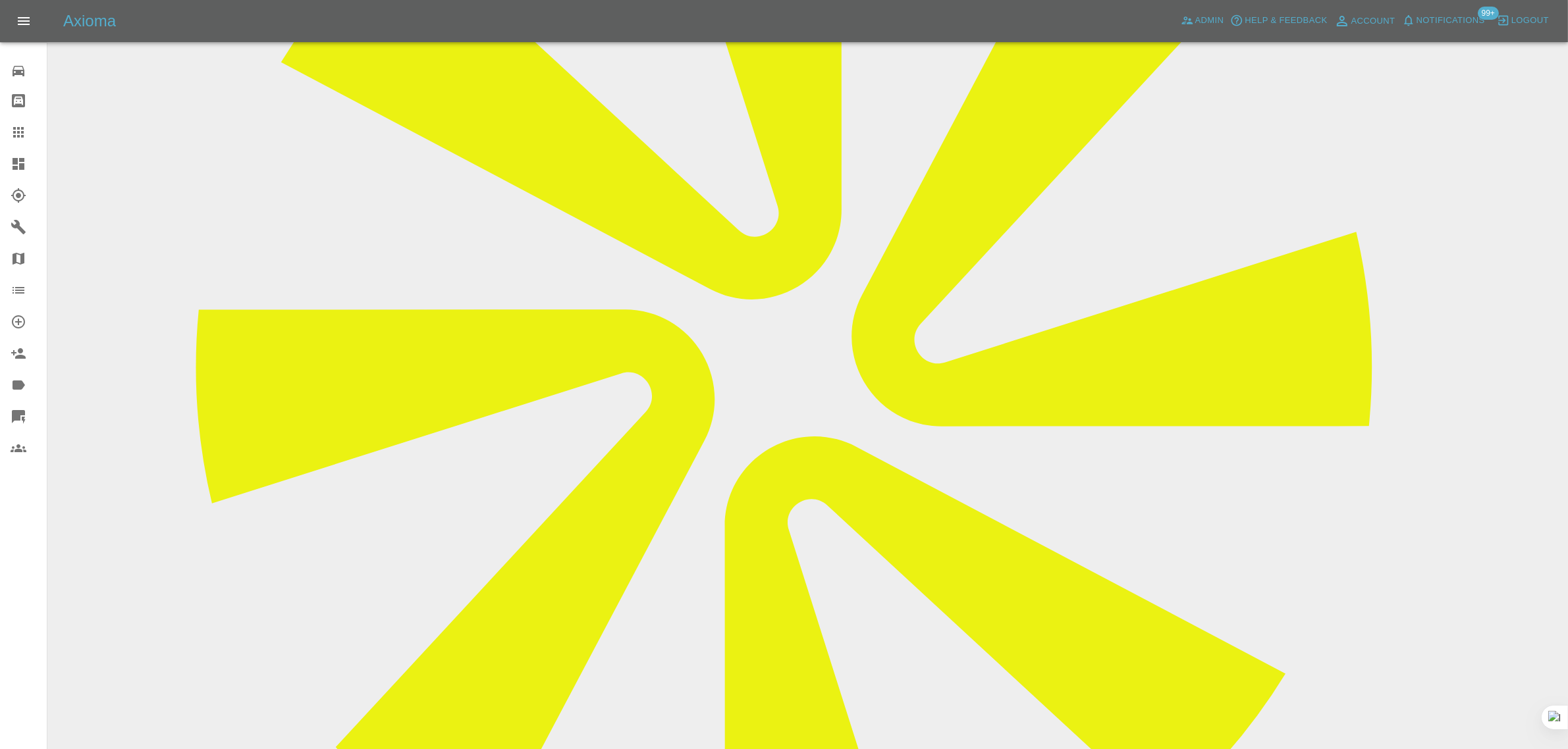
scroll to position [576, 0]
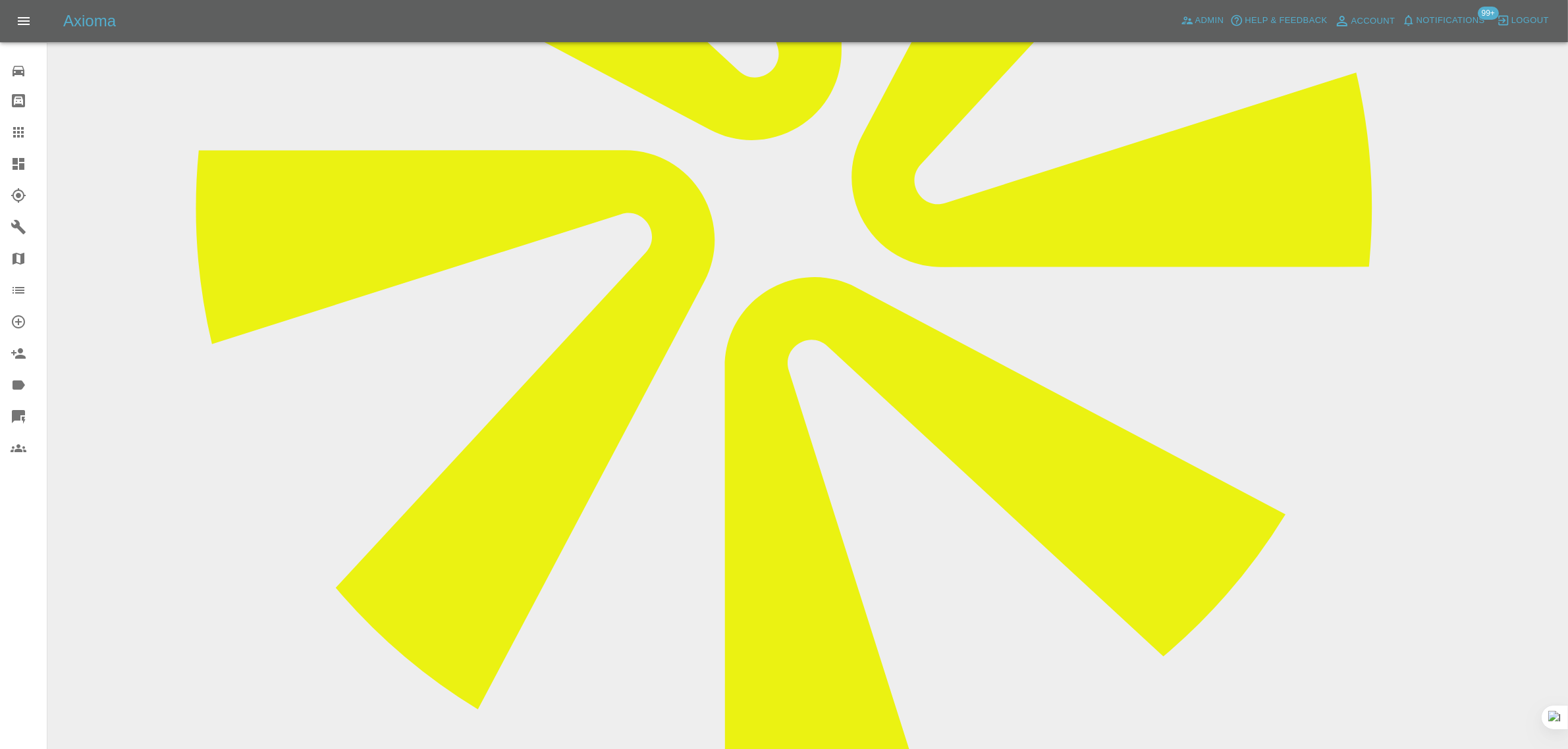
paste textarea "Hi, I need to rearrange the booking I have scheduled for tomorrow. Kind regards…"
type textarea "Hi, I need to rearrange the booking I have scheduled for tomorrow. Kind regards…"
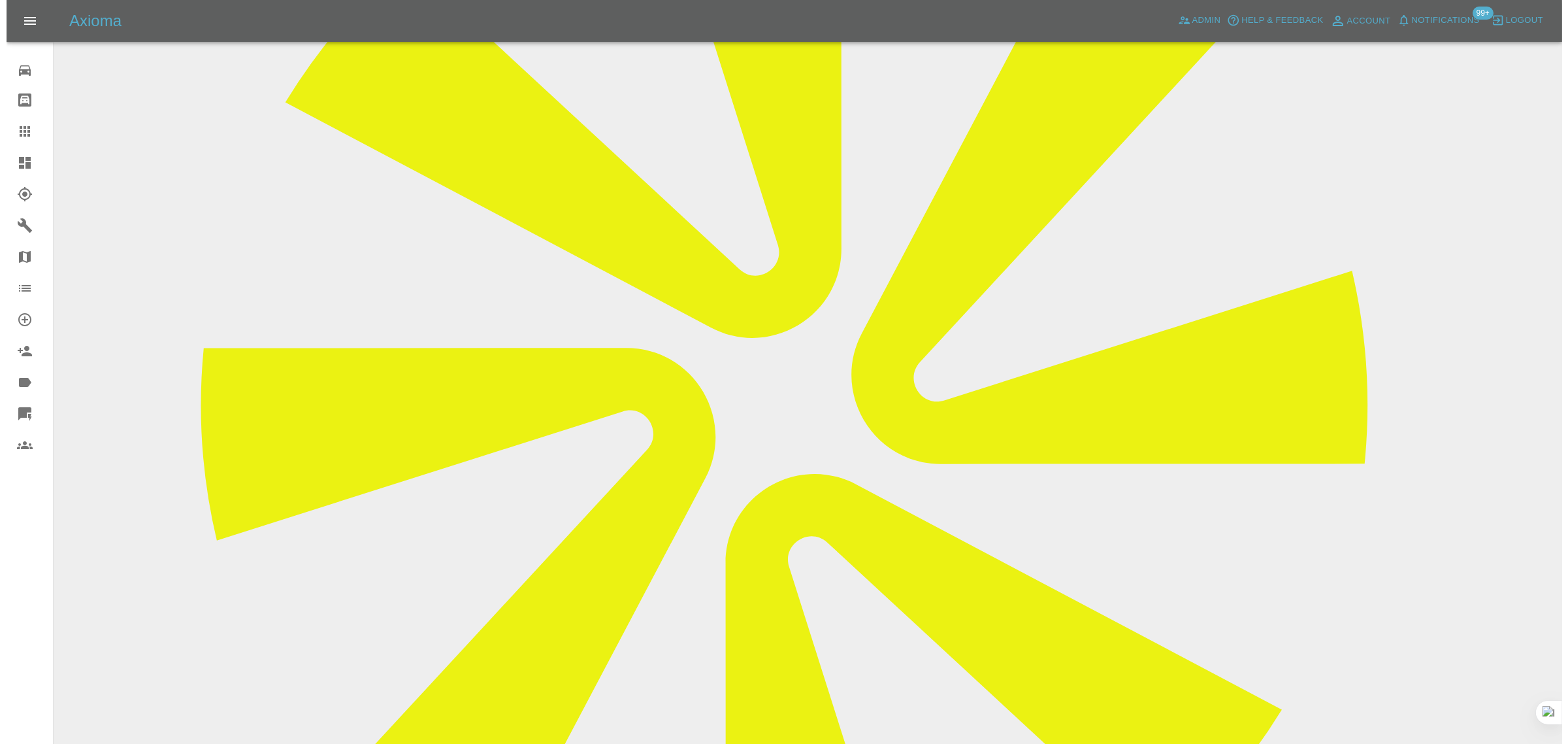
scroll to position [409, 0]
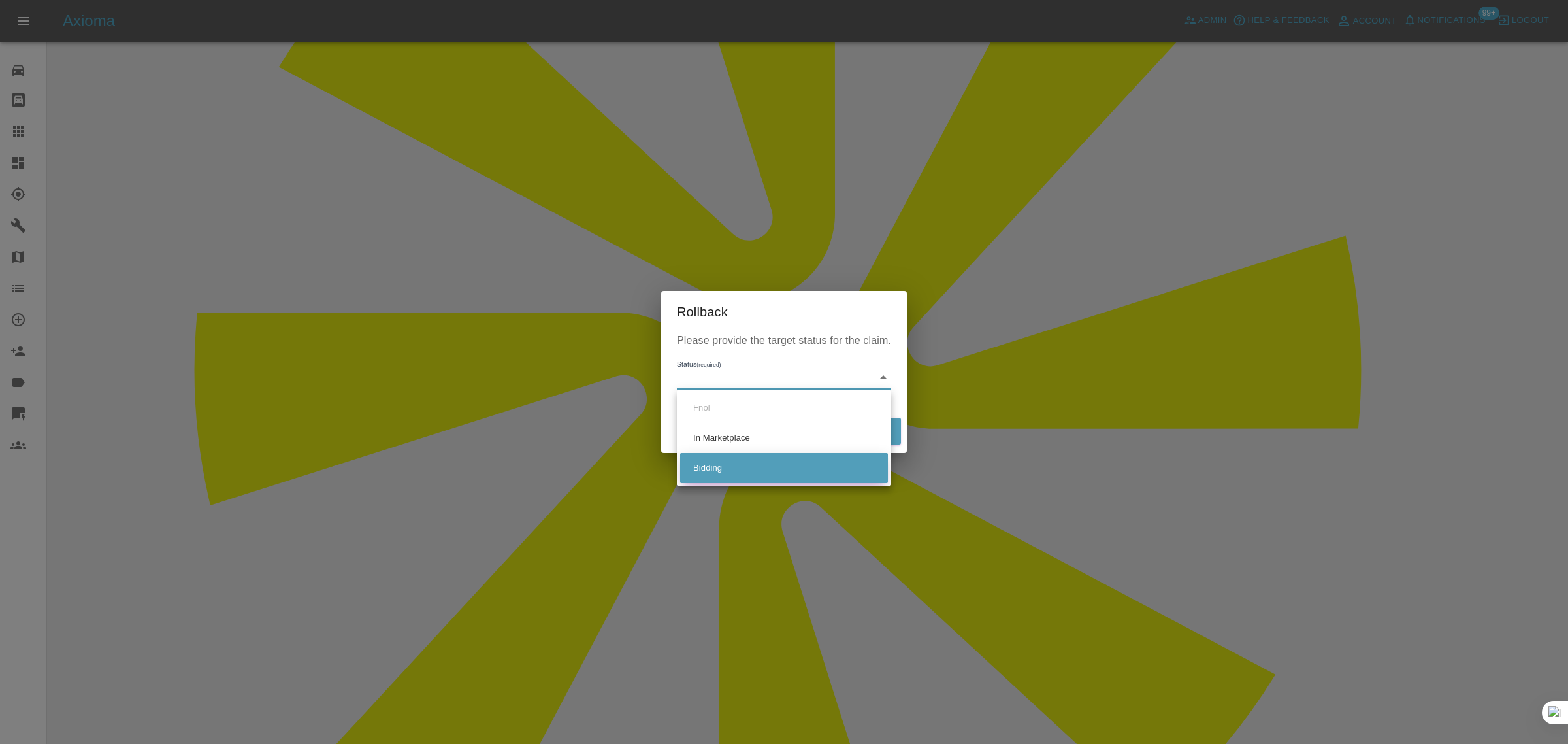
click at [720, 459] on li "Bidding" at bounding box center [784, 468] width 207 height 30
type input "bidding"
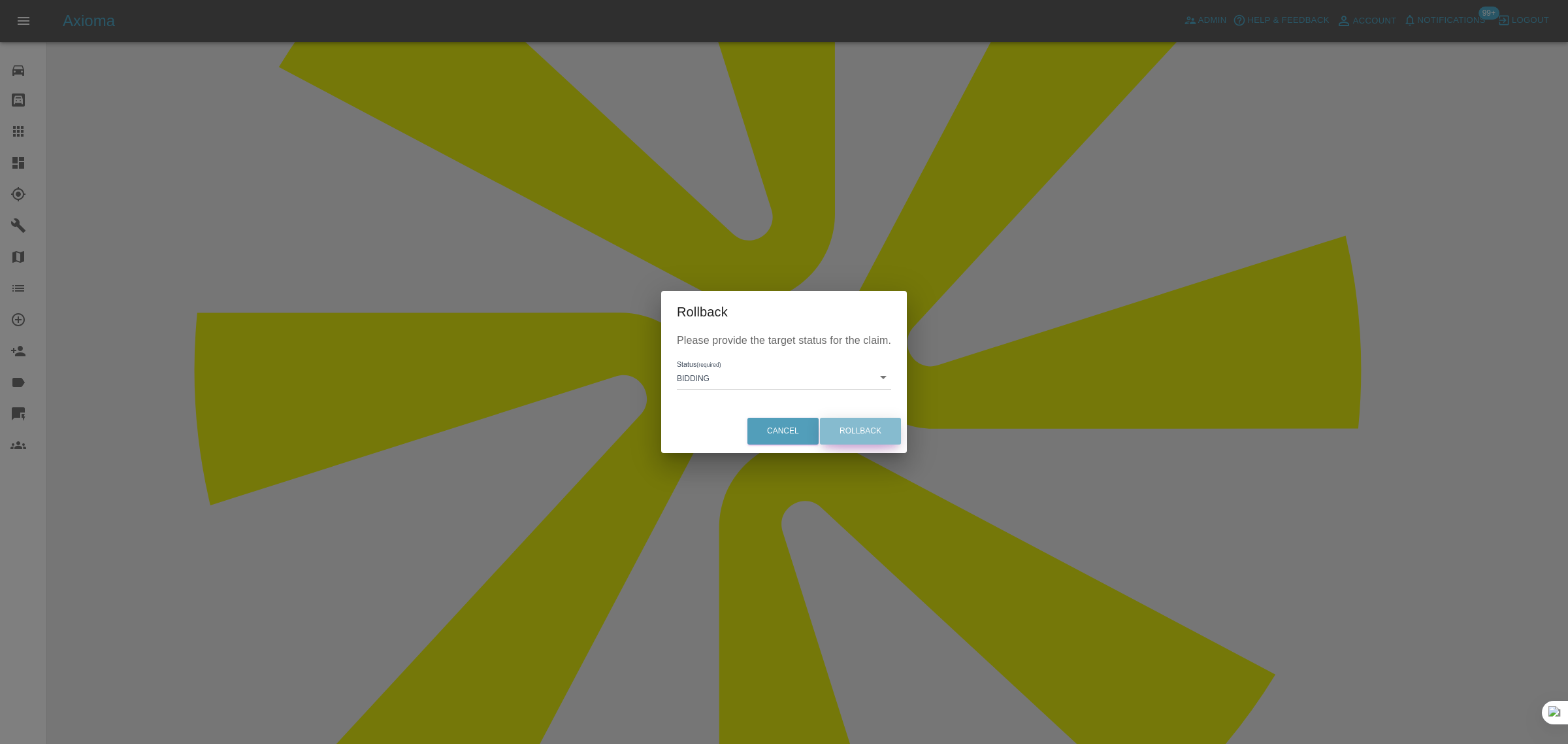
click at [841, 429] on button "Rollback" at bounding box center [860, 431] width 81 height 27
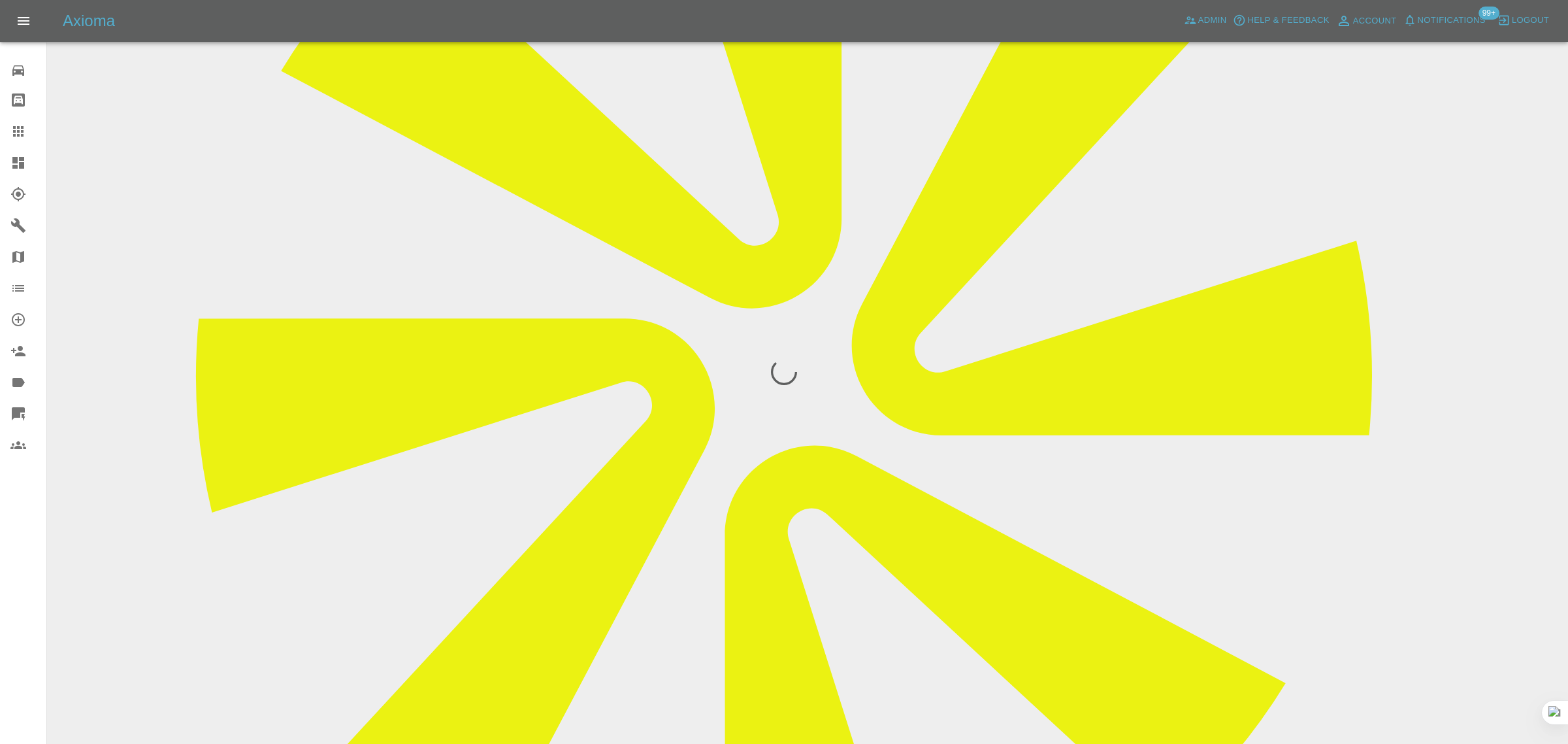
scroll to position [0, 0]
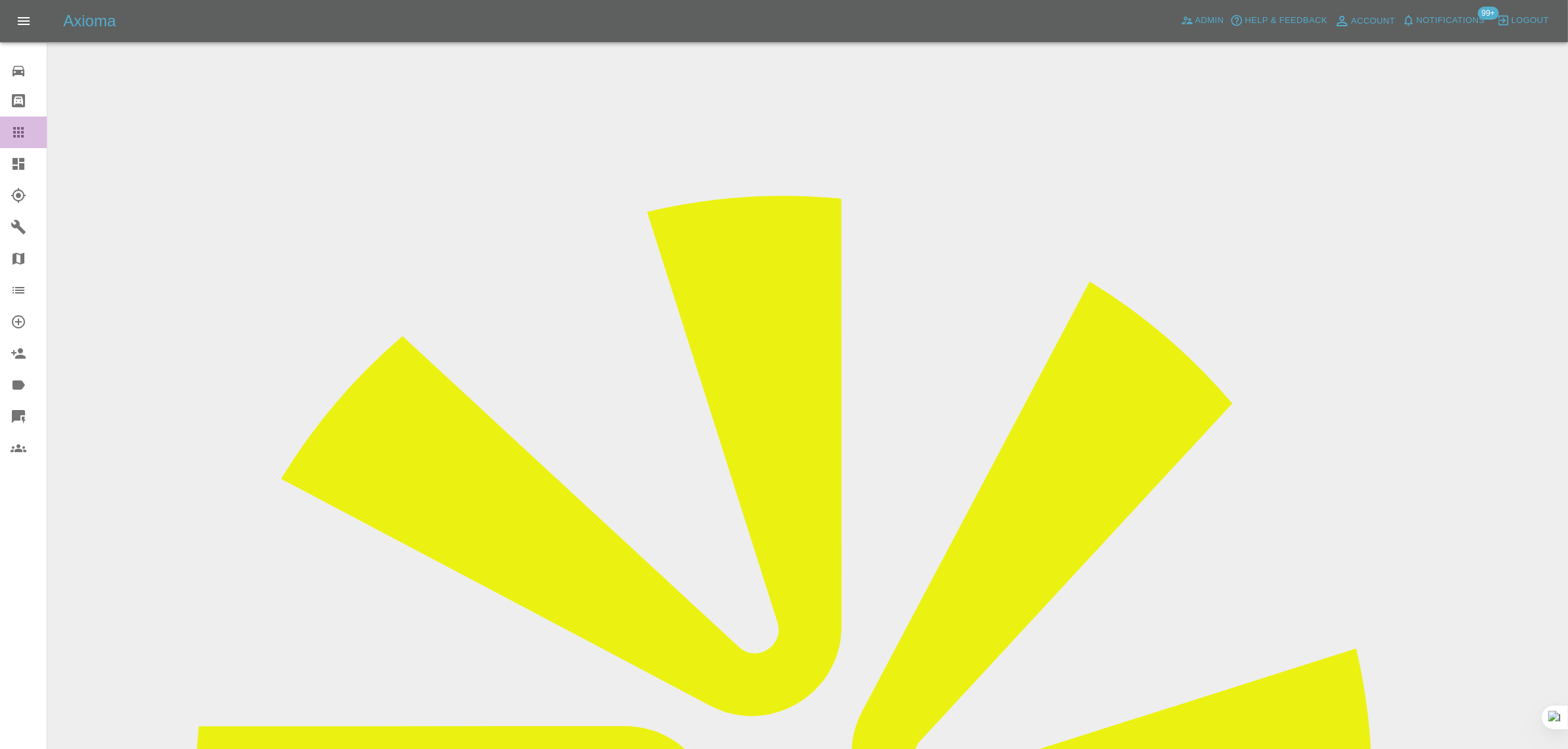
click at [14, 129] on icon at bounding box center [18, 131] width 10 height 10
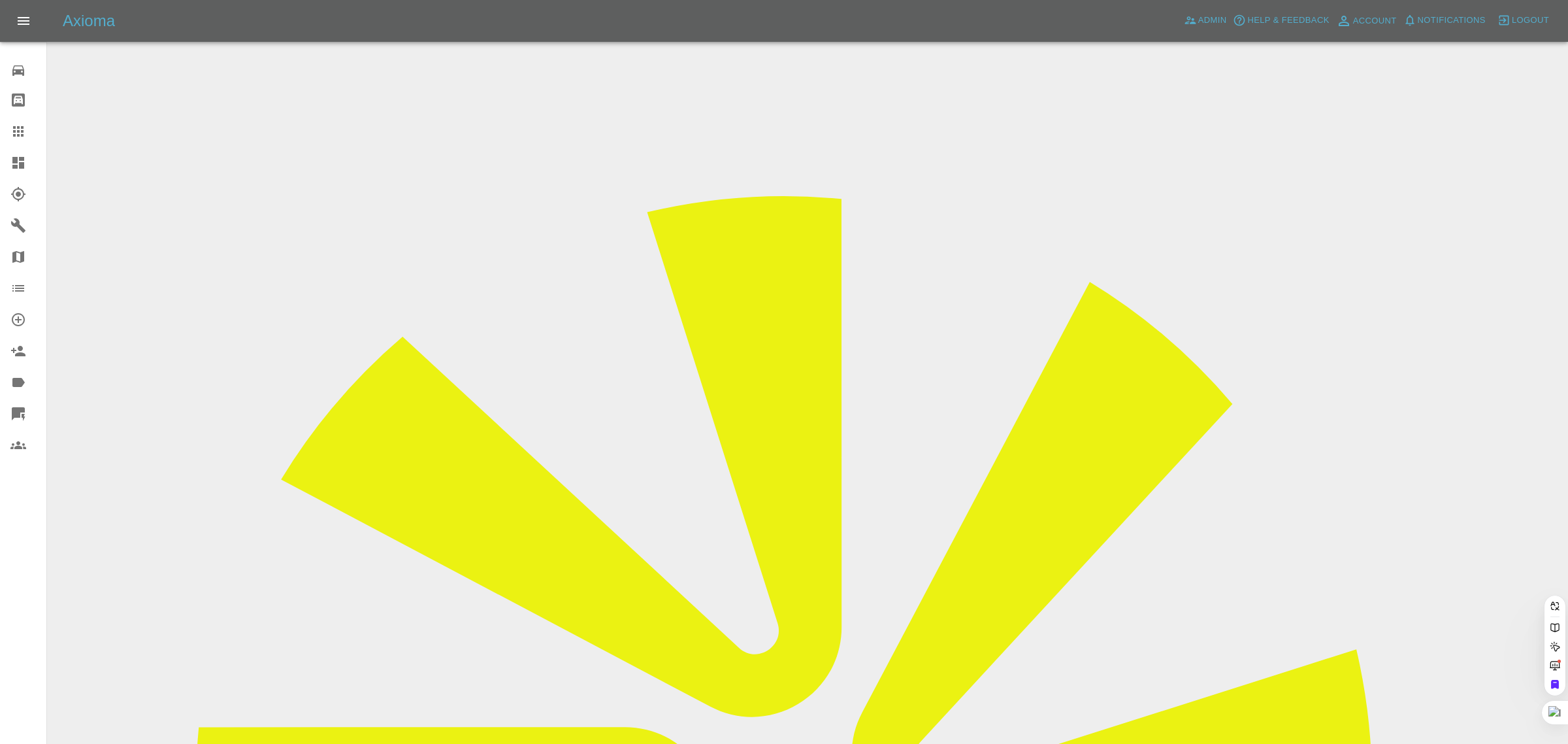
type input "[EMAIL_ADDRESS][DOMAIN_NAME]"
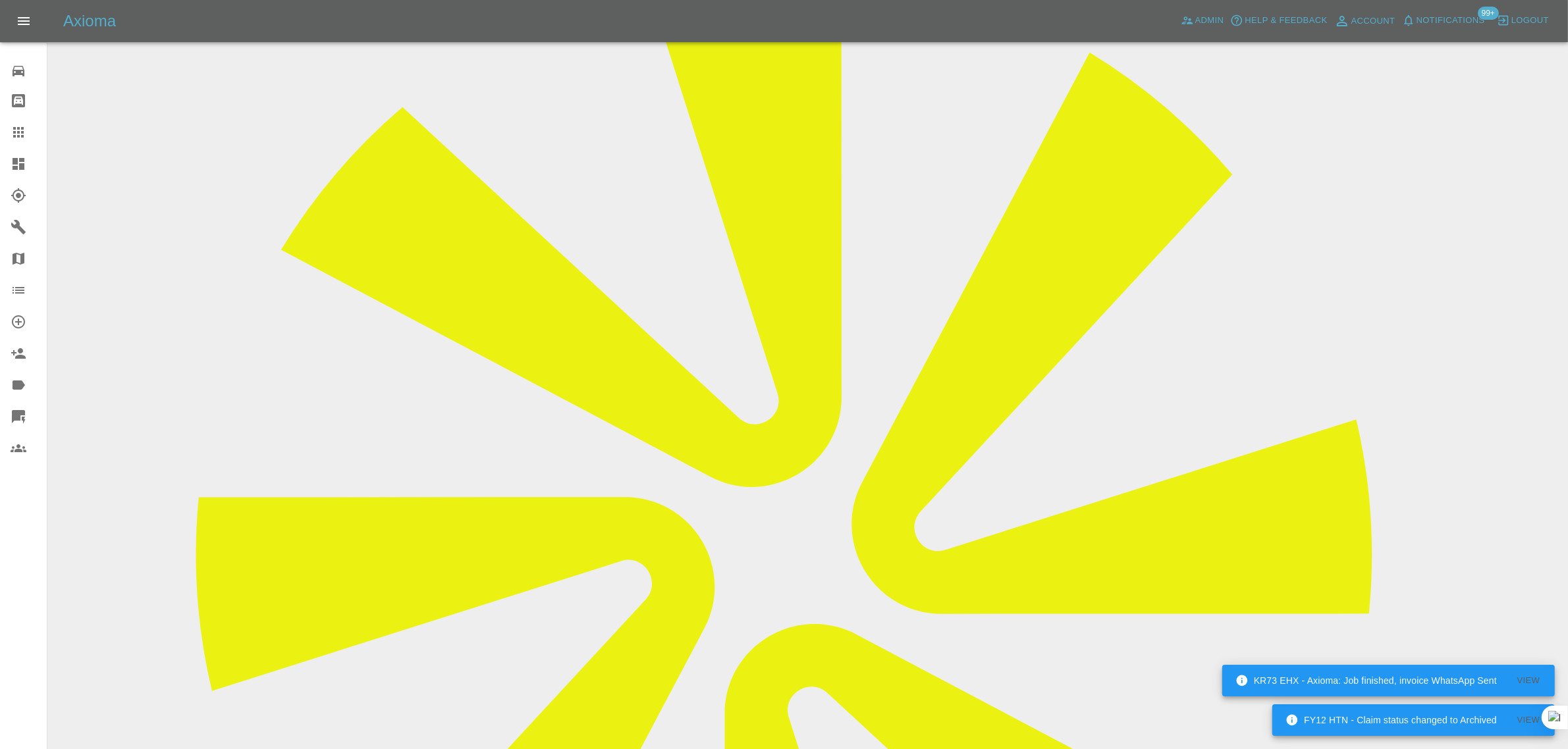
scroll to position [219, 0]
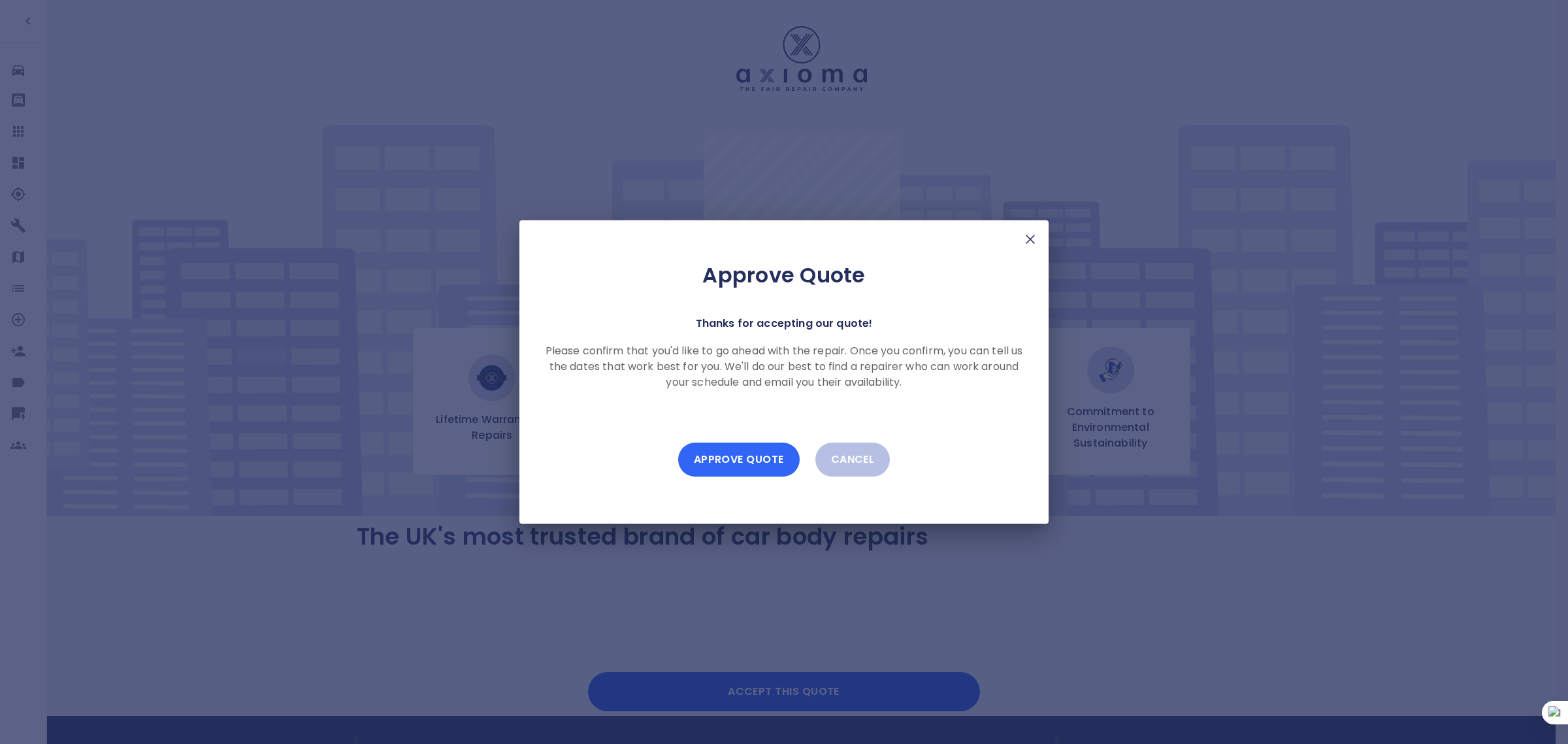
click at [767, 468] on button "Approve Quote" at bounding box center [739, 459] width 121 height 34
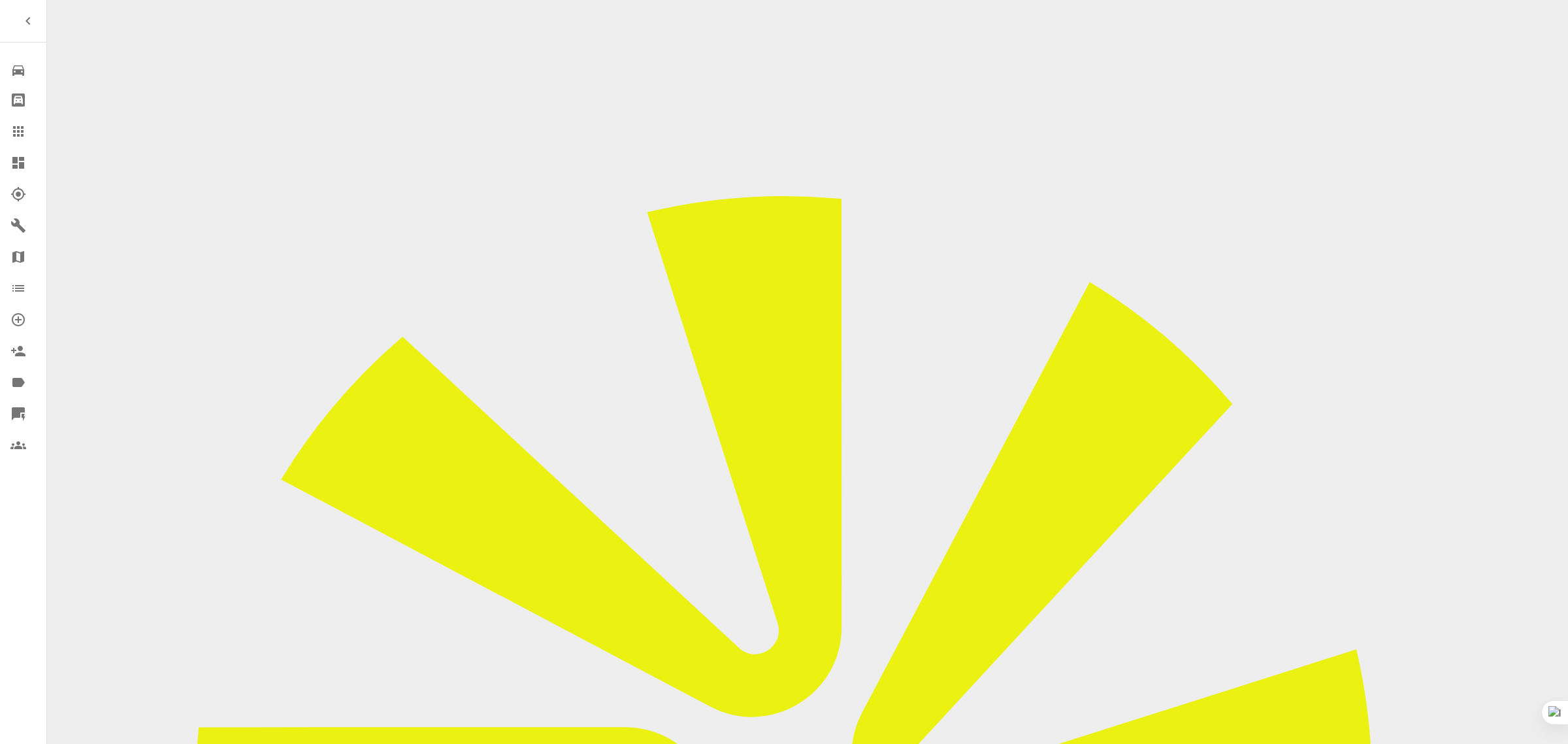
click at [34, 135] on div at bounding box center [28, 131] width 37 height 16
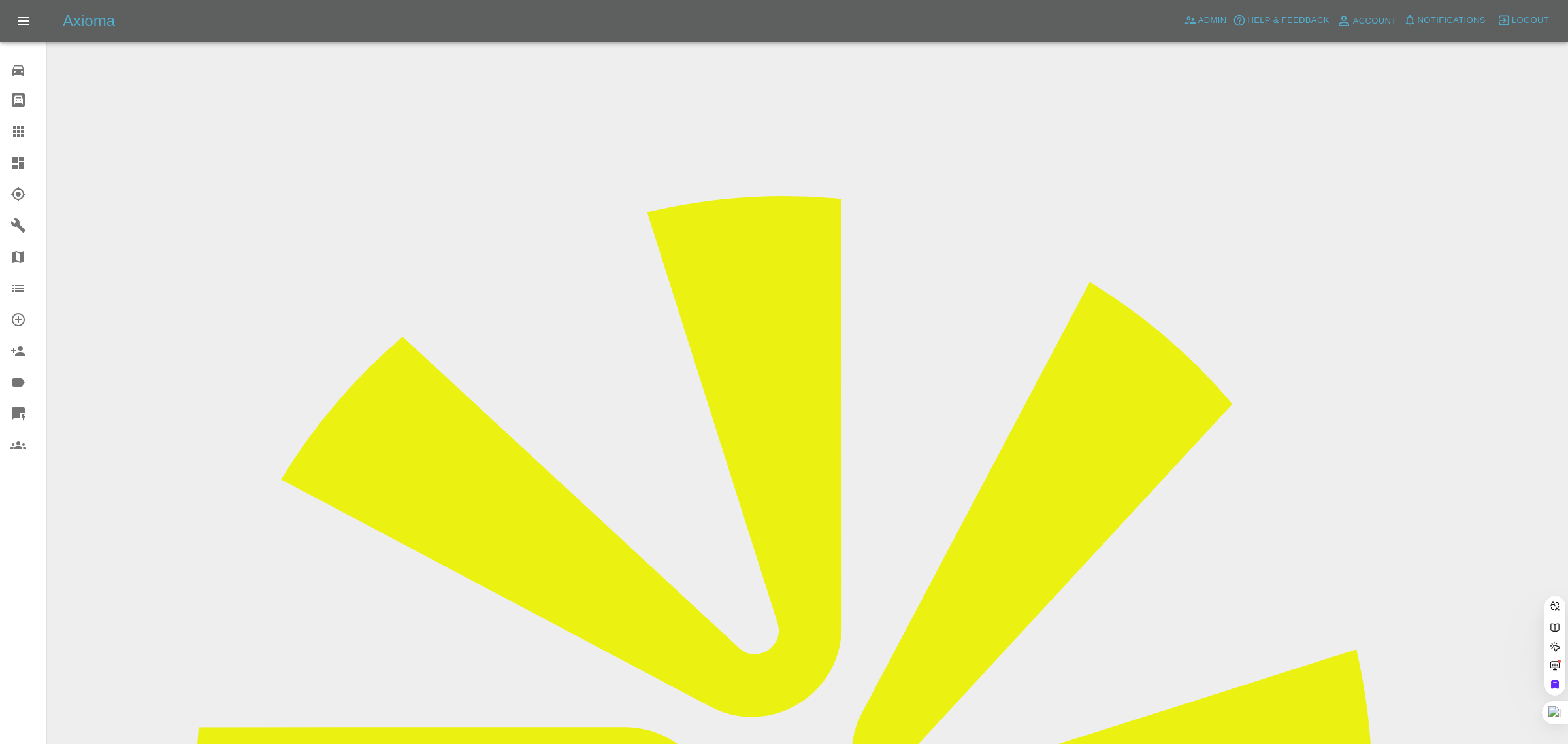
paste input "[EMAIL_ADDRESS][DOMAIN_NAME]"
type input "[EMAIL_ADDRESS][DOMAIN_NAME]"
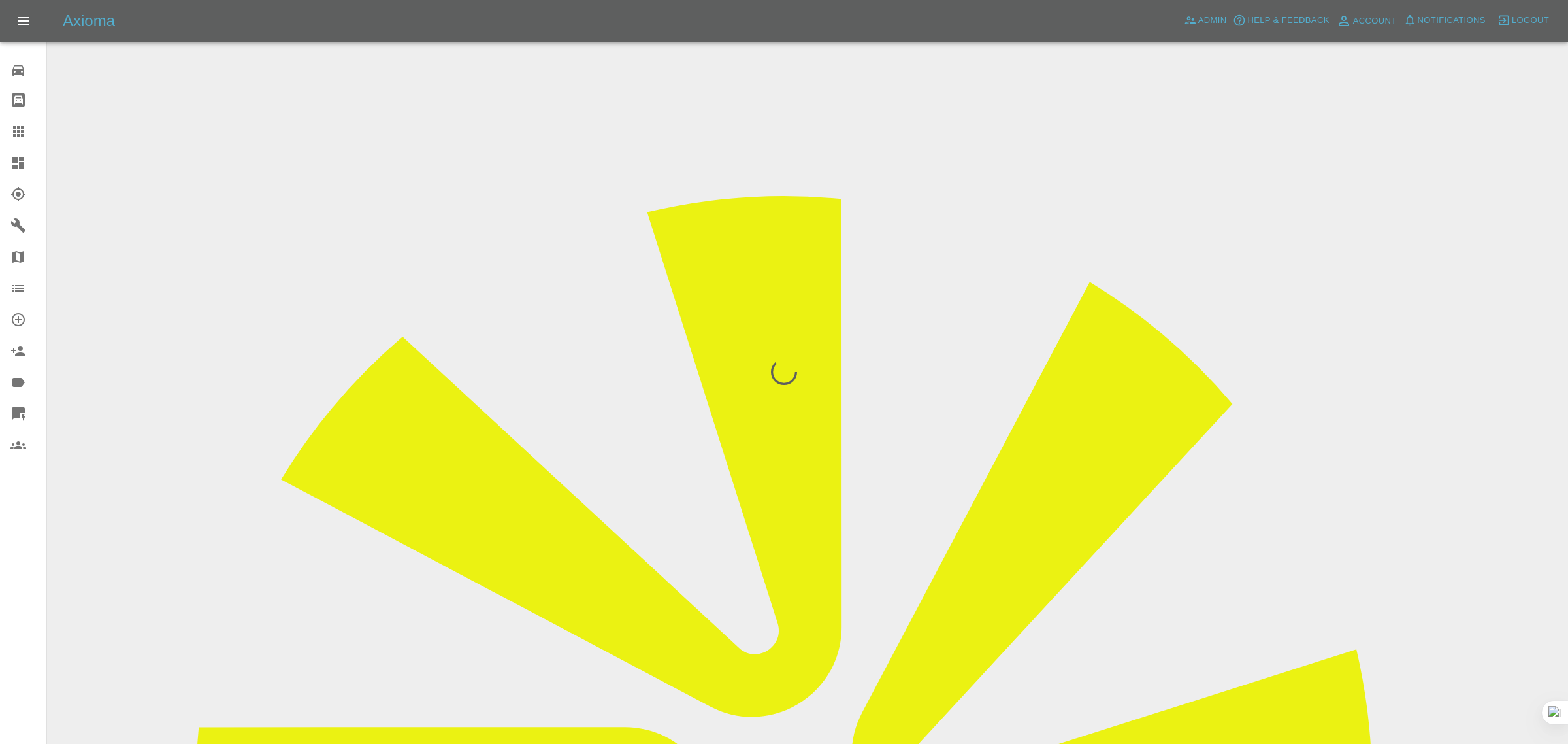
click at [19, 589] on div "0 Repair home Bodyshop home Claims Dashboard Explorer Garages Map Organization …" at bounding box center [23, 372] width 47 height 744
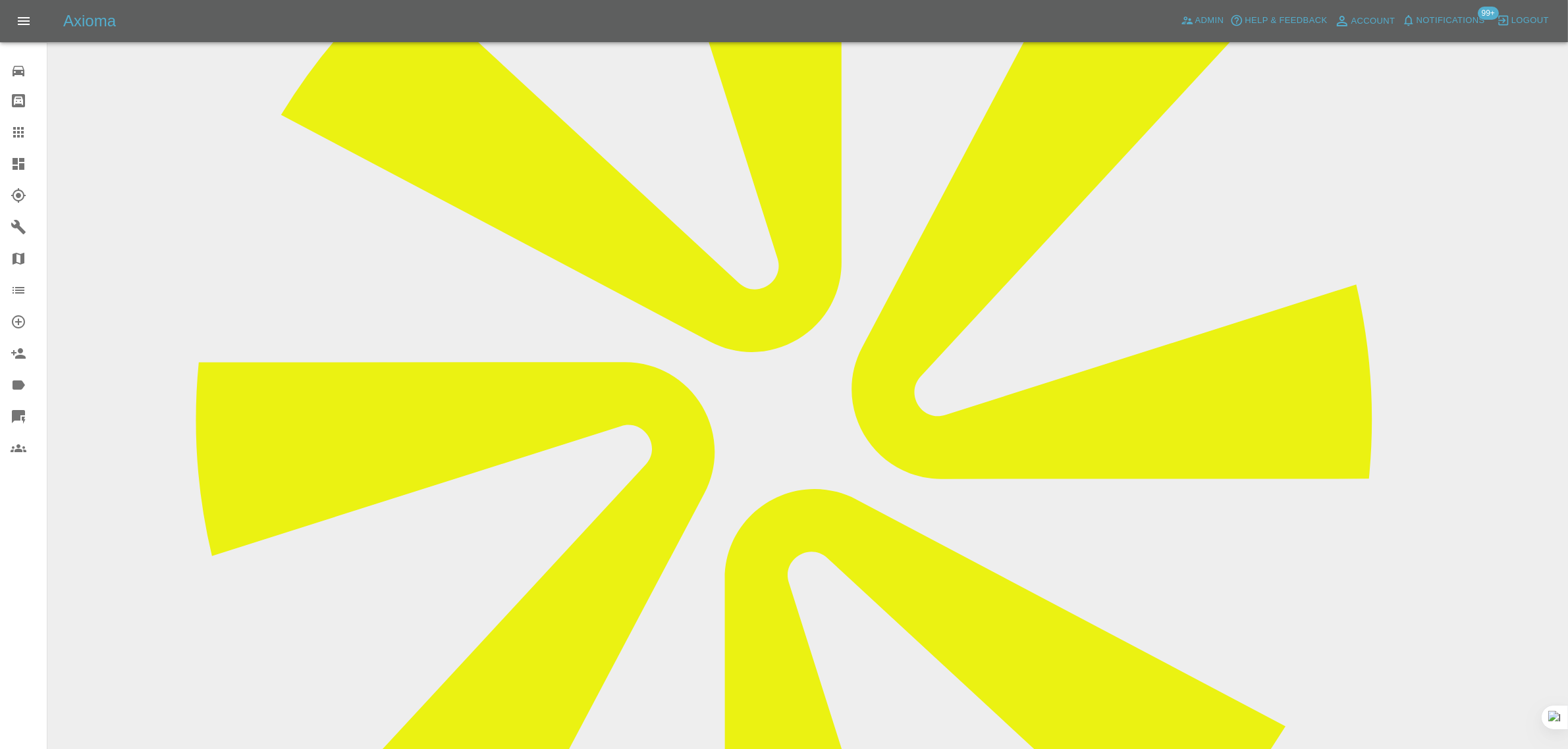
scroll to position [165, 0]
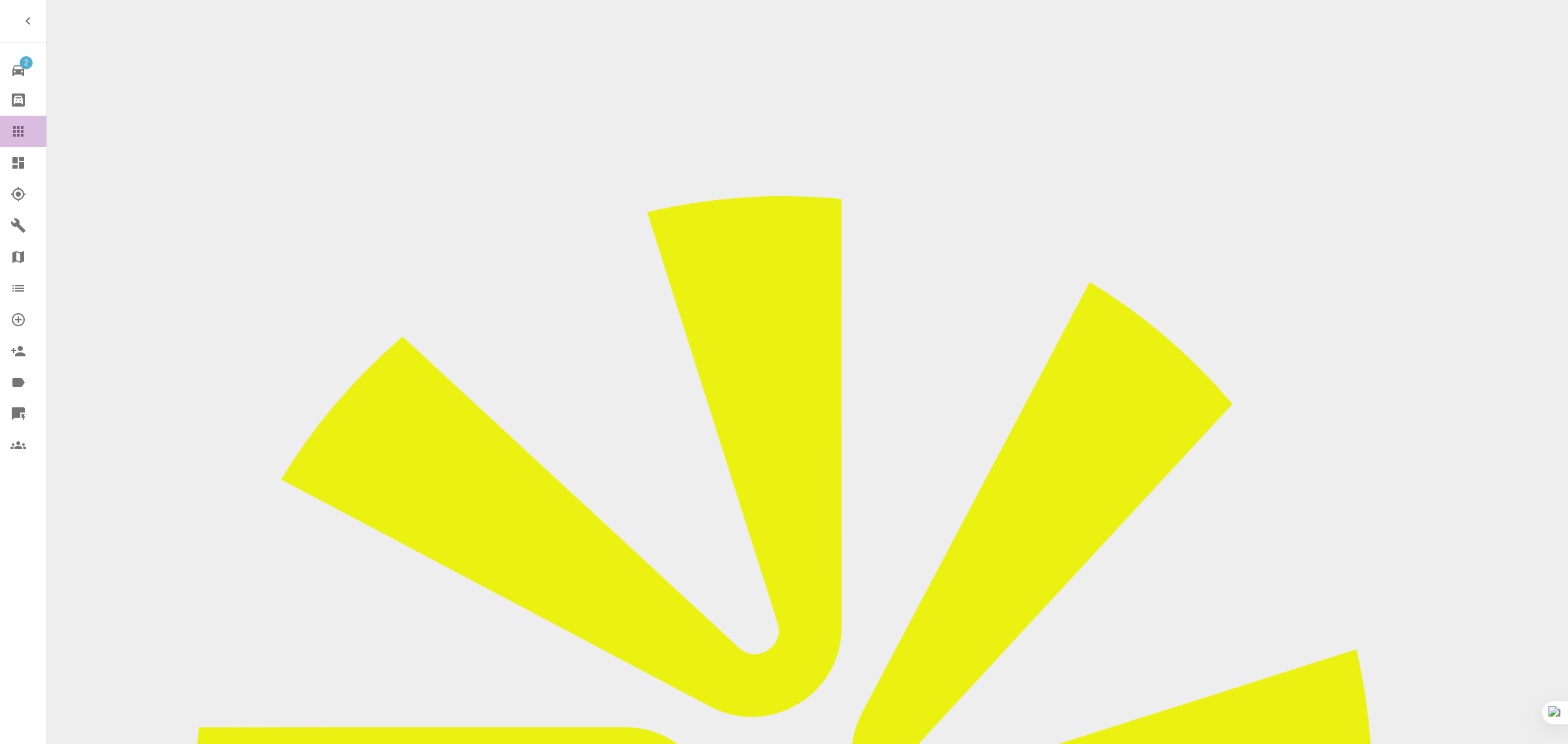
click at [24, 126] on icon at bounding box center [17, 131] width 16 height 16
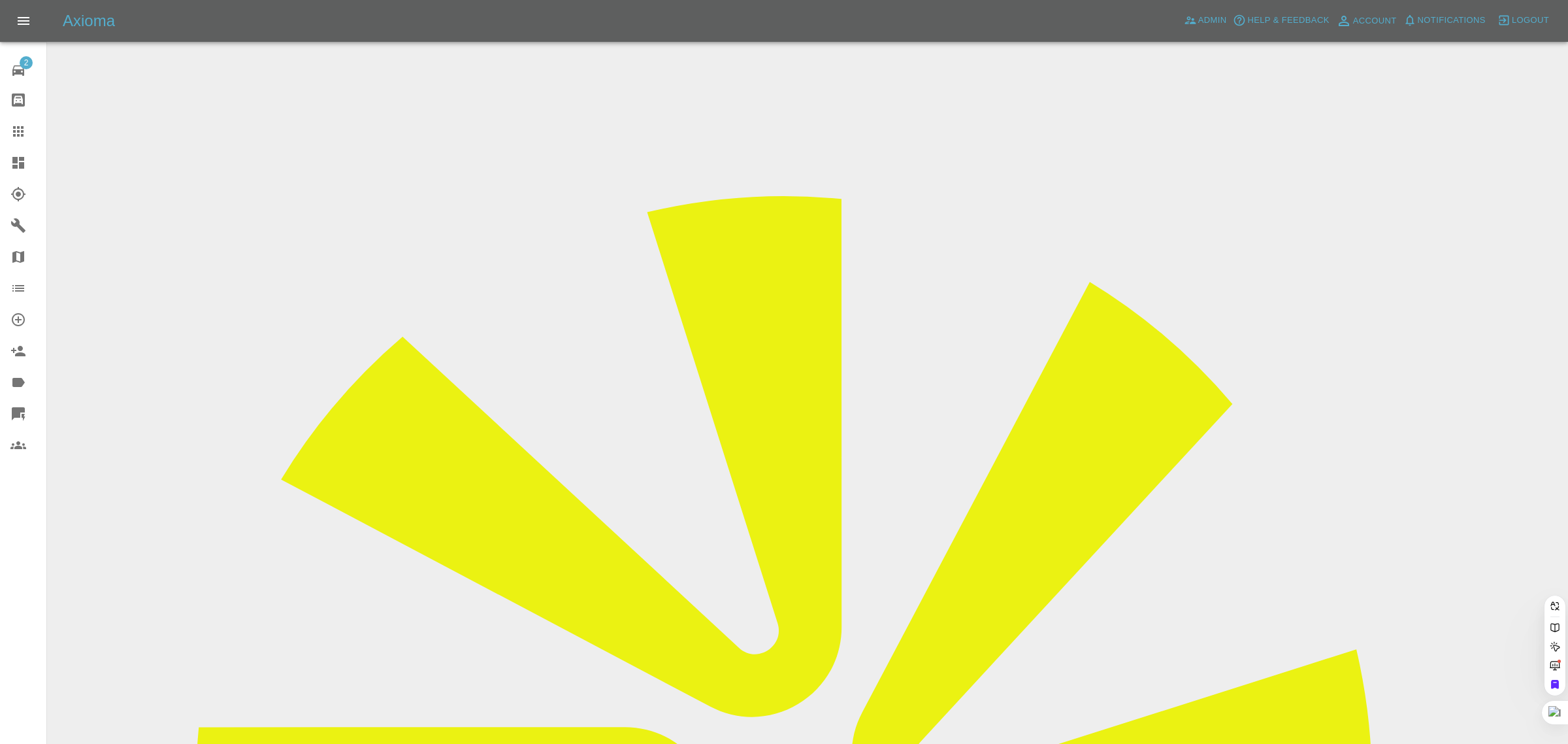
paste input "EJ63 OEU"
type input "EJ63OEU"
click at [1206, 25] on span "Admin" at bounding box center [1212, 20] width 28 height 15
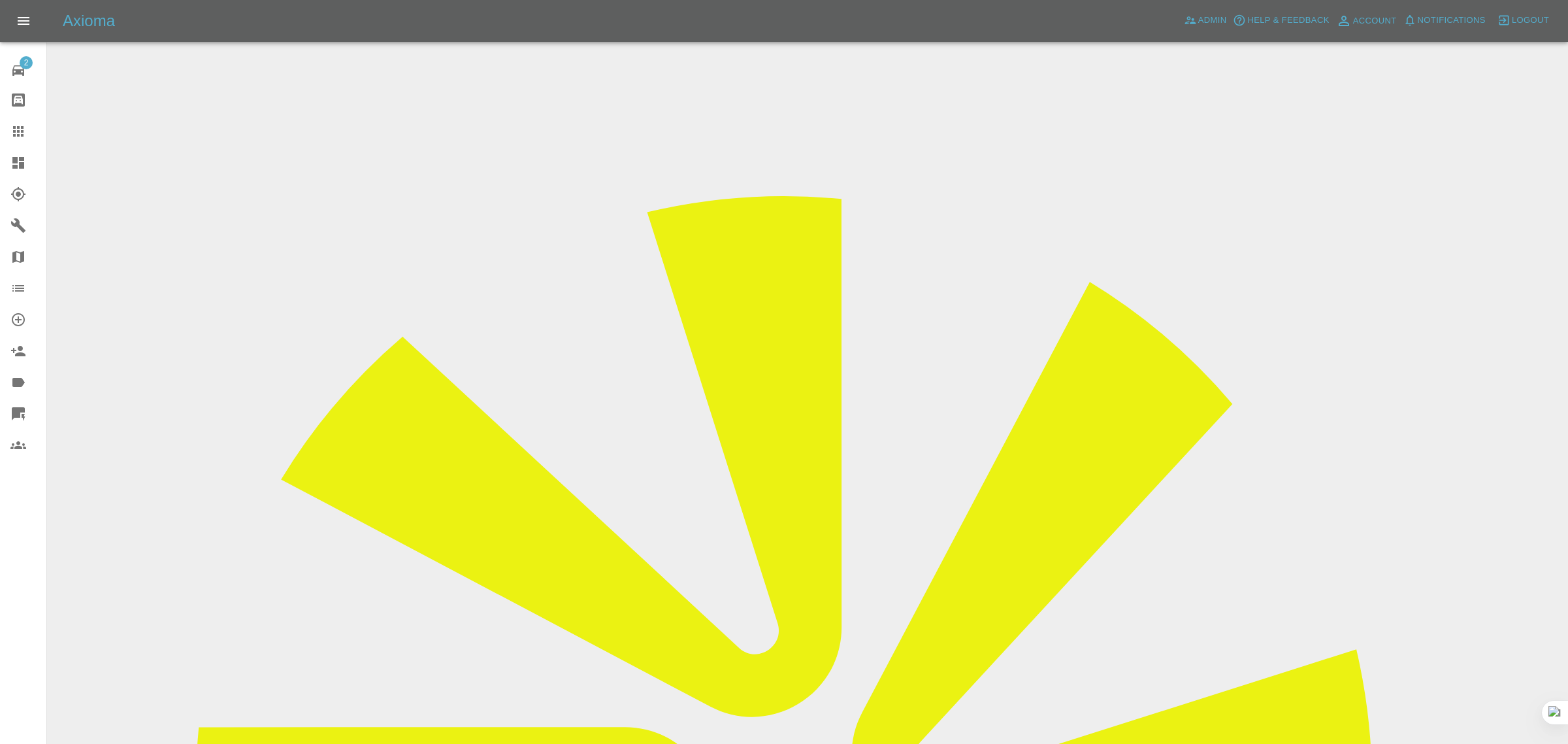
paste input "annaanemouri@yahoo.co.uk"
type input "annaanemouri@yahoo.co.uk"
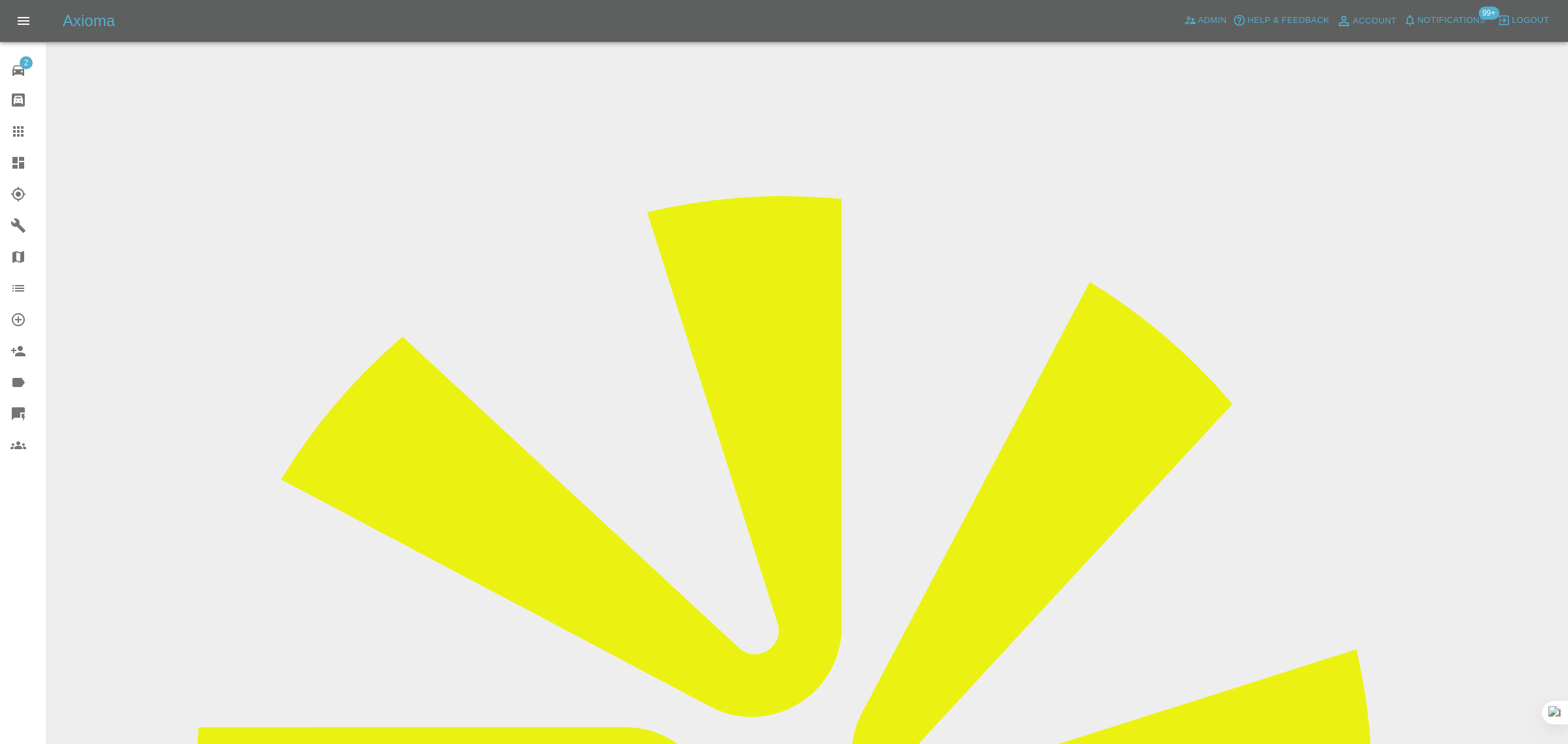
paste input "EJ63 OEU"
type input "EJ63OEU"
click at [11, 119] on link "Claims" at bounding box center [23, 131] width 47 height 31
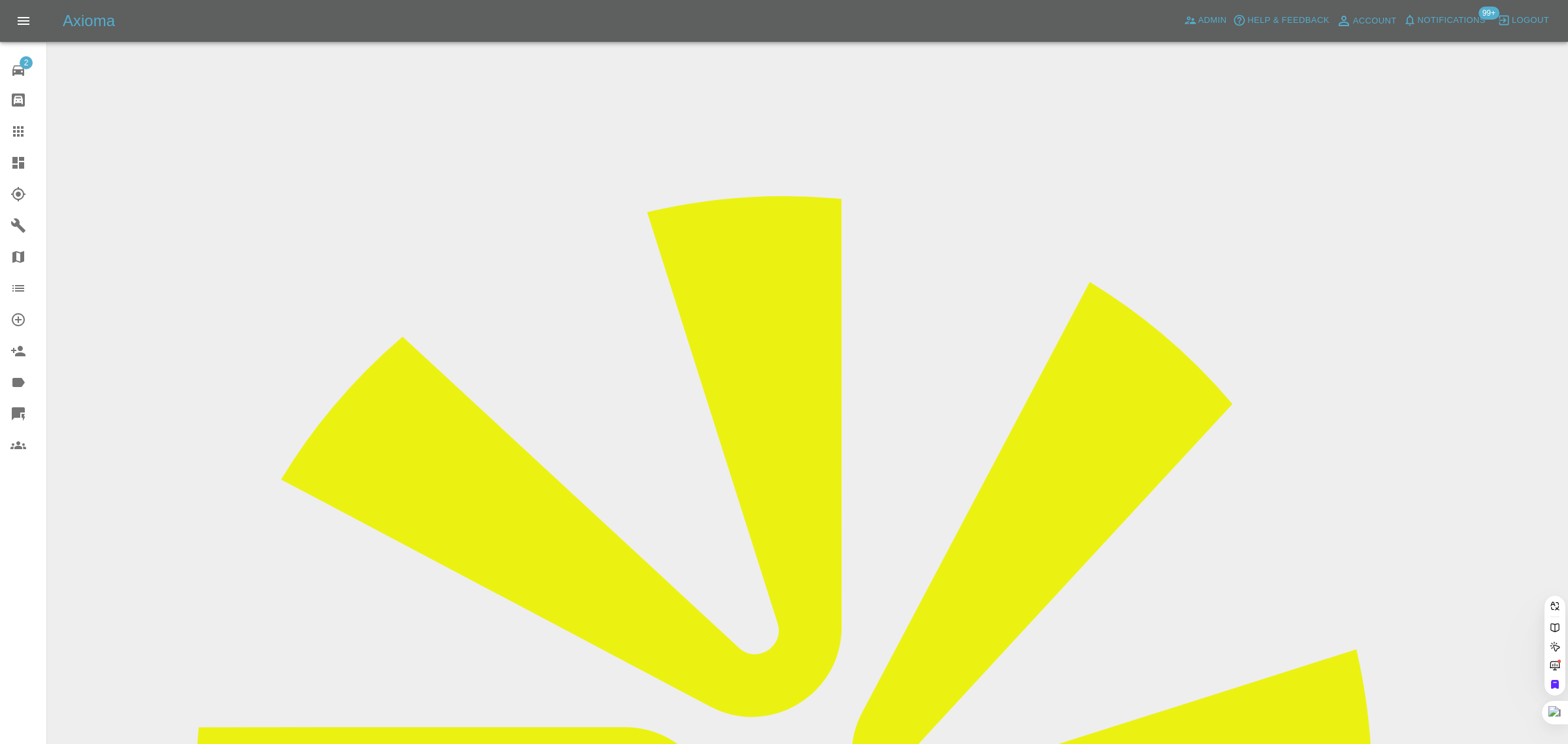
paste input "EJ63 OEU"
type input "EJ63OEU"
paste input "customerrelations@nationalwindscreens.co.uk"
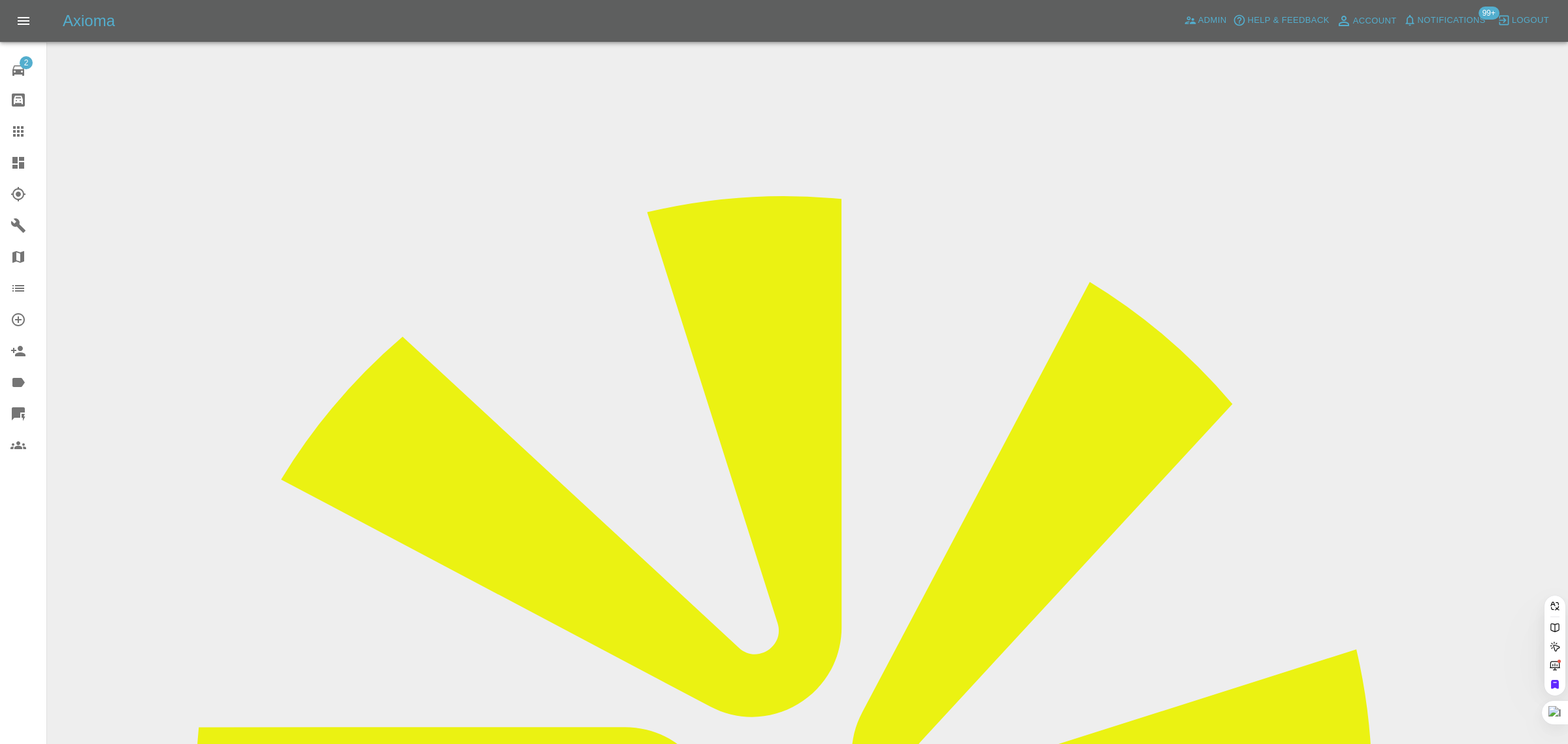
type input "customerrelations@nationalwindscreens.co.uk"
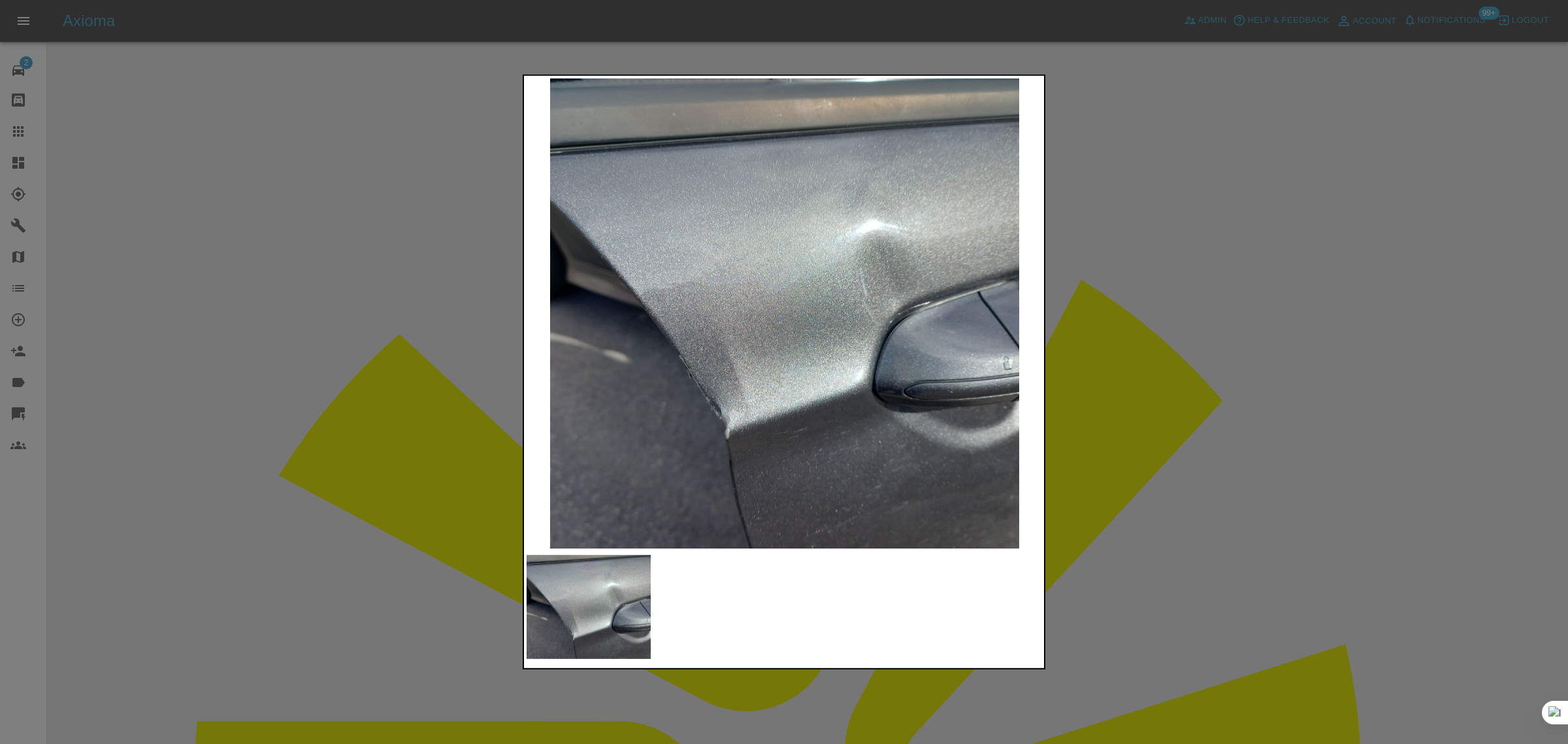
click at [1229, 335] on div at bounding box center [784, 372] width 1568 height 744
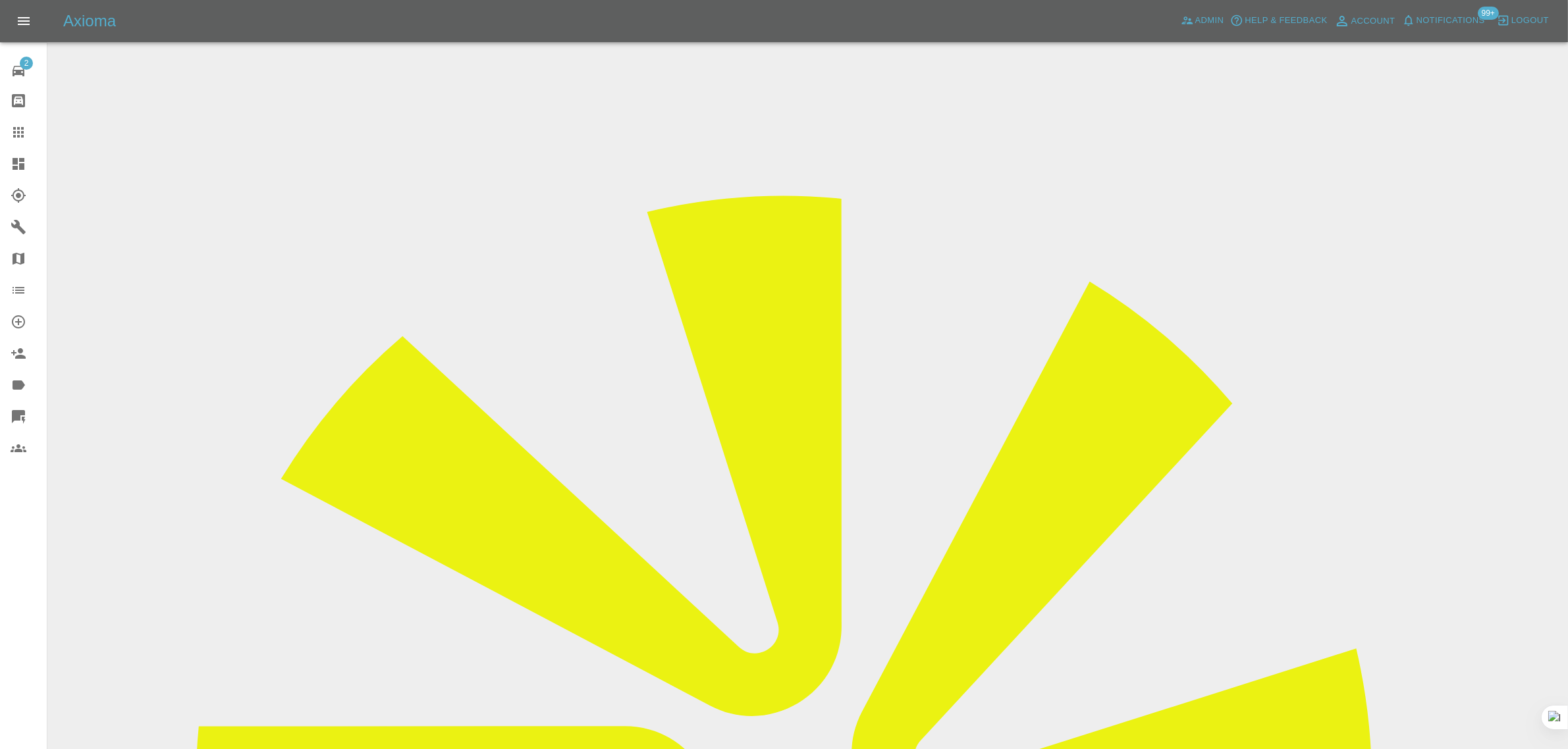
click at [19, 136] on icon at bounding box center [18, 131] width 10 height 10
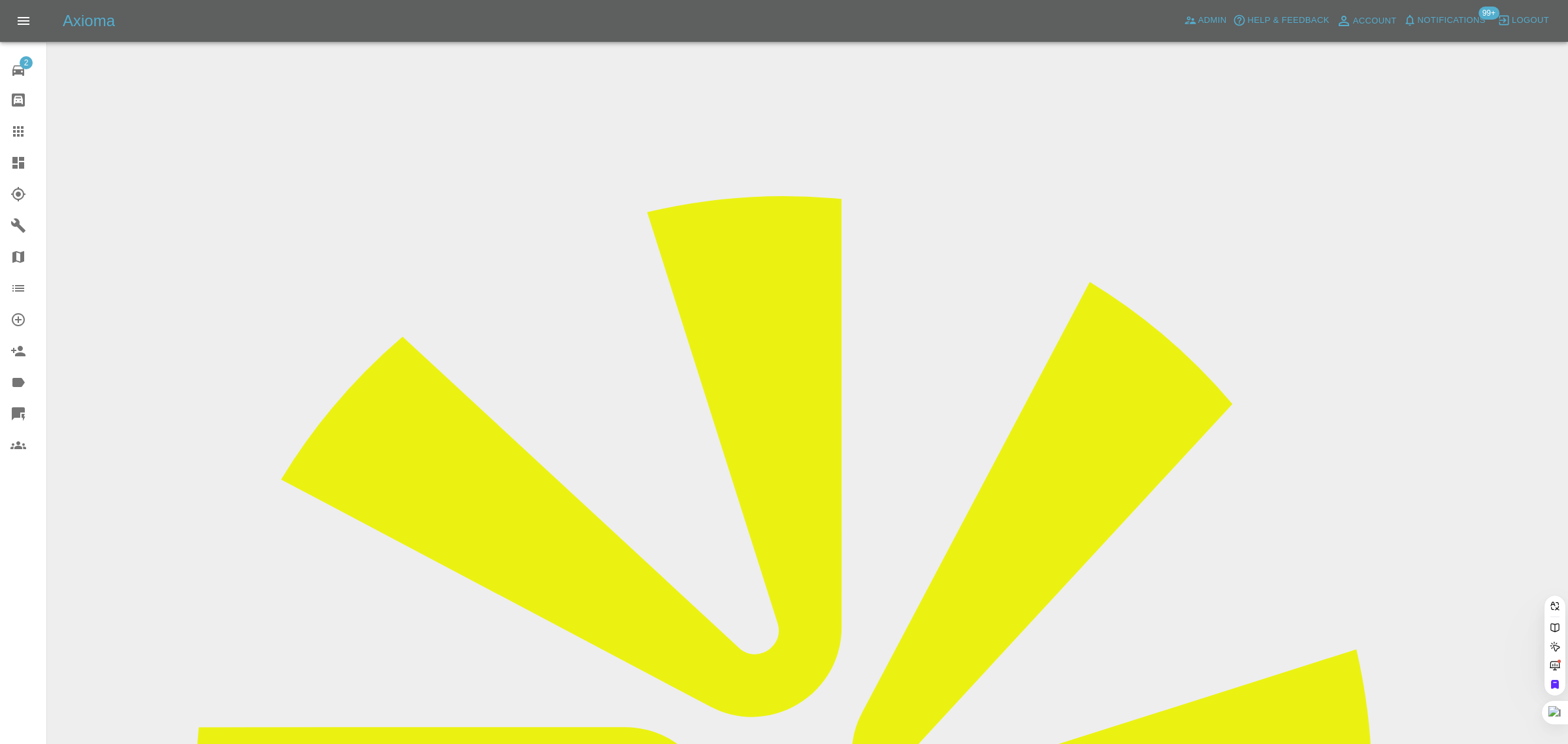
paste input "georgia.n_92@hotmail.co.uk"
type input "georgia.n_92@hotmail.co.uk"
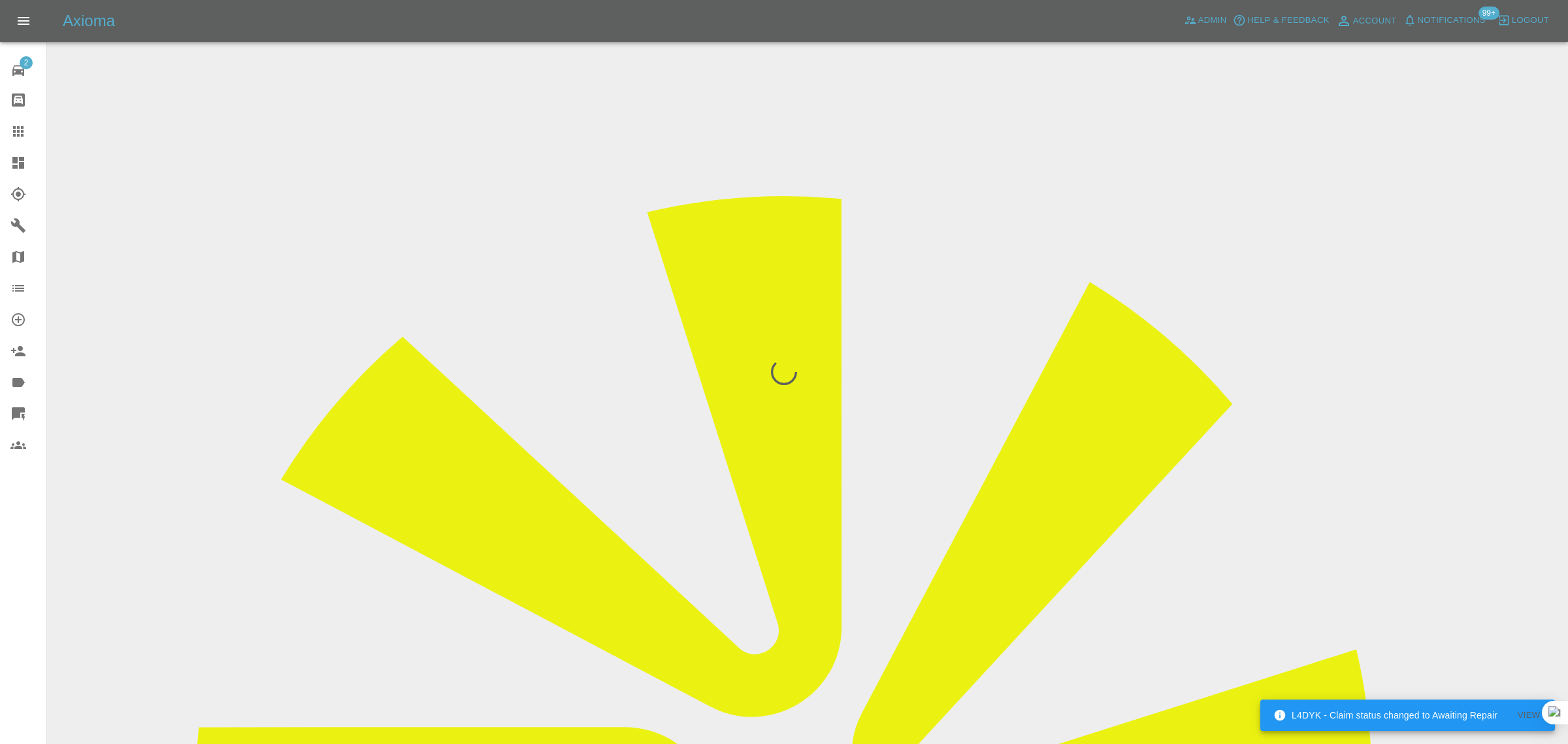
click at [20, 602] on div "2 Repair home Bodyshop home Claims Dashboard Explorer Garages Map Organization …" at bounding box center [23, 372] width 47 height 744
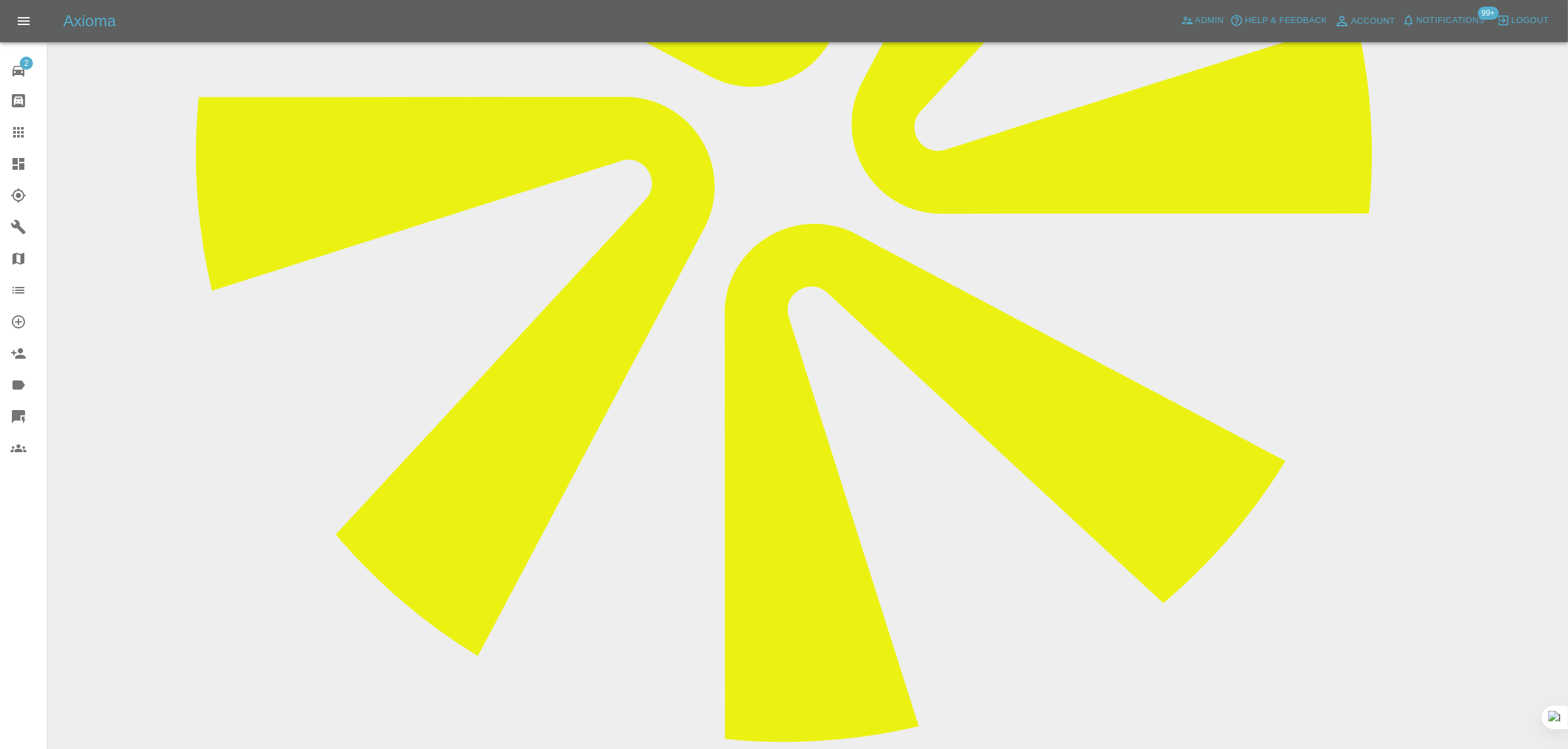
scroll to position [658, 0]
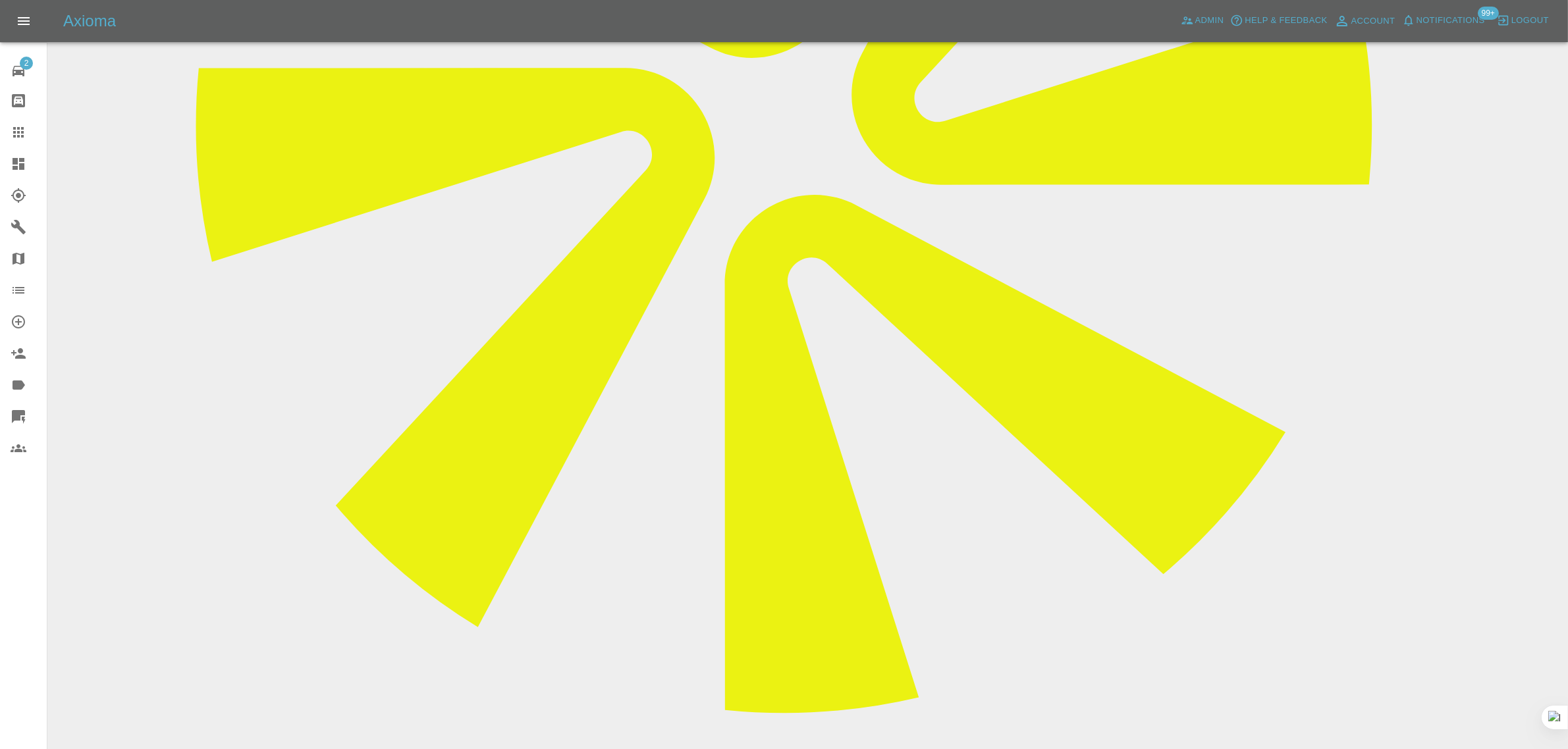
drag, startPoint x: 741, startPoint y: 608, endPoint x: 873, endPoint y: 597, distance: 132.5
copy p "Sparkes6849@gmail.com"
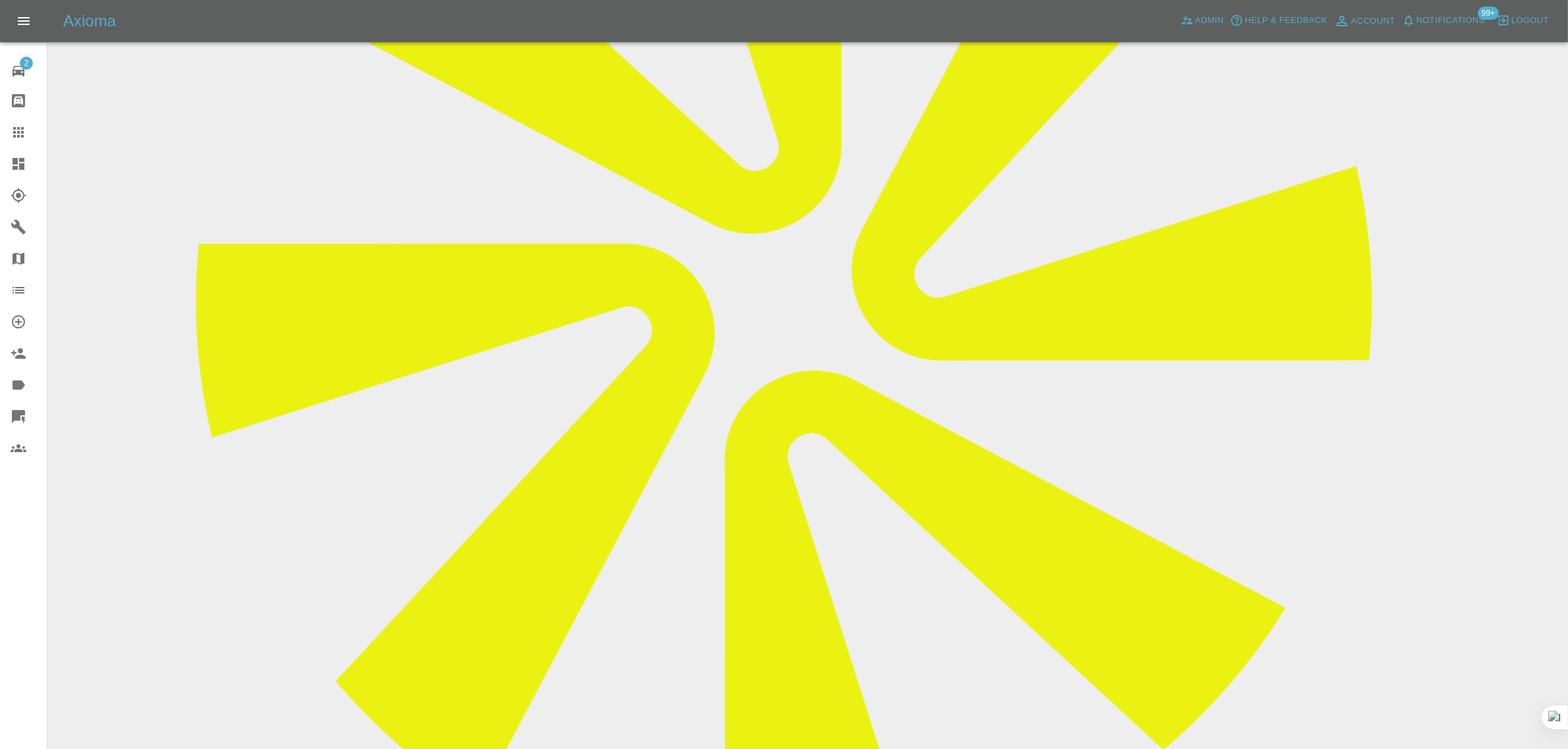
scroll to position [165, 0]
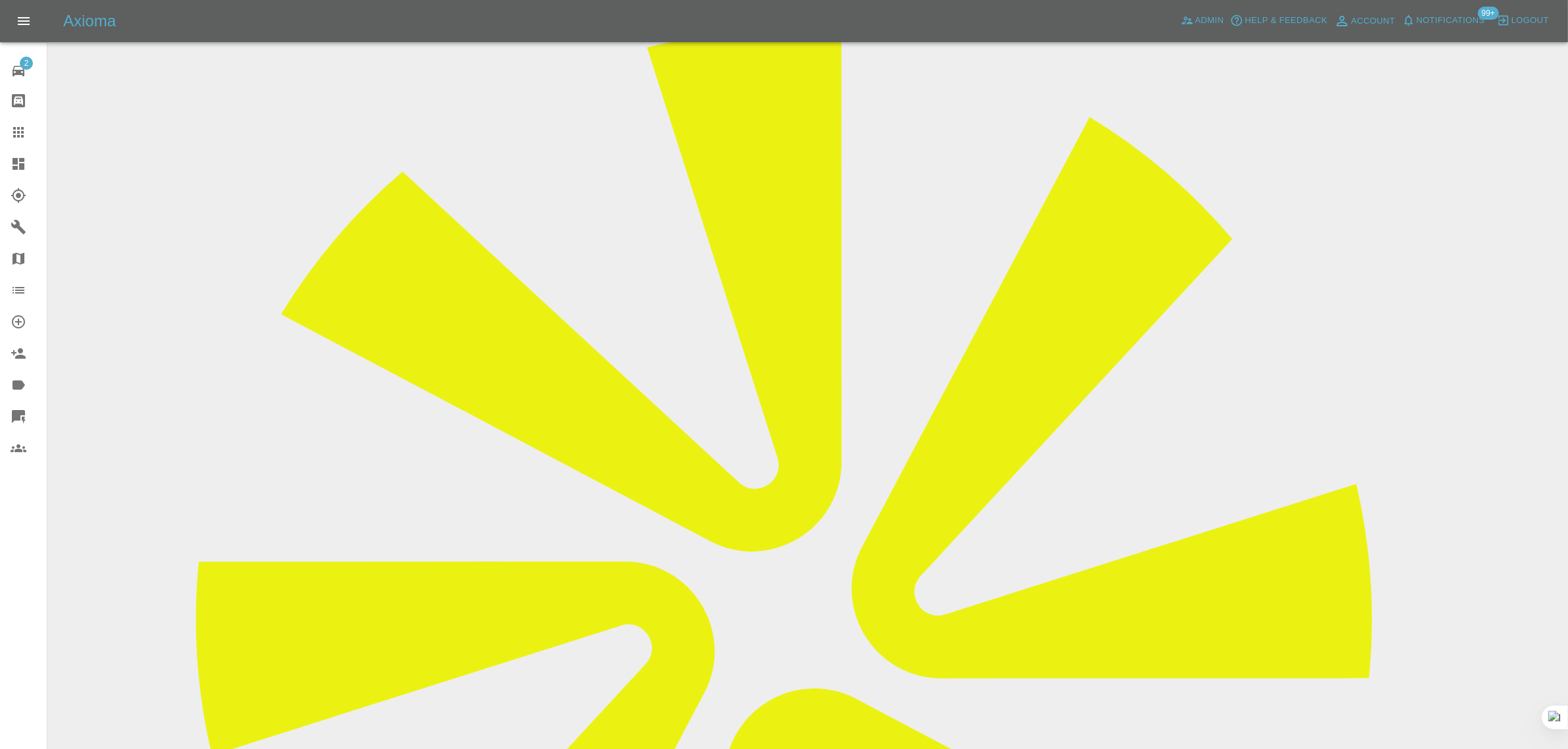
drag, startPoint x: 808, startPoint y: 281, endPoint x: 952, endPoint y: 276, distance: 144.1
copy td "georgia.n_92@hotmail.co.uk"
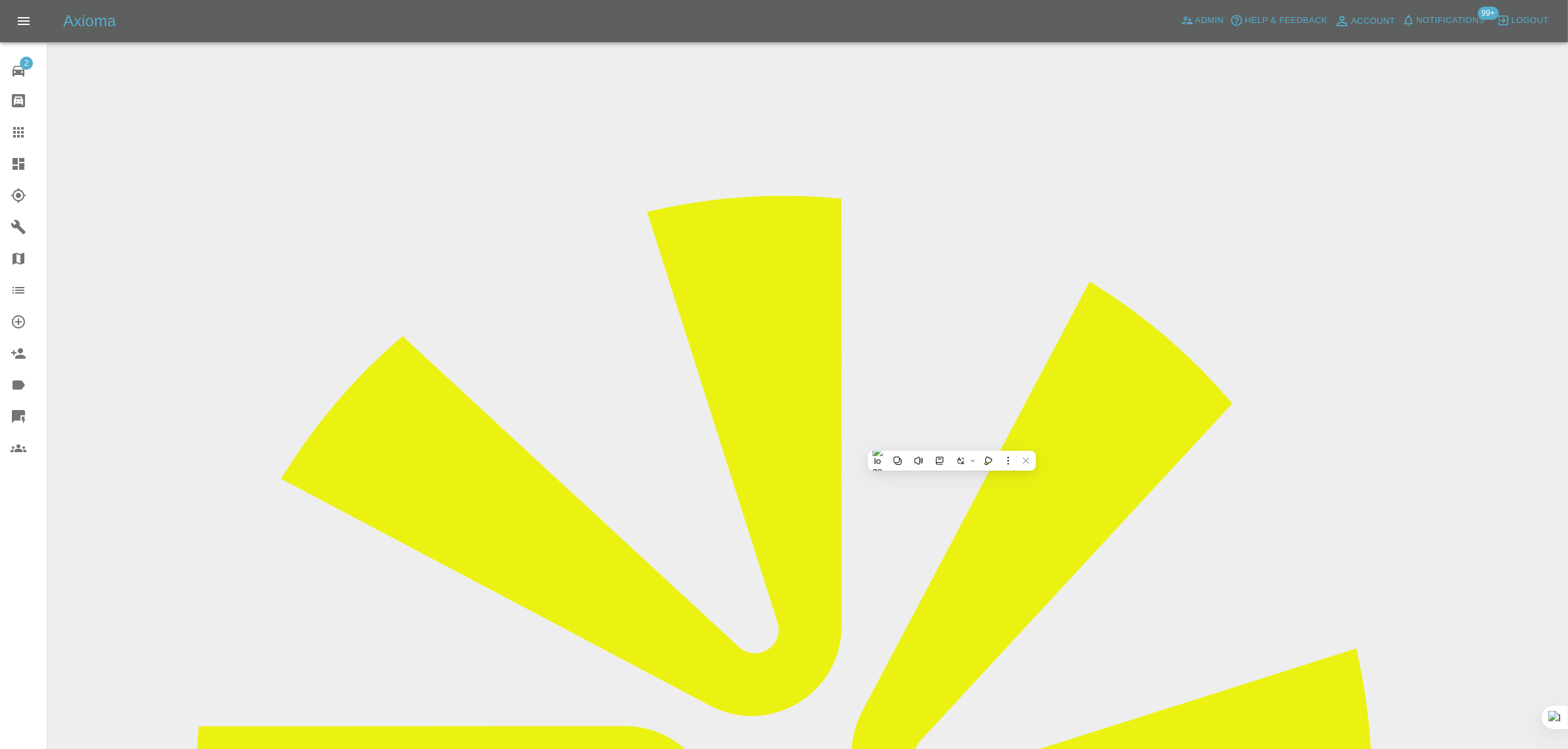
drag, startPoint x: 809, startPoint y: 435, endPoint x: 1059, endPoint y: 453, distance: 250.6
copy td "georgia.n_92@hotmail.co.uk"
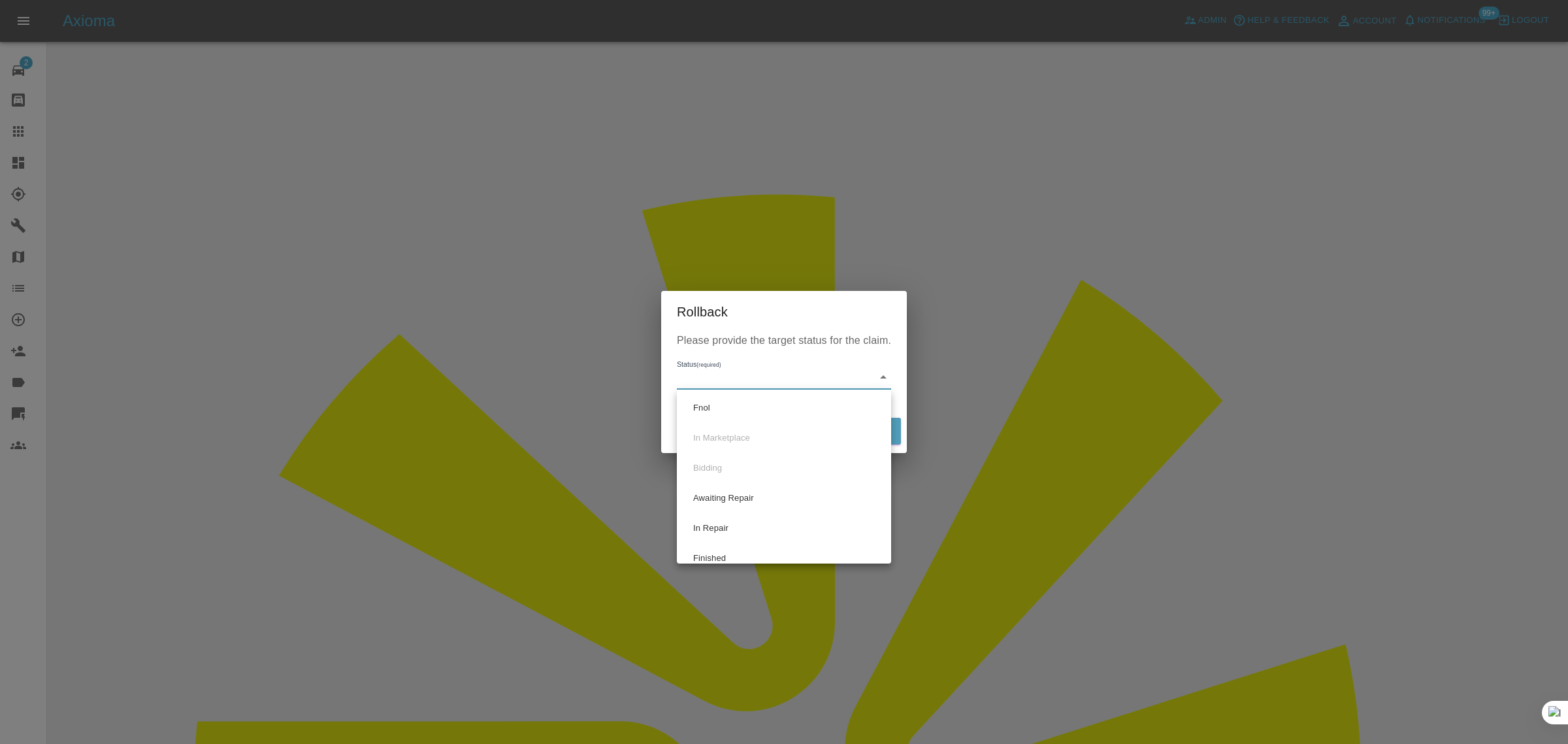
click at [768, 485] on li "Awaiting Repair" at bounding box center [784, 498] width 207 height 30
type input "awaiting-pickup"
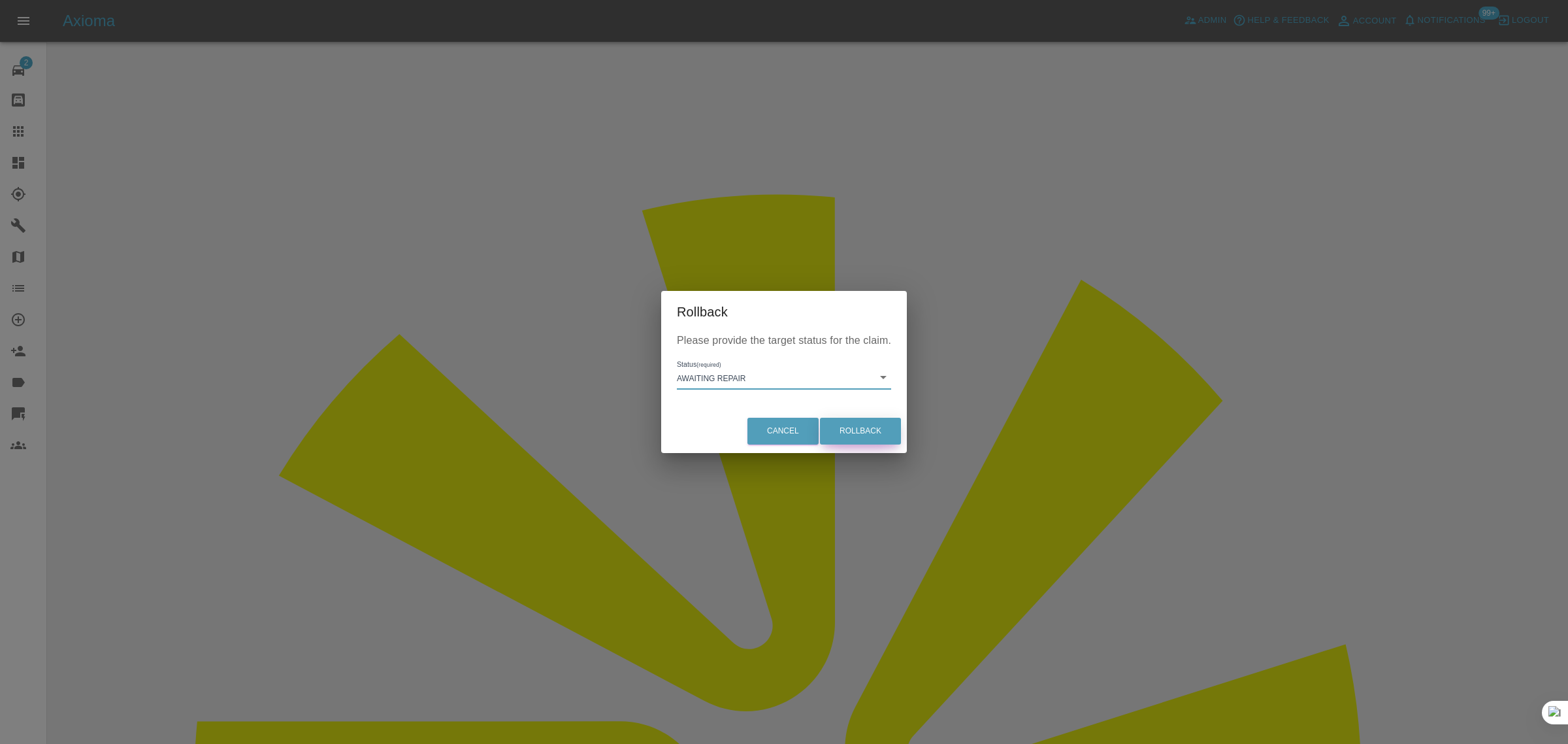
click at [844, 419] on button "Rollback" at bounding box center [860, 431] width 81 height 27
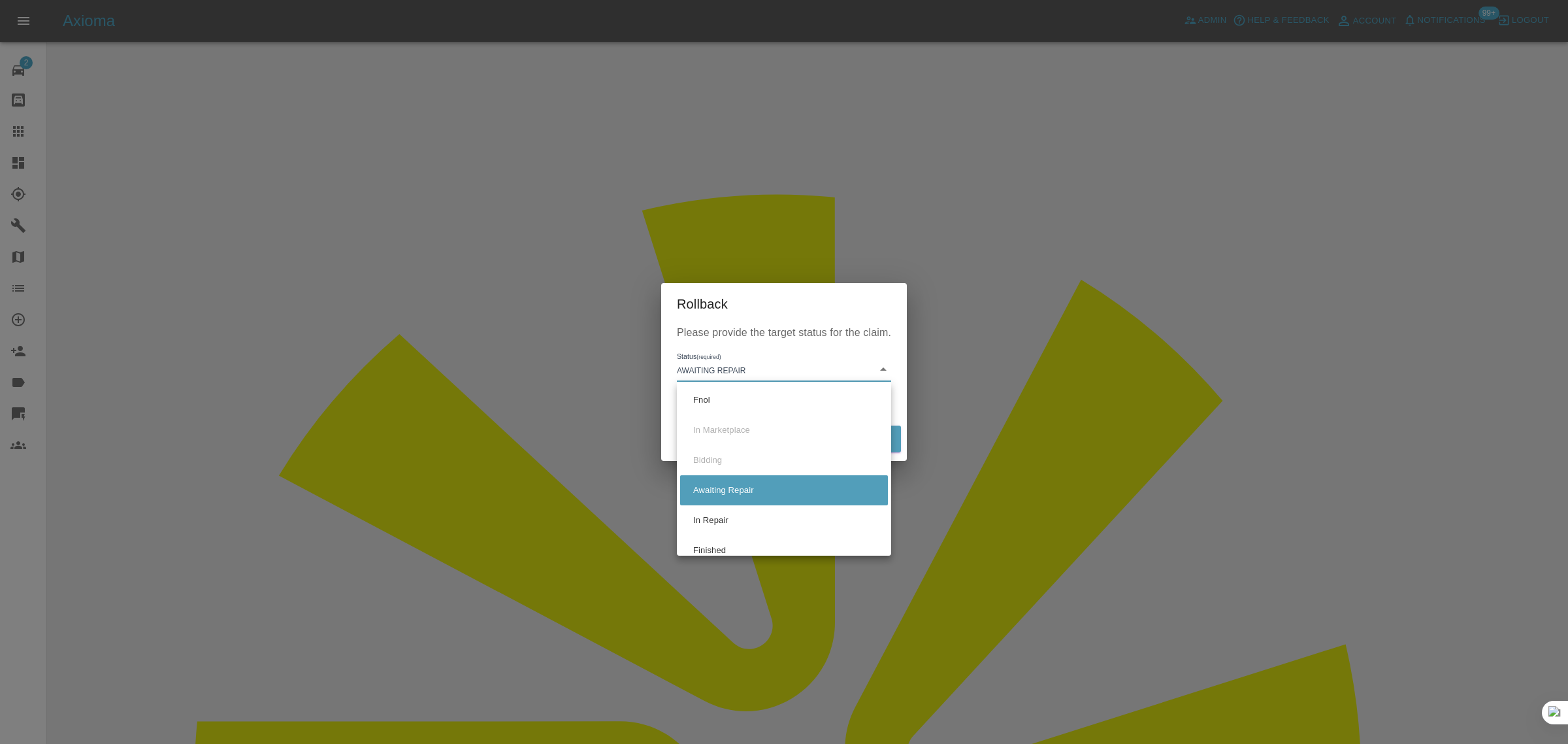
click at [383, 645] on div at bounding box center [784, 372] width 1568 height 744
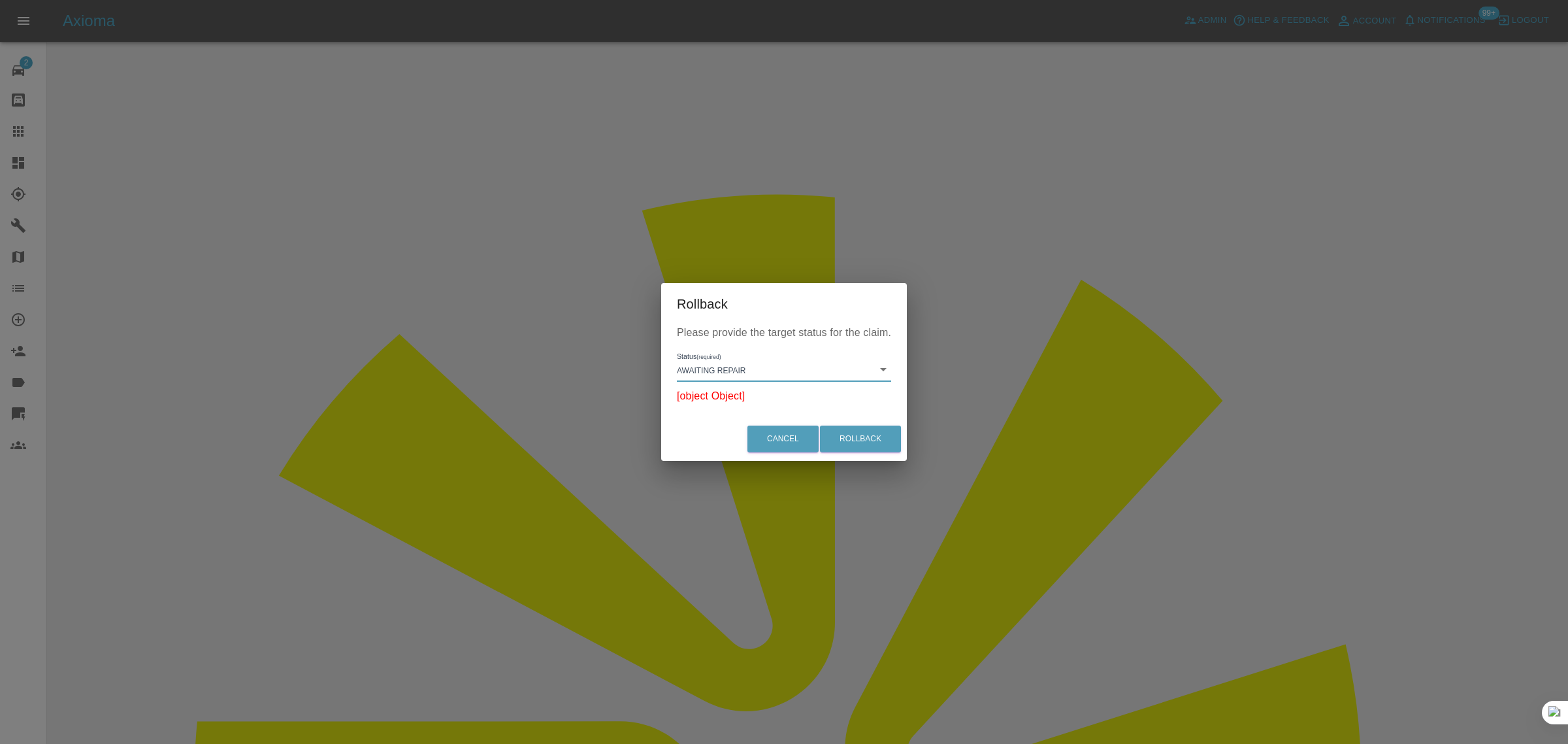
click at [725, 430] on div "Cancel Rollback" at bounding box center [784, 439] width 246 height 44
click at [752, 430] on button "Cancel" at bounding box center [783, 438] width 72 height 27
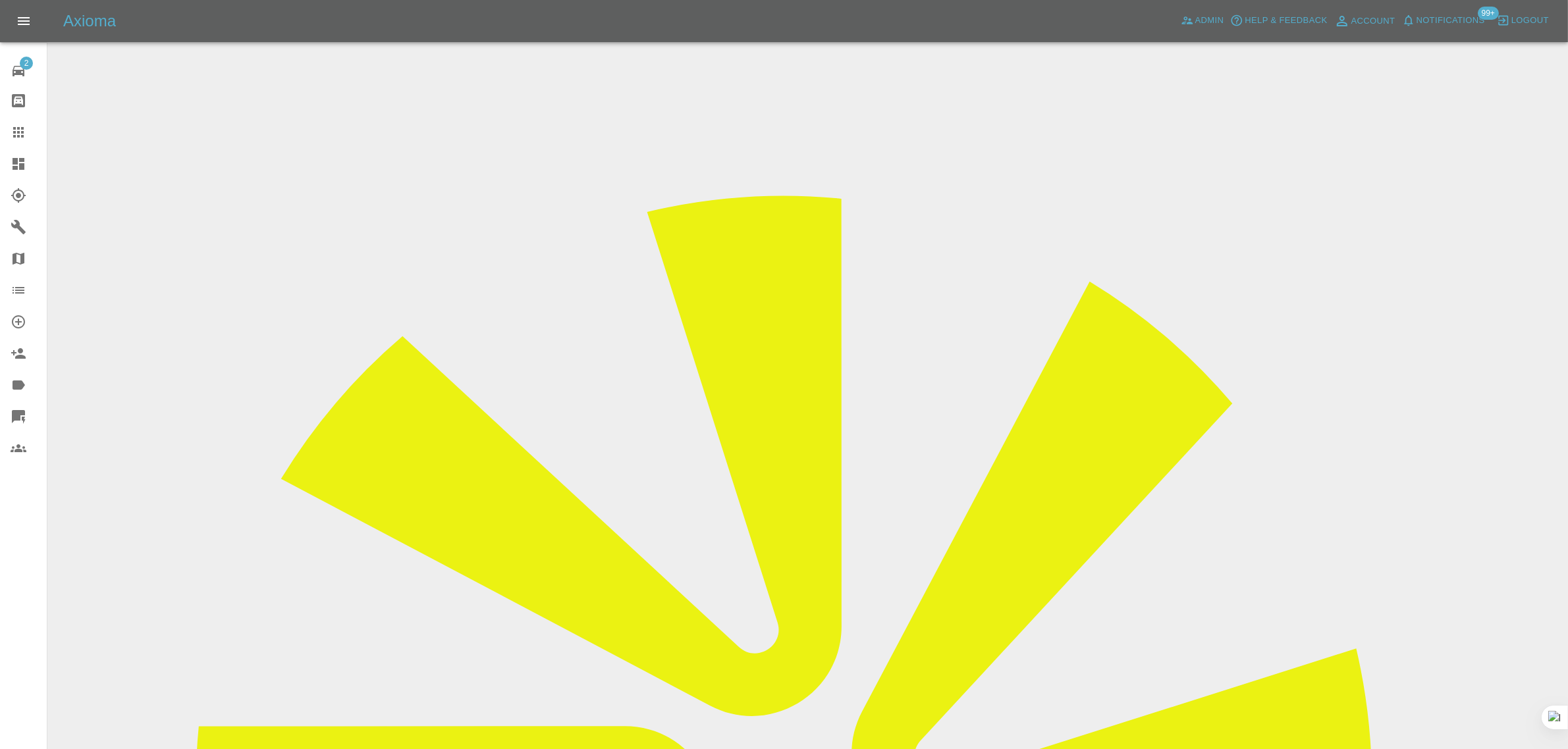
drag, startPoint x: 26, startPoint y: 133, endPoint x: 686, endPoint y: 389, distance: 707.9
click at [26, 131] on div at bounding box center [29, 132] width 37 height 16
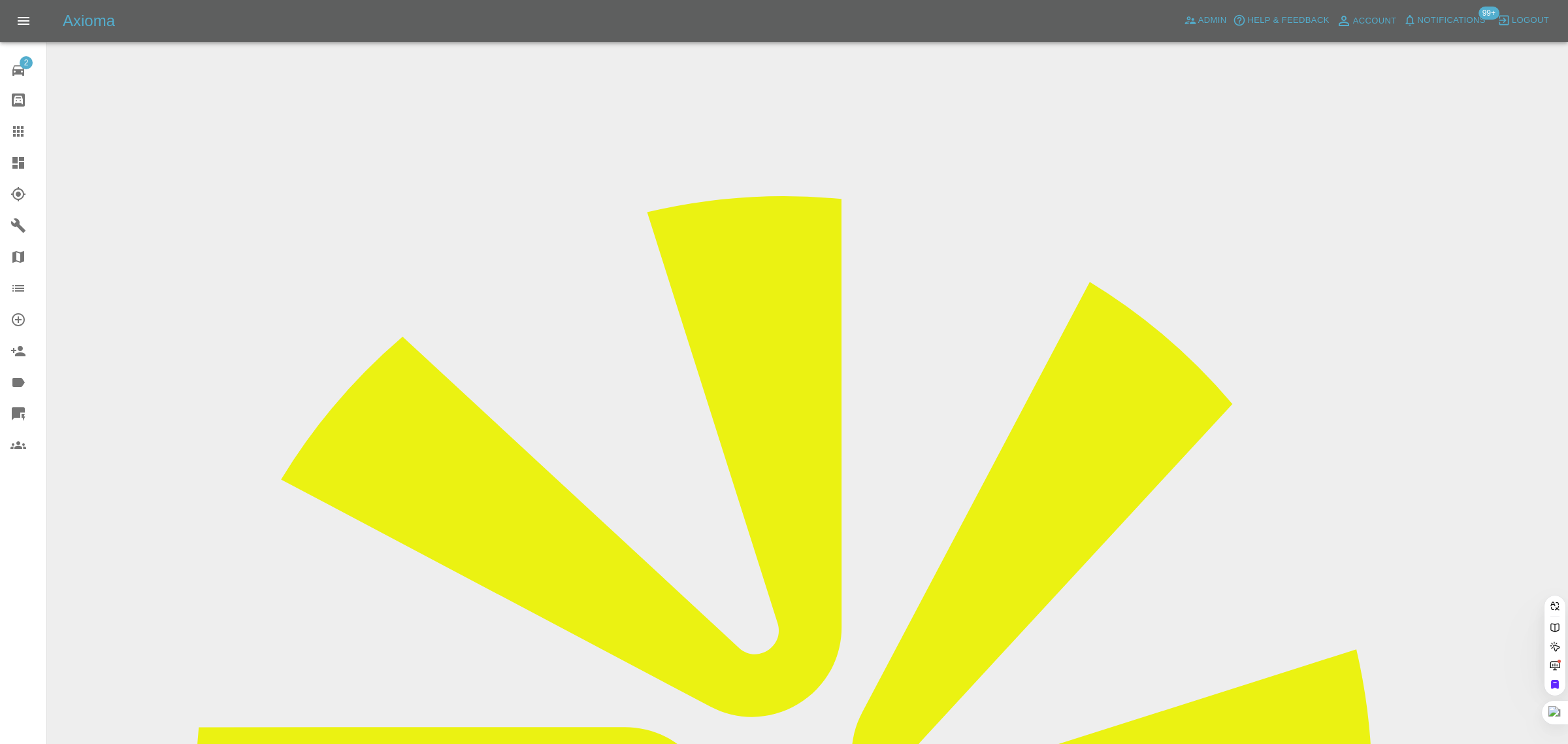
paste input "[EMAIL_ADDRESS][DOMAIN_NAME]"
type input "[EMAIL_ADDRESS][DOMAIN_NAME]"
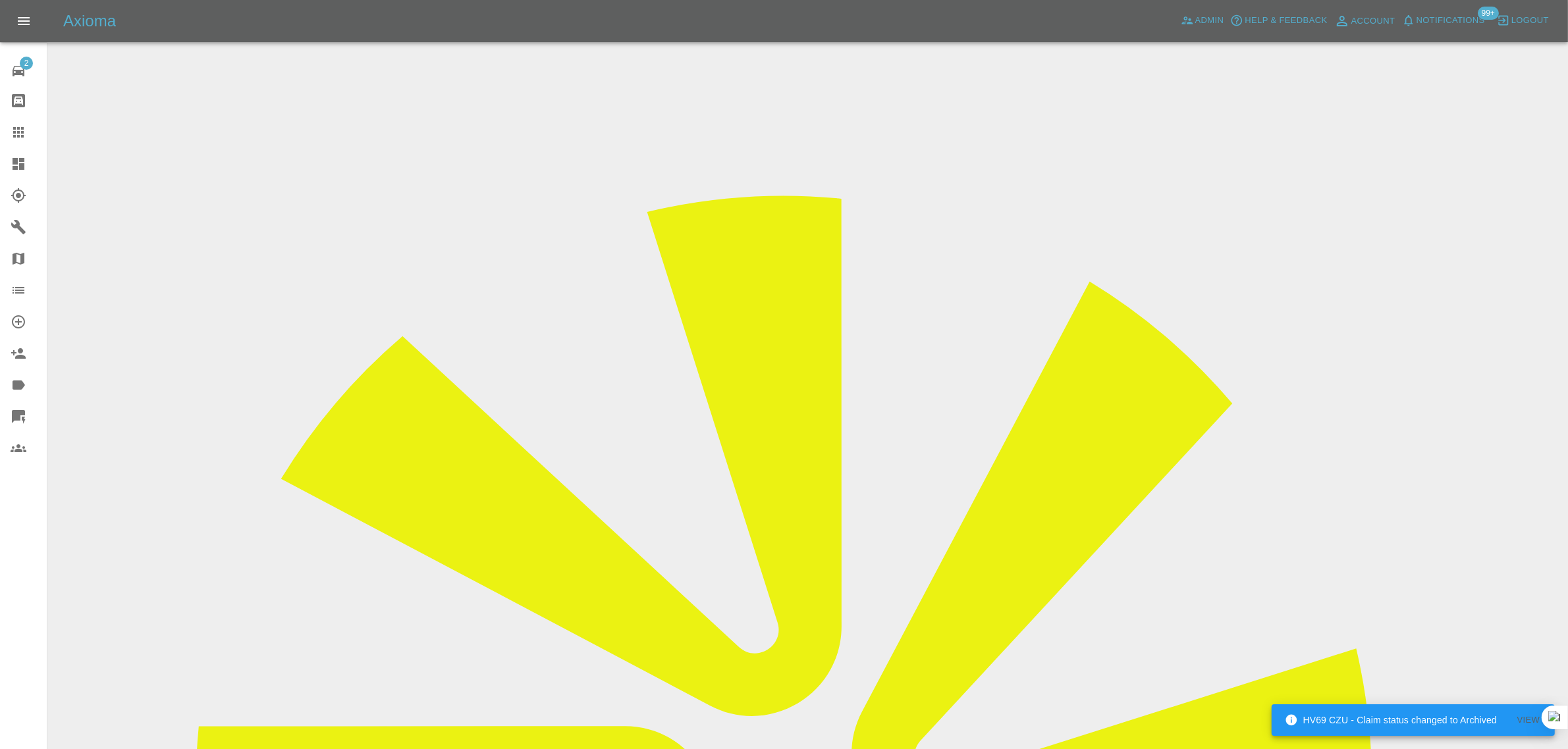
click at [27, 125] on div at bounding box center [29, 132] width 37 height 16
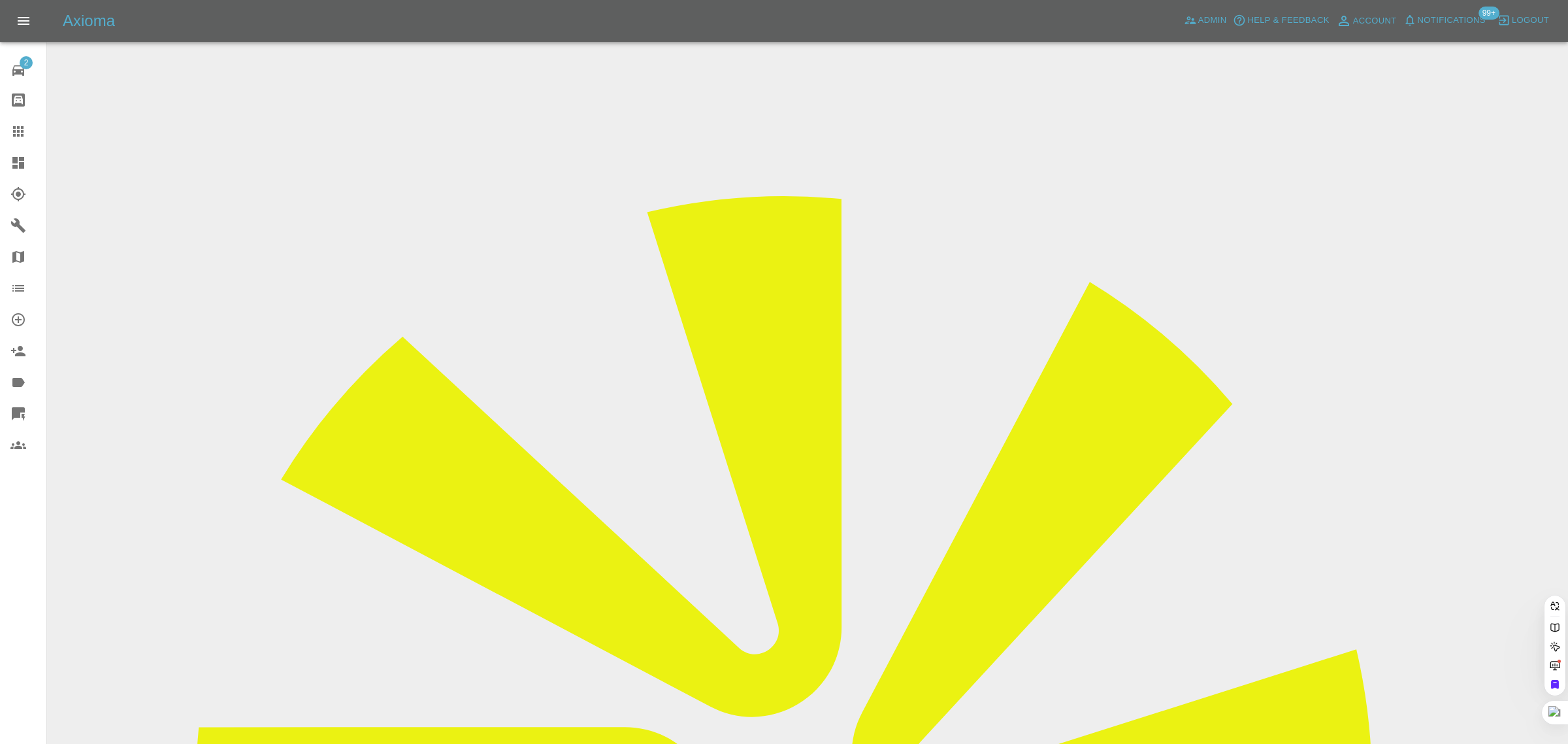
paste input "[EMAIL_ADDRESS][DOMAIN_NAME]"
type input "[EMAIL_ADDRESS][DOMAIN_NAME]"
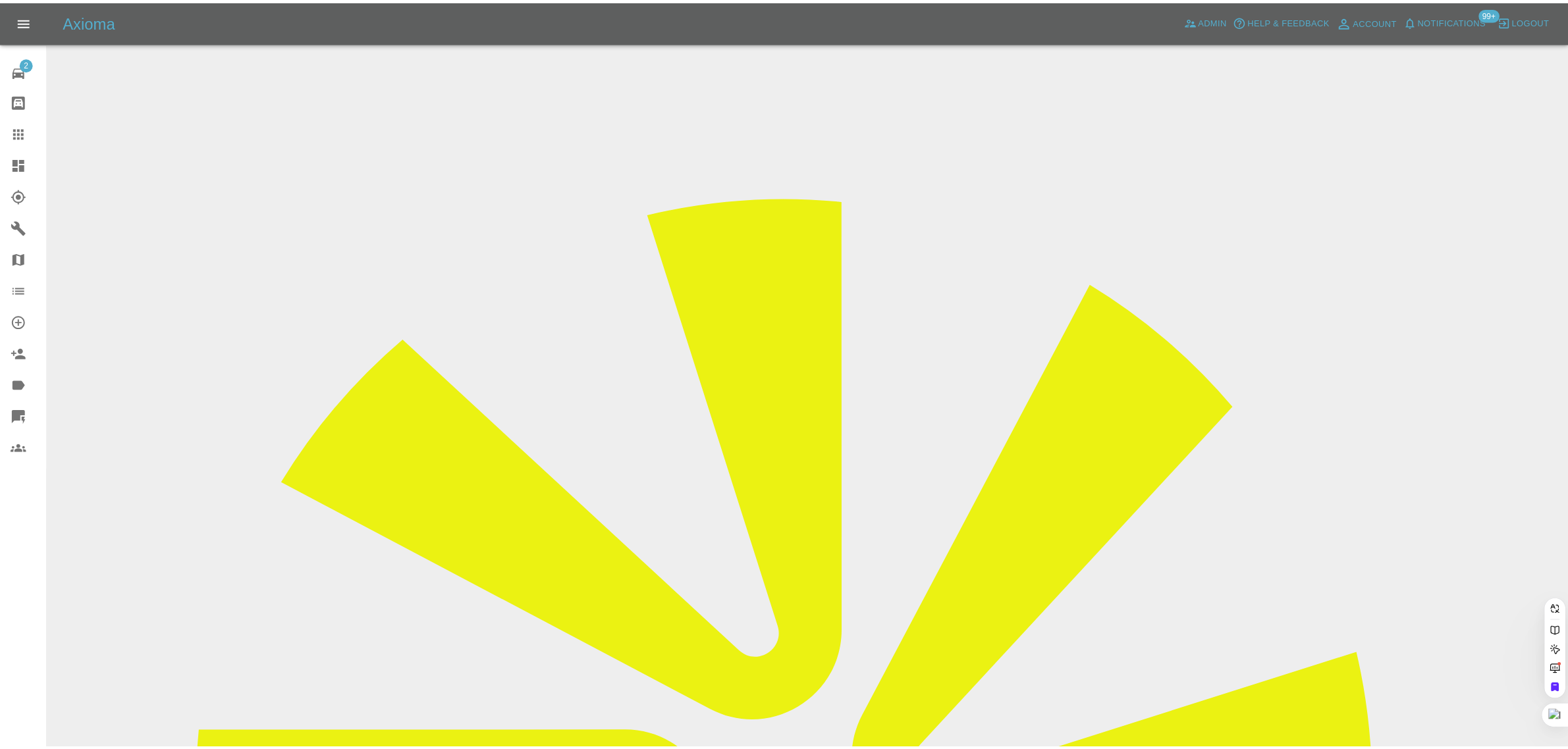
scroll to position [0, 0]
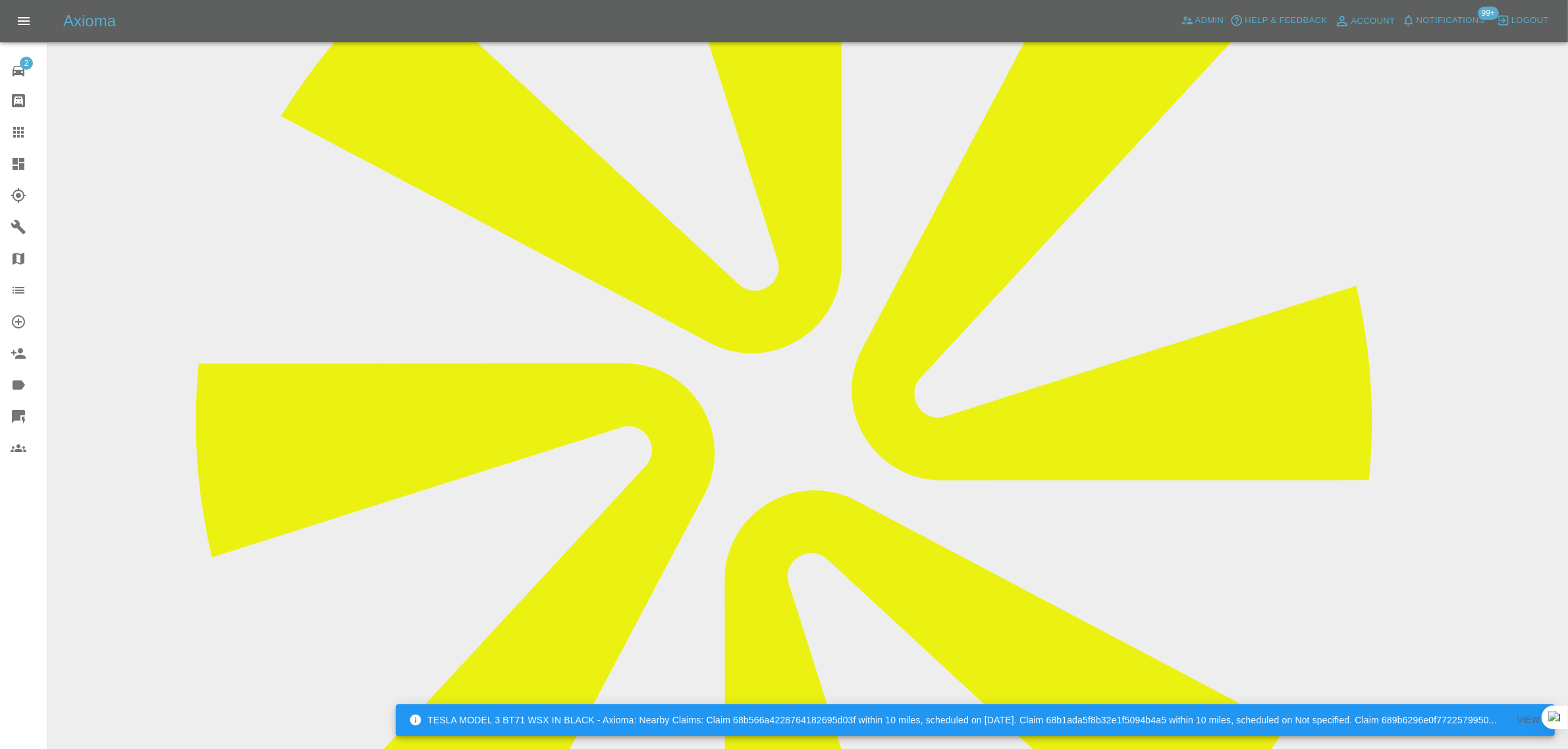
scroll to position [658, 0]
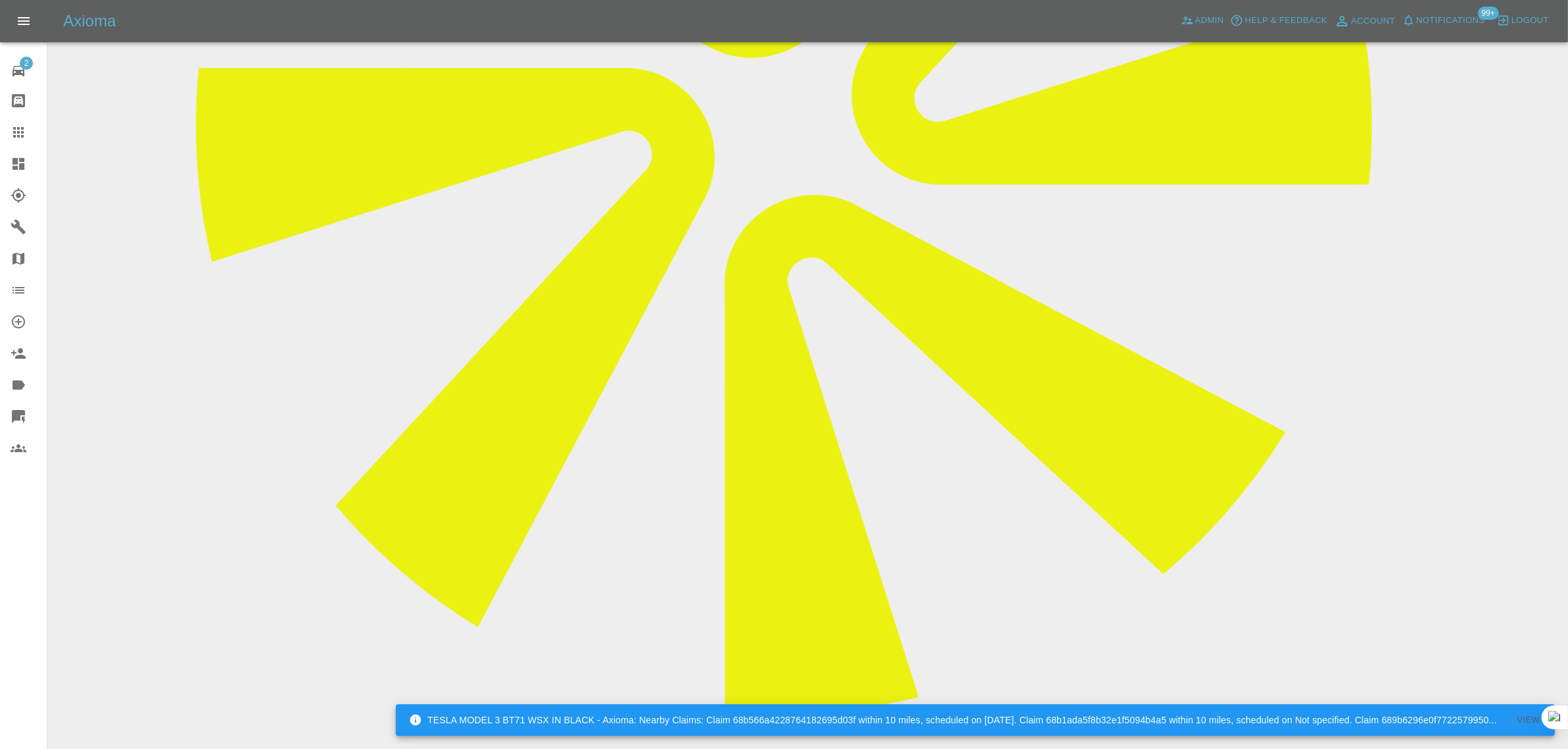
paste textarea "Hi Imogen, I sent in my pictures of the chipped paint and then received a quota…"
type textarea "Hi Imogen, I sent in my pictures of the chipped paint and then received a quota…"
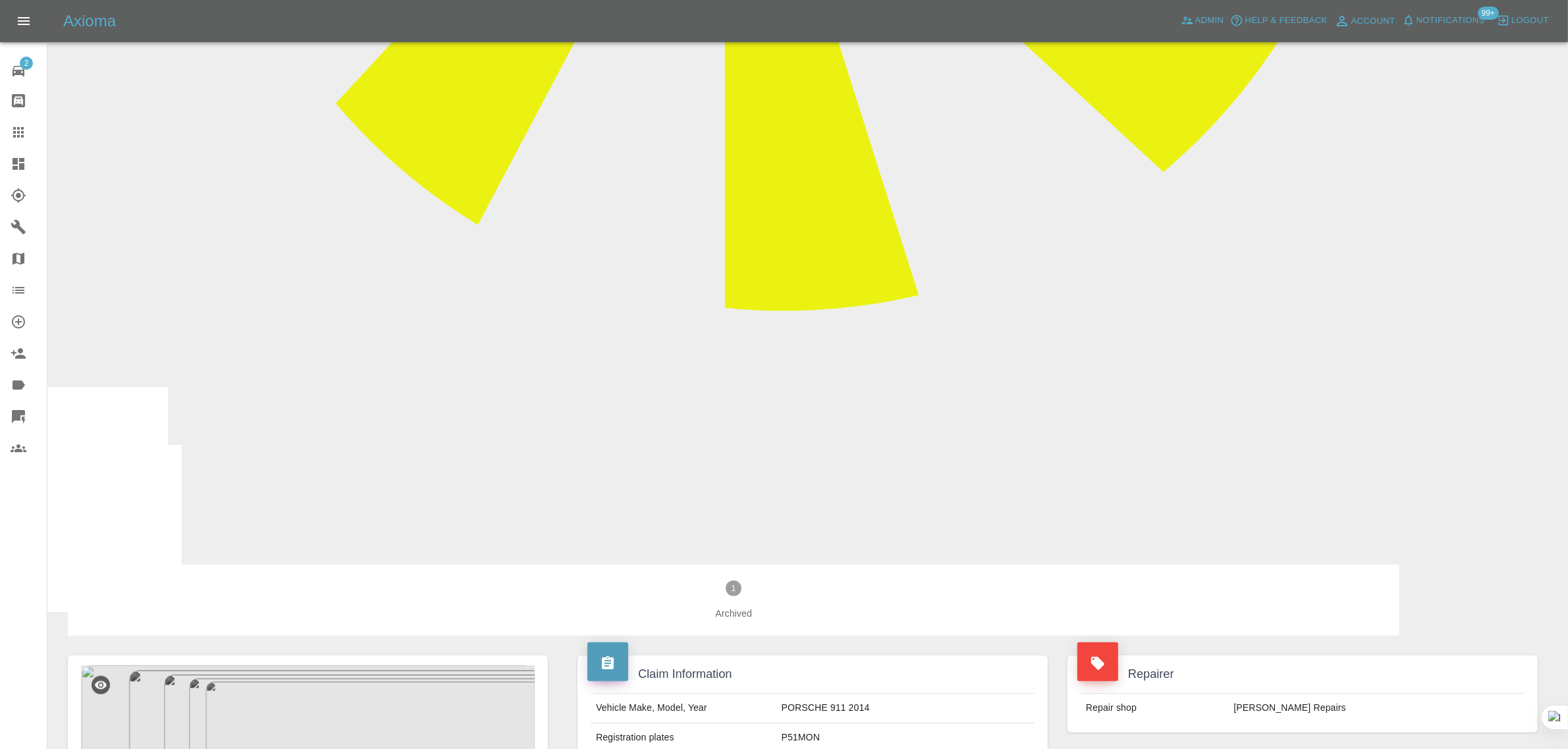
scroll to position [1070, 0]
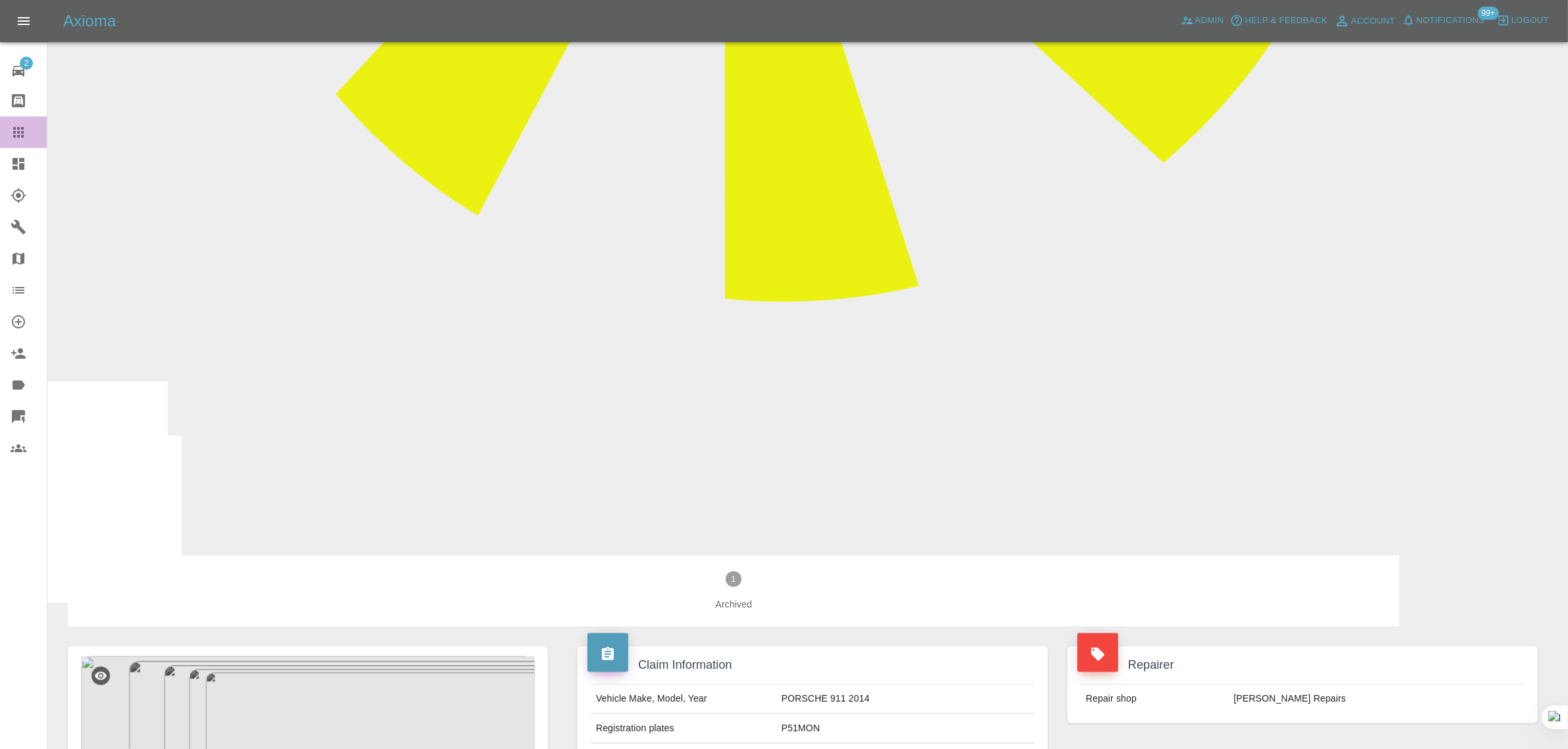
click at [19, 131] on icon at bounding box center [18, 131] width 10 height 10
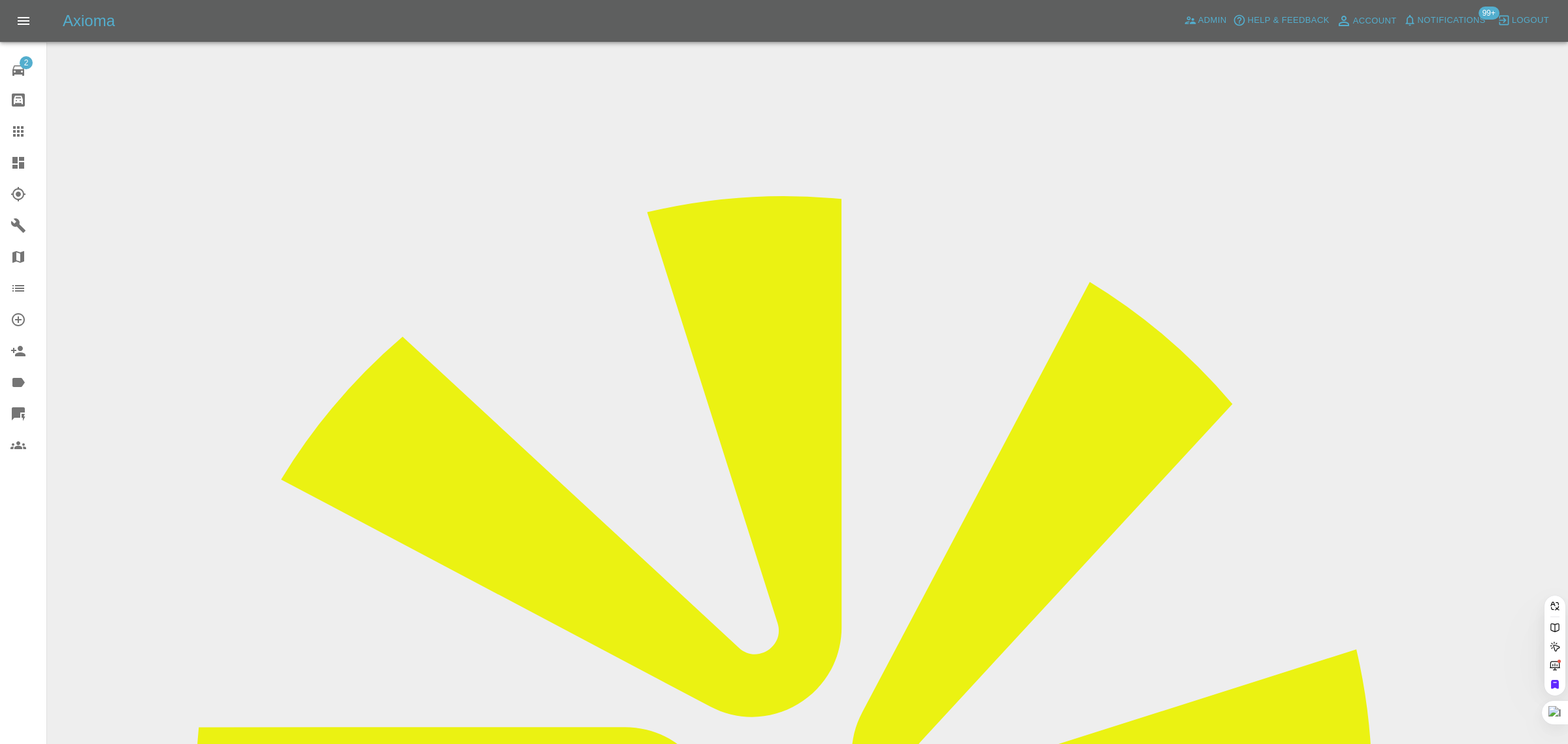
paste input "[EMAIL_ADDRESS][DOMAIN_NAME]"
type input "[EMAIL_ADDRESS][DOMAIN_NAME]"
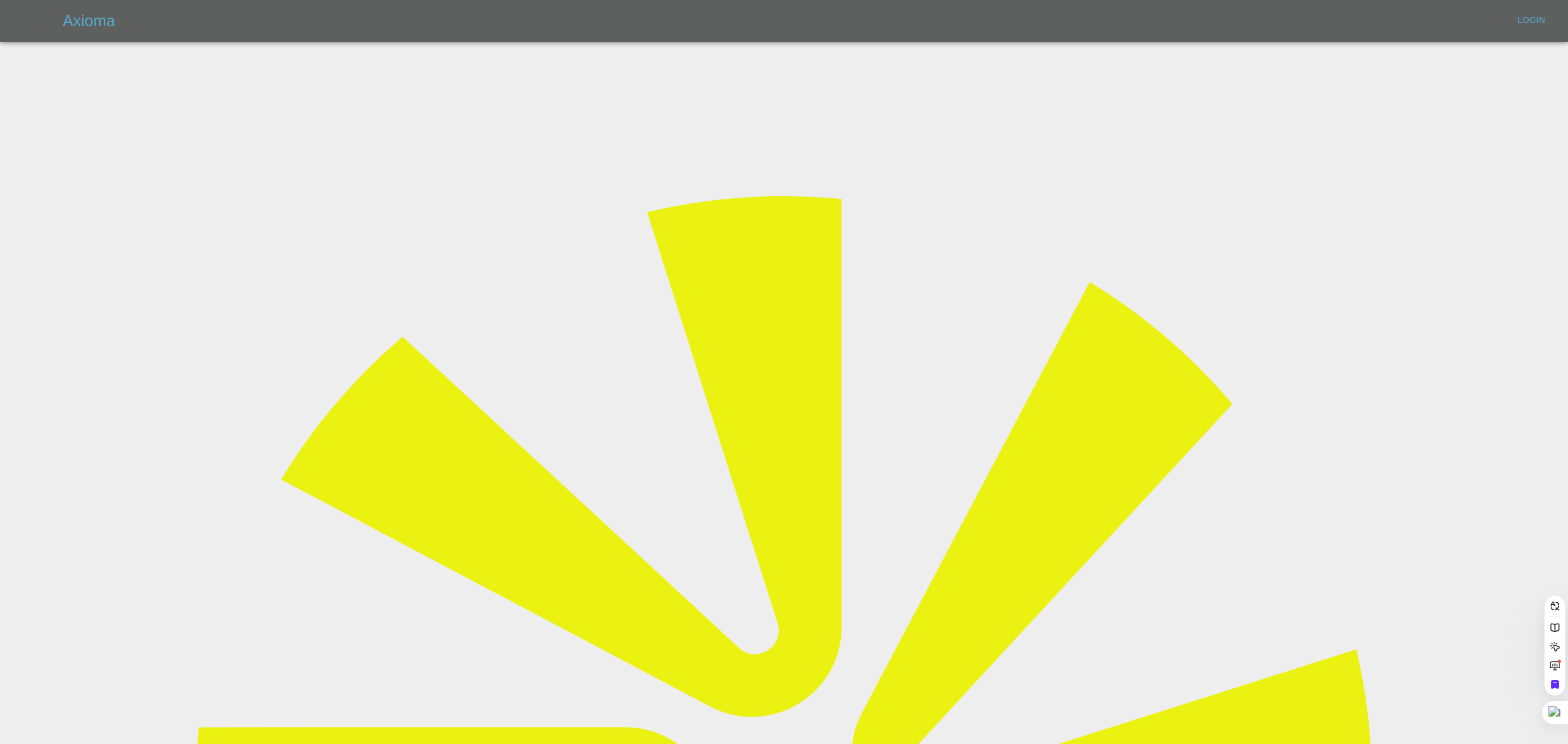
scroll to position [0, 26]
type input "[EMAIL_ADDRESS][DOMAIN_NAME]"
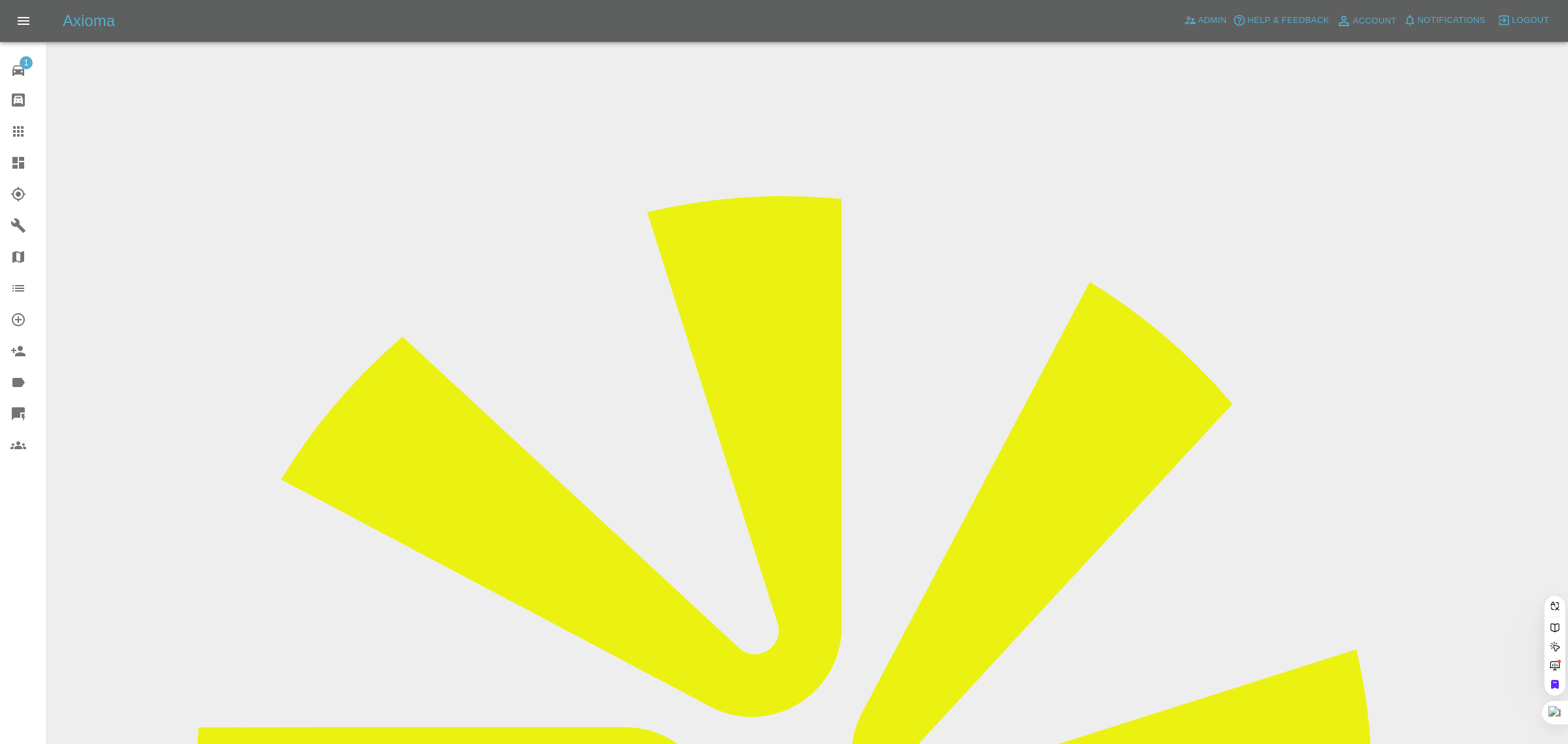
paste input "[EMAIL_ADDRESS][DOMAIN_NAME]"
type input "[EMAIL_ADDRESS][DOMAIN_NAME]"
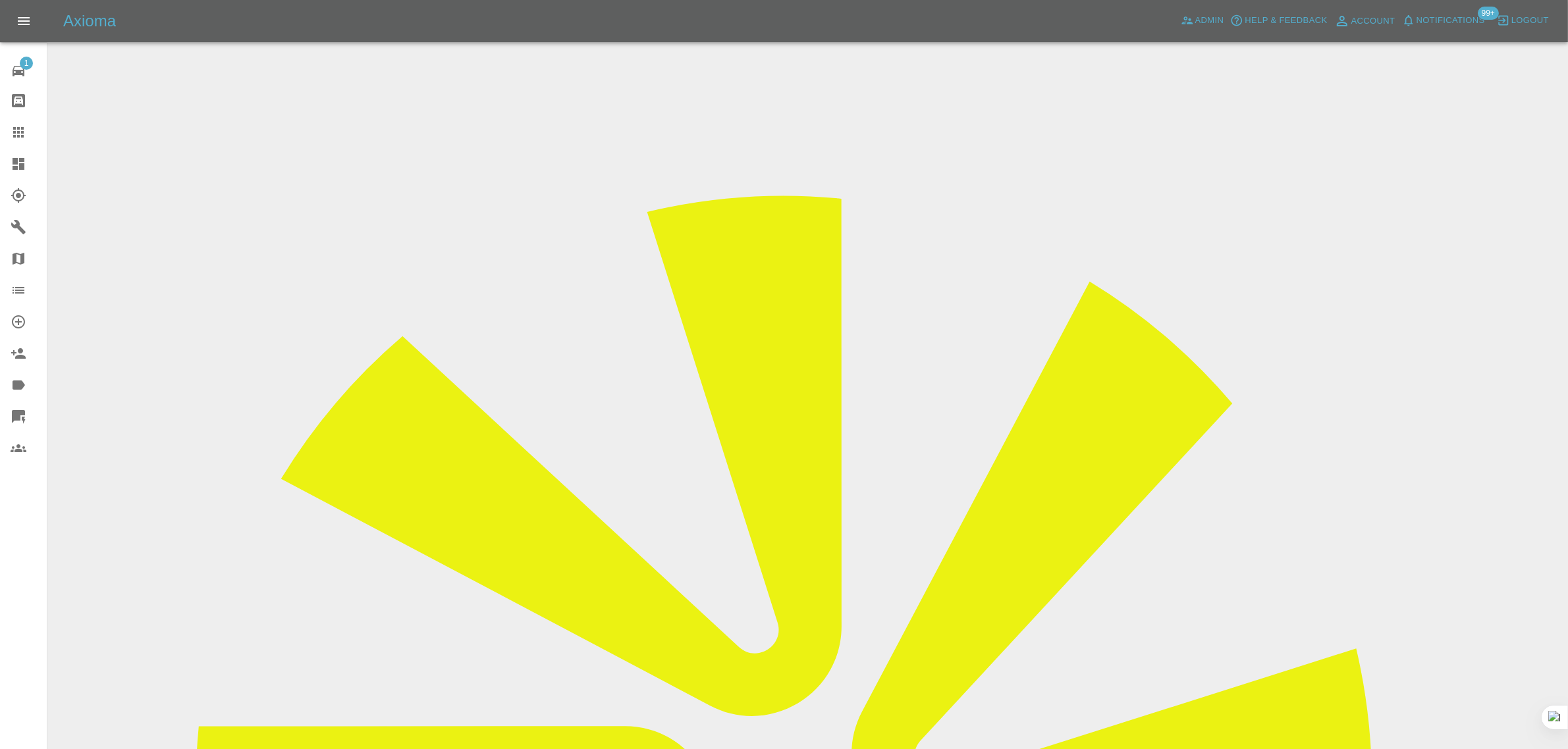
click at [19, 135] on icon at bounding box center [18, 132] width 16 height 16
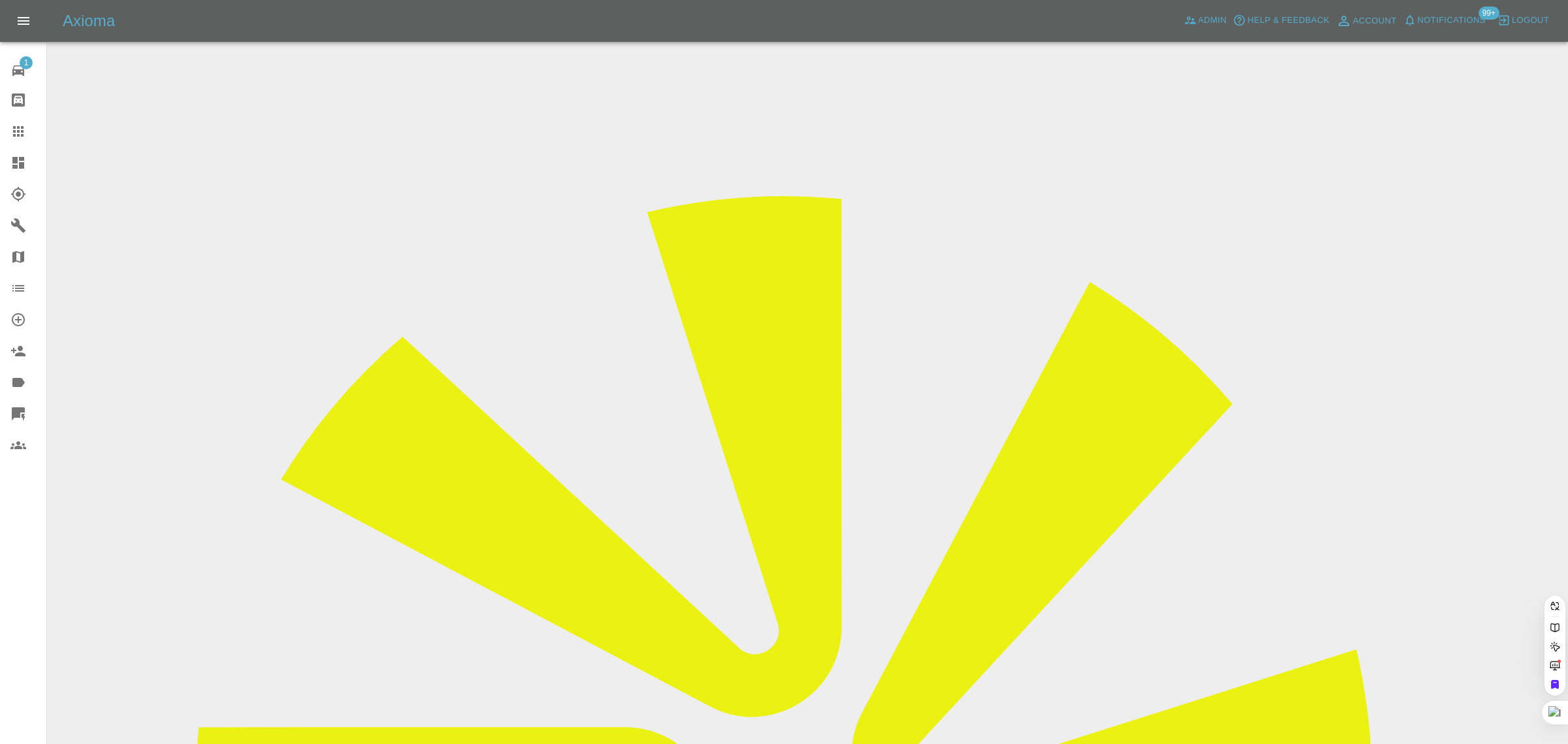
paste input "[EMAIL_ADDRESS][DOMAIN_NAME]"
type input "[EMAIL_ADDRESS][DOMAIN_NAME]"
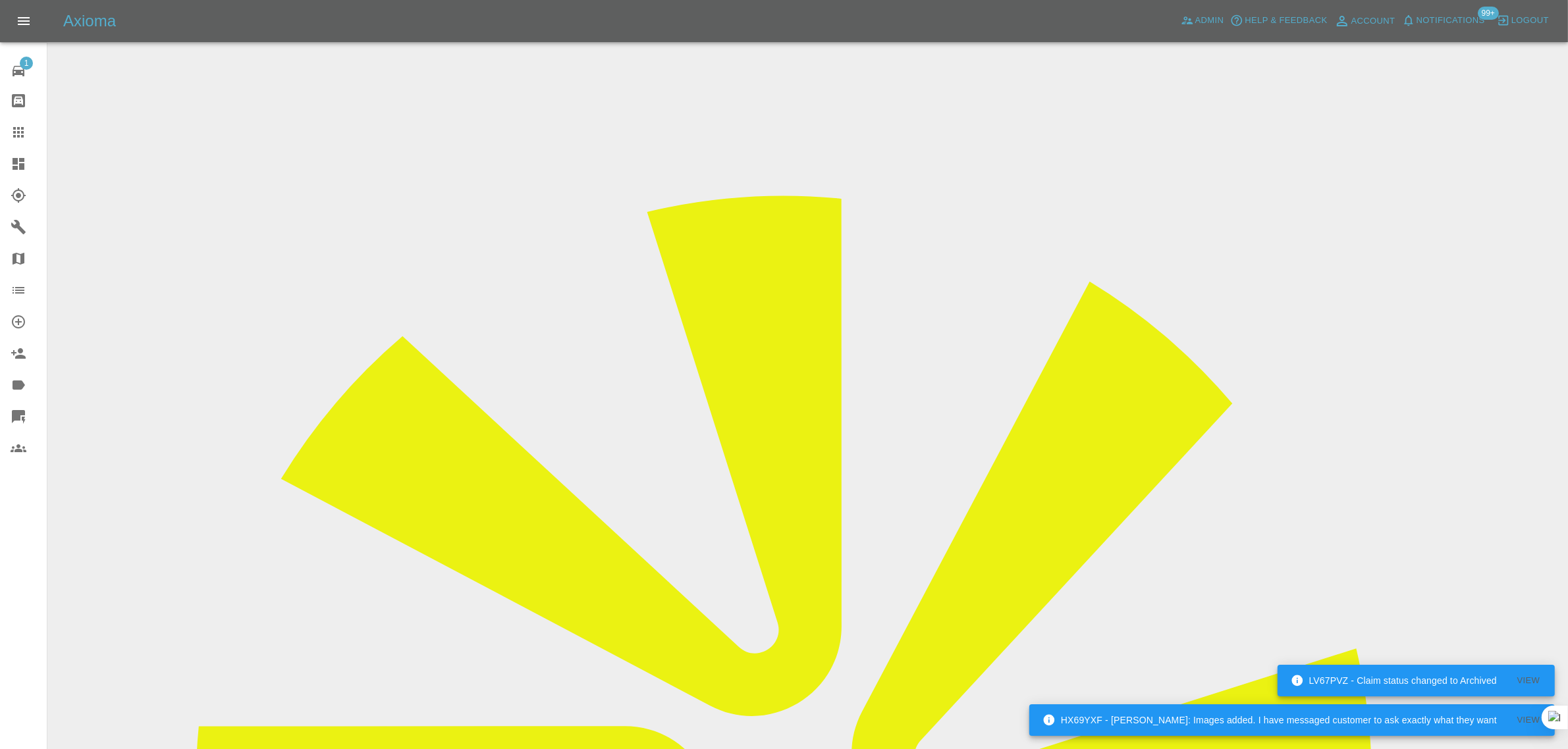
click at [28, 138] on div at bounding box center [29, 132] width 37 height 16
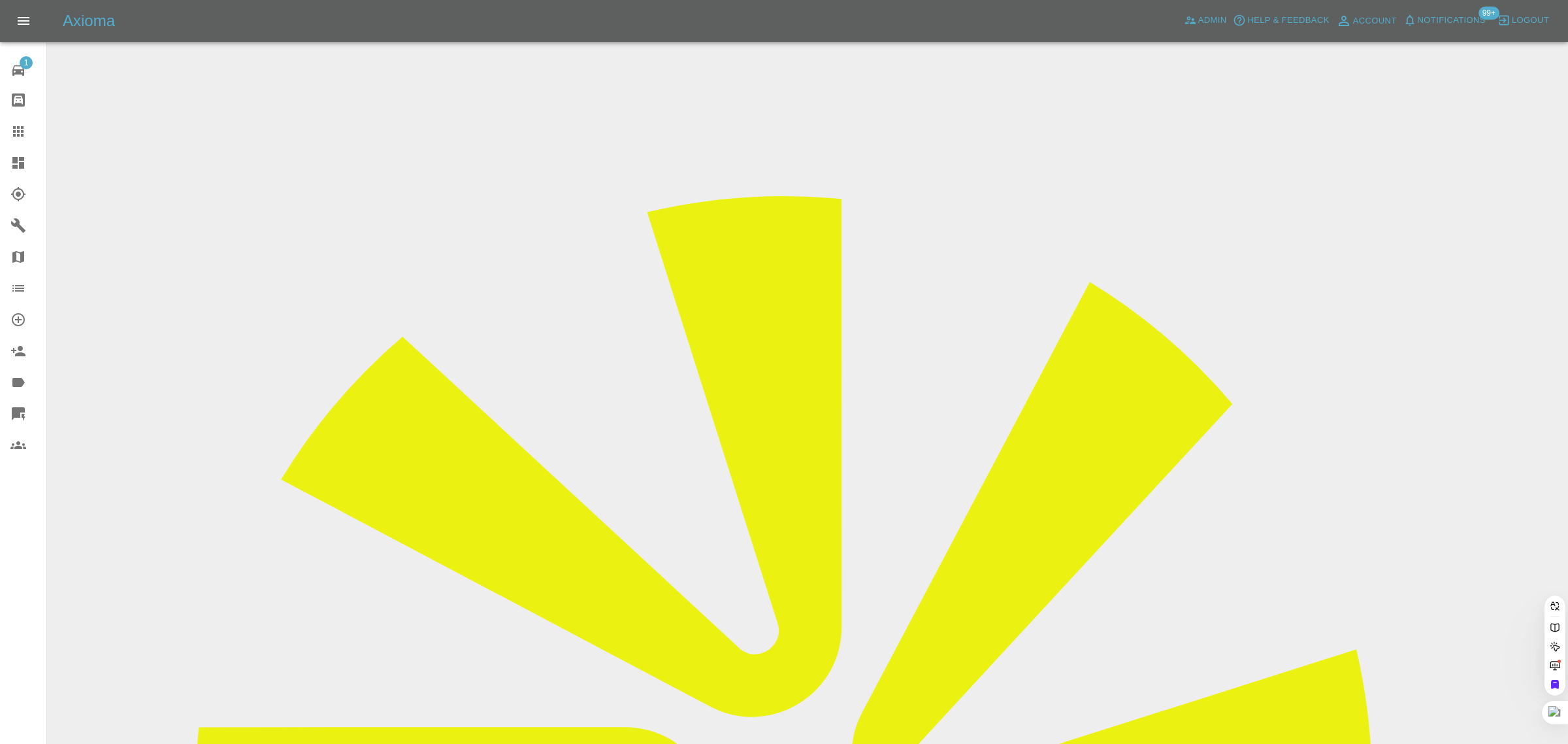
paste input "hilarycox100@hotmail.co.uk"
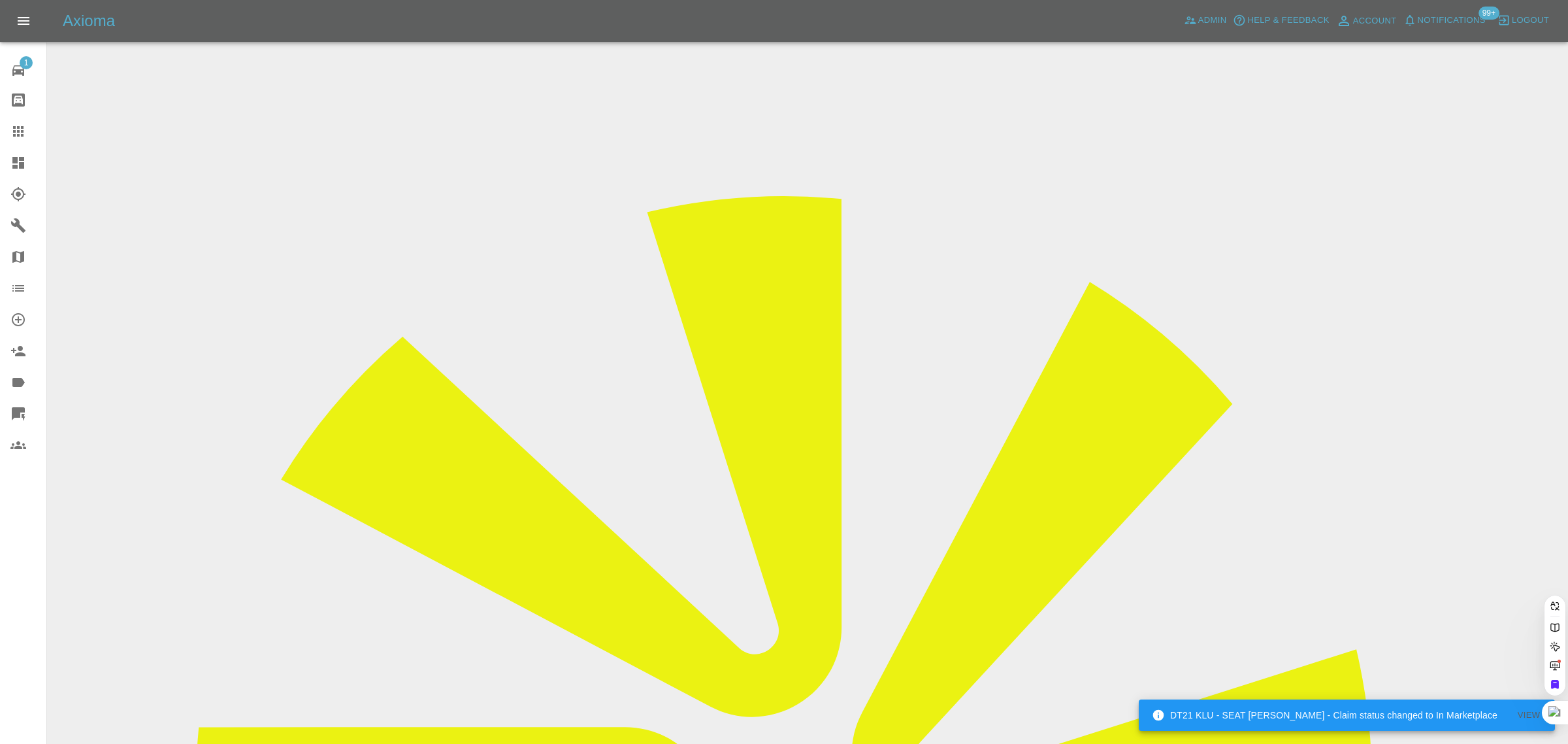
type input "hilarycox100@hotmail.co.uk"
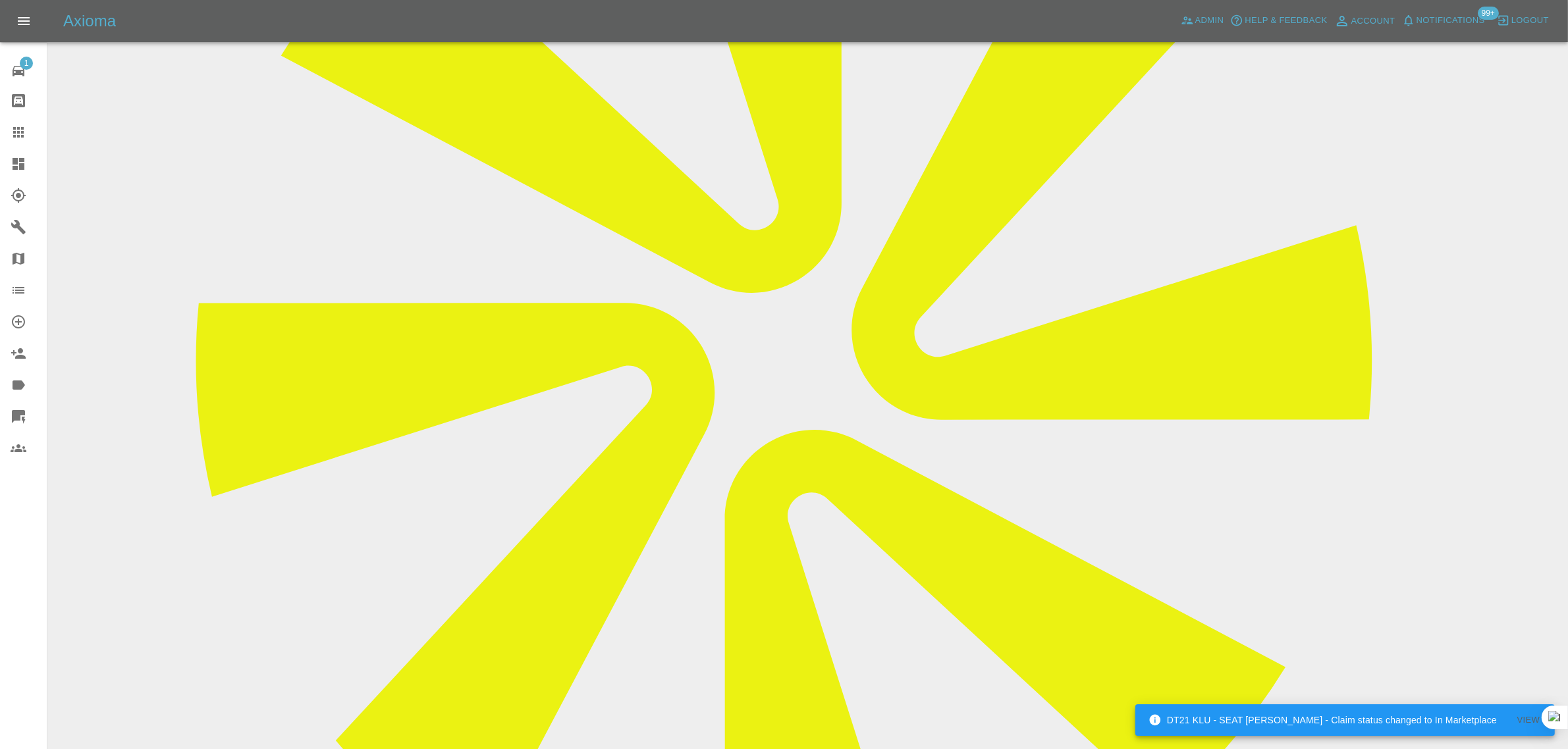
scroll to position [165, 0]
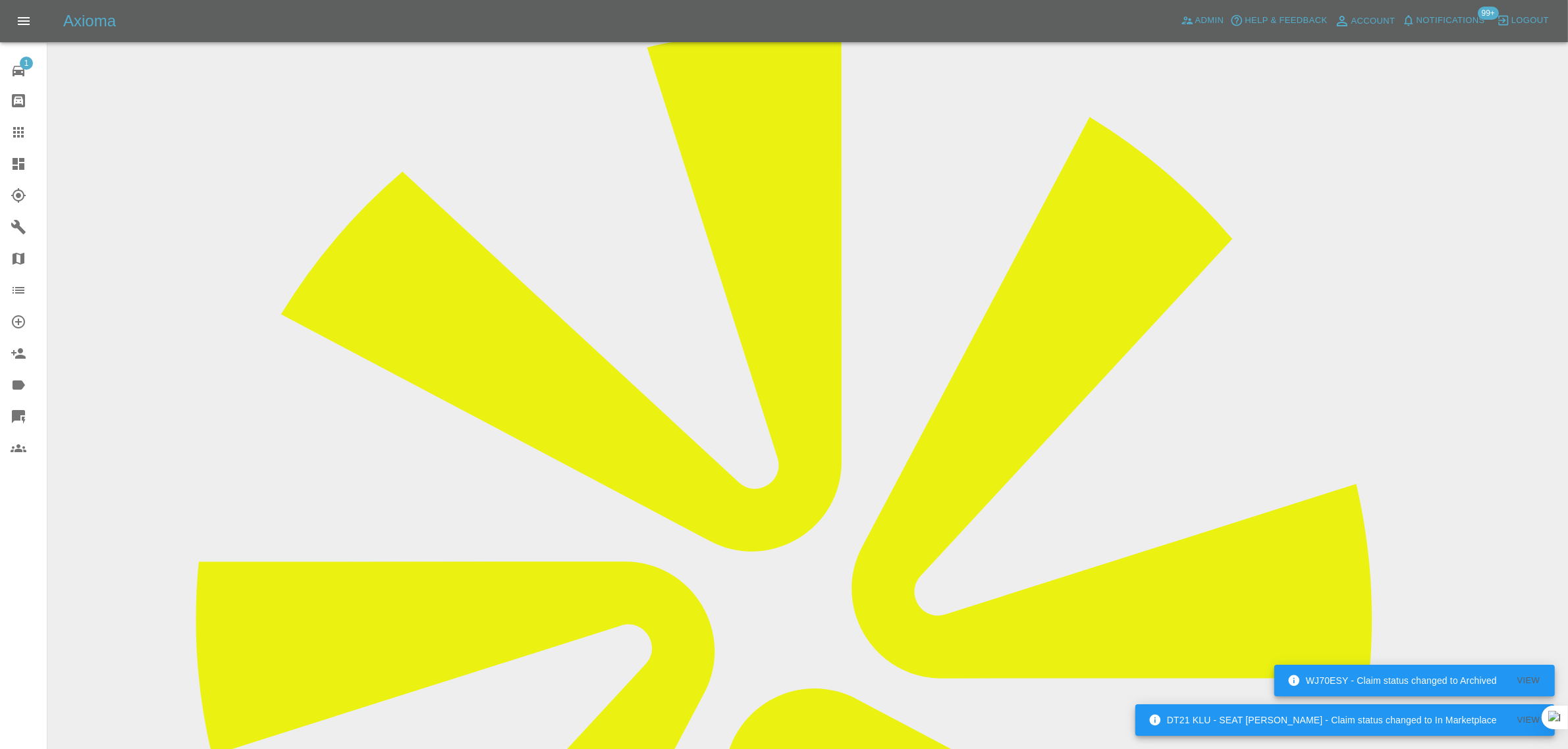
click at [18, 129] on icon at bounding box center [18, 132] width 16 height 16
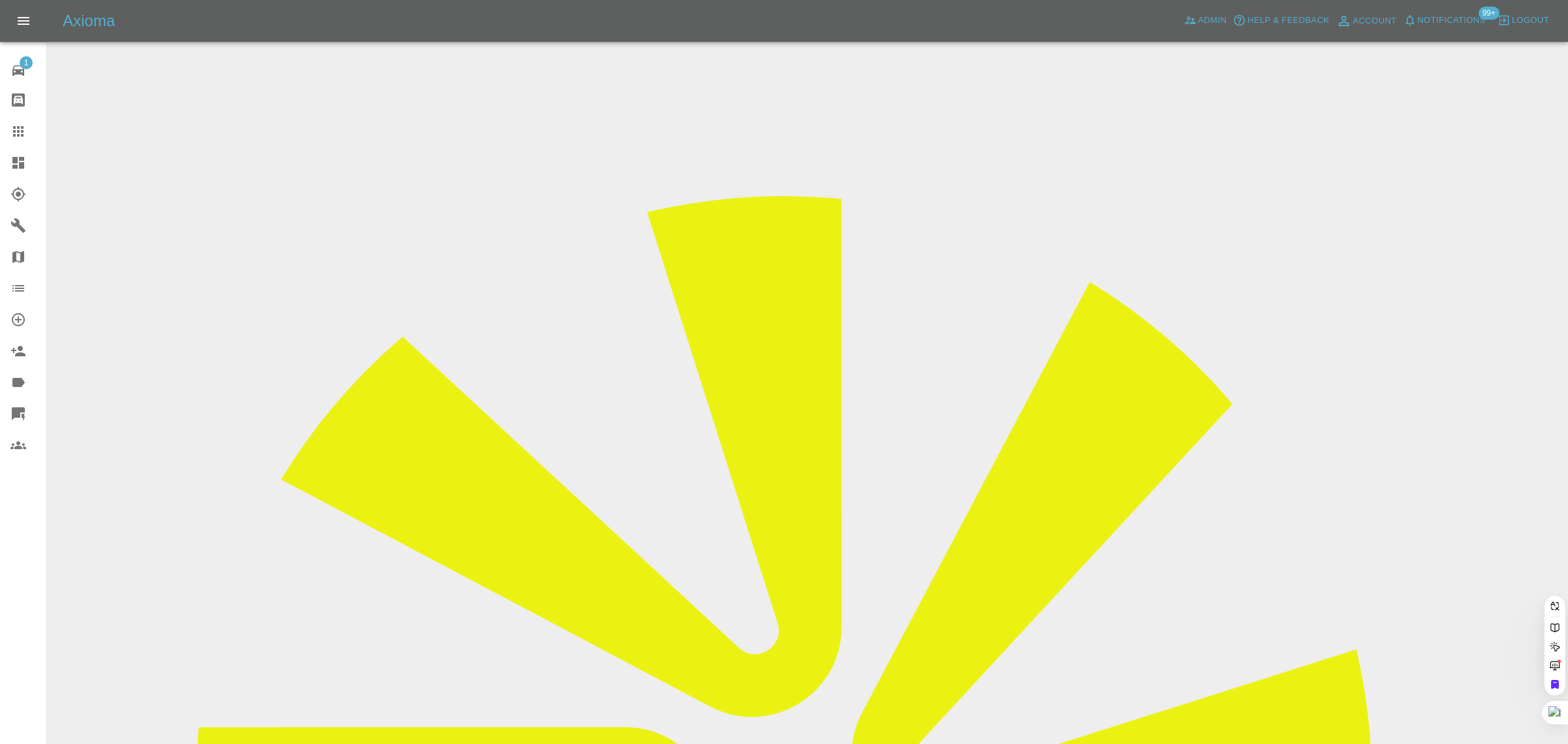
paste input "mipritchard@btinternet.com"
type input "mipritchard@btinternet.co"
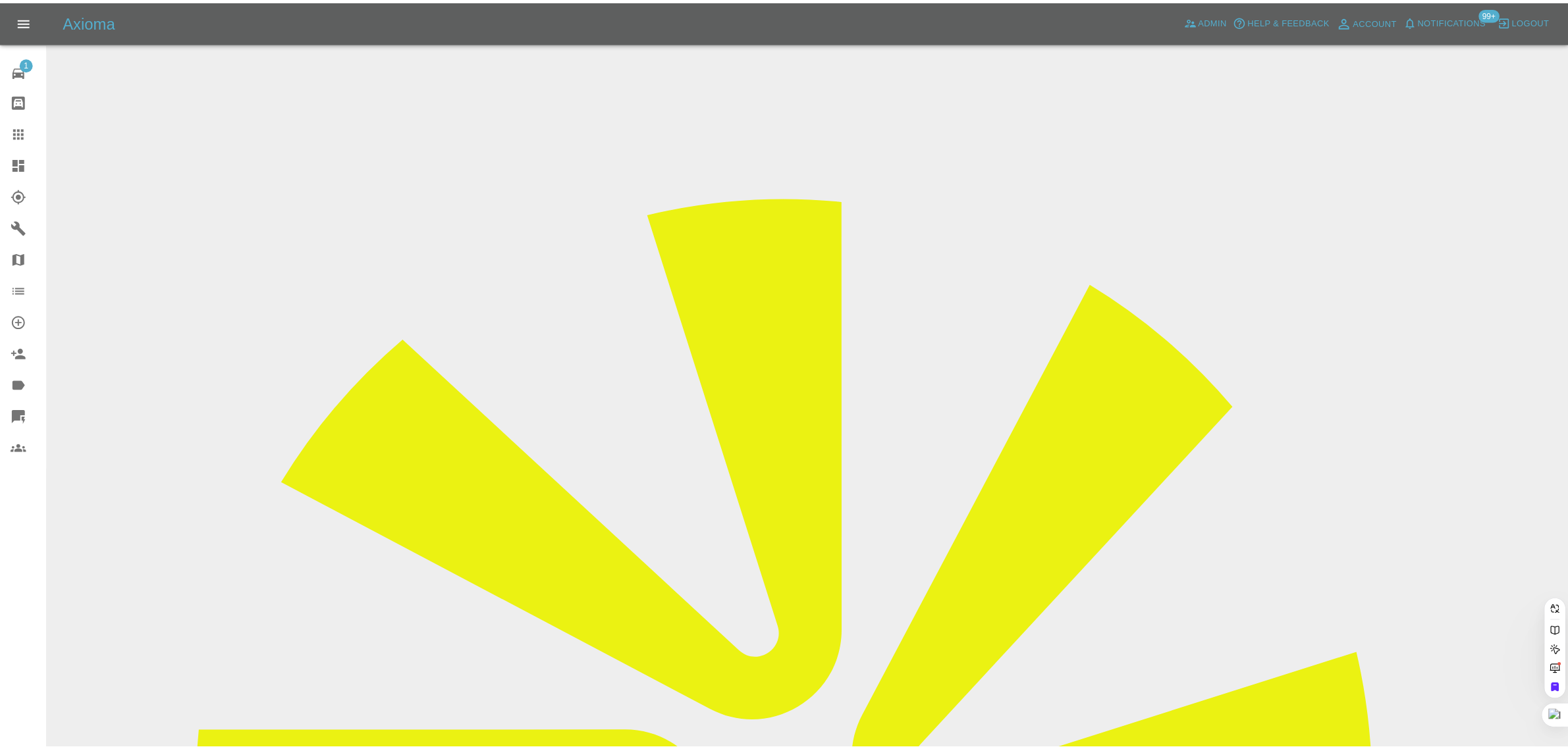
scroll to position [0, 18]
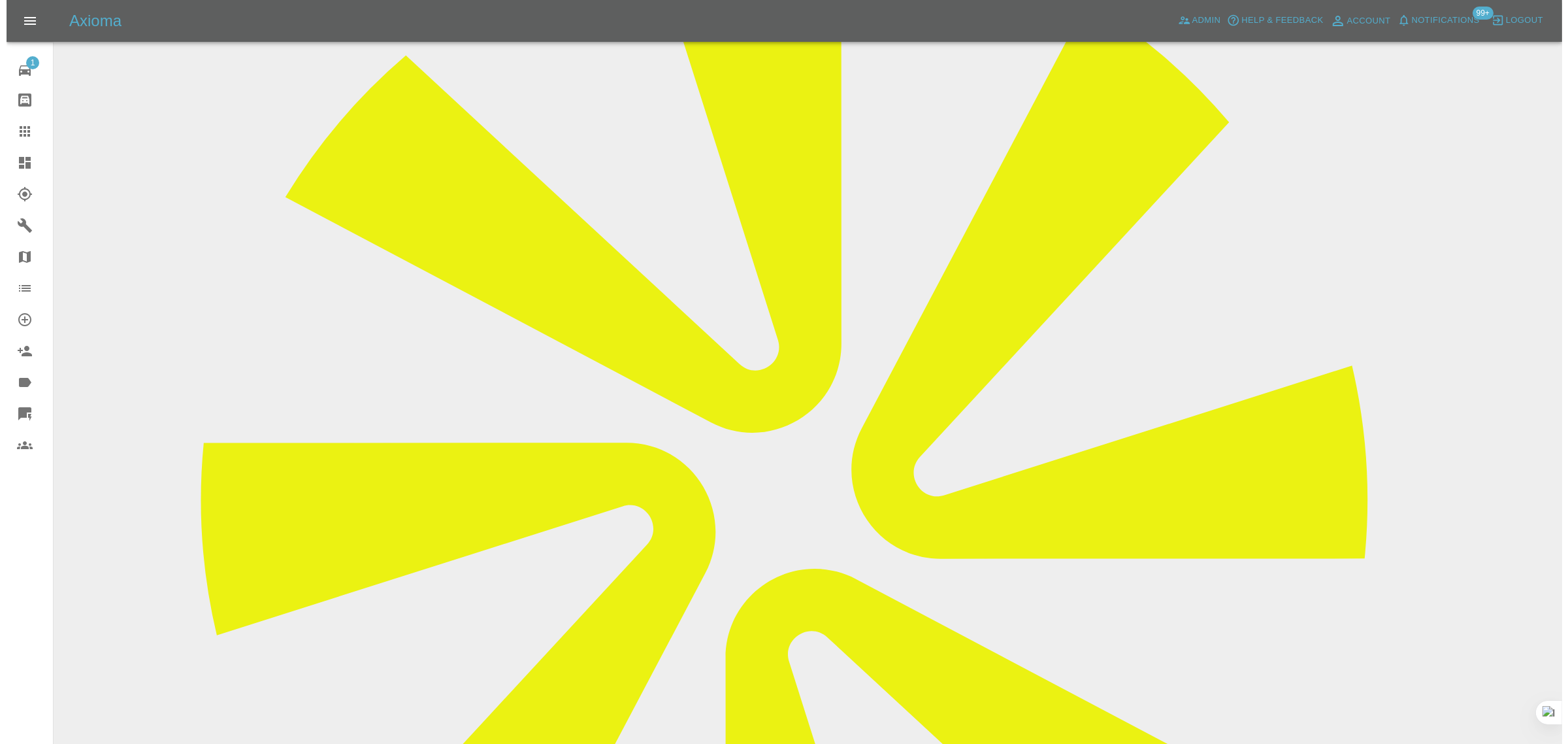
scroll to position [245, 0]
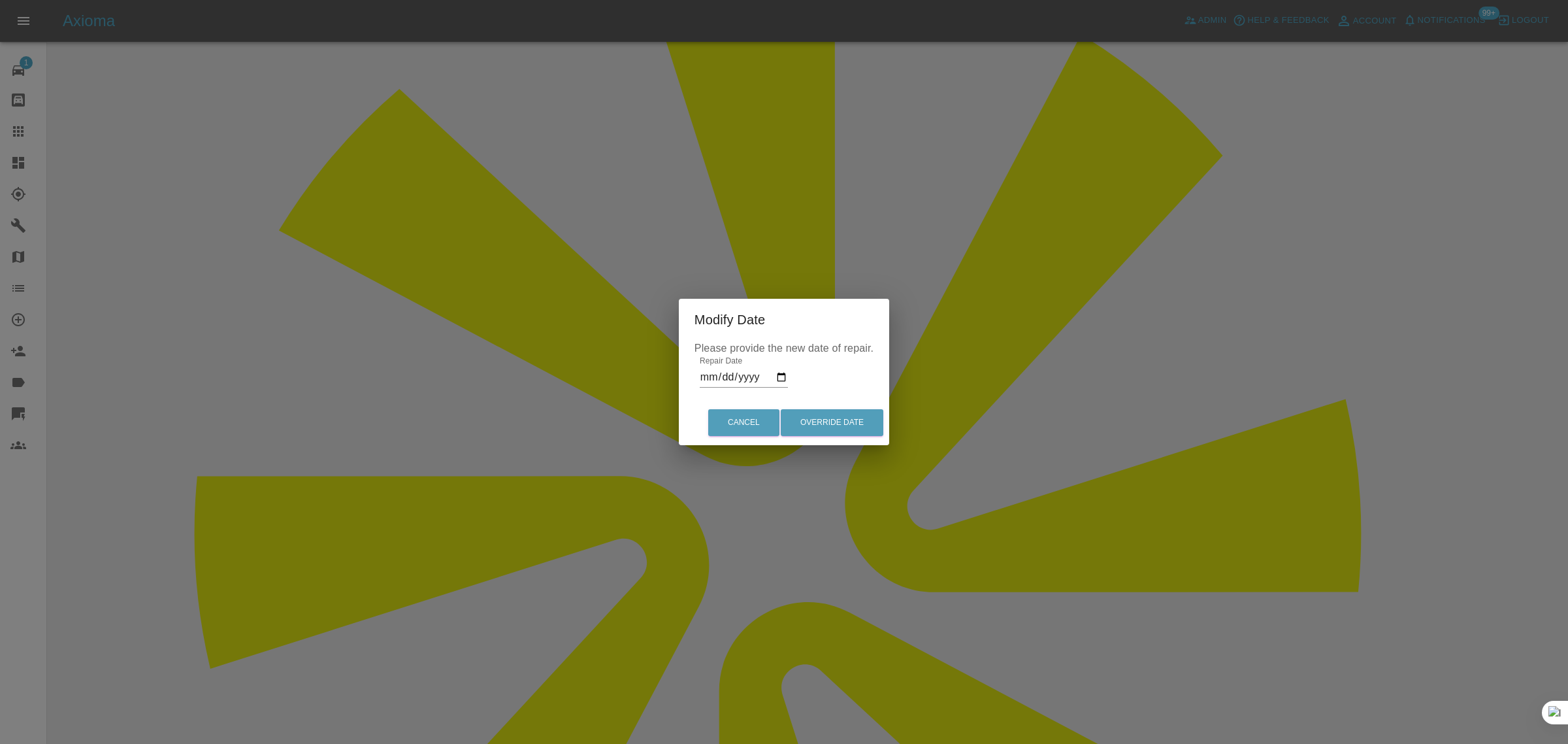
click at [784, 378] on input "2025-09-18" at bounding box center [744, 377] width 88 height 21
type input "2025-09-17"
click at [826, 421] on button "Override Date" at bounding box center [833, 423] width 103 height 27
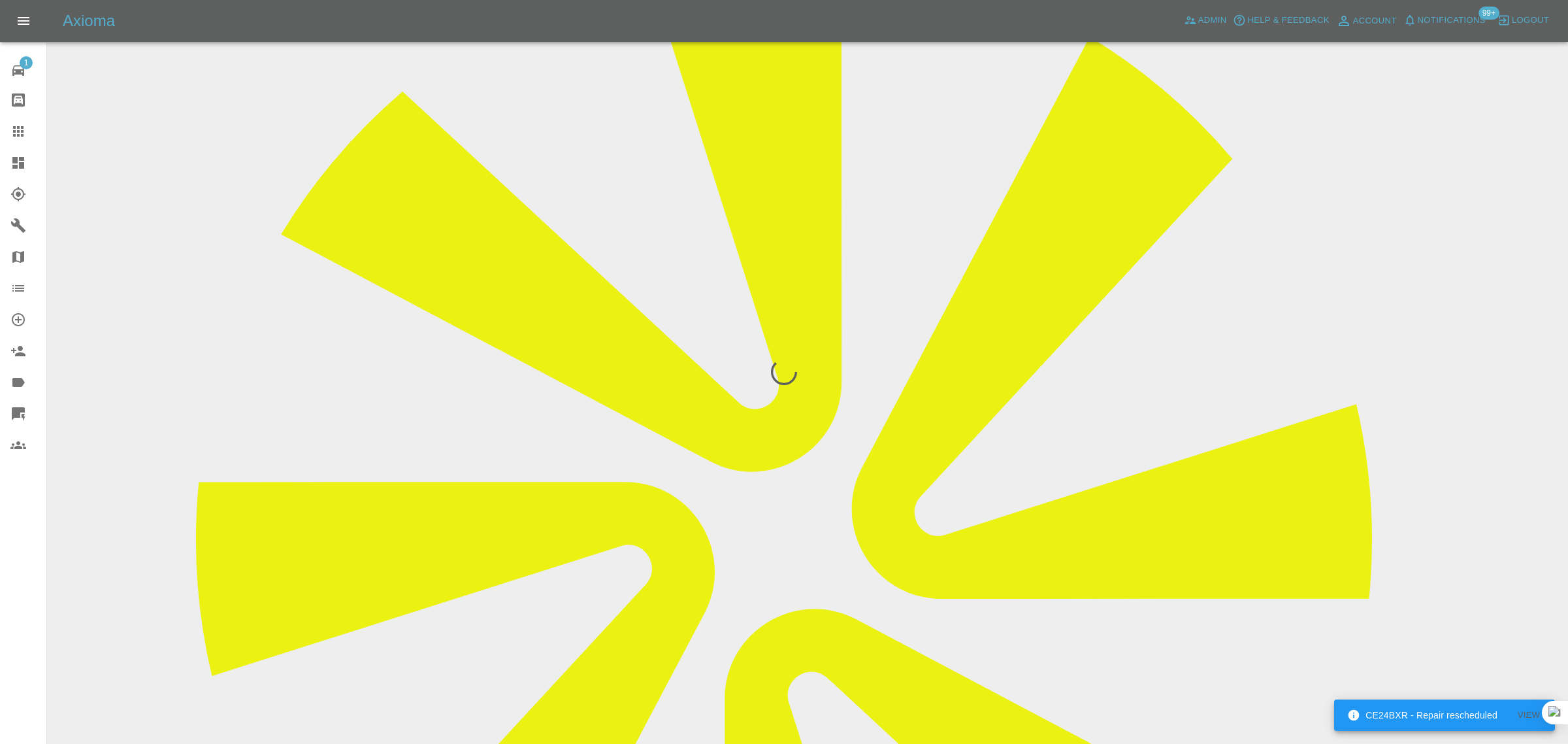
scroll to position [0, 0]
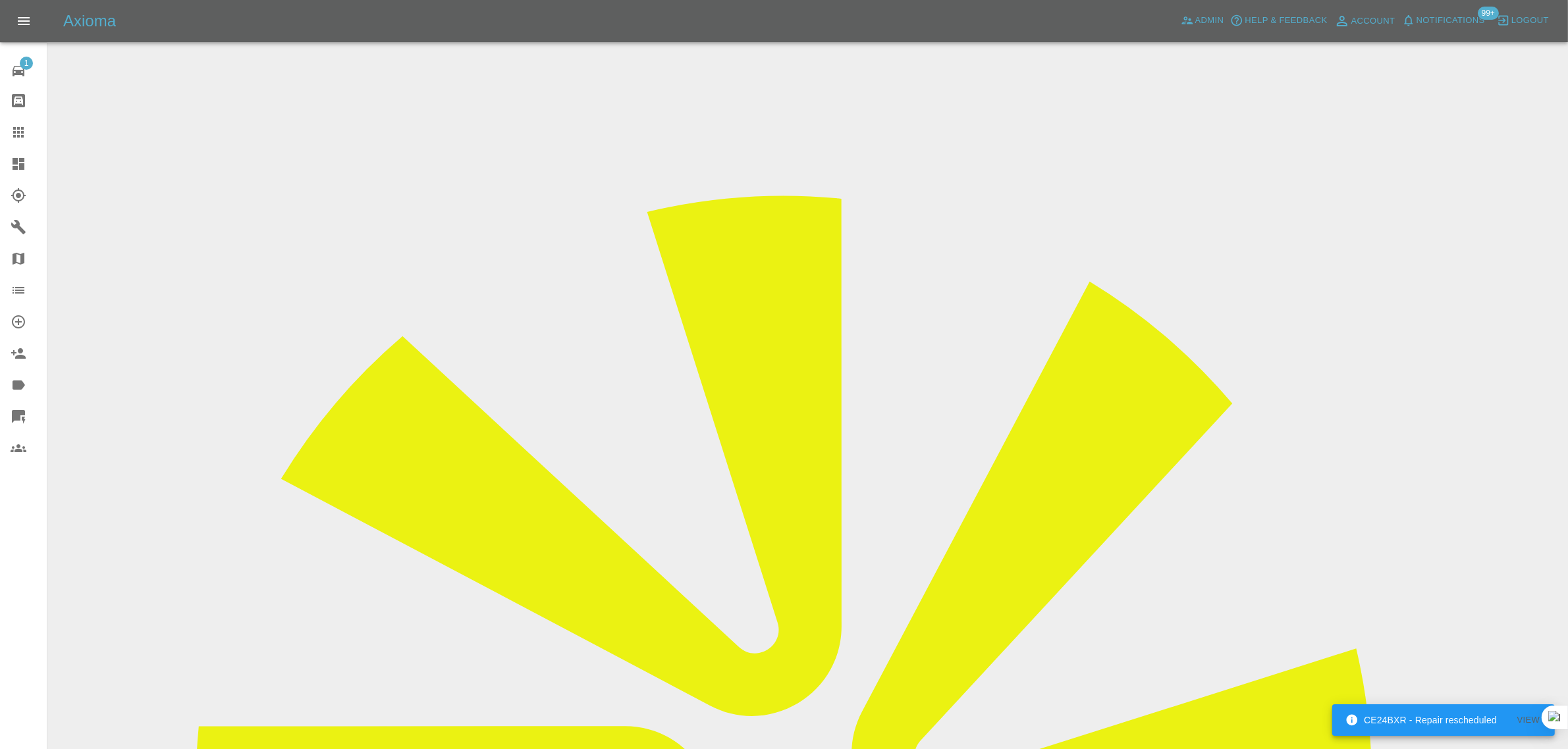
click at [19, 136] on icon at bounding box center [18, 132] width 16 height 16
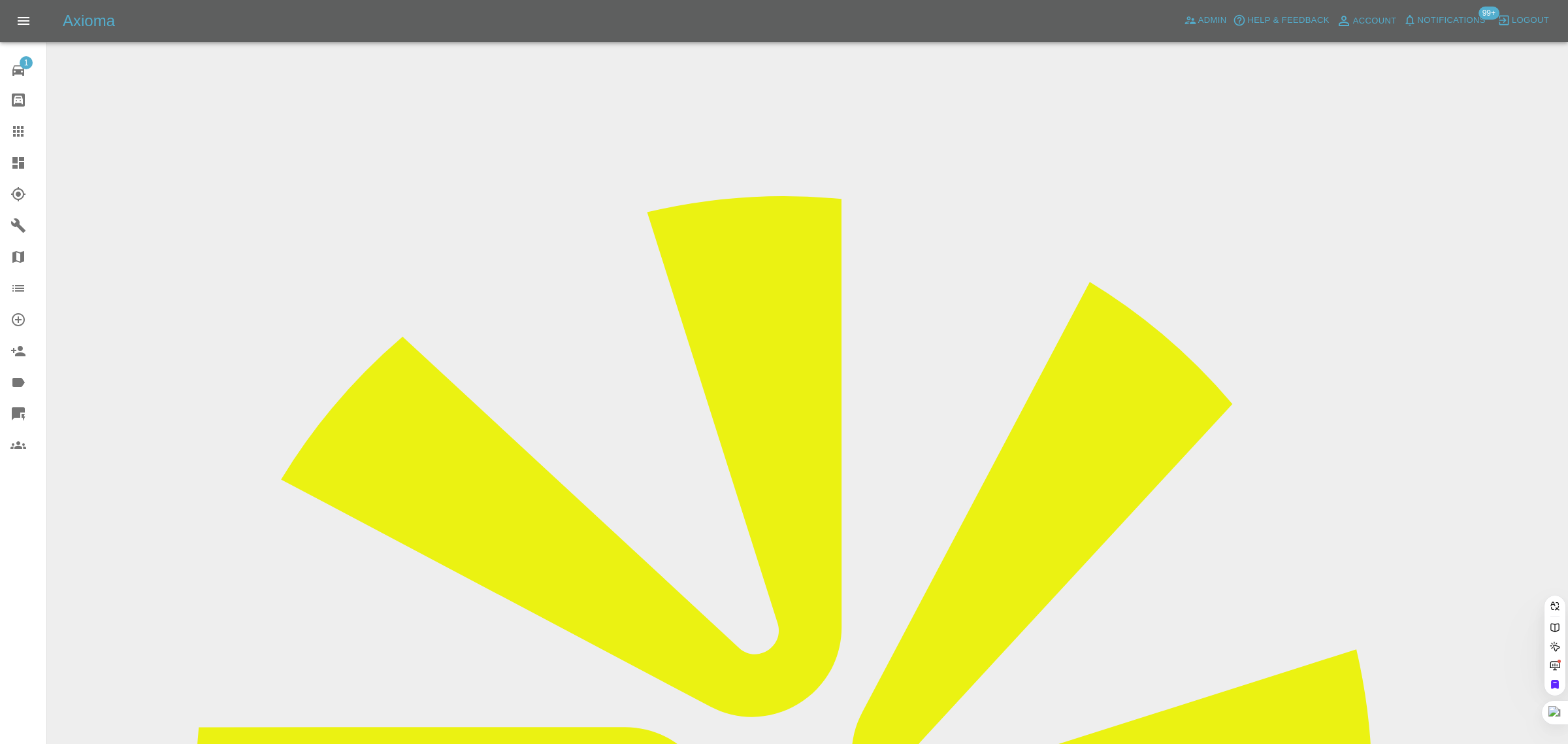
paste input "pcm1957@gmail.com"
type input "pcm1957@gmail.com"
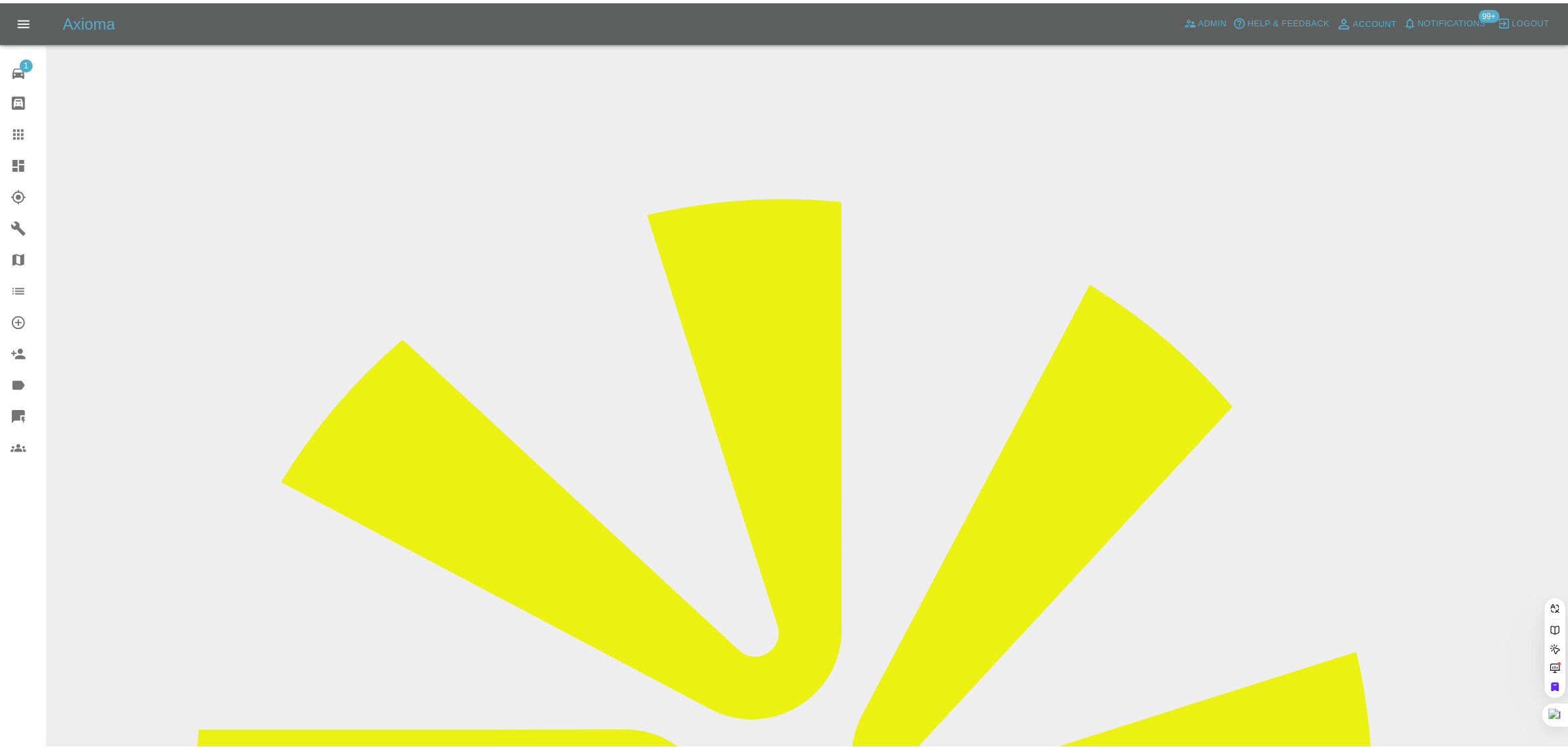
scroll to position [0, 0]
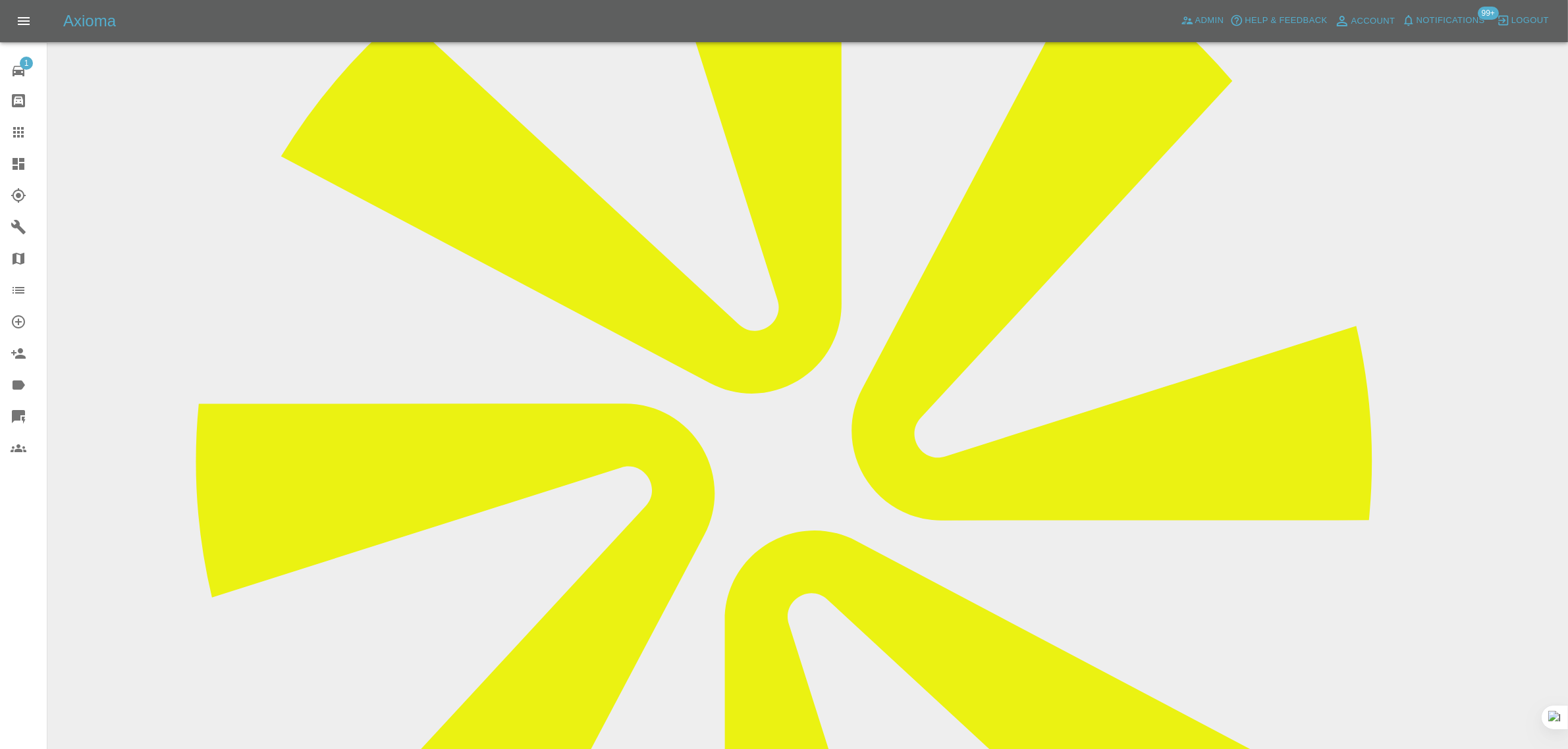
scroll to position [329, 0]
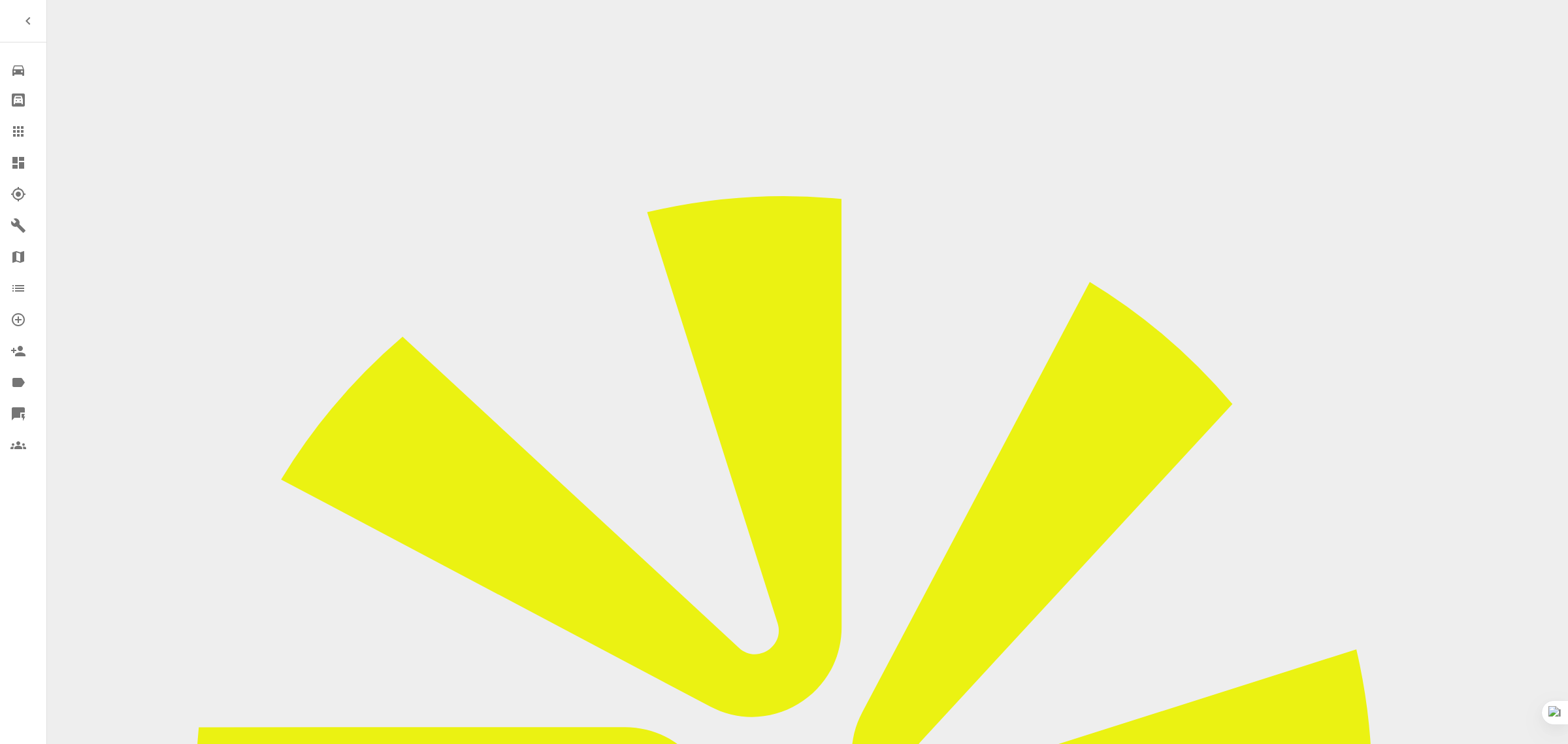
click at [18, 136] on icon at bounding box center [17, 130] width 10 height 10
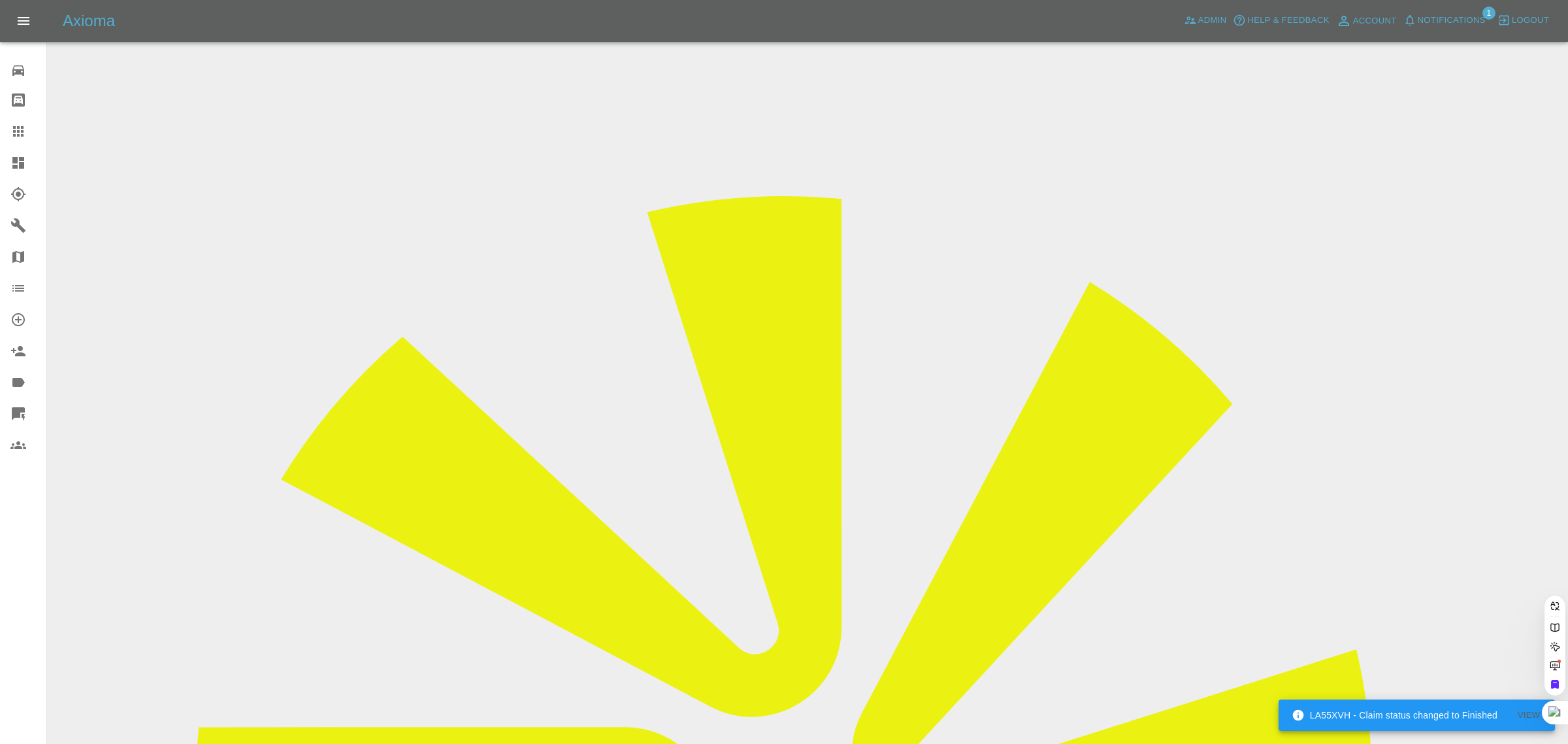
paste input "[EMAIL_ADDRESS][DOMAIN_NAME]"
type input "[EMAIL_ADDRESS][DOMAIN_NAME]"
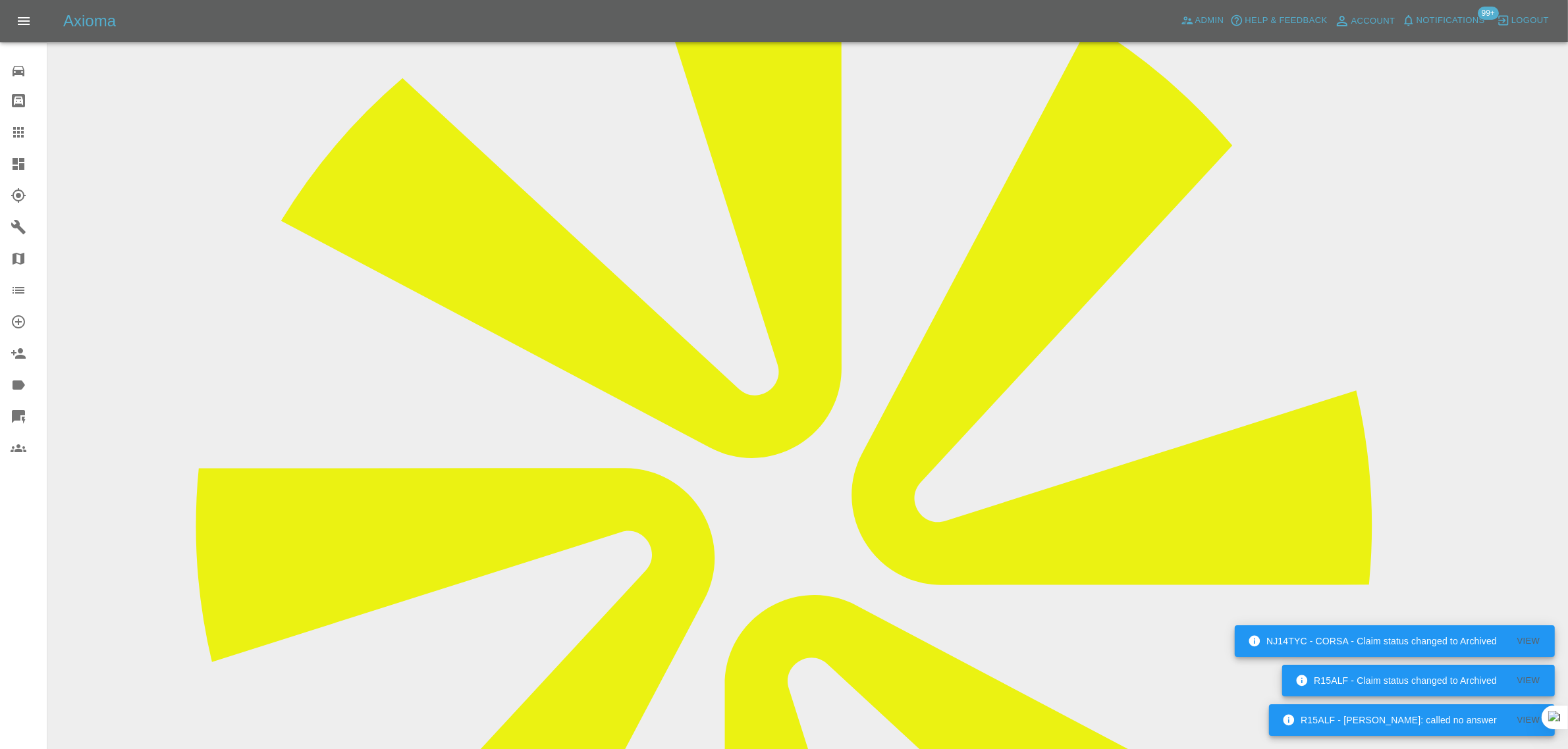
scroll to position [247, 0]
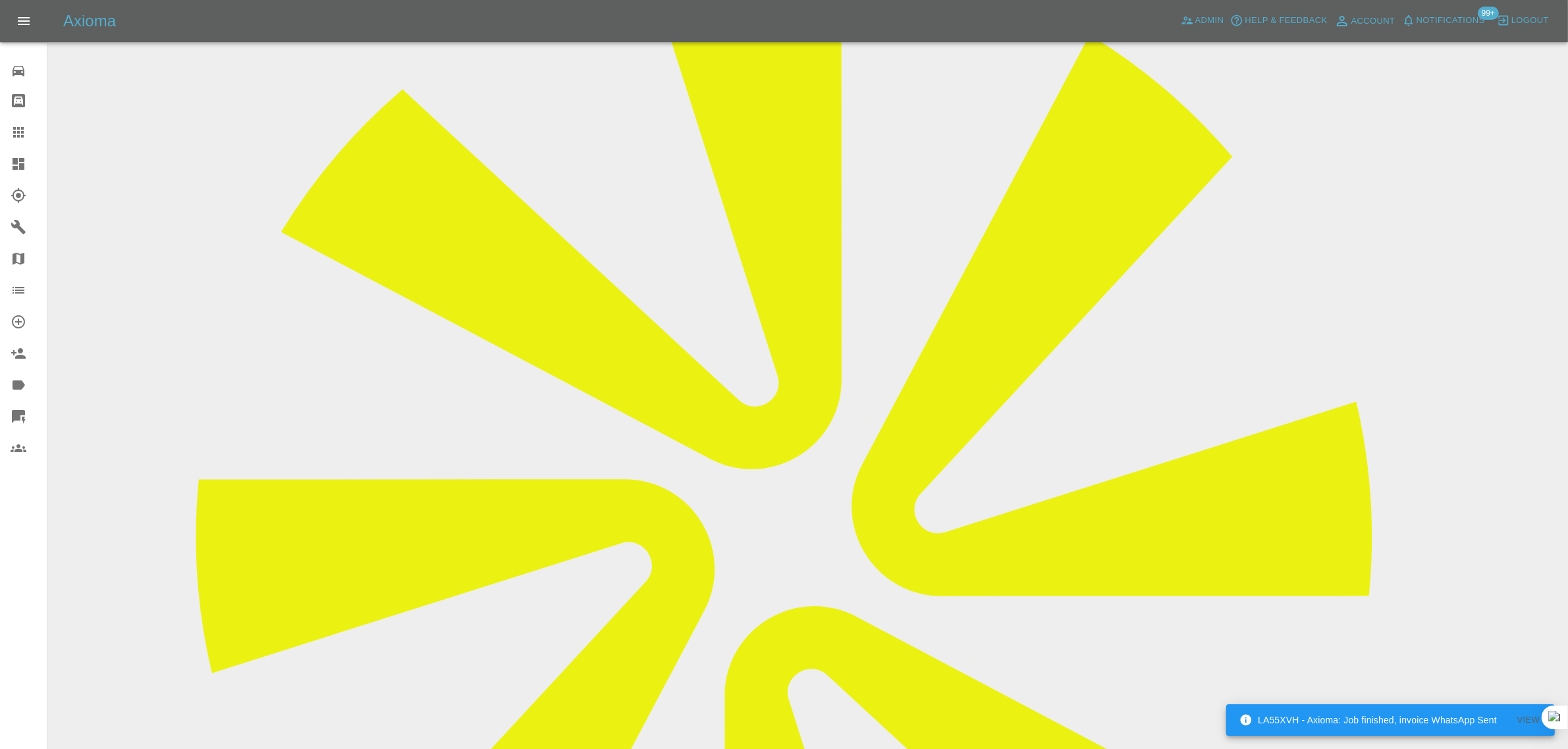
click at [12, 133] on icon at bounding box center [18, 132] width 16 height 16
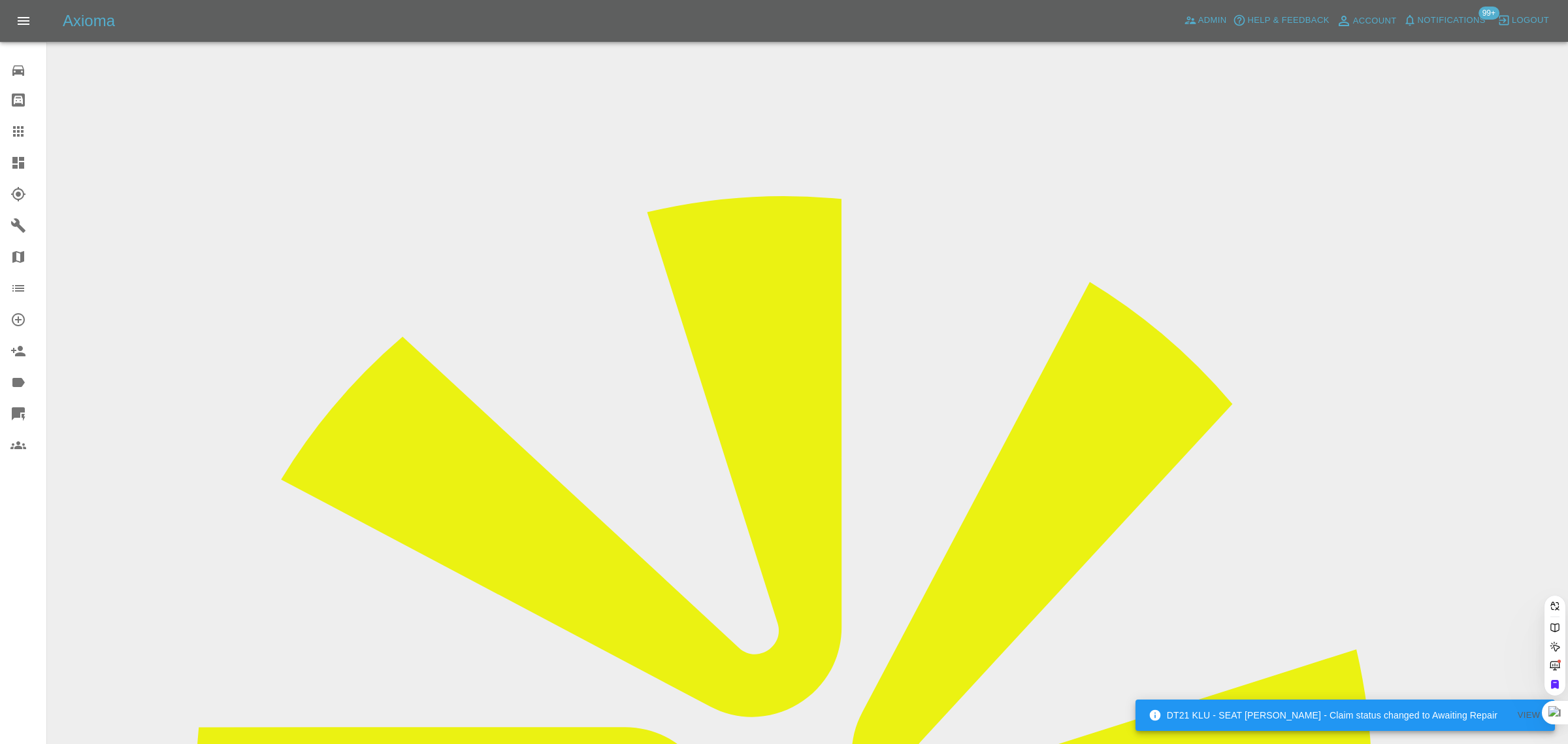
paste input "[PERSON_NAME][EMAIL_ADDRESS][PERSON_NAME][DOMAIN_NAME]"
type input "[PERSON_NAME][EMAIL_ADDRESS][PERSON_NAME][DOMAIN_NAME]"
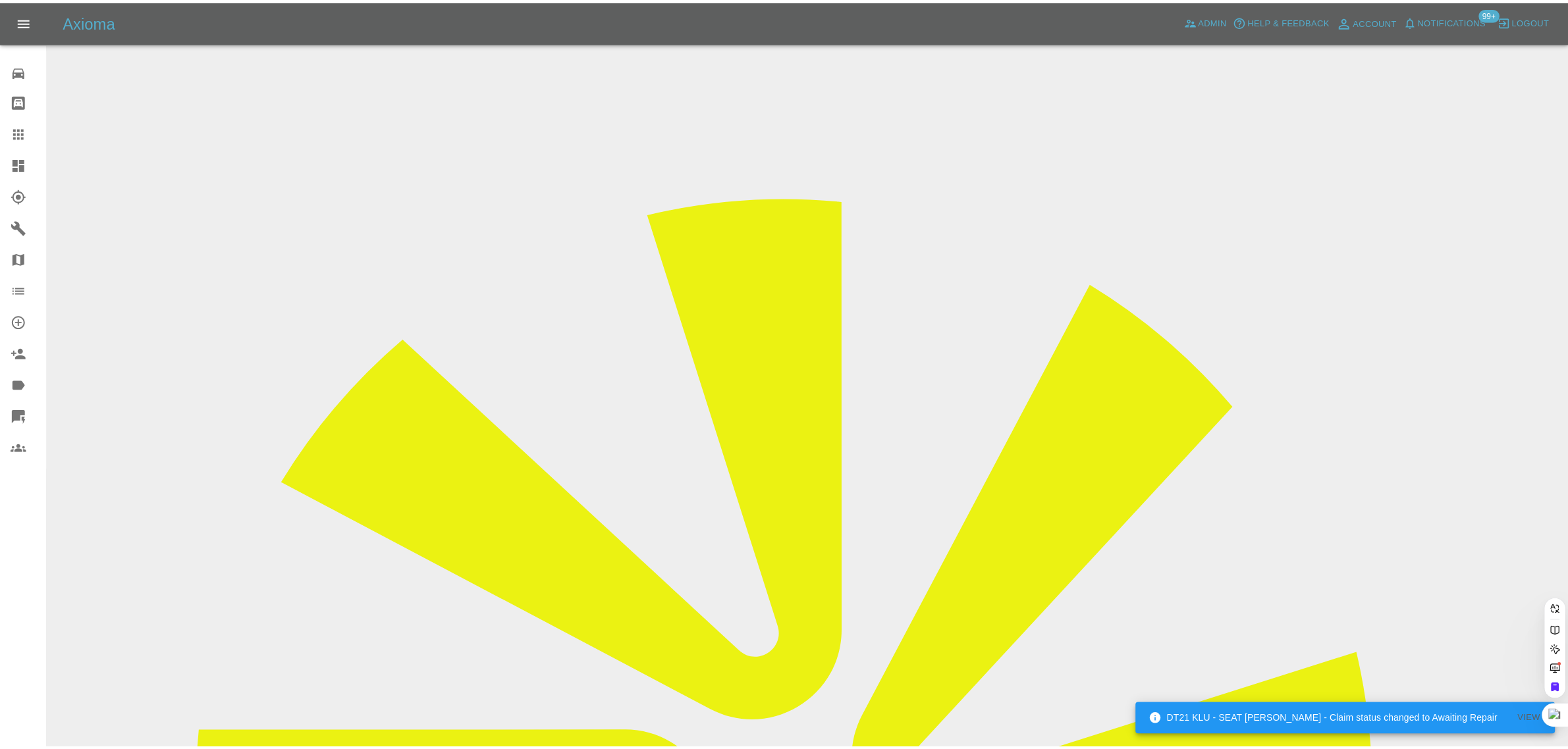
scroll to position [0, 0]
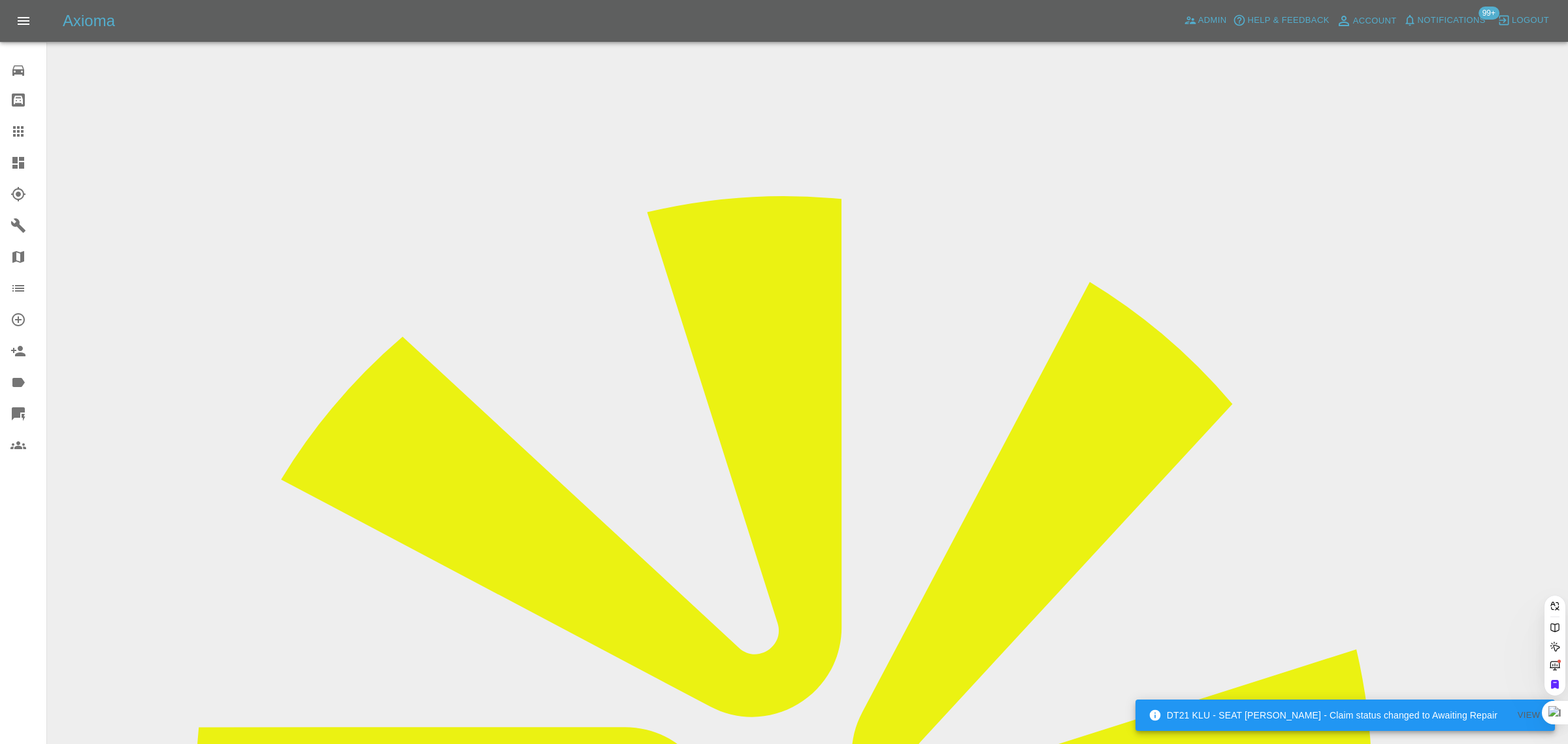
drag, startPoint x: 807, startPoint y: 462, endPoint x: 101, endPoint y: 7, distance: 839.9
click at [11, 496] on div "0 Repair home Bodyshop home Claims Dashboard Explorer Garages Map Organization …" at bounding box center [23, 372] width 47 height 744
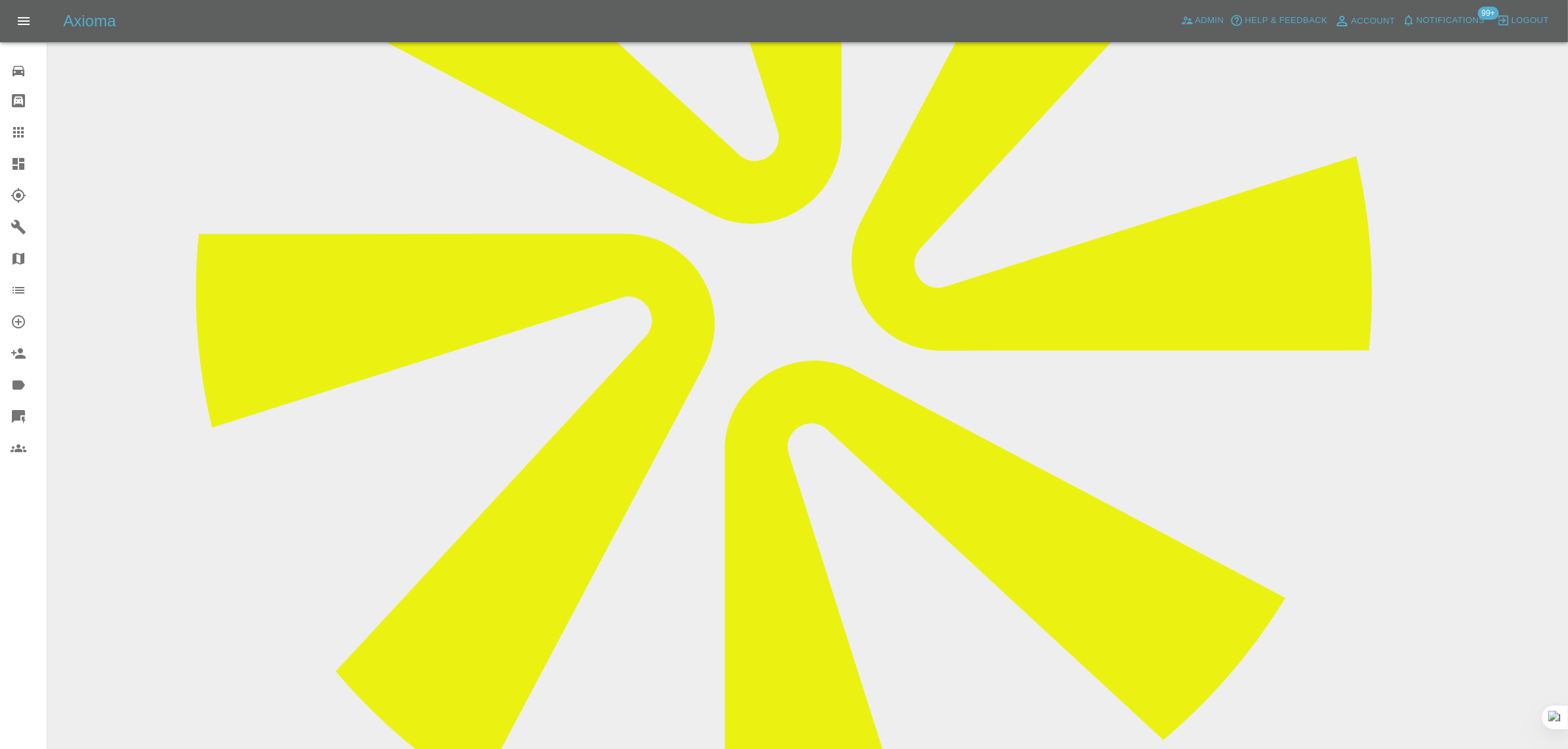
scroll to position [741, 0]
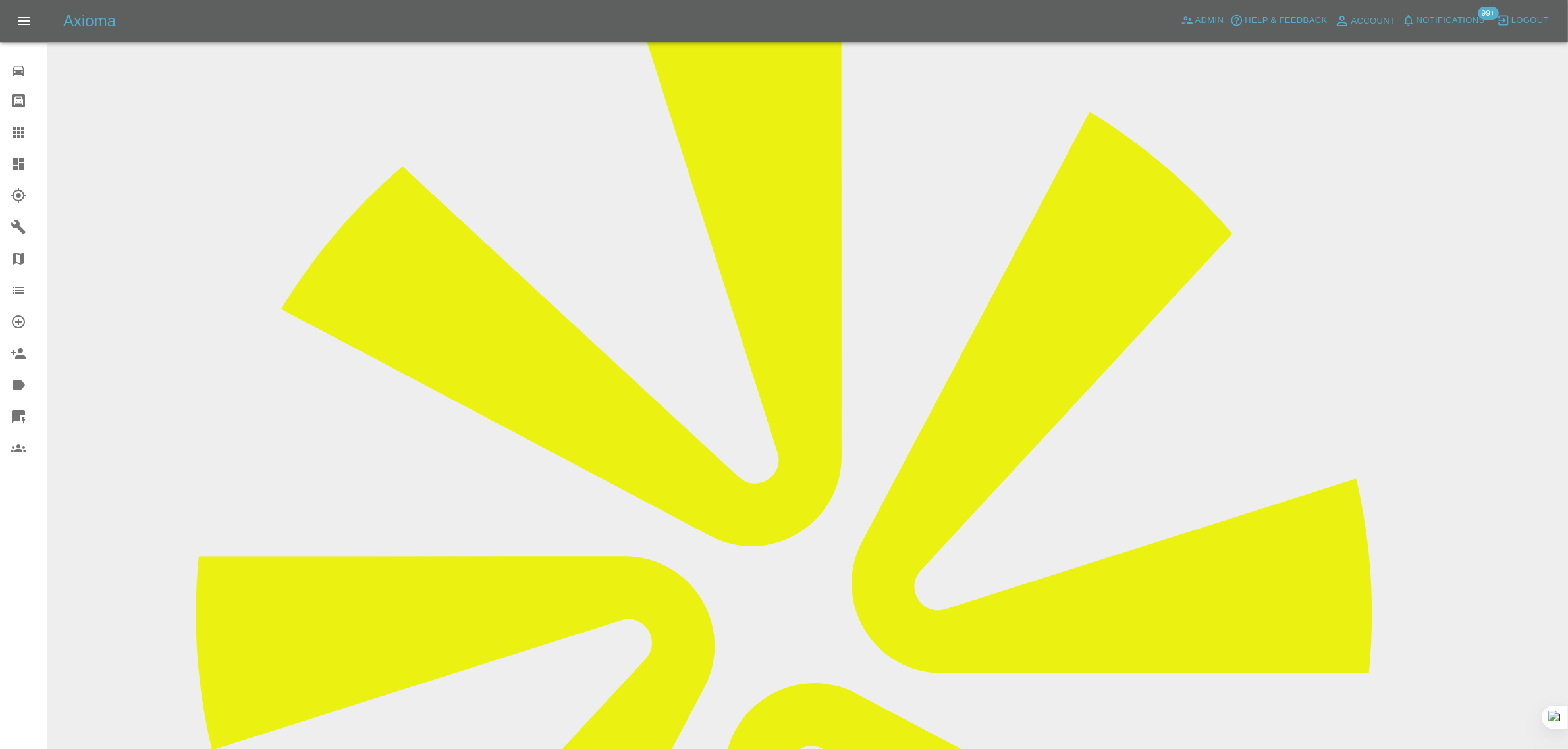
scroll to position [165, 0]
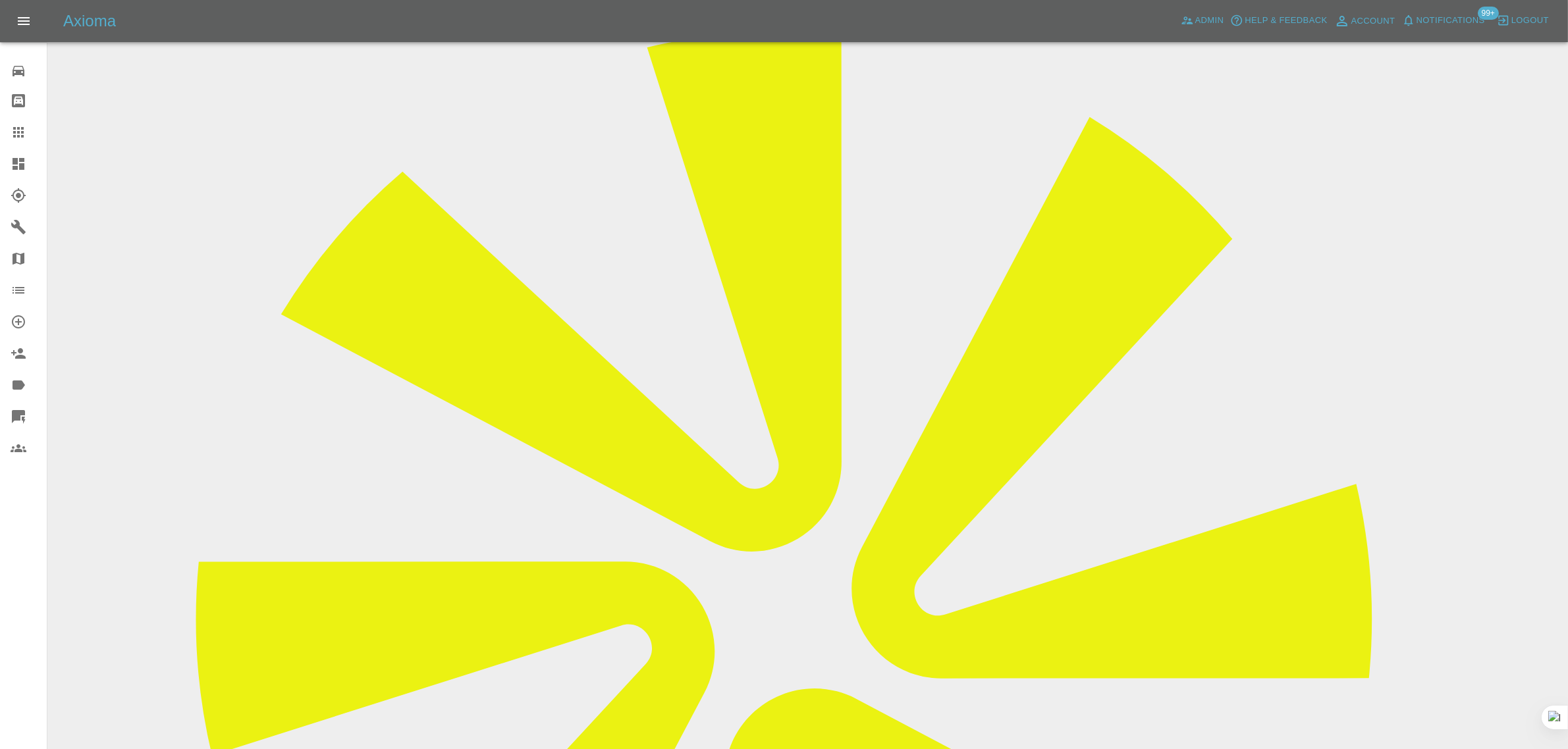
click at [12, 130] on icon at bounding box center [18, 132] width 16 height 16
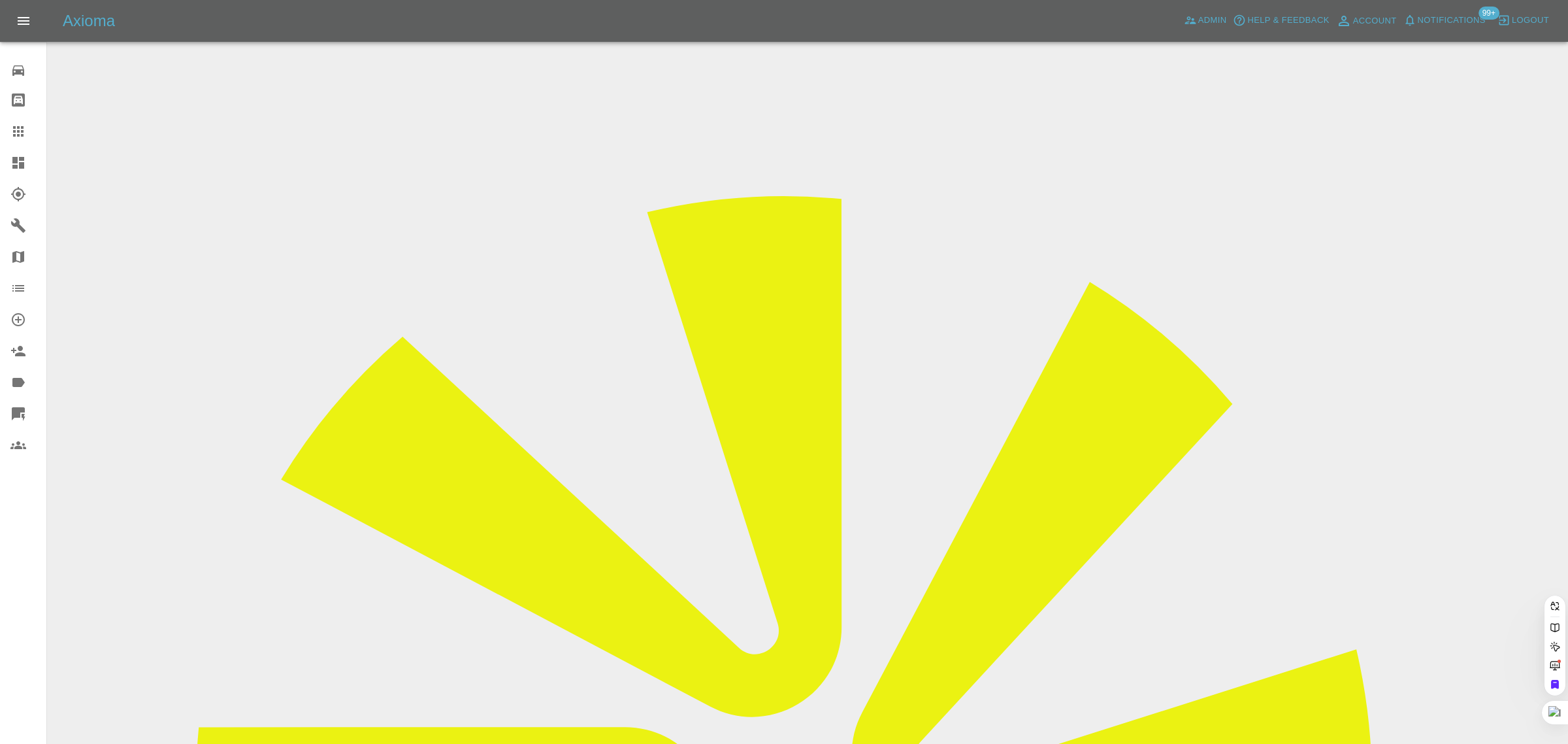
paste input "sonyadasilva1@gmail.com"
type input "sonyadasilva1@gmail.com"
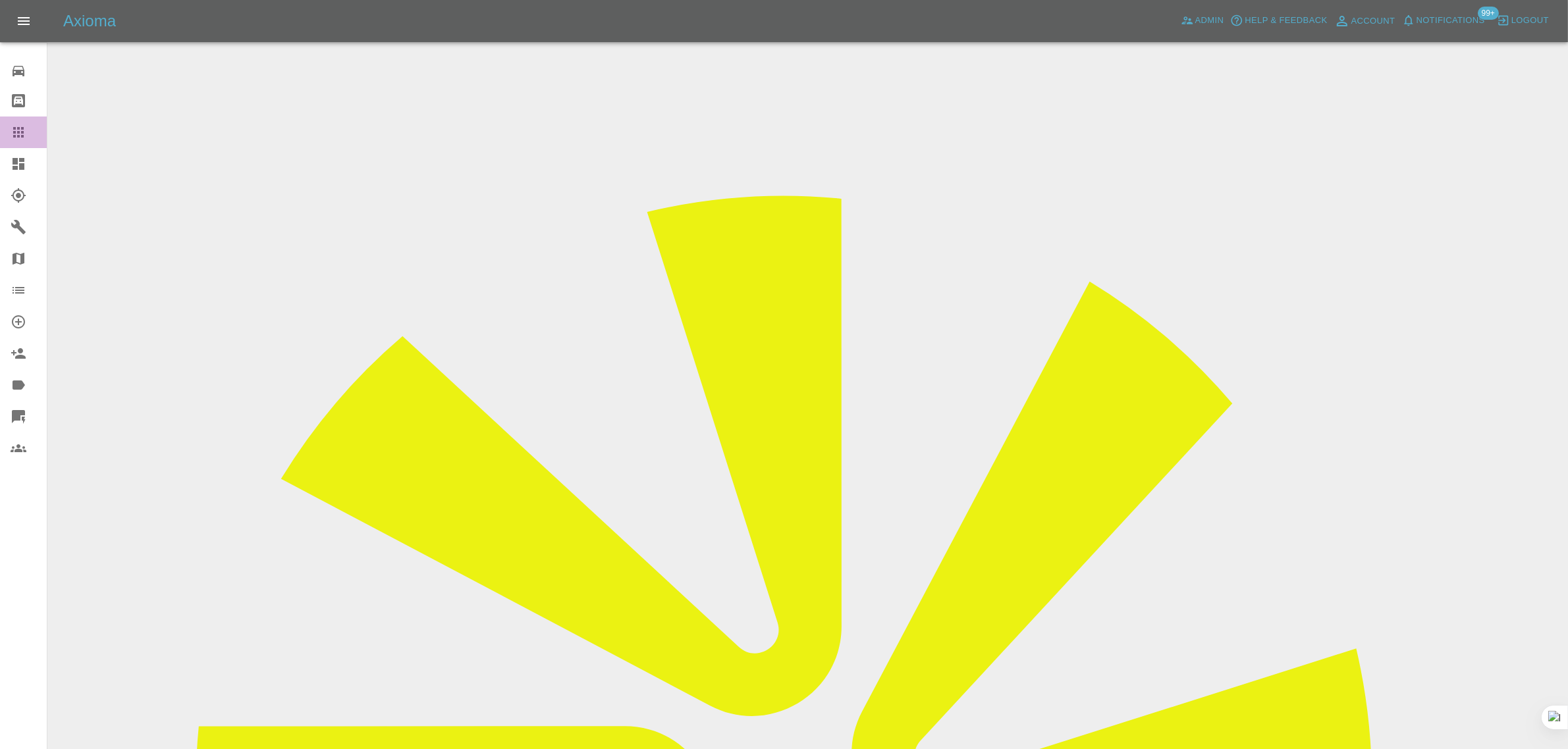
click at [19, 140] on icon at bounding box center [18, 132] width 16 height 16
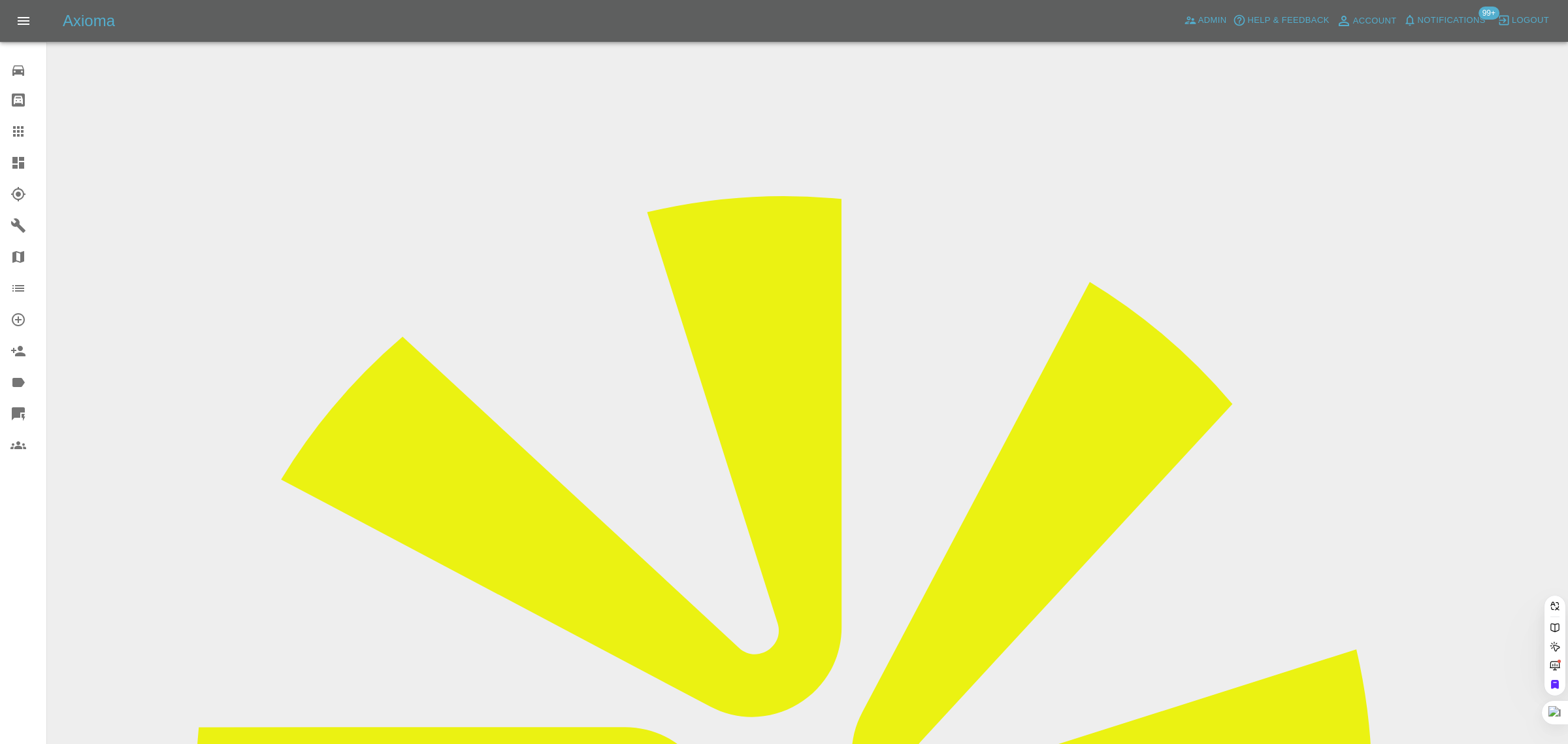
paste input "tjkinsella@outlook.com"
type input "tjkinsella@outlook.com"
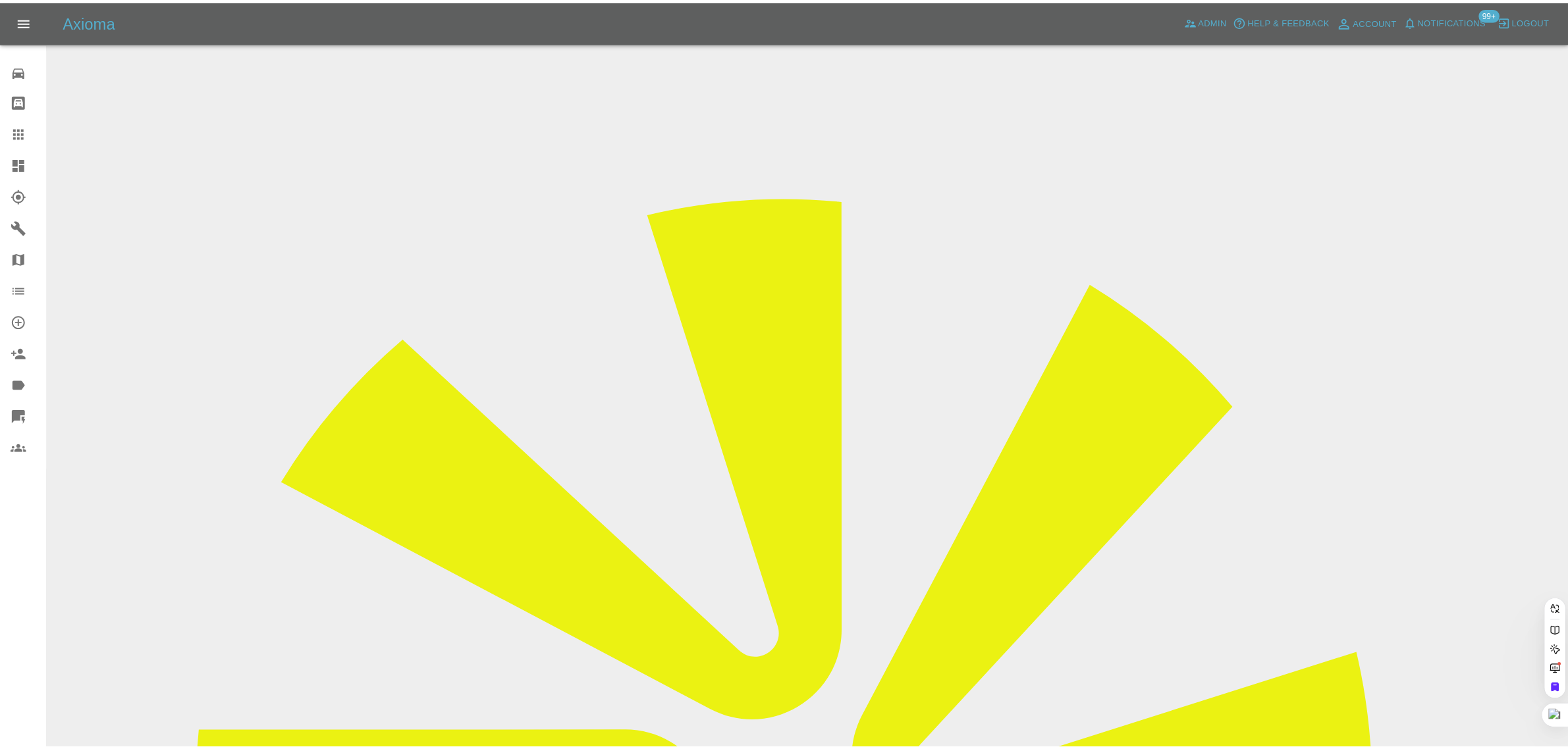
scroll to position [0, 0]
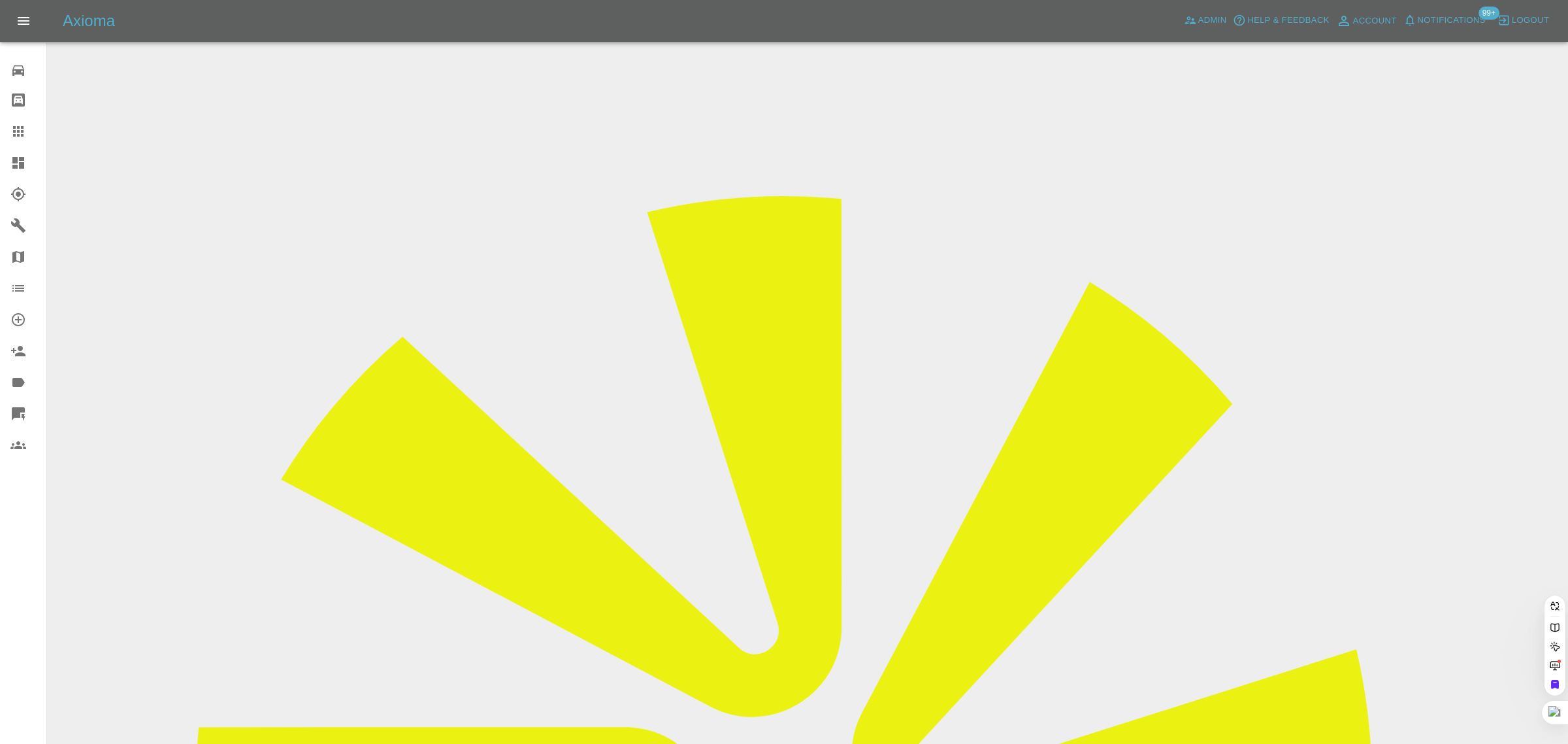
click at [31, 504] on div "0 Repair home Bodyshop home Claims Dashboard Explorer Garages Map Organization …" at bounding box center [23, 372] width 47 height 744
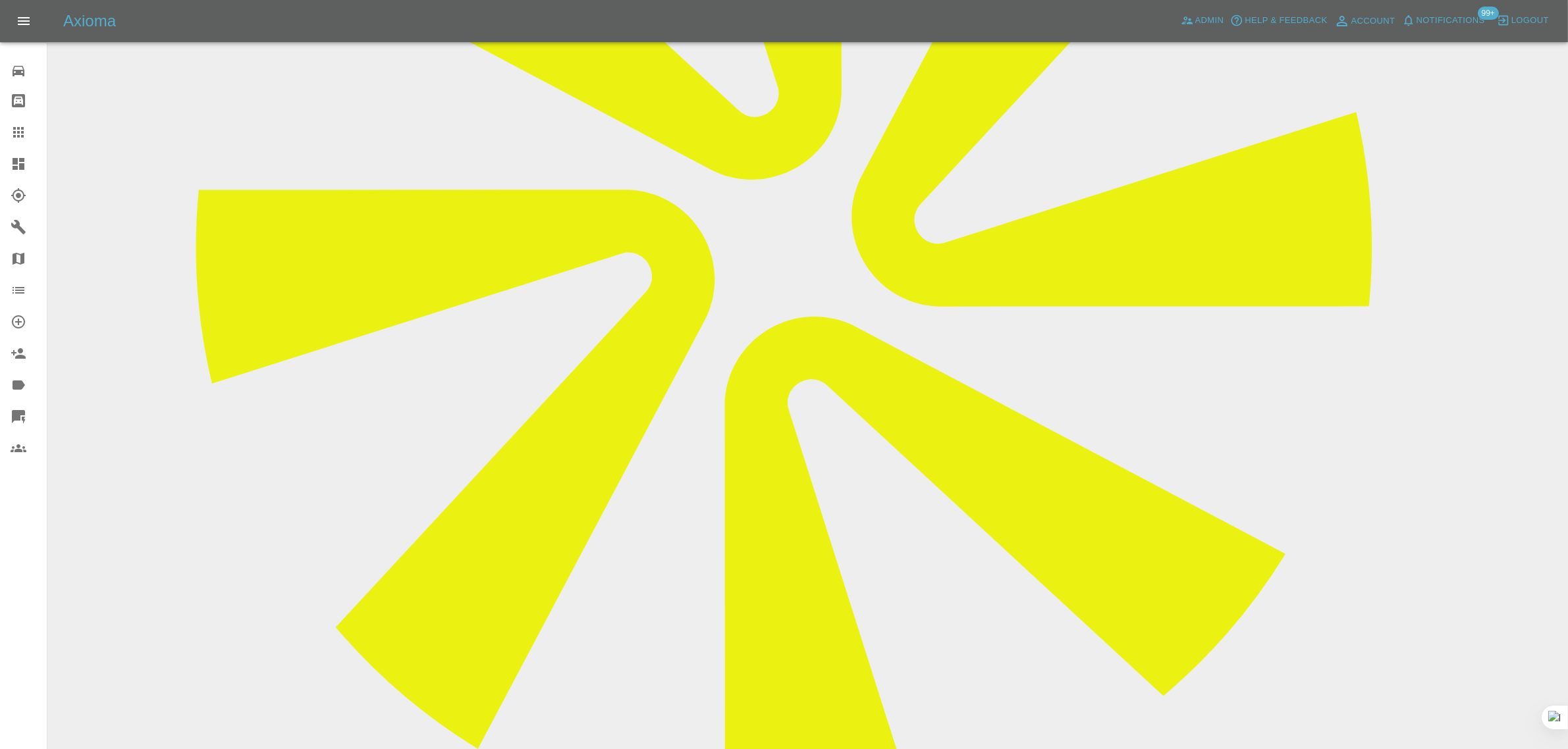
scroll to position [741, 0]
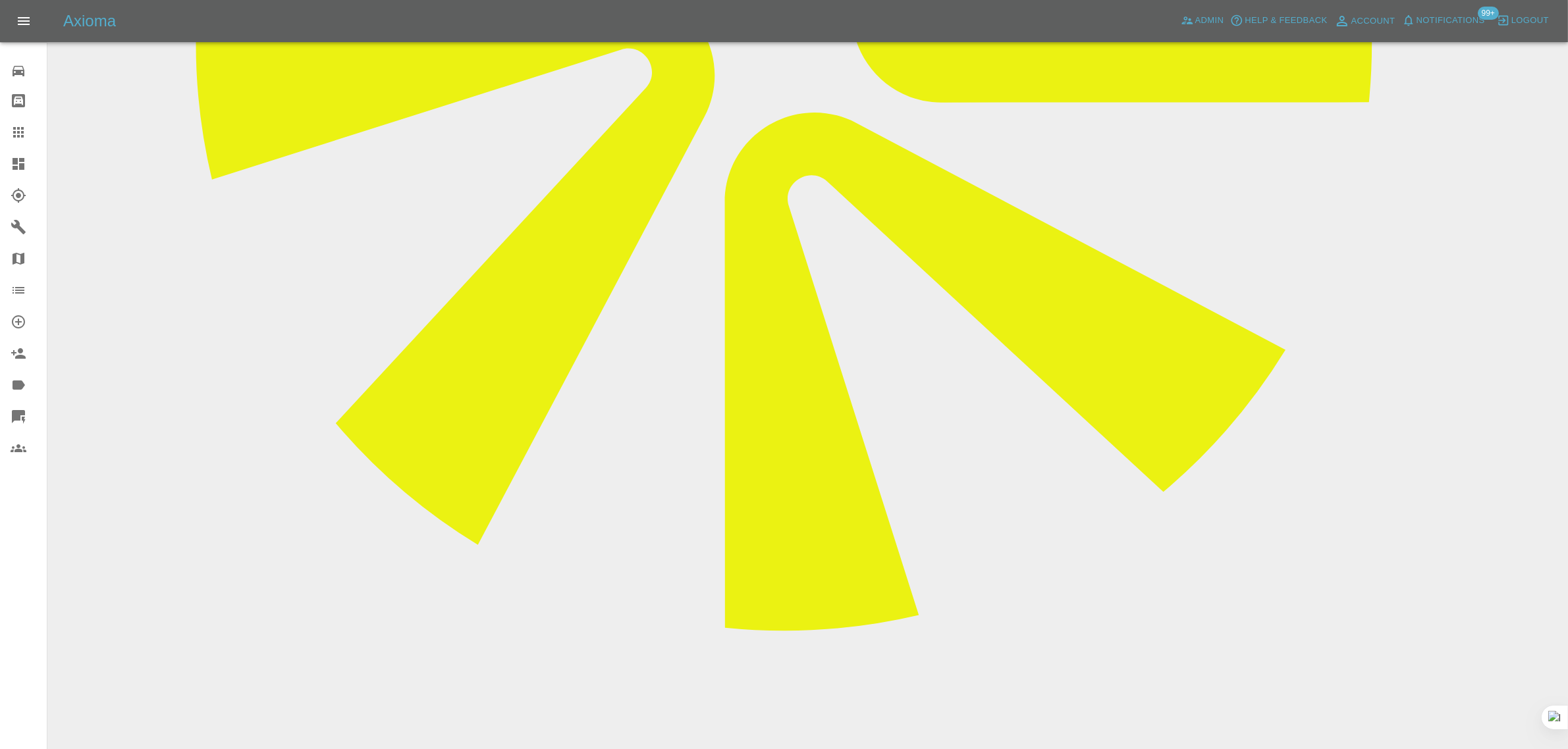
click at [10, 141] on link "Claims" at bounding box center [23, 132] width 47 height 31
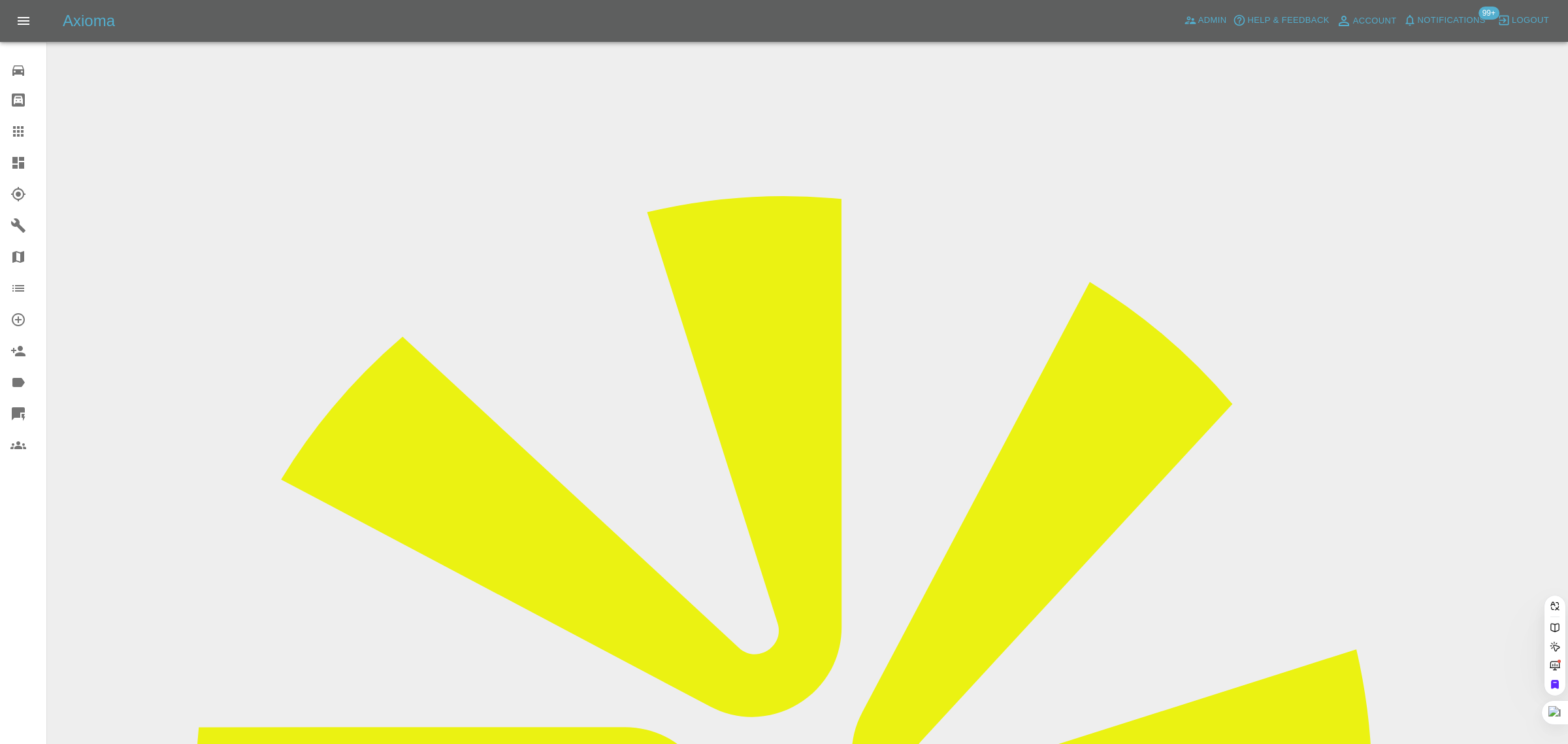
paste input "jbarradas.uk@gmail.com"
type input "jbarradas.uk@gmail.com"
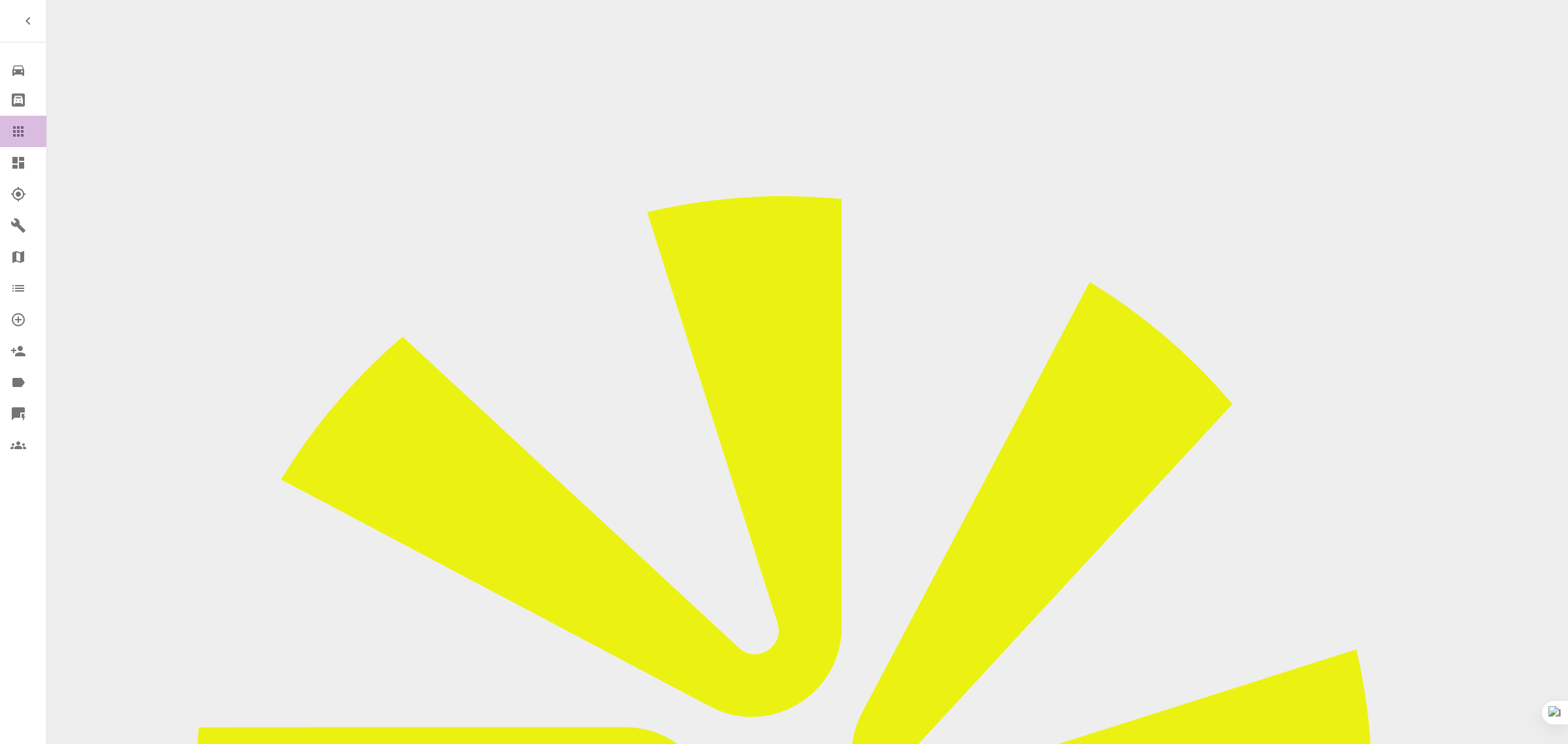
click at [19, 138] on icon at bounding box center [17, 131] width 16 height 16
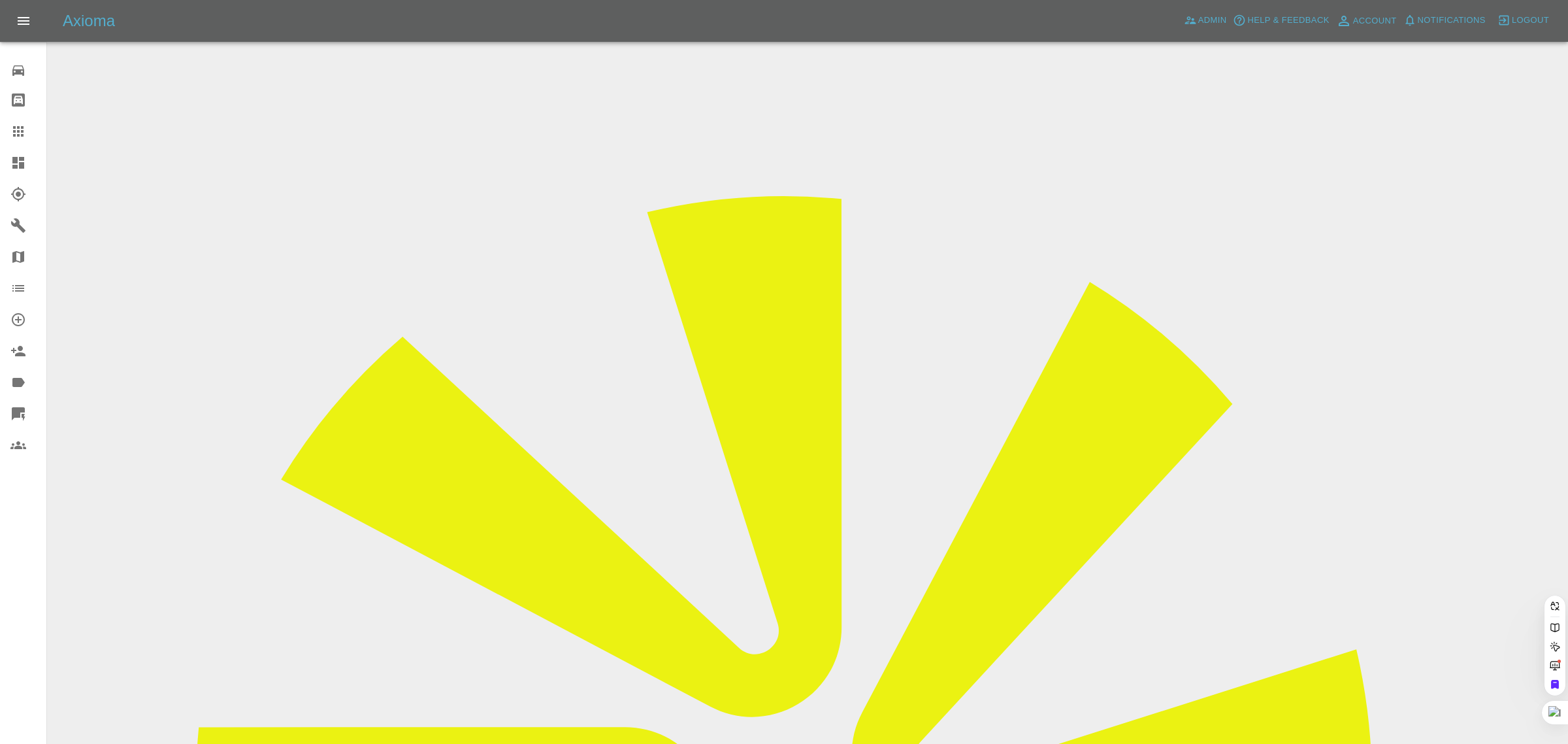
paste input "[EMAIL_ADDRESS][DOMAIN_NAME]"
type input "[EMAIL_ADDRESS][DOMAIN_NAME]"
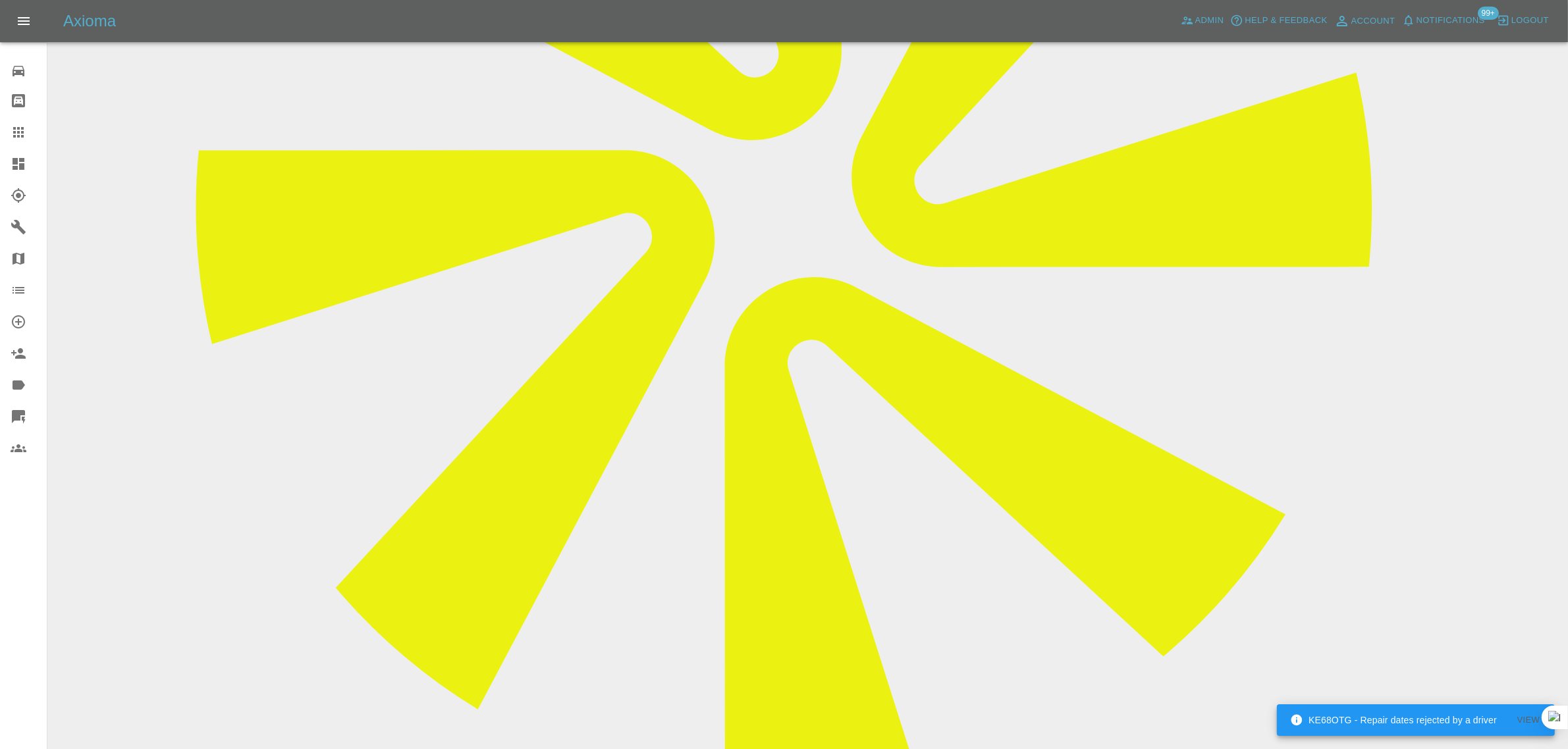
scroll to position [625, 0]
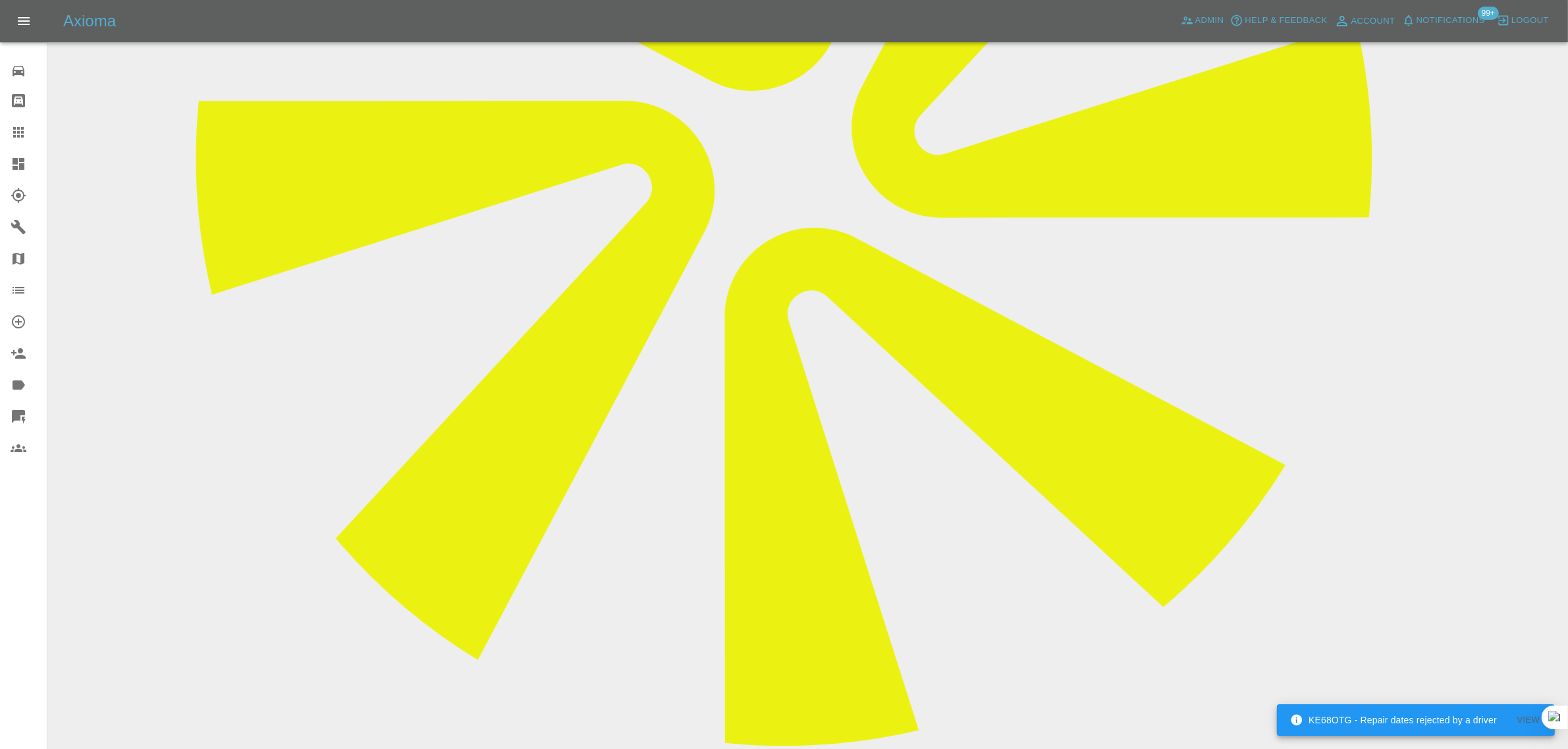
click at [0, 0] on input "Choose files (pdf)" at bounding box center [0, 0] width 0 height 0
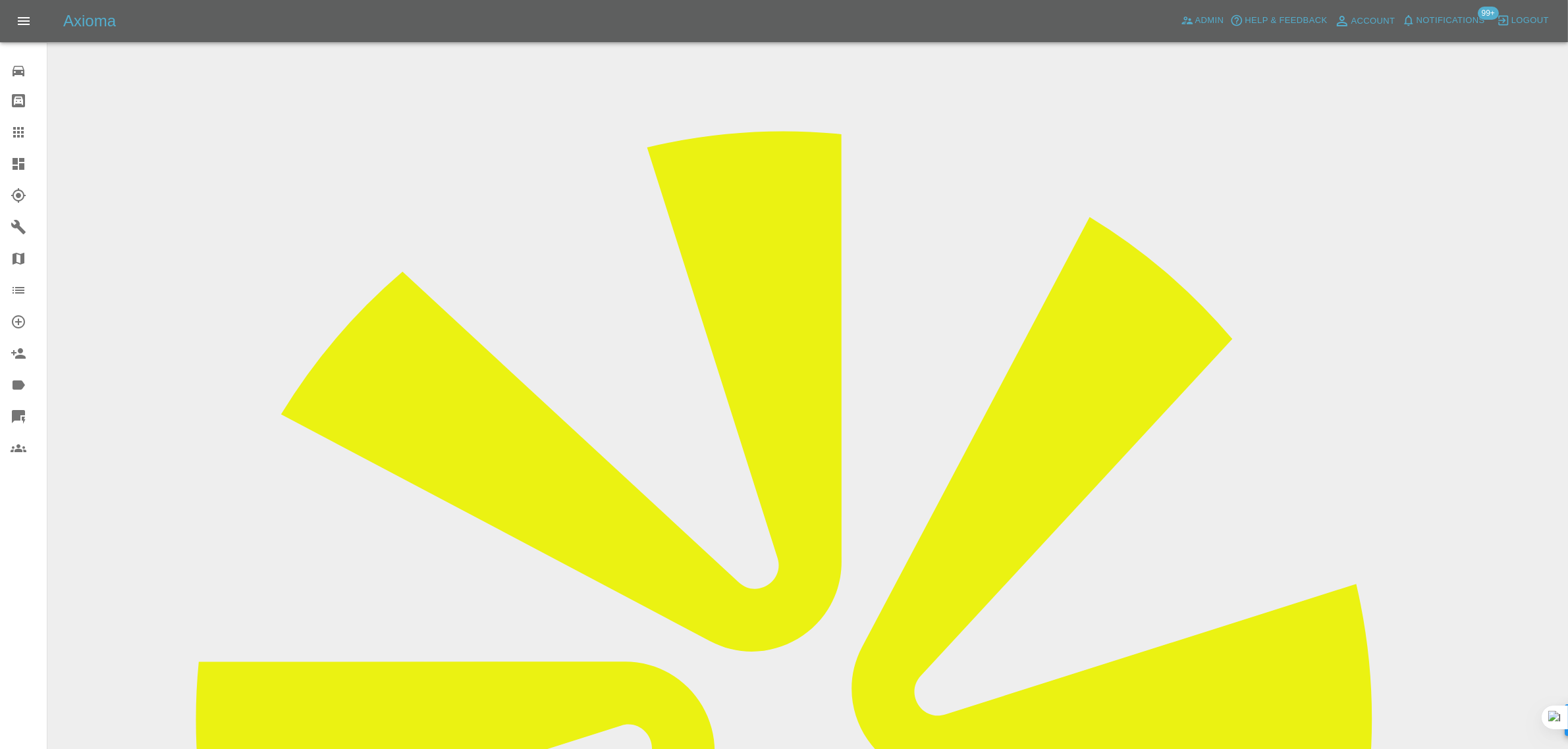
click at [19, 132] on icon at bounding box center [18, 131] width 10 height 10
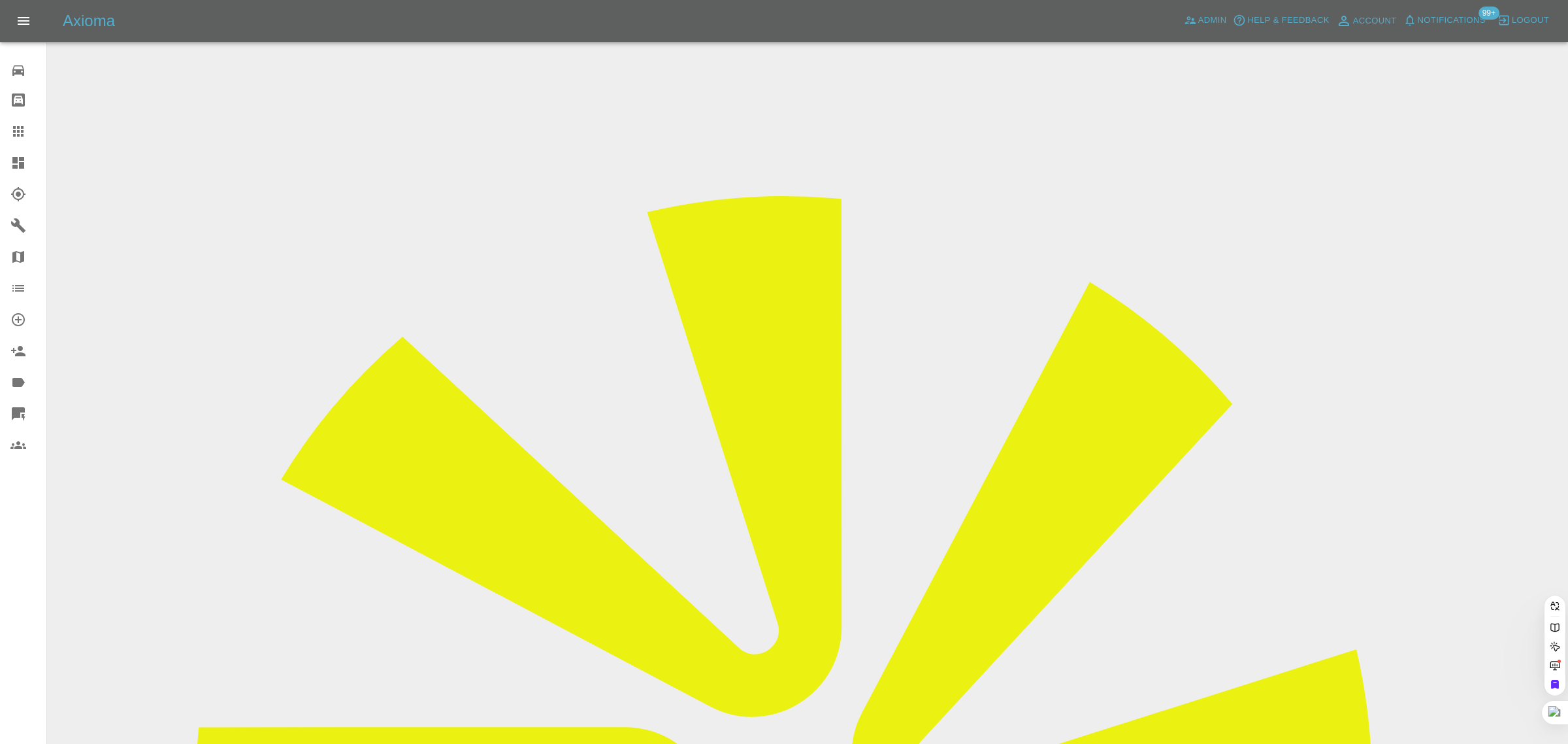
paste input "[EMAIL_ADDRESS][DOMAIN_NAME]"
type input "[EMAIL_ADDRESS][DOMAIN_NAME]"
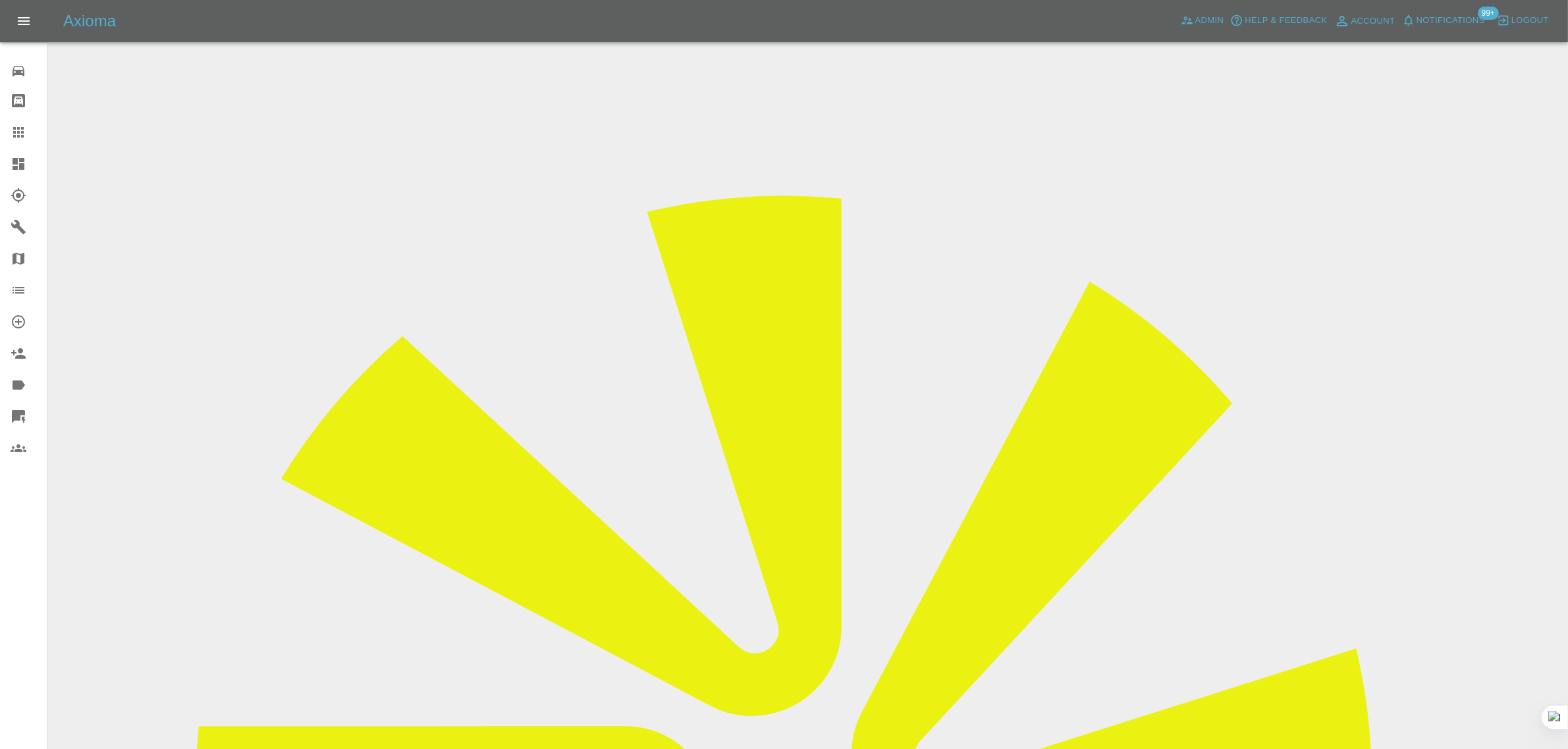
click at [18, 583] on div "0 Repair home Bodyshop home Claims Dashboard Explorer Garages Map Organization …" at bounding box center [23, 374] width 47 height 749
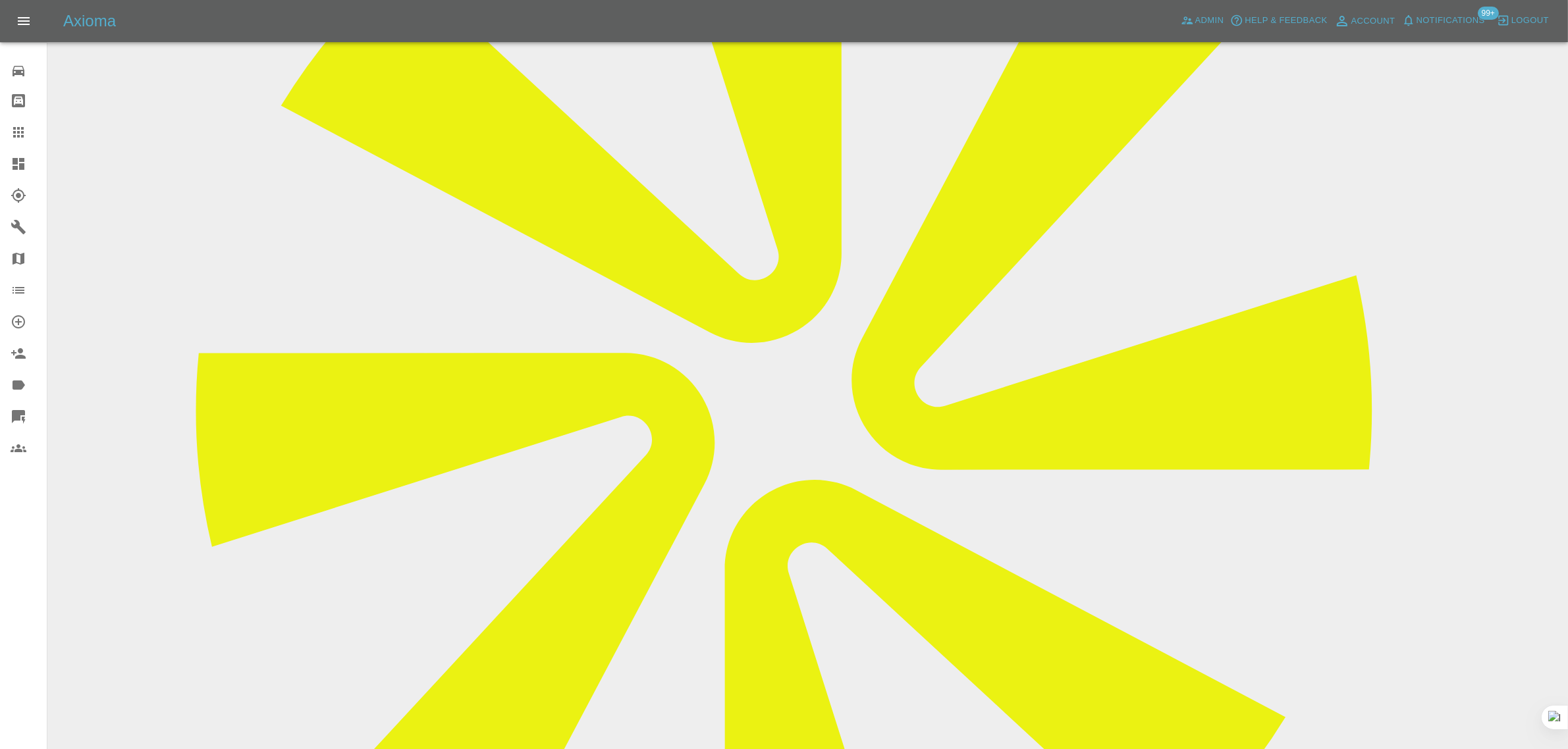
scroll to position [411, 0]
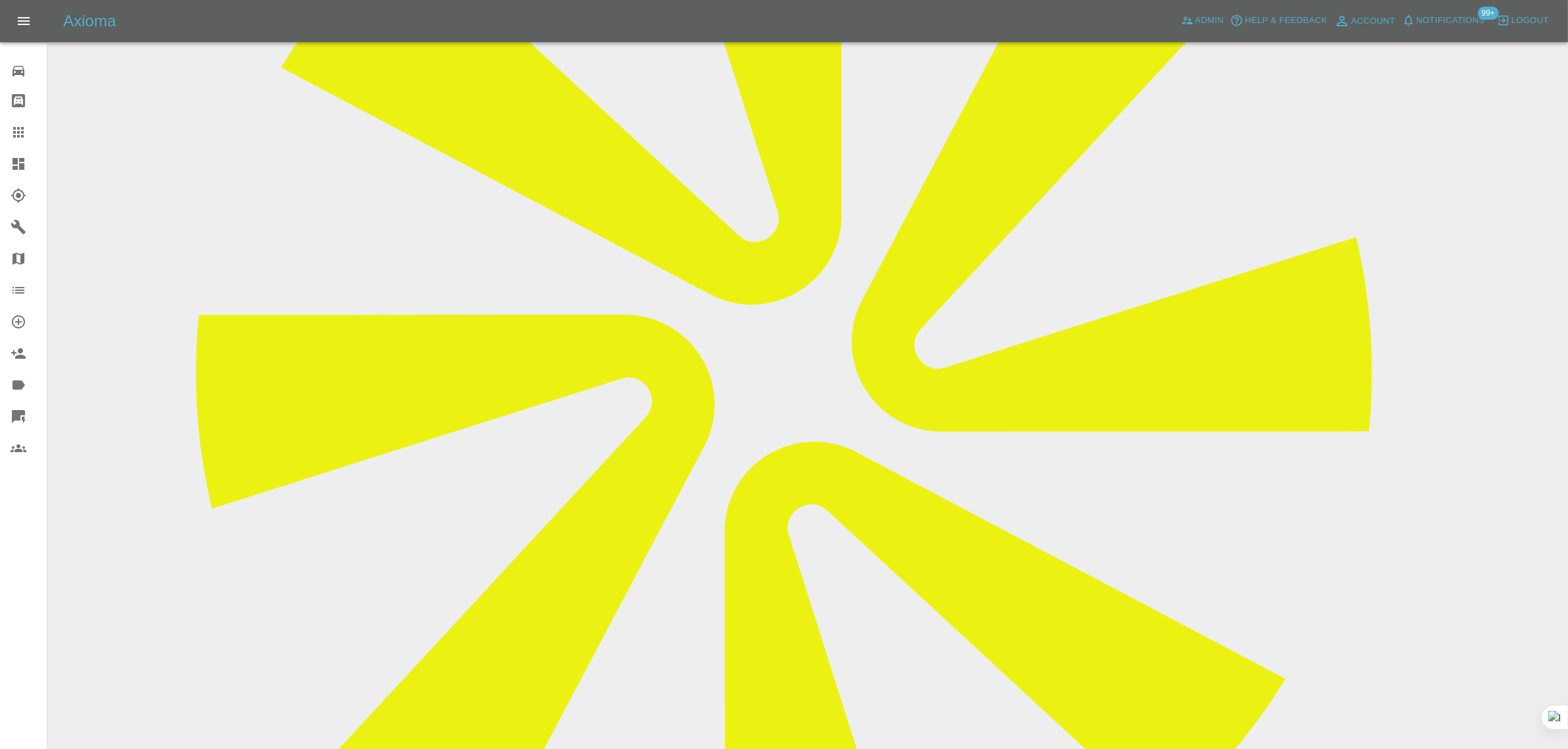
click at [31, 137] on div at bounding box center [29, 132] width 37 height 16
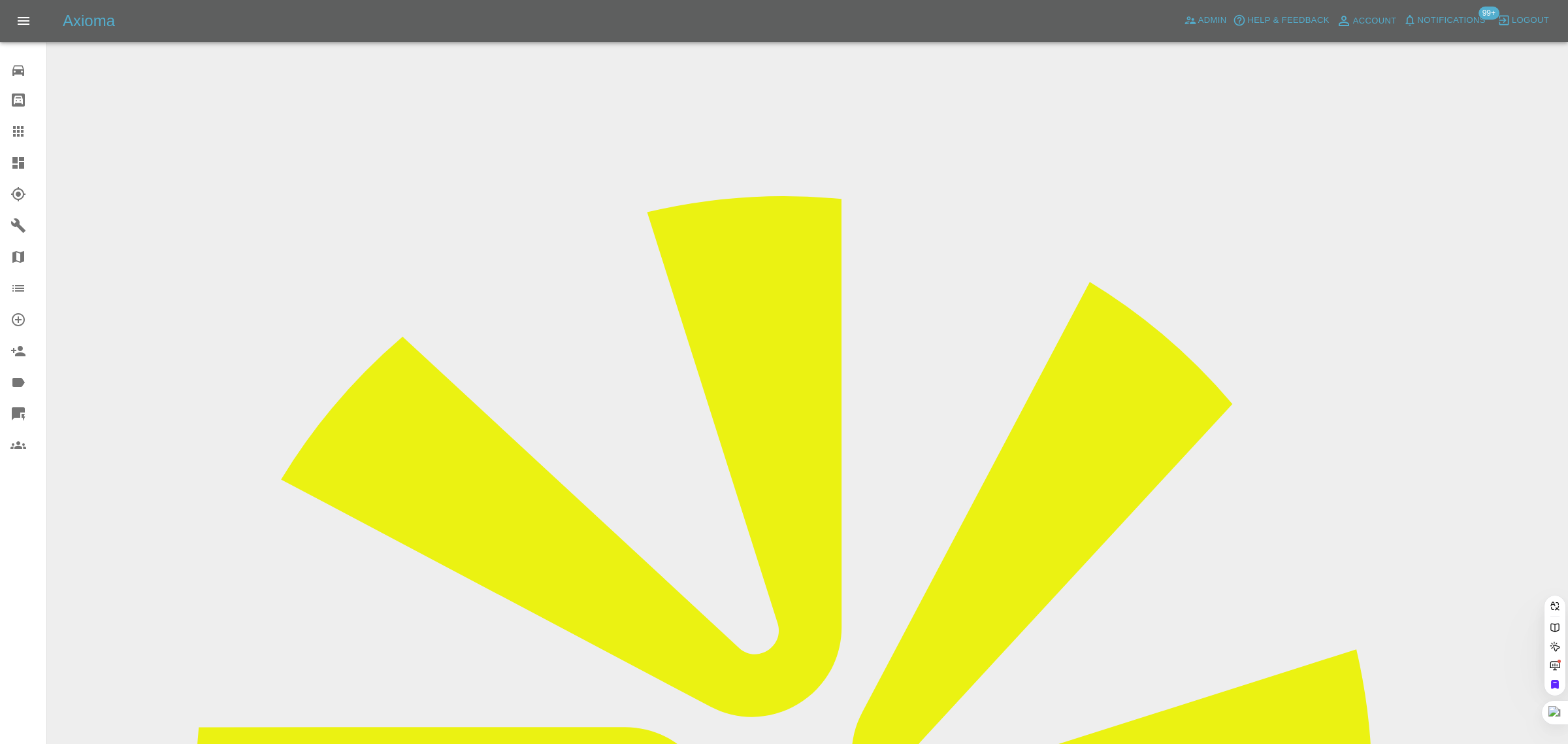
paste input "[EMAIL_ADDRESS][DOMAIN_NAME]"
type input "[EMAIL_ADDRESS][DOMAIN_NAME]"
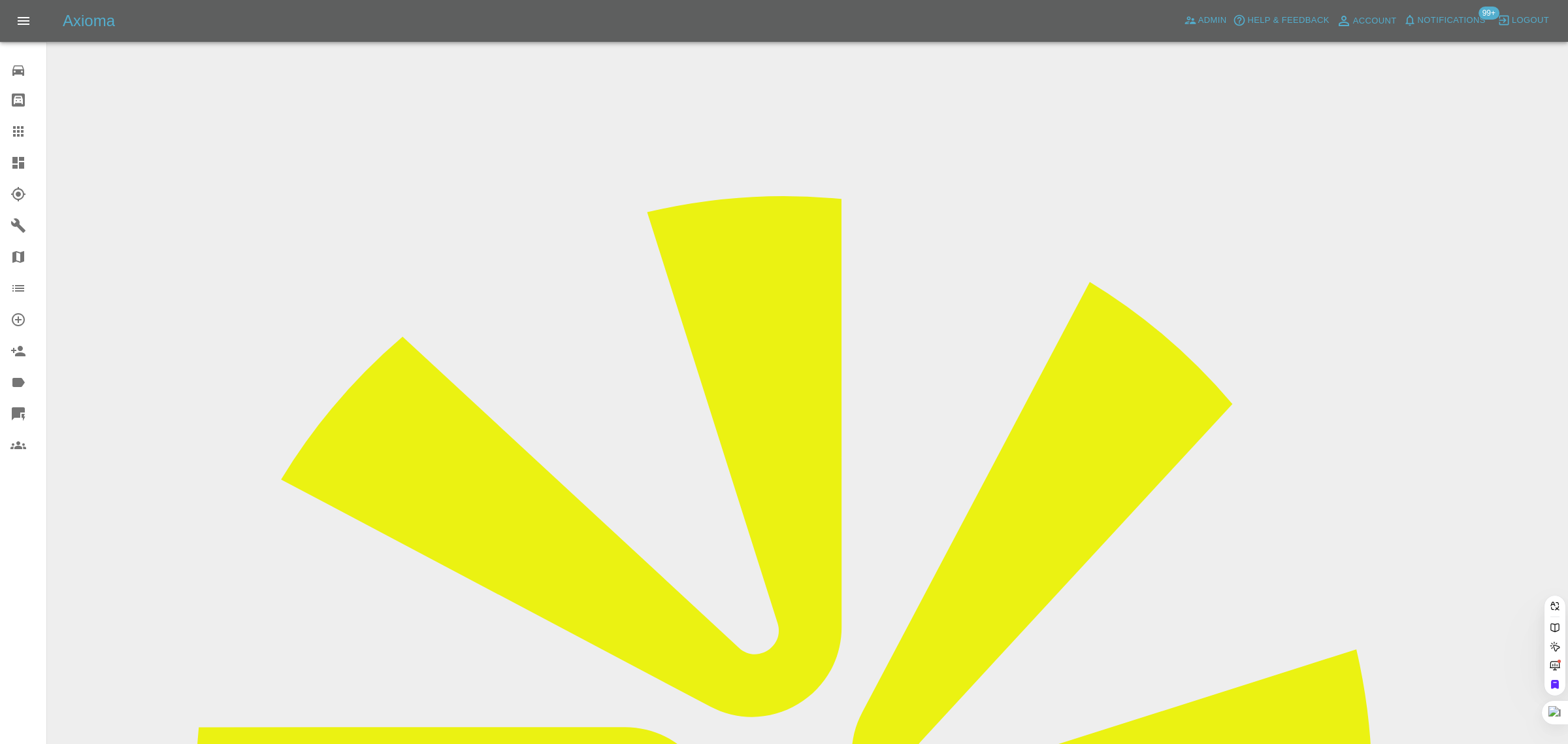
drag, startPoint x: 34, startPoint y: 579, endPoint x: 272, endPoint y: 158, distance: 483.6
click at [33, 579] on div "0 Repair home Bodyshop home Claims Dashboard Explorer Garages Map Organization …" at bounding box center [23, 372] width 47 height 744
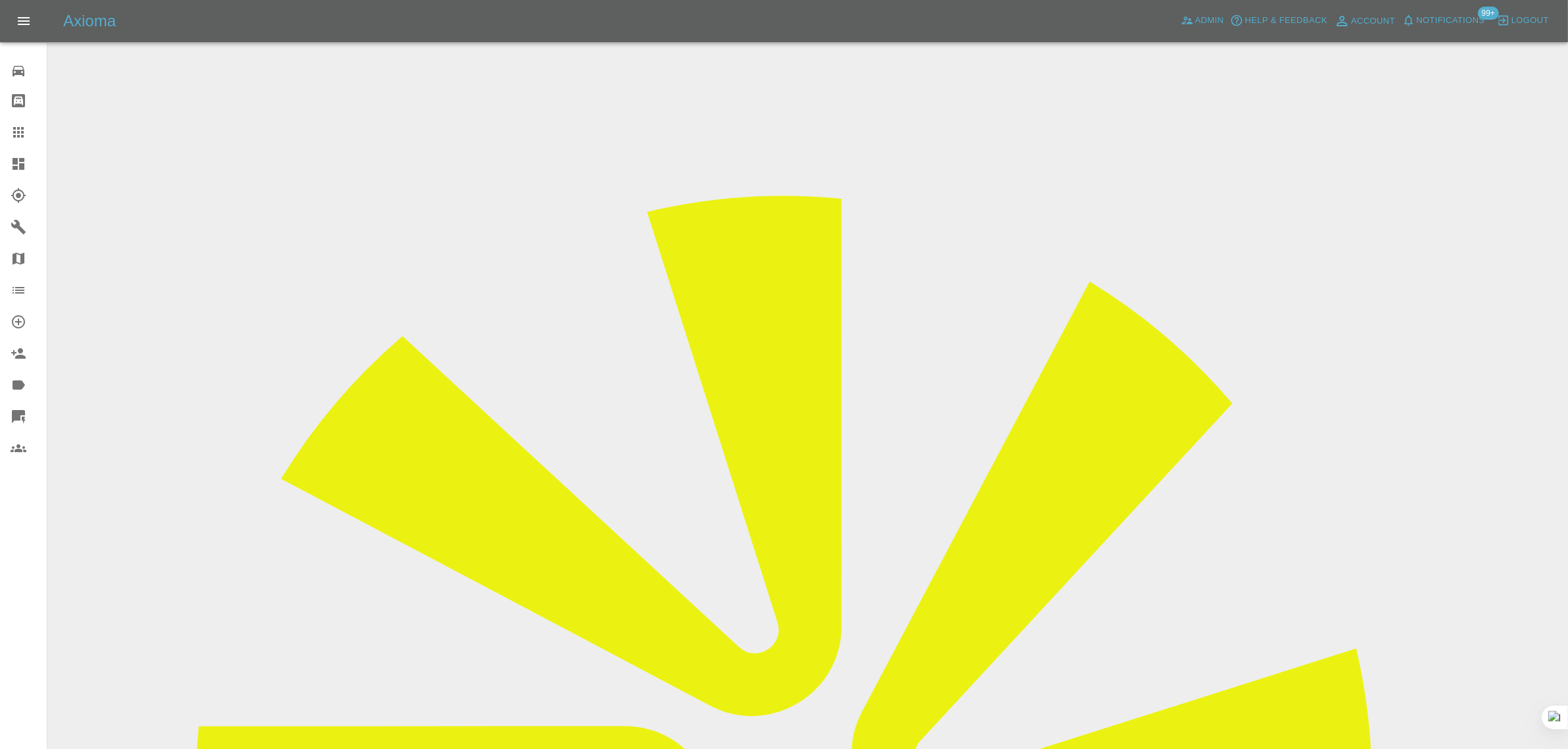
click at [14, 142] on link "Claims" at bounding box center [23, 132] width 47 height 31
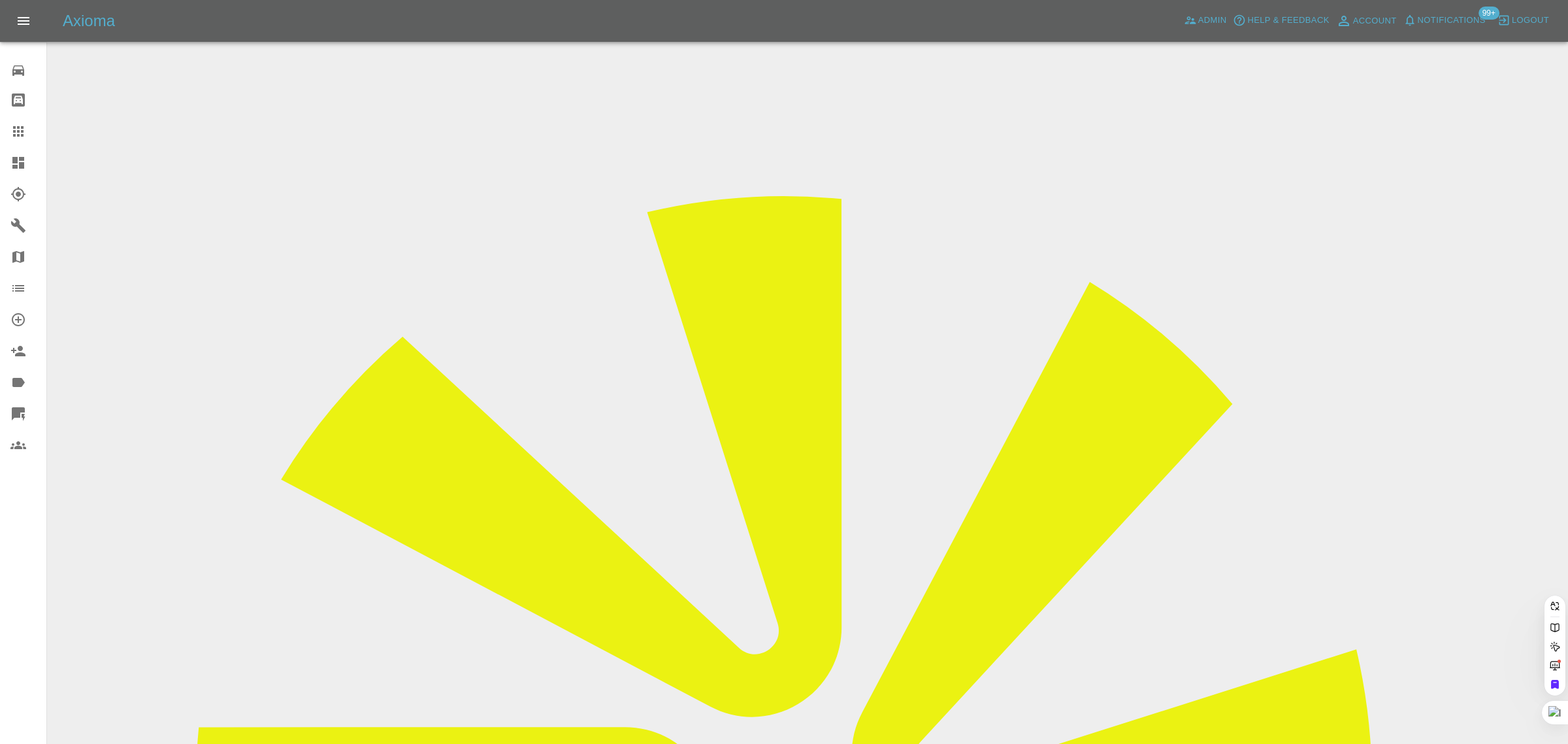
paste input "[EMAIL_ADDRESS][DOMAIN_NAME]"
type input "[EMAIL_ADDRESS][DOMAIN_NAME]"
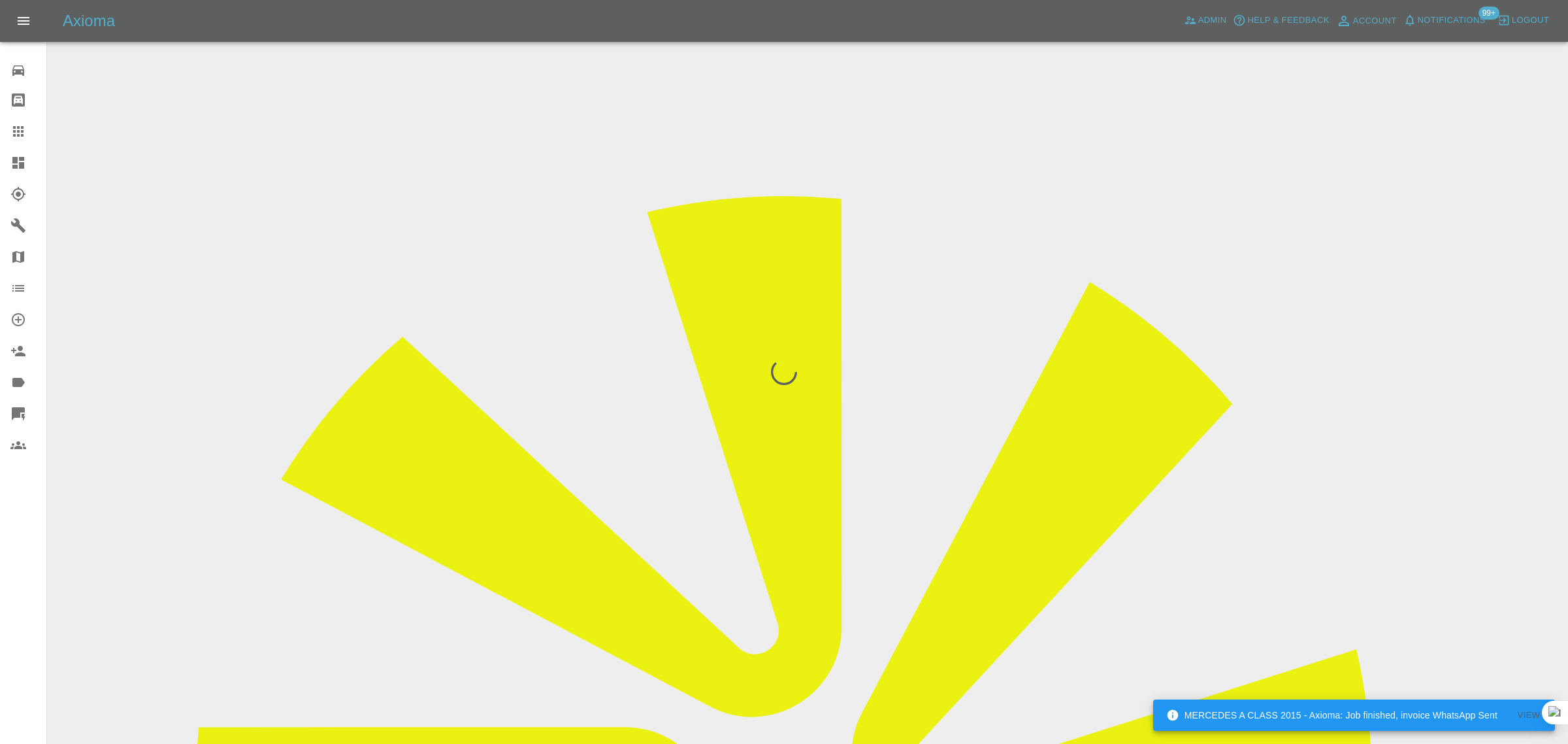
click at [13, 554] on div "0 Repair home Bodyshop home Claims Dashboard Explorer Garages Map Organization …" at bounding box center [23, 372] width 47 height 744
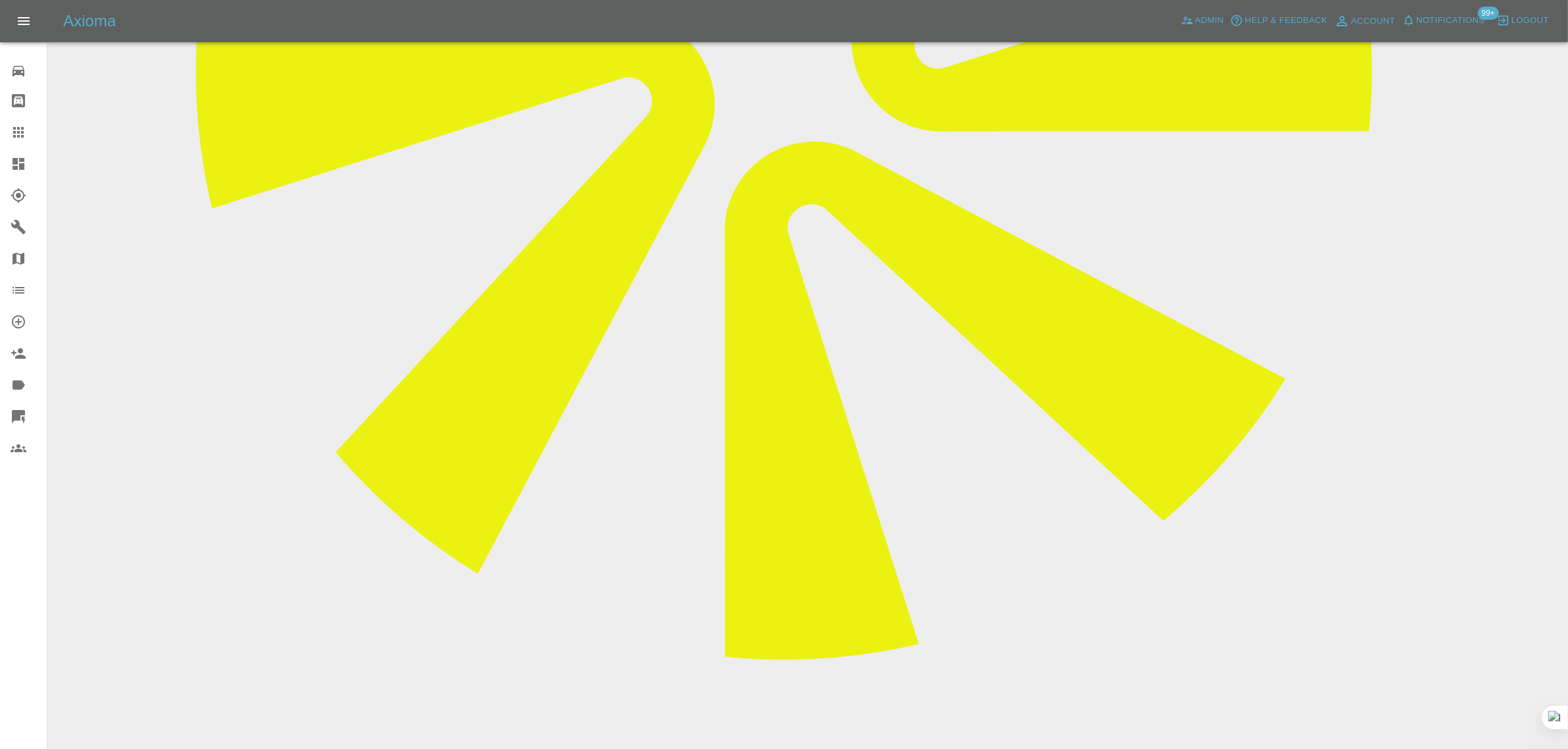
scroll to position [741, 0]
